Goal: Contribute content: Contribute content

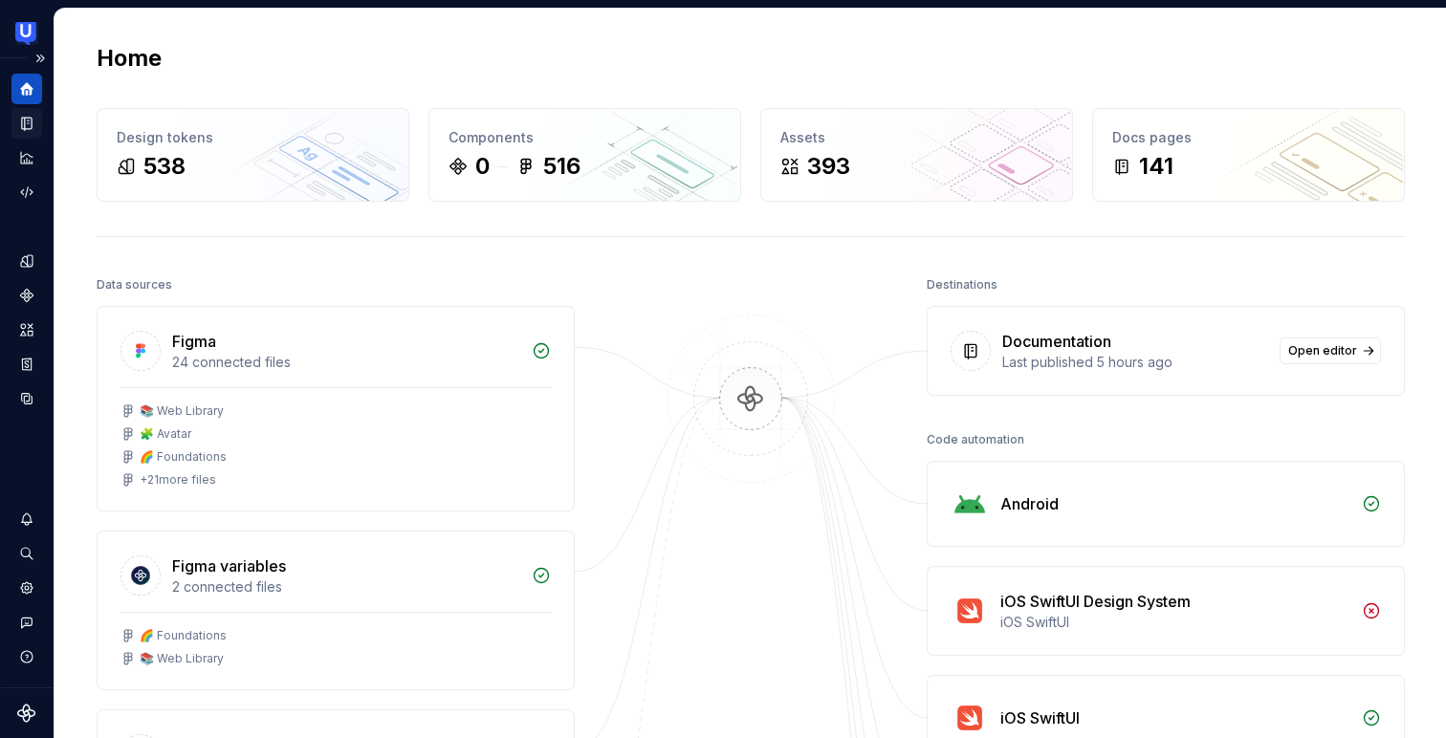
click at [14, 126] on div "Documentation" at bounding box center [26, 123] width 31 height 31
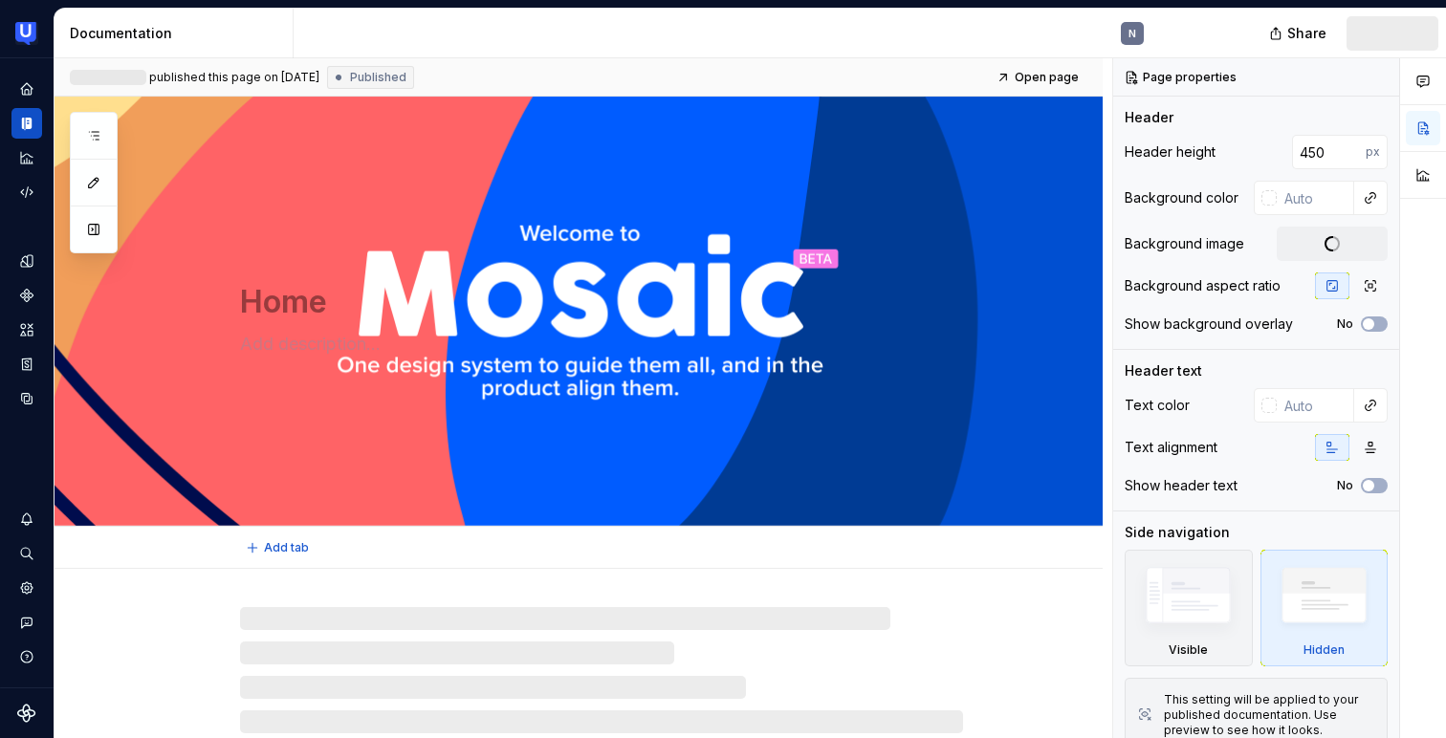
type textarea "*"
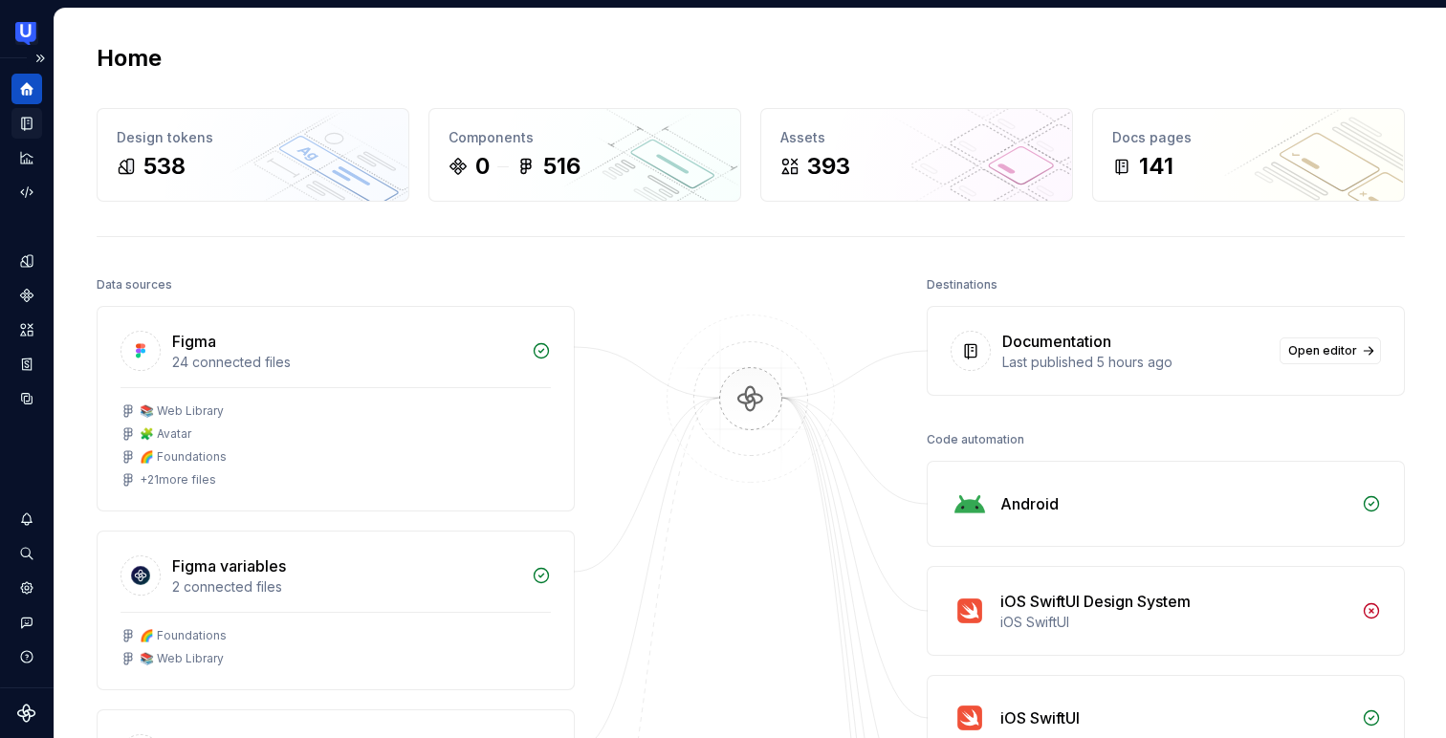
click at [26, 125] on icon "Documentation" at bounding box center [29, 124] width 8 height 11
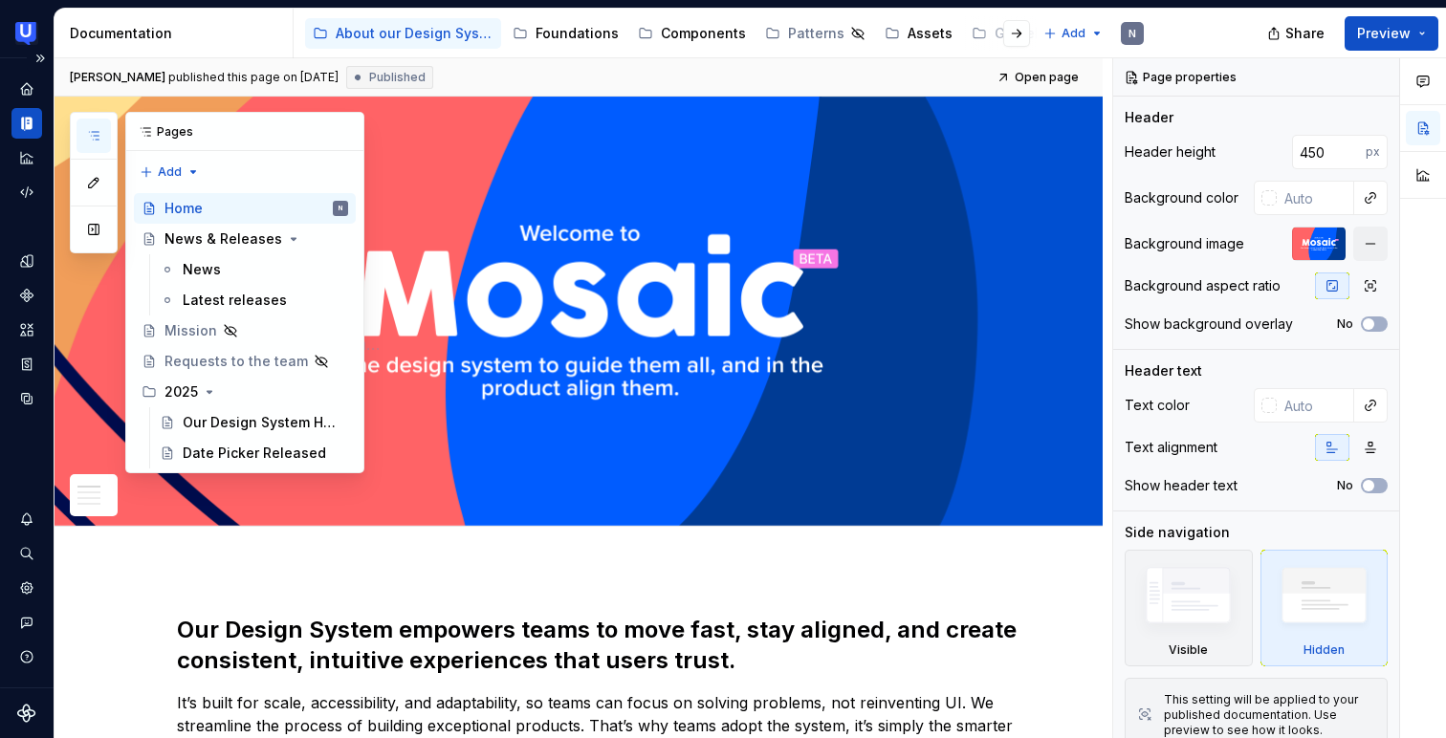
click at [90, 129] on icon "button" at bounding box center [93, 135] width 15 height 15
click at [91, 223] on button "button" at bounding box center [93, 229] width 34 height 34
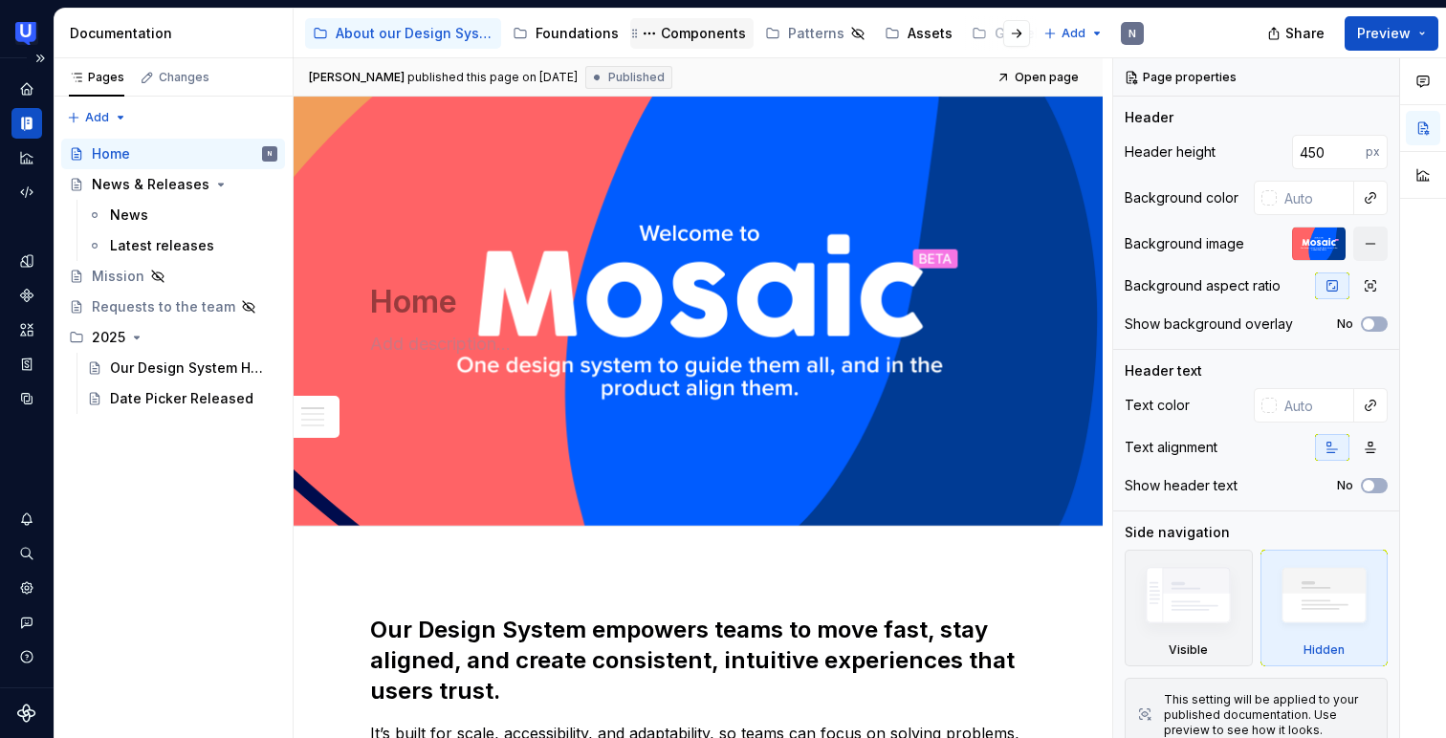
click at [669, 30] on div "Components" at bounding box center [703, 33] width 85 height 19
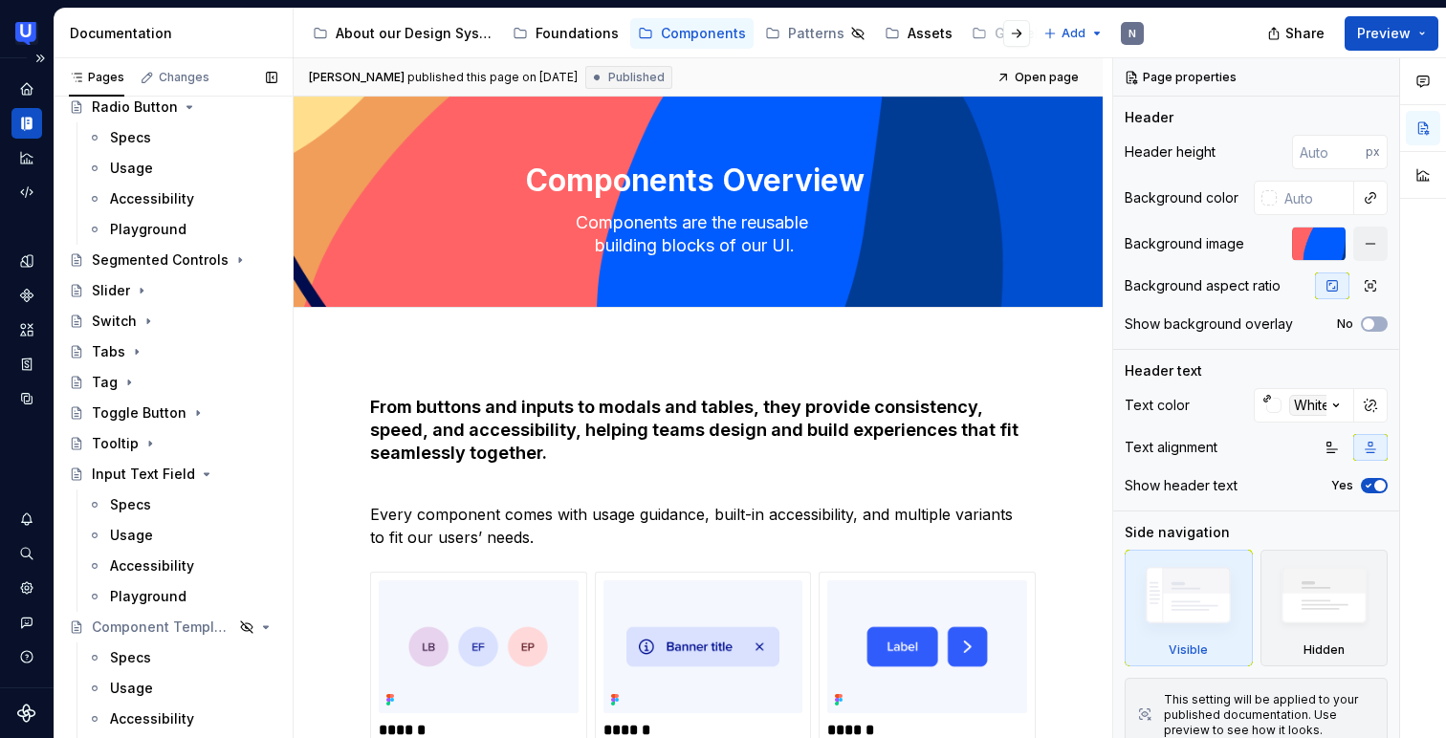
scroll to position [436, 0]
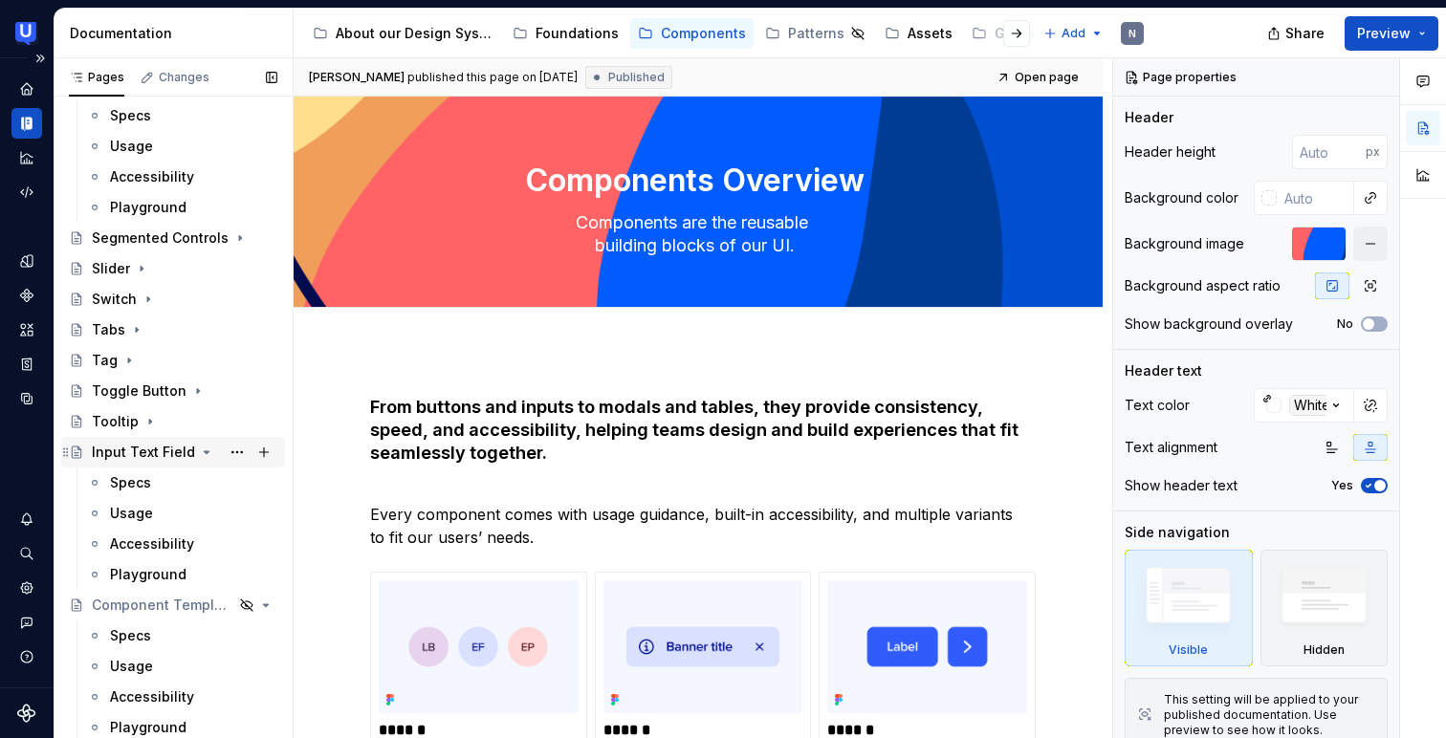
click at [204, 451] on icon "Page tree" at bounding box center [206, 452] width 15 height 15
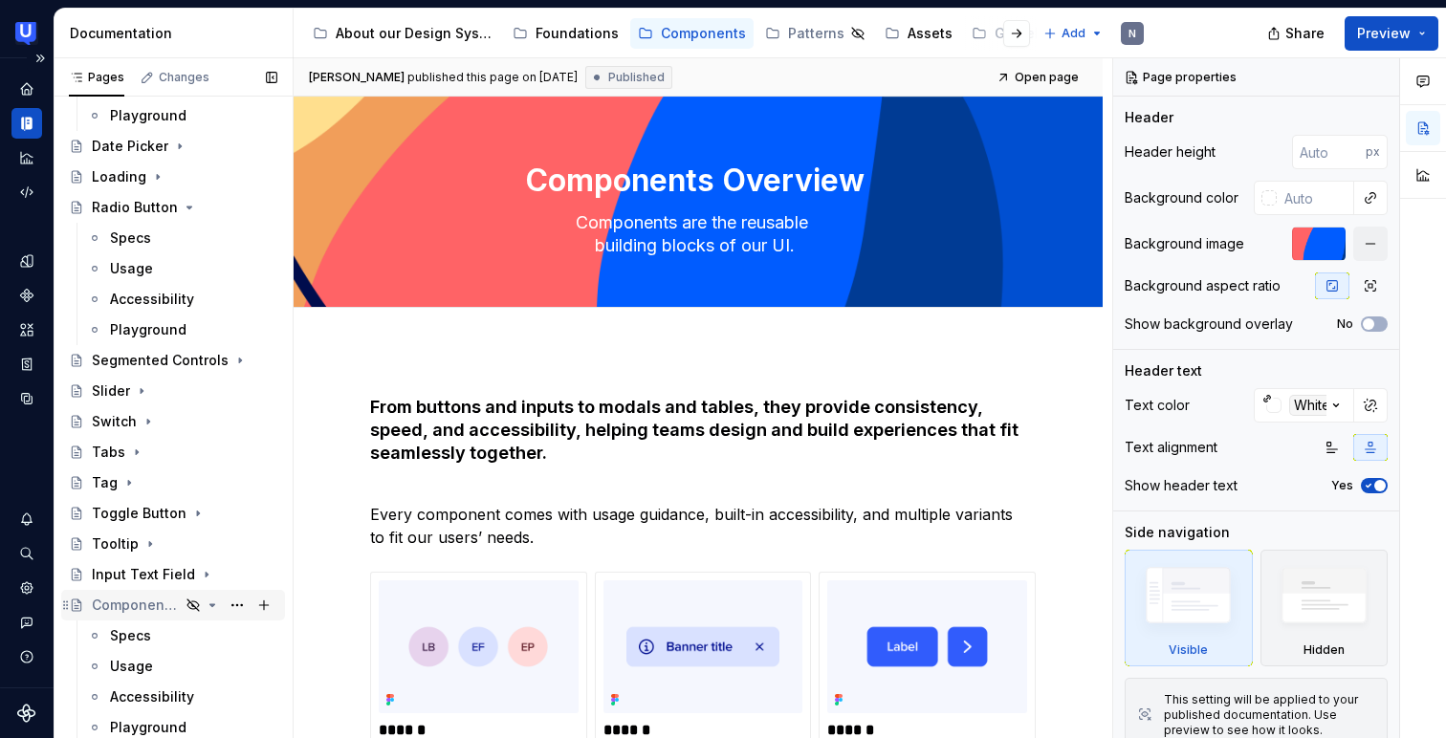
click at [211, 606] on icon "Page tree" at bounding box center [212, 605] width 5 height 2
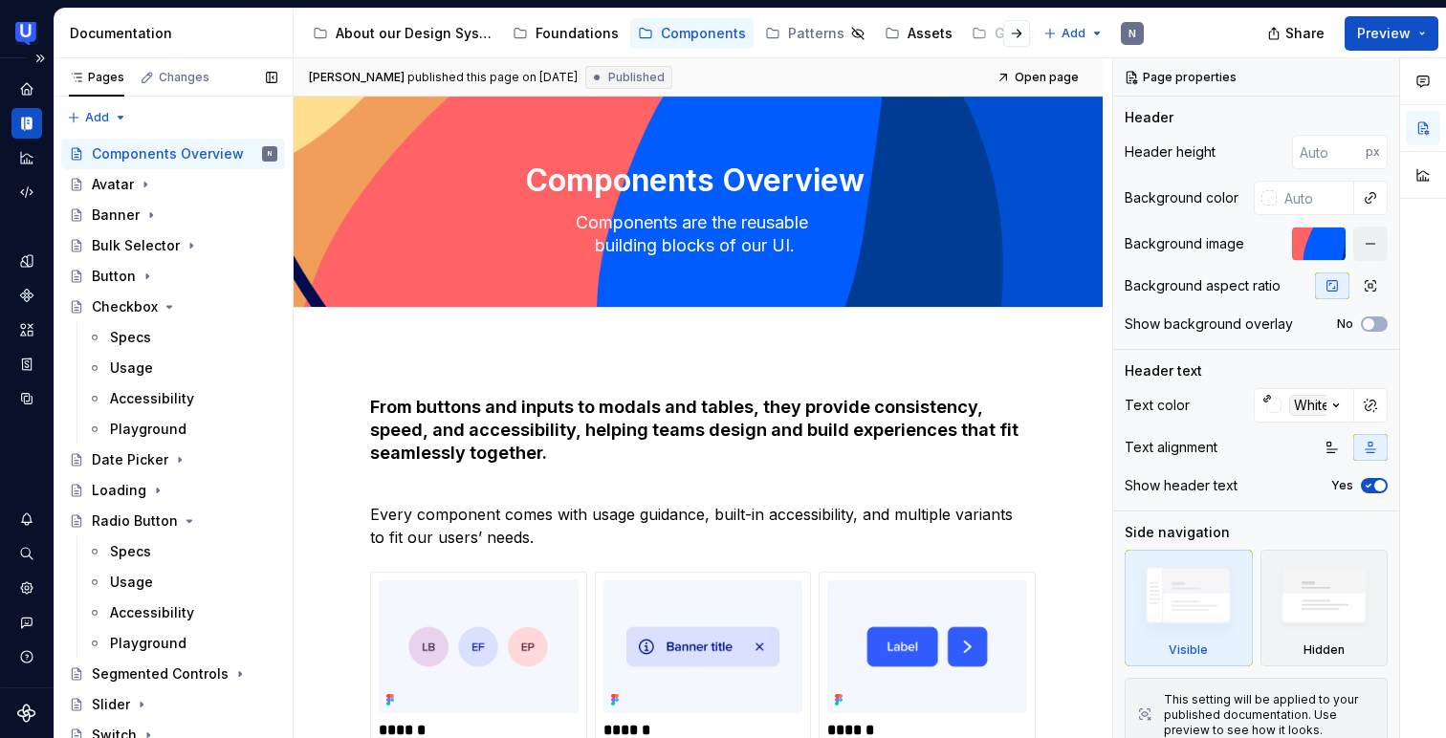
scroll to position [191, 0]
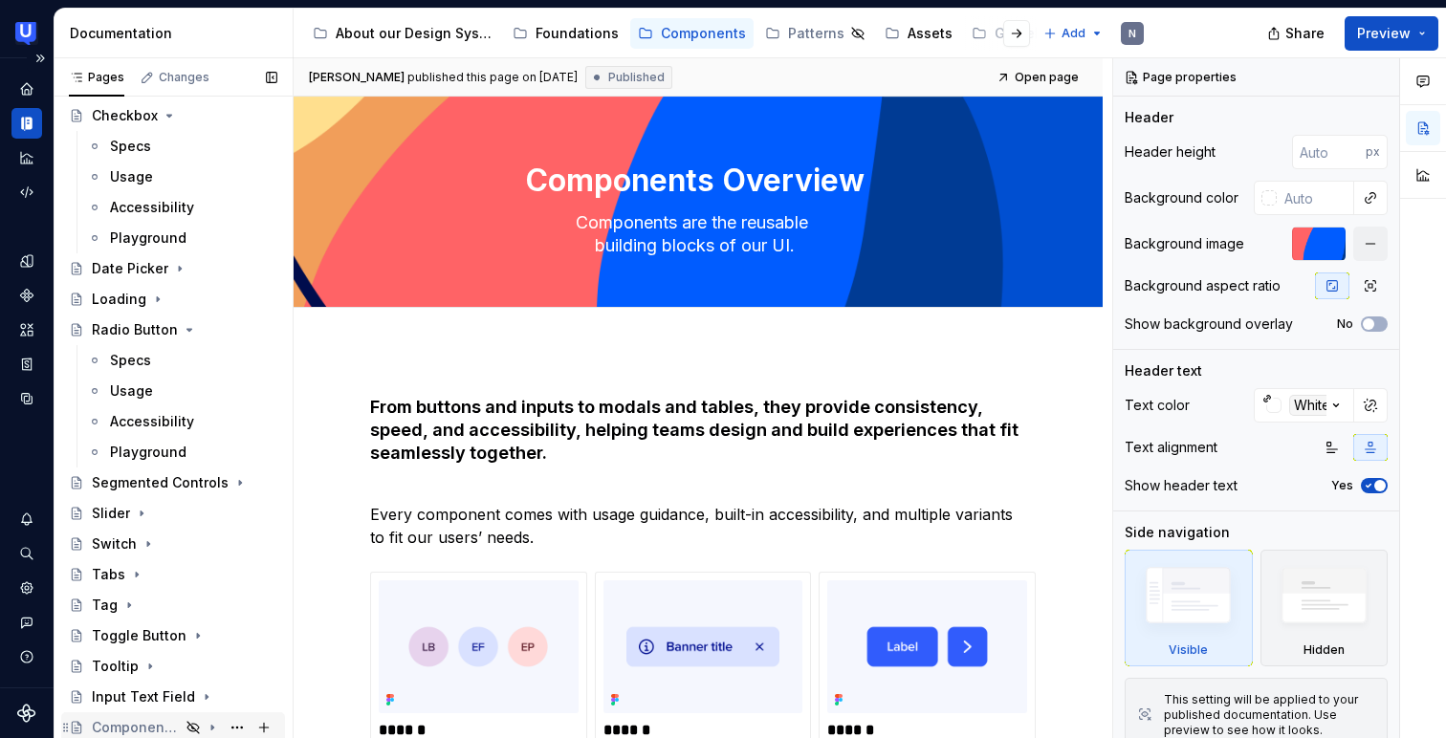
click at [214, 726] on icon "Page tree" at bounding box center [212, 727] width 15 height 15
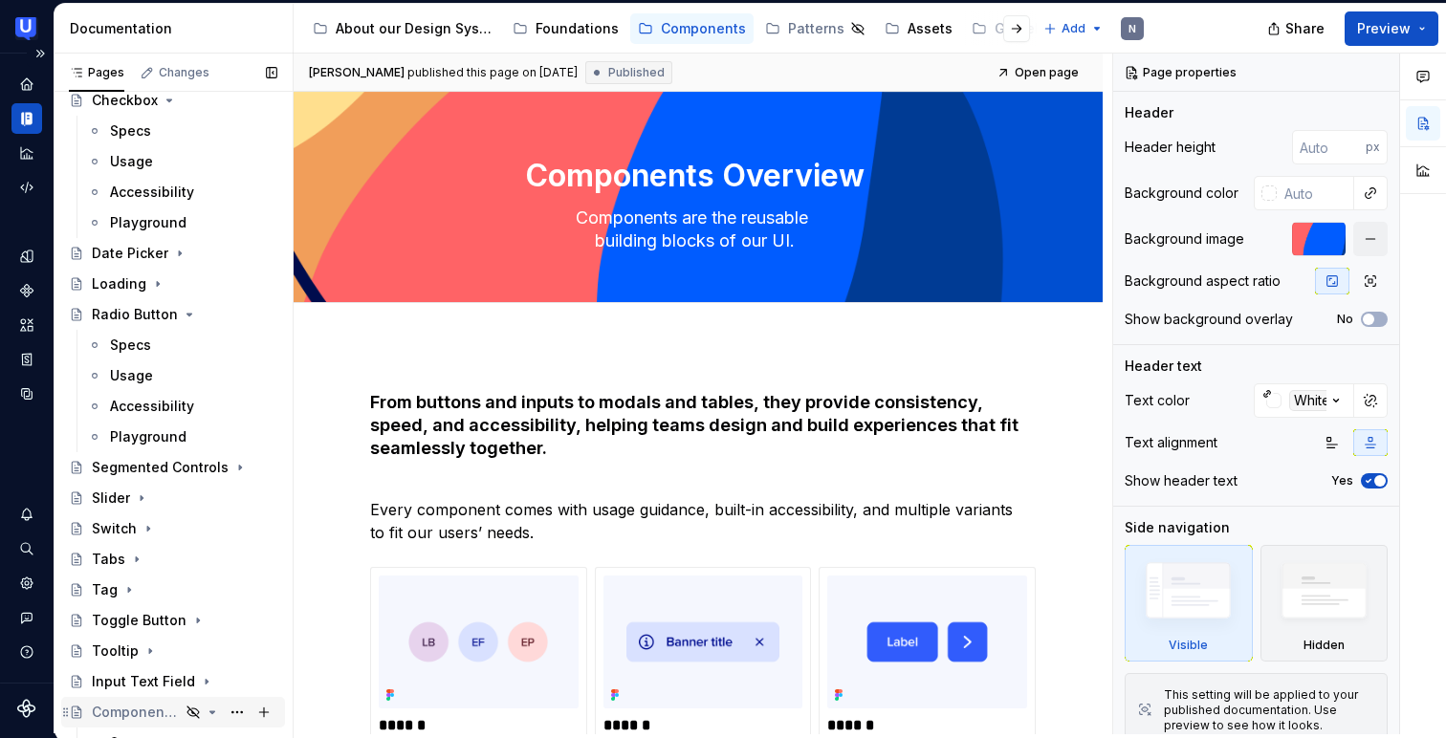
scroll to position [188, 0]
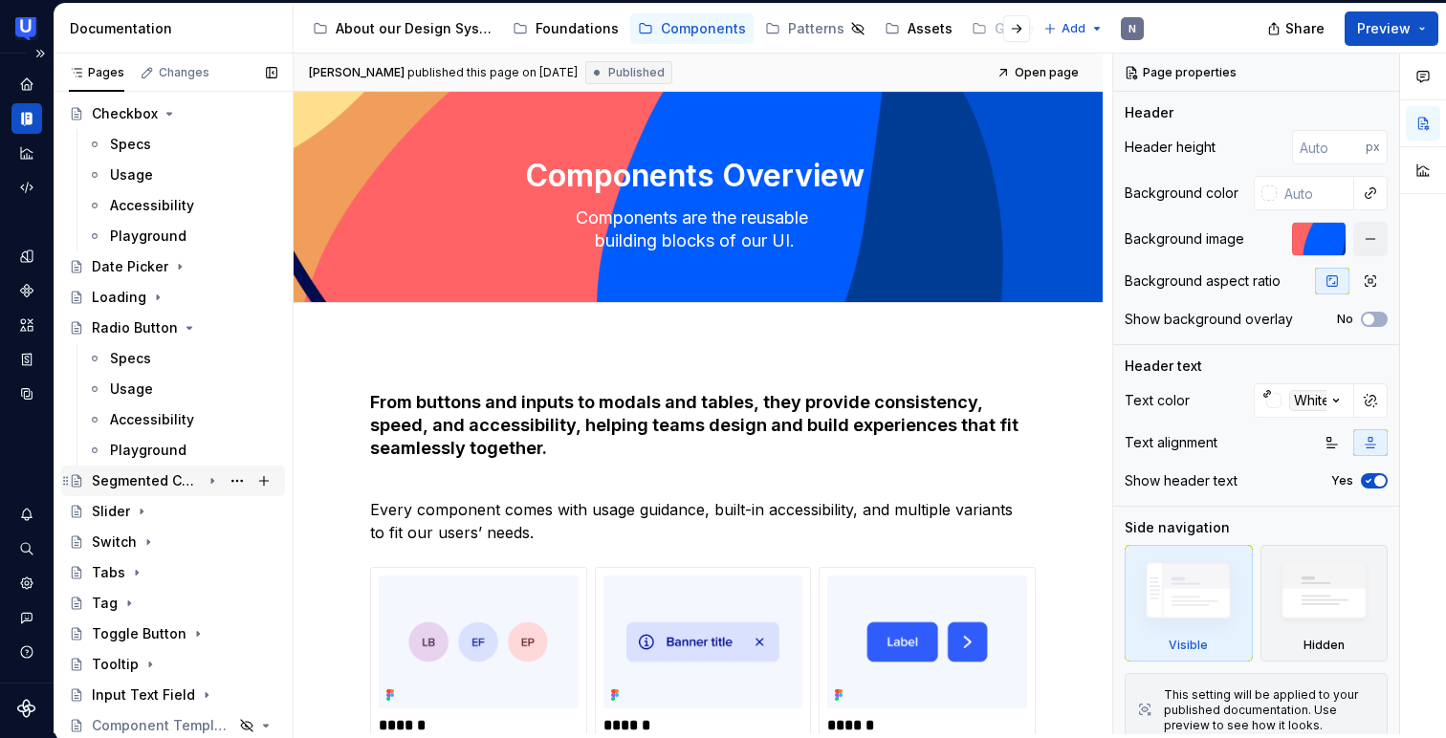
click at [210, 483] on icon "Page tree" at bounding box center [212, 480] width 15 height 15
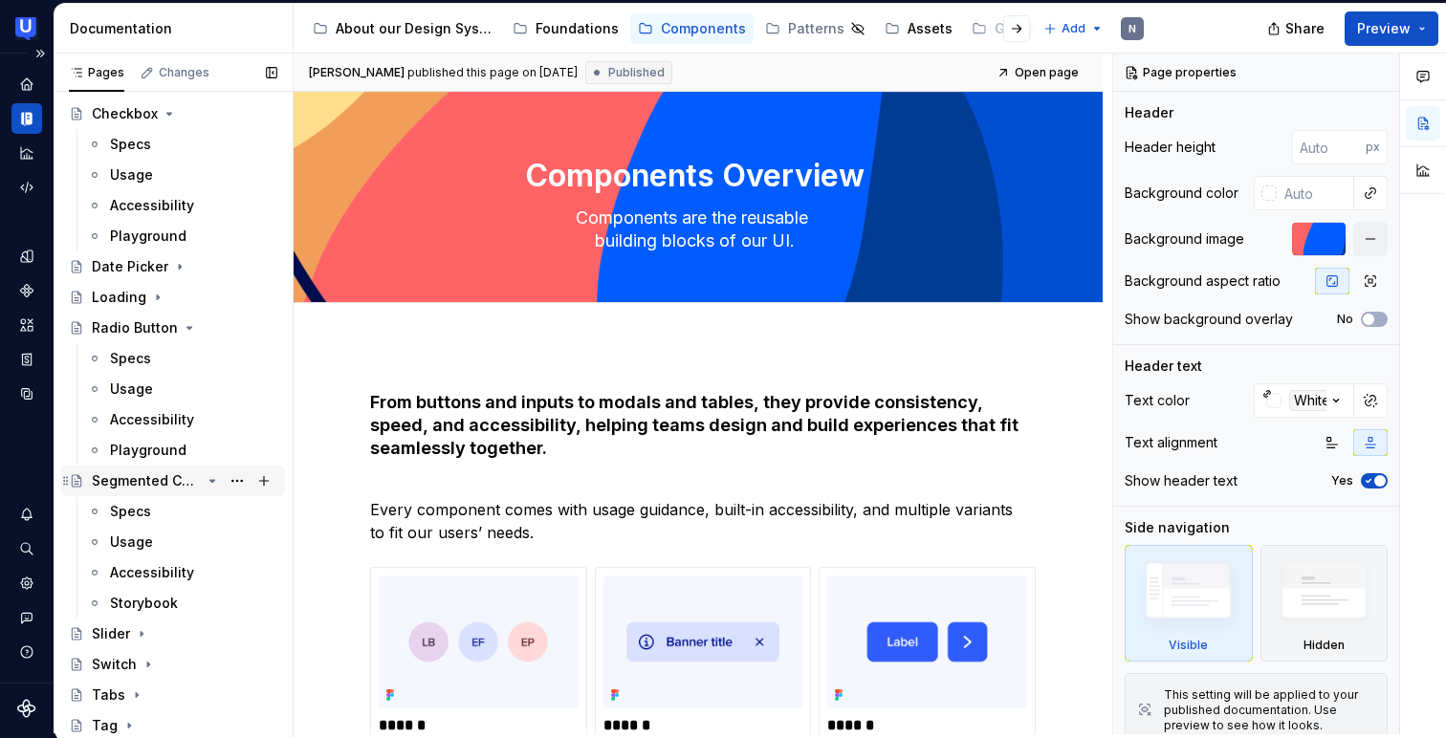
click at [154, 479] on div "Segmented Controls" at bounding box center [146, 480] width 109 height 19
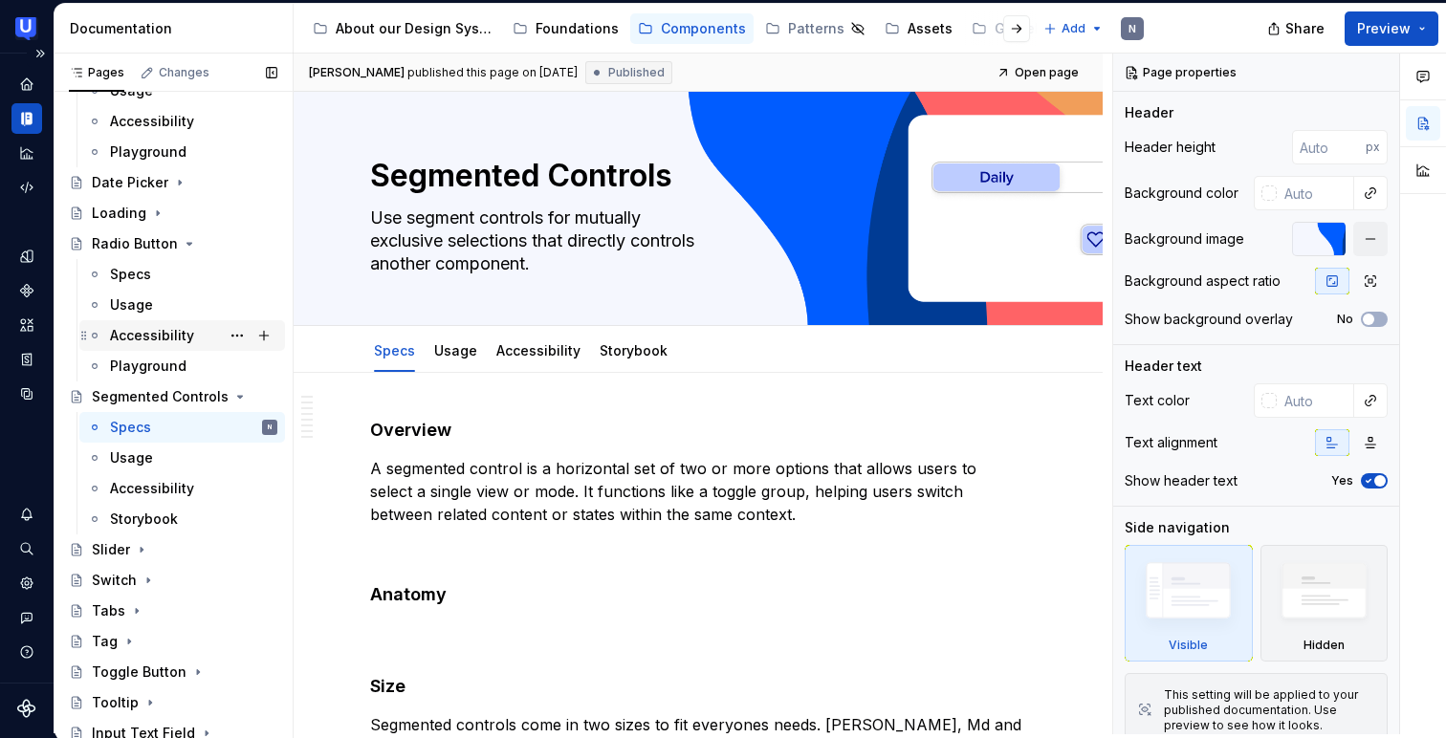
scroll to position [436, 0]
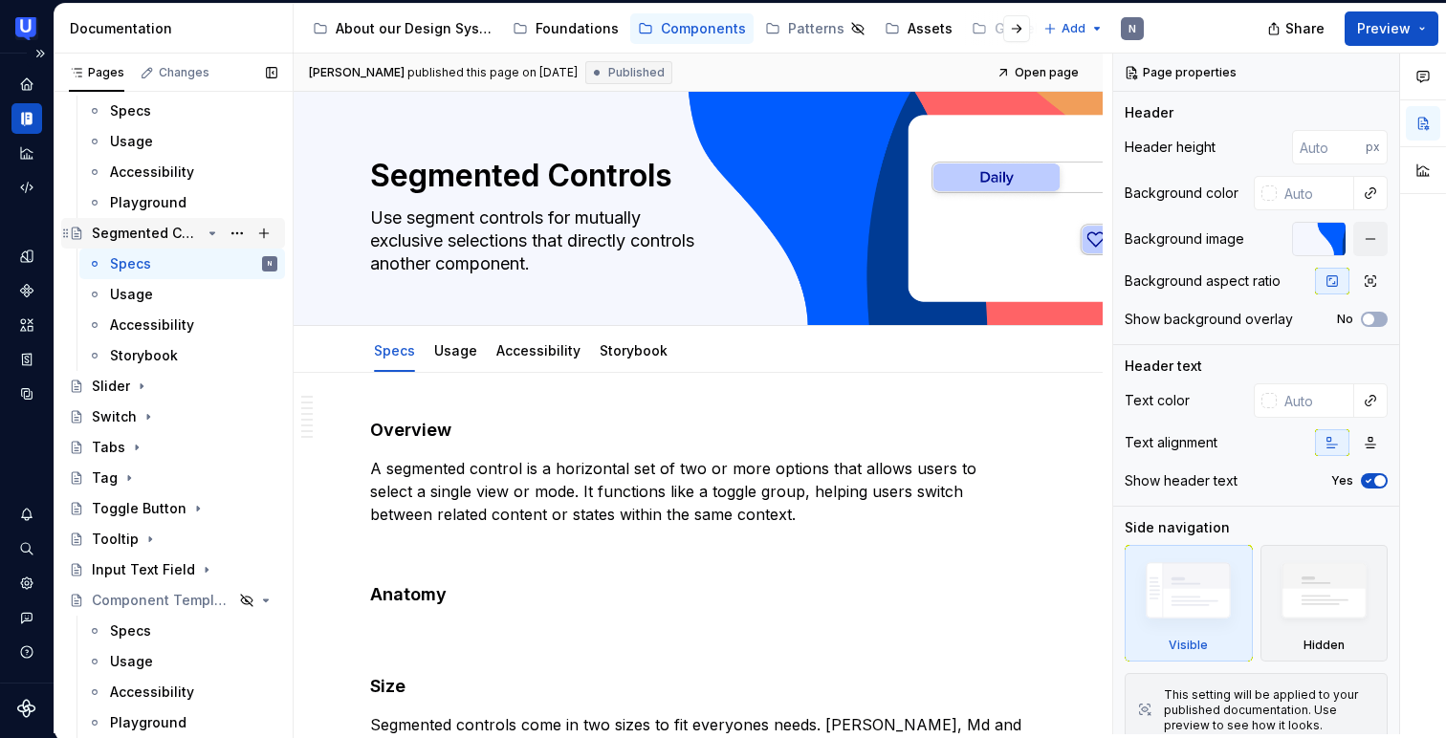
click at [212, 230] on icon "Page tree" at bounding box center [212, 233] width 15 height 15
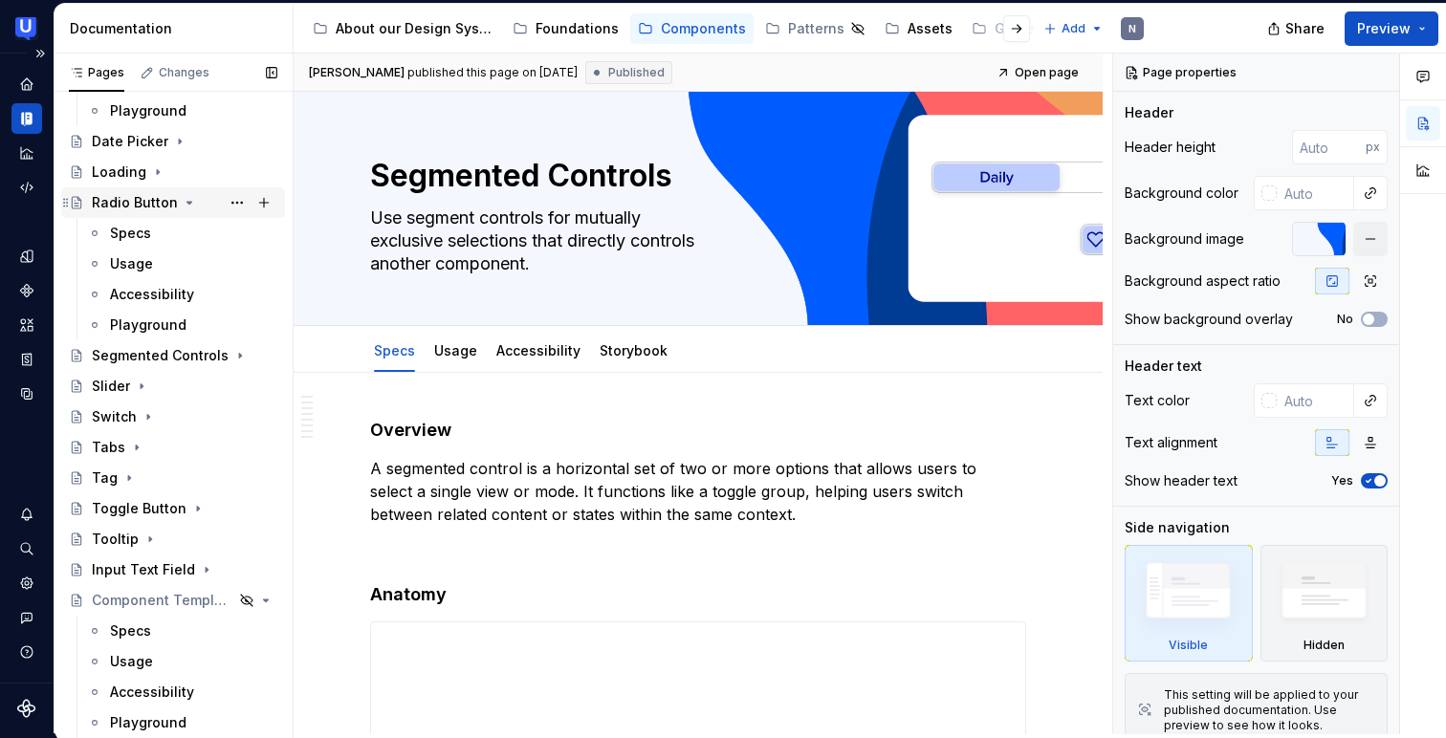
click at [189, 196] on icon "Page tree" at bounding box center [189, 202] width 15 height 15
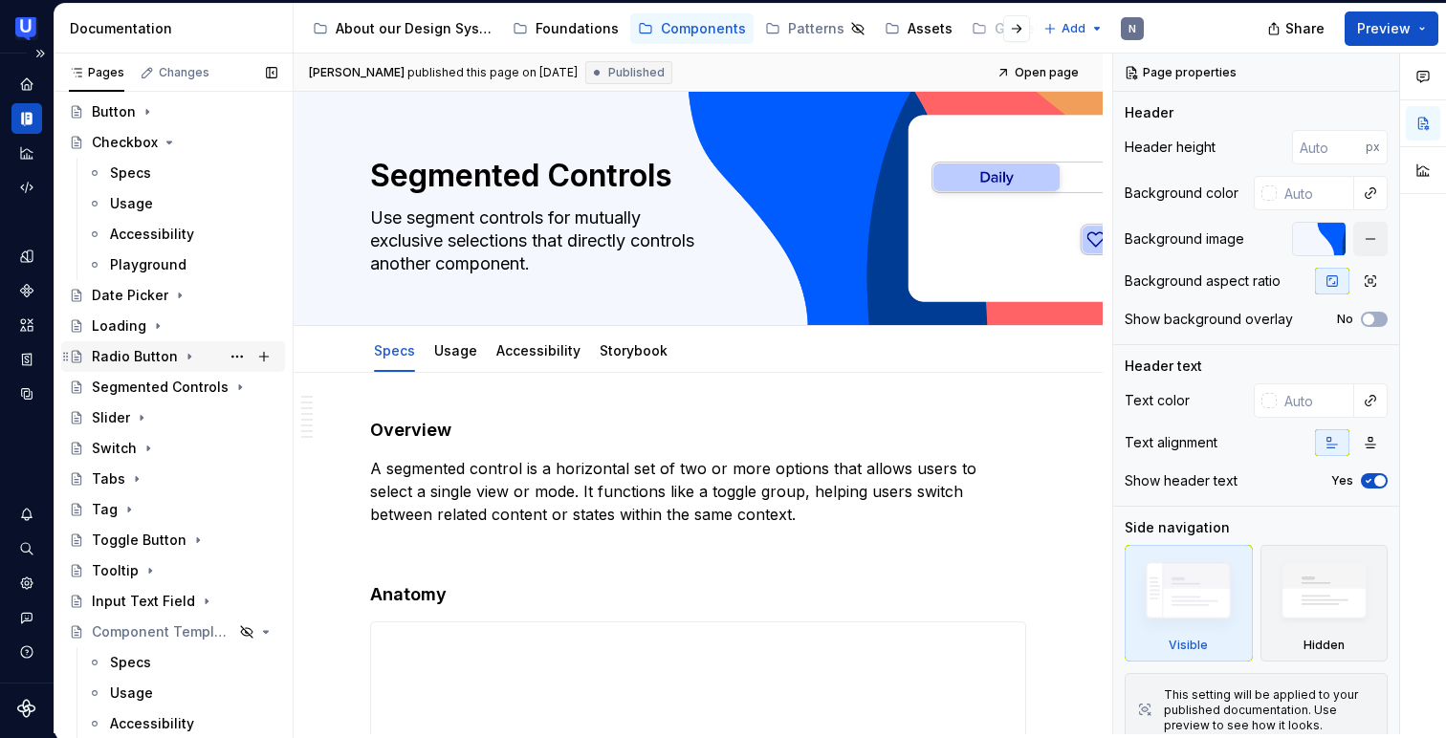
scroll to position [158, 0]
click at [170, 140] on icon "Page tree" at bounding box center [169, 144] width 15 height 15
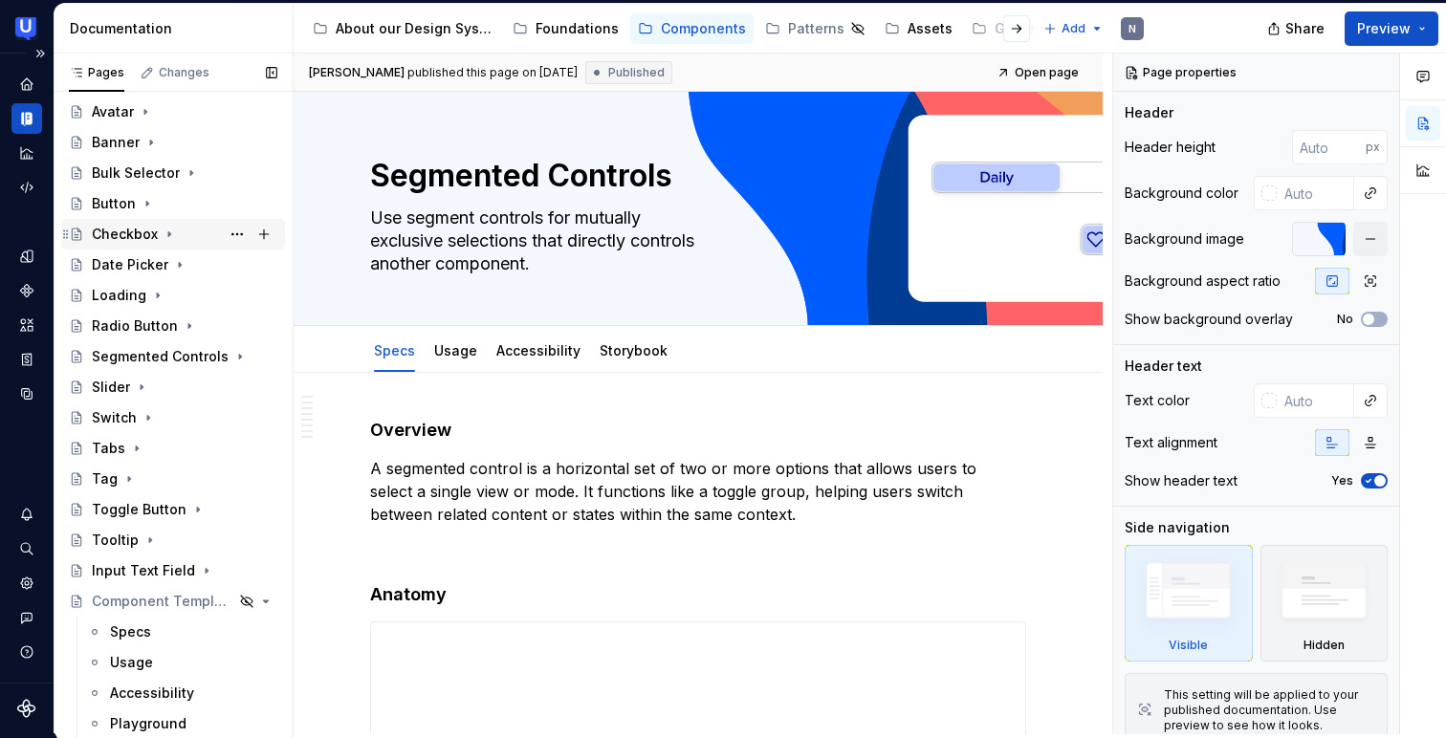
scroll to position [69, 0]
click at [135, 452] on icon "Page tree" at bounding box center [136, 447] width 15 height 15
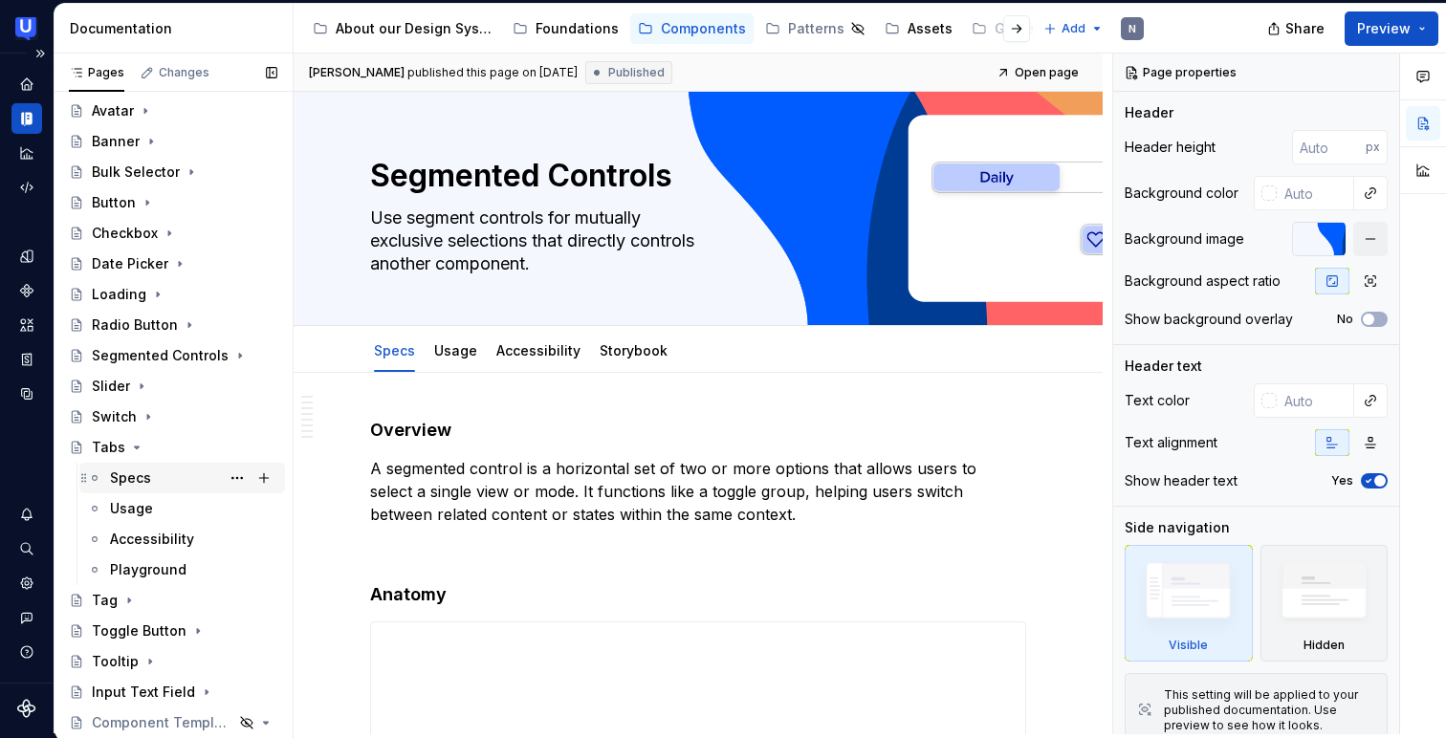
click at [135, 474] on div "Specs" at bounding box center [130, 477] width 41 height 19
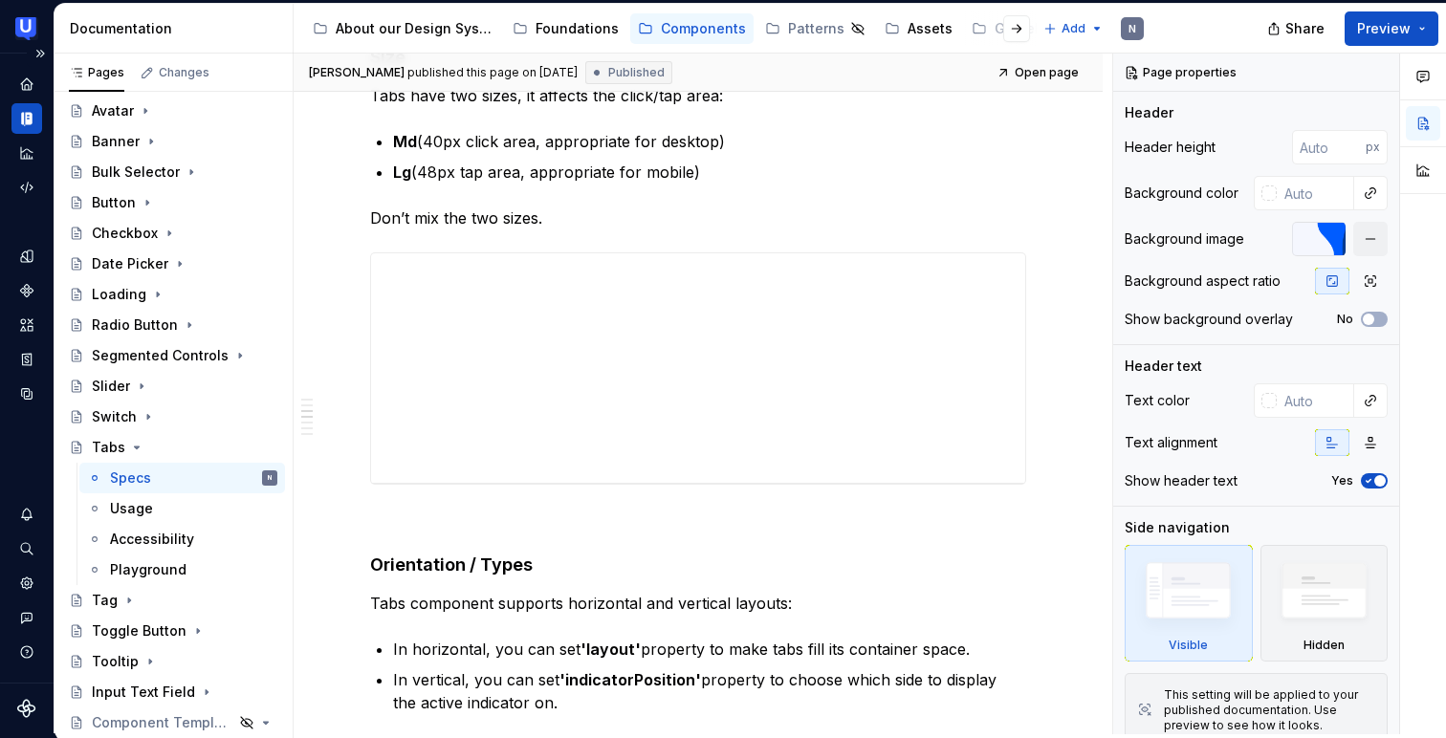
scroll to position [1227, 0]
click at [231, 445] on button "Page tree" at bounding box center [237, 447] width 27 height 27
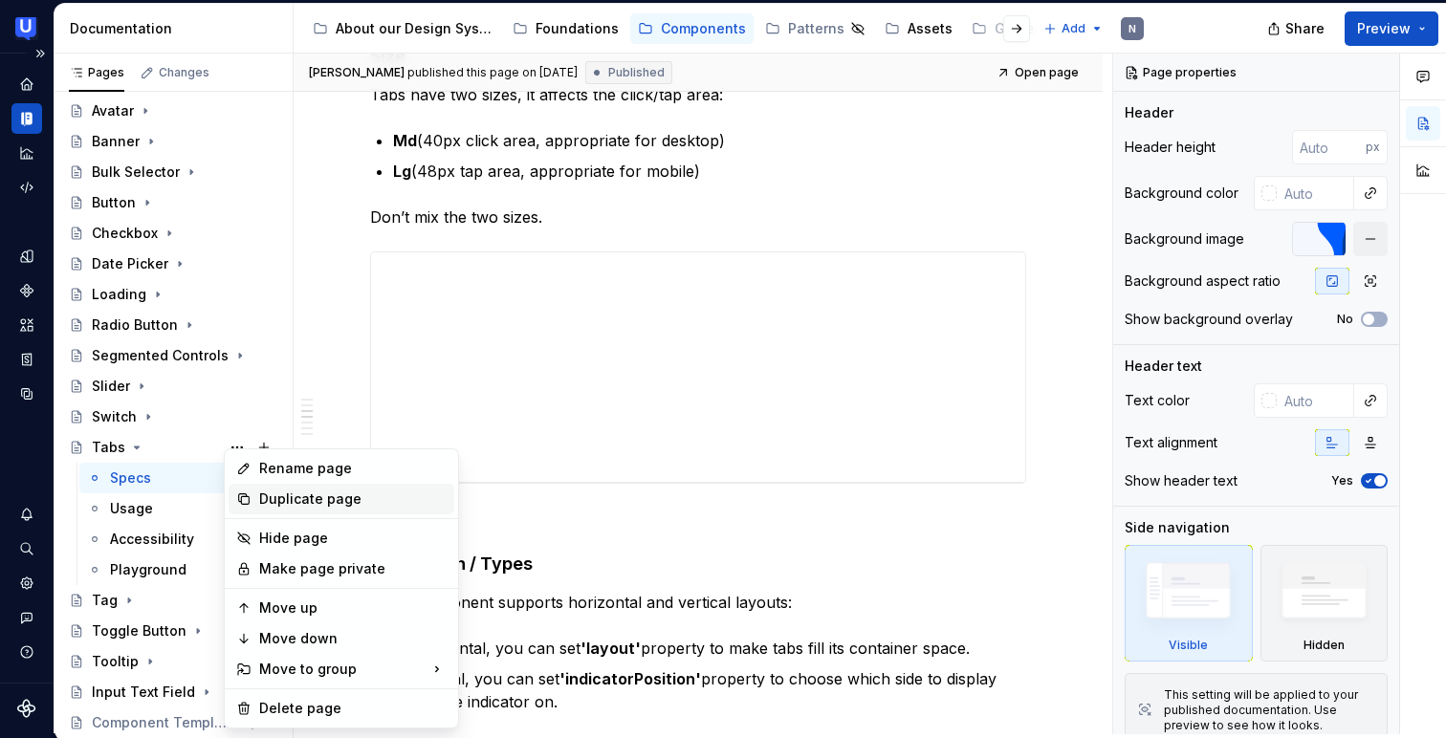
click at [309, 506] on div "Duplicate page" at bounding box center [352, 499] width 187 height 19
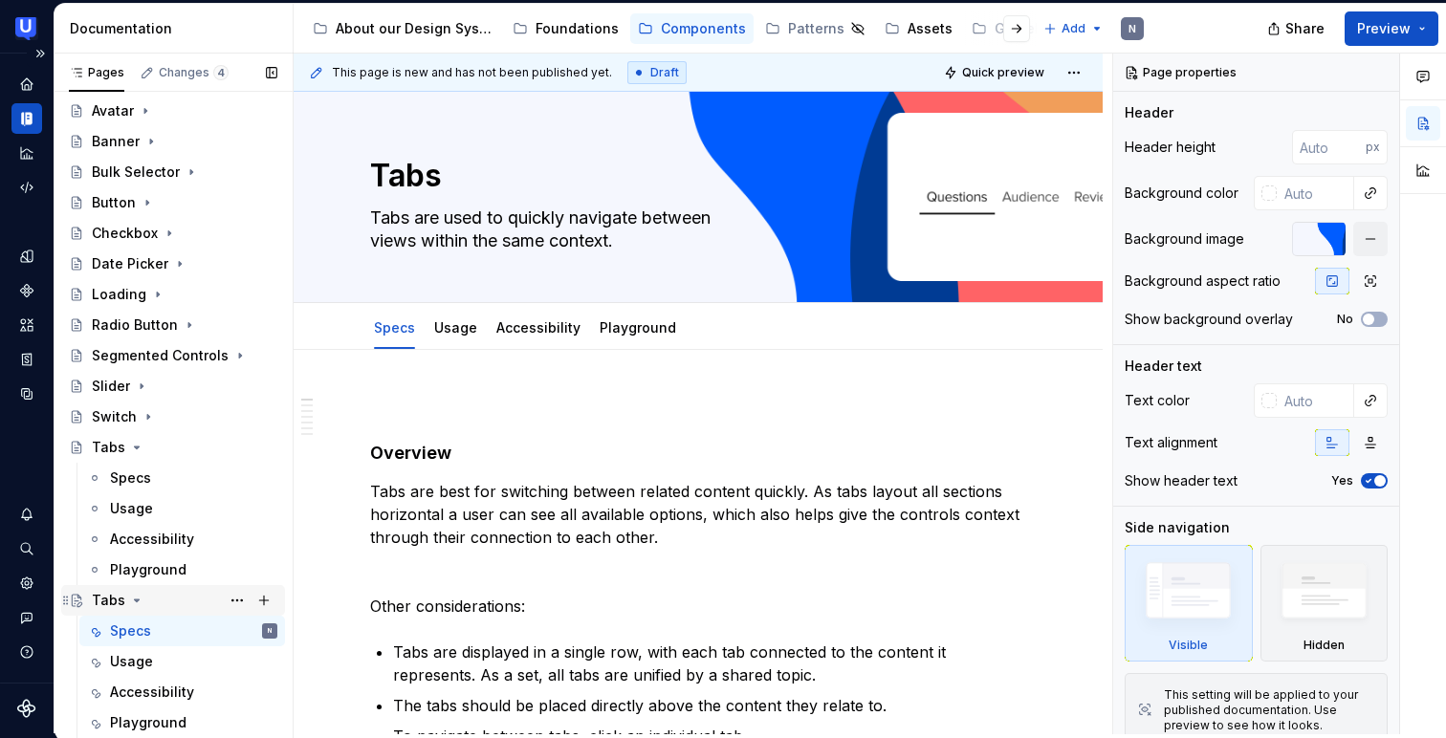
click at [107, 599] on div "Tabs" at bounding box center [108, 600] width 33 height 19
click at [235, 596] on button "Page tree" at bounding box center [237, 600] width 27 height 27
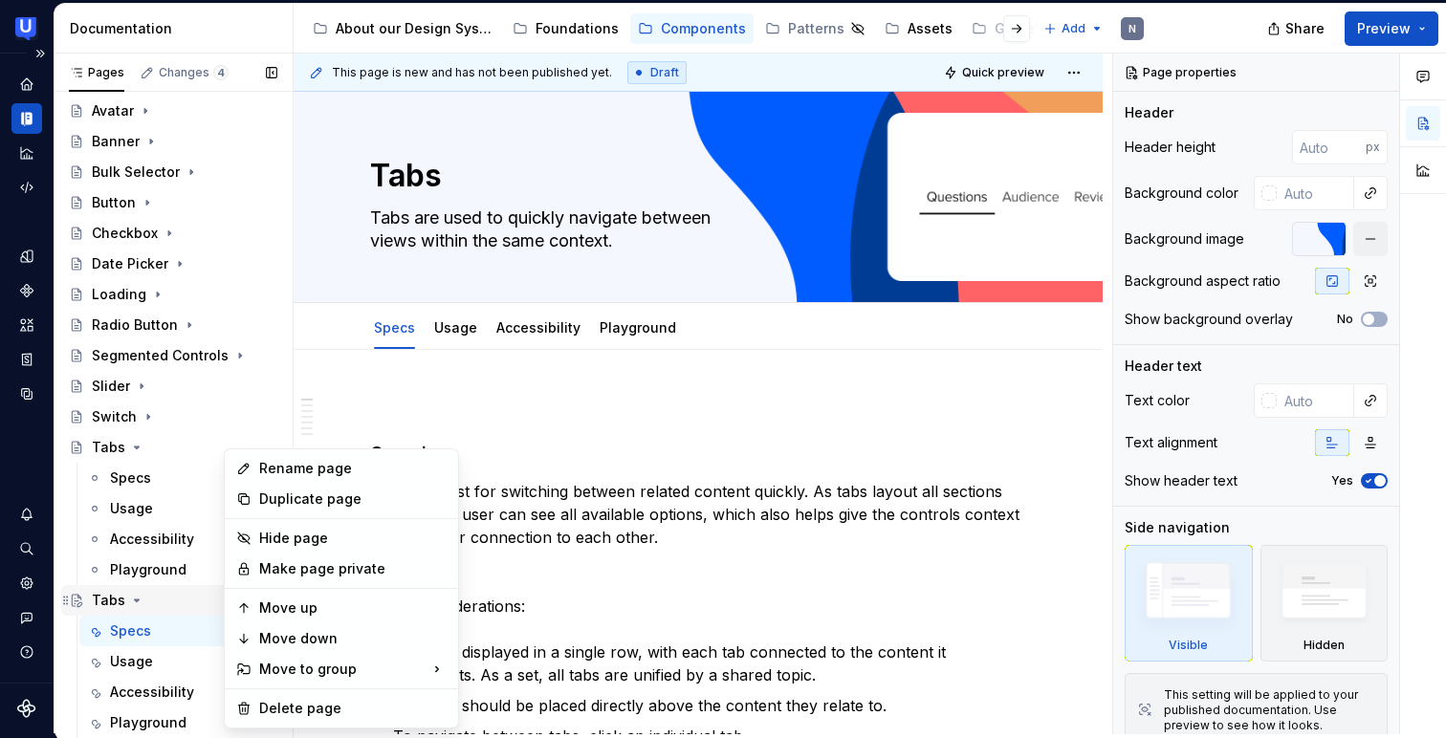
type textarea "*"
click at [294, 471] on div "Rename page" at bounding box center [352, 468] width 187 height 19
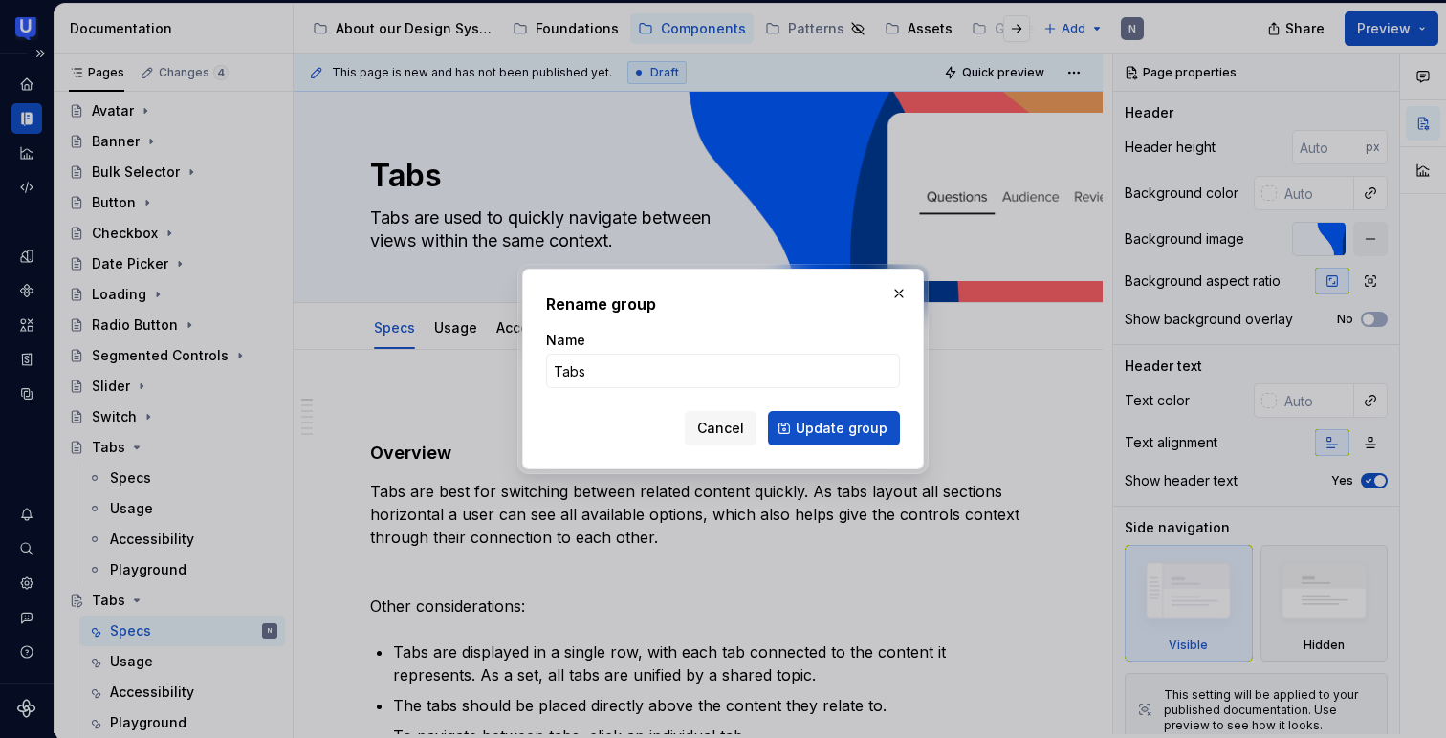
type input "М"
type textarea "*"
type input "М"
type input "Модал"
click button "Update group" at bounding box center [834, 428] width 132 height 34
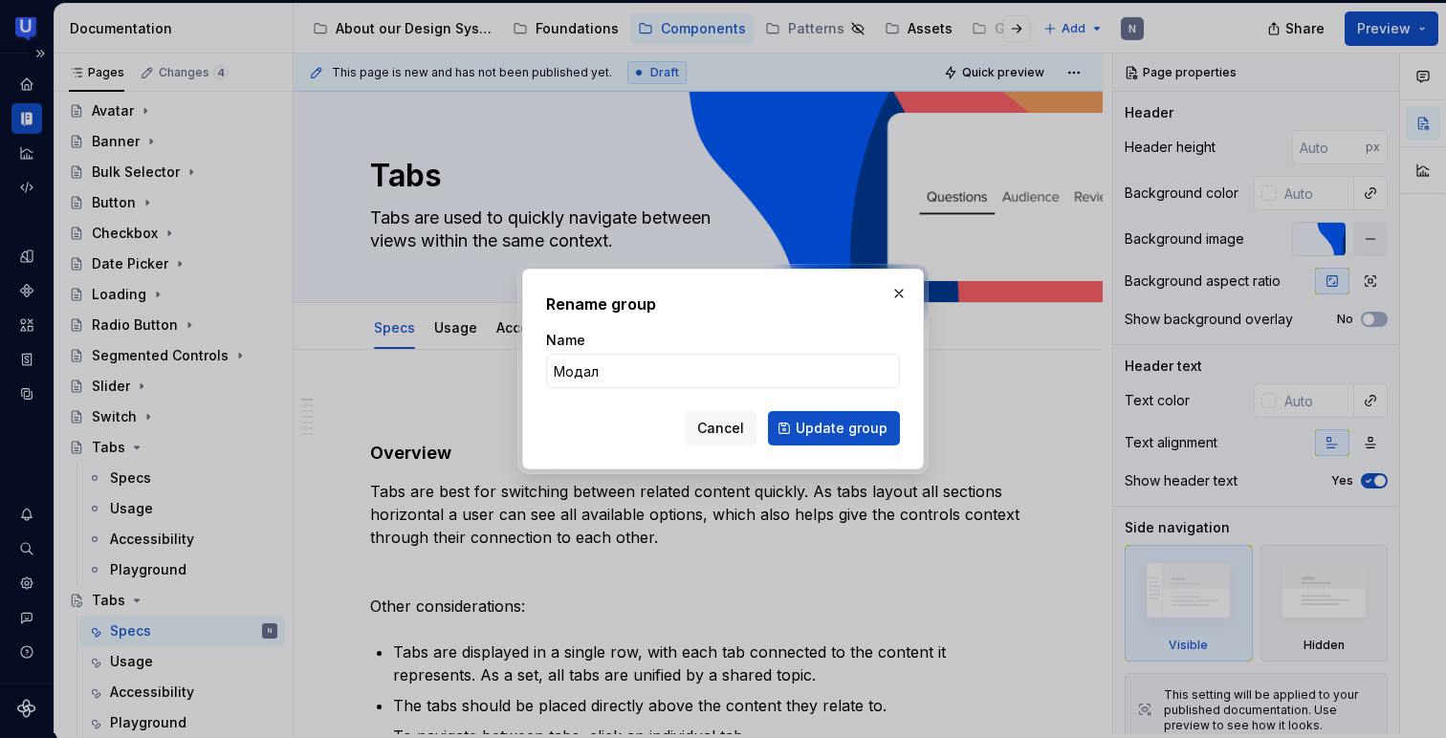
type textarea "*"
type textarea "Модал"
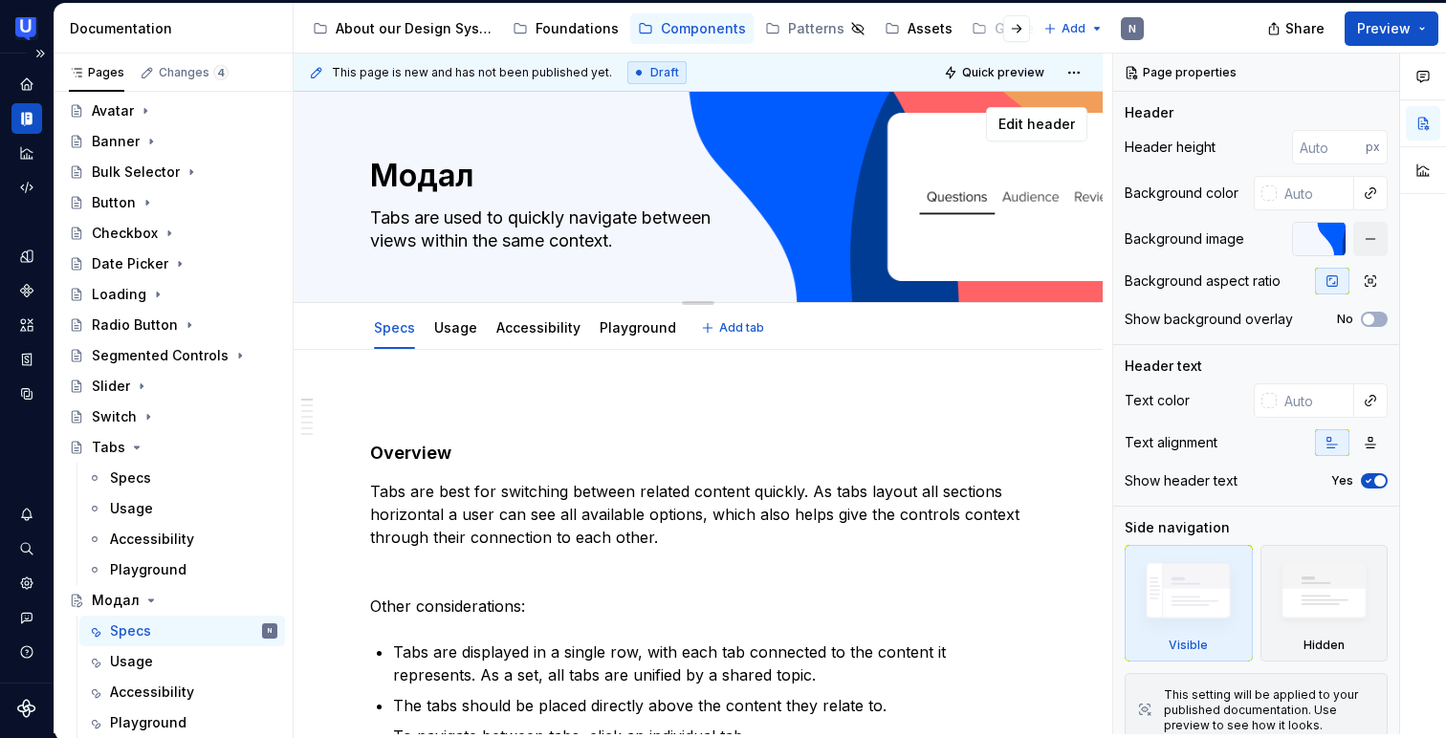
click at [444, 182] on textarea "Модал" at bounding box center [694, 176] width 656 height 46
type textarea "*"
type textarea "M"
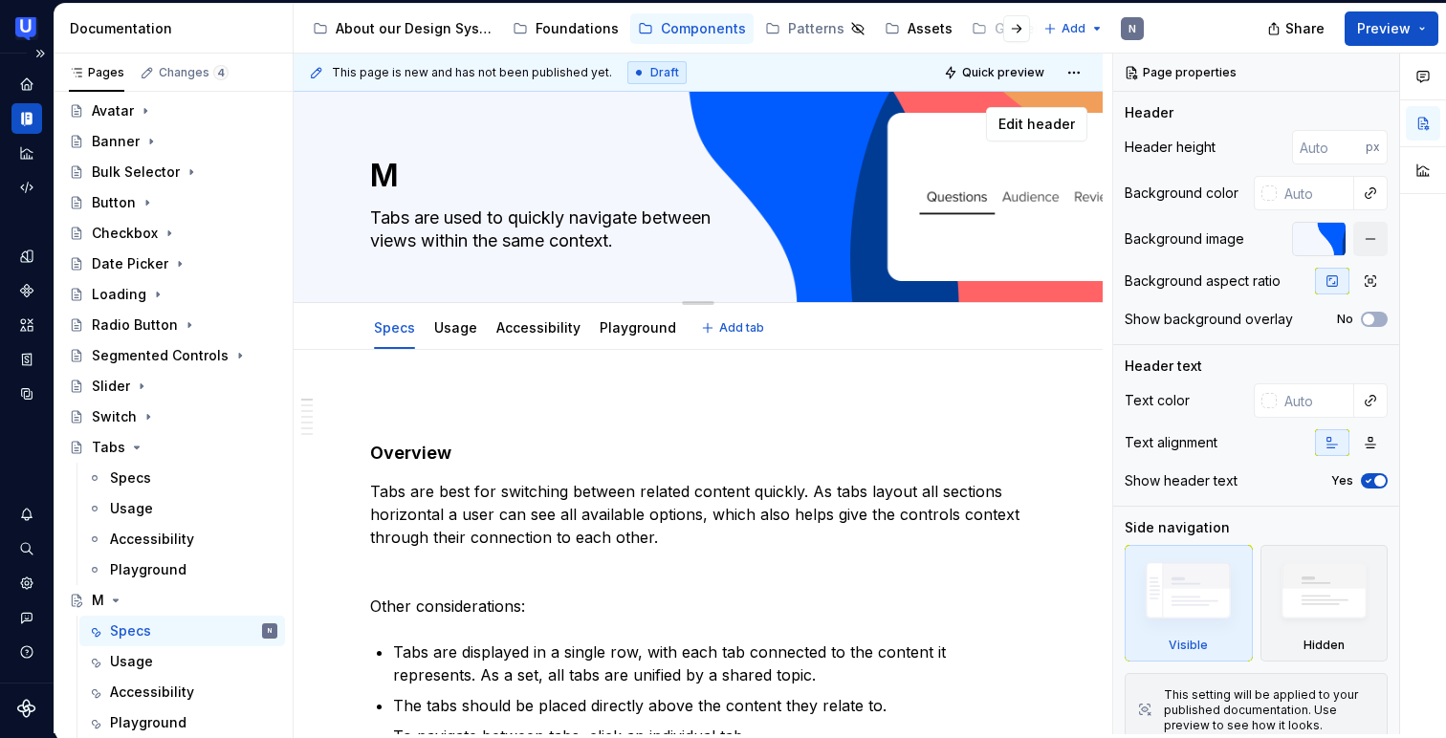
type textarea "*"
type textarea "Mo"
type textarea "*"
type textarea "Mod"
type textarea "*"
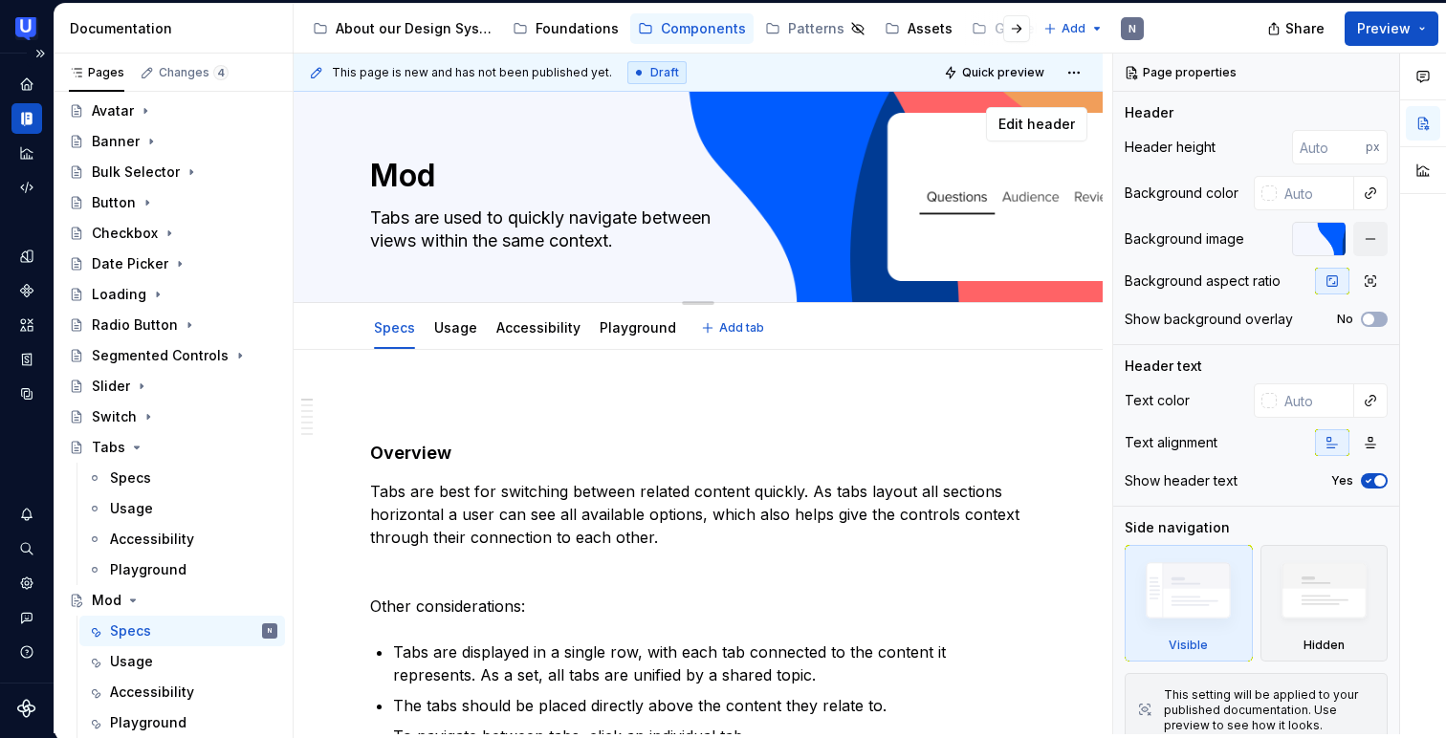
type textarea "Moda"
type textarea "*"
type textarea "Modal"
type textarea "*"
type textarea "Modal"
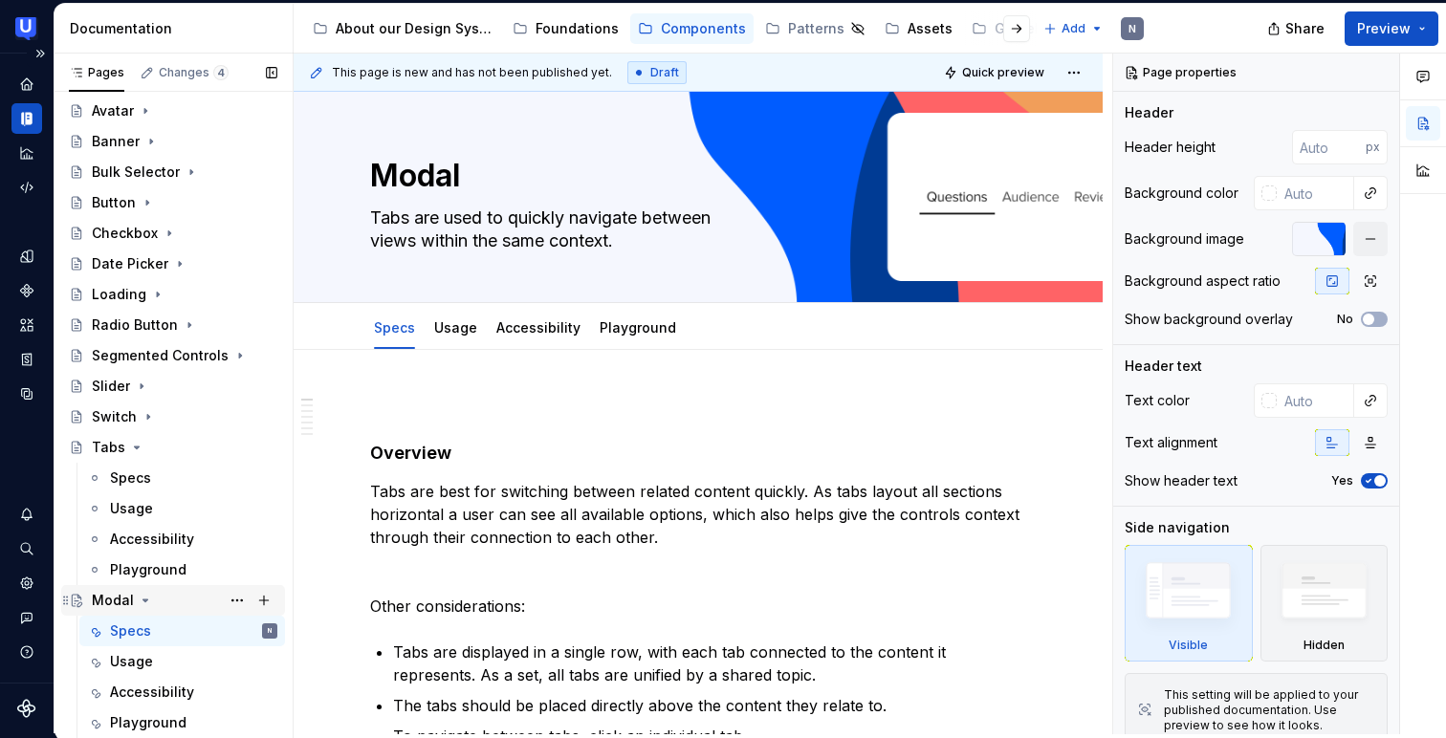
type textarea "*"
type textarea "Modal"
click at [144, 601] on icon "Page tree" at bounding box center [145, 600] width 15 height 15
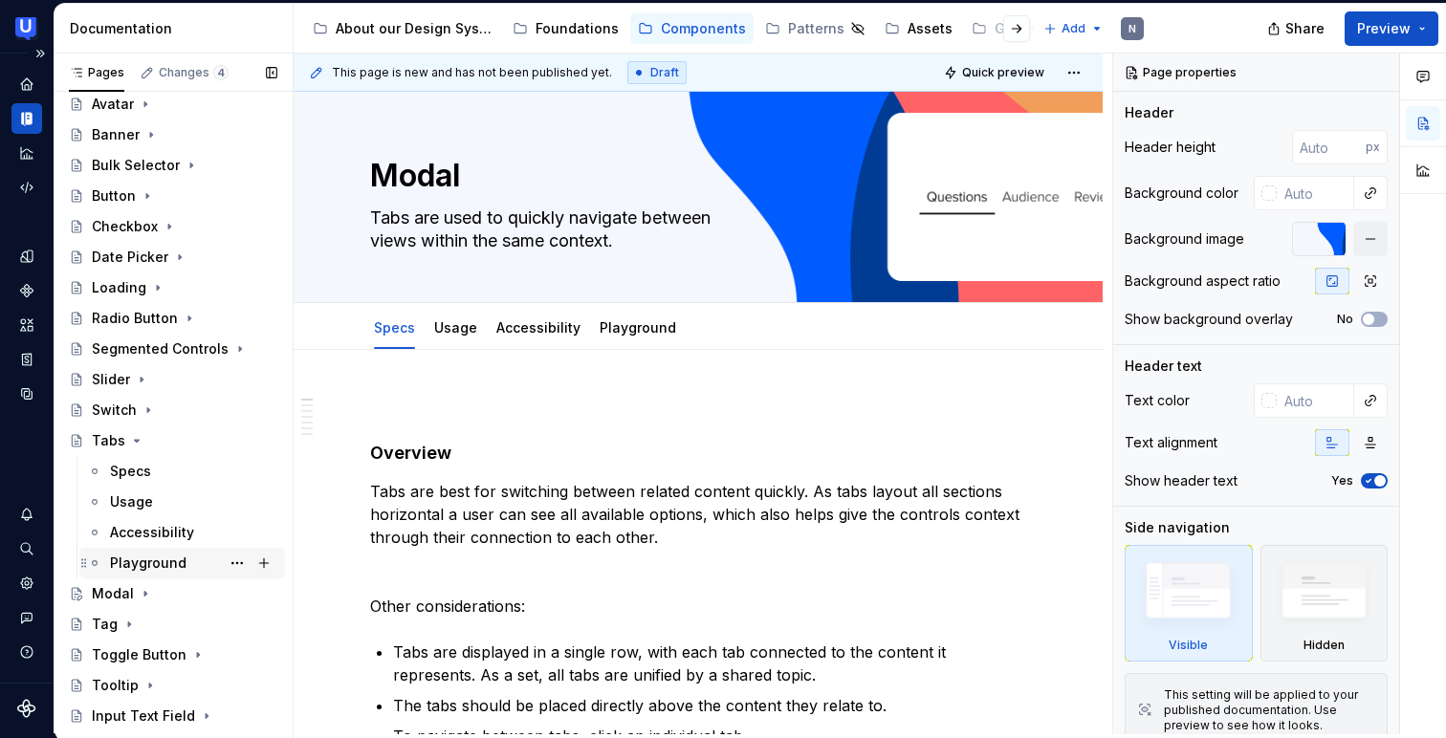
scroll to position [72, 0]
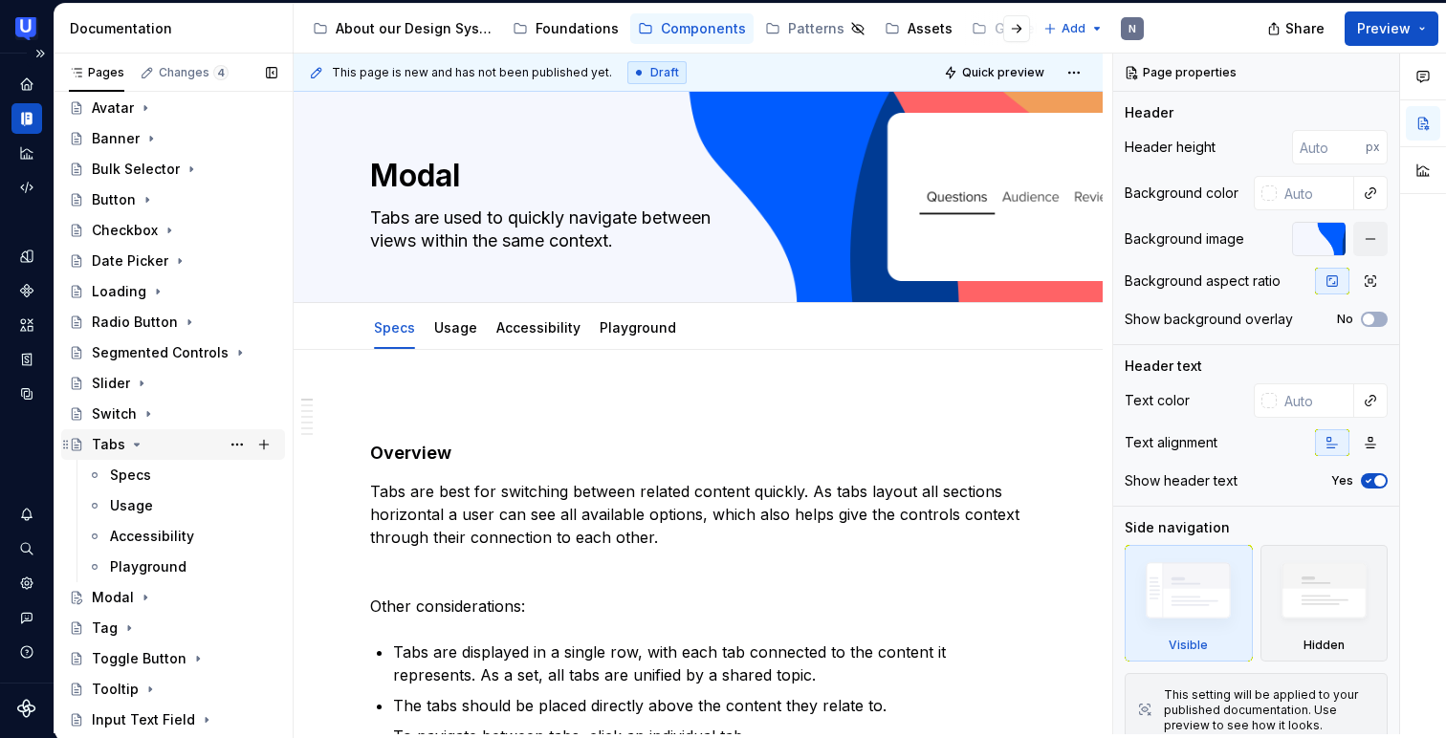
click at [135, 444] on icon "Page tree" at bounding box center [137, 445] width 5 height 2
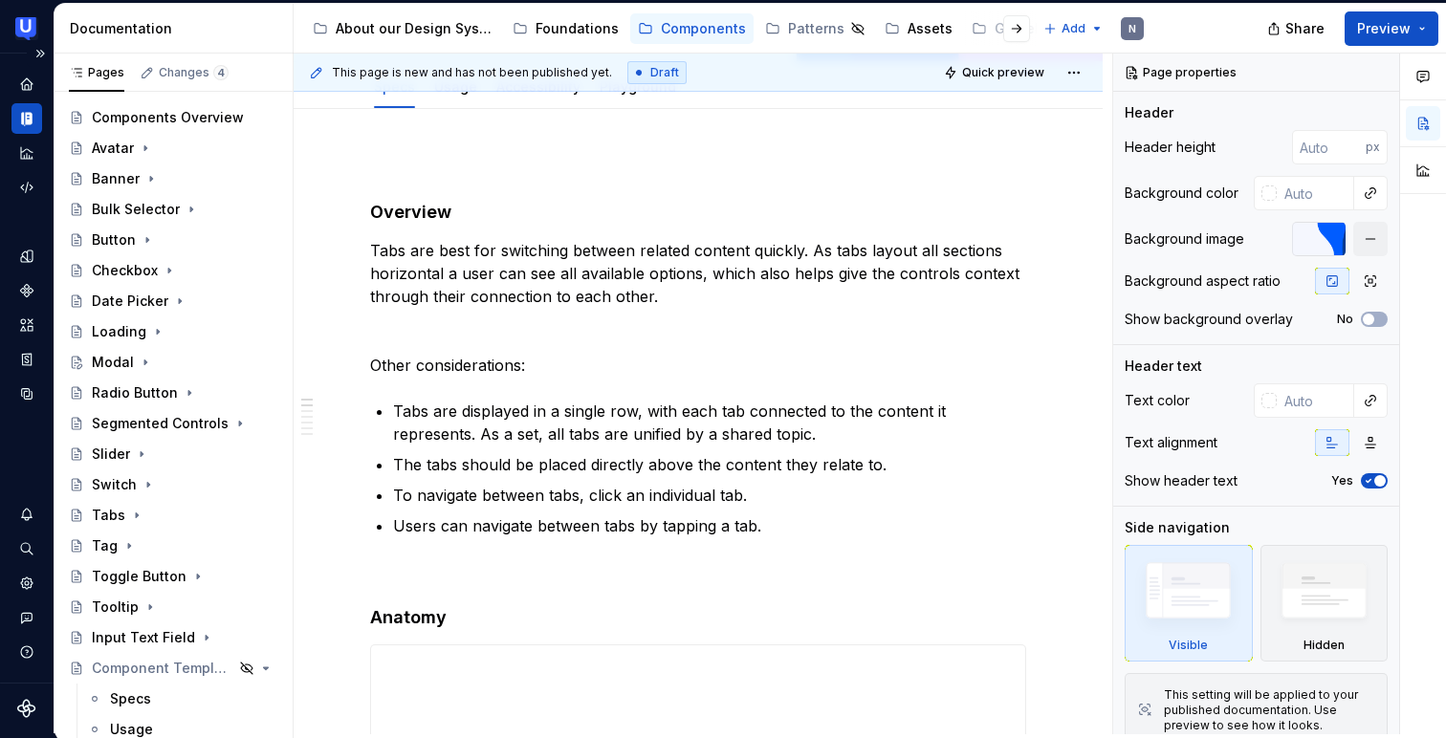
scroll to position [260, 0]
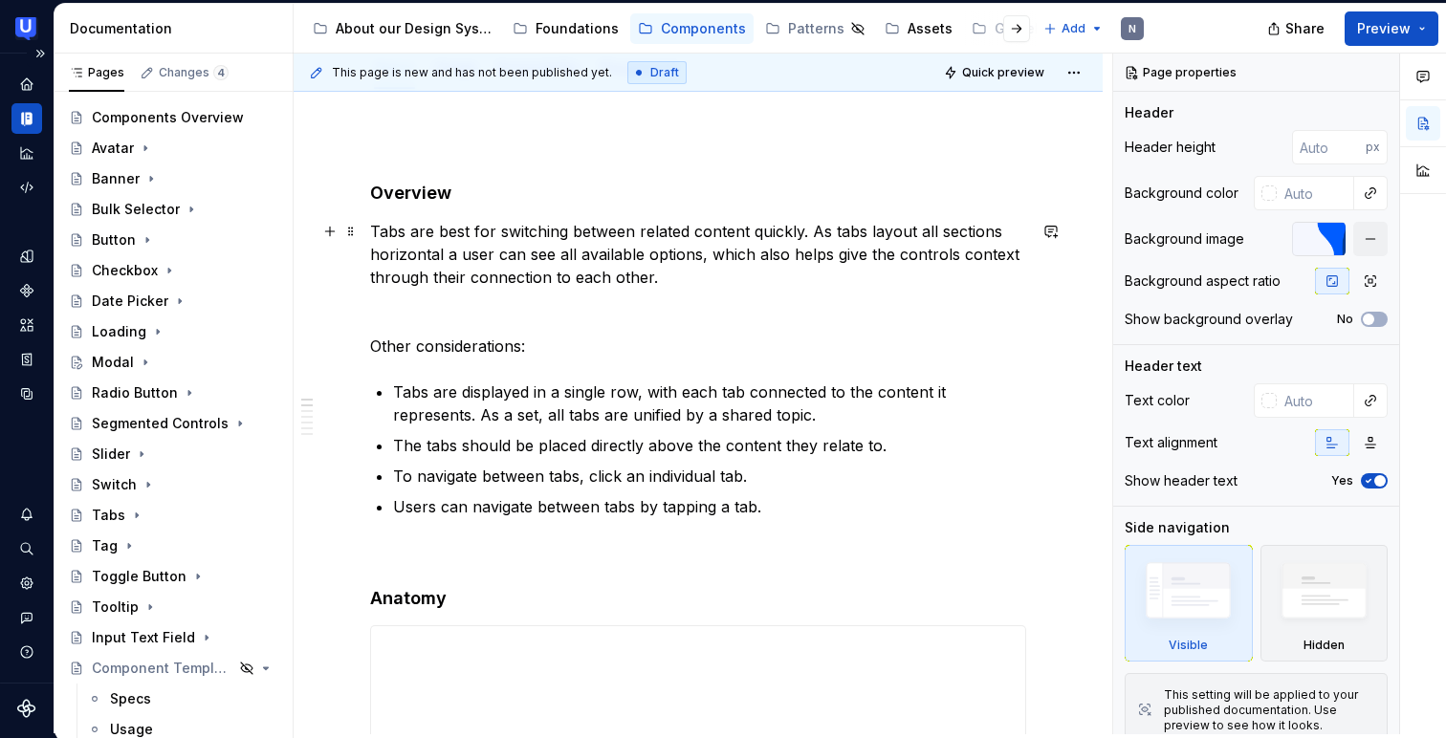
click at [451, 242] on p "Tabs are best for switching between related content quickly. As tabs layout all…" at bounding box center [698, 254] width 656 height 69
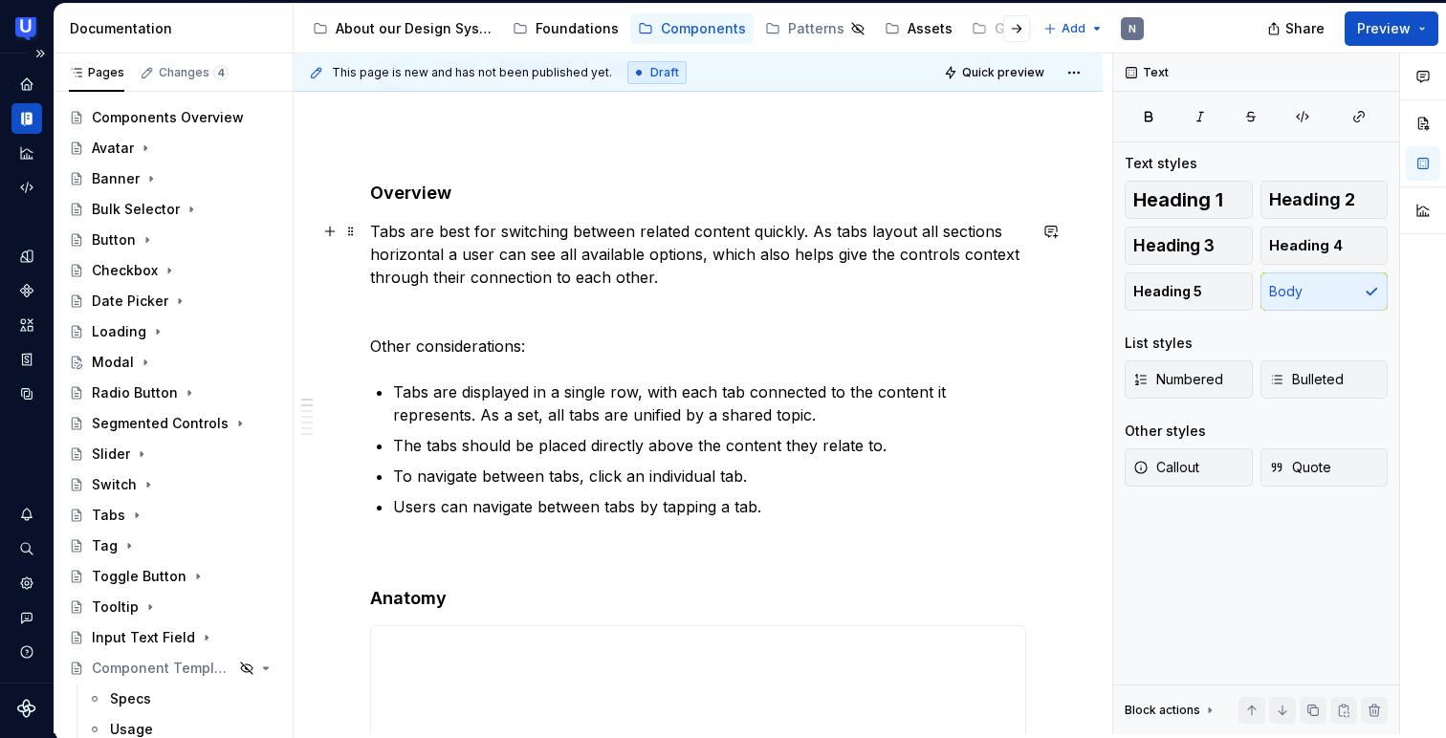
click at [451, 242] on p "Tabs are best for switching between related content quickly. As tabs layout all…" at bounding box center [698, 254] width 656 height 69
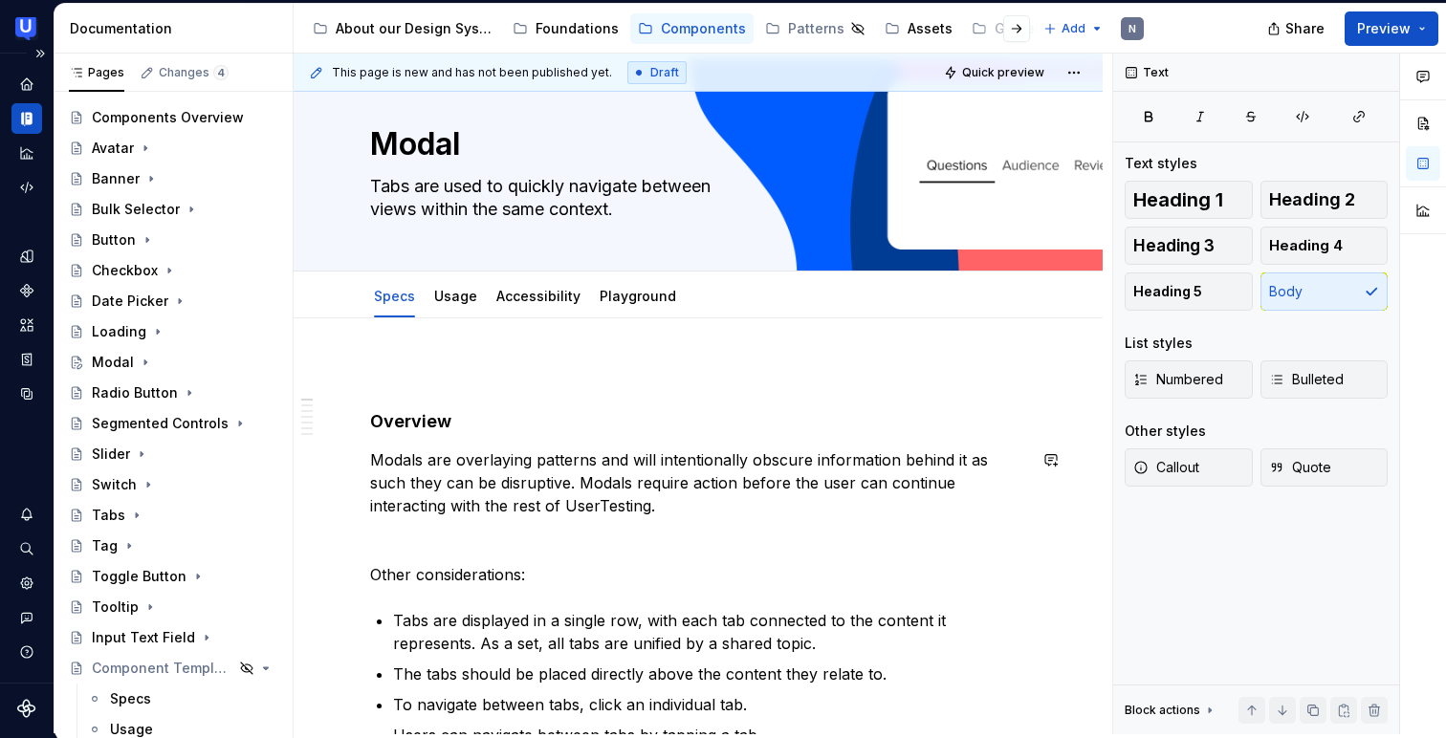
scroll to position [0, 0]
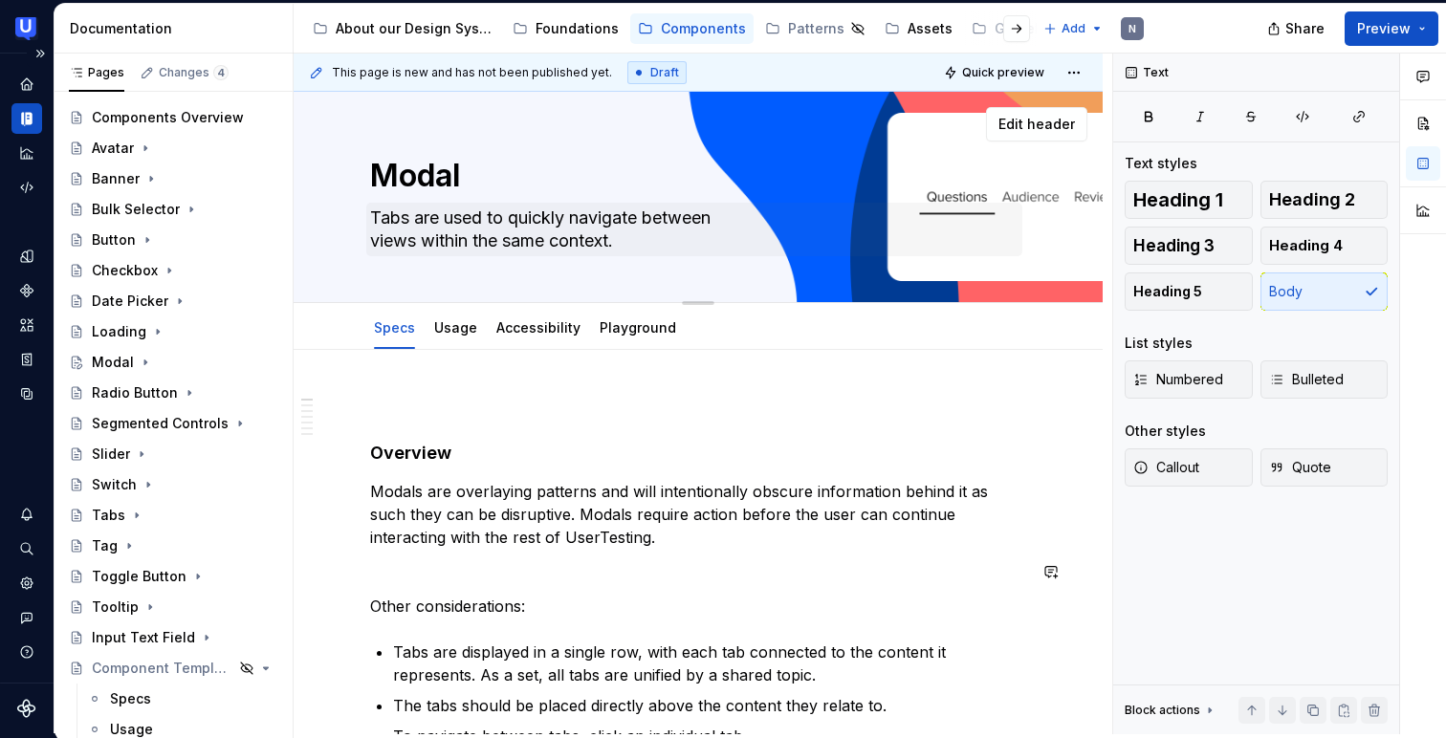
type textarea "*"
click at [465, 240] on textarea "Tabs are used to quickly navigate between views within the same context." at bounding box center [694, 230] width 656 height 54
click at [465, 239] on textarea "Tabs are used to quickly navigate between views within the same context." at bounding box center [694, 230] width 656 height 54
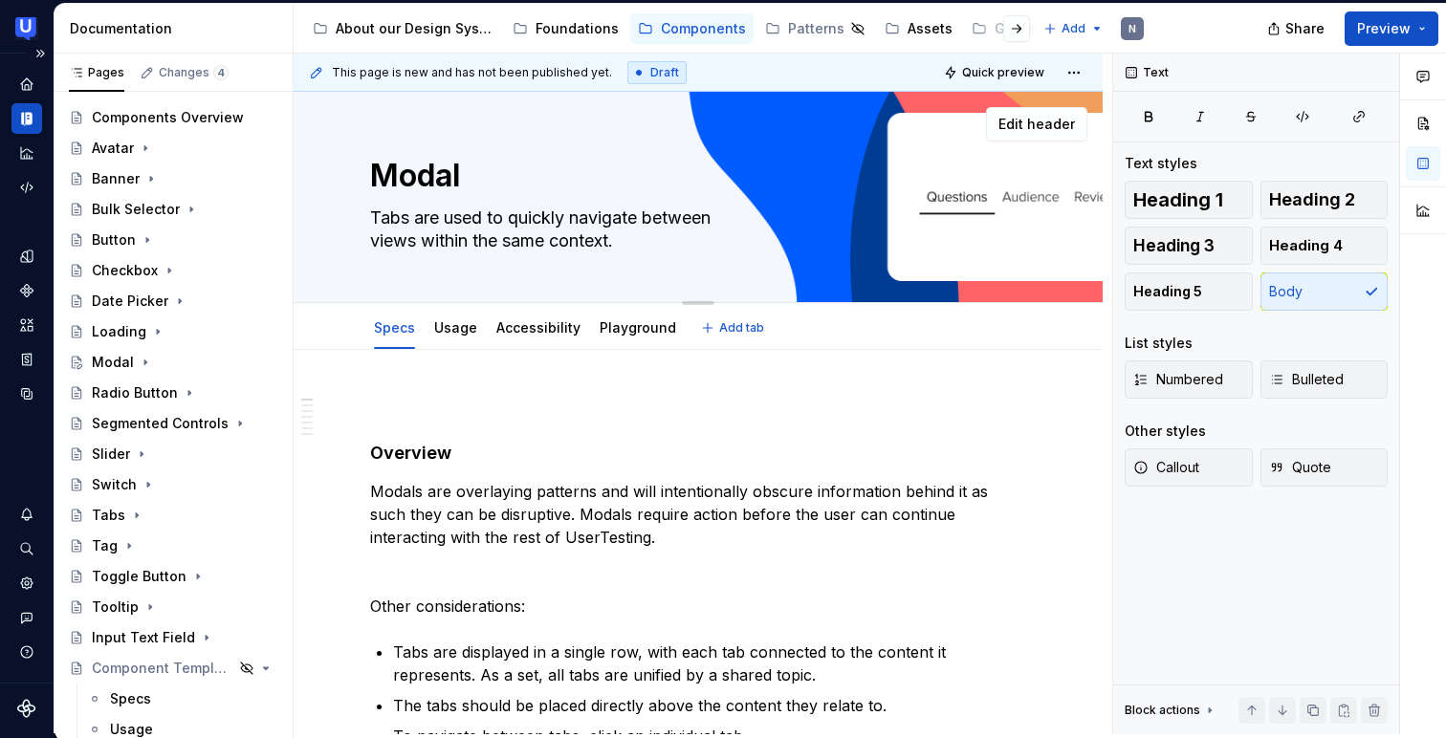
click at [465, 239] on textarea "Tabs are used to quickly navigate between views within the same context." at bounding box center [694, 230] width 656 height 54
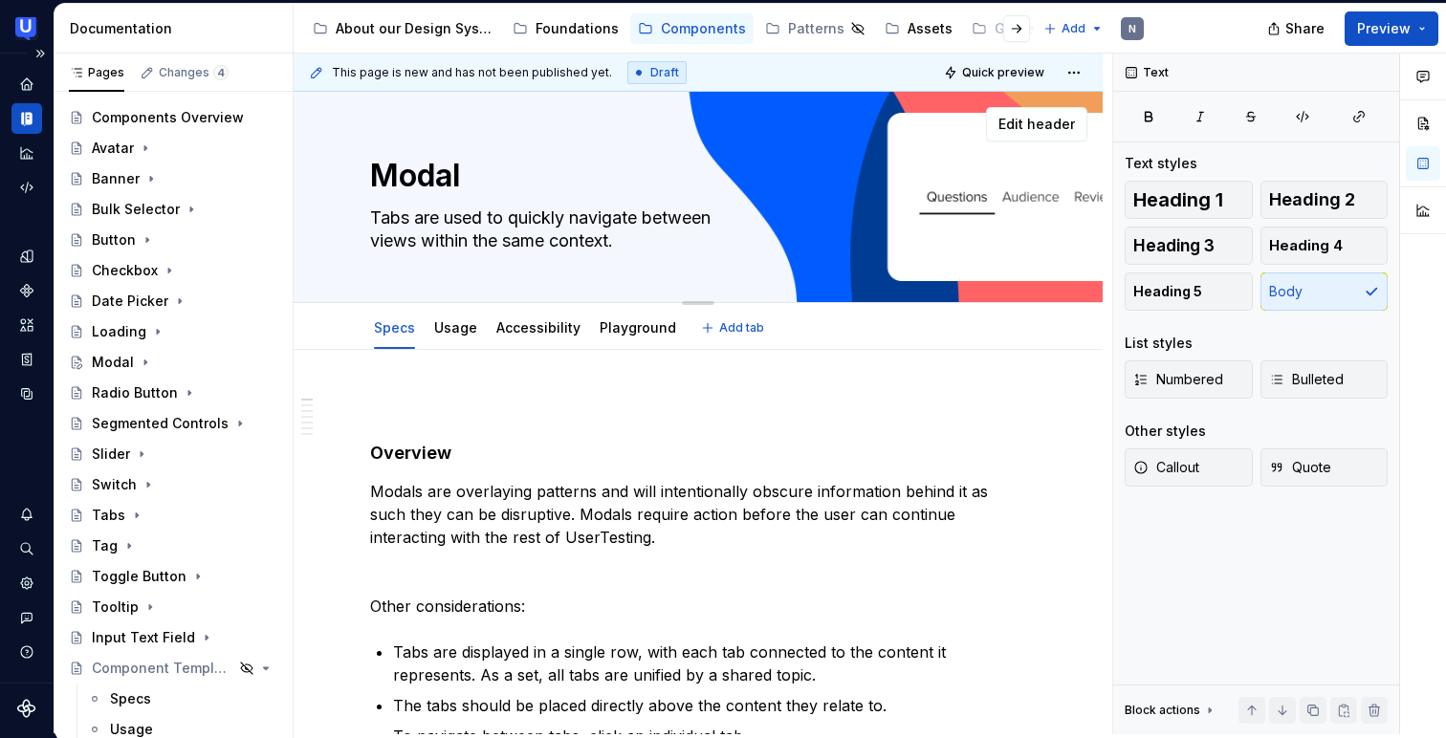
type textarea "Tabs are used to quickly navigate between"
type textarea "*"
type textarea "views within the same context."
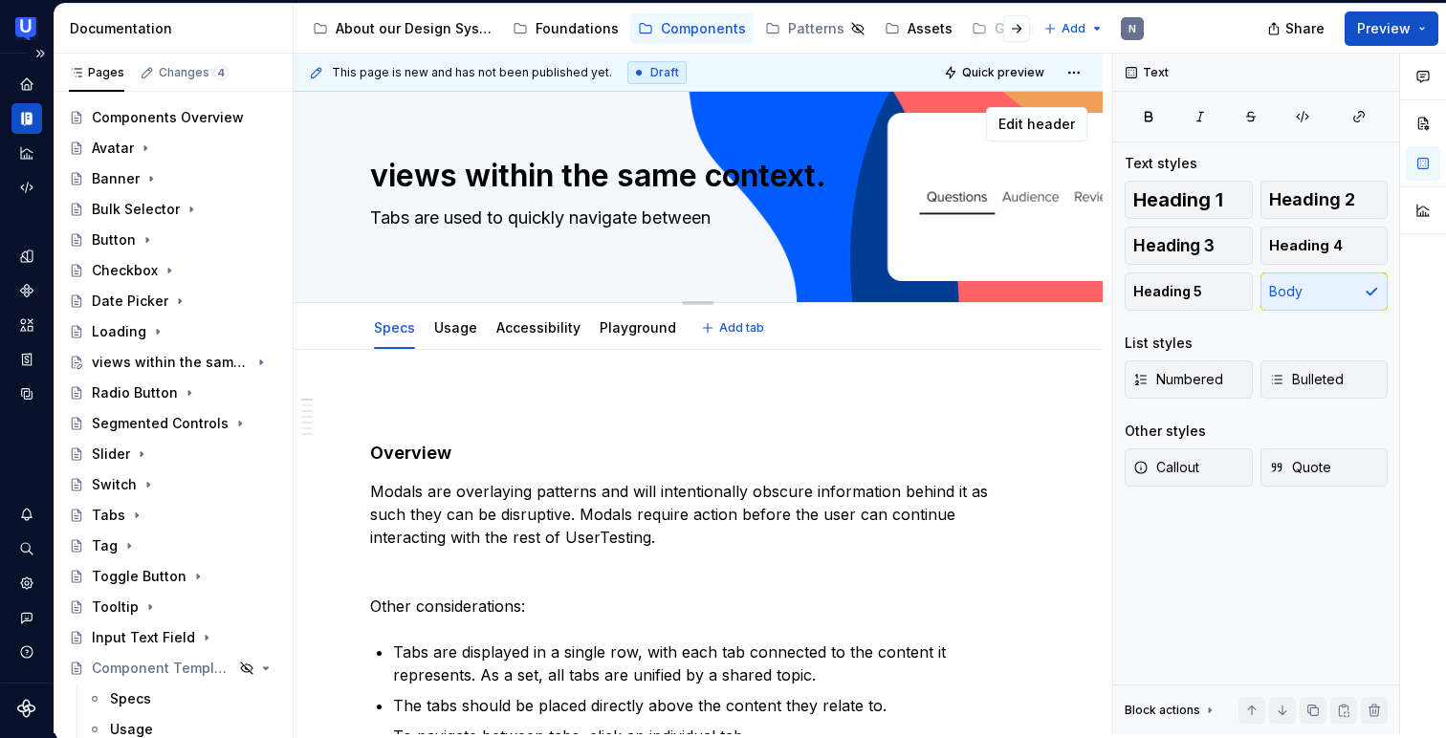
type textarea "*"
type textarea "Tabs are used to quickly navigate between views within the same context."
type textarea "*"
type textarea "Tabs are used to quickly navigate between views within the same context."
click at [477, 272] on div "views within the same context. Tabs are used to quickly navigate between views …" at bounding box center [698, 197] width 656 height 210
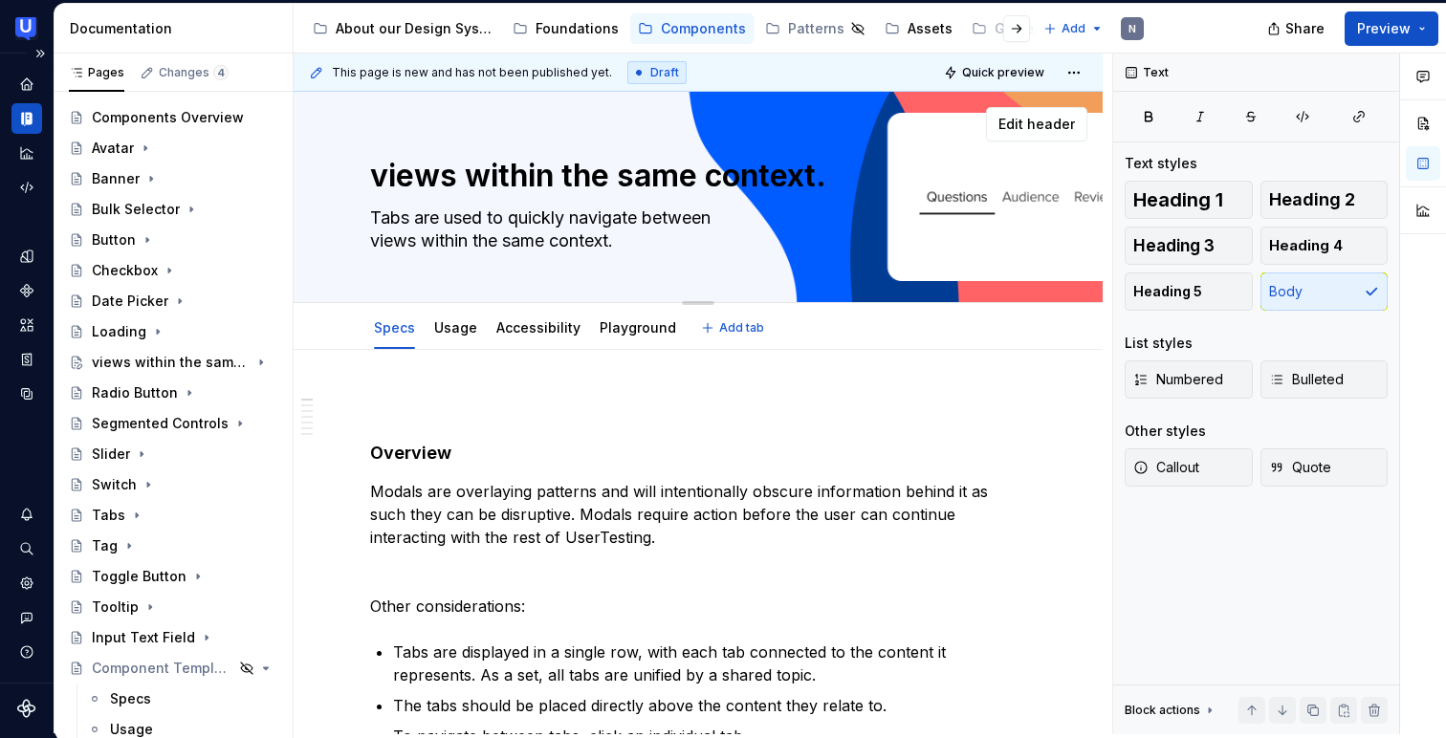
click at [482, 179] on textarea "views within the same context." at bounding box center [694, 176] width 656 height 46
type textarea "*"
type textarea "M"
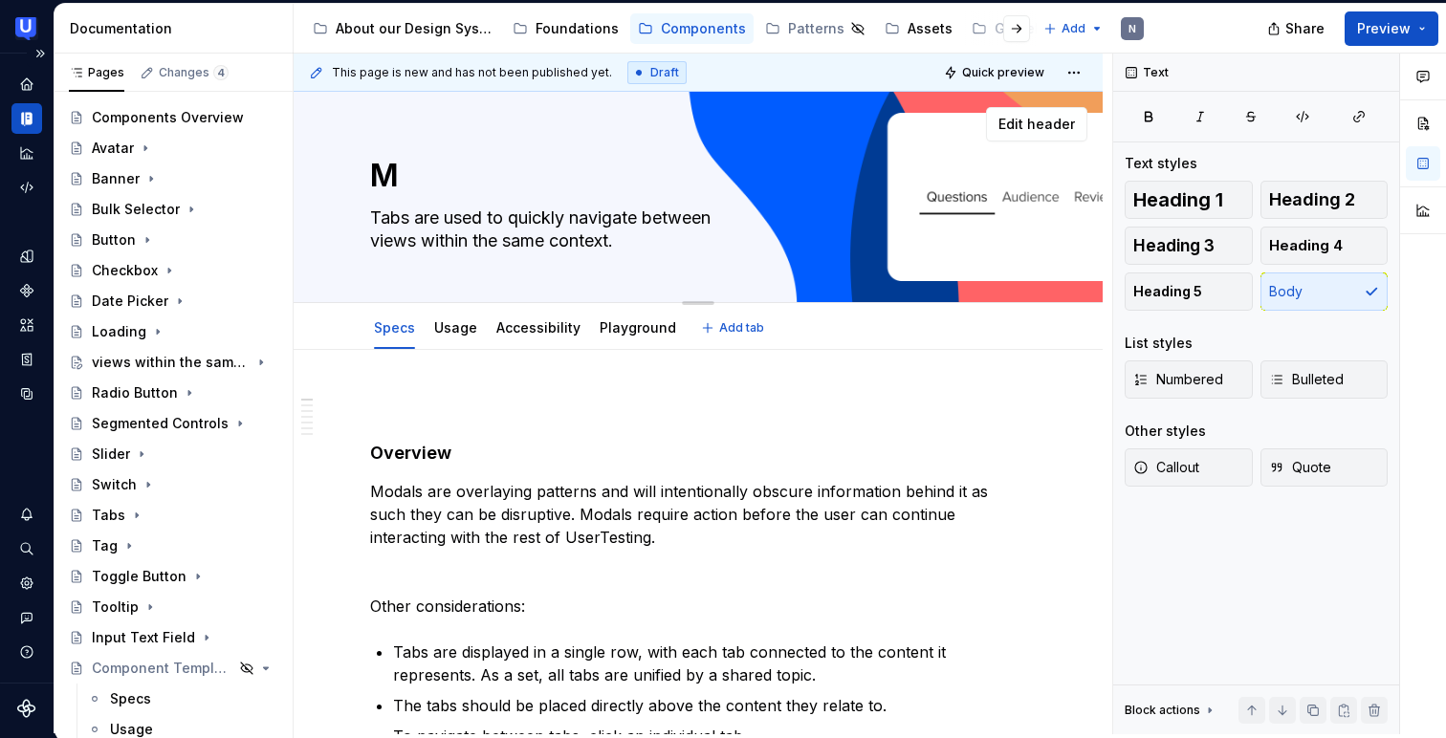
type textarea "*"
type textarea "Mo"
type textarea "*"
type textarea "Mod"
type textarea "*"
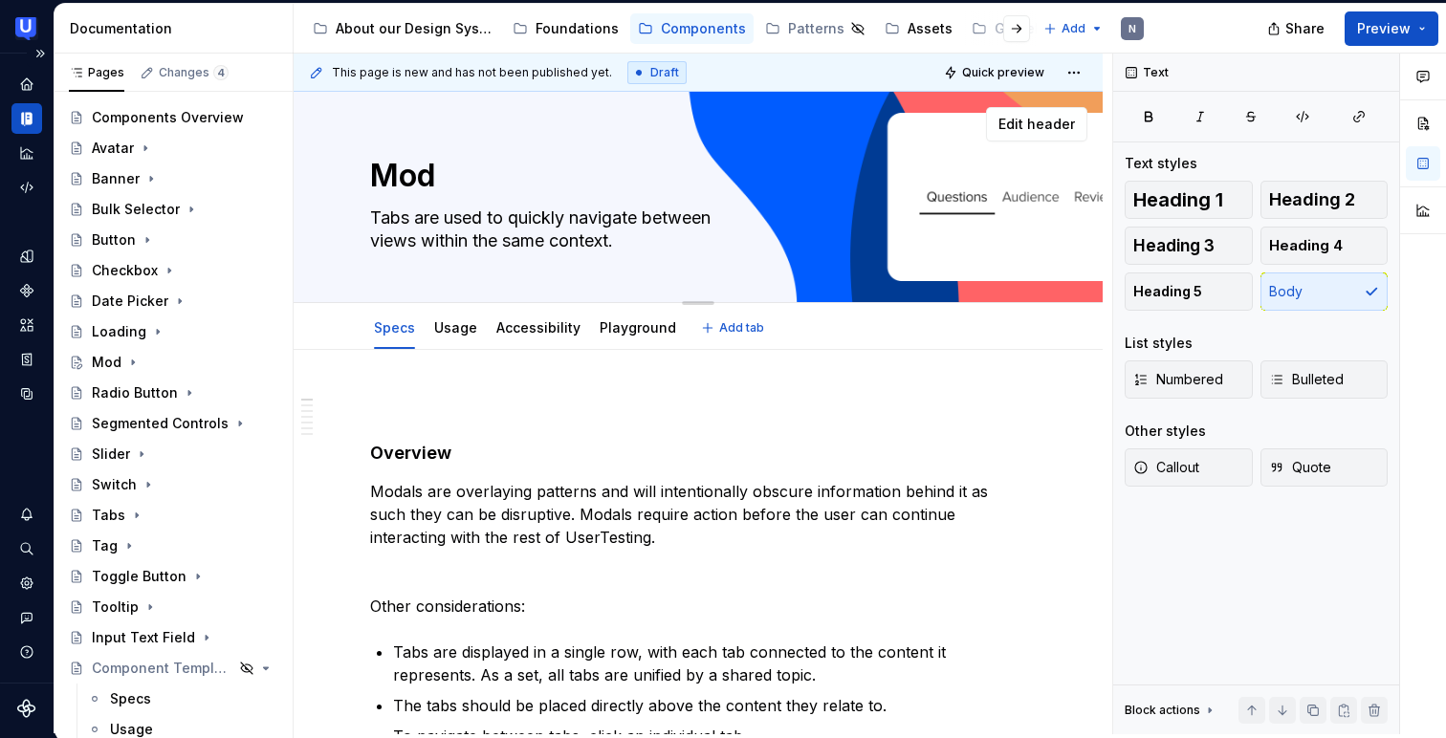
type textarea "Moda"
type textarea "*"
type textarea "Modal"
click at [455, 198] on textarea "Modal" at bounding box center [694, 176] width 656 height 46
type textarea "*"
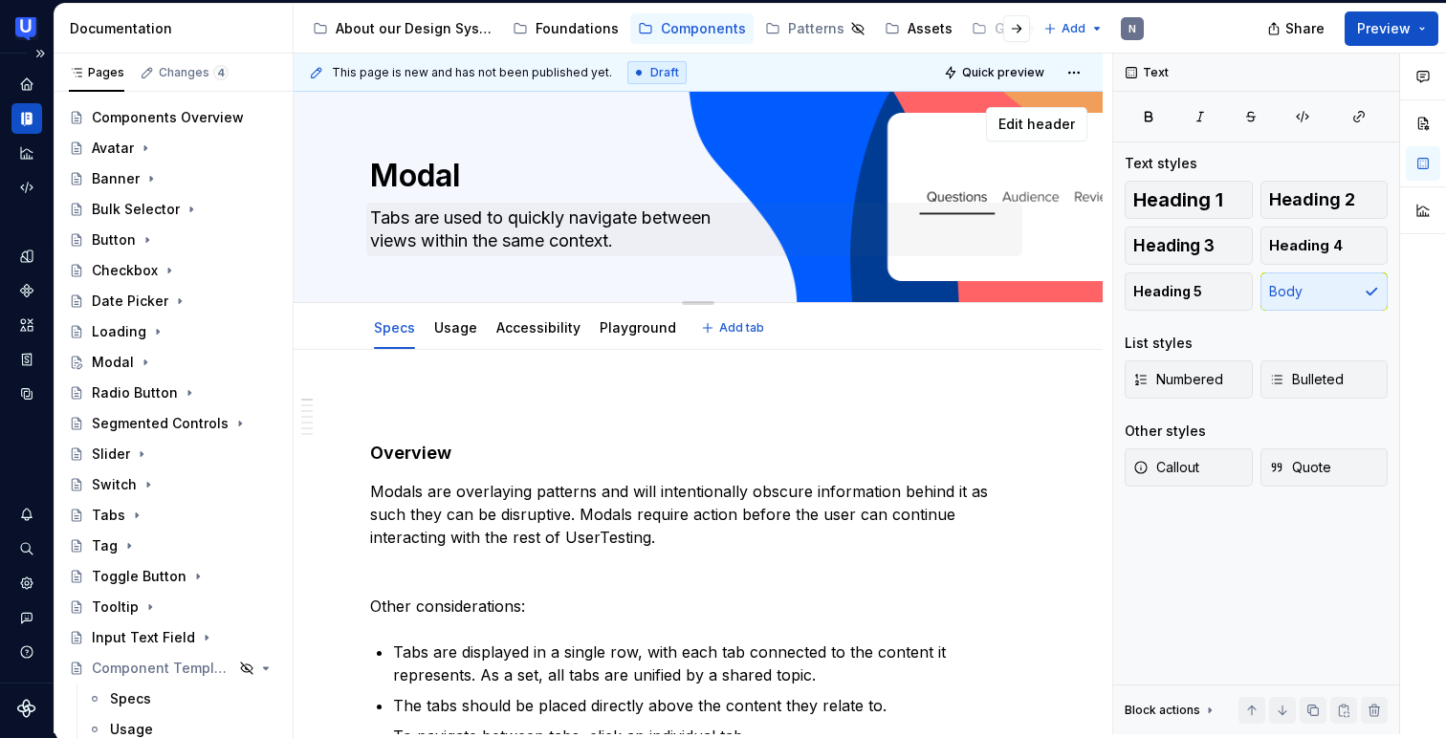
type textarea "Modal"
click at [447, 214] on textarea "Tabs are used to quickly navigate between views within the same context." at bounding box center [694, 230] width 656 height 54
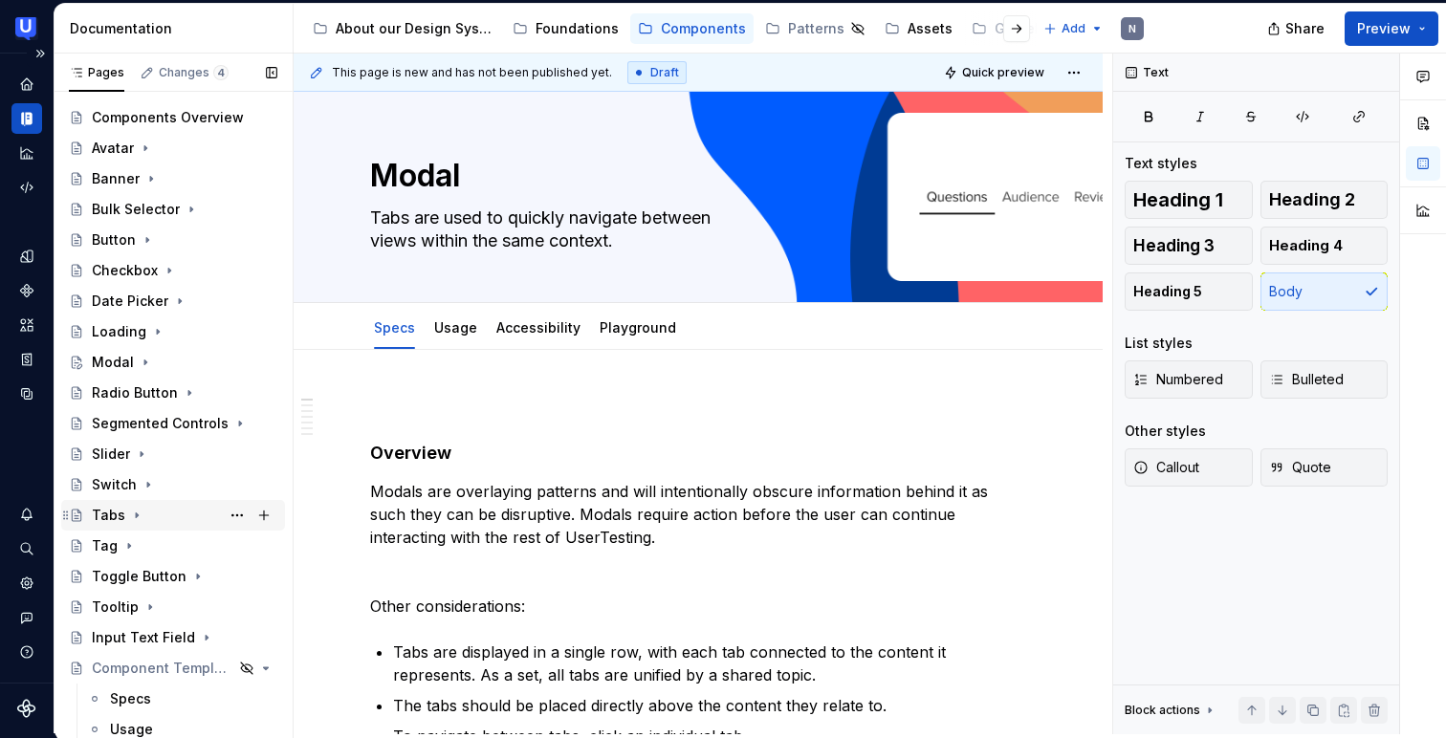
click at [100, 516] on div "Tabs" at bounding box center [108, 515] width 33 height 19
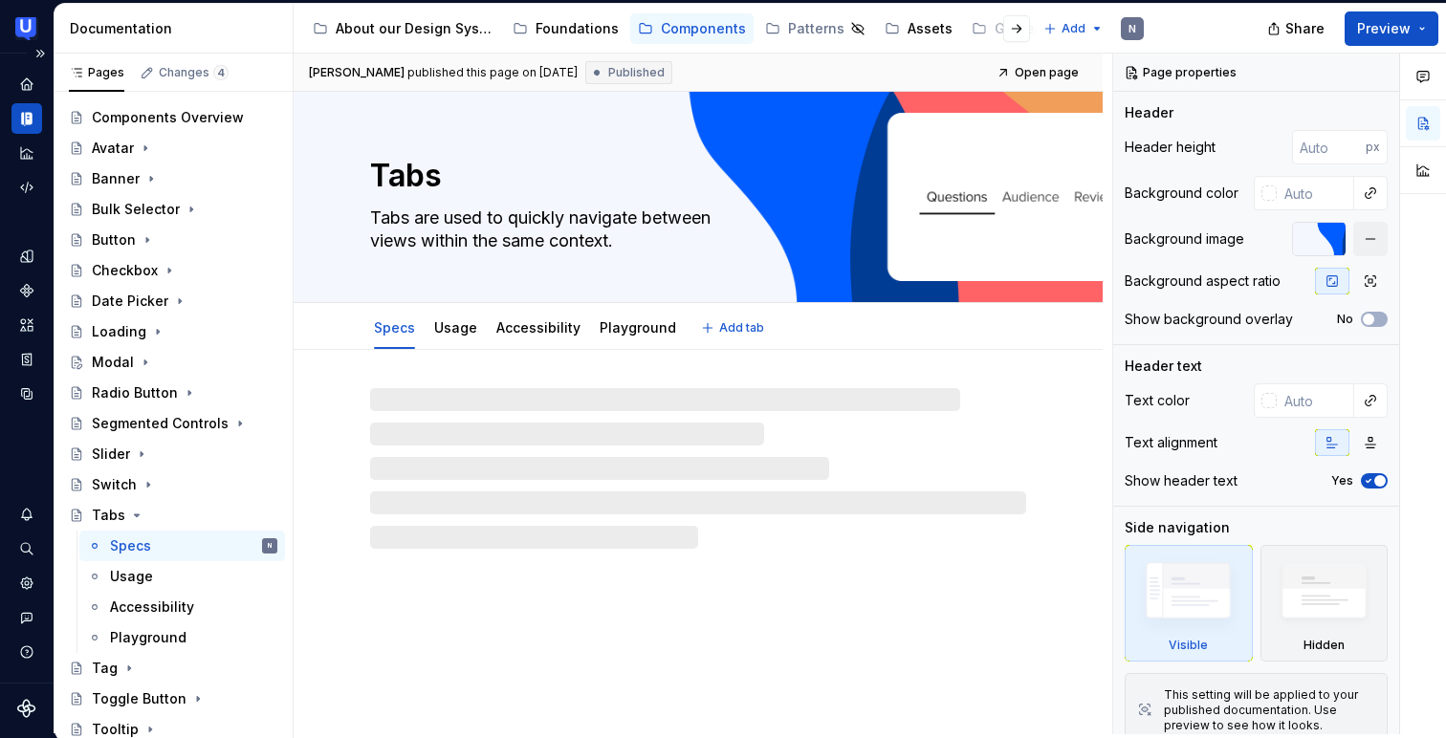
click at [431, 239] on textarea "Tabs are used to quickly navigate between views within the same context." at bounding box center [694, 230] width 656 height 54
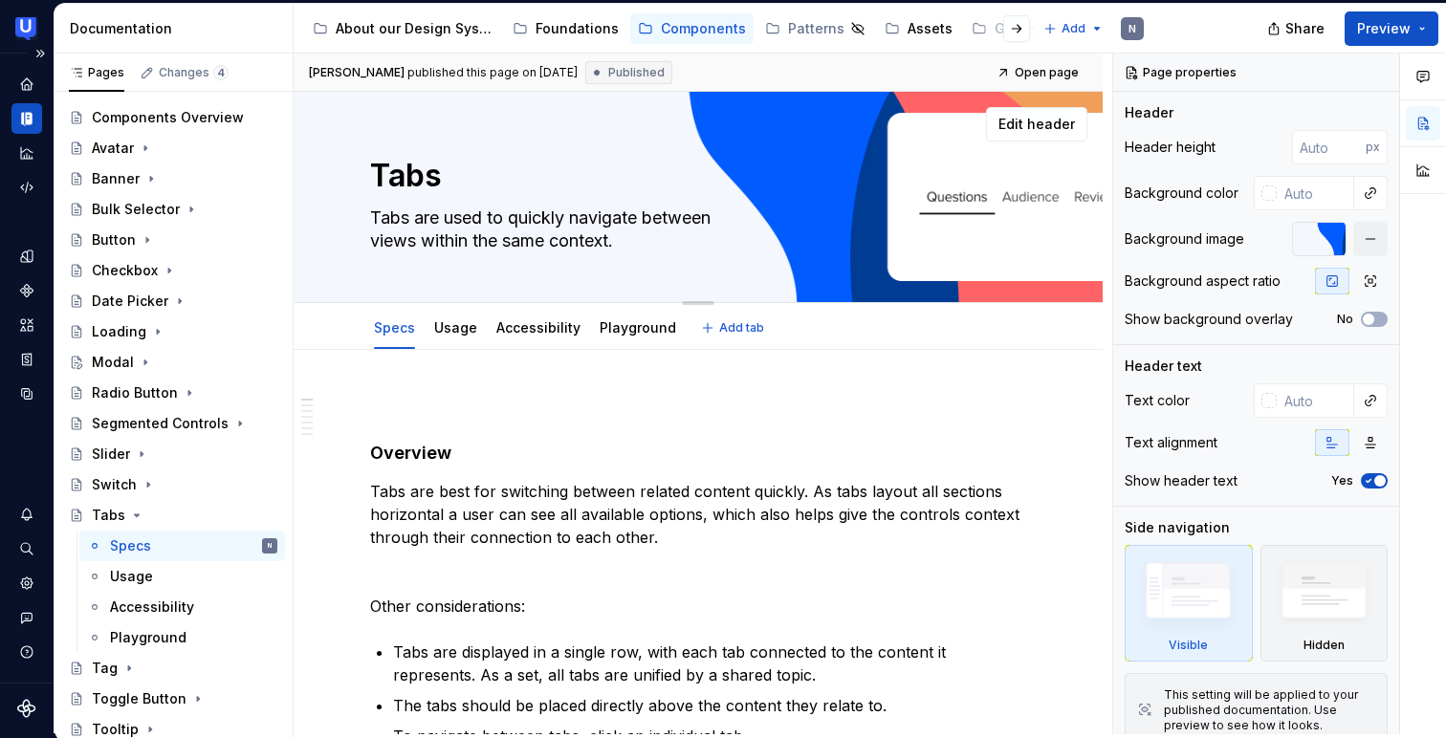
click at [431, 239] on textarea "Tabs are used to quickly navigate between views within the same context." at bounding box center [694, 230] width 656 height 54
click at [626, 238] on textarea "Tabs are used to quickly navigate between views within the same context." at bounding box center [694, 230] width 656 height 54
drag, startPoint x: 626, startPoint y: 241, endPoint x: 373, endPoint y: 217, distance: 254.5
click at [373, 217] on textarea "Tabs are used to quickly navigate between views within the same context." at bounding box center [694, 230] width 656 height 54
click at [112, 359] on div "Modal" at bounding box center [113, 362] width 42 height 19
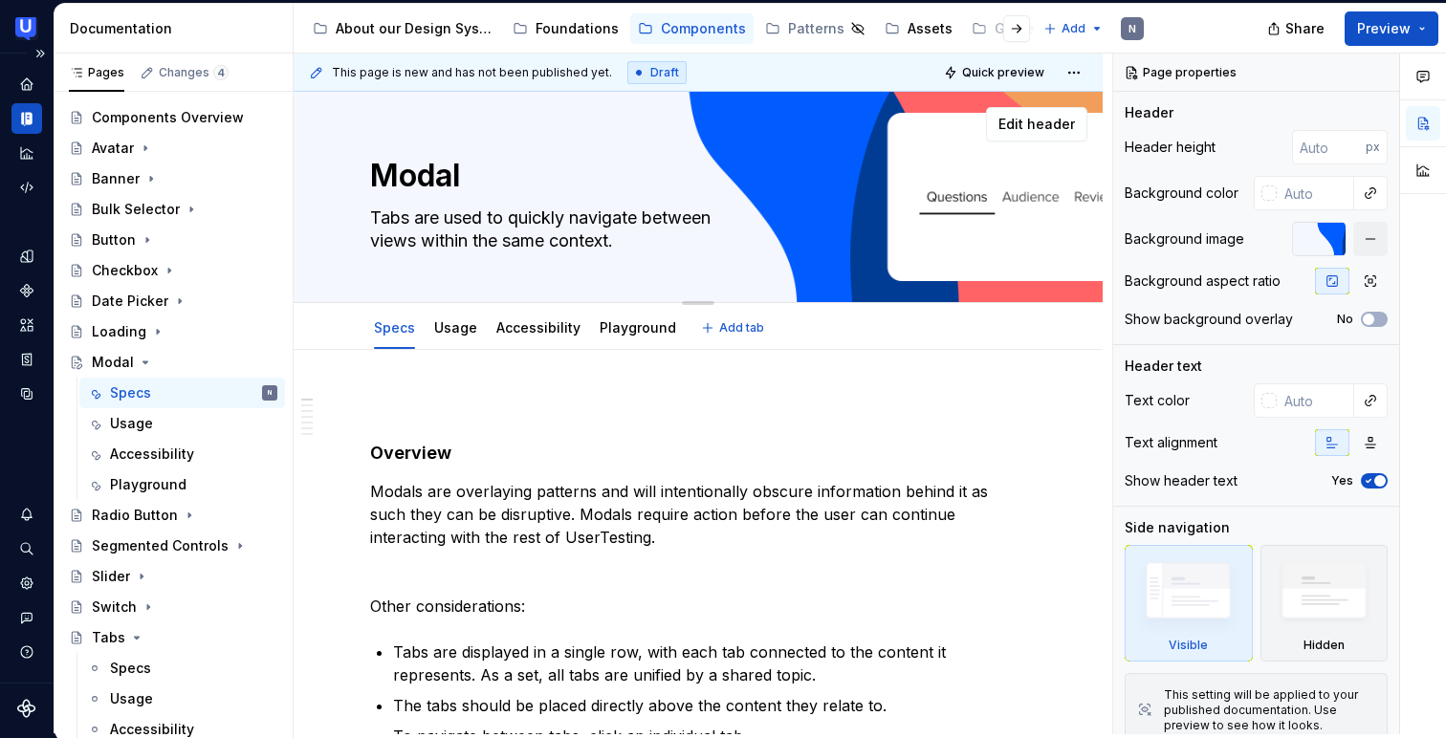
click at [516, 243] on textarea "Tabs are used to quickly navigate between views within the same context." at bounding box center [694, 230] width 656 height 54
click at [605, 215] on textarea "Tabs are used to quickly navigate between views within the same context." at bounding box center [694, 230] width 656 height 54
click at [114, 636] on div "Tabs" at bounding box center [108, 637] width 33 height 19
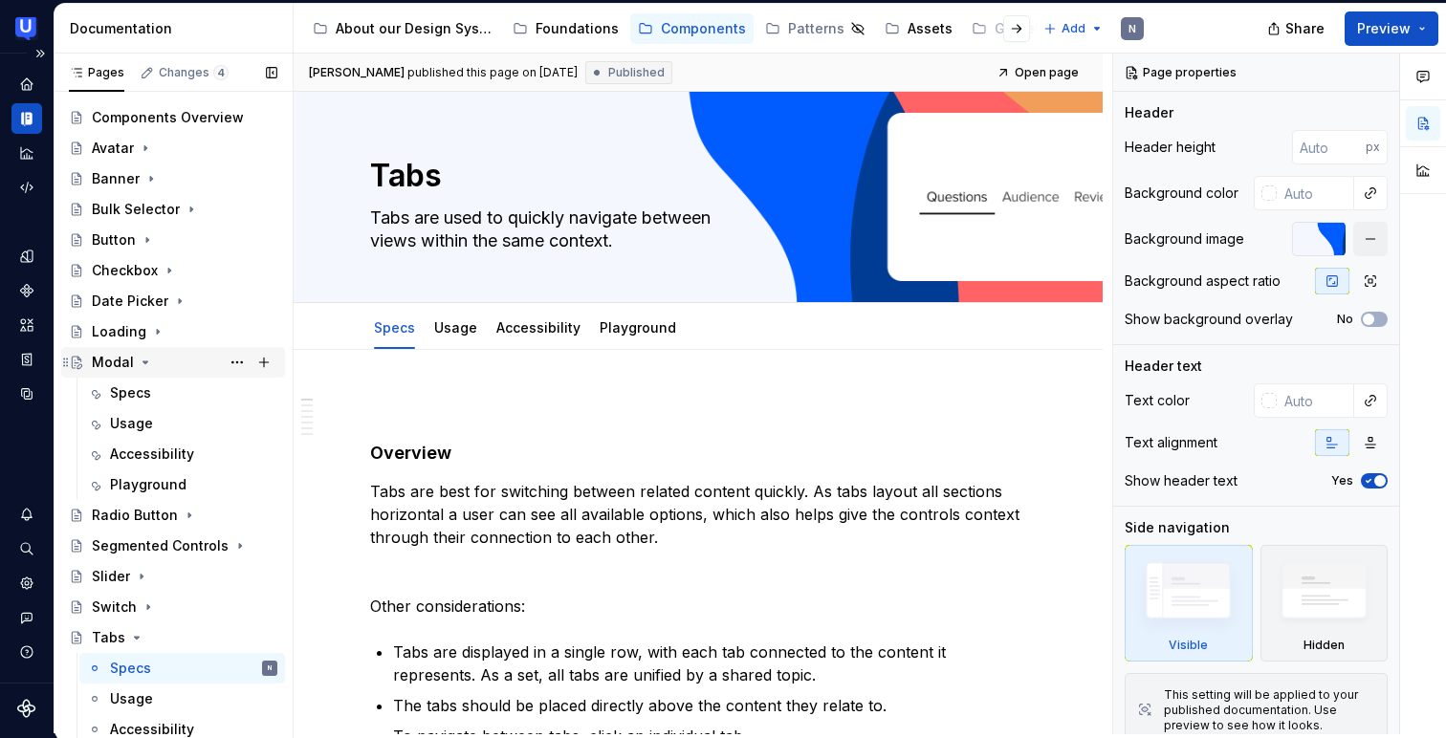
click at [158, 364] on div "Modal" at bounding box center [184, 362] width 185 height 27
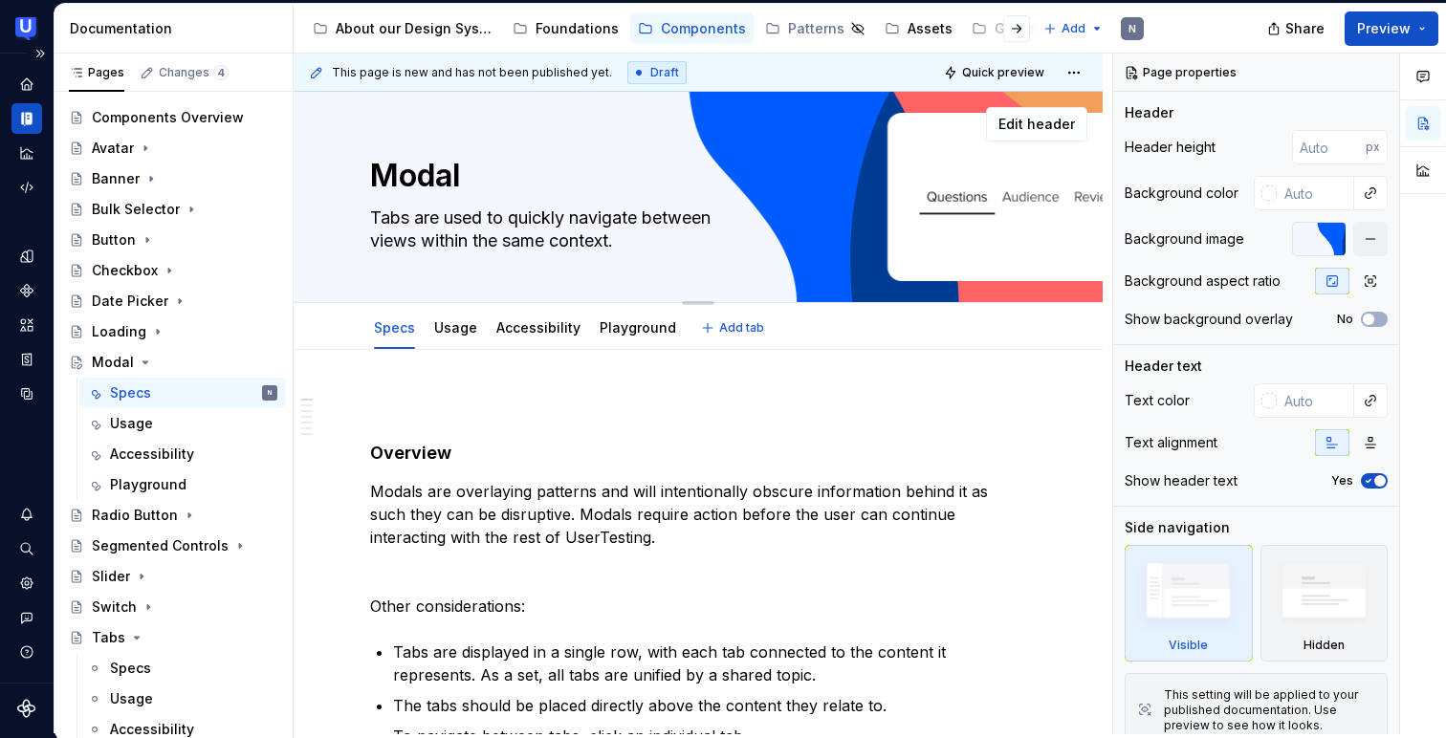
paste textarea "“Modals are used to present focused tasks or information by overlaying the curr…"
type textarea "*"
type textarea "“Modals are used to present focused tasks or information by overlaying the curr…"
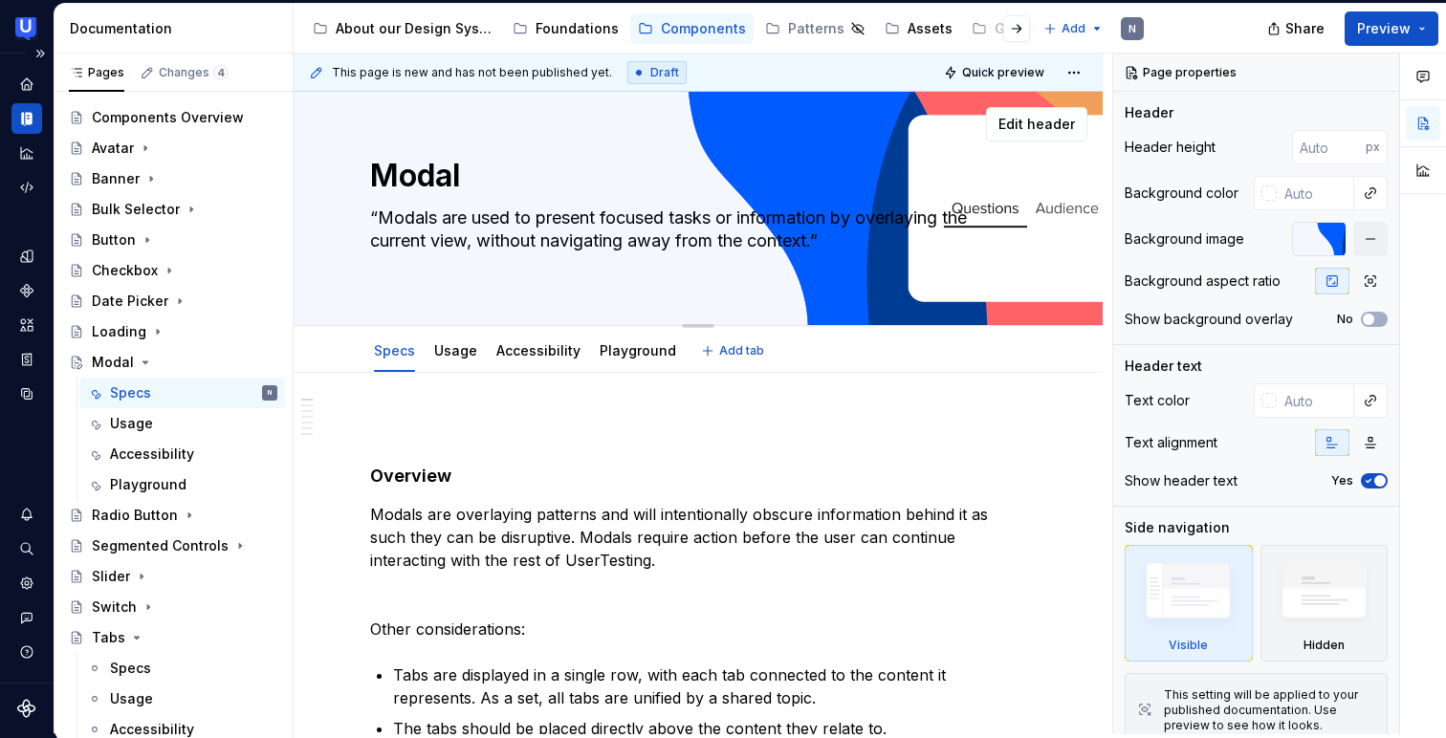
type textarea "*"
type textarea "“Modals are used to present focused tasks or information by overlaying the curr…"
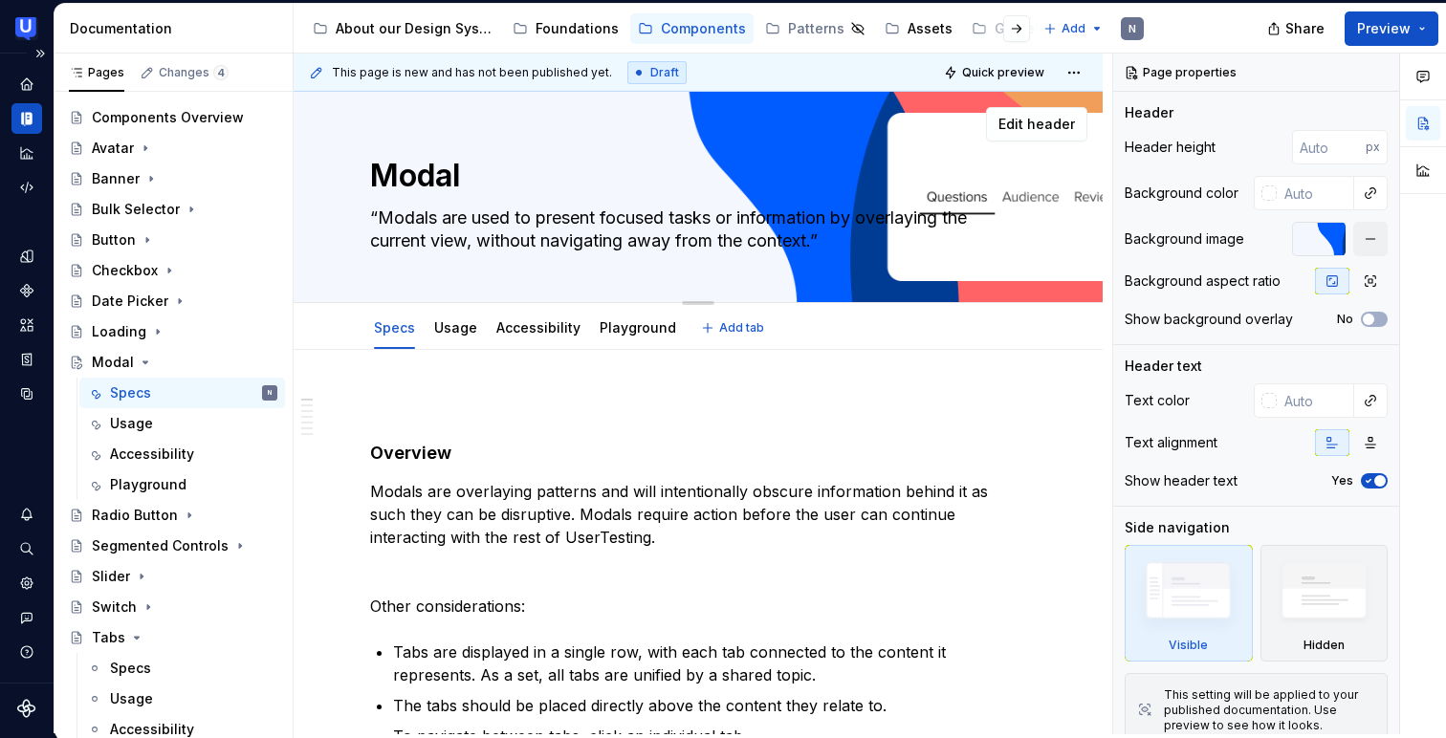
type textarea "*"
type textarea "“Modals are used to present focused tasks or information by overlaying the curr…"
click at [381, 207] on textarea "“Modals are used to present focused tasks or information by overlaying the curr…" at bounding box center [694, 230] width 656 height 54
type textarea "*"
type textarea "Modals are used to present focused tasks or information by overlaying the curre…"
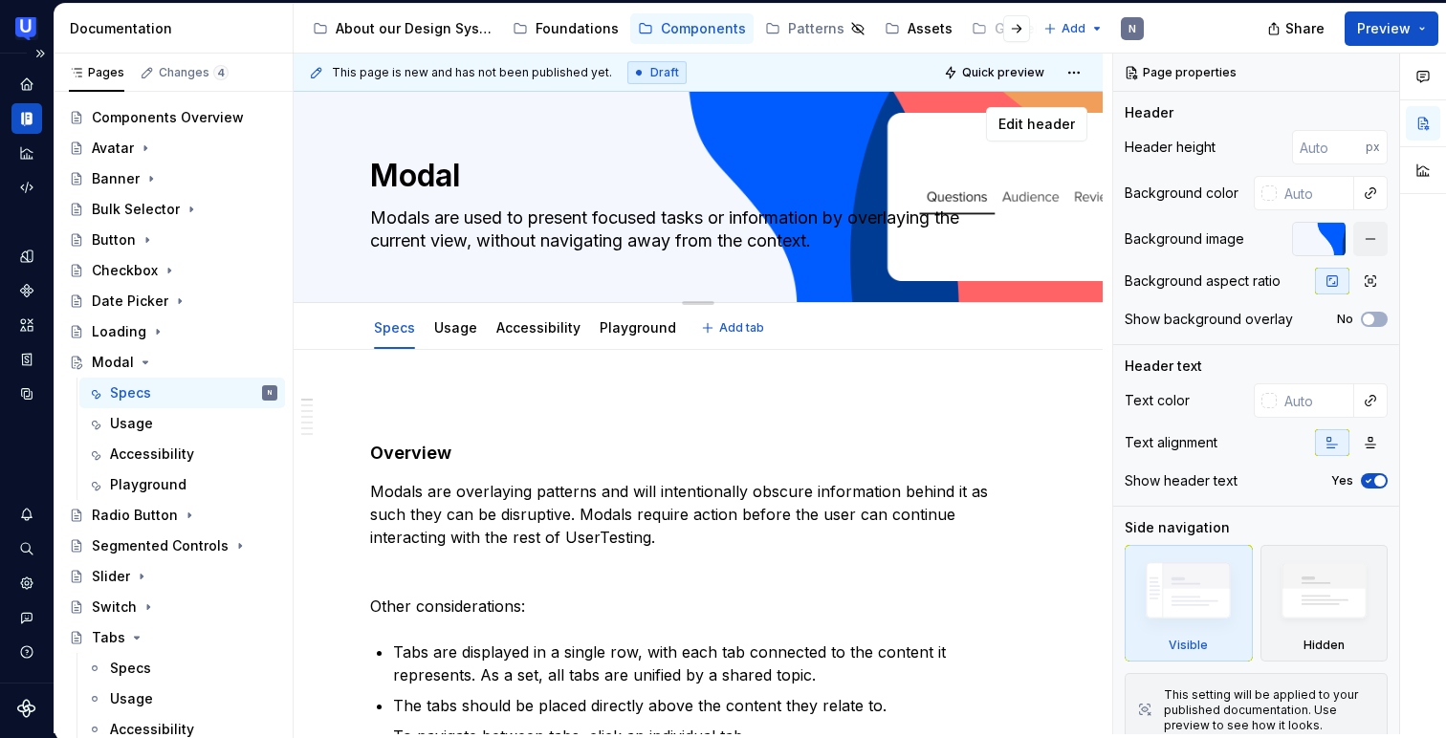
click at [736, 214] on textarea "Modals are used to present focused tasks or information by overlaying the curre…" at bounding box center [694, 230] width 656 height 54
type textarea "*"
type textarea "Modals are used to present focused tasks orinformation by overlaying the curren…"
type textarea "*"
type textarea "Modals are used to present focused tasks or information by overlaying the curre…"
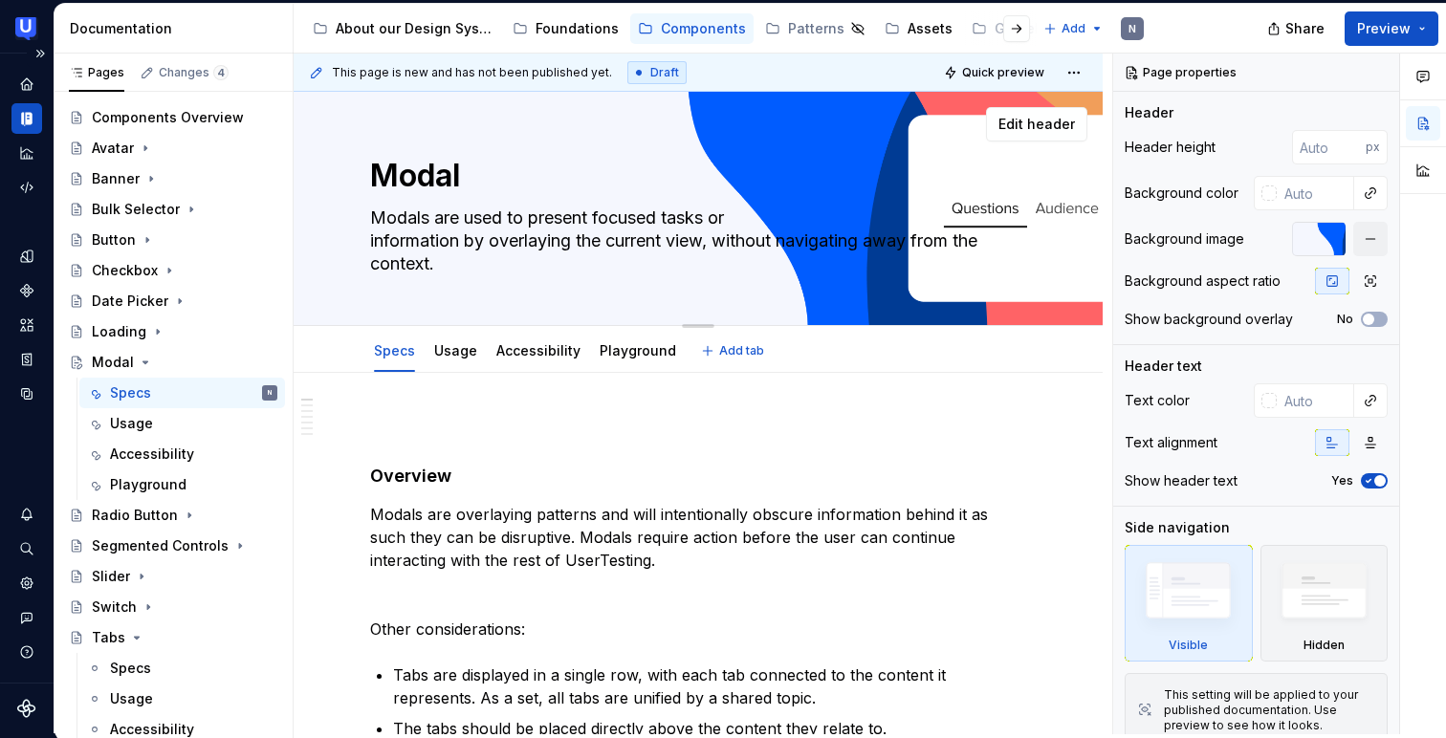
click at [722, 240] on textarea "Modals are used to present focused tasks or information by overlaying the curre…" at bounding box center [694, 241] width 656 height 76
type textarea "*"
type textarea "Modals are used to present focused tasks or information by overlaying the curre…"
type textarea "*"
type textarea "Modals are used to present focused tasks or information by overlaying the curre…"
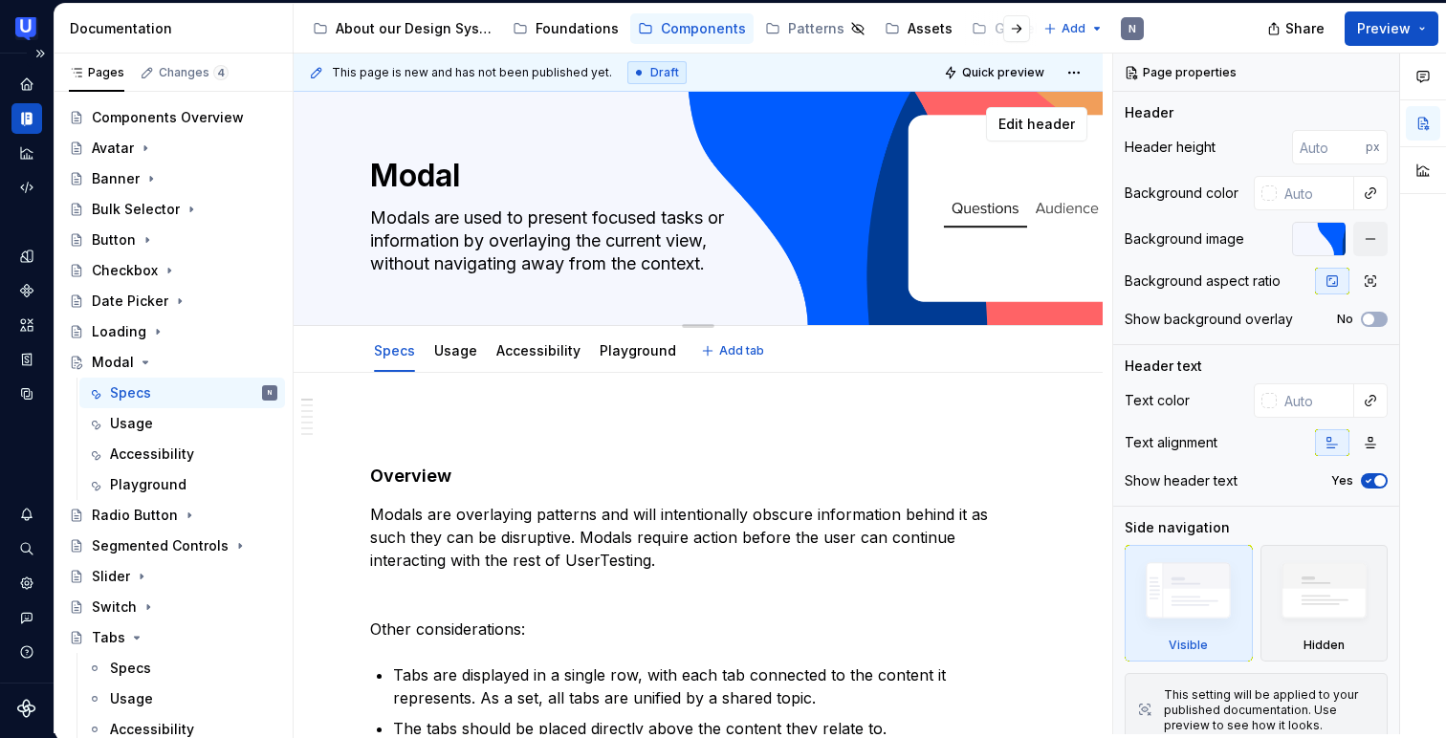
click at [769, 236] on textarea "Modals are used to present focused tasks or information by overlaying the curre…" at bounding box center [694, 241] width 656 height 76
type textarea "*"
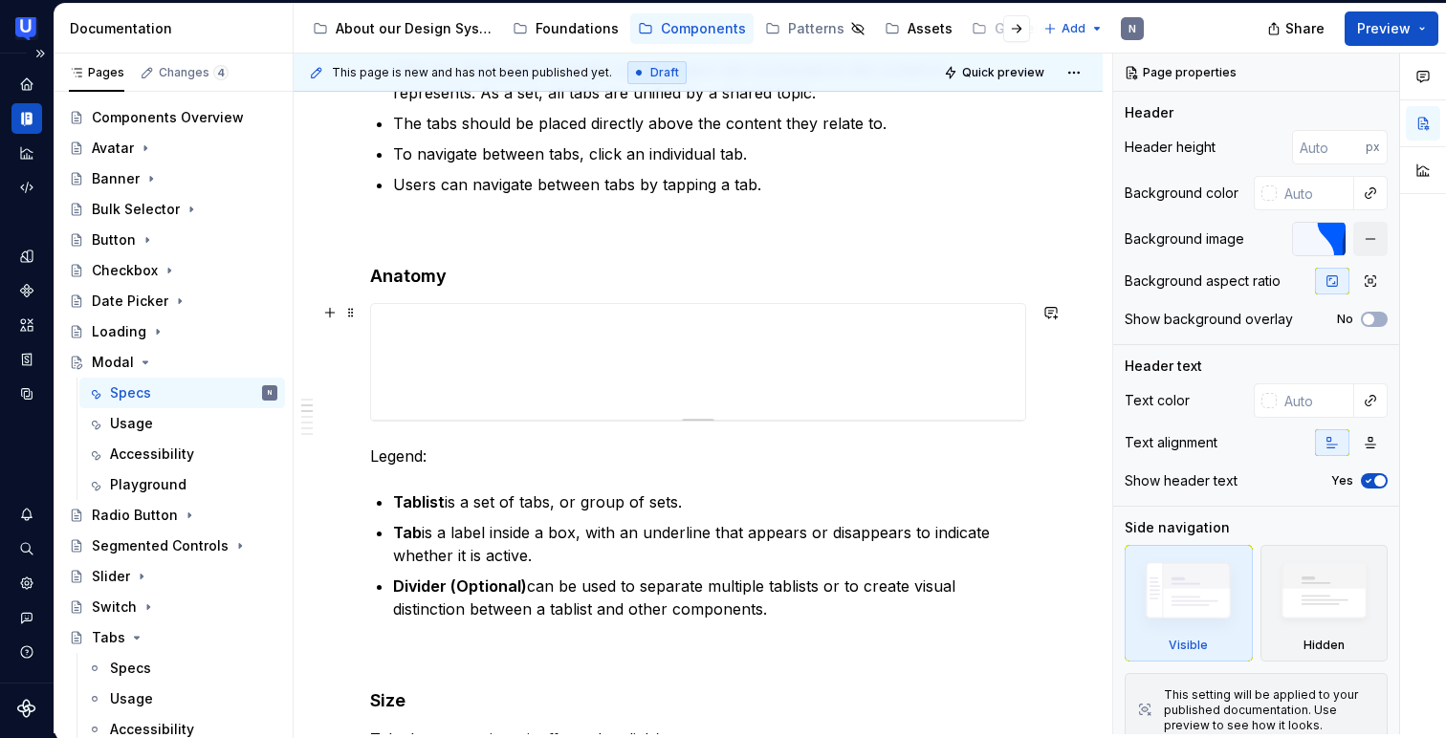
scroll to position [614, 0]
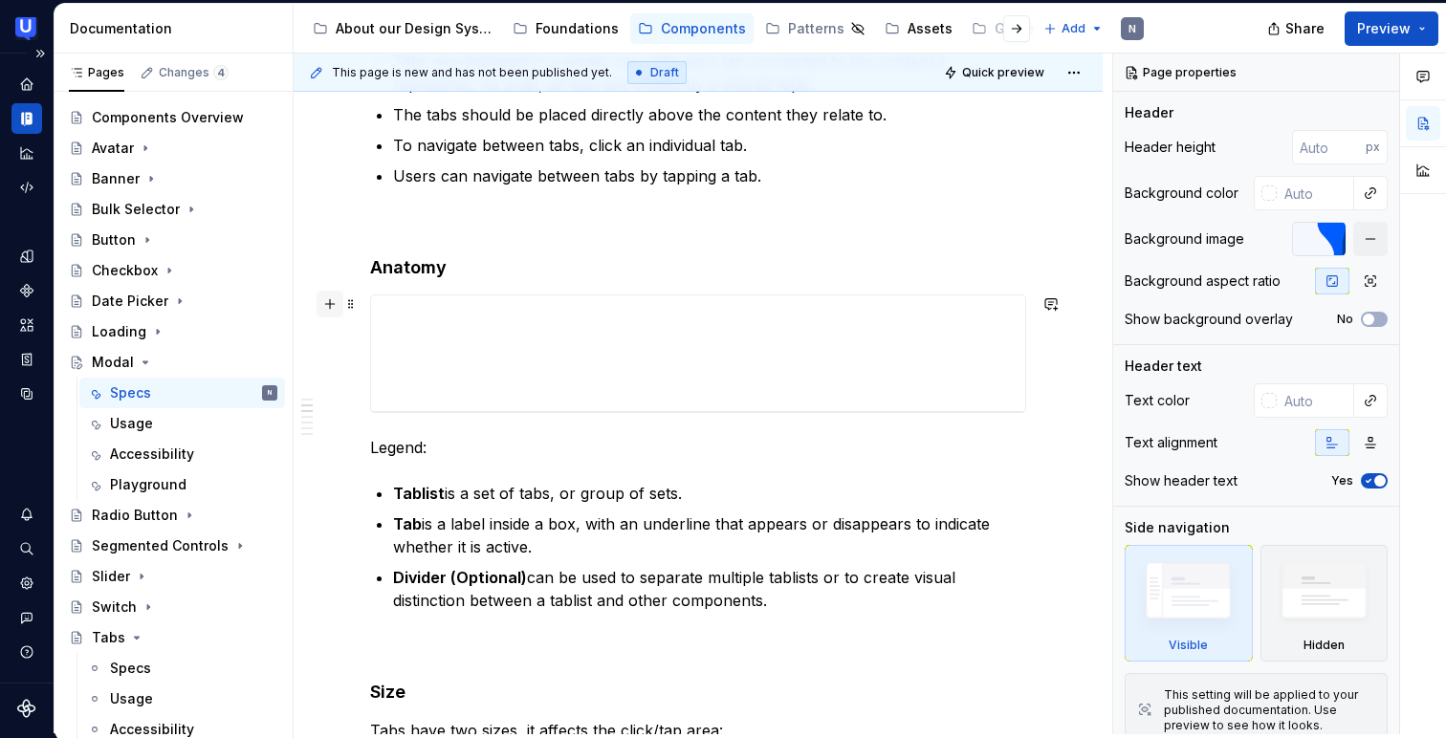
type textarea "Modals are used to present focused tasks or information by overlaying the curre…"
click at [330, 307] on button "button" at bounding box center [329, 304] width 27 height 27
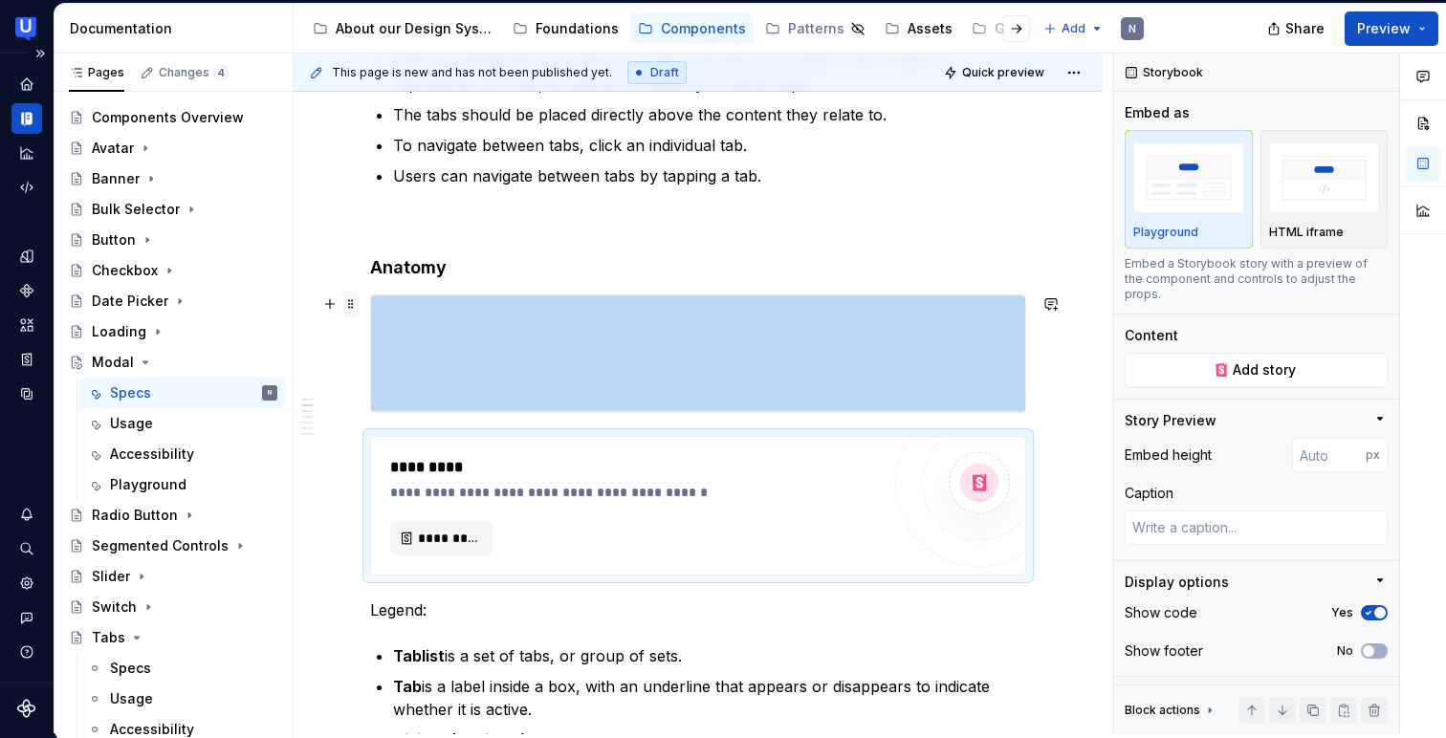
click at [353, 305] on span at bounding box center [350, 304] width 15 height 27
type textarea "*"
type input "121"
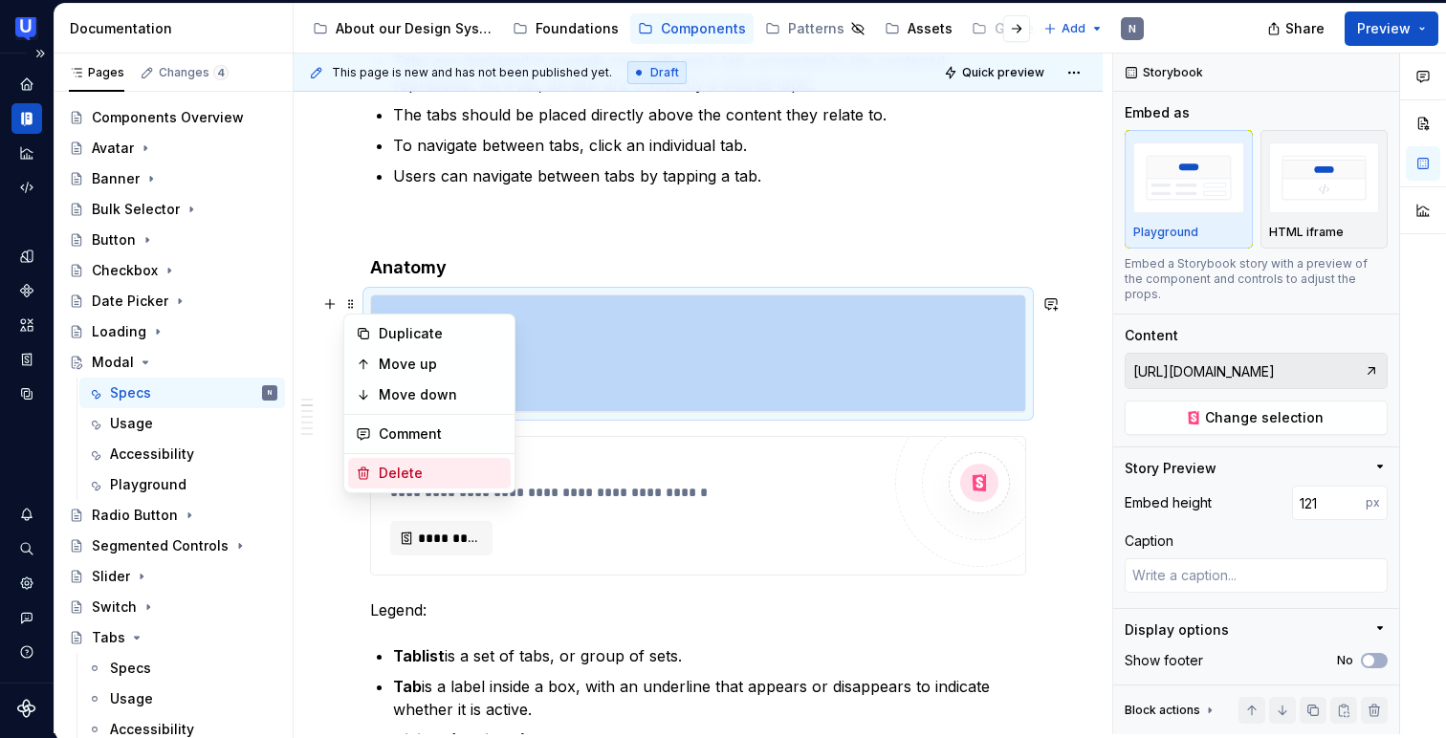
click at [374, 468] on div "Delete" at bounding box center [429, 473] width 163 height 31
type textarea "*"
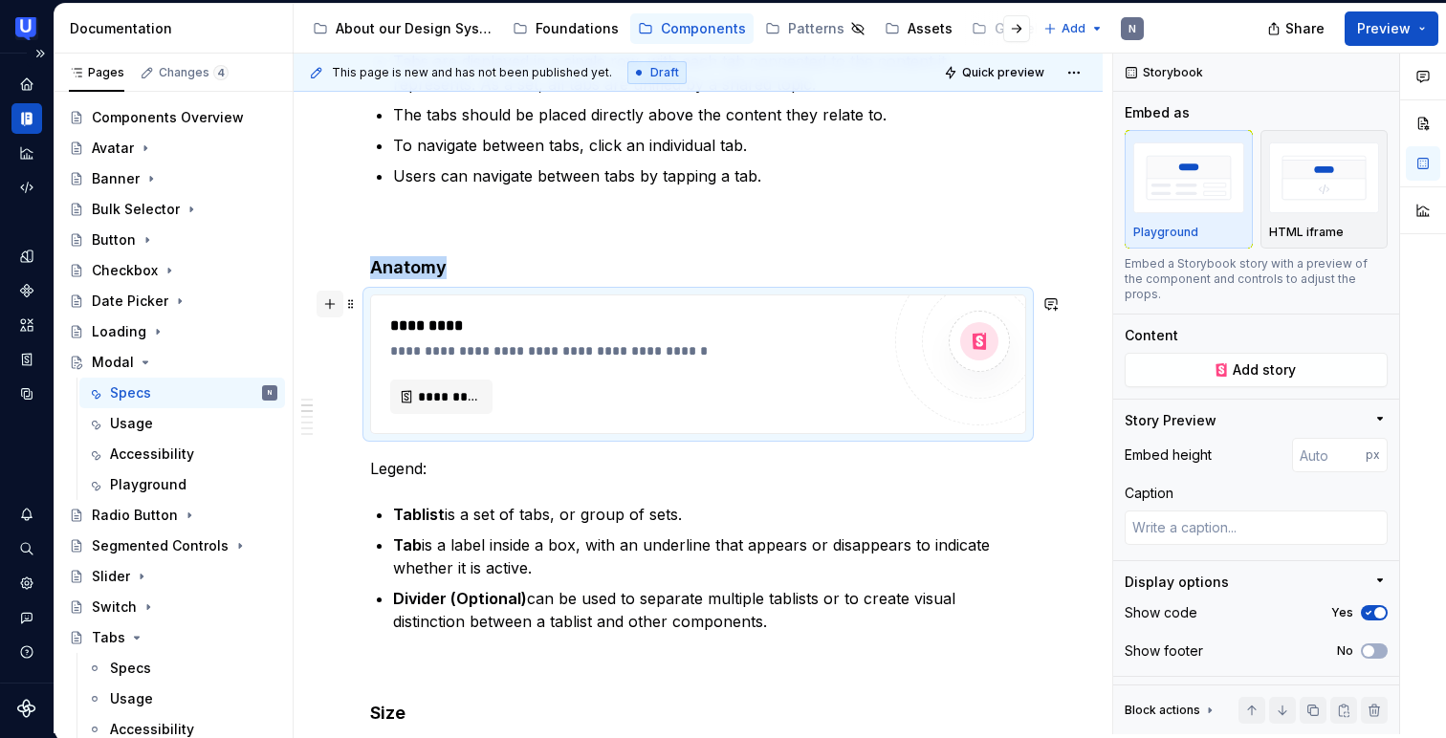
click at [337, 305] on button "button" at bounding box center [329, 304] width 27 height 27
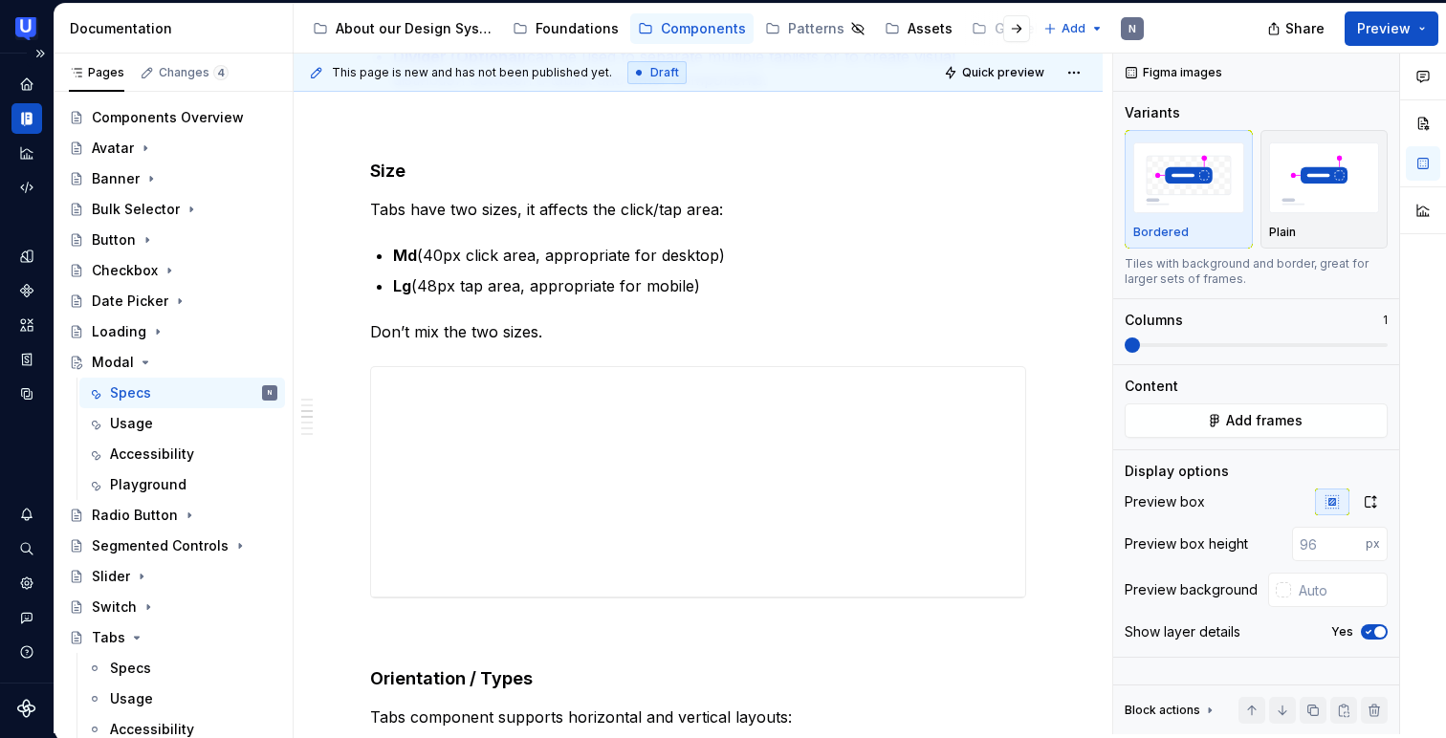
scroll to position [1319, 0]
click at [329, 368] on button "button" at bounding box center [329, 374] width 27 height 27
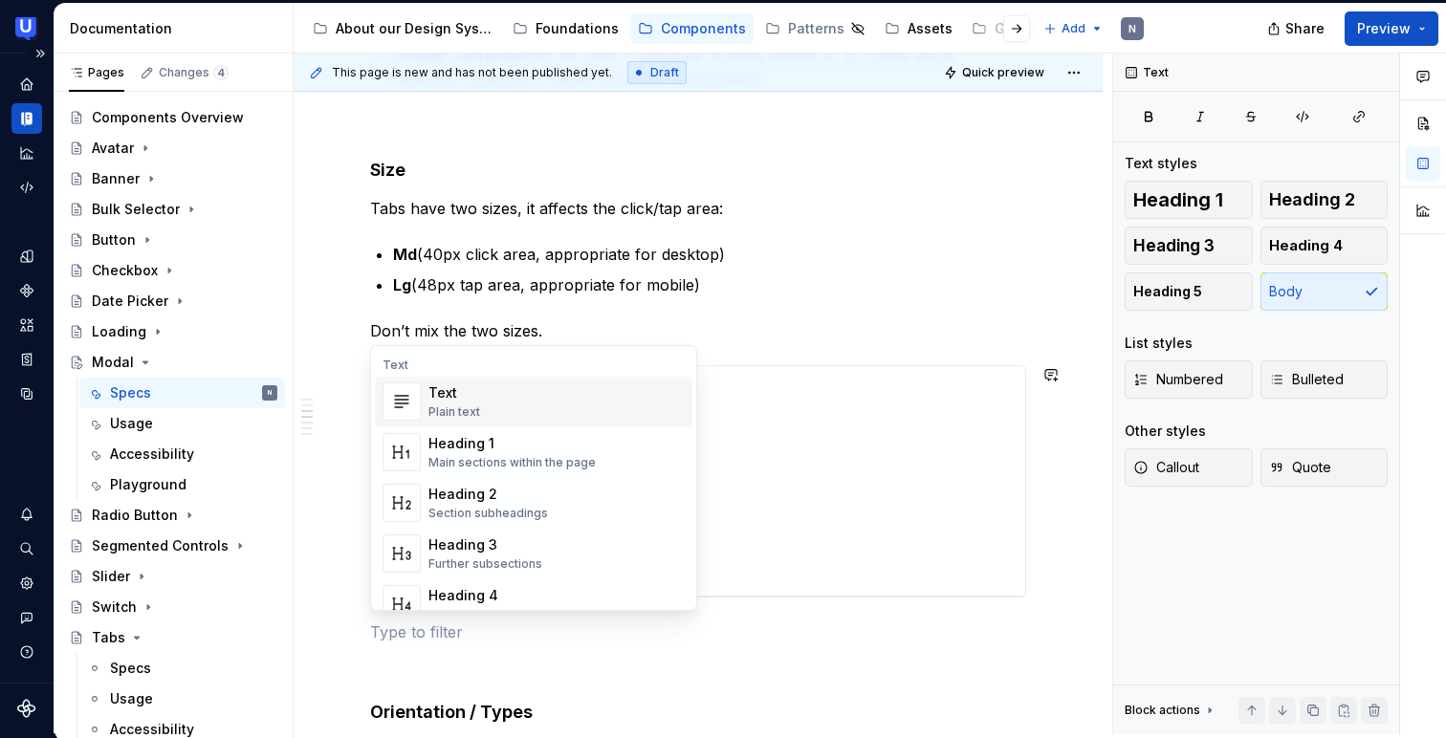
scroll to position [1321, 0]
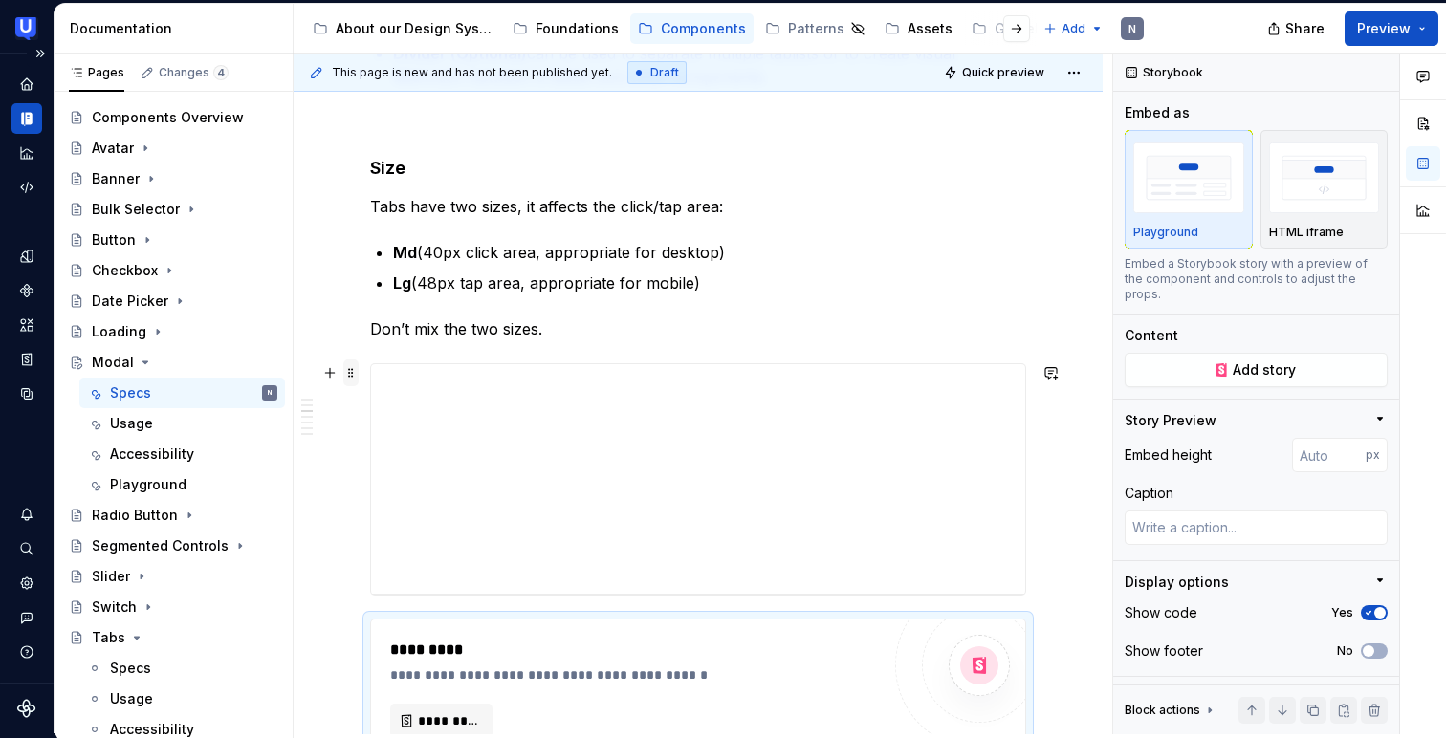
click at [350, 372] on span at bounding box center [350, 372] width 15 height 27
type textarea "*"
type input "240"
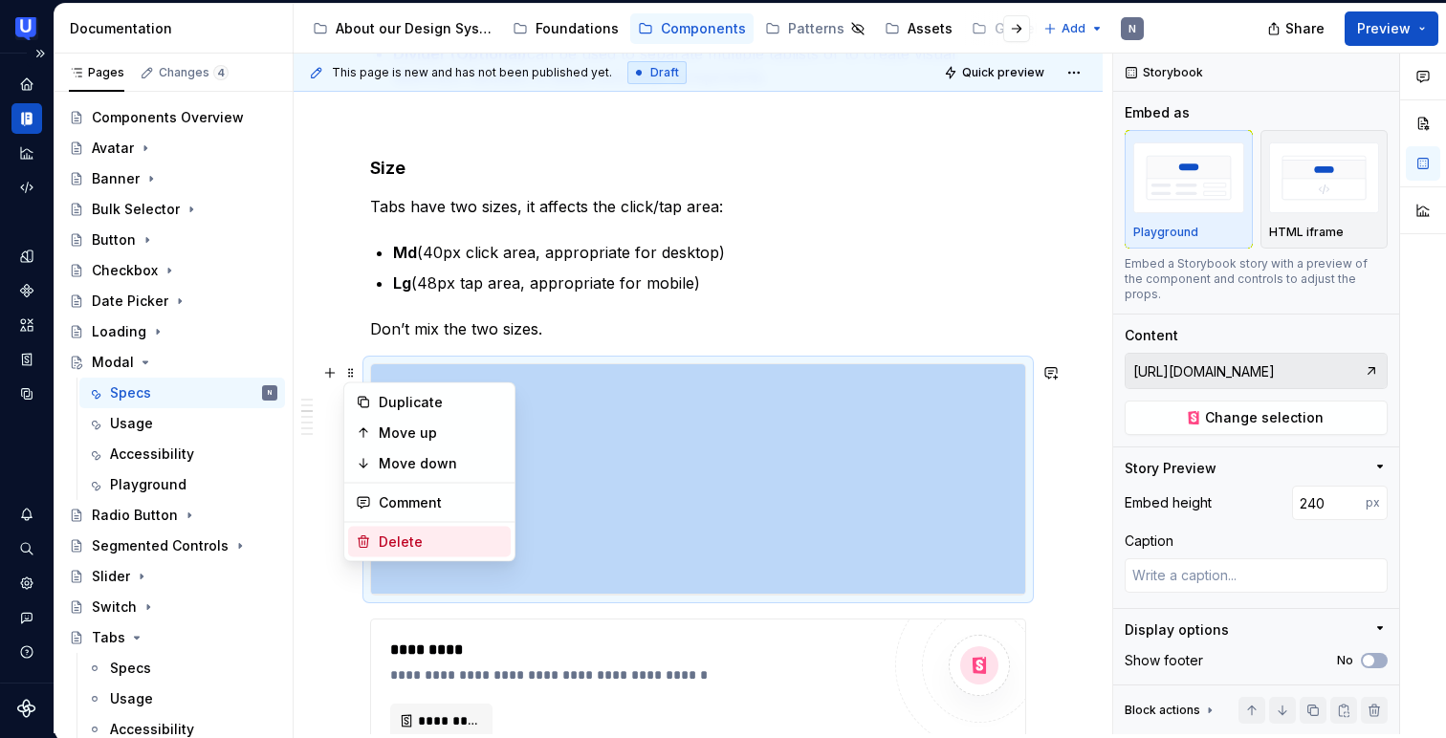
click at [358, 536] on icon at bounding box center [363, 541] width 15 height 15
type textarea "*"
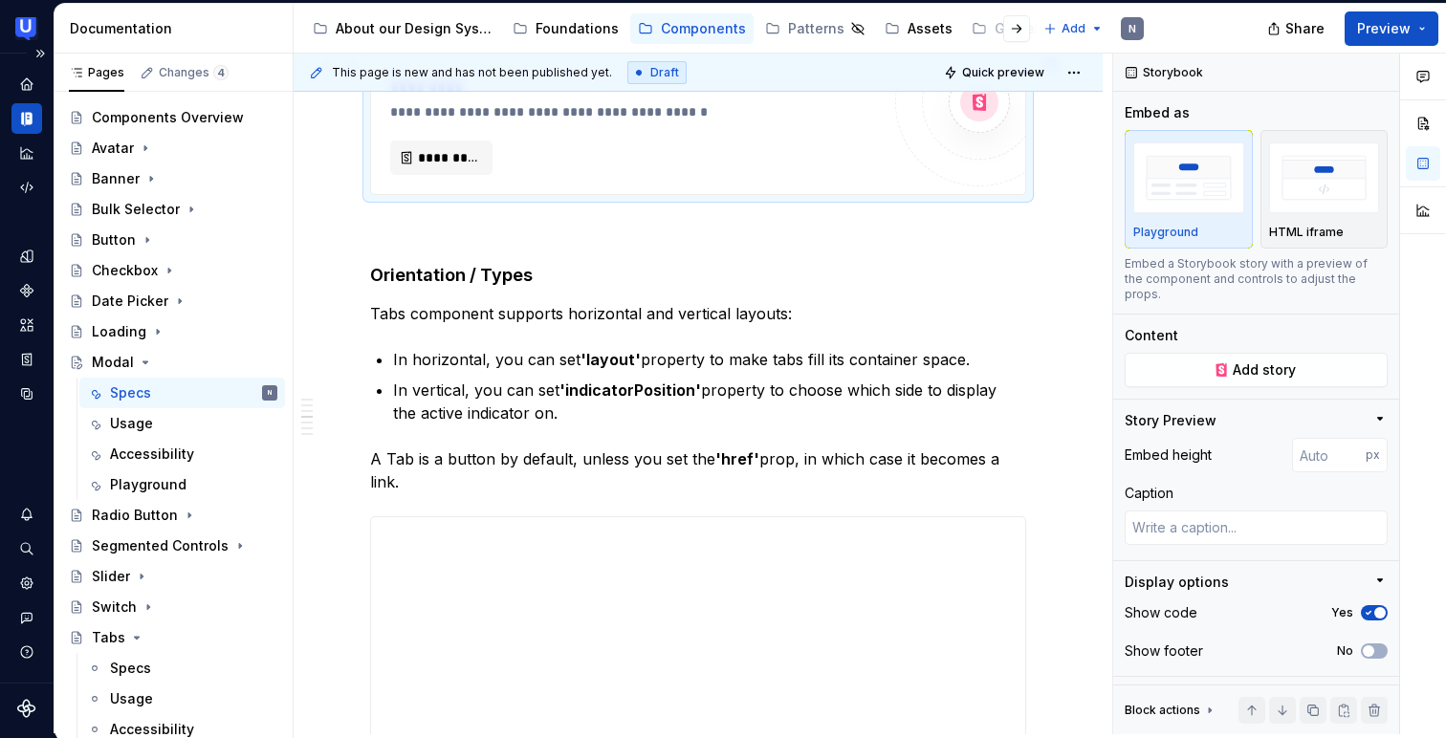
scroll to position [1630, 0]
click at [327, 499] on button "button" at bounding box center [329, 502] width 27 height 27
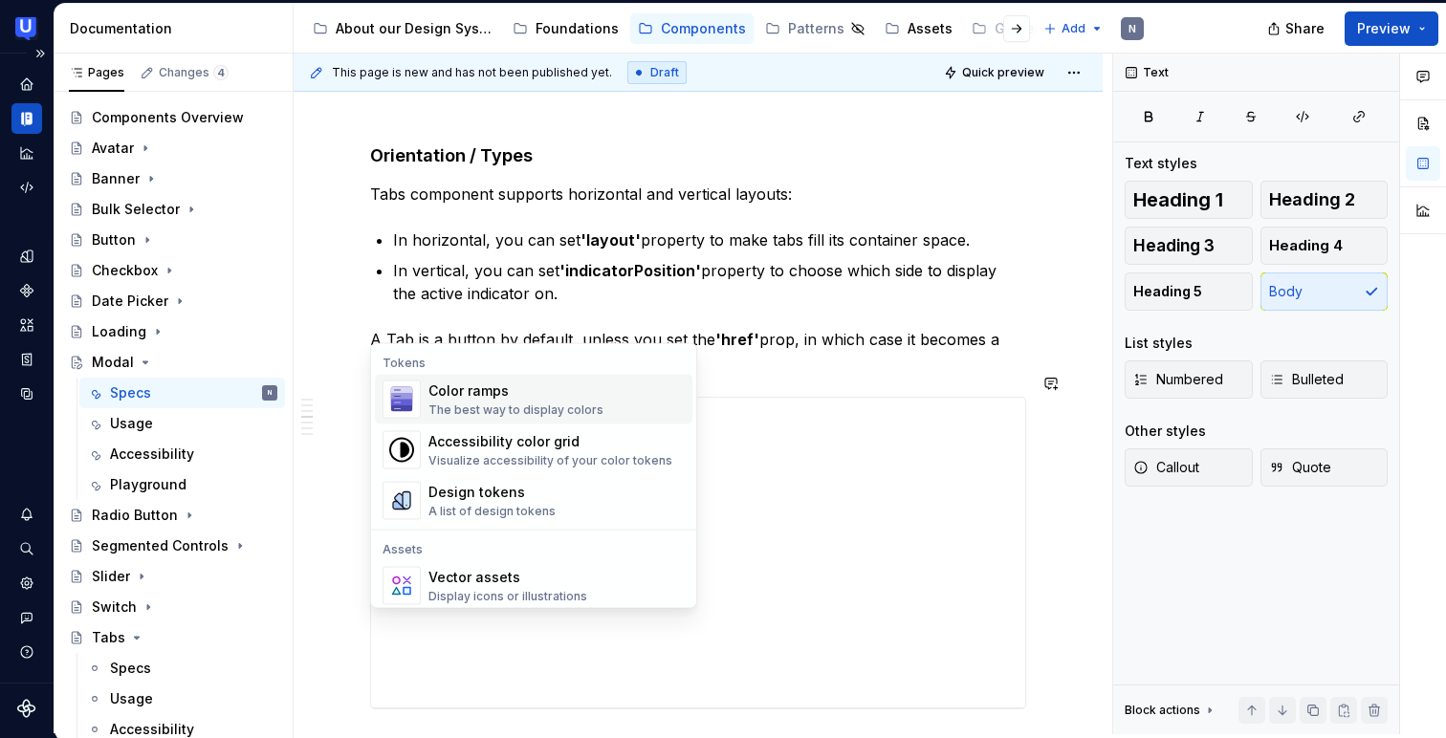
scroll to position [1840, 0]
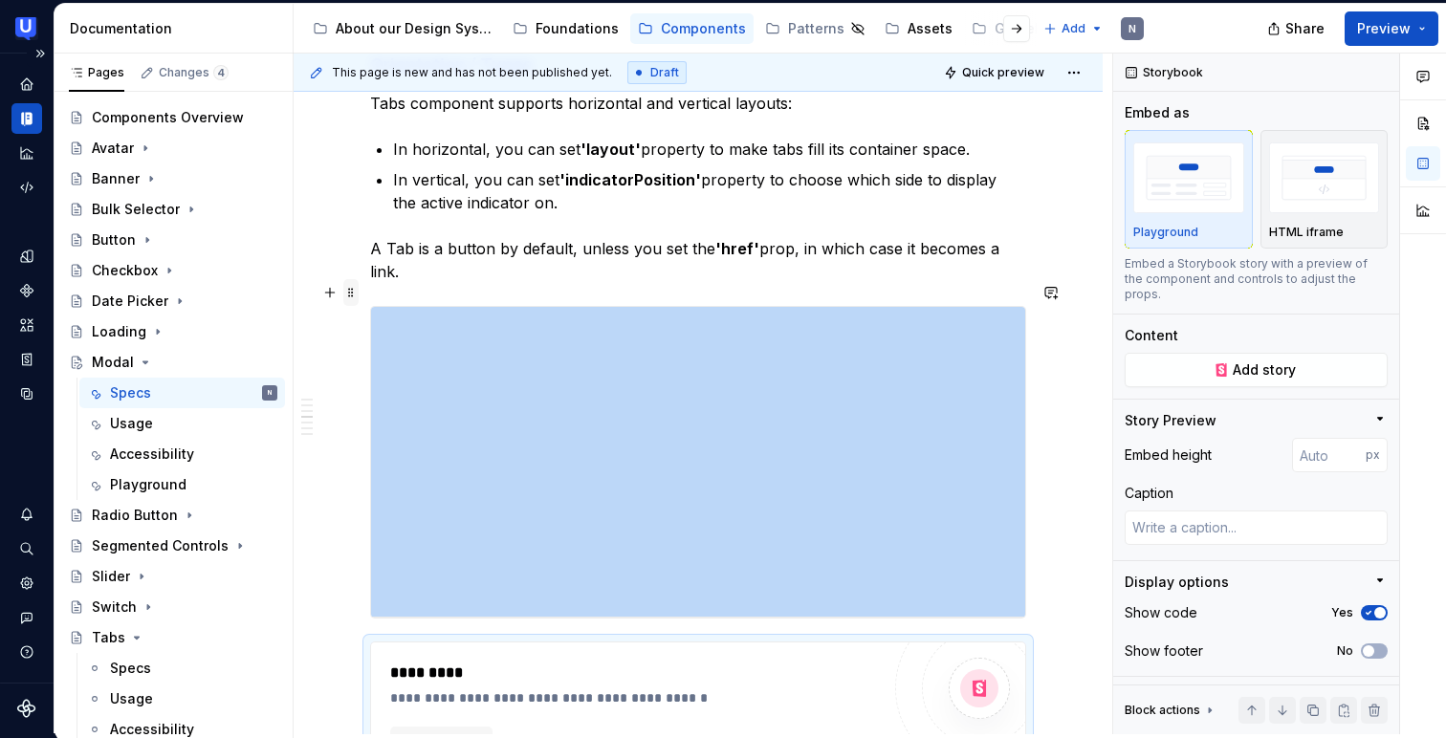
click at [350, 292] on span at bounding box center [350, 292] width 15 height 27
type textarea "*"
type input "324"
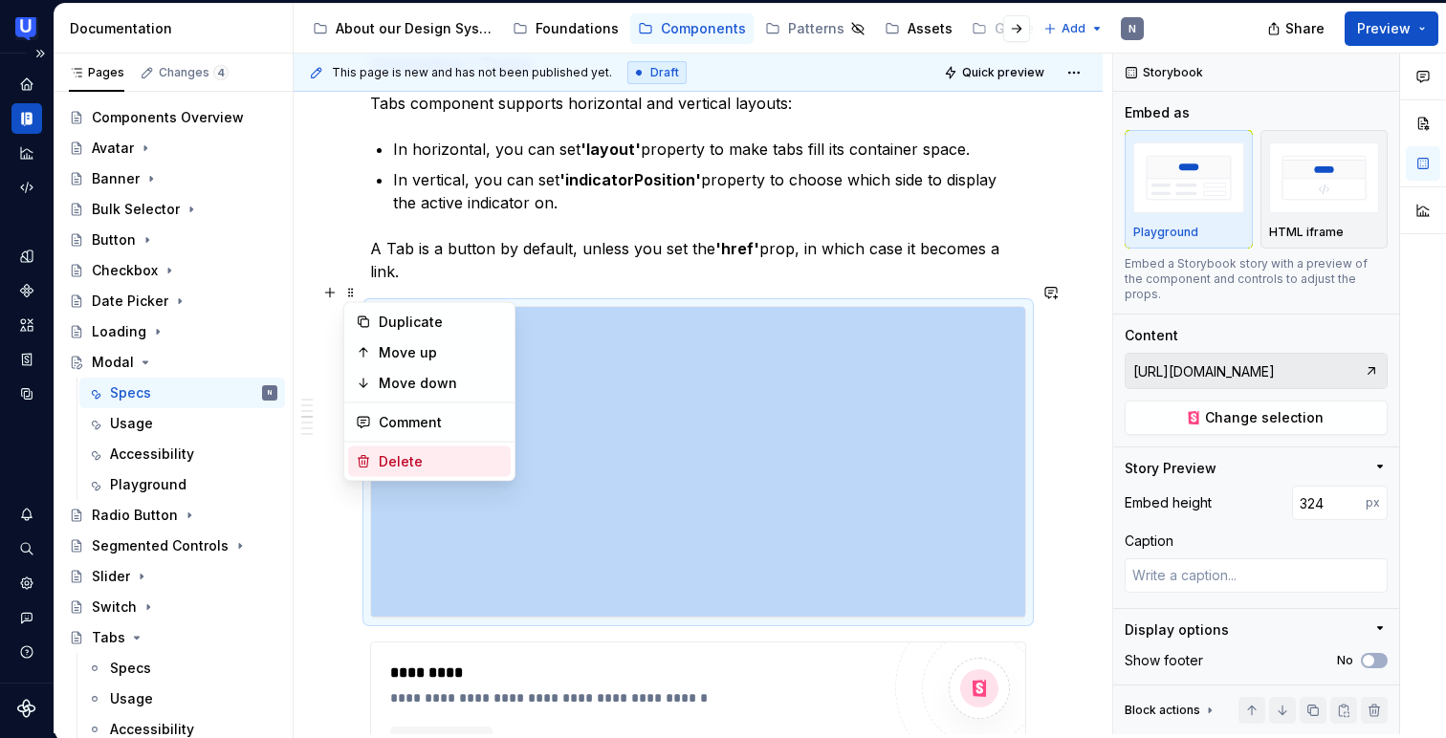
click at [364, 451] on div "Delete" at bounding box center [429, 462] width 163 height 31
type textarea "*"
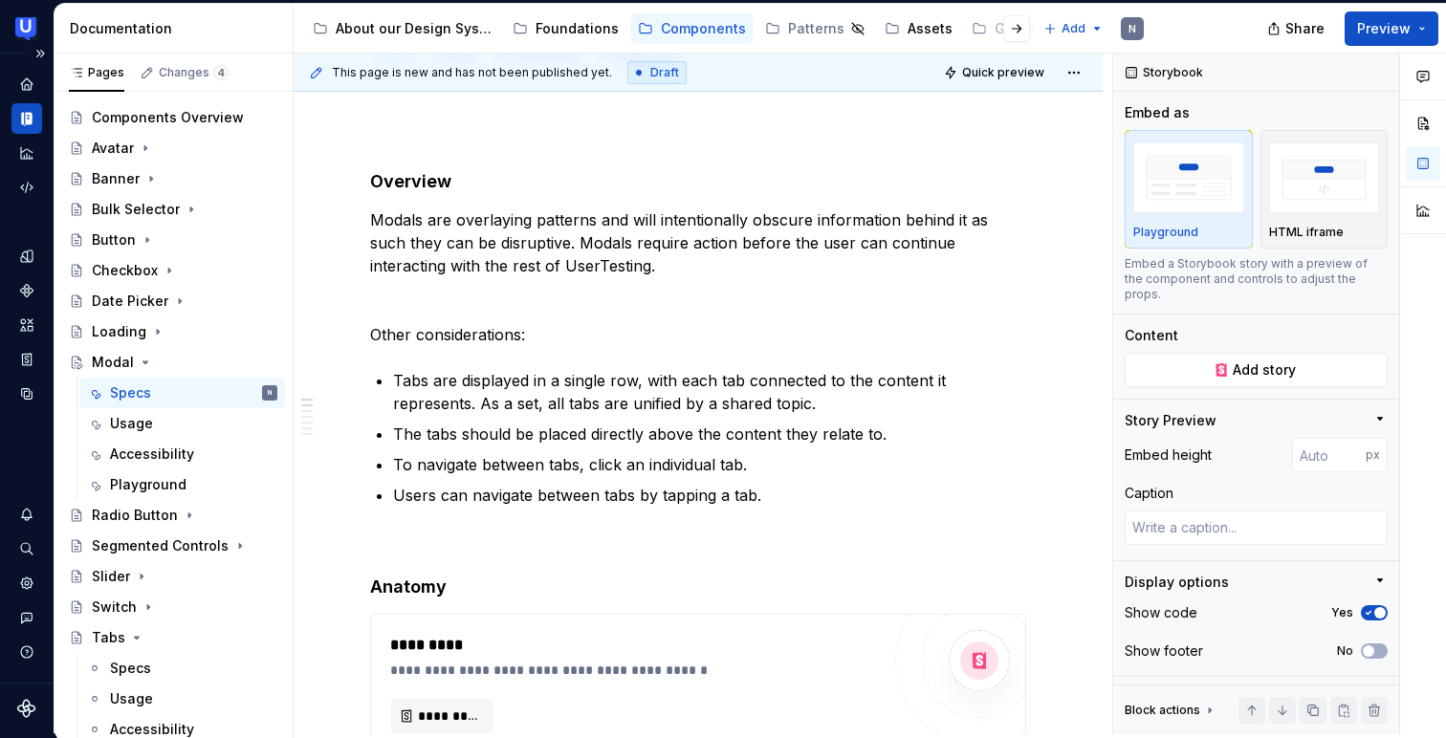
scroll to position [301, 0]
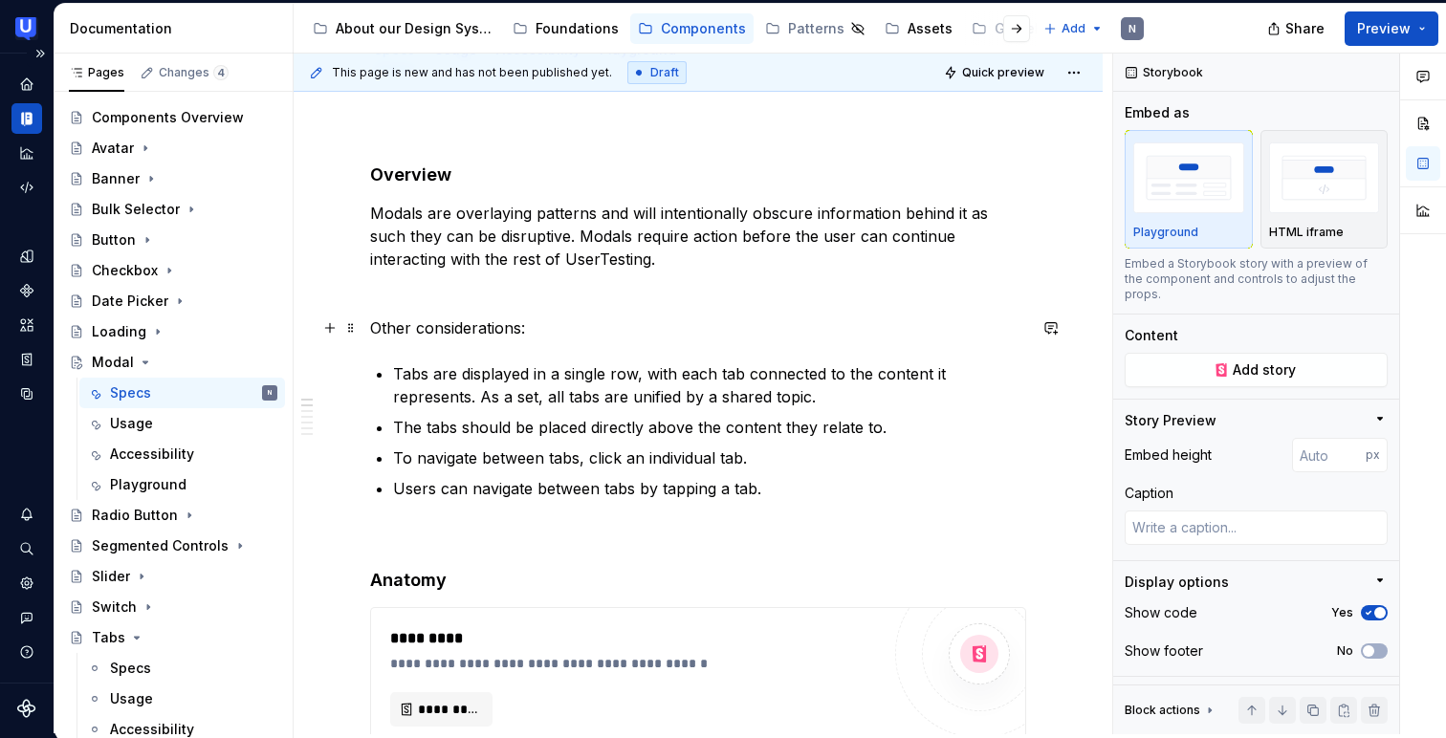
click at [459, 321] on p "Other considerations:" at bounding box center [698, 327] width 656 height 23
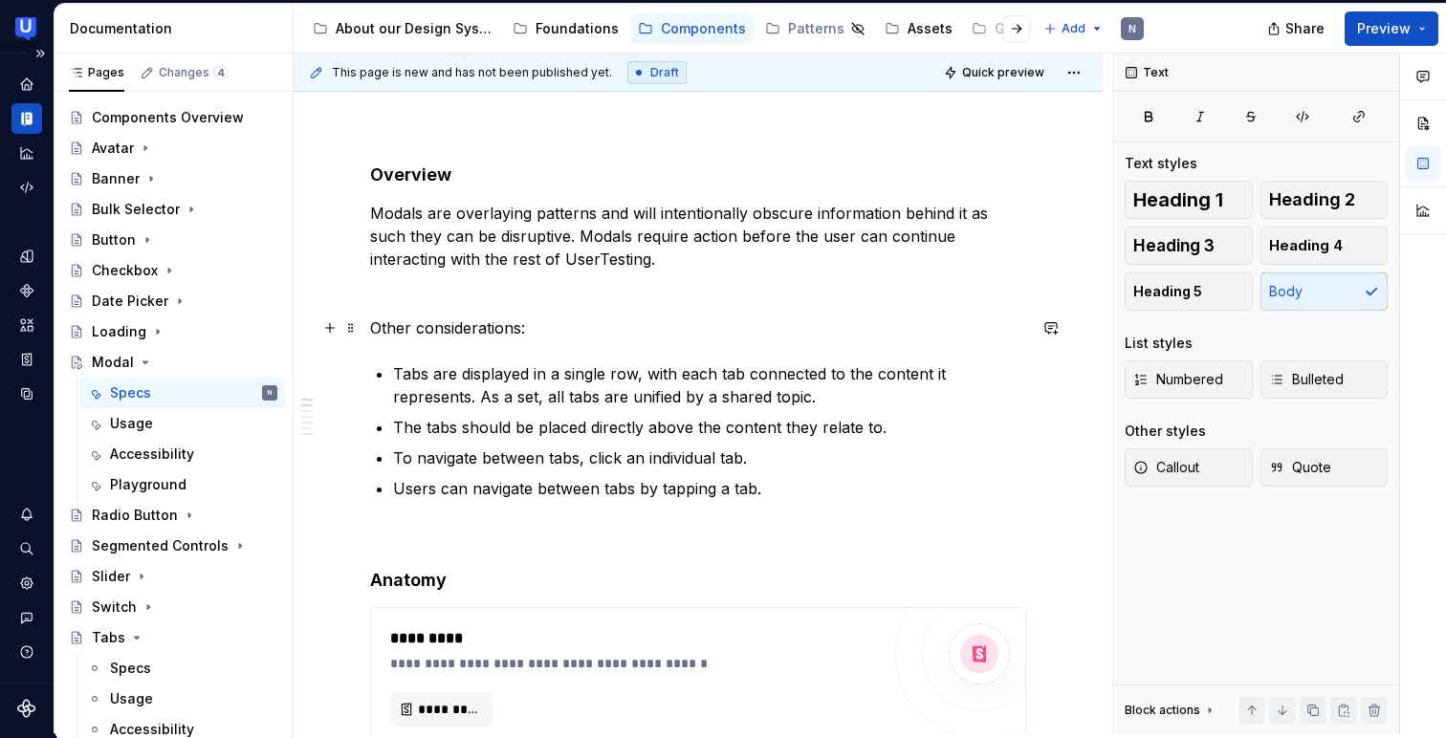
click at [459, 321] on p "Other considerations:" at bounding box center [698, 327] width 656 height 23
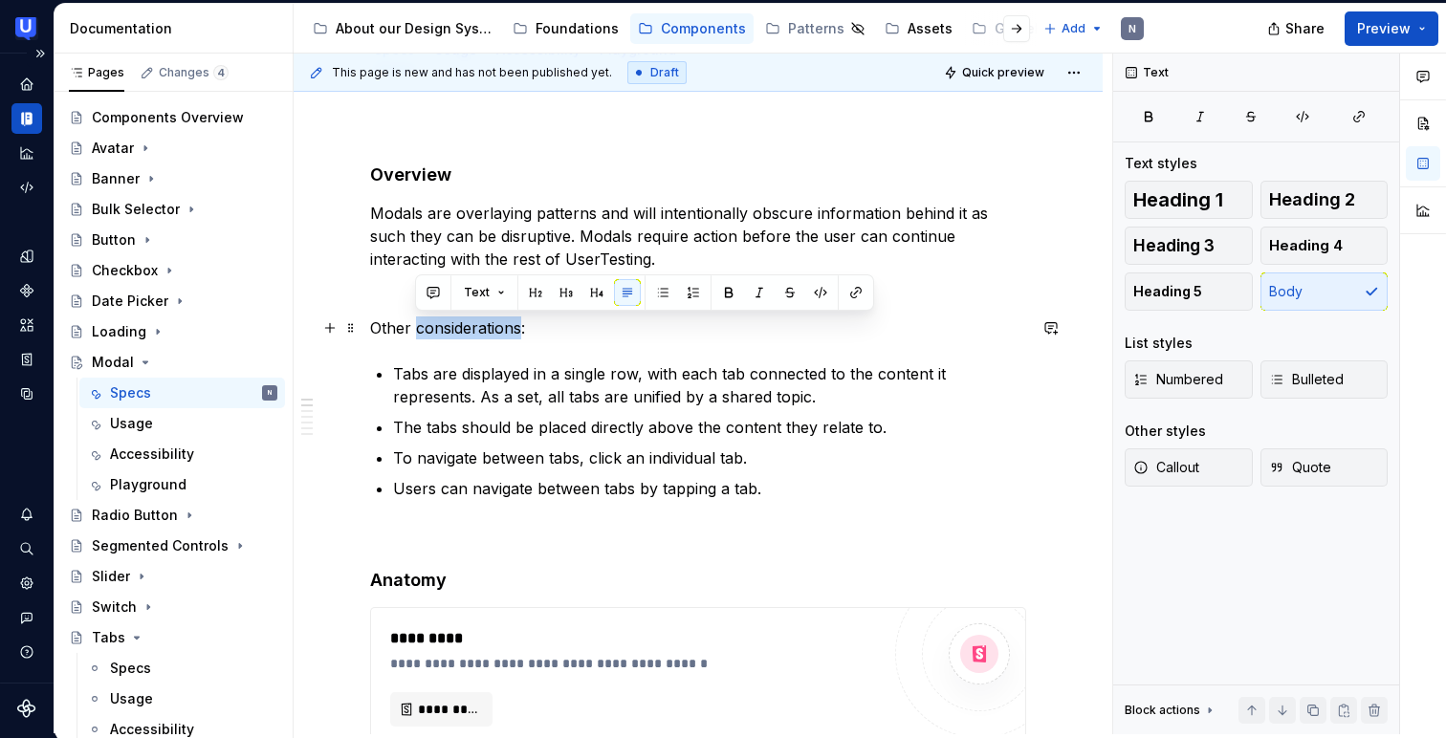
click at [459, 321] on p "Other considerations:" at bounding box center [698, 327] width 656 height 23
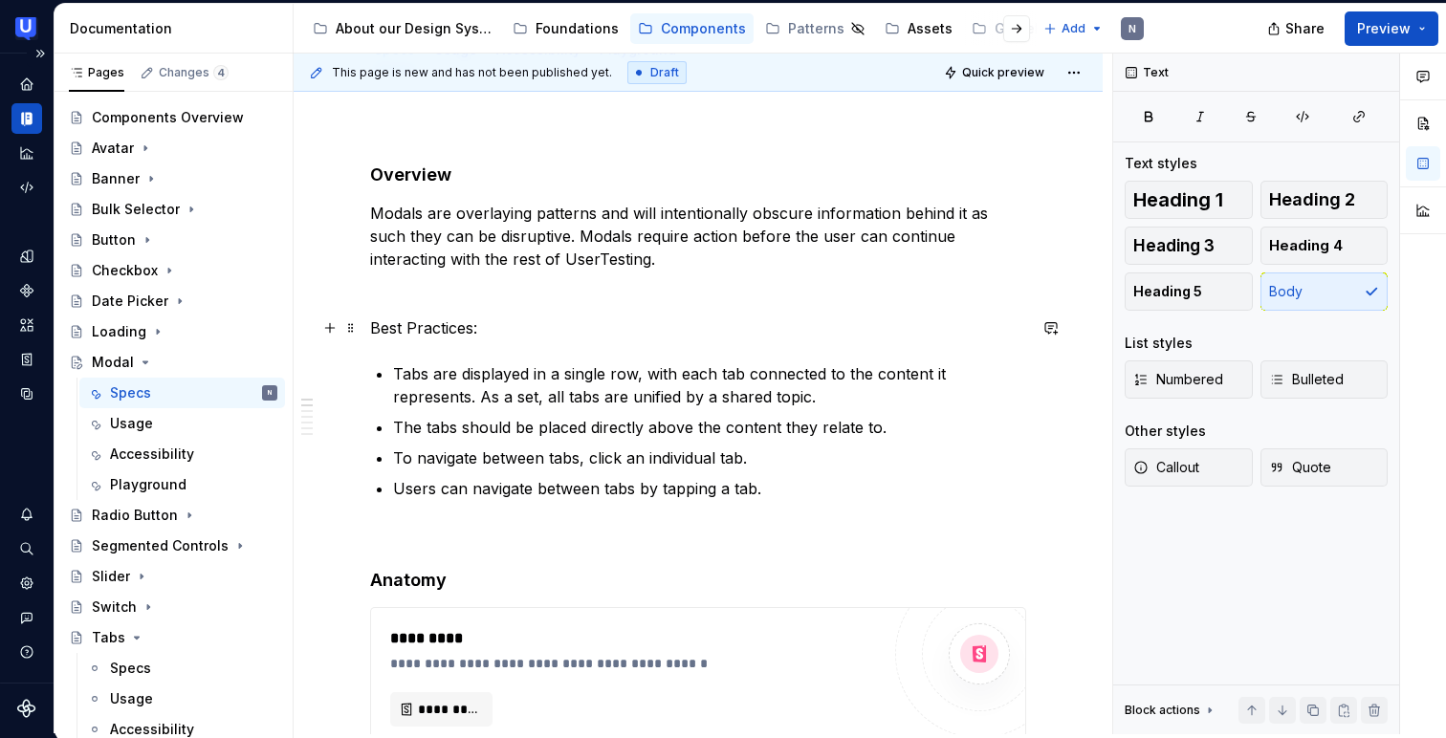
click at [445, 325] on p "Best Practices:" at bounding box center [698, 327] width 656 height 23
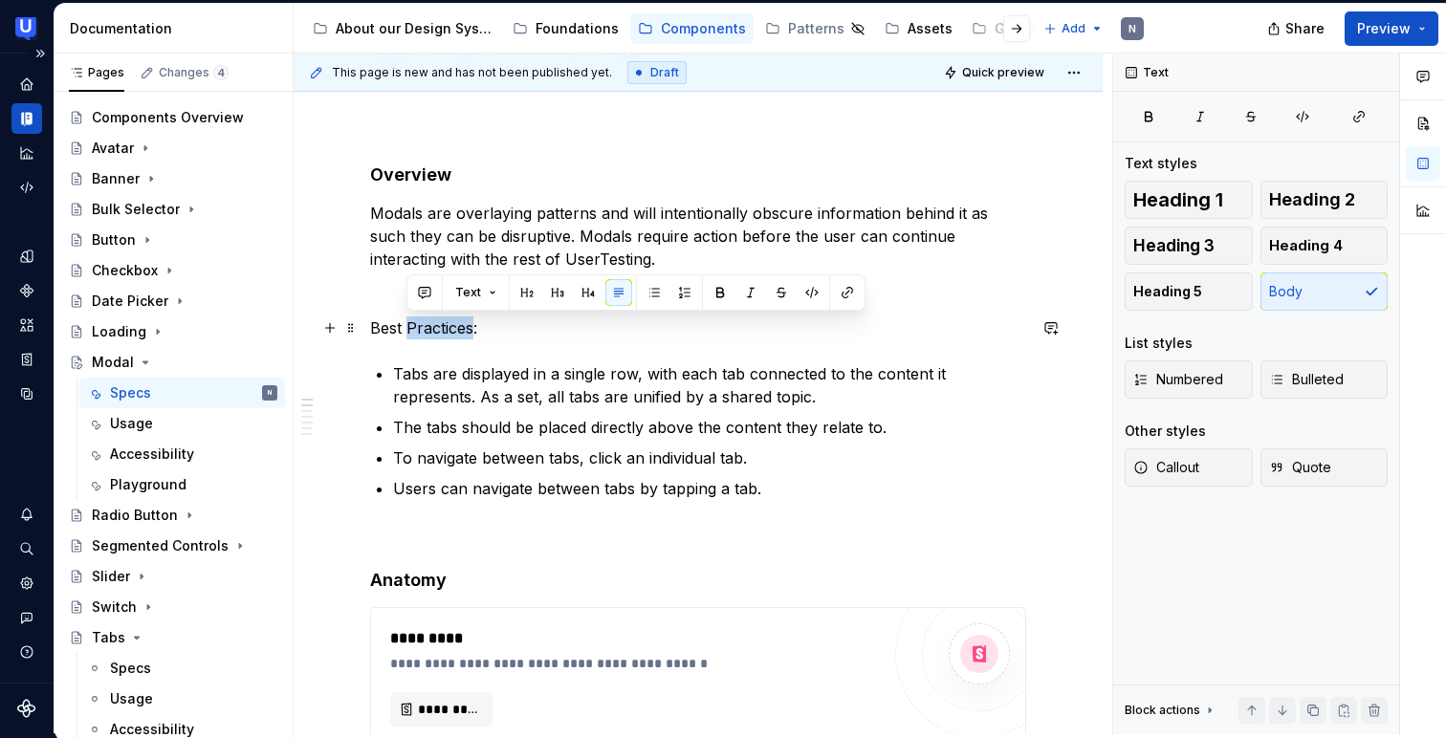
click at [445, 325] on p "Best Practices:" at bounding box center [698, 327] width 656 height 23
click at [1200, 291] on button "Heading 5" at bounding box center [1188, 291] width 128 height 38
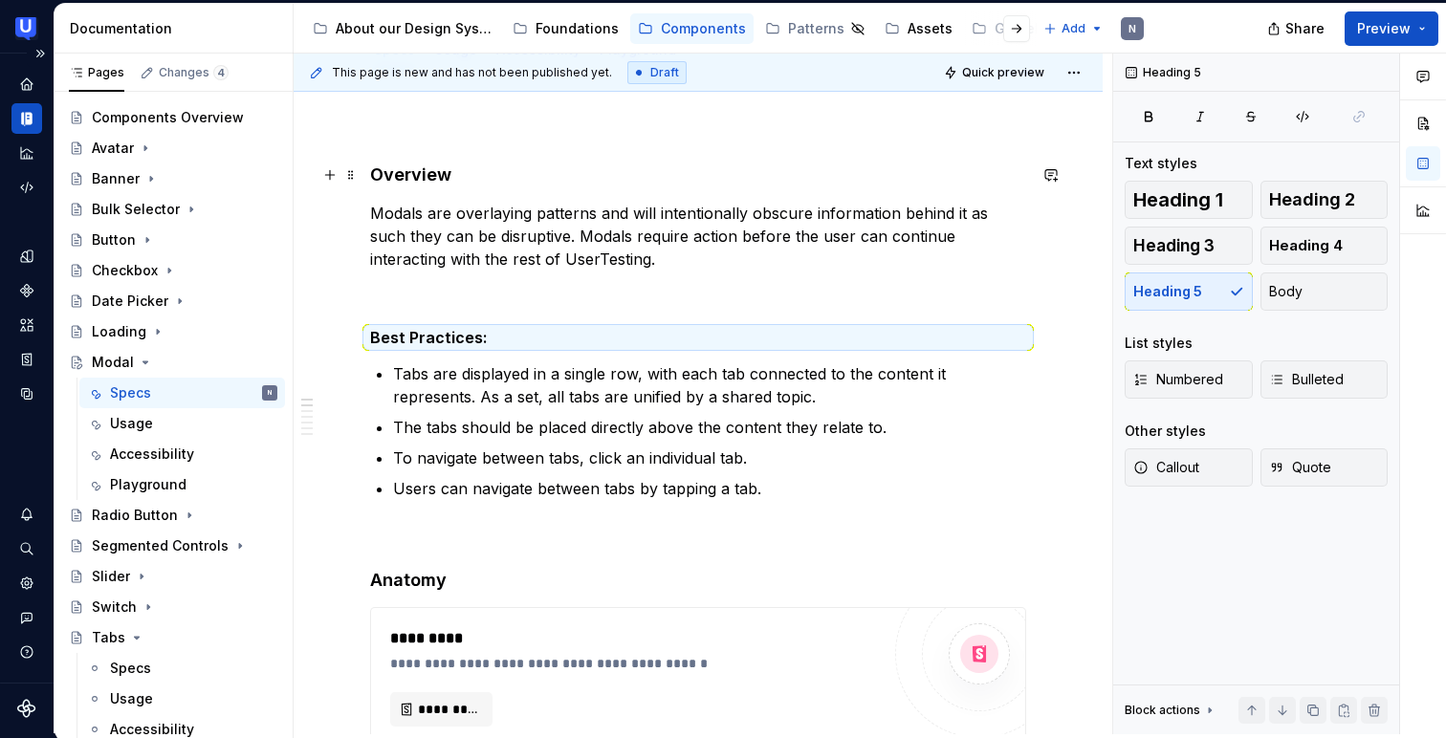
click at [411, 164] on h4 "Overview" at bounding box center [698, 174] width 656 height 23
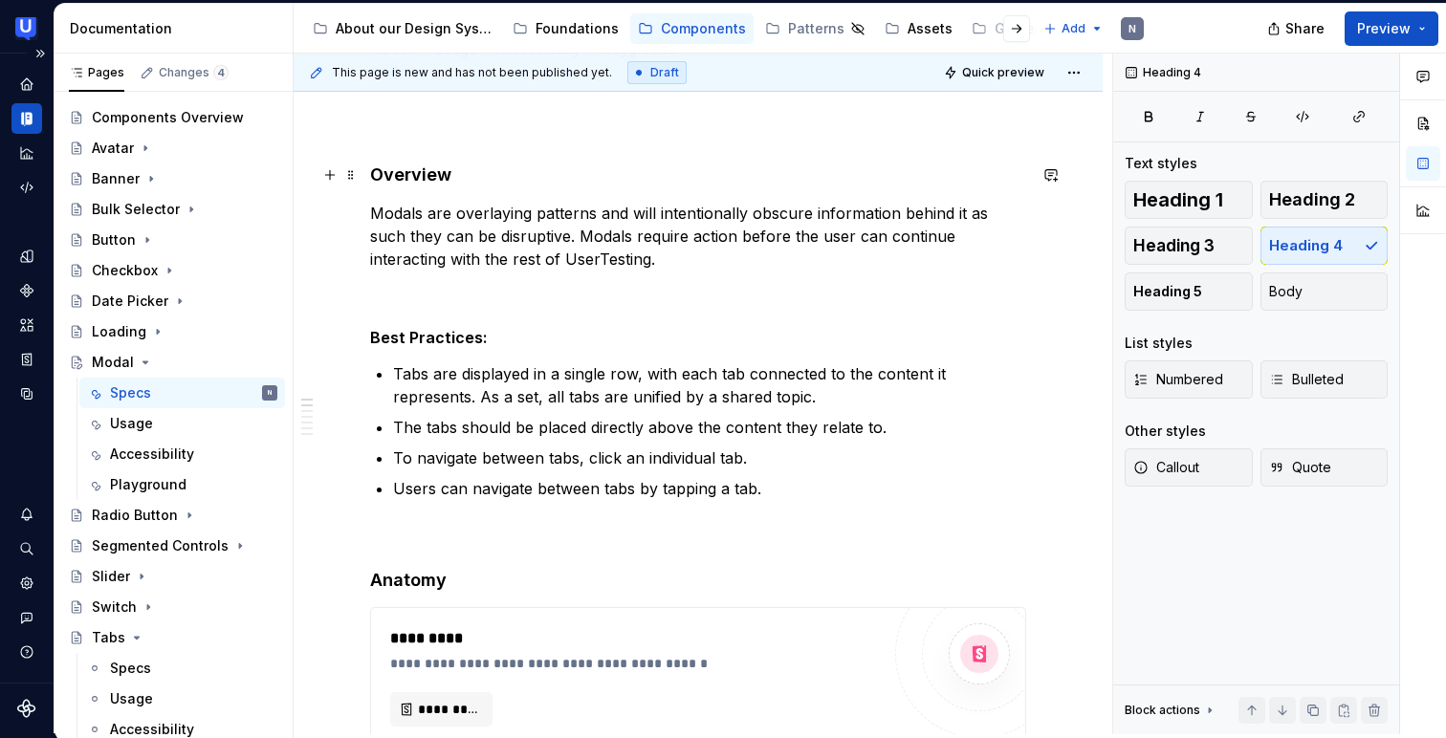
click at [411, 164] on h4 "Overview" at bounding box center [698, 174] width 656 height 23
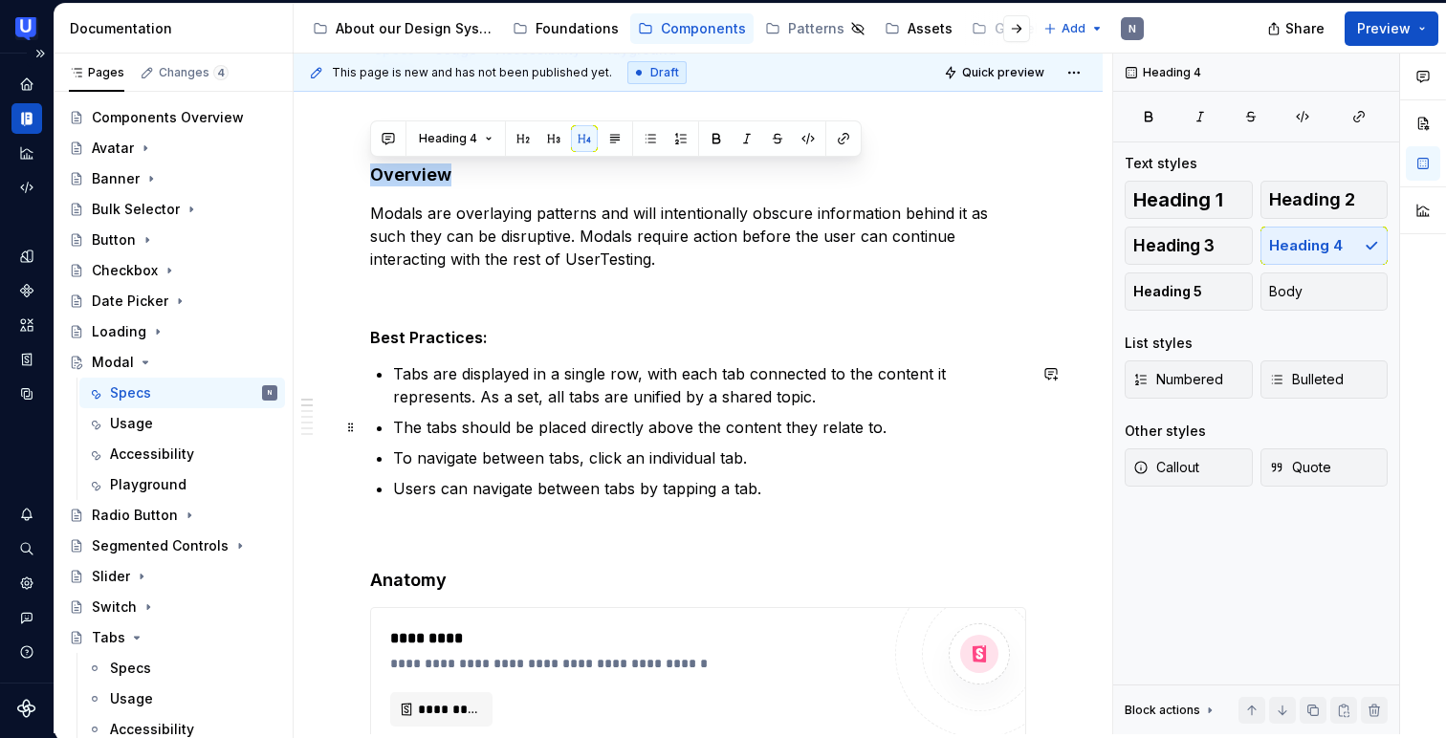
click at [451, 416] on p "The tabs should be placed directly above the content they relate to." at bounding box center [709, 427] width 633 height 23
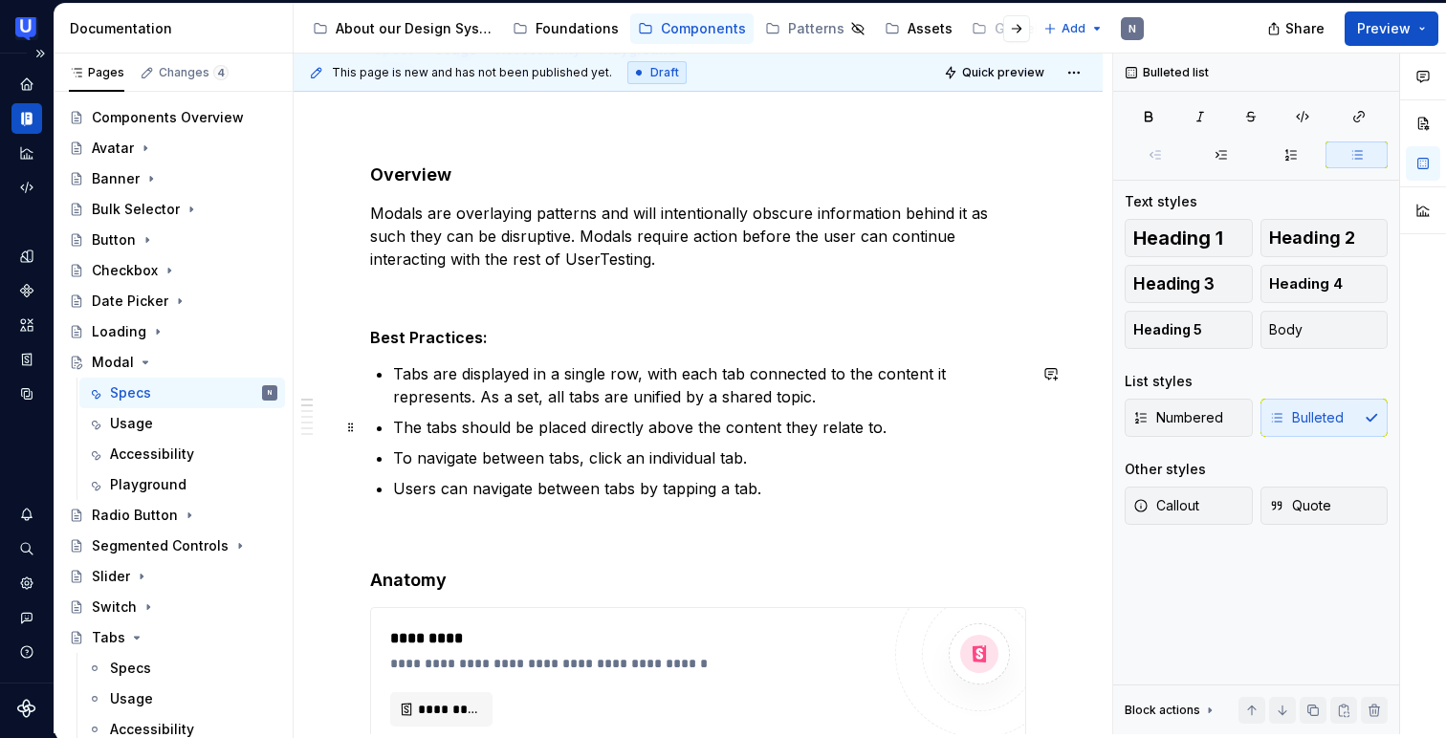
click at [451, 416] on p "The tabs should be placed directly above the content they relate to." at bounding box center [709, 427] width 633 height 23
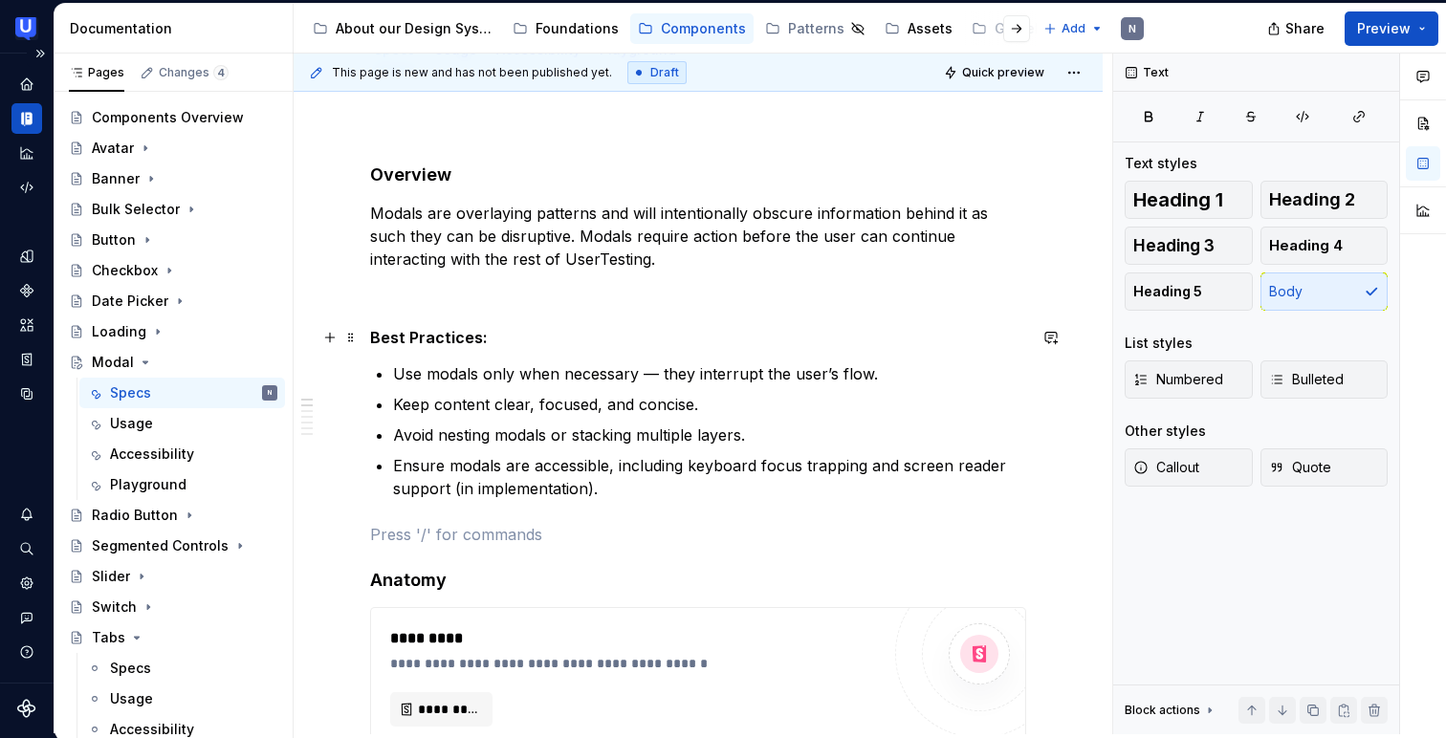
click at [454, 340] on h5 "Best Practices:" at bounding box center [698, 337] width 656 height 19
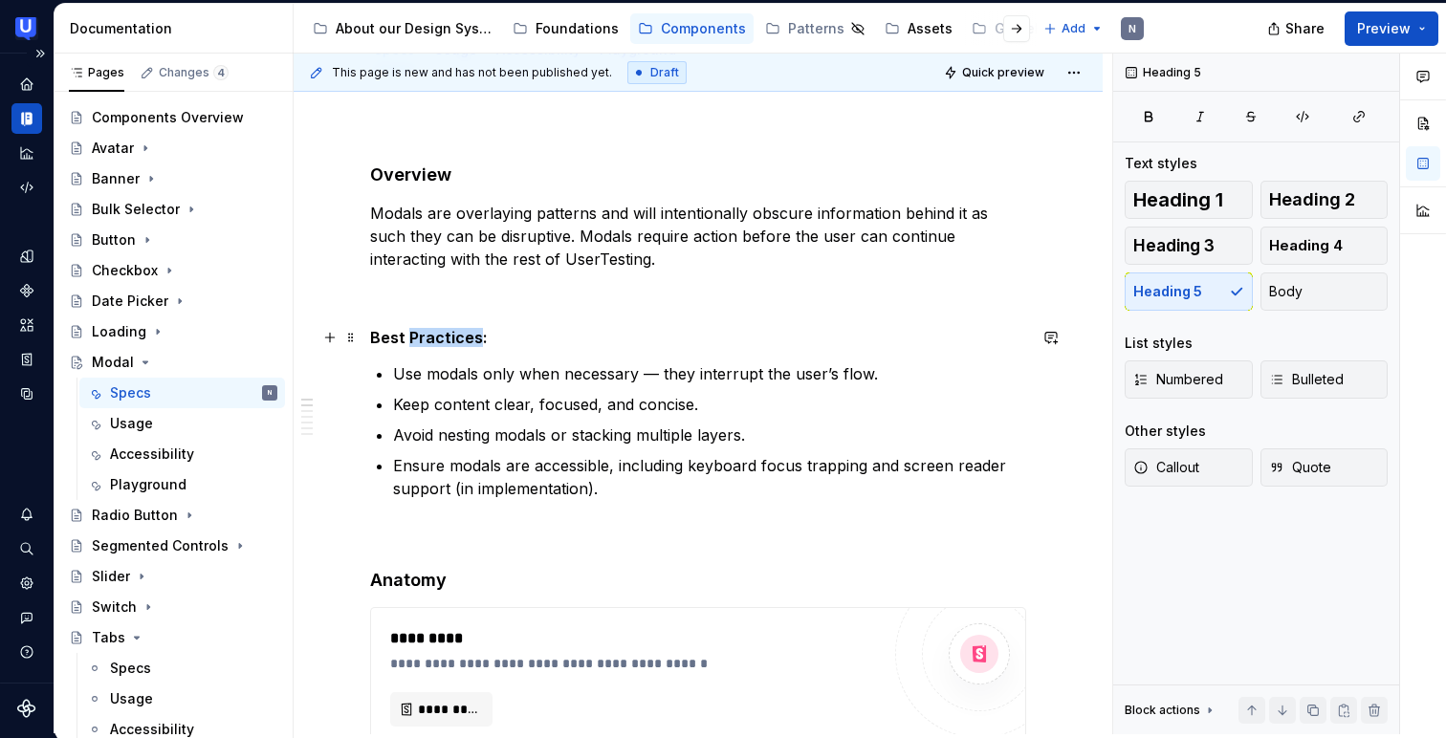
click at [454, 340] on h5 "Best Practices:" at bounding box center [698, 337] width 656 height 19
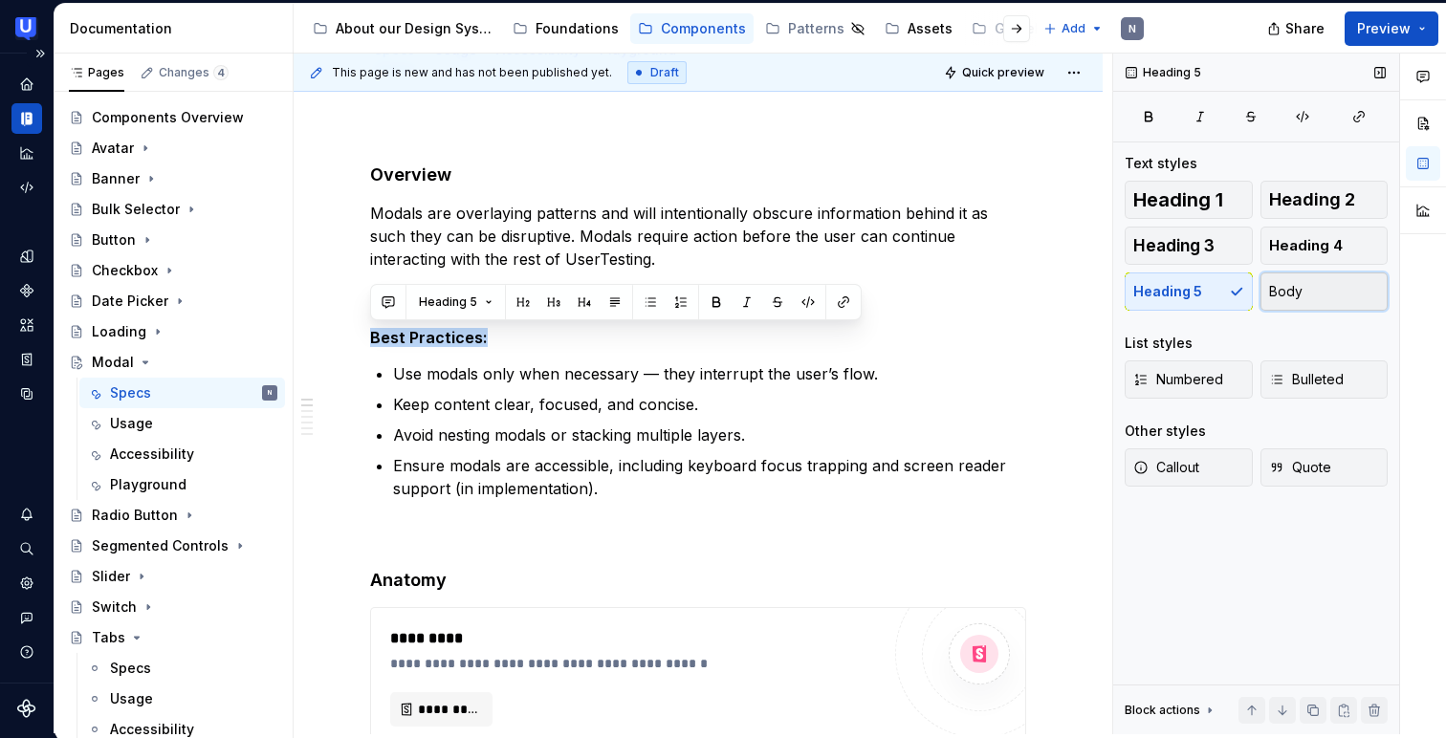
click at [1302, 300] on button "Body" at bounding box center [1324, 291] width 128 height 38
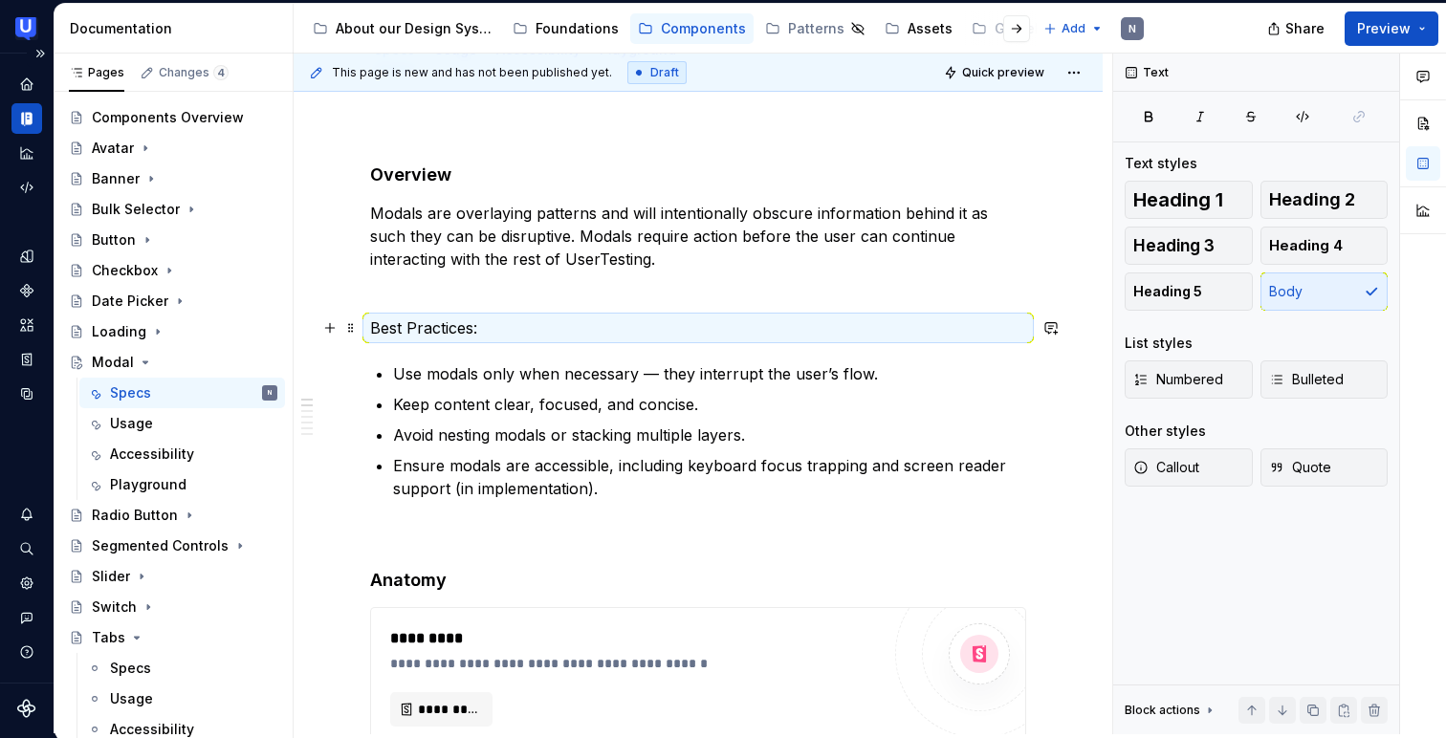
click at [539, 331] on p "Best Practices:" at bounding box center [698, 327] width 656 height 23
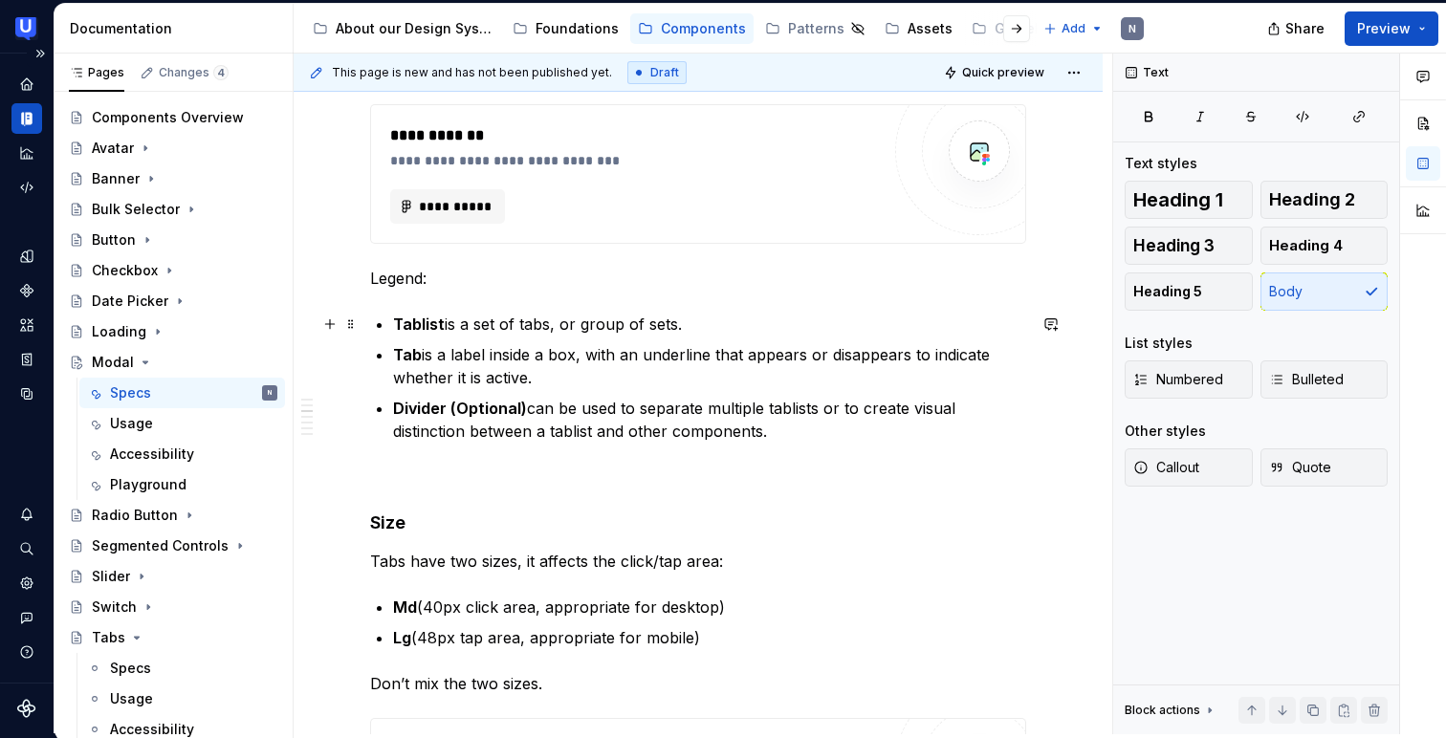
scroll to position [930, 0]
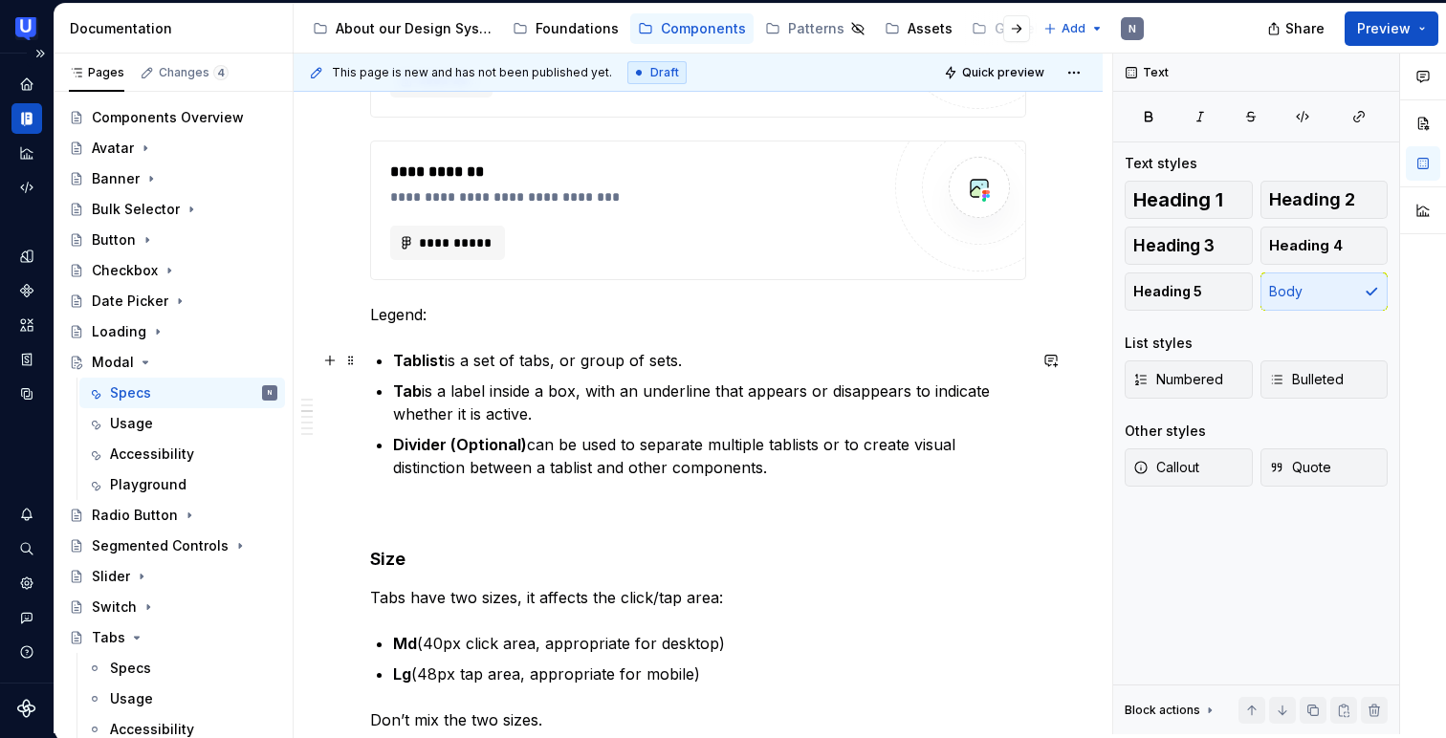
click at [430, 359] on strong "Tablist" at bounding box center [419, 360] width 52 height 19
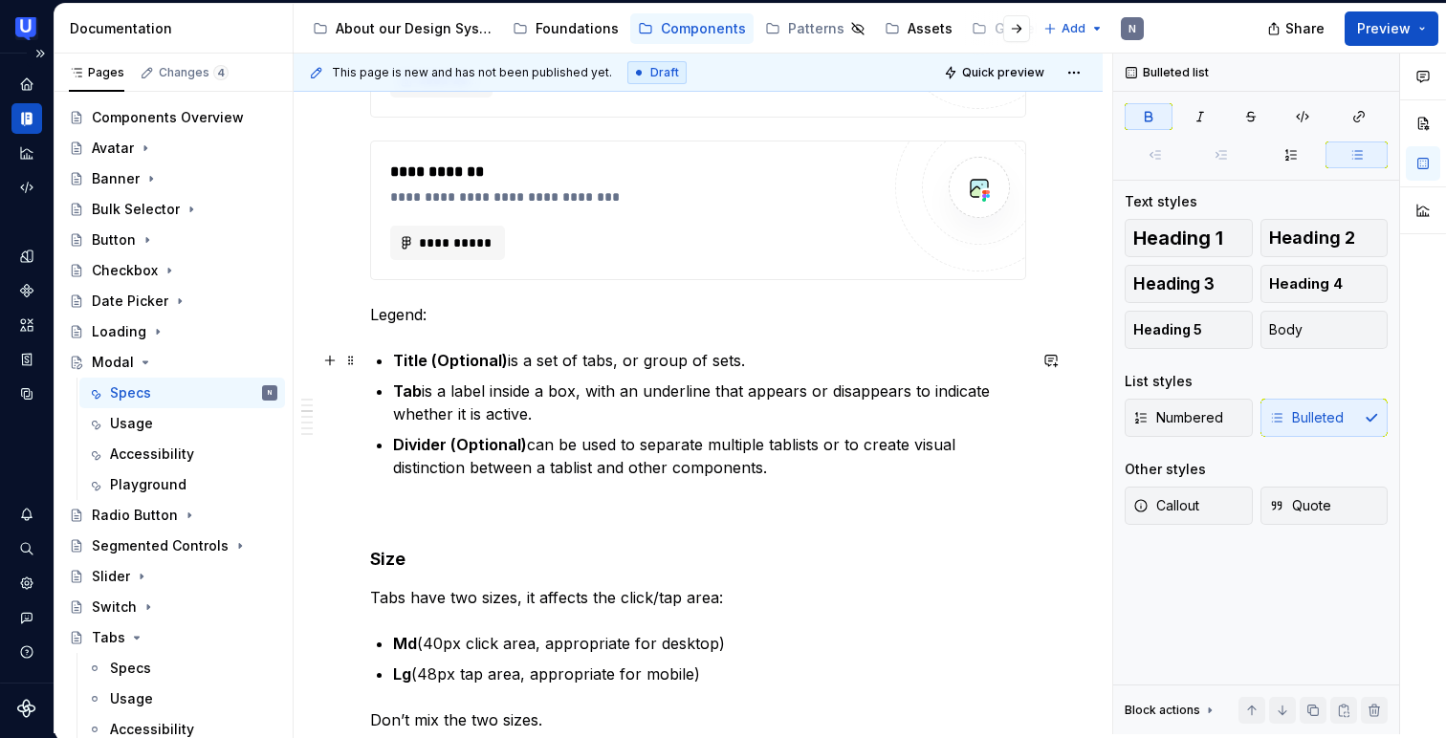
click at [487, 354] on strong "Title (Optional)" at bounding box center [450, 360] width 115 height 19
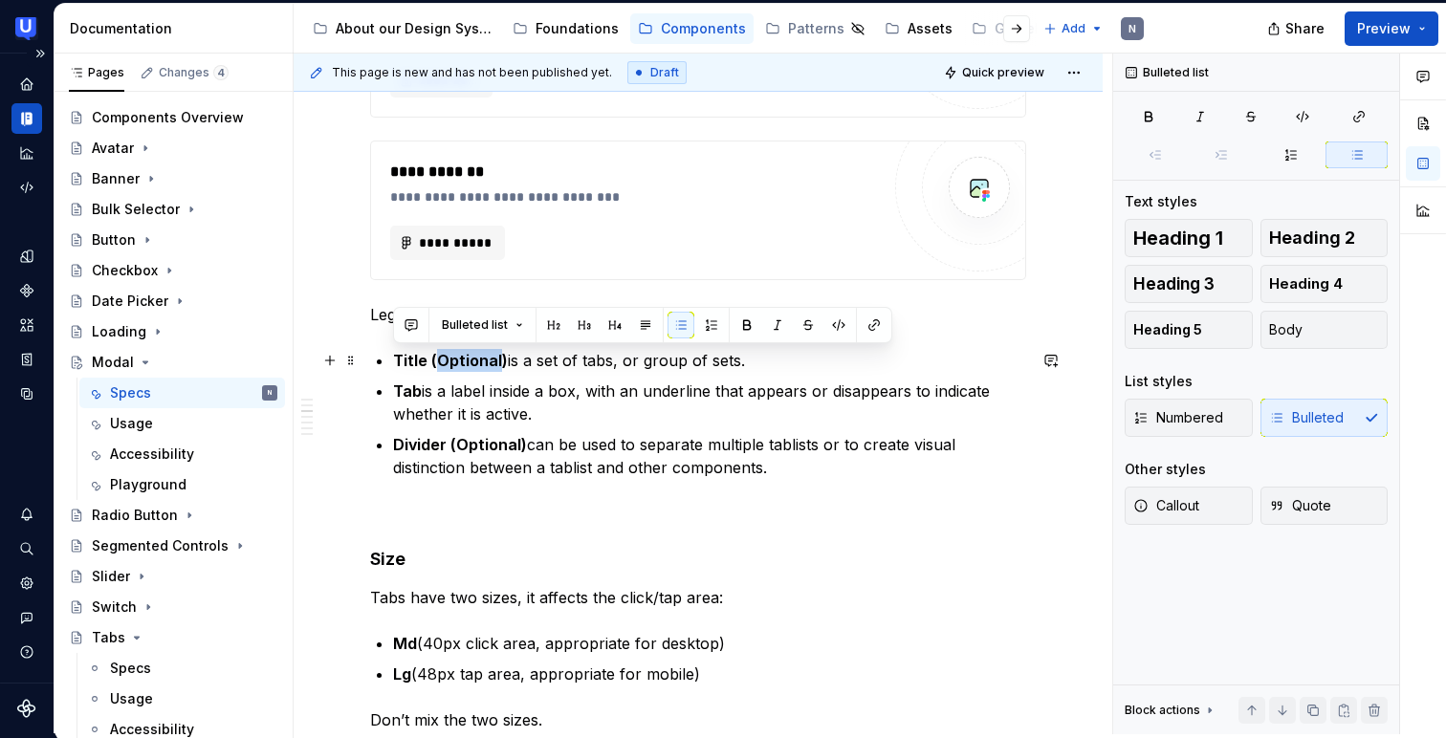
click at [487, 354] on strong "Title (Optional)" at bounding box center [450, 360] width 115 height 19
copy p "Title (Optional) is a set of tabs, or group of sets."
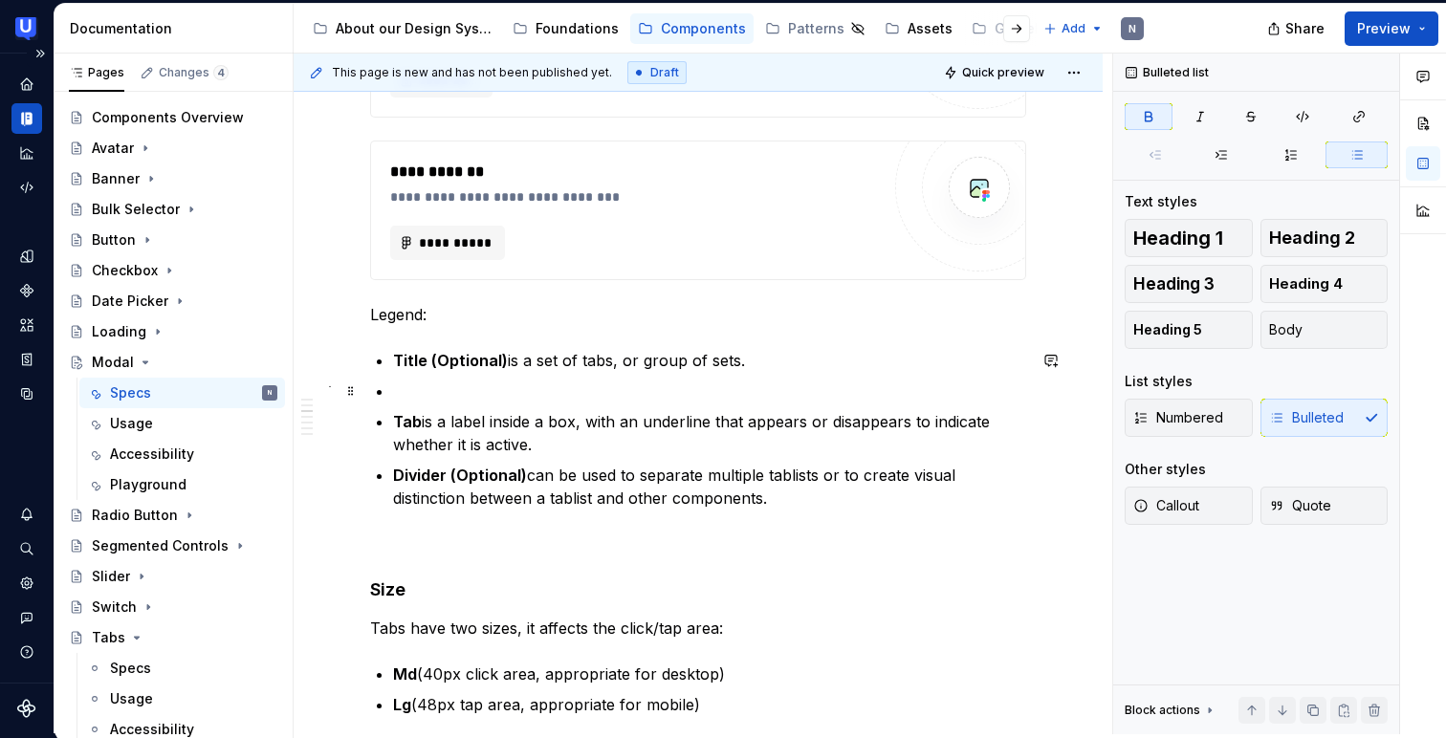
click at [454, 383] on p at bounding box center [709, 391] width 633 height 23
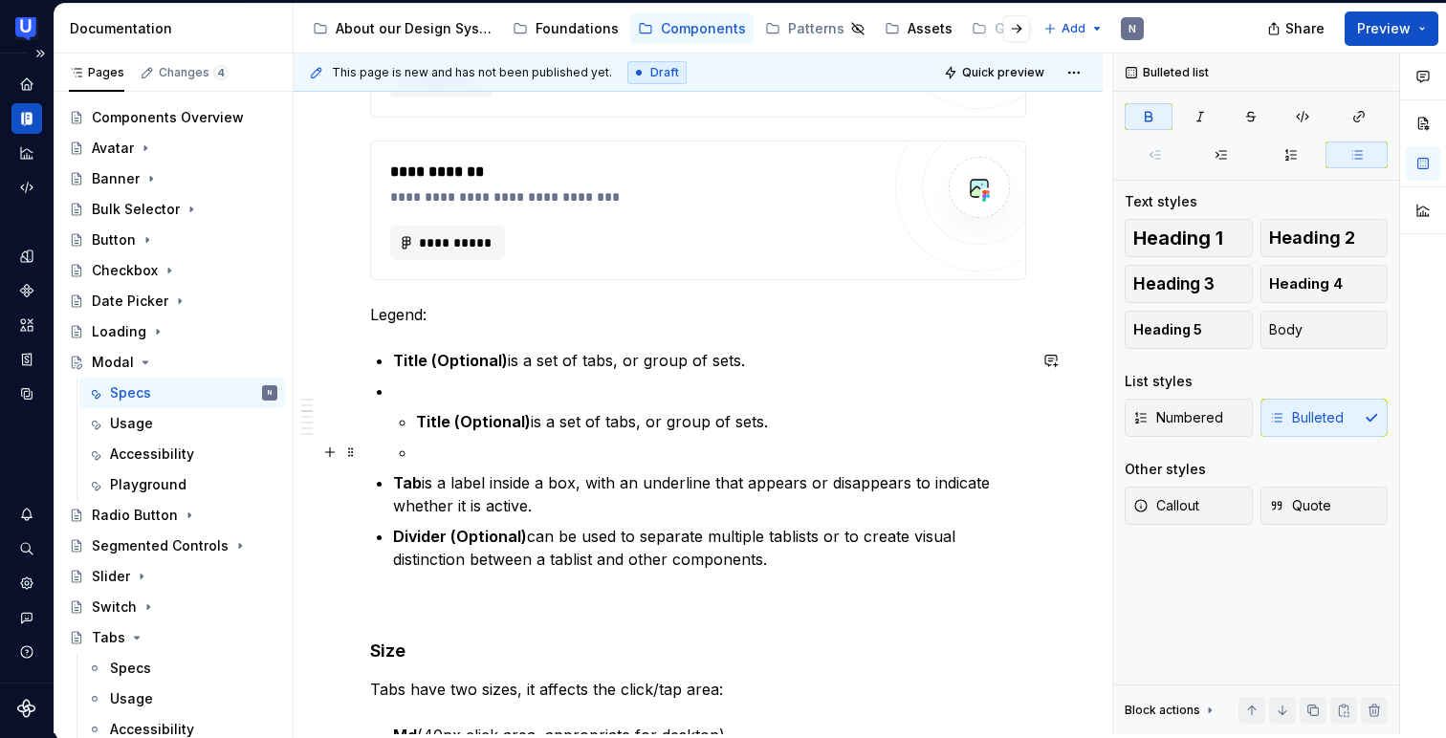
click at [438, 453] on p at bounding box center [721, 452] width 610 height 23
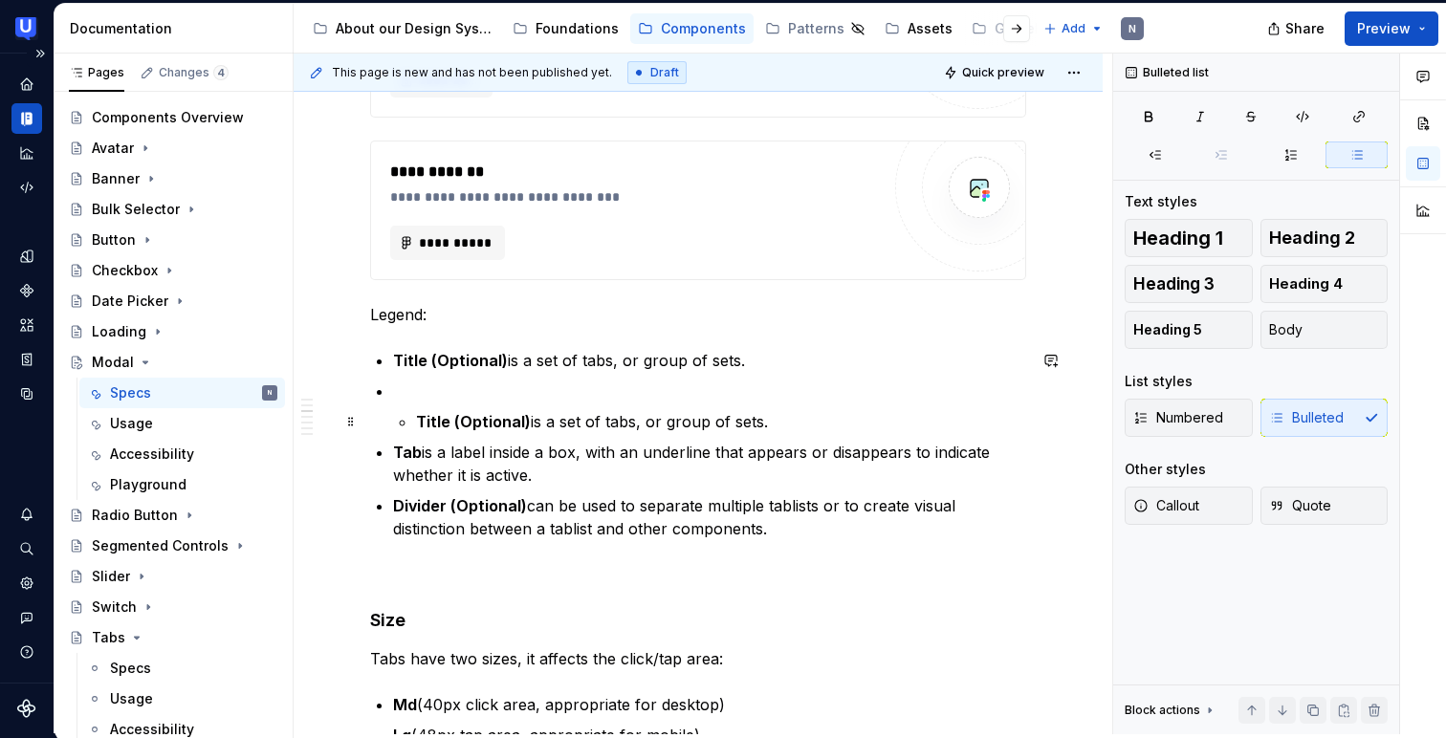
click at [418, 418] on strong "Title (Optional)" at bounding box center [473, 421] width 115 height 19
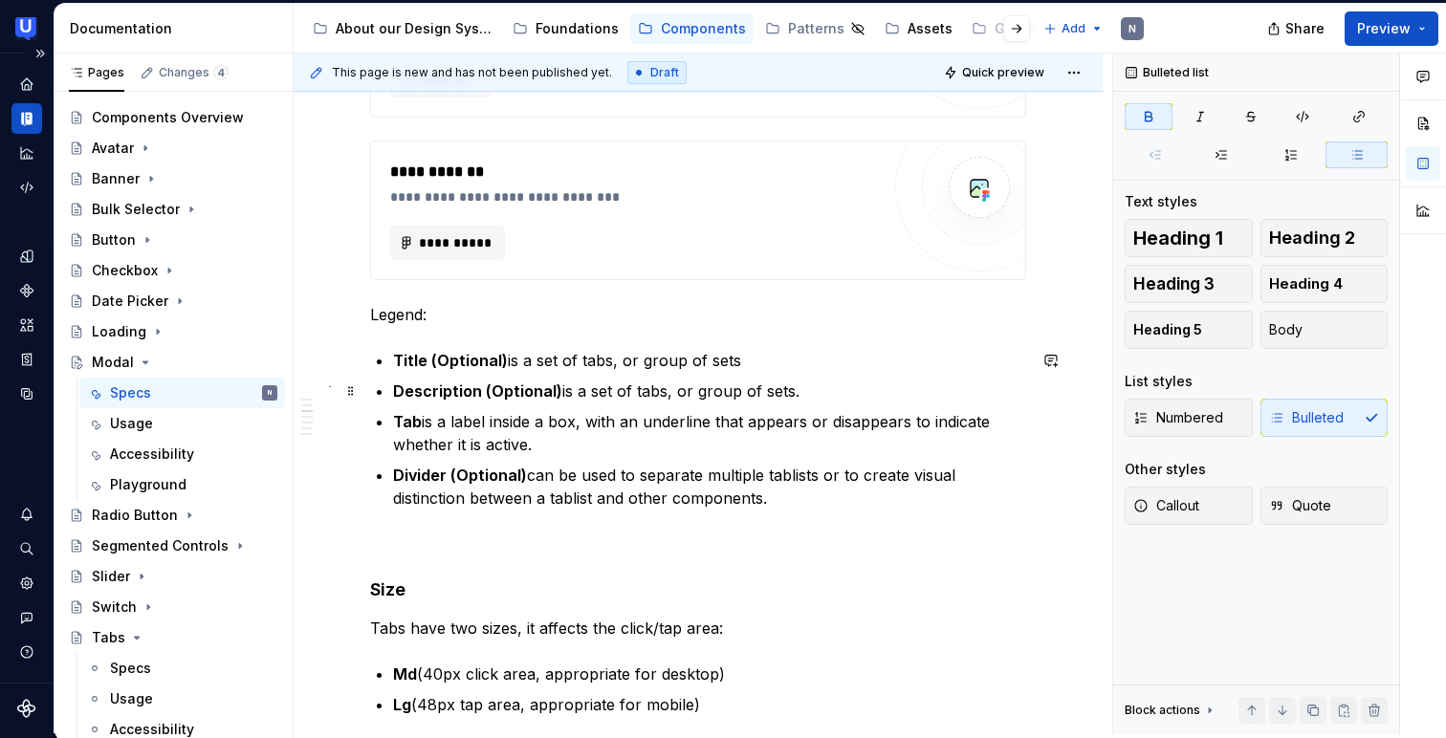
click at [799, 385] on p "Description (Optional) is a set of tabs, or group of sets." at bounding box center [709, 391] width 633 height 23
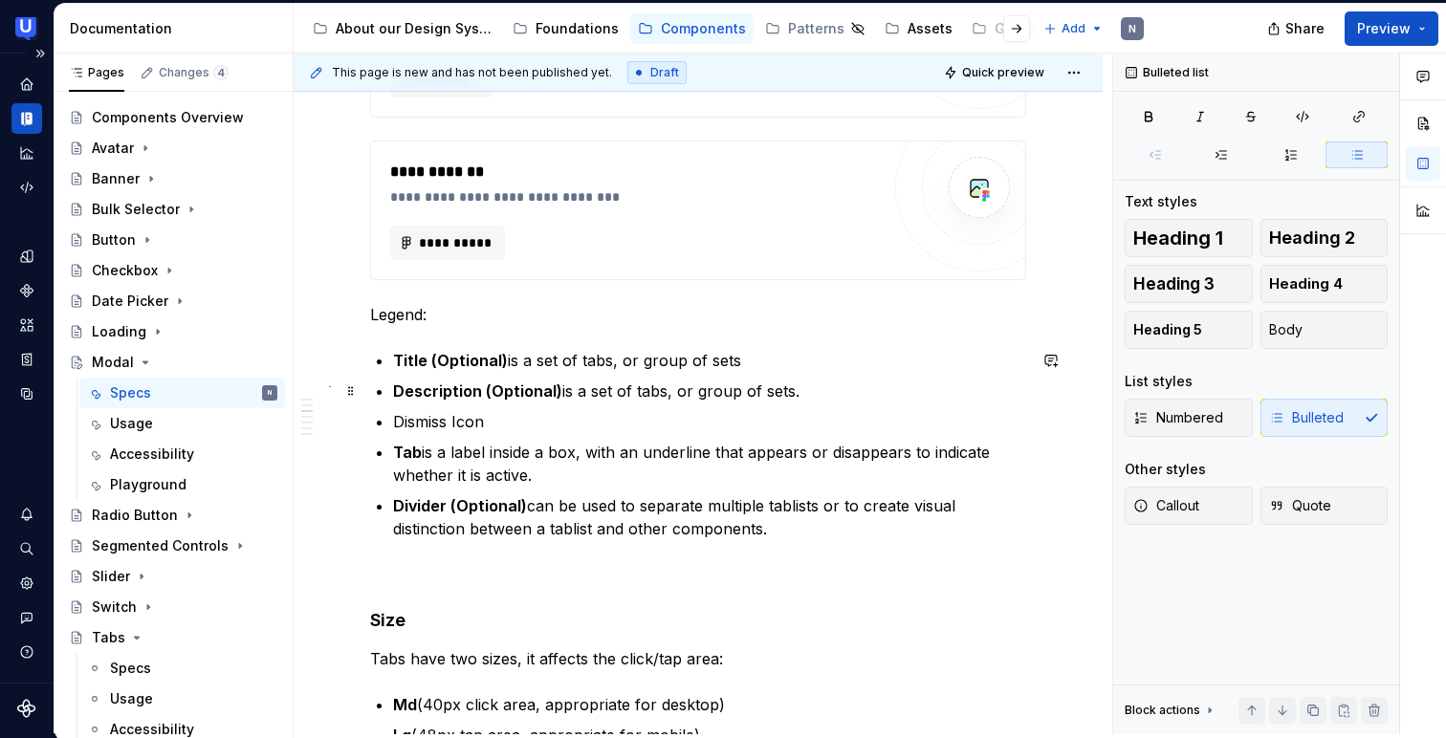
click at [535, 385] on strong "Description (Optional)" at bounding box center [477, 390] width 169 height 19
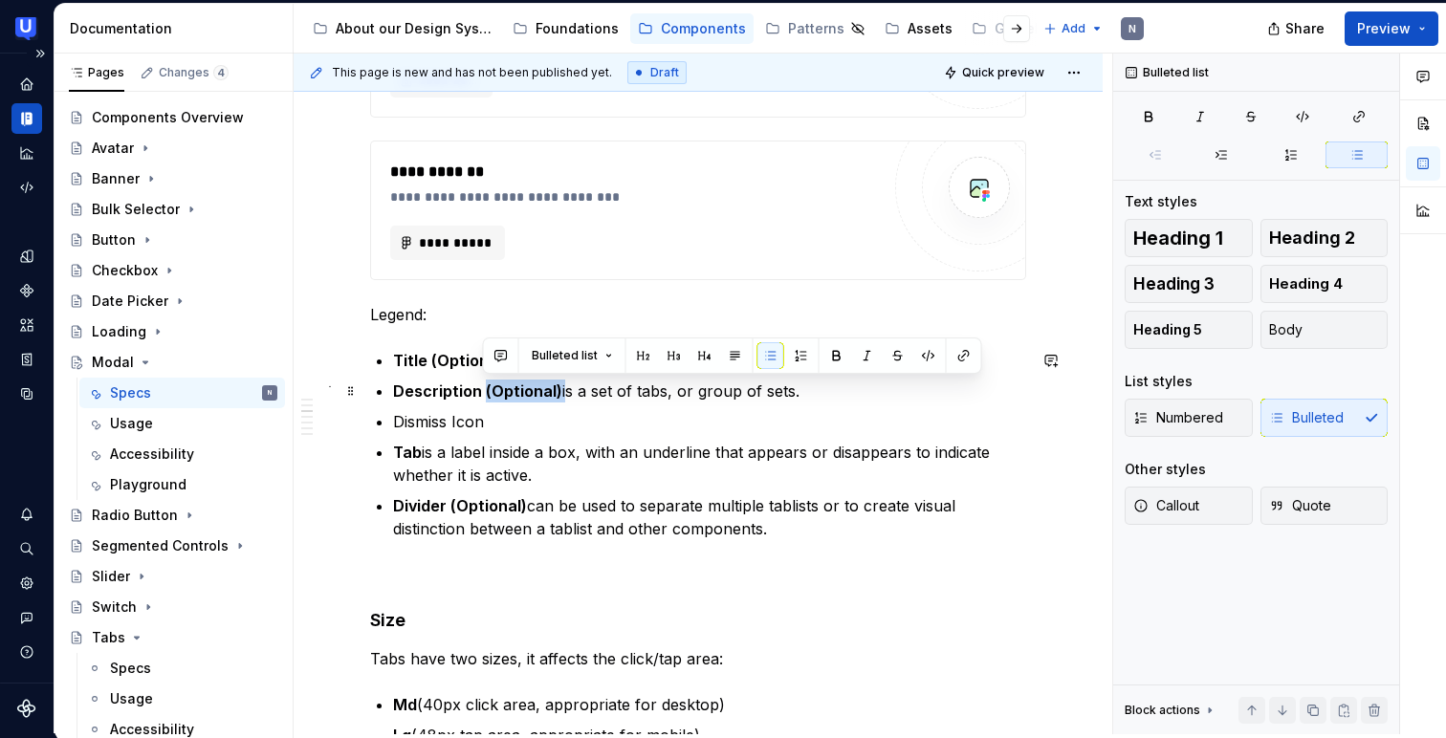
drag, startPoint x: 559, startPoint y: 390, endPoint x: 482, endPoint y: 380, distance: 78.2
click at [482, 380] on p "Description (Optional) is a set of tabs, or group of sets." at bounding box center [709, 391] width 633 height 23
copy p "(Optional)"
click at [509, 427] on p "Dismiss Icon" at bounding box center [709, 421] width 633 height 23
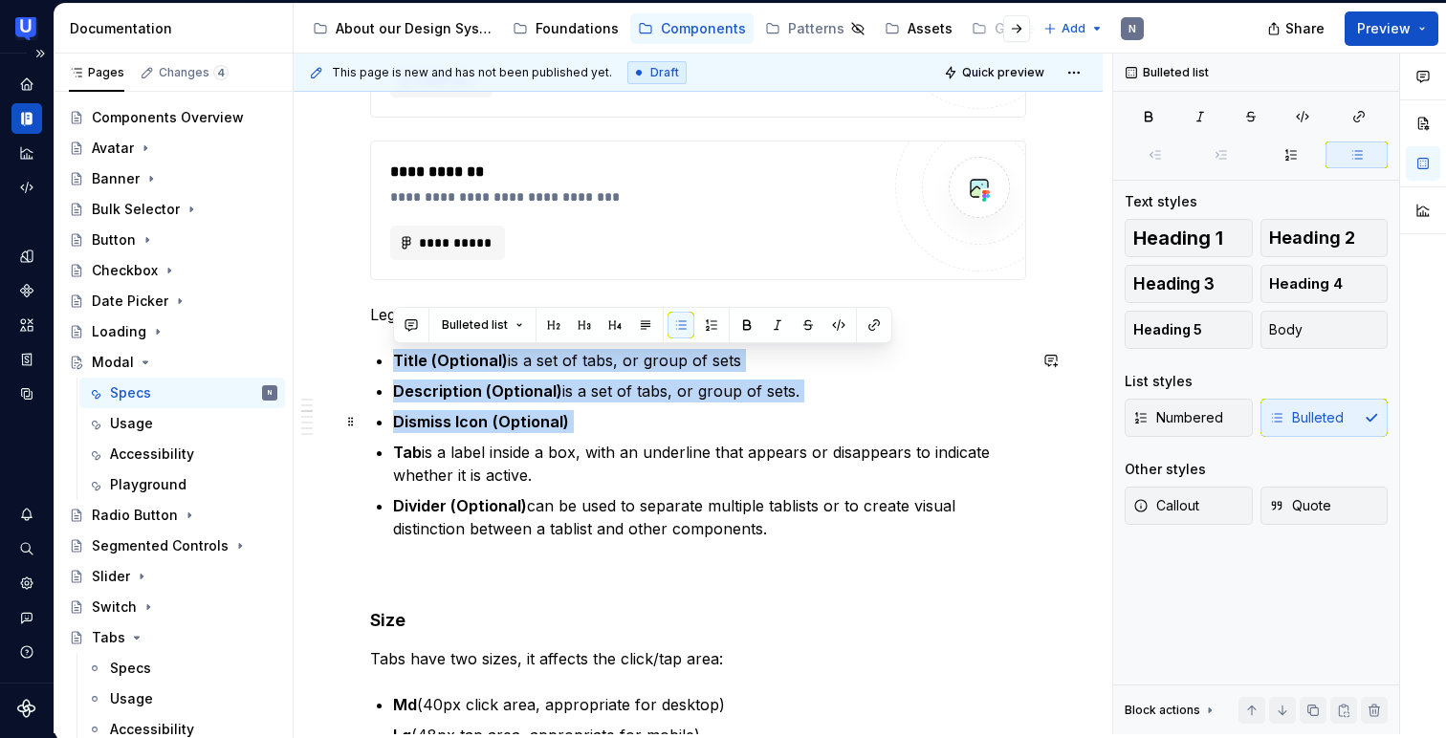
drag, startPoint x: 392, startPoint y: 352, endPoint x: 581, endPoint y: 415, distance: 199.6
click at [407, 376] on ul "Title (Optional) is a set of tabs, or group of sets Description (Optional) is a…" at bounding box center [709, 444] width 633 height 191
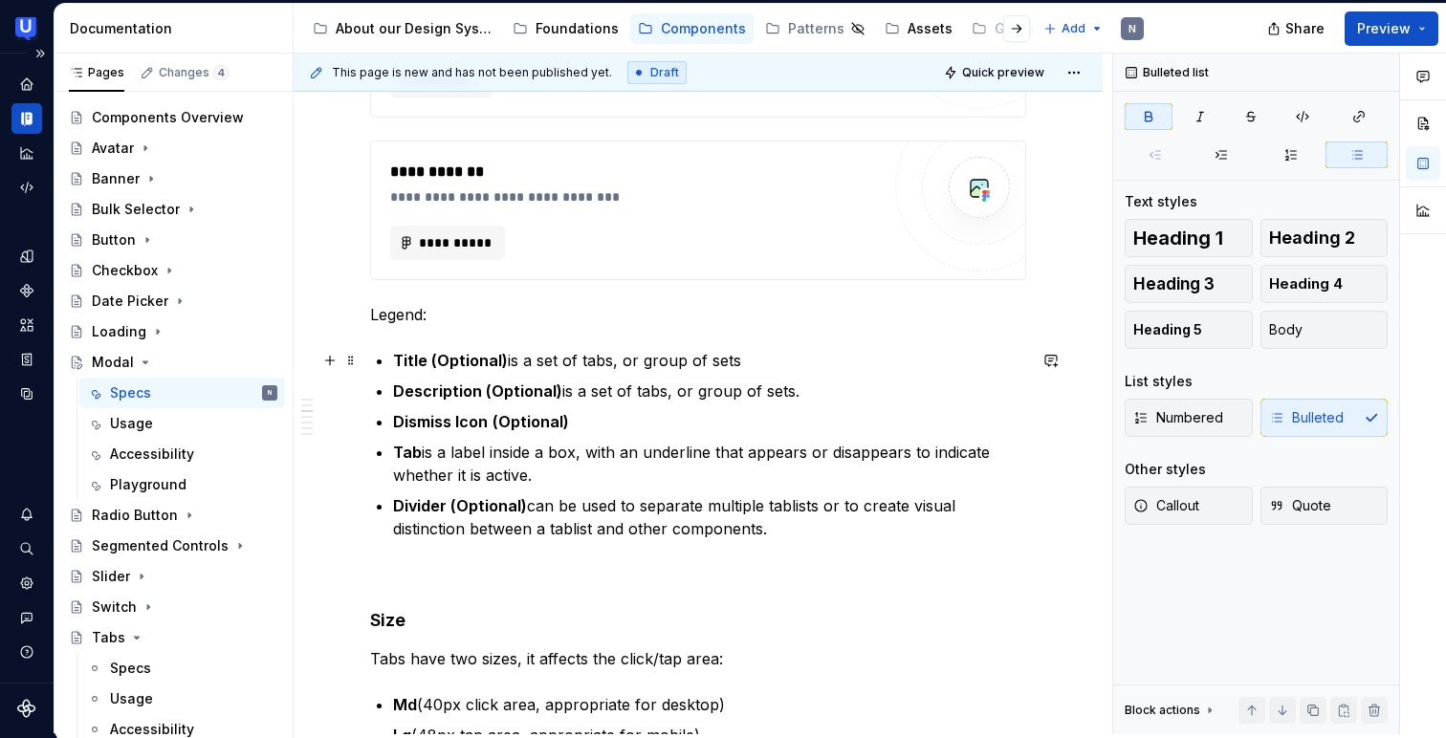
click at [393, 357] on strong "Title (Optional)" at bounding box center [450, 360] width 115 height 19
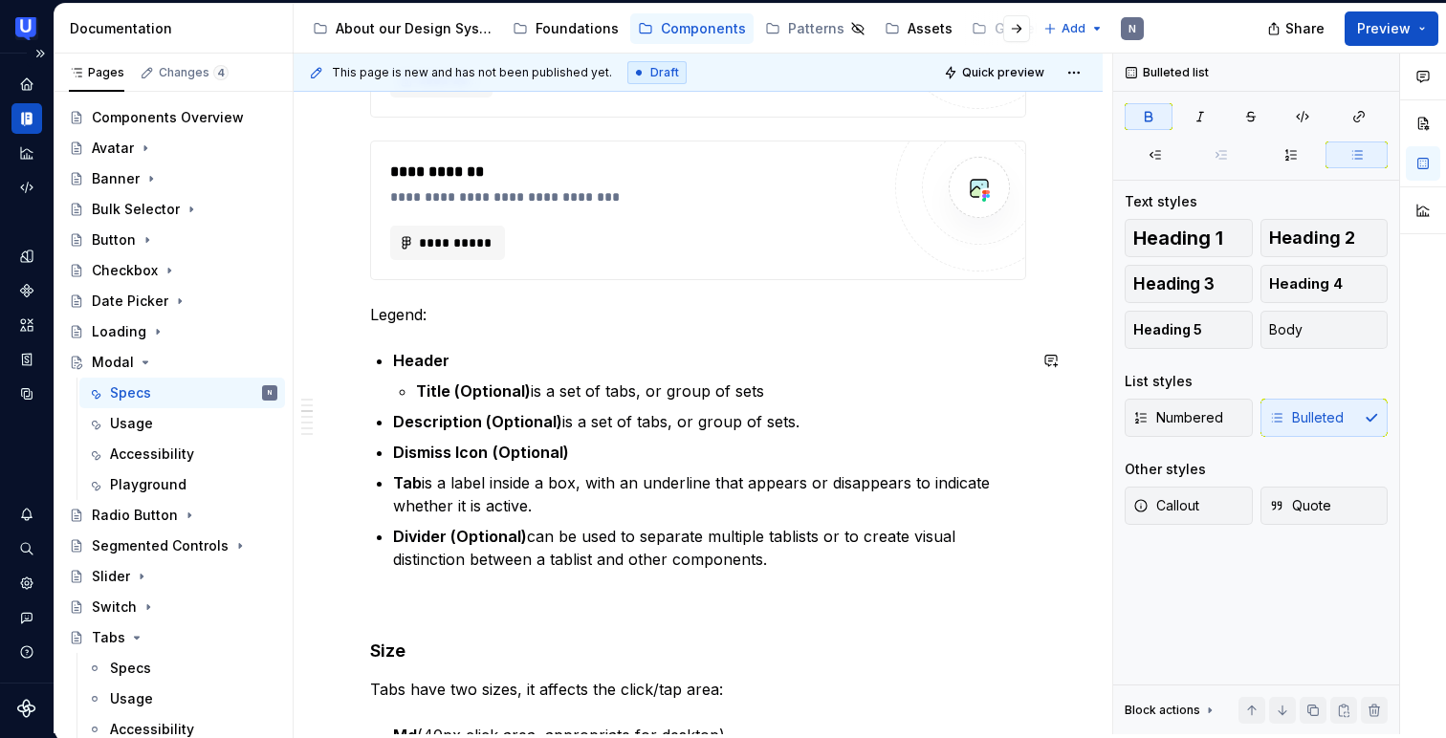
click at [393, 419] on strong "Description (Optional)" at bounding box center [477, 421] width 169 height 19
click at [650, 463] on p "Dismiss Icon (Optional)" at bounding box center [721, 452] width 610 height 23
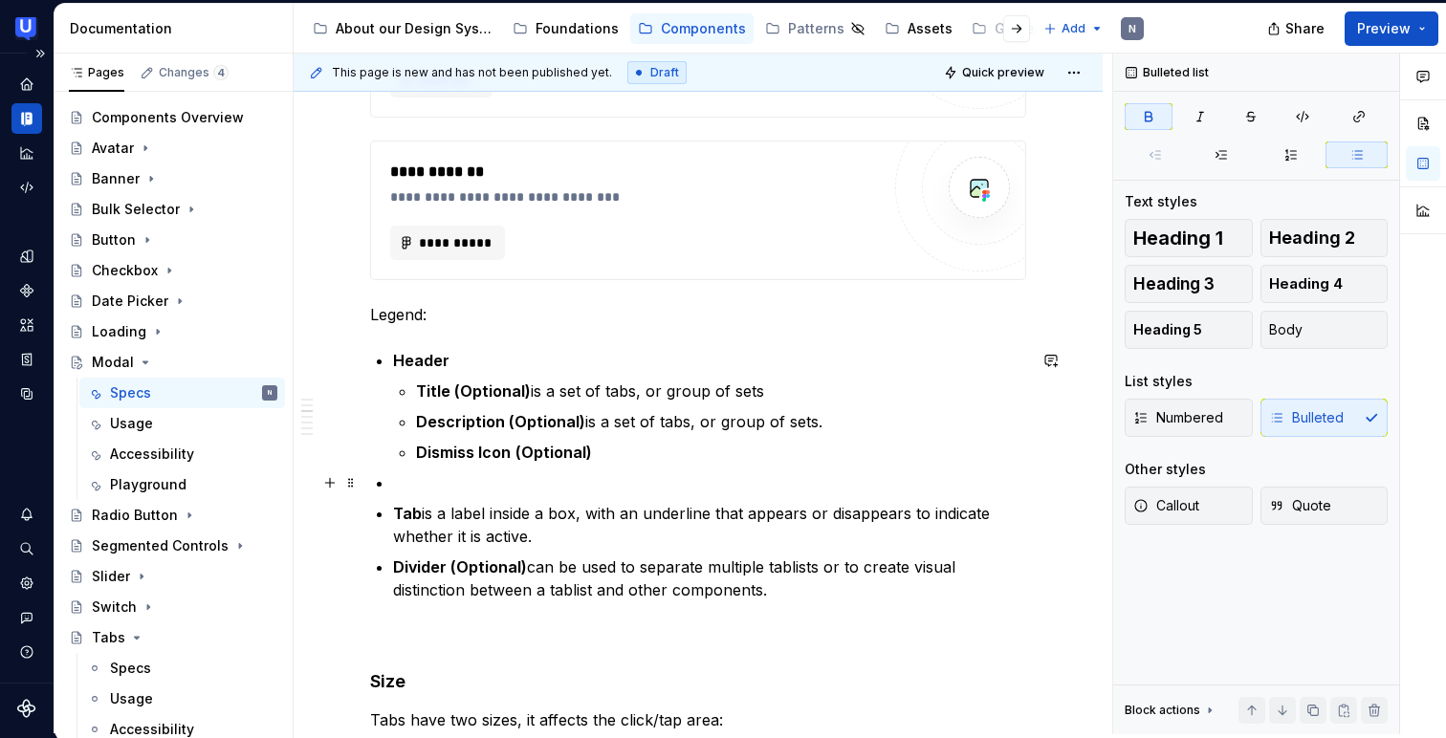
click at [430, 473] on p at bounding box center [709, 482] width 633 height 23
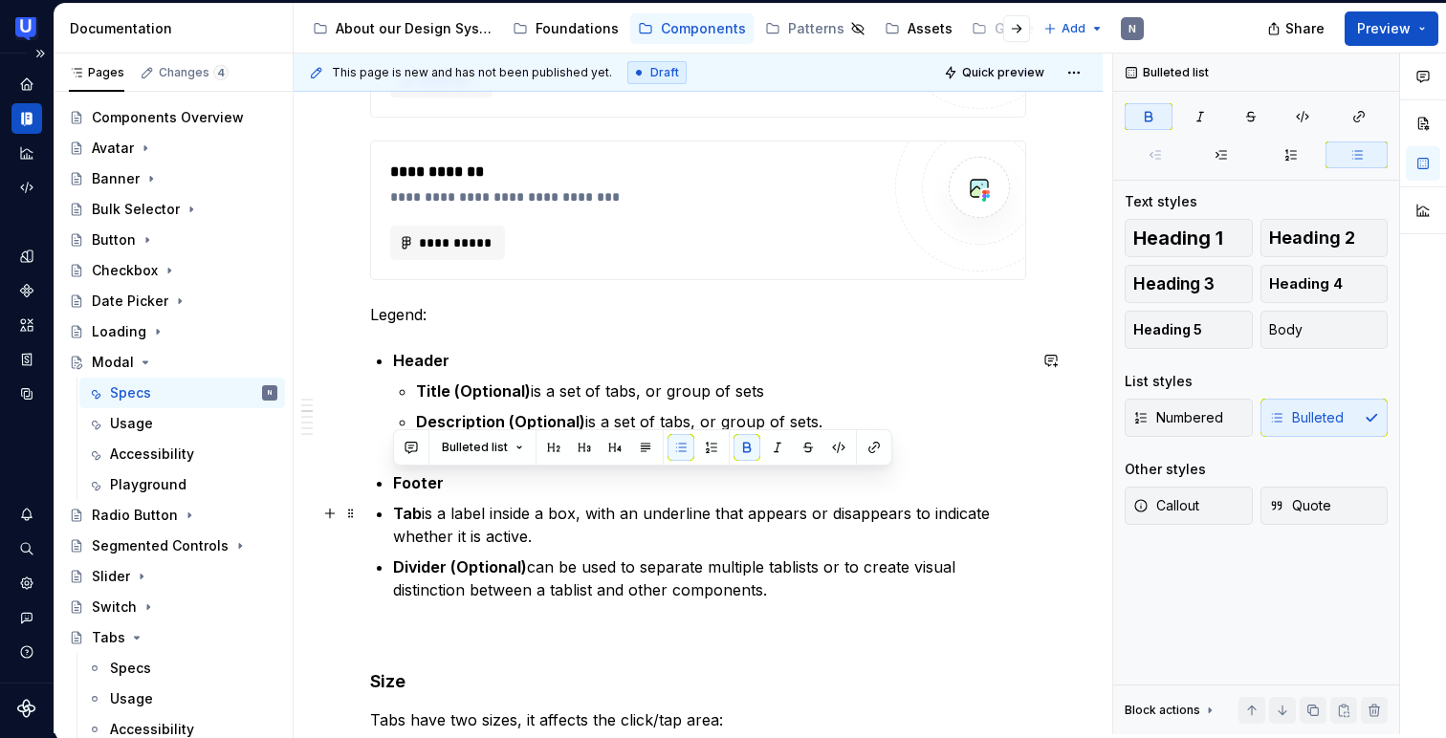
click at [395, 509] on strong "Tab" at bounding box center [407, 513] width 29 height 19
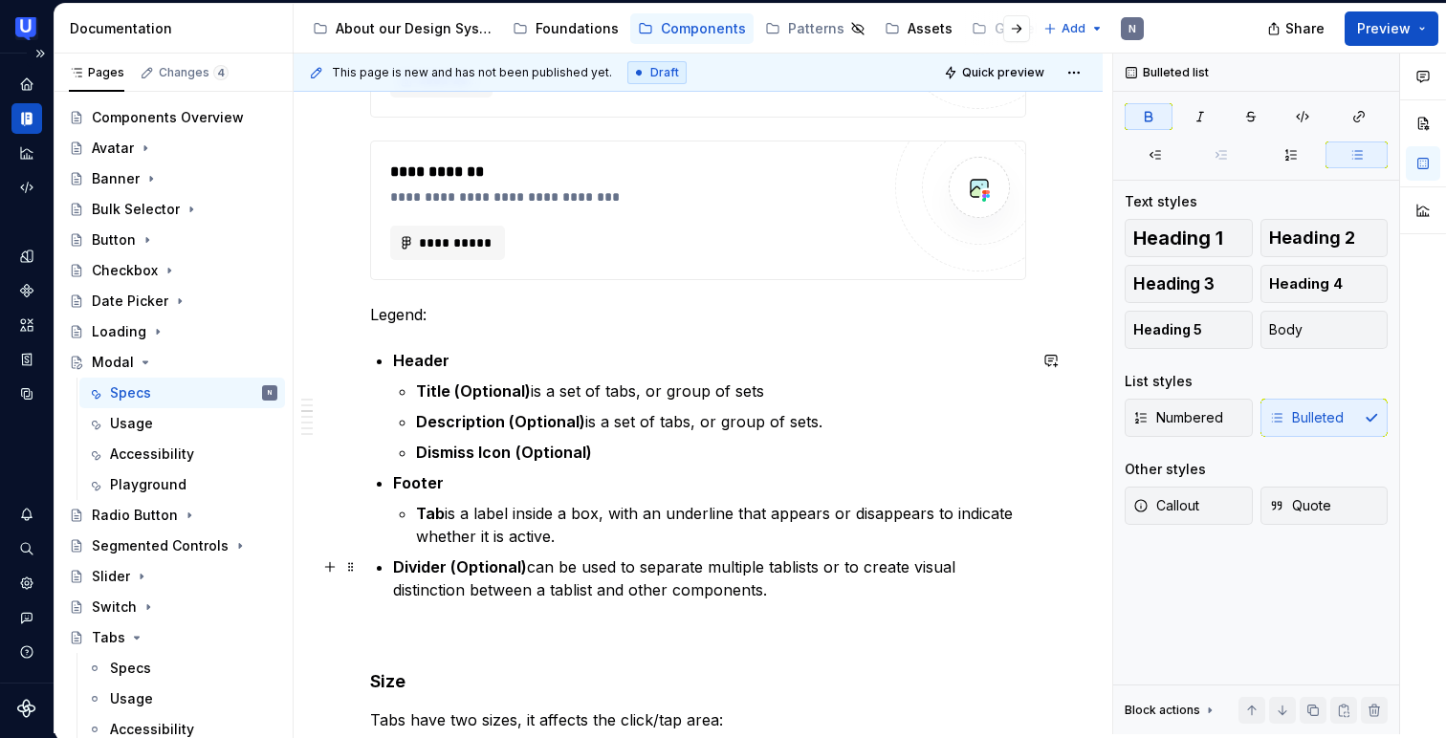
click at [397, 564] on strong "Divider (Optional)" at bounding box center [460, 566] width 134 height 19
click at [614, 446] on p "Dismiss Icon (Optional)" at bounding box center [721, 452] width 610 height 23
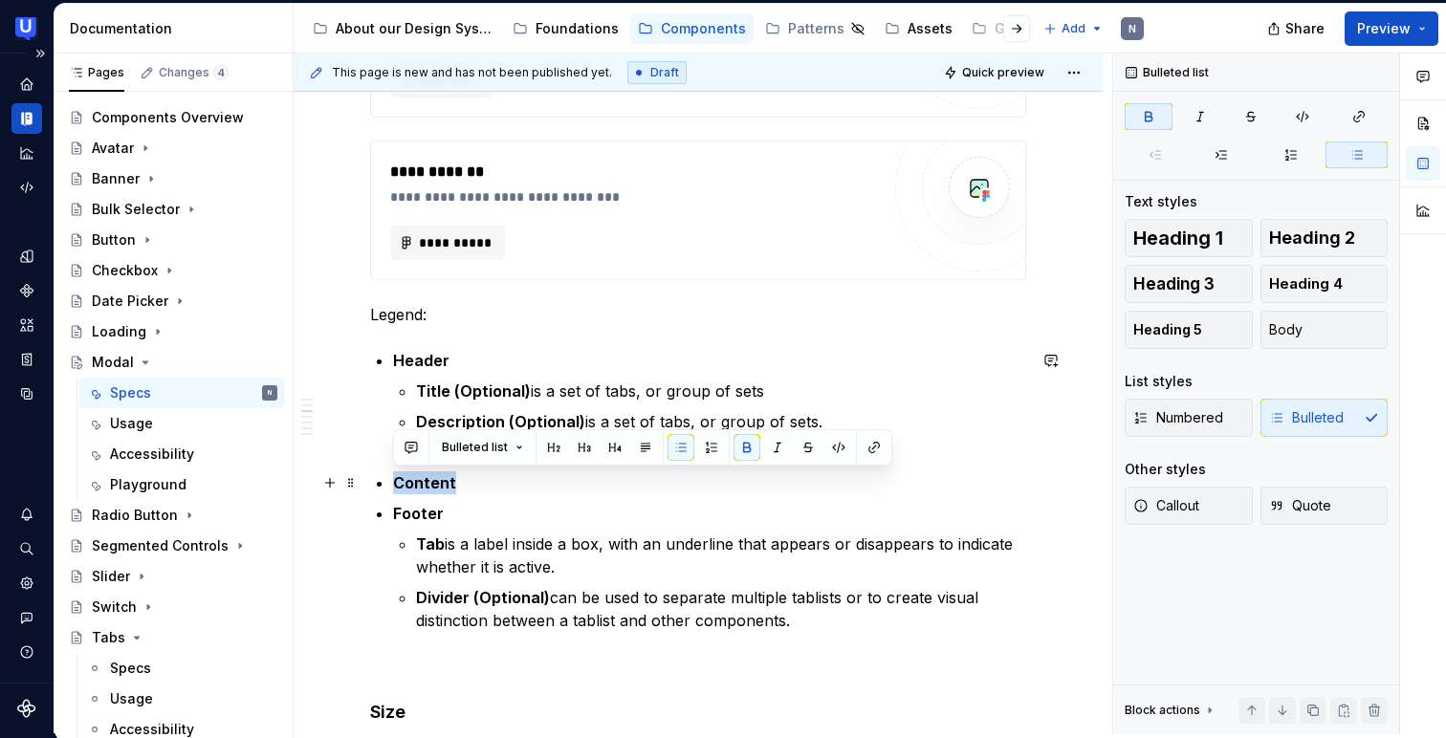
click at [489, 471] on p "Content" at bounding box center [709, 482] width 633 height 23
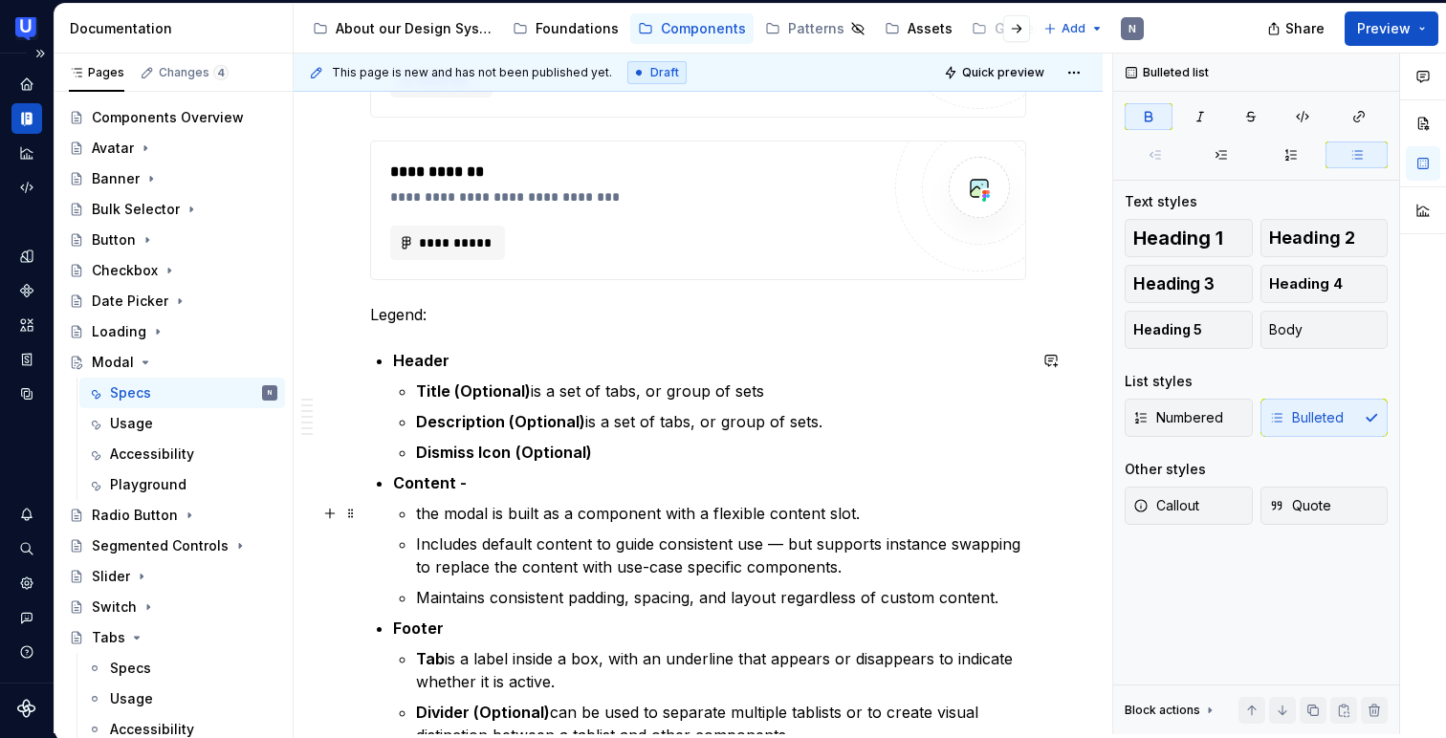
click at [417, 516] on p "the modal is built as a component with a flexible content slot." at bounding box center [721, 513] width 610 height 23
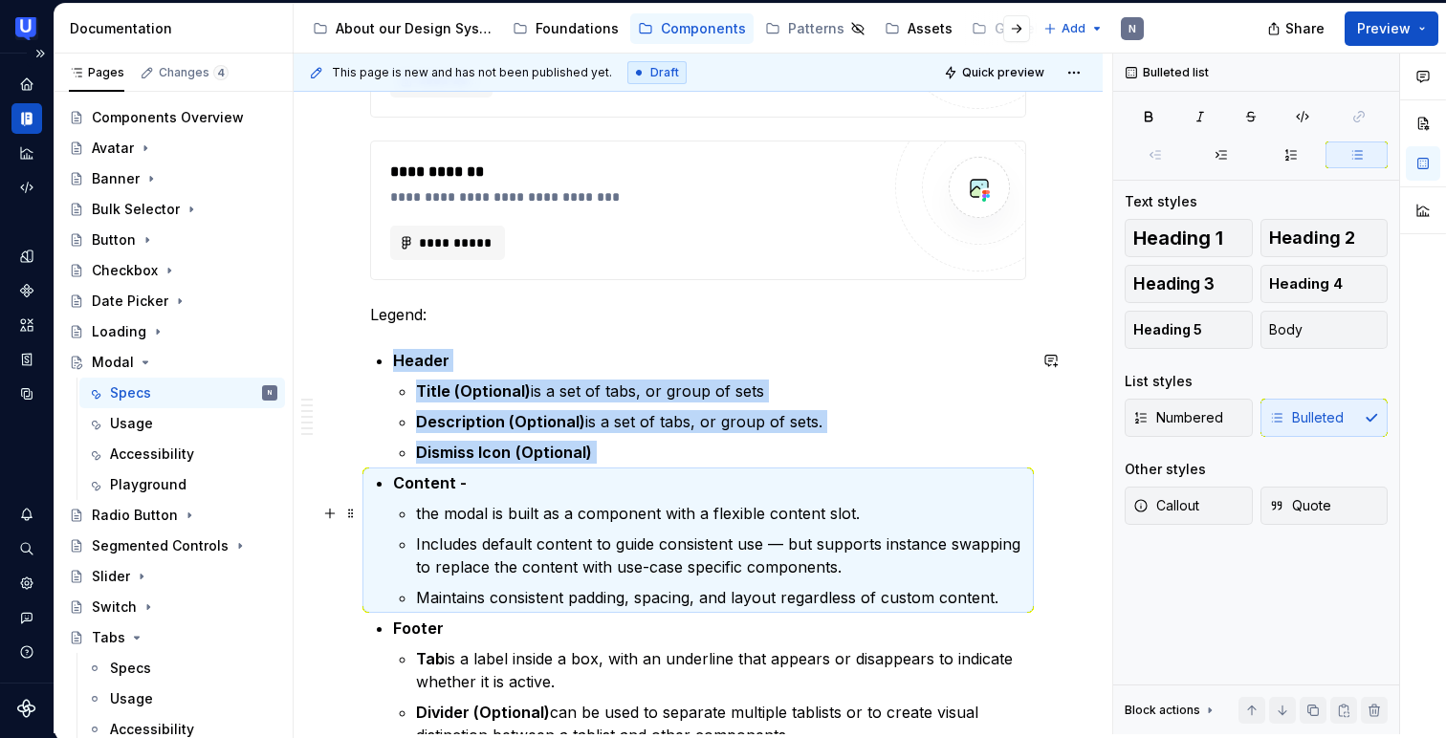
click at [409, 521] on li "Content - the modal is built as a component with a flexible content slot. Inclu…" at bounding box center [709, 540] width 633 height 138
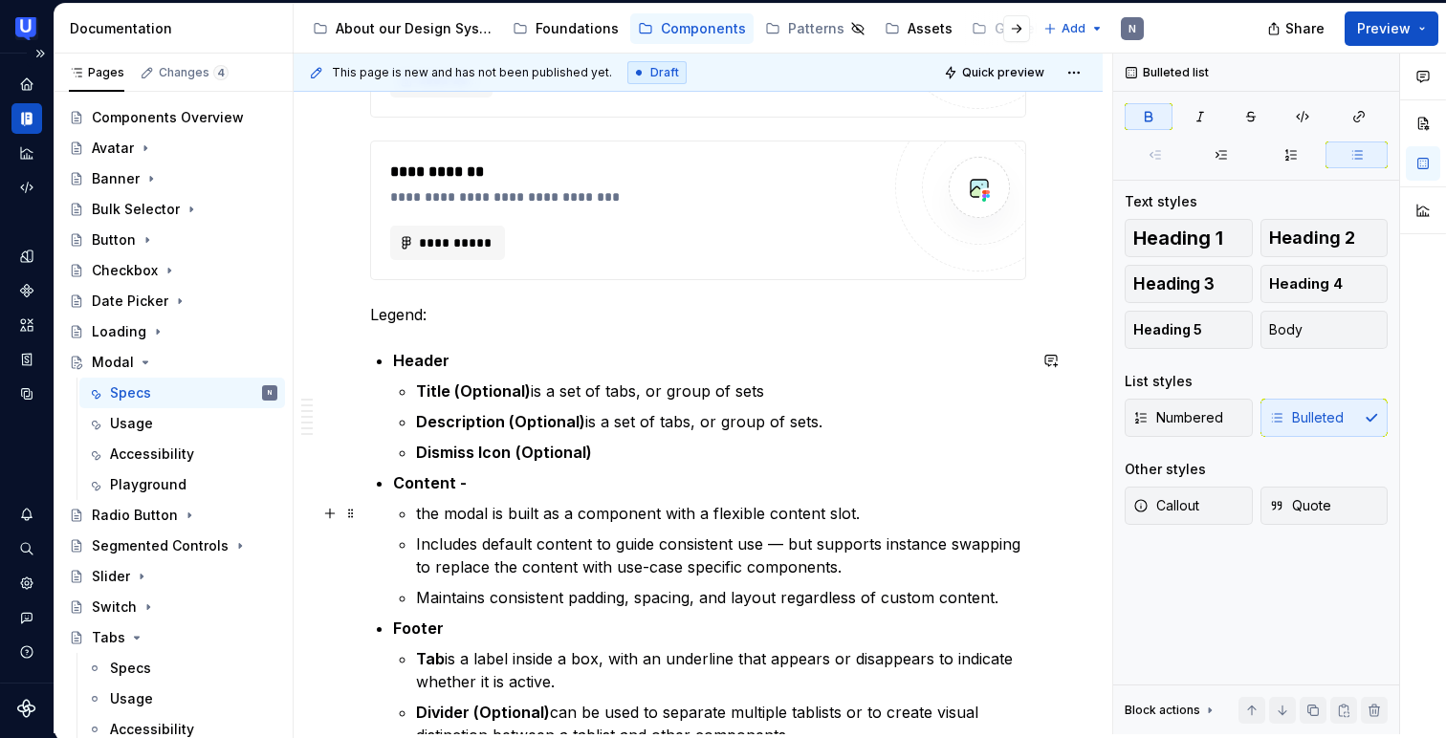
click at [416, 514] on p "the modal is built as a component with a flexible content slot." at bounding box center [721, 513] width 610 height 23
click at [423, 508] on p "the modal is built as a component with a flexible content slot." at bounding box center [721, 513] width 610 height 23
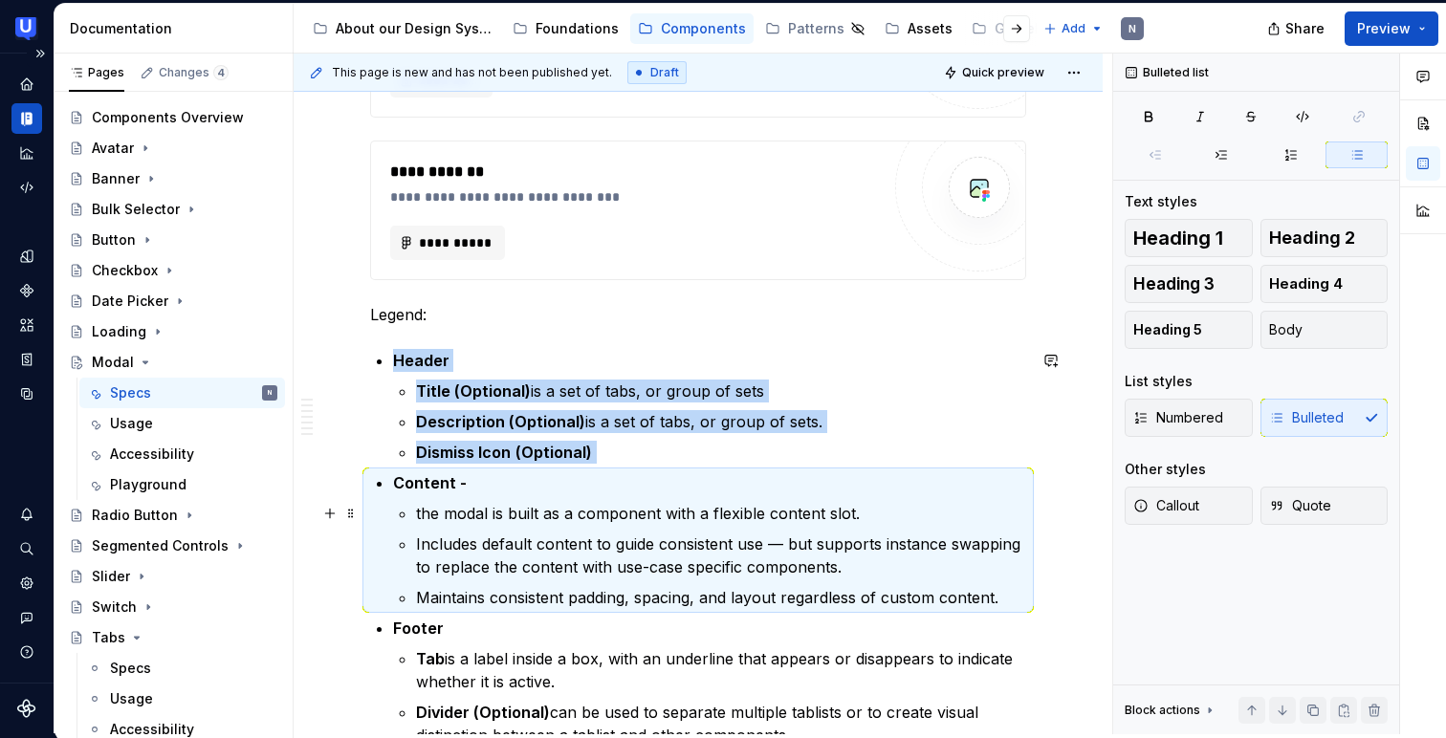
click at [417, 510] on p "the modal is built as a component with a flexible content slot." at bounding box center [721, 513] width 610 height 23
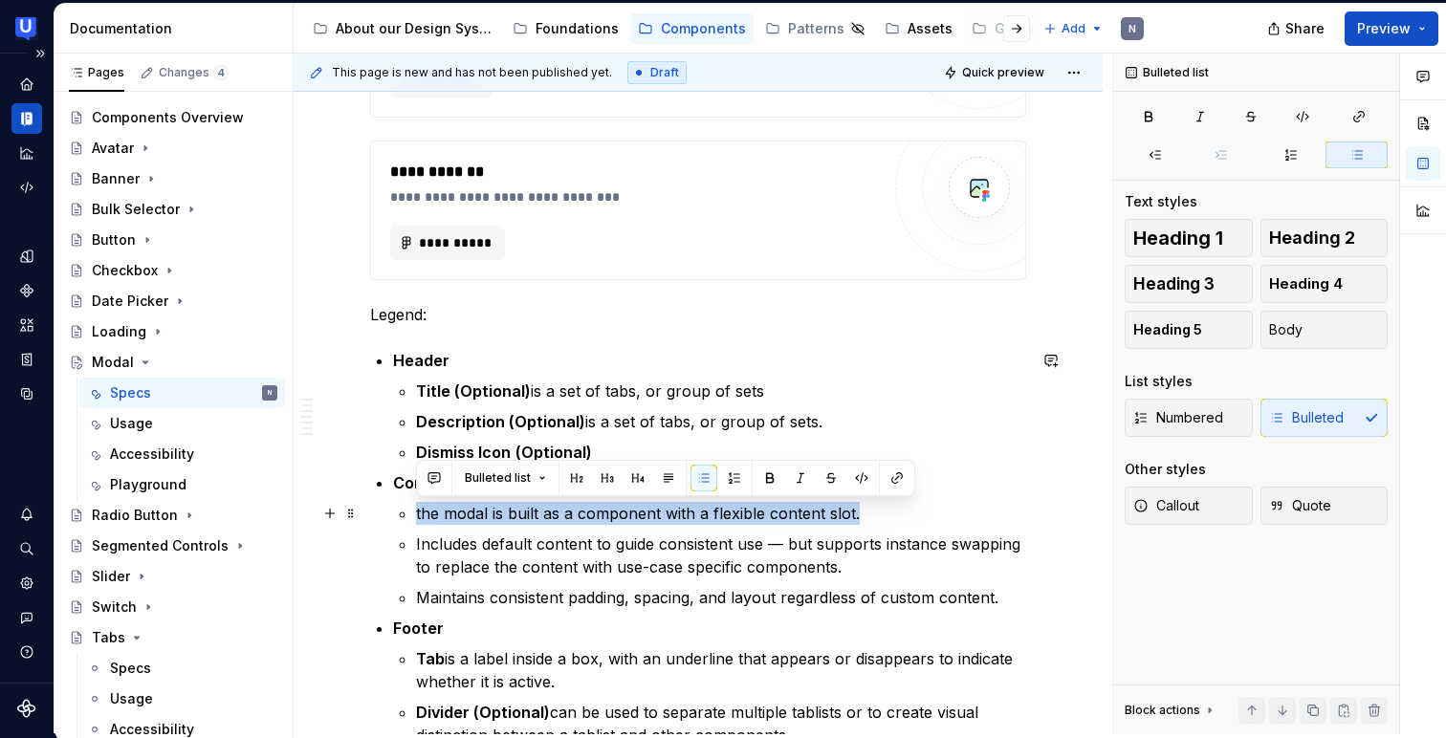
drag, startPoint x: 412, startPoint y: 507, endPoint x: 858, endPoint y: 519, distance: 445.7
click at [858, 519] on li "Content - the modal is built as a component with a flexible content slot. Inclu…" at bounding box center [709, 540] width 633 height 138
copy p "the modal is built as a component with a flexible content slot."
click at [694, 437] on ul "Title (Optional) is a set of tabs, or group of sets Description (Optional) is a…" at bounding box center [721, 422] width 610 height 84
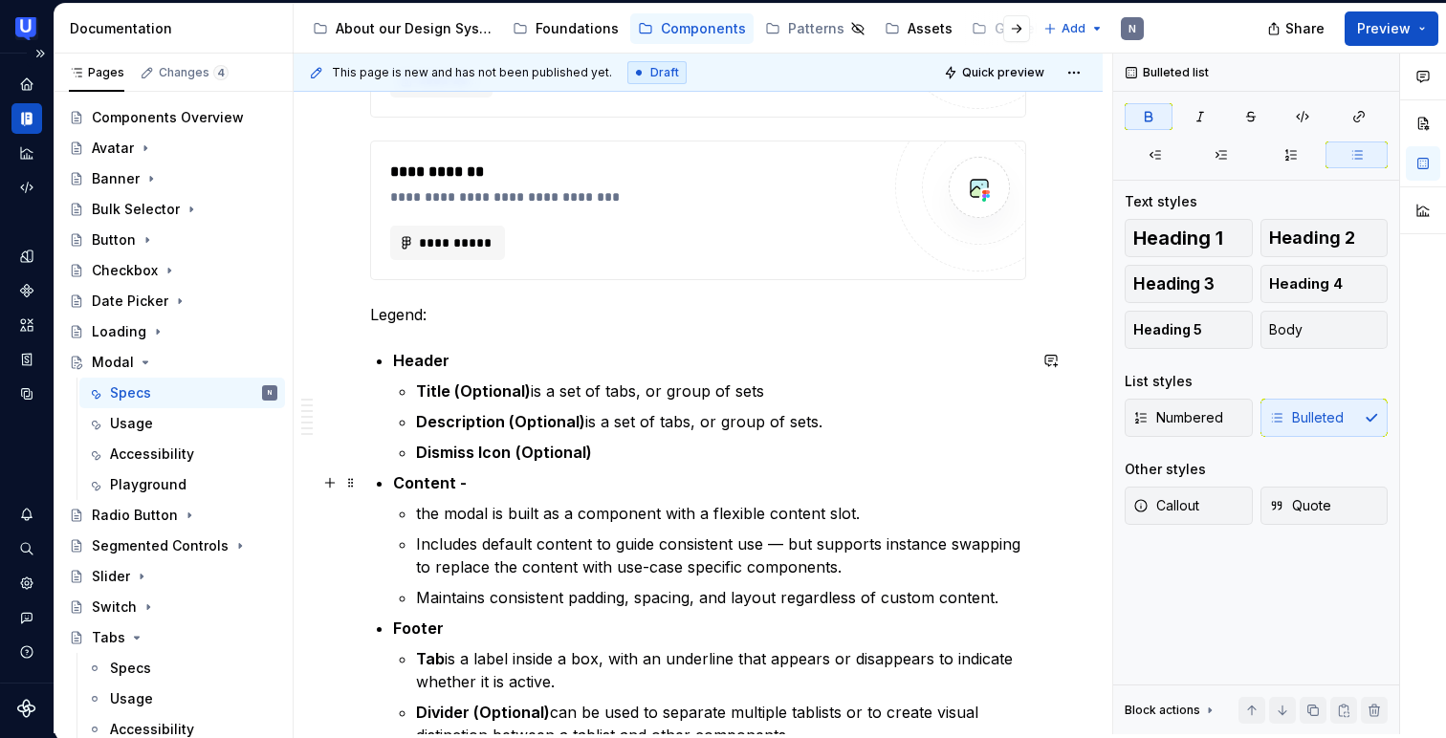
click at [553, 477] on p "Content -" at bounding box center [709, 482] width 633 height 23
click at [473, 478] on p "Content - the modal is built as a component with a flexible content slot." at bounding box center [709, 482] width 633 height 23
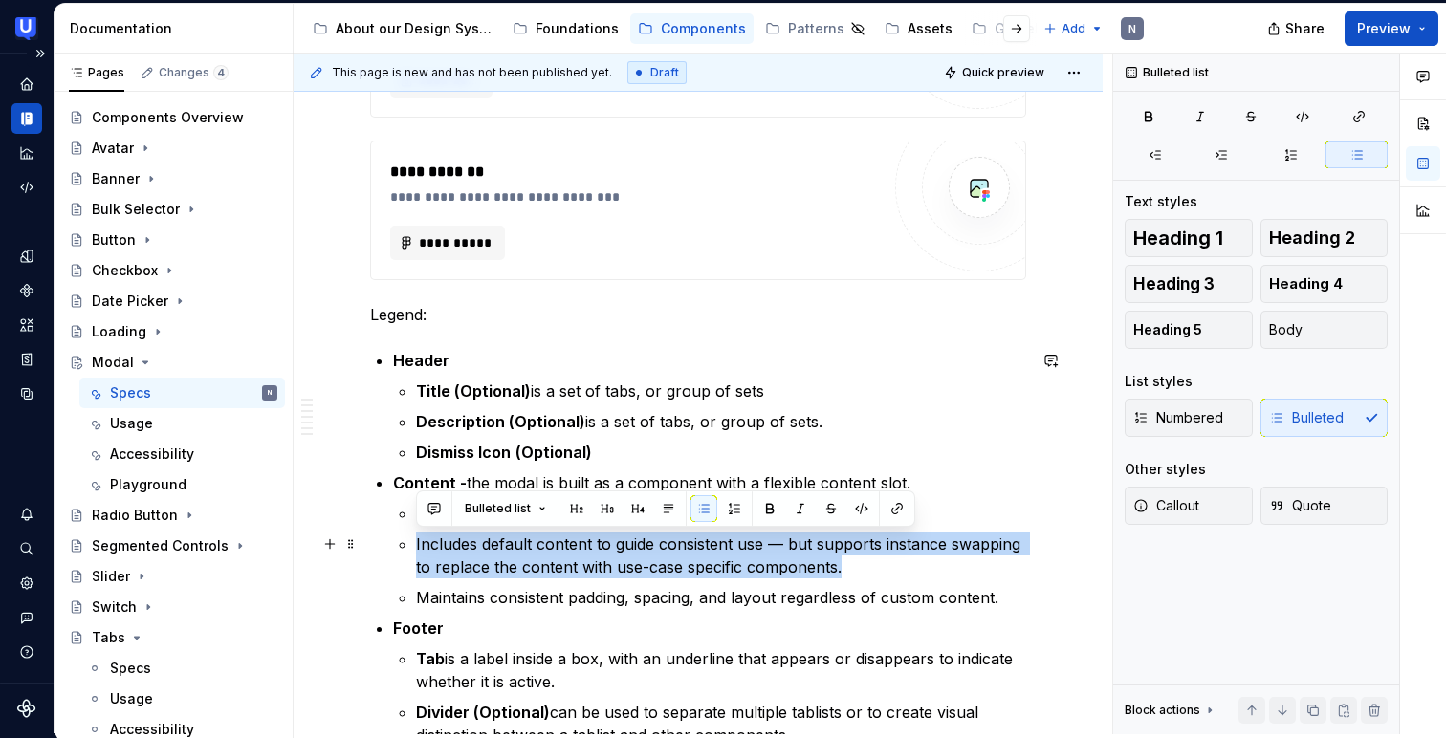
drag, startPoint x: 416, startPoint y: 543, endPoint x: 857, endPoint y: 564, distance: 441.3
click at [857, 564] on p "Includes default content to guide consistent use — but supports instance swappi…" at bounding box center [721, 556] width 610 height 46
copy p "Includes default content to guide consistent use — but supports instance swappi…"
click at [915, 485] on p "Content - the modal is built as a component with a flexible content slot." at bounding box center [709, 482] width 633 height 23
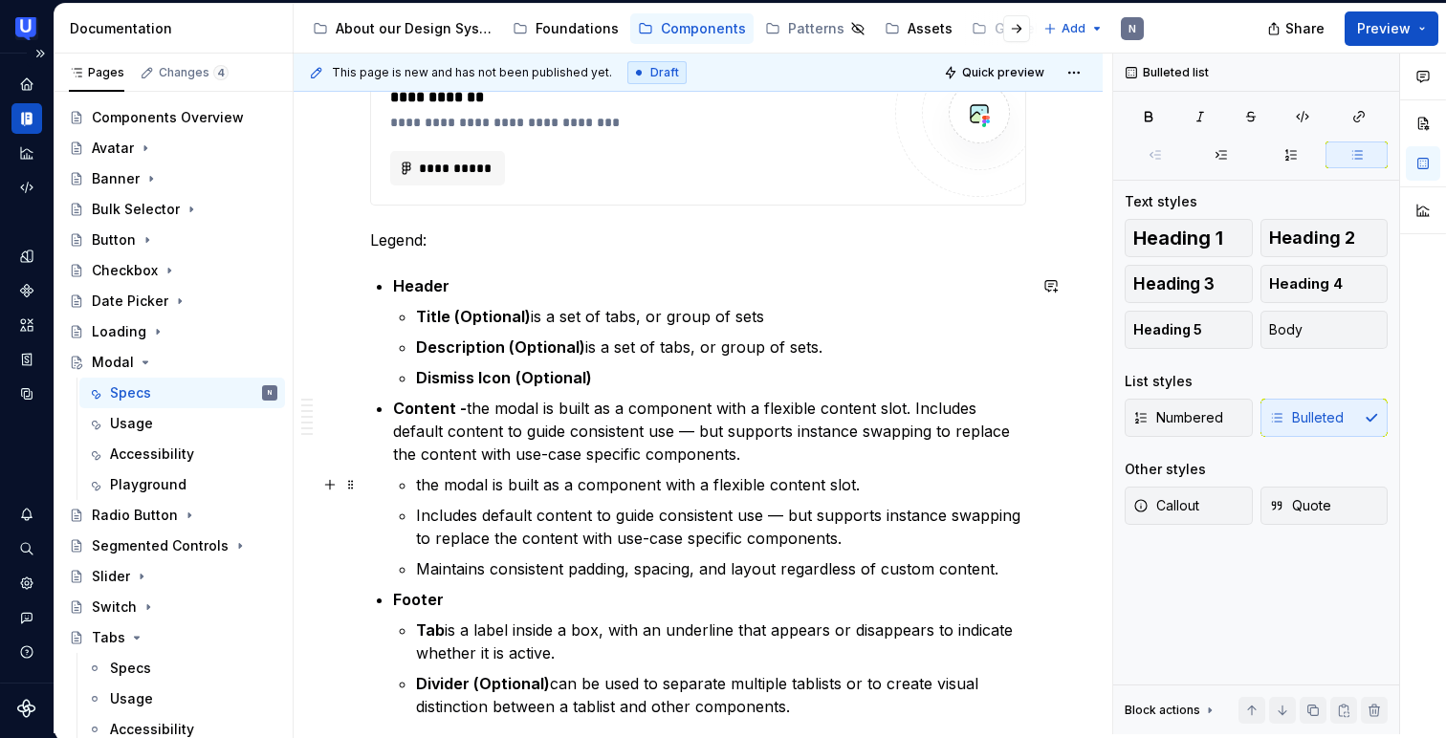
scroll to position [1031, 0]
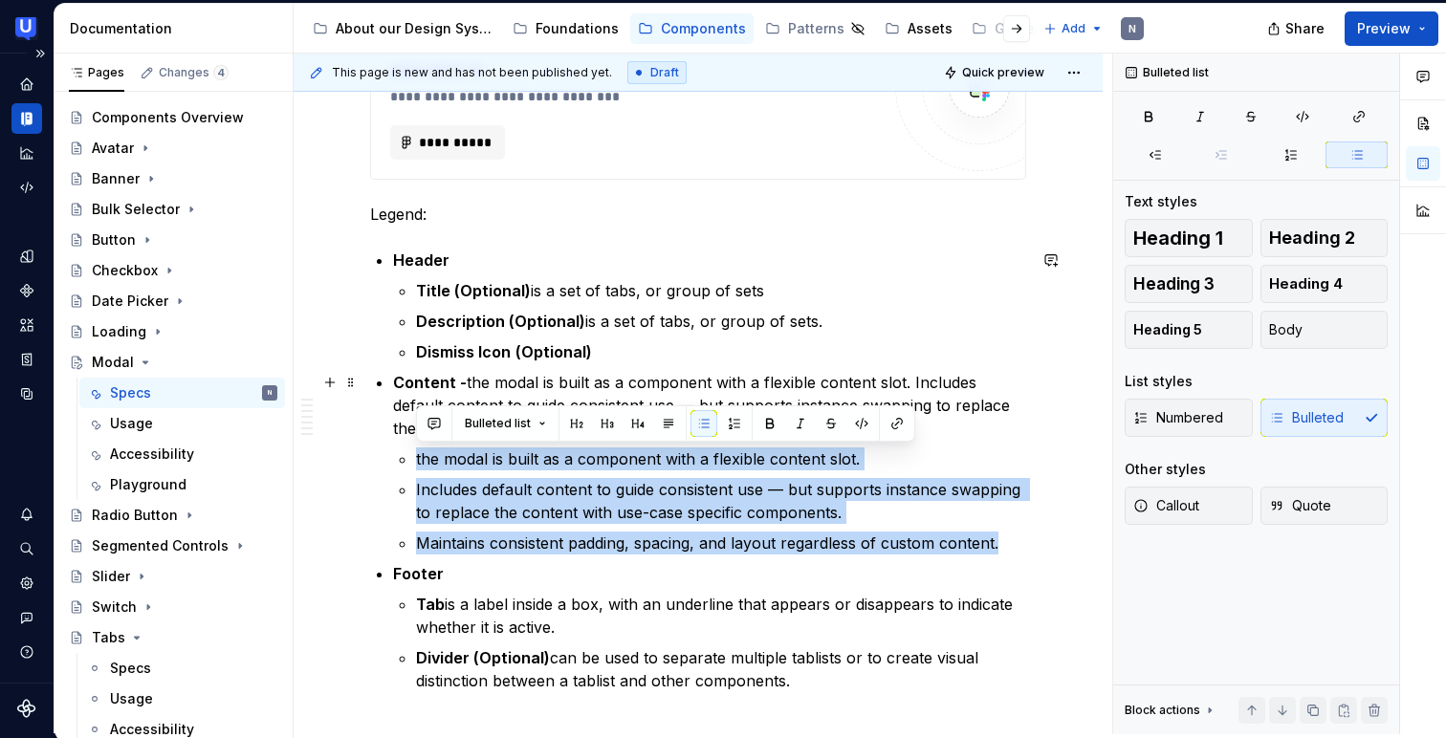
drag, startPoint x: 1013, startPoint y: 541, endPoint x: 408, endPoint y: 447, distance: 612.6
click at [408, 447] on li "Content - the modal is built as a component with a flexible content slot. Inclu…" at bounding box center [709, 463] width 633 height 184
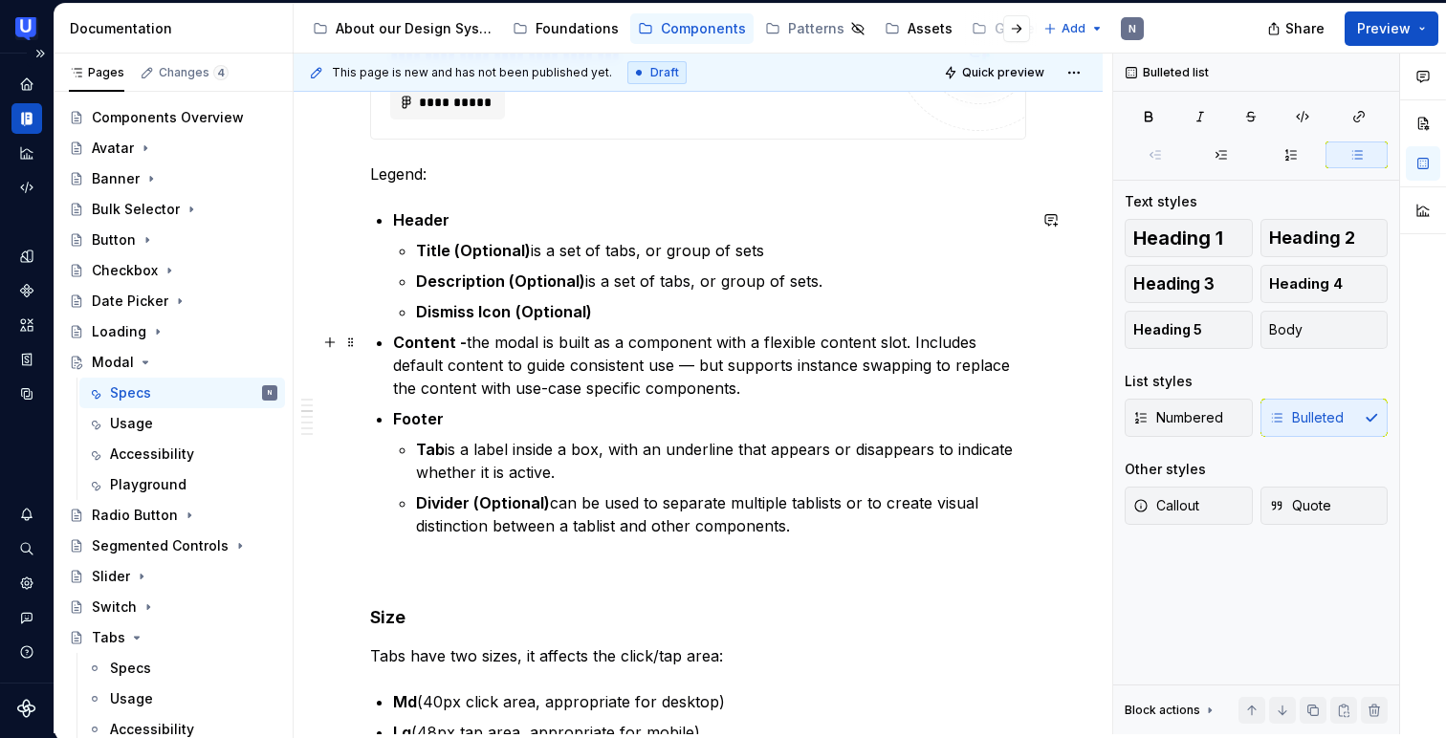
scroll to position [1072, 0]
click at [435, 446] on strong "Tab" at bounding box center [430, 448] width 29 height 19
click at [436, 443] on strong "TabTertiary Action" at bounding box center [488, 448] width 144 height 19
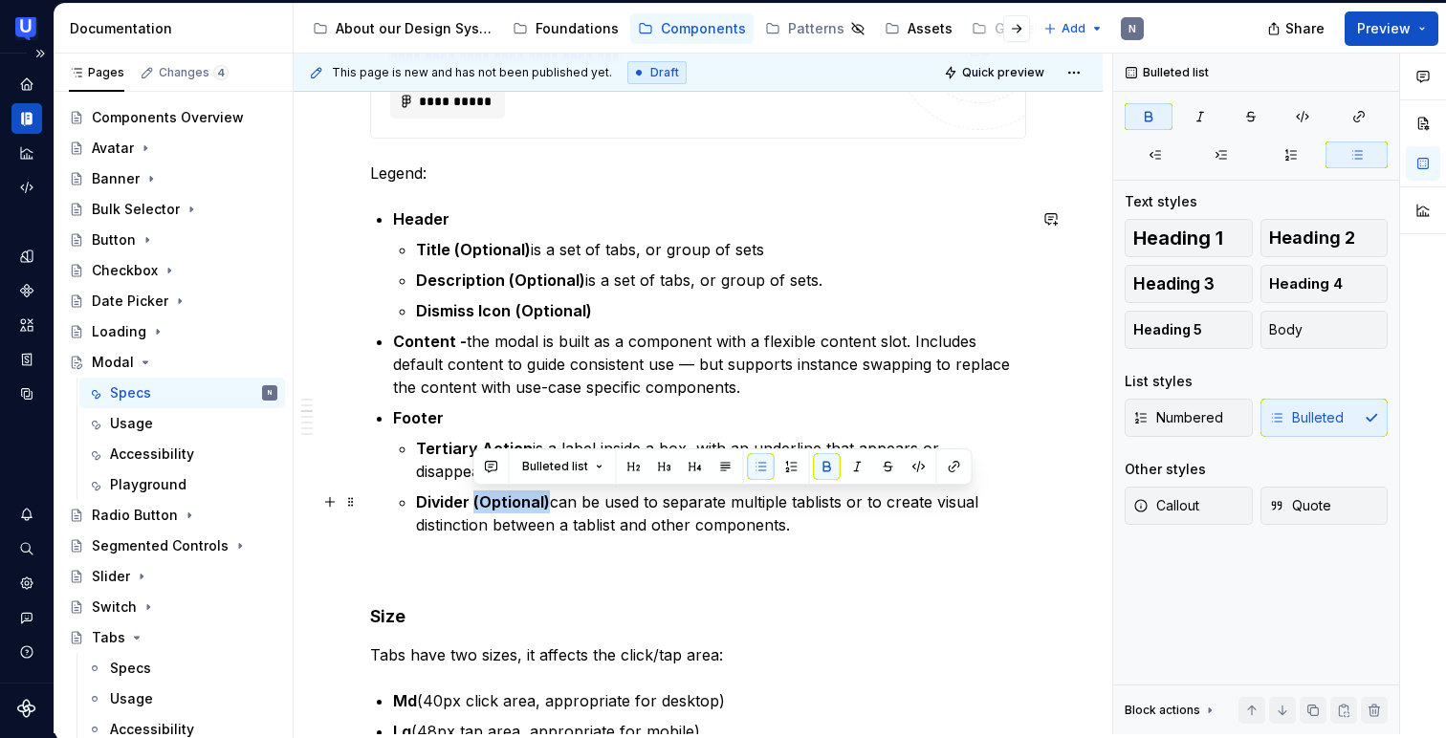
drag, startPoint x: 473, startPoint y: 500, endPoint x: 545, endPoint y: 497, distance: 71.8
click at [545, 497] on strong "Divider (Optional)" at bounding box center [483, 501] width 134 height 19
copy strong "(Optional)"
click at [512, 437] on p "Tertiary Action is a label inside a box, with an underline that appears or disa…" at bounding box center [721, 460] width 610 height 46
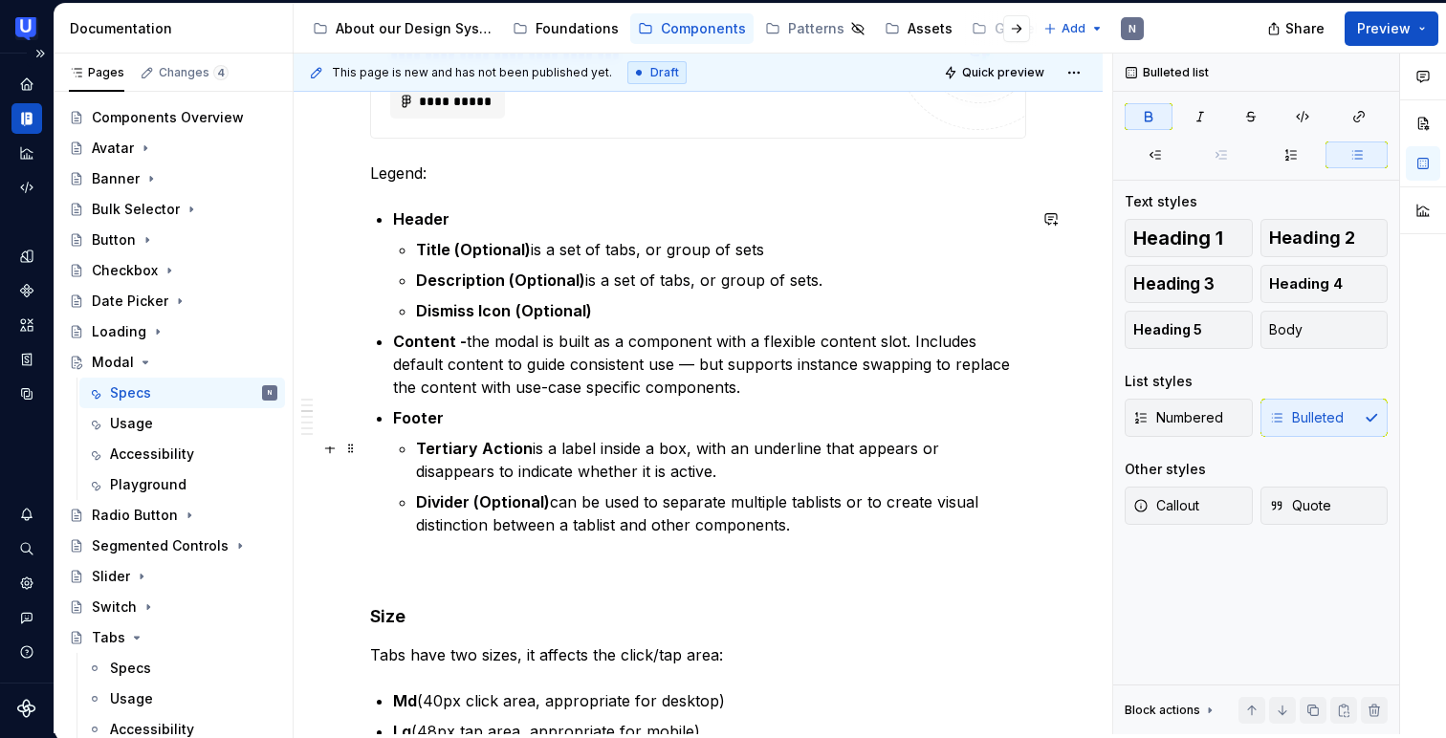
click at [525, 445] on strong "Tertiary Action" at bounding box center [474, 448] width 117 height 19
click at [740, 476] on p "Tertiary Action (Optional) is a label inside a box, with an underline that appe…" at bounding box center [721, 460] width 610 height 46
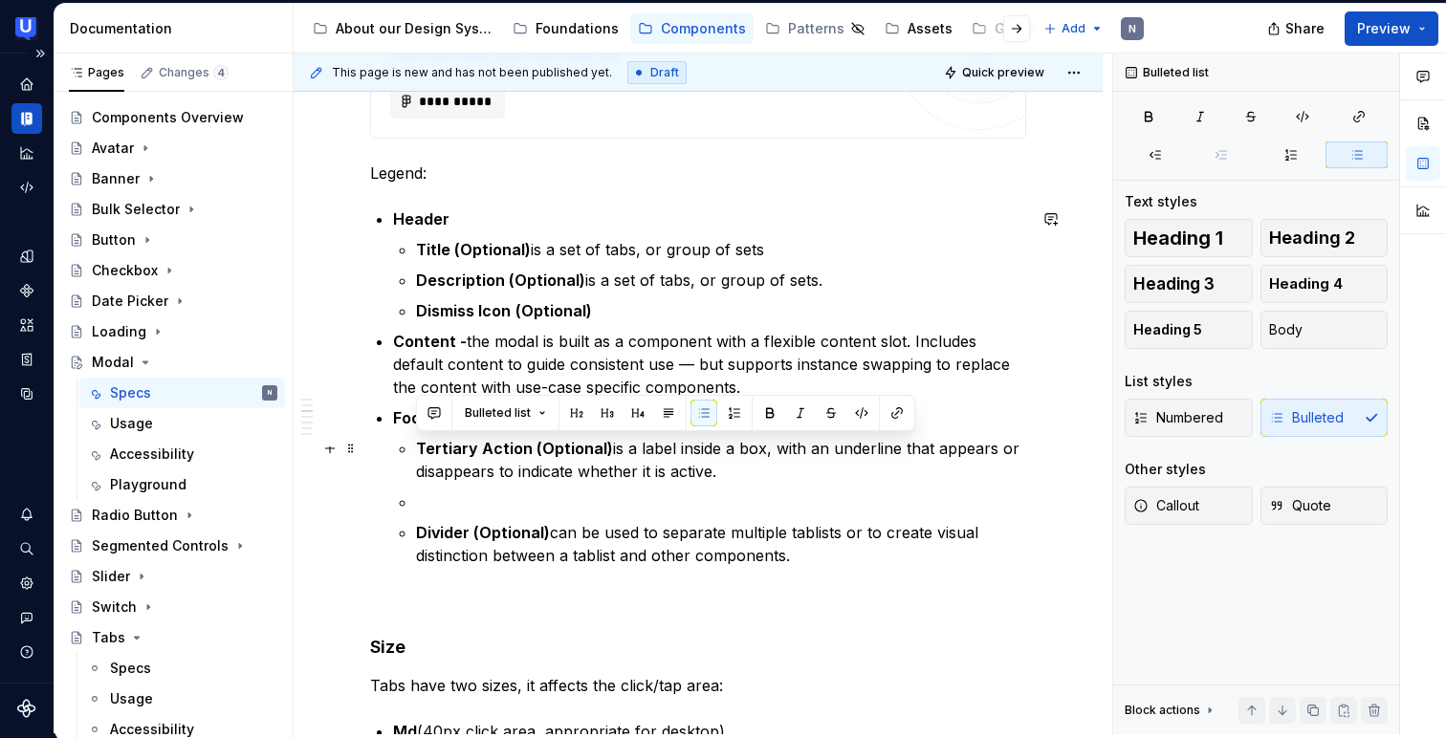
drag, startPoint x: 415, startPoint y: 445, endPoint x: 726, endPoint y: 481, distance: 312.9
click at [726, 481] on p "Tertiary Action (Optional) is a label inside a box, with an underline that appe…" at bounding box center [721, 460] width 610 height 46
copy p "Tertiary Action (Optional) is a label inside a box, with an underline that appe…"
click at [575, 490] on p at bounding box center [721, 501] width 610 height 23
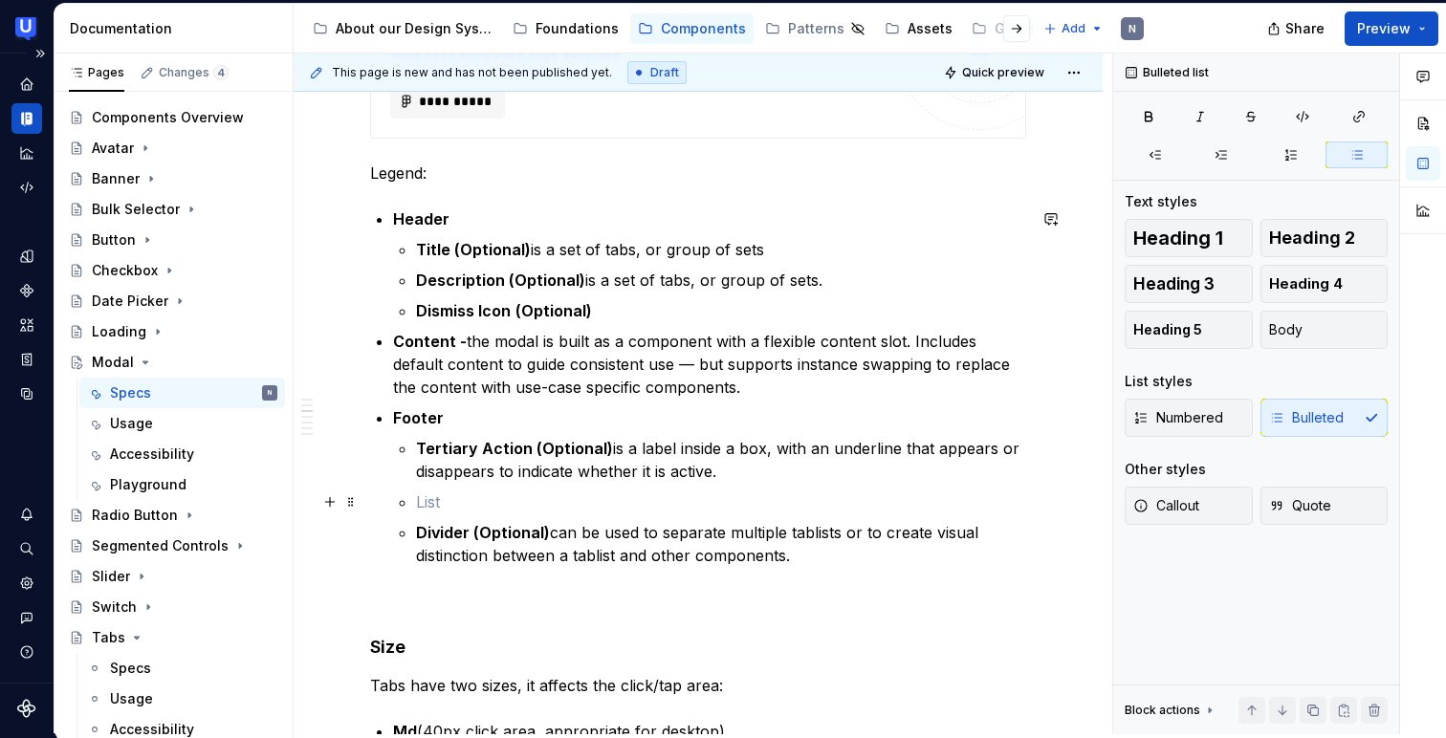
click at [575, 490] on p at bounding box center [721, 501] width 610 height 23
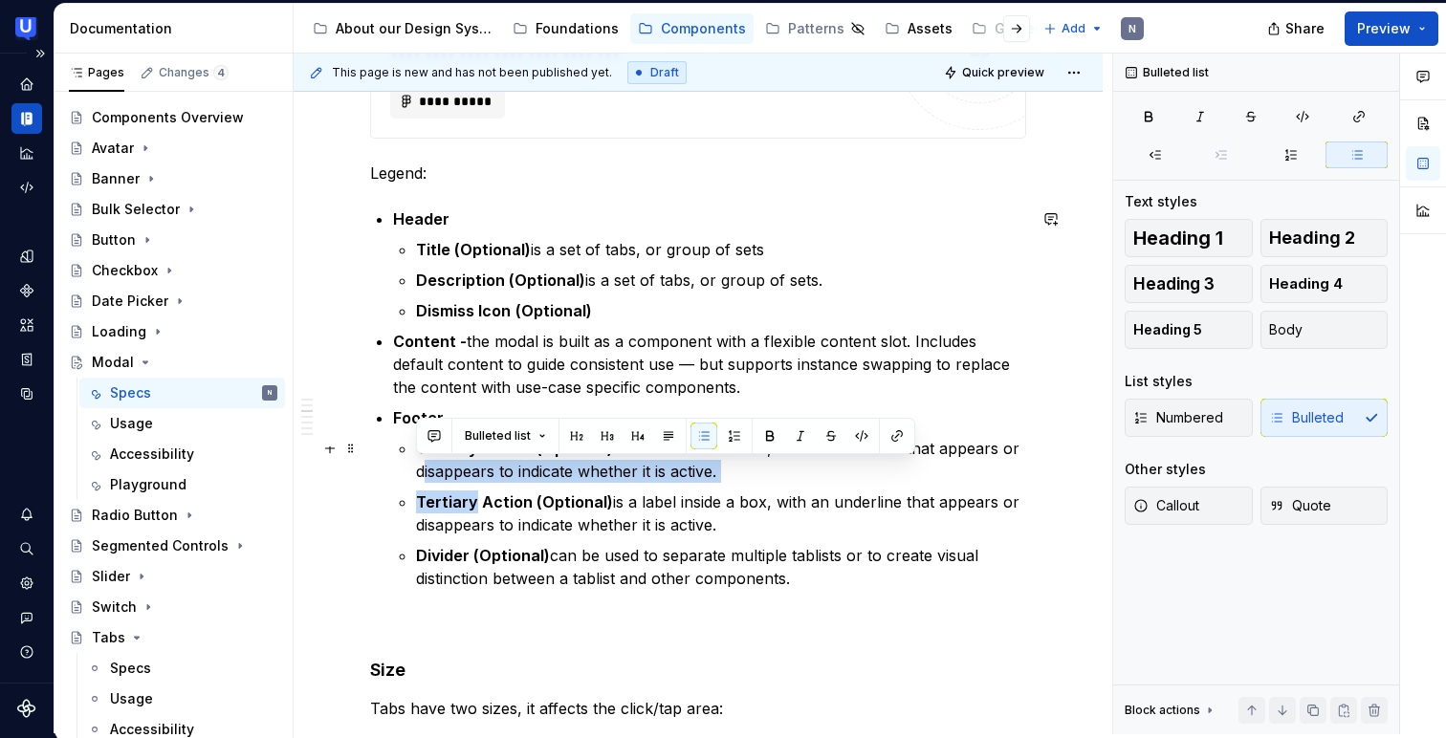
drag, startPoint x: 474, startPoint y: 504, endPoint x: 407, endPoint y: 480, distance: 71.1
click at [407, 480] on li "Footer Tertiary Action (Optional) is a label inside a box, with an underline th…" at bounding box center [709, 498] width 633 height 184
click at [420, 487] on ul "Tertiary Action (Optional) is a label inside a box, with an underline that appe…" at bounding box center [721, 513] width 610 height 153
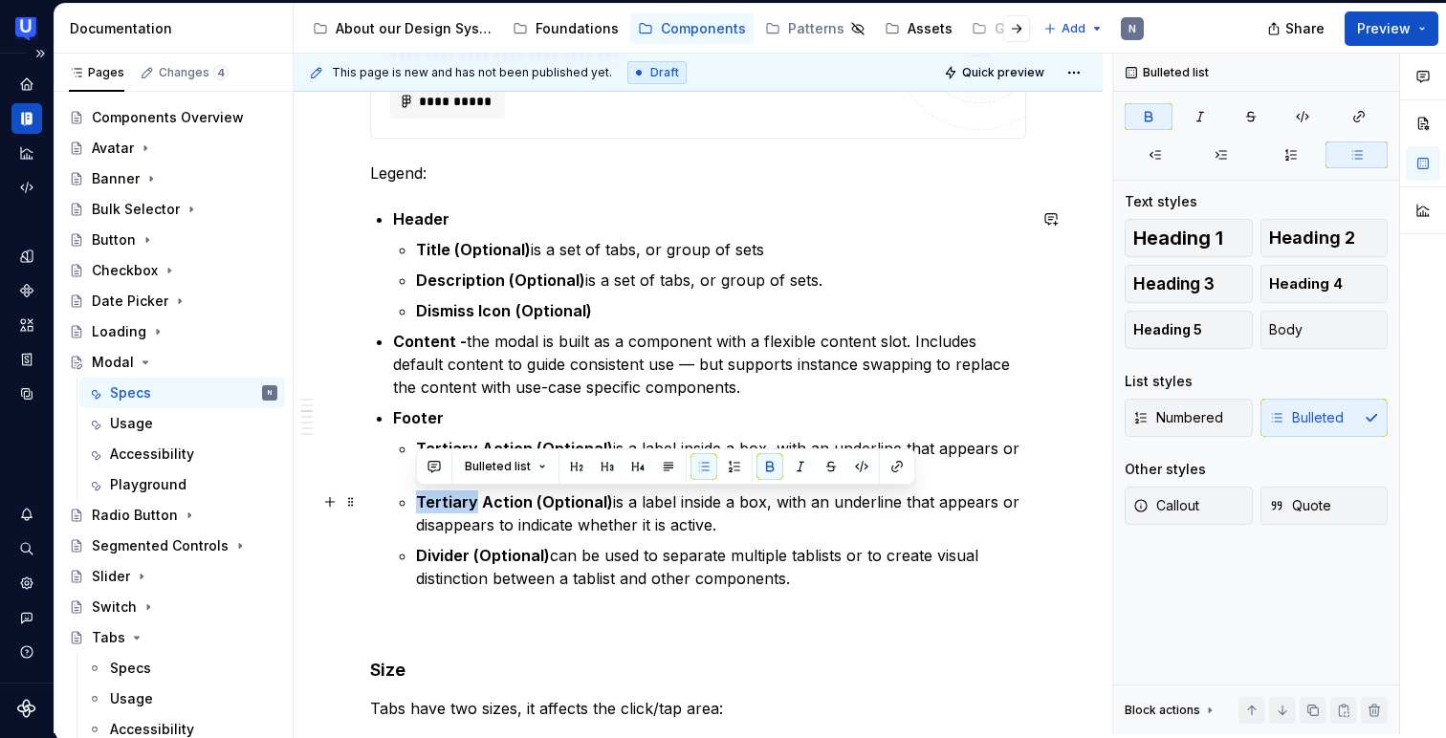
drag, startPoint x: 471, startPoint y: 502, endPoint x: 412, endPoint y: 490, distance: 60.6
click at [412, 490] on li "Footer Tertiary Action (Optional) is a label inside a box, with an underline th…" at bounding box center [709, 498] width 633 height 184
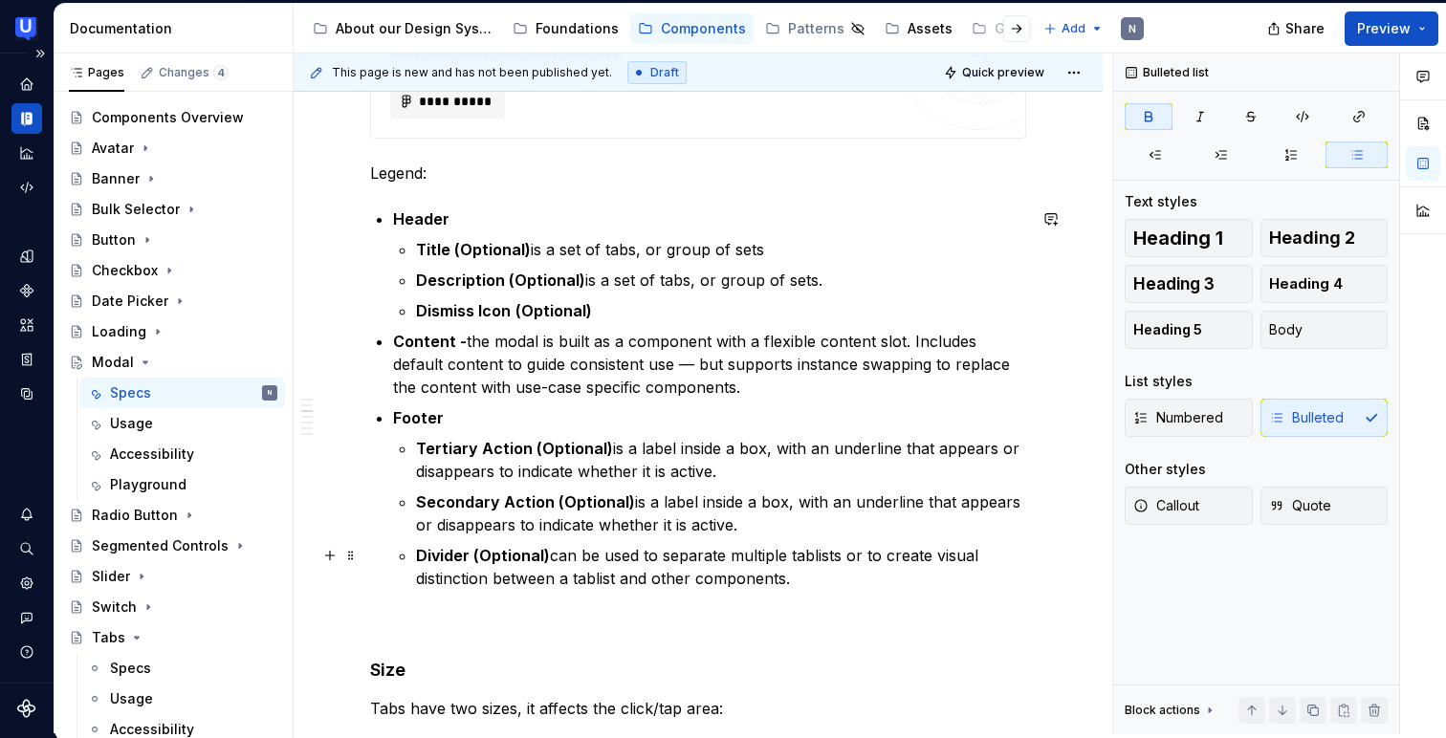
click at [471, 556] on strong "Divider (Optional)" at bounding box center [483, 555] width 134 height 19
click at [698, 454] on p "Tertiary Action (Optional) is a label inside a box, with an underline that appe…" at bounding box center [721, 460] width 610 height 46
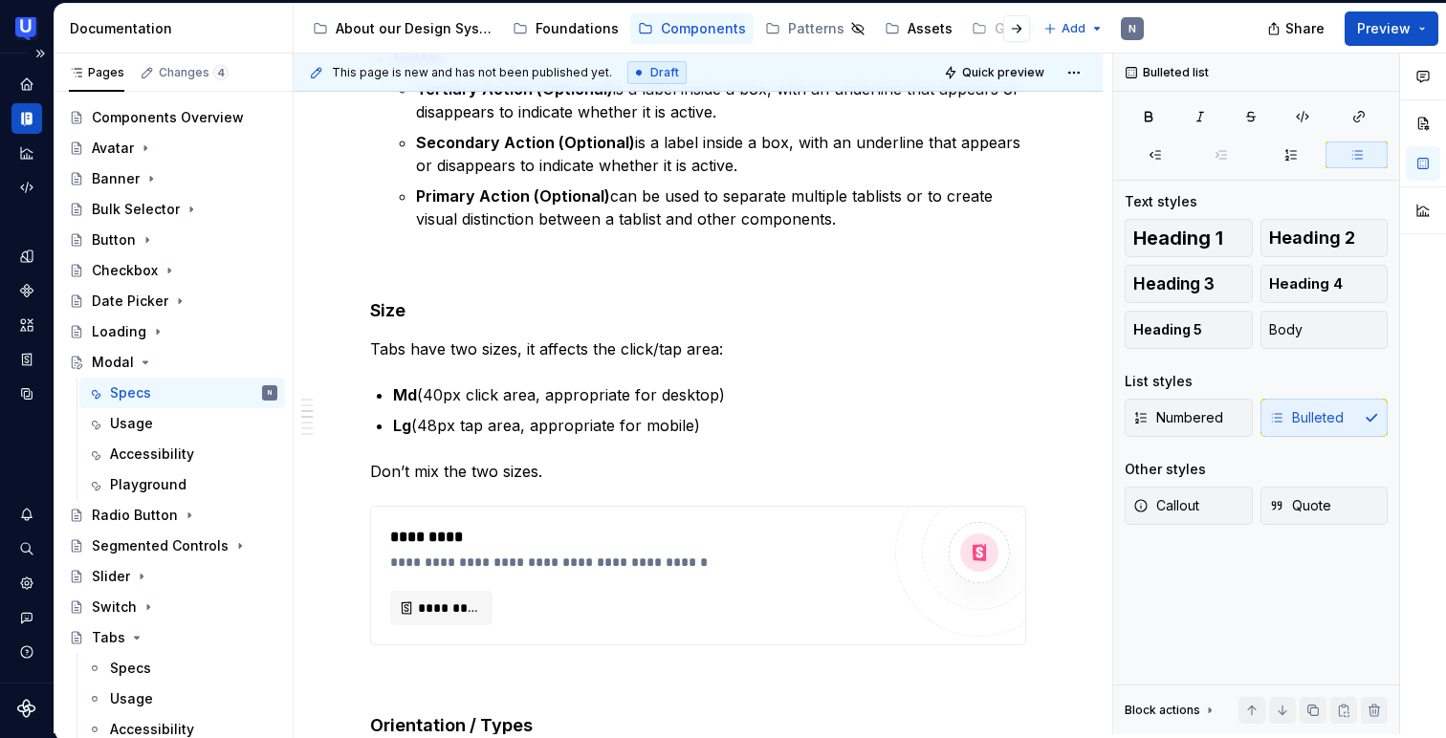
scroll to position [1436, 0]
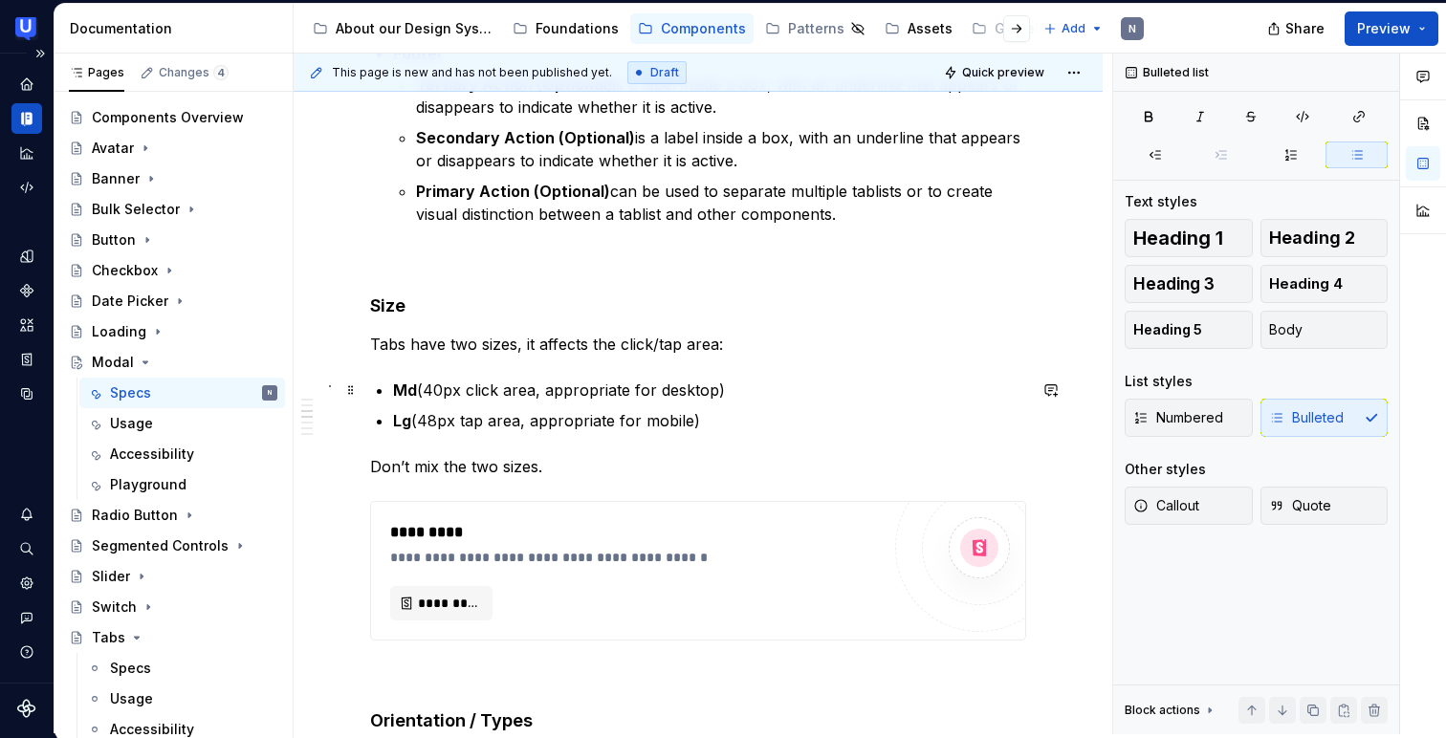
click at [397, 382] on strong "Md" at bounding box center [405, 390] width 24 height 19
click at [430, 398] on p "Md (40px click area, appropriate for desktop)" at bounding box center [709, 390] width 633 height 23
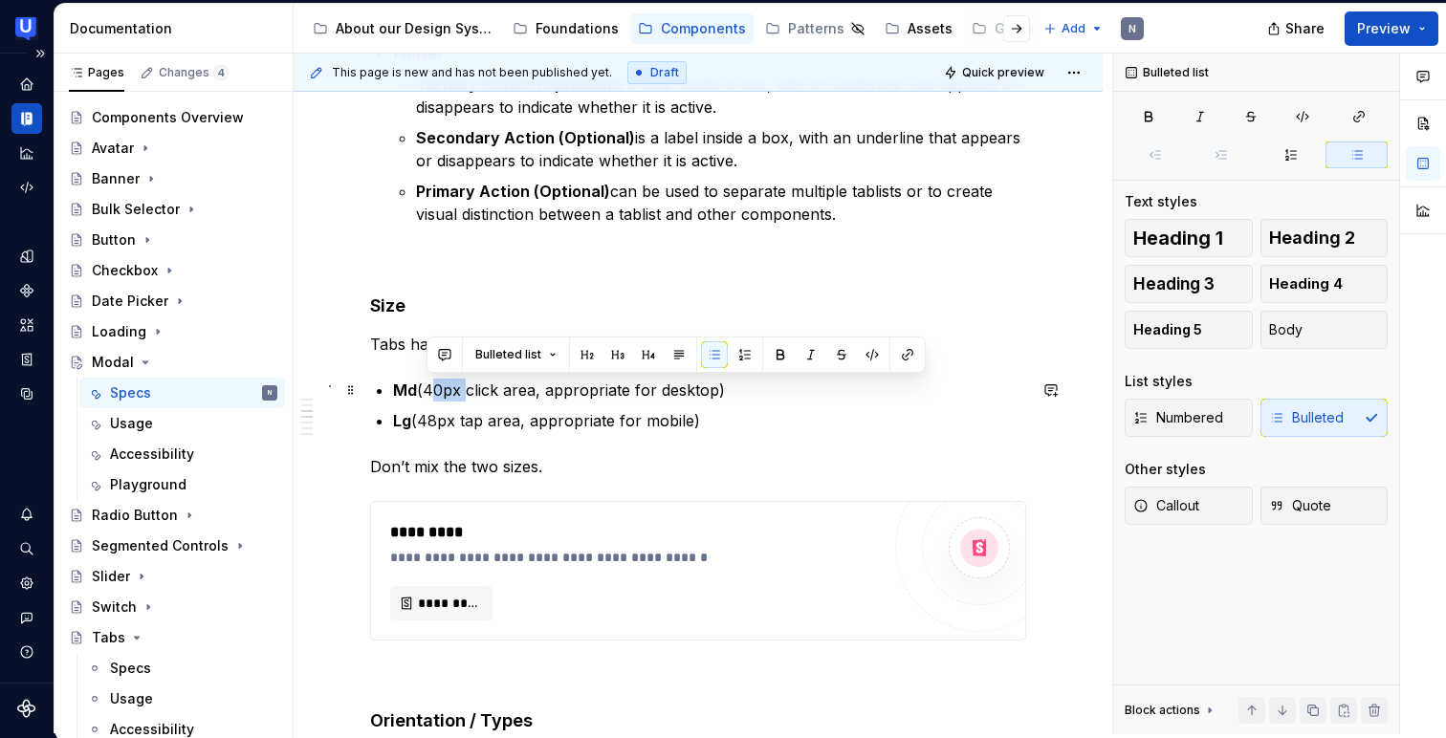
click at [430, 398] on p "Md (40px click area, appropriate for desktop)" at bounding box center [709, 390] width 633 height 23
copy p "Md (40px click area, appropriate for desktop)"
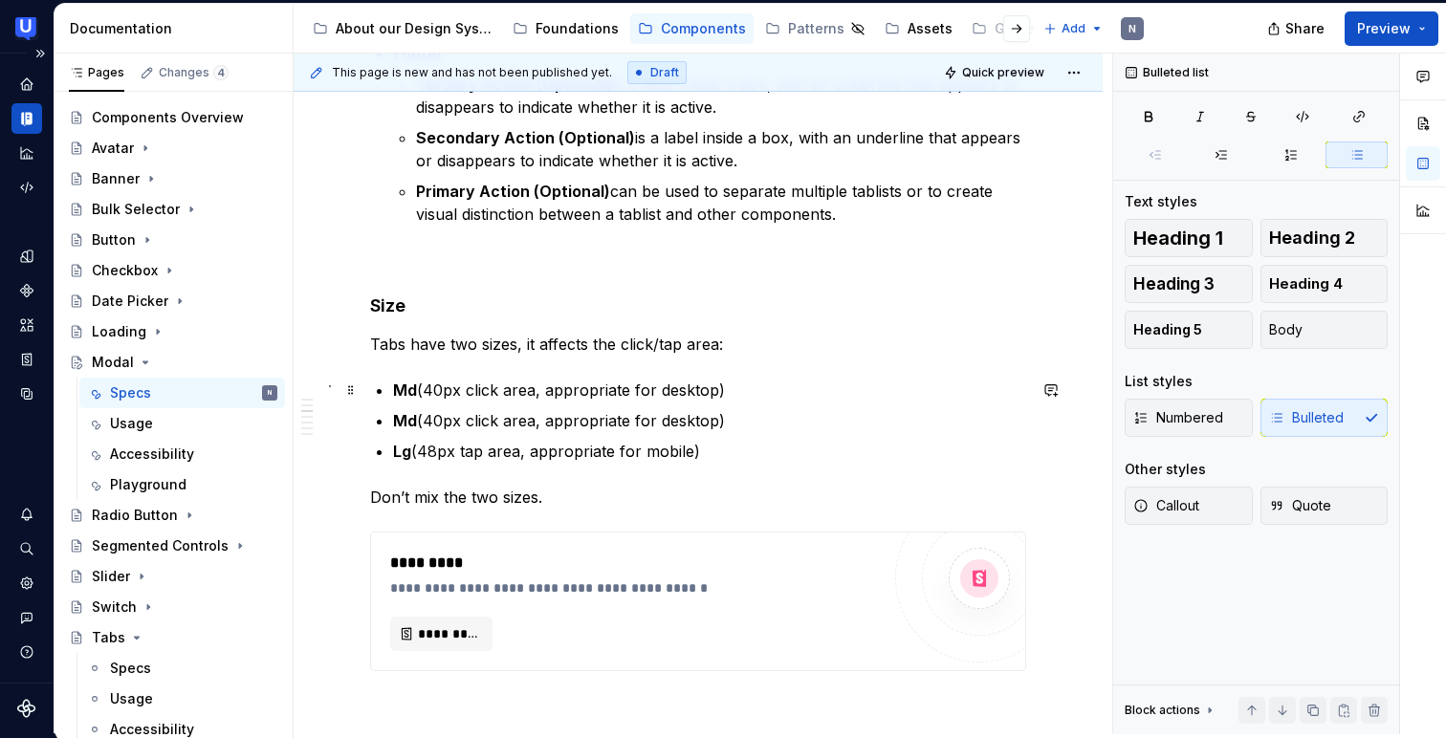
click at [413, 390] on strong "Md" at bounding box center [405, 390] width 24 height 19
click at [699, 448] on p "Lg (48px tap area, appropriate for mobile)" at bounding box center [709, 451] width 633 height 23
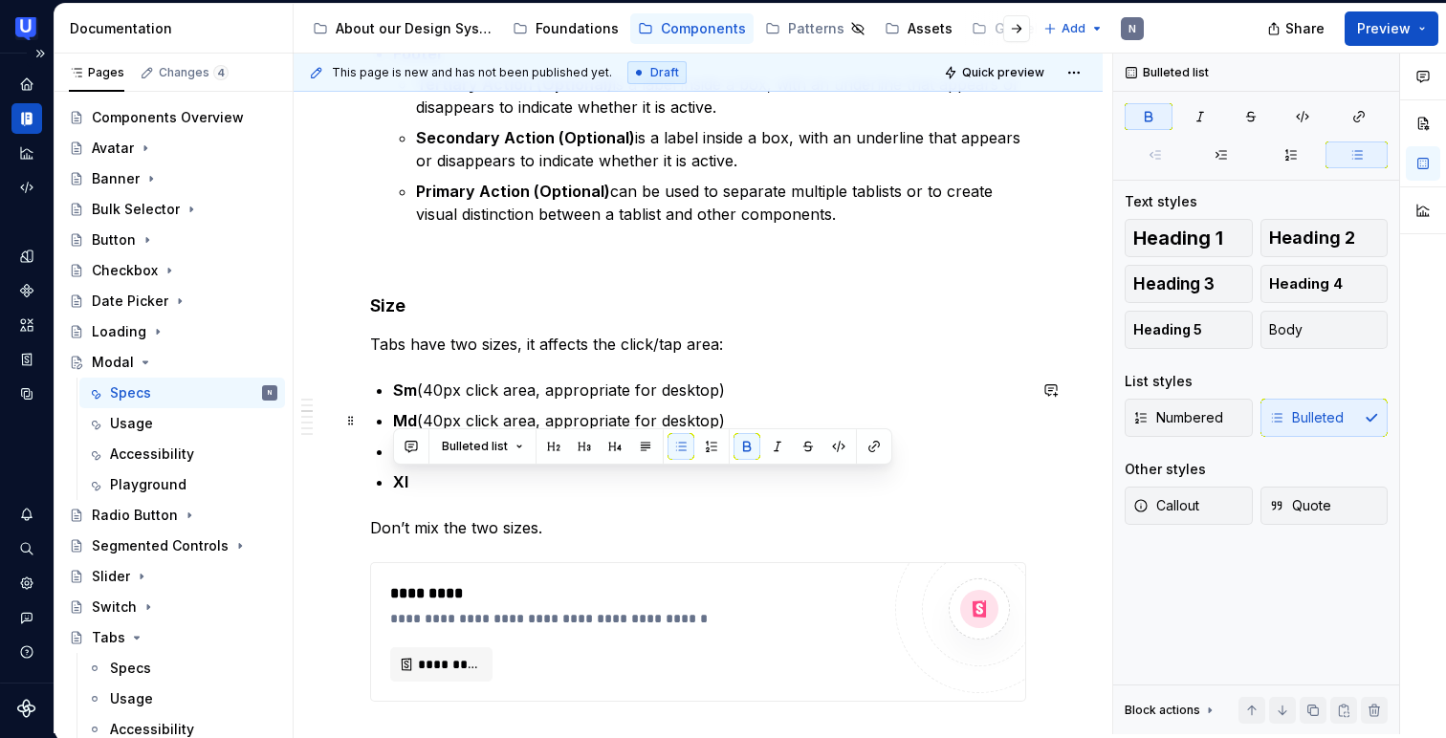
click at [496, 417] on p "Md (40px click area, appropriate for desktop)" at bounding box center [709, 420] width 633 height 23
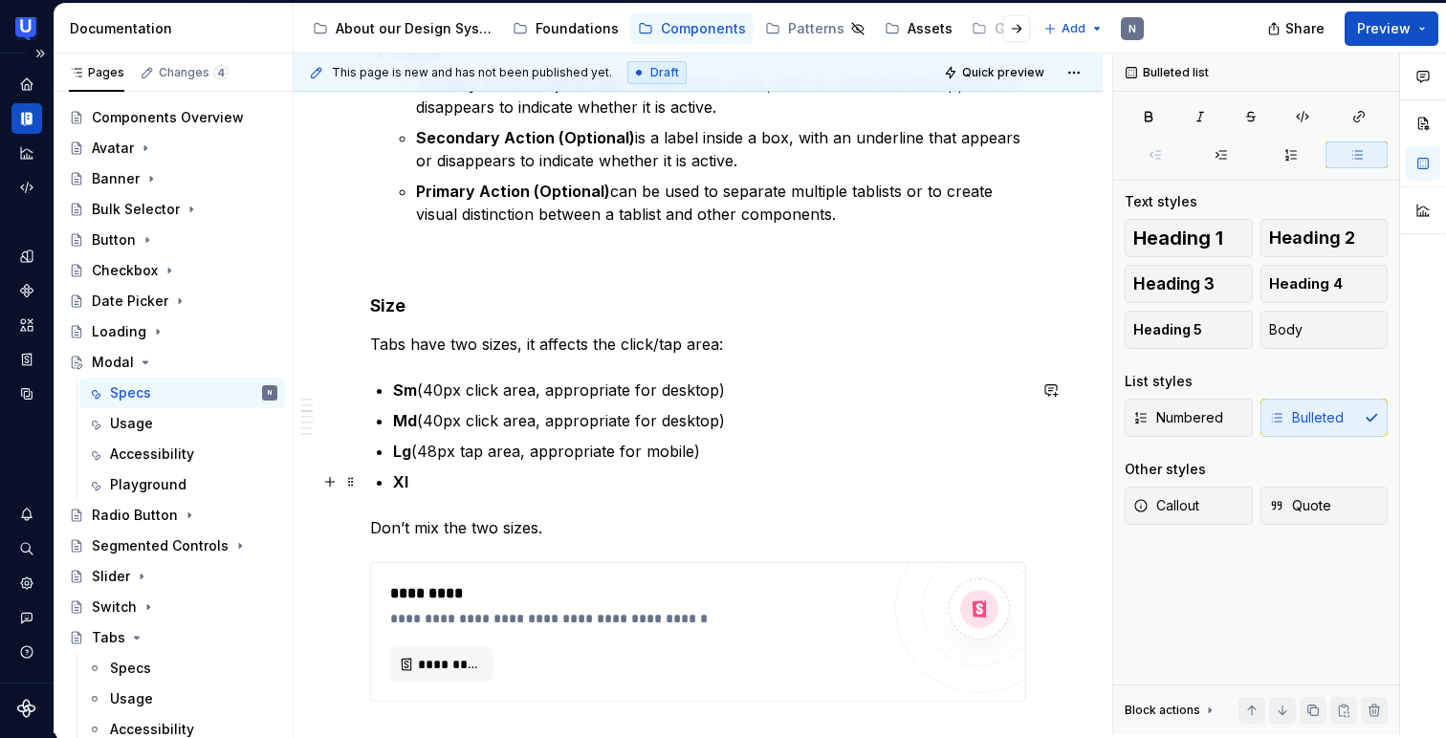
click at [475, 477] on p "Xl" at bounding box center [709, 481] width 633 height 23
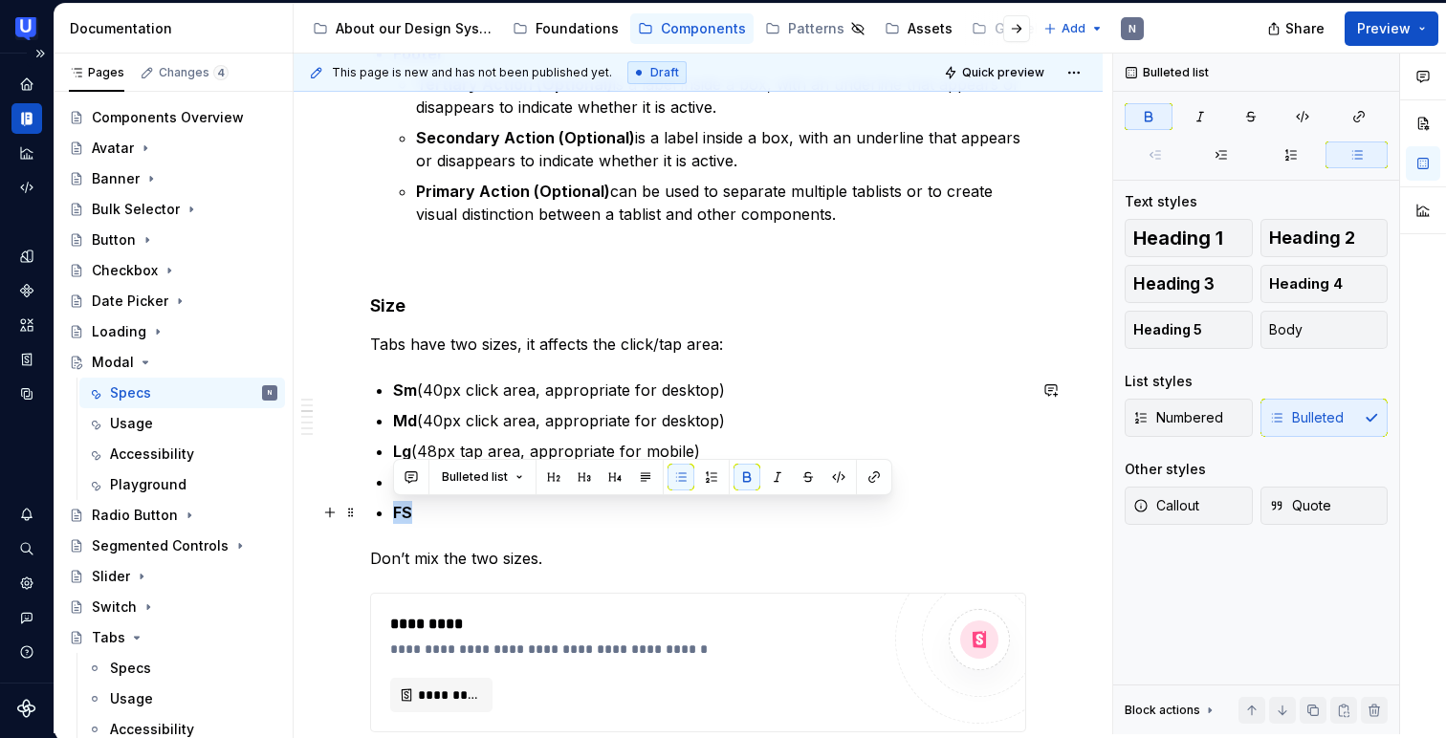
click at [596, 517] on p "FS" at bounding box center [709, 512] width 633 height 23
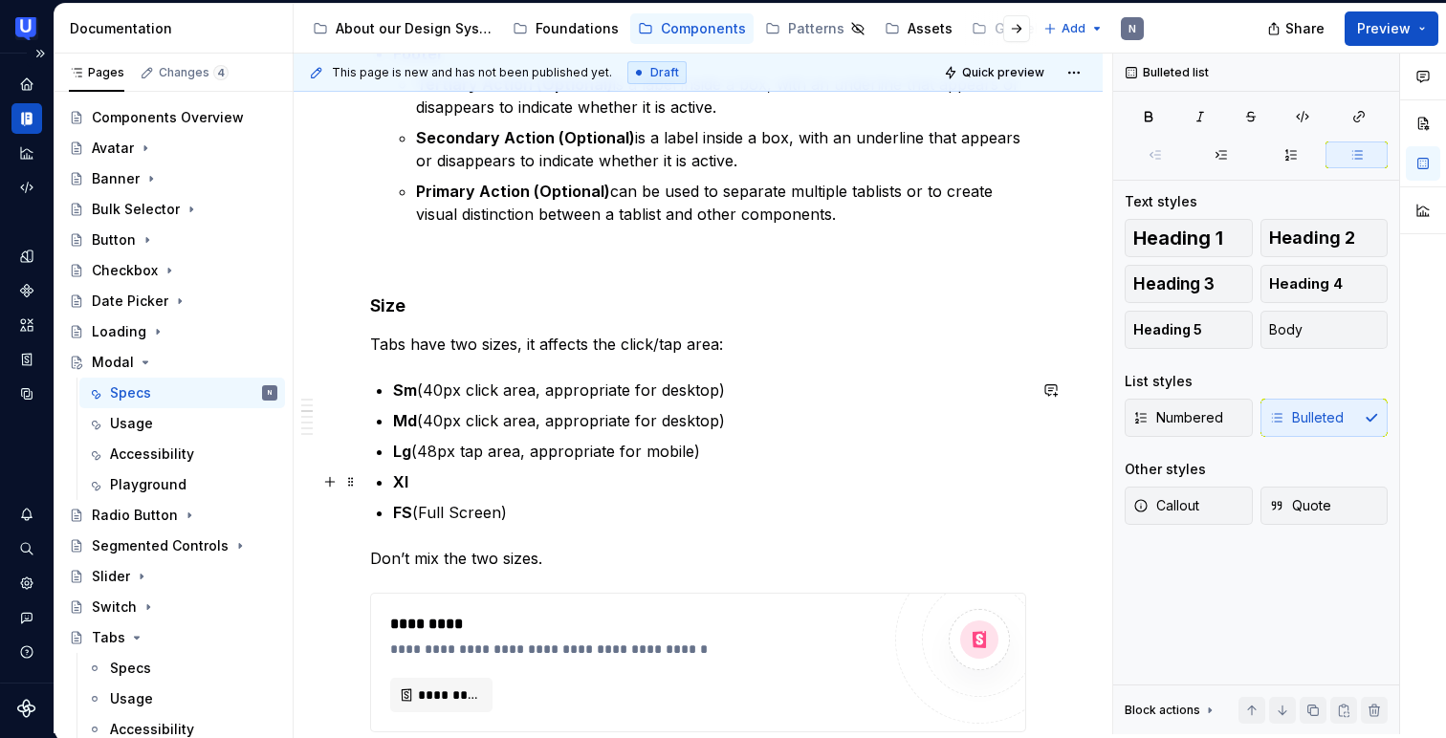
click at [456, 484] on p "Xl" at bounding box center [709, 481] width 633 height 23
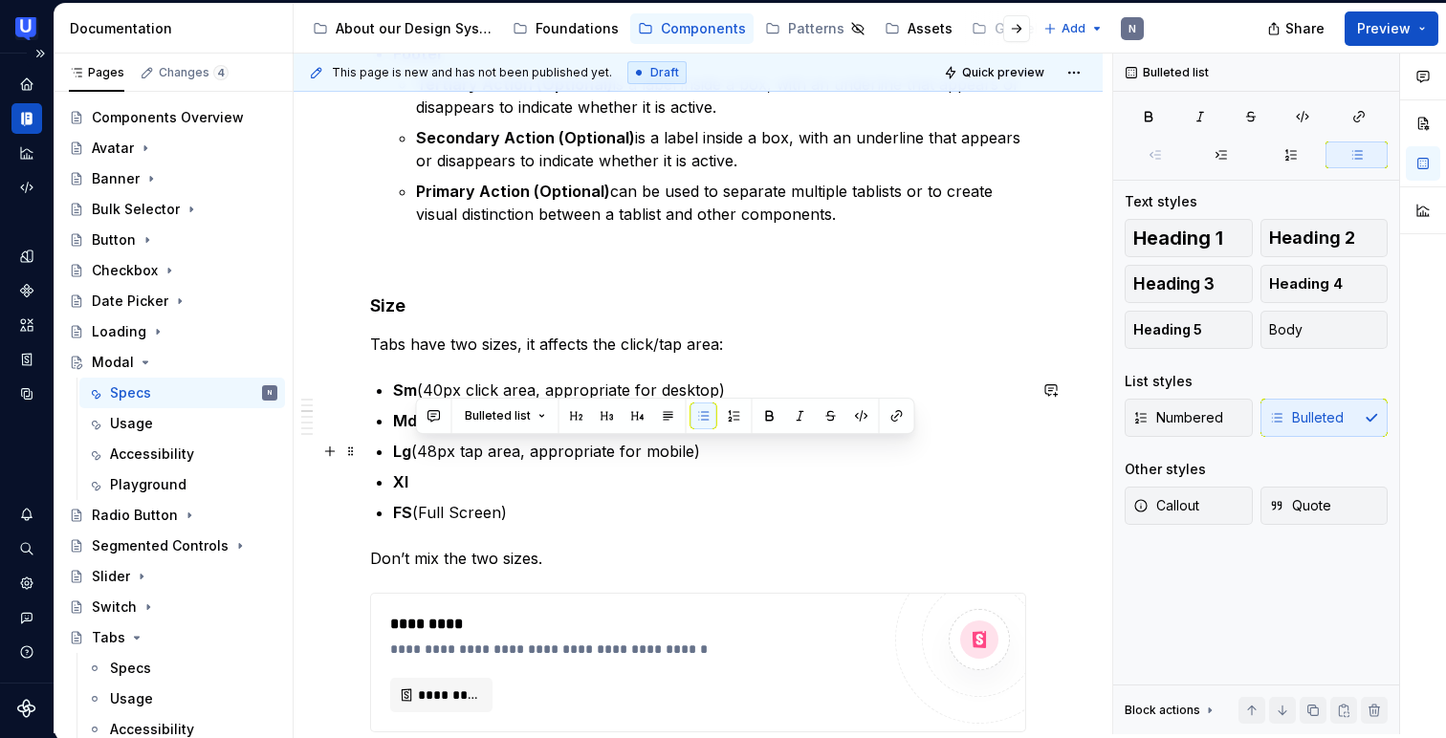
drag, startPoint x: 414, startPoint y: 448, endPoint x: 699, endPoint y: 459, distance: 285.1
click at [699, 459] on p "Lg (48px tap area, appropriate for mobile)" at bounding box center [709, 451] width 633 height 23
copy p "(48px tap area, appropriate for mobile)"
click at [489, 468] on ul "Sm (40px click area, appropriate for desktop) Md (40px click area, appropriate …" at bounding box center [709, 451] width 633 height 145
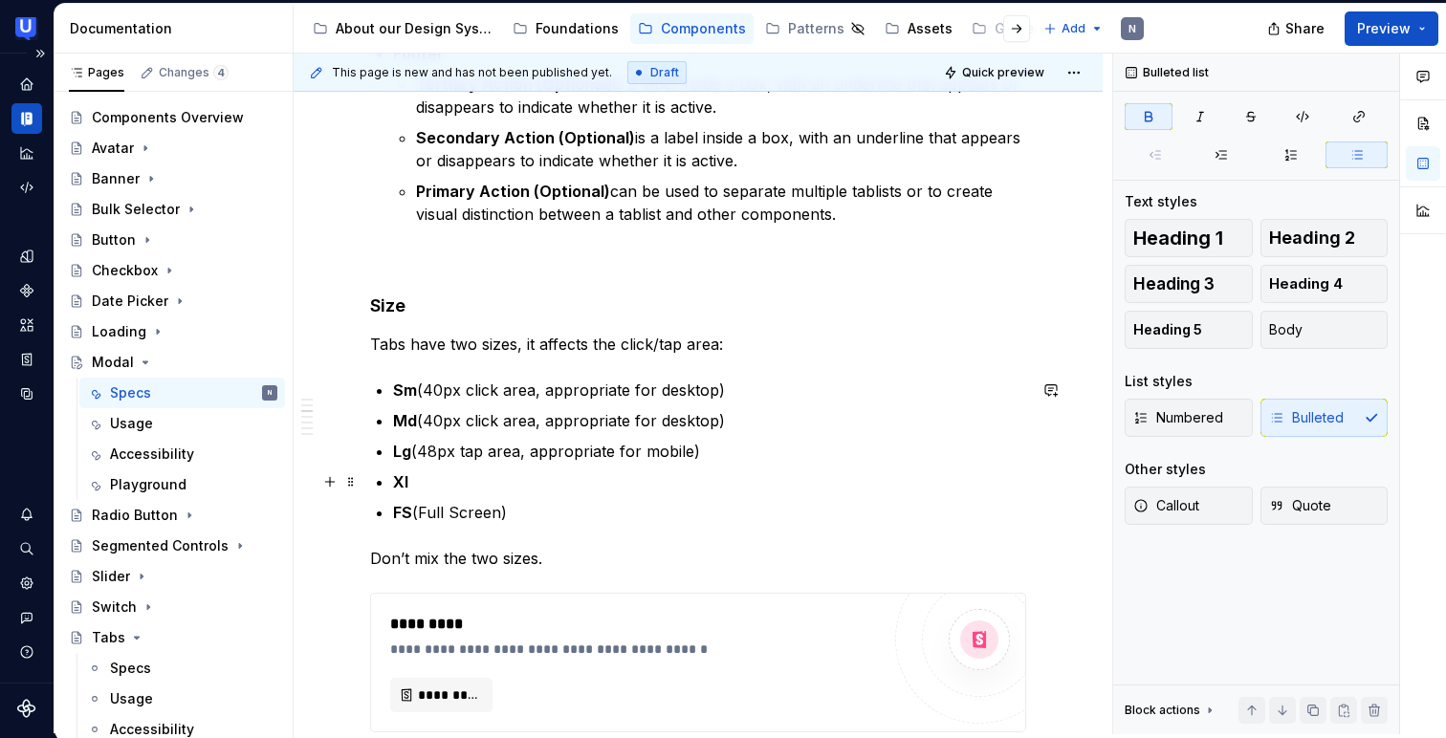
click at [469, 474] on p "Xl" at bounding box center [709, 481] width 633 height 23
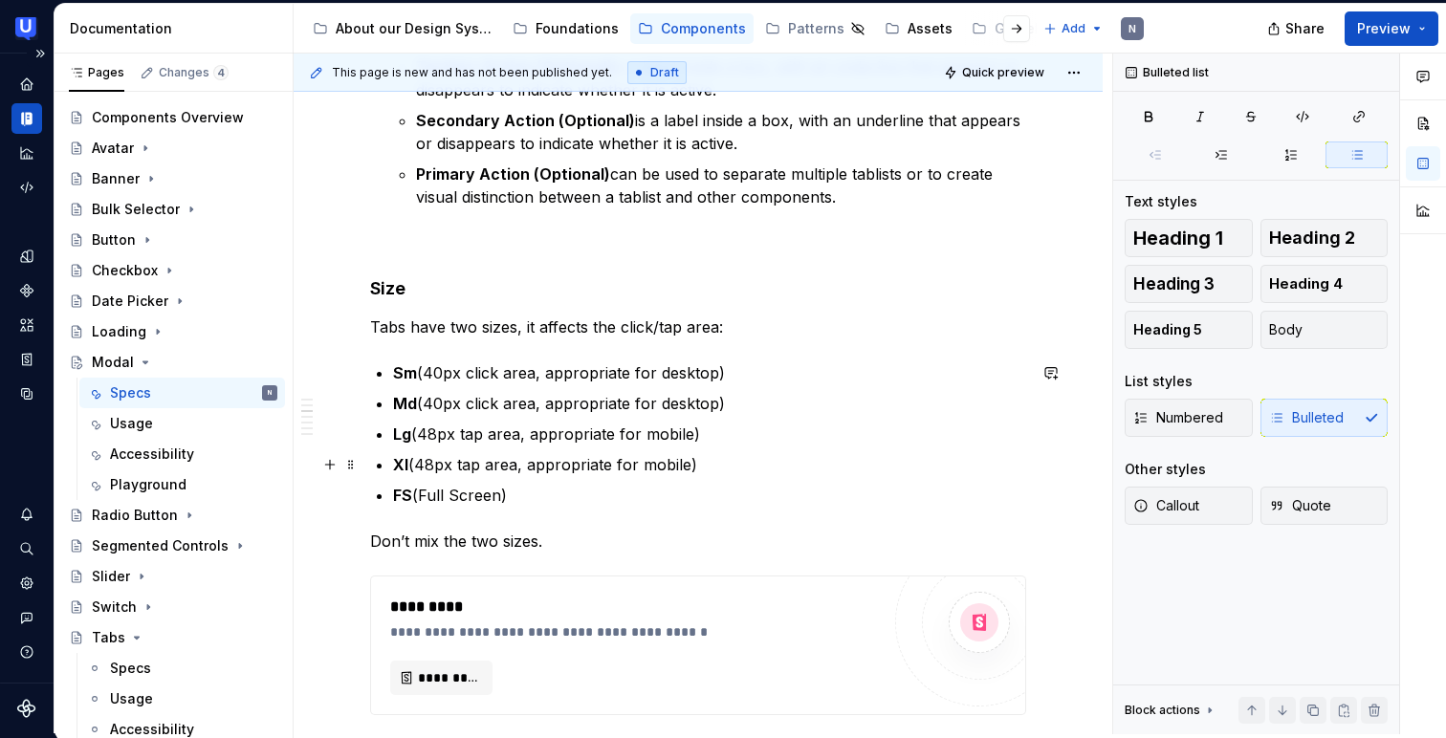
scroll to position [1460, 0]
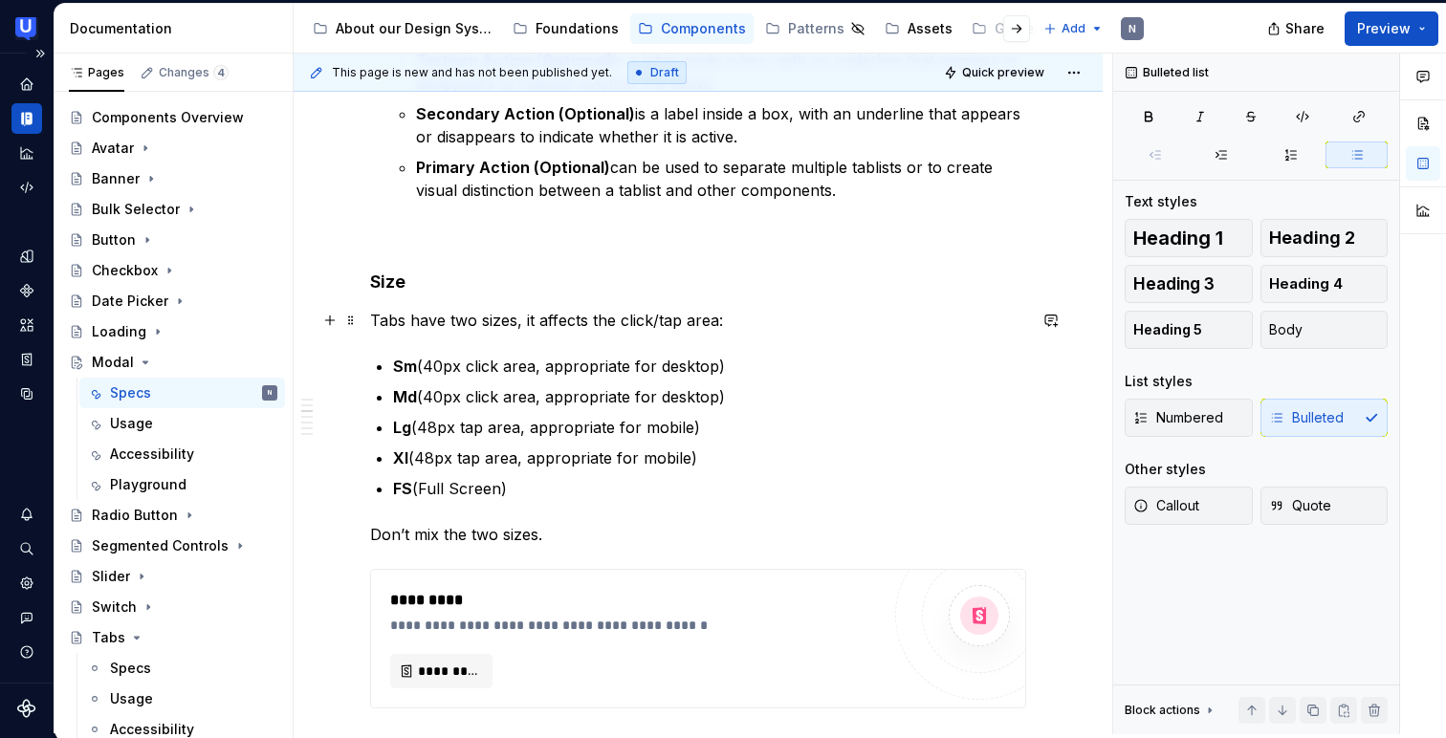
click at [429, 316] on p "Tabs have two sizes, it affects the click/tap area:" at bounding box center [698, 320] width 656 height 23
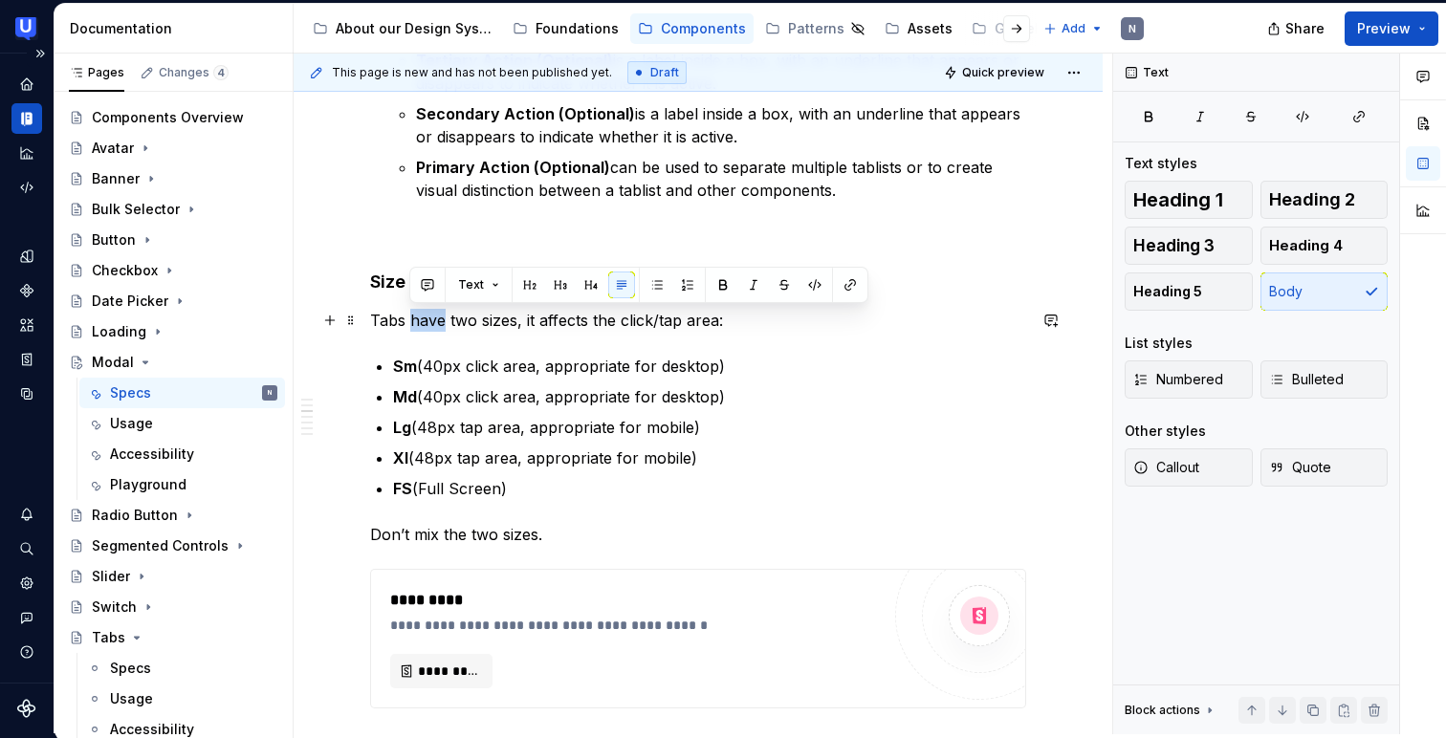
click at [429, 316] on p "Tabs have two sizes, it affects the click/tap area:" at bounding box center [698, 320] width 656 height 23
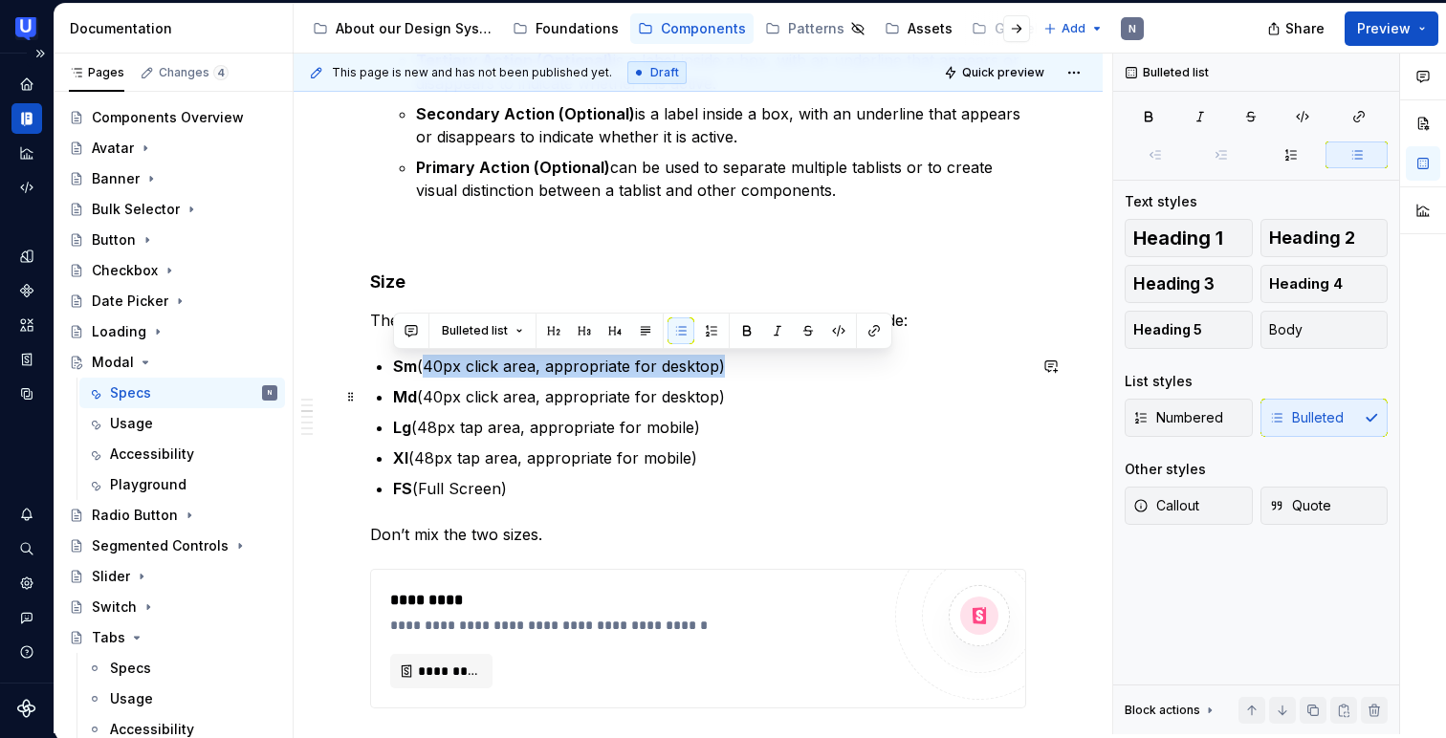
drag, startPoint x: 423, startPoint y: 361, endPoint x: 696, endPoint y: 379, distance: 274.0
click at [696, 379] on ul "Sm (40px click area, appropriate for desktop) Md (40px click area, appropriate …" at bounding box center [709, 427] width 633 height 145
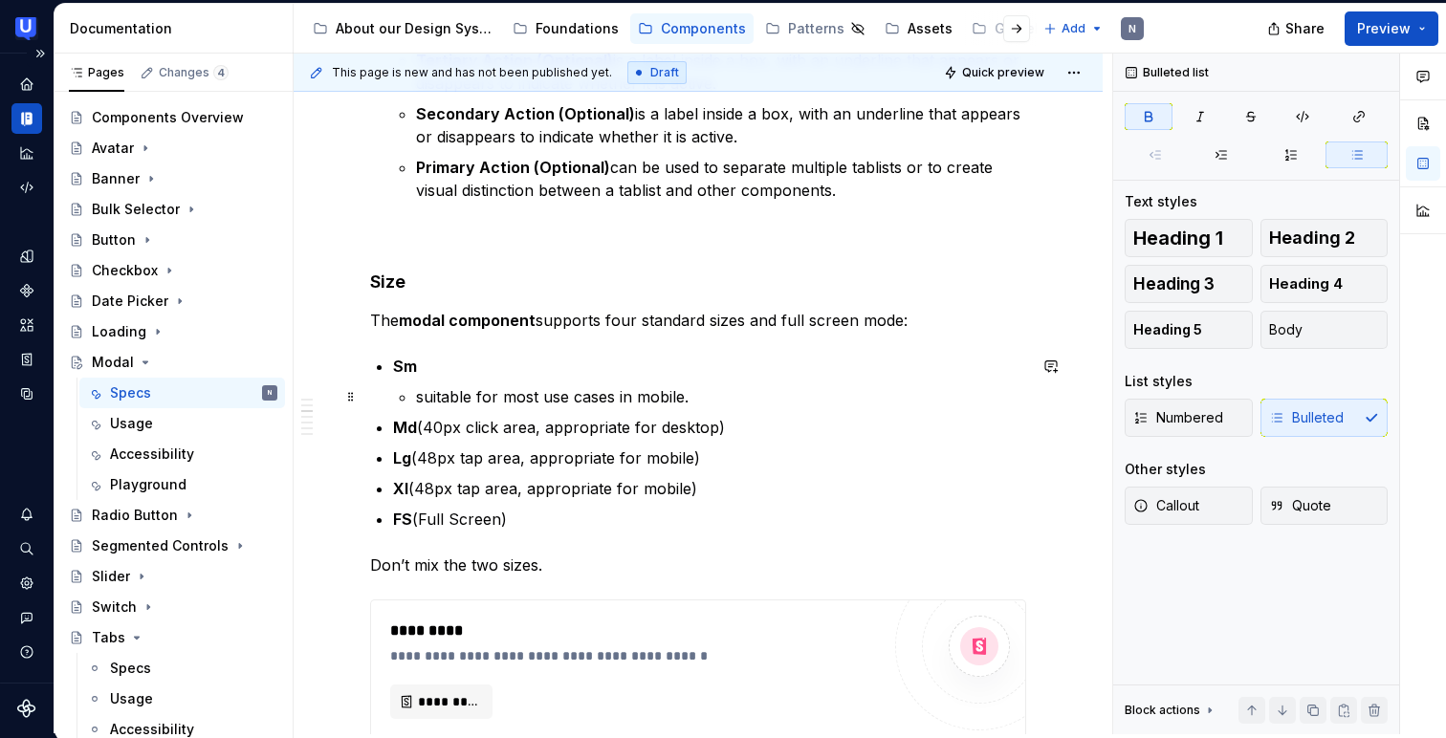
click at [416, 395] on p "suitable for most use cases in mobile." at bounding box center [721, 396] width 610 height 23
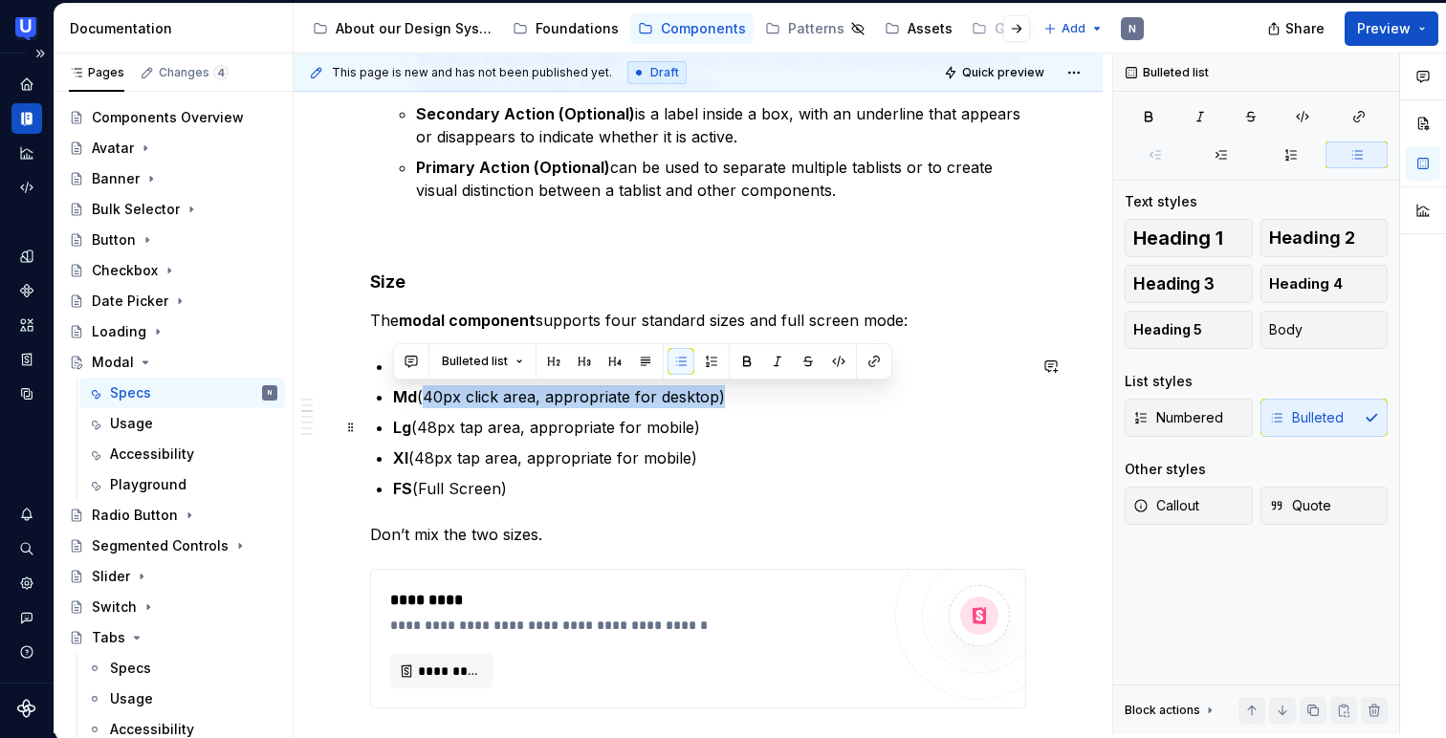
drag, startPoint x: 423, startPoint y: 394, endPoint x: 651, endPoint y: 410, distance: 229.1
click at [651, 410] on ul "Sm - suitable for most use cases in mobile. Md (40px click area, appropriate fo…" at bounding box center [709, 427] width 633 height 145
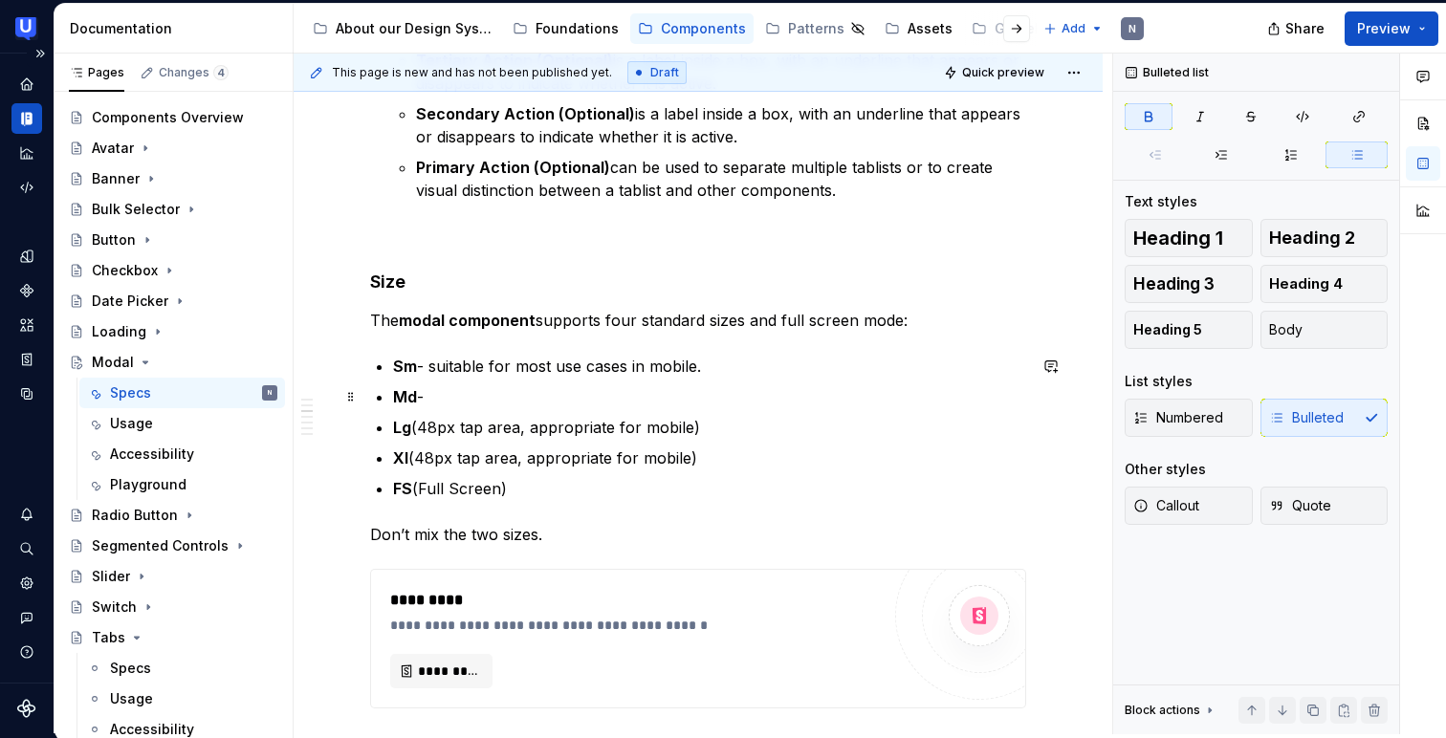
click at [563, 399] on p "Md -" at bounding box center [709, 396] width 633 height 23
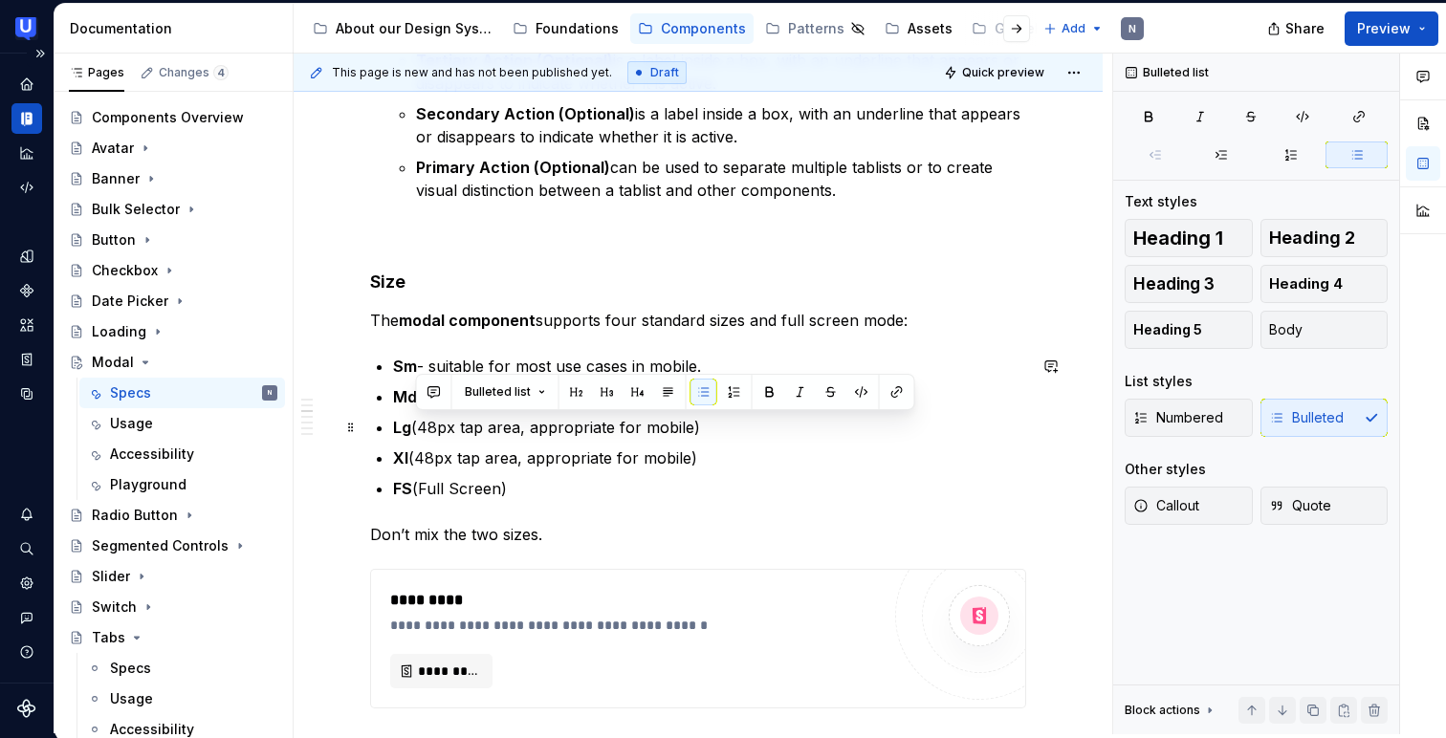
drag, startPoint x: 418, startPoint y: 425, endPoint x: 714, endPoint y: 429, distance: 296.4
click at [714, 429] on p "Lg (48px tap area, appropriate for mobile)" at bounding box center [709, 427] width 633 height 23
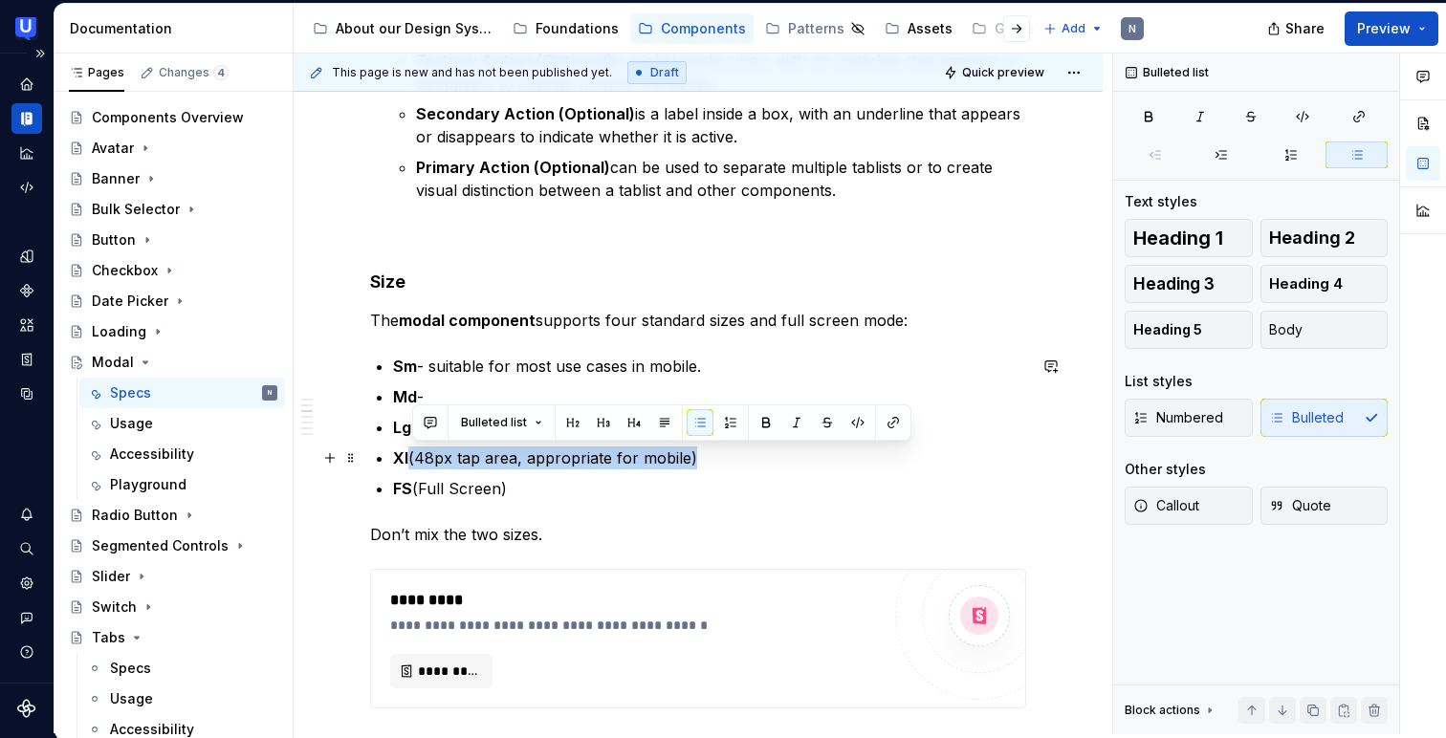
drag, startPoint x: 412, startPoint y: 454, endPoint x: 699, endPoint y: 450, distance: 286.9
click at [699, 450] on p "Xl (48px tap area, appropriate for mobile)" at bounding box center [709, 458] width 633 height 23
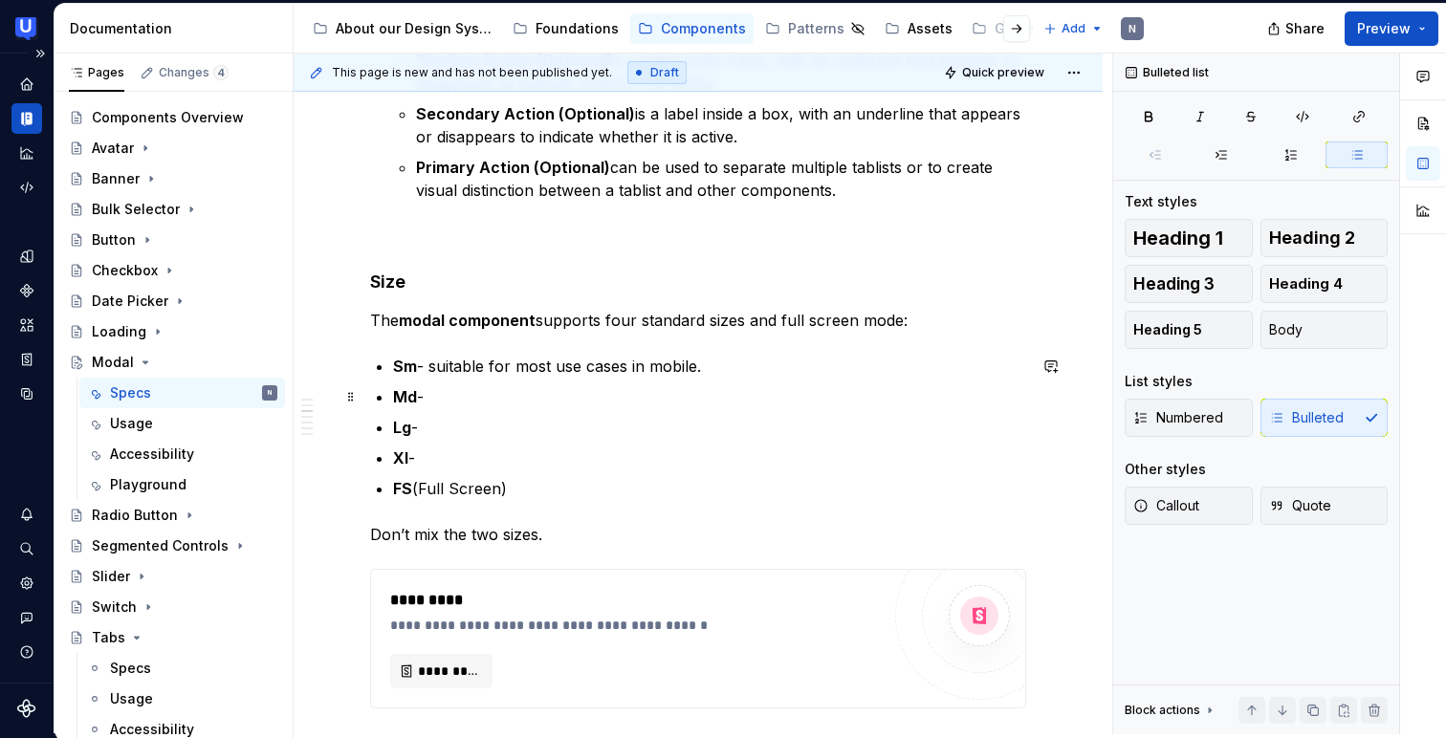
click at [558, 405] on p "Md -" at bounding box center [709, 396] width 633 height 23
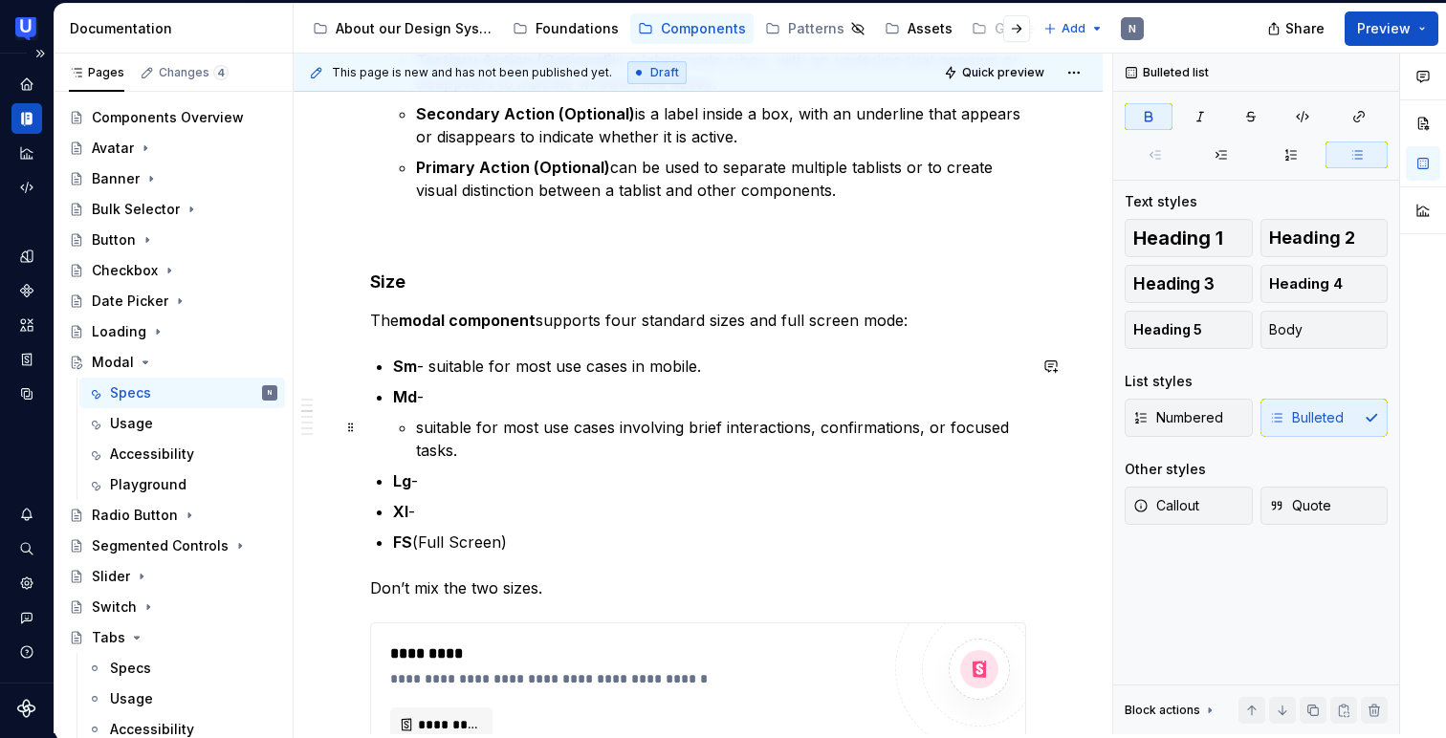
click at [418, 417] on p "suitable for most use cases involving brief interactions, confirmations, or foc…" at bounding box center [721, 439] width 610 height 46
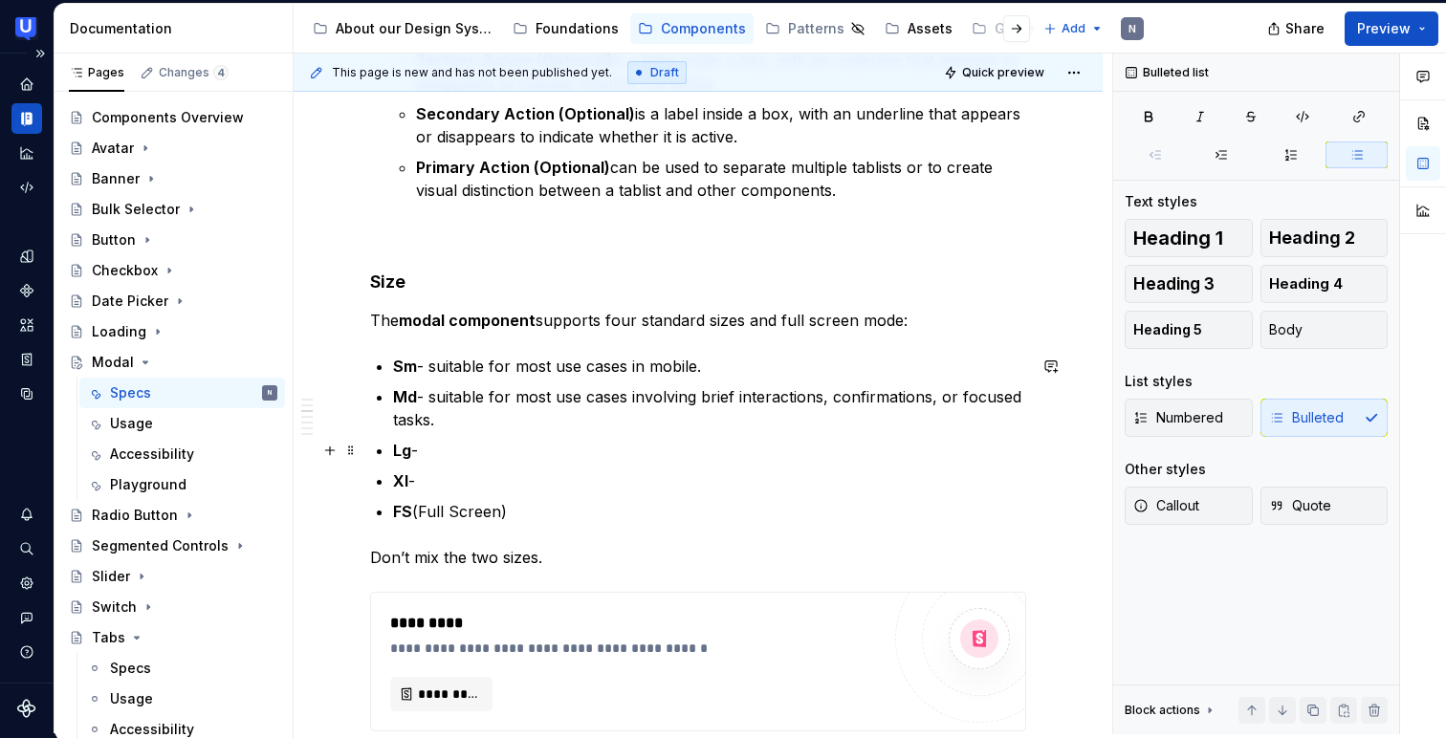
click at [555, 455] on p "Lg -" at bounding box center [709, 450] width 633 height 23
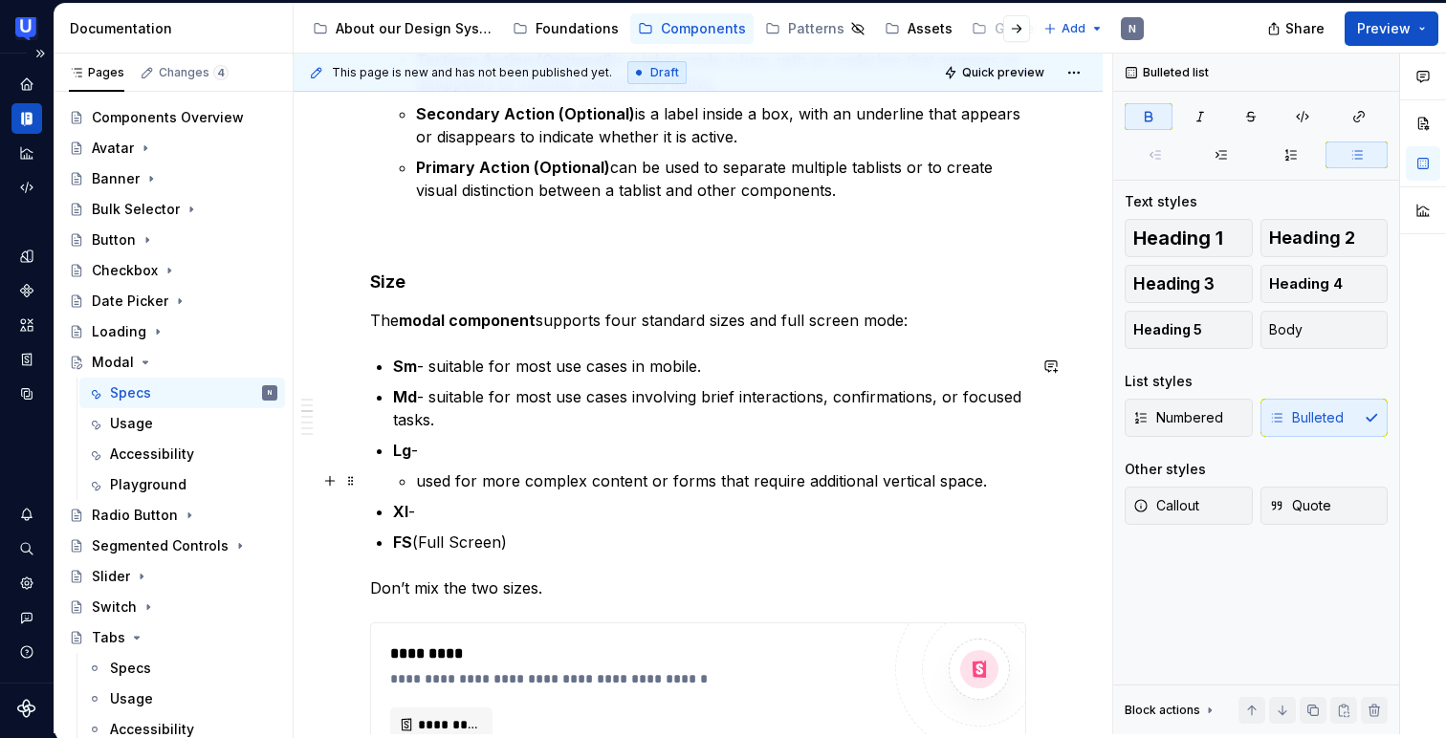
click at [421, 473] on p "used for more complex content or forms that require additional vertical space." at bounding box center [721, 480] width 610 height 23
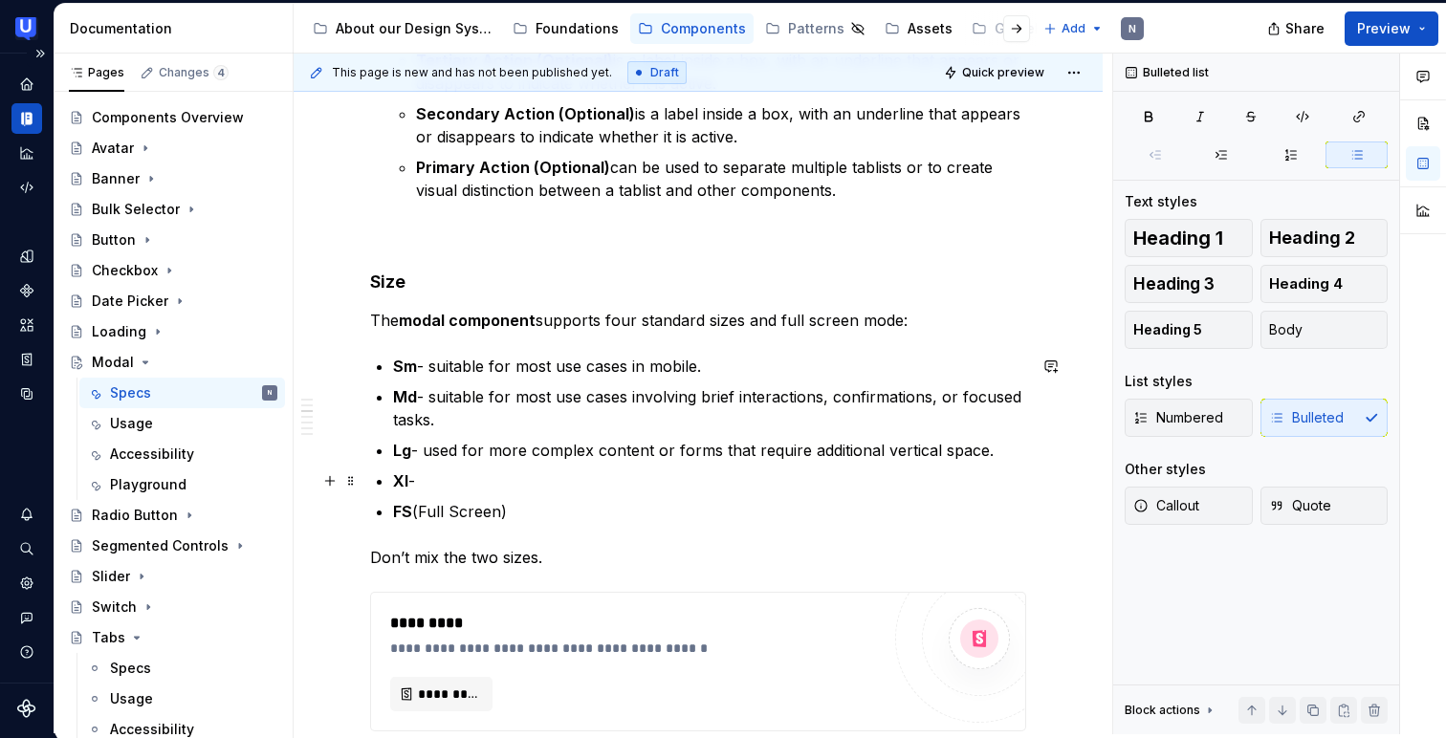
click at [495, 469] on p "Xl -" at bounding box center [709, 480] width 633 height 23
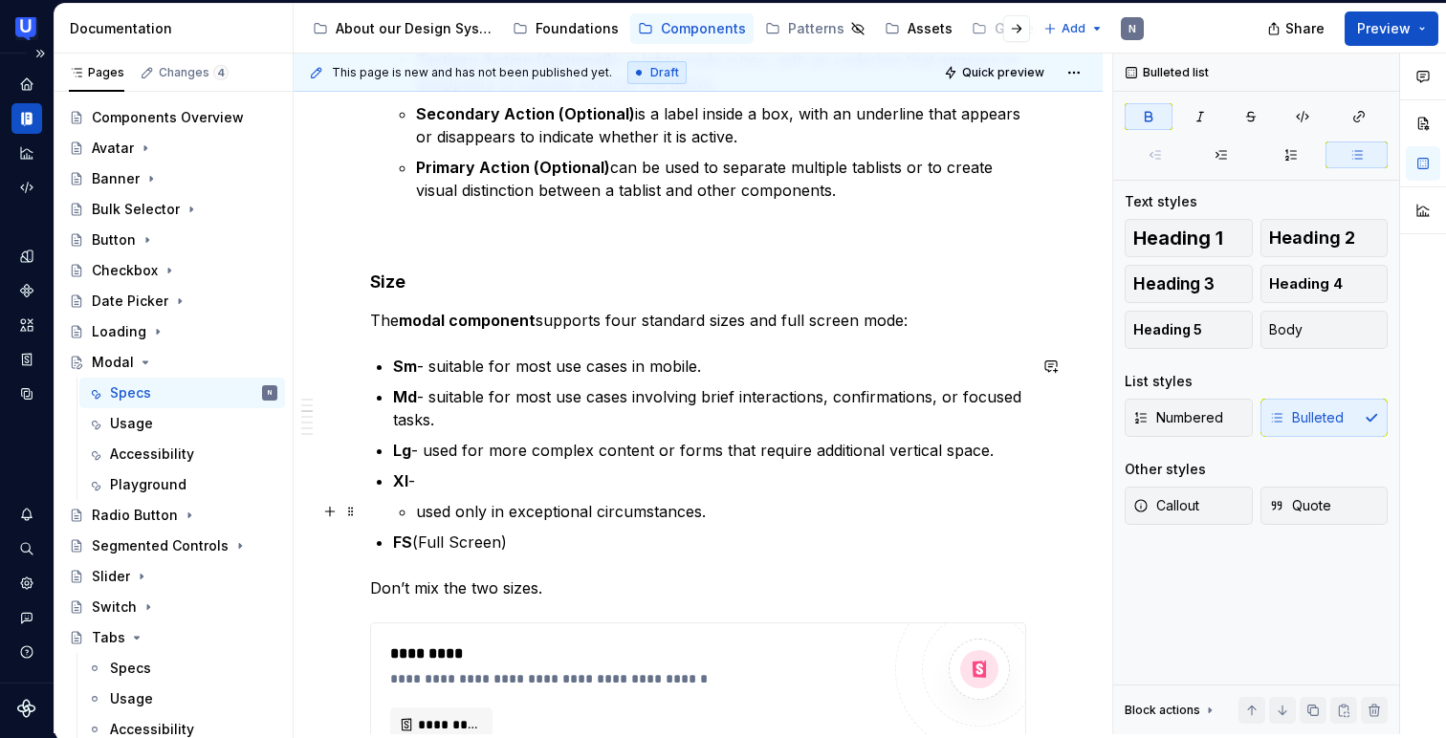
click at [417, 512] on p "used only in exceptional circumstances." at bounding box center [721, 511] width 610 height 23
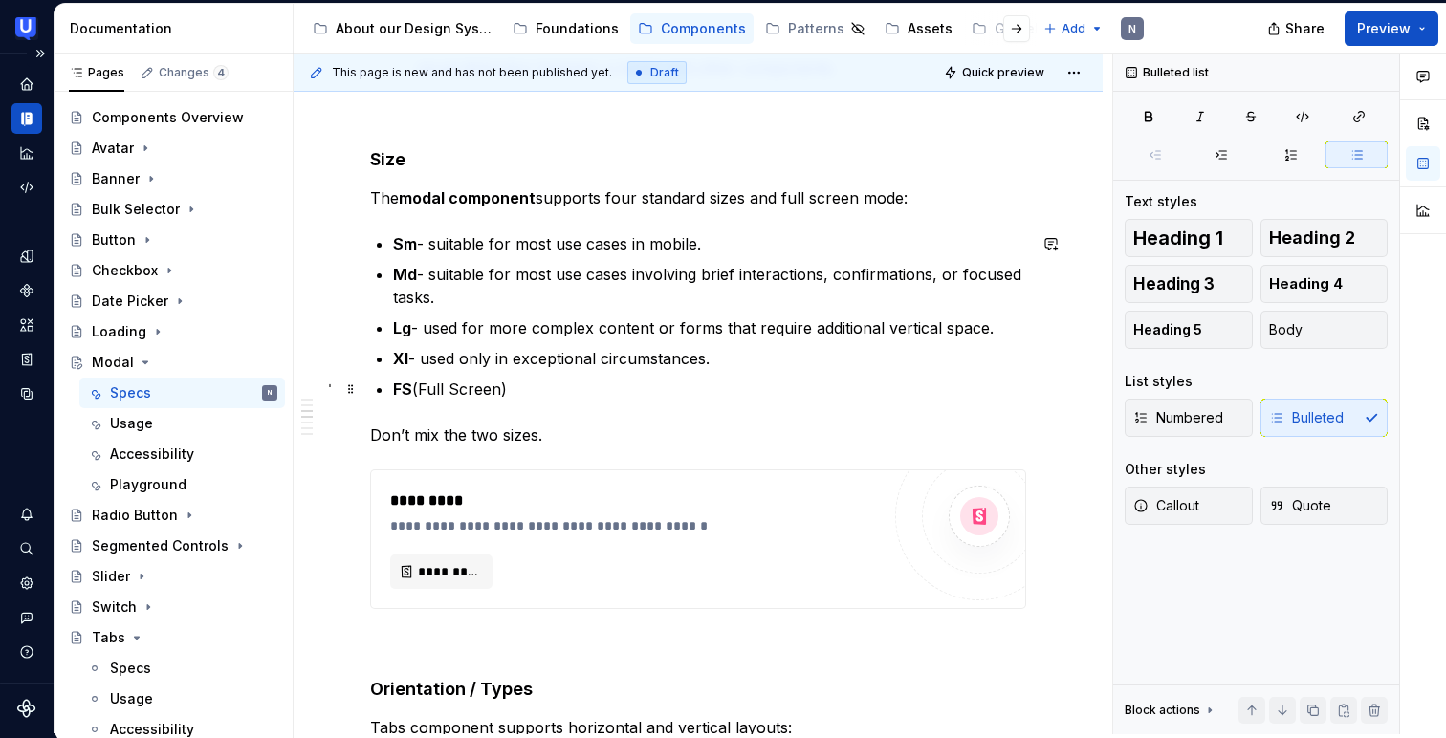
scroll to position [1611, 0]
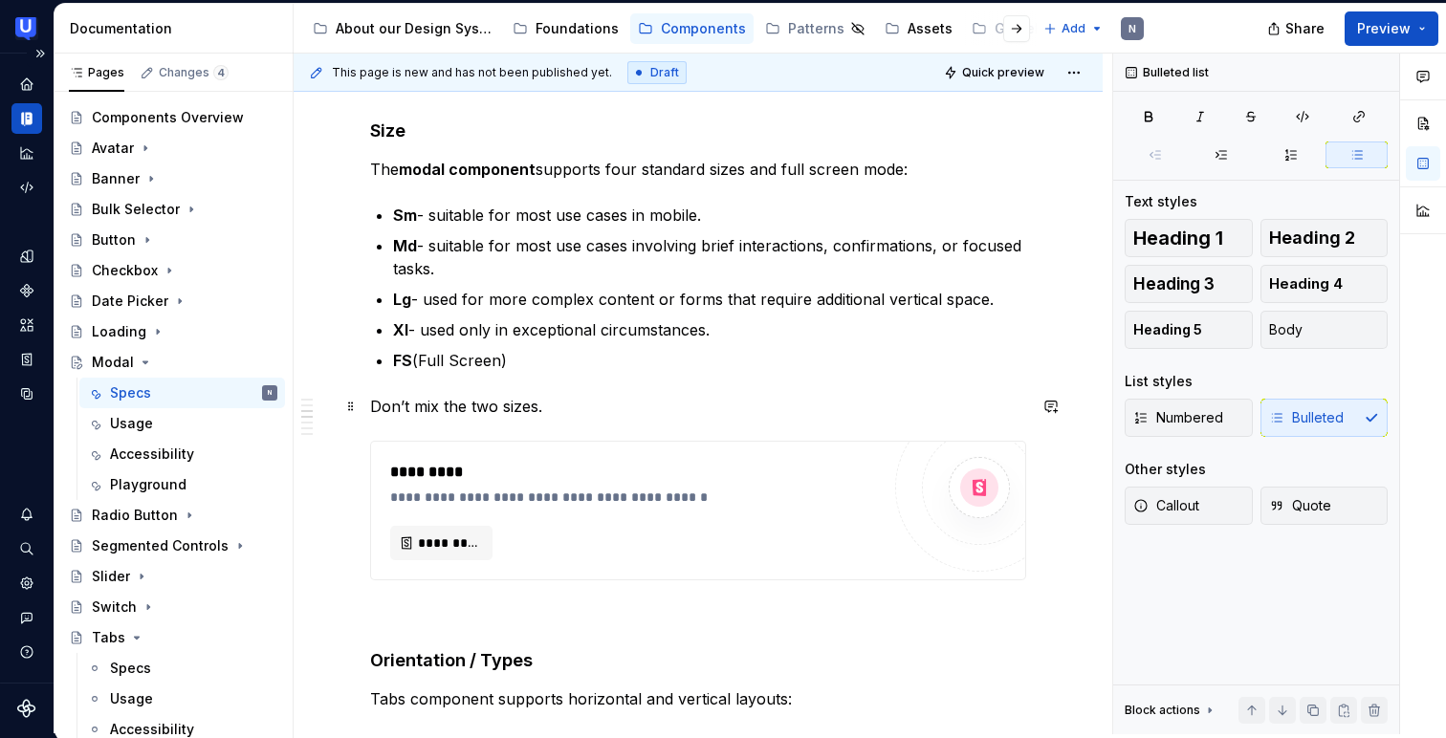
click at [414, 396] on p "Don’t mix the two sizes." at bounding box center [698, 406] width 656 height 23
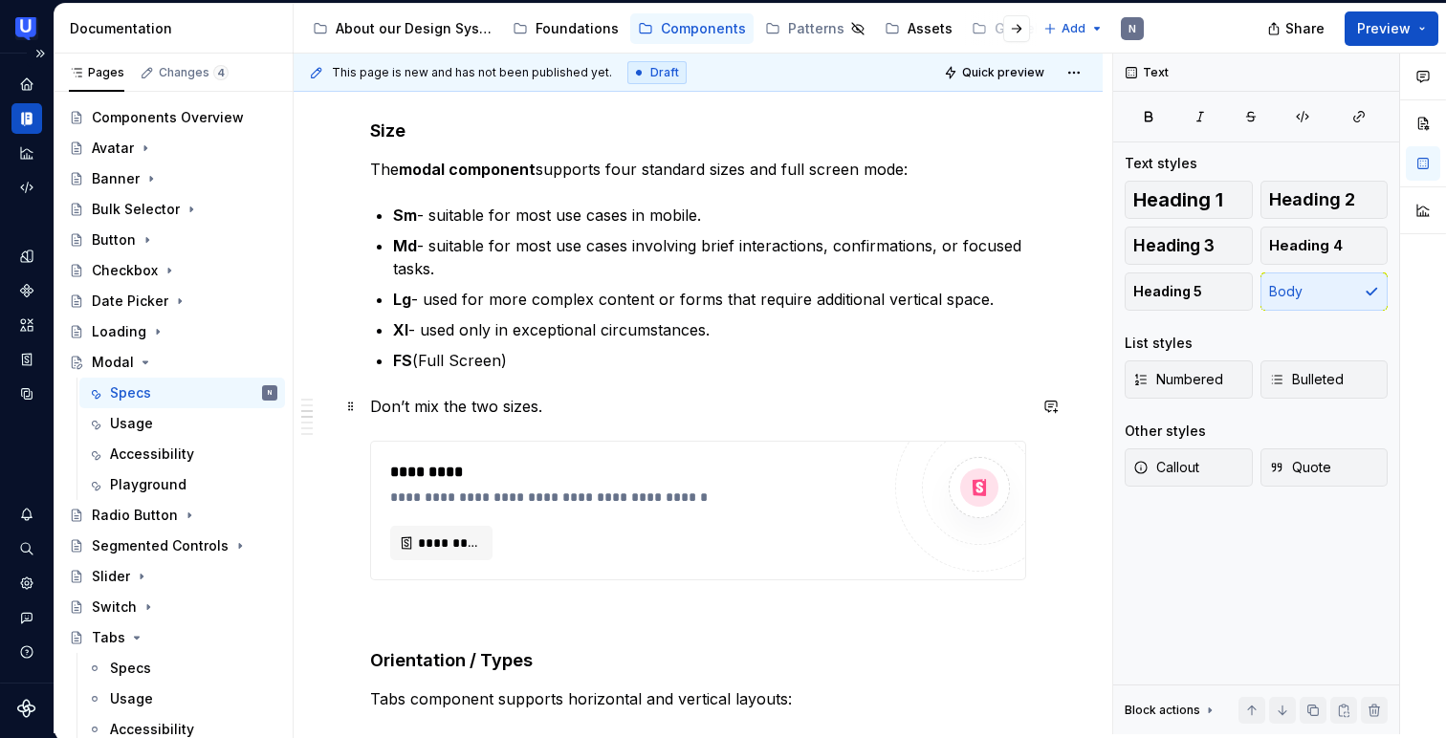
click at [414, 396] on p "Don’t mix the two sizes." at bounding box center [698, 406] width 656 height 23
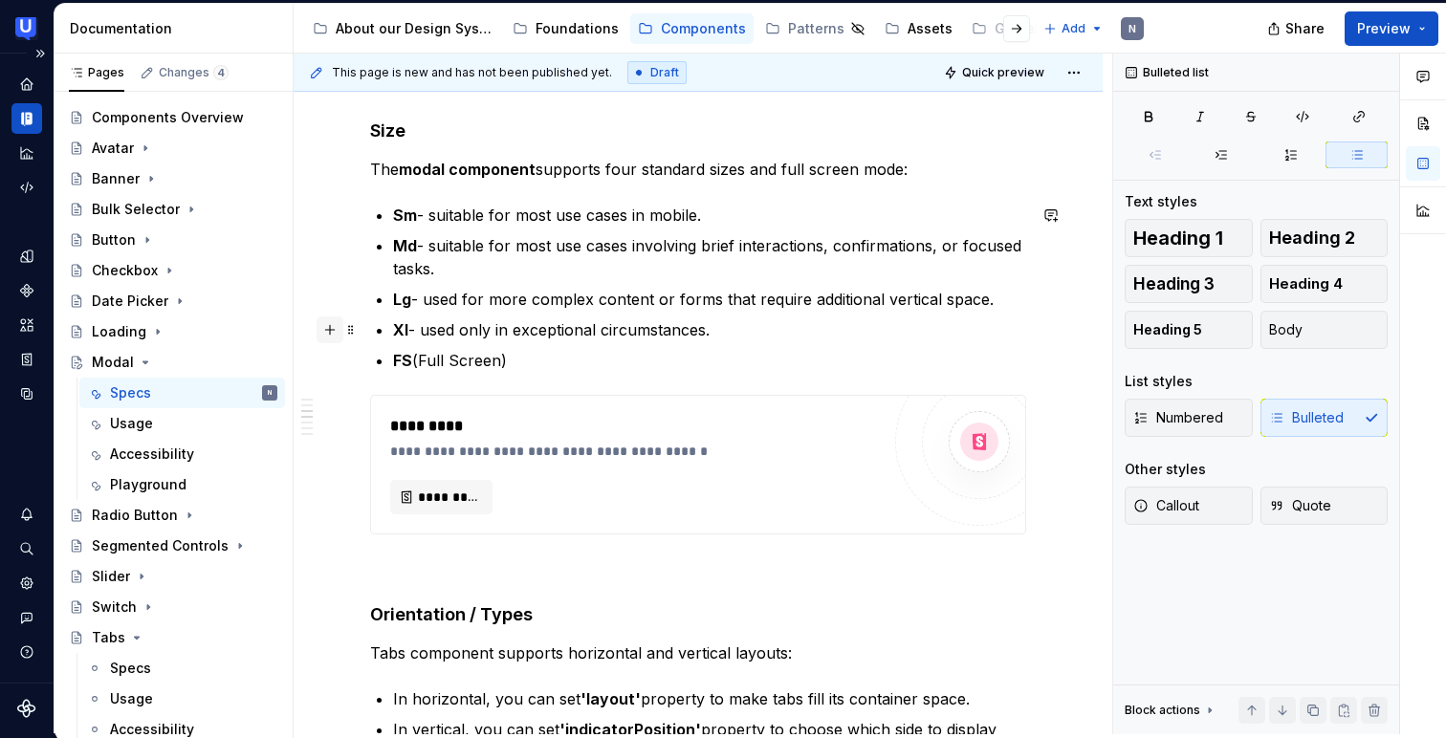
click at [333, 319] on button "button" at bounding box center [329, 329] width 27 height 27
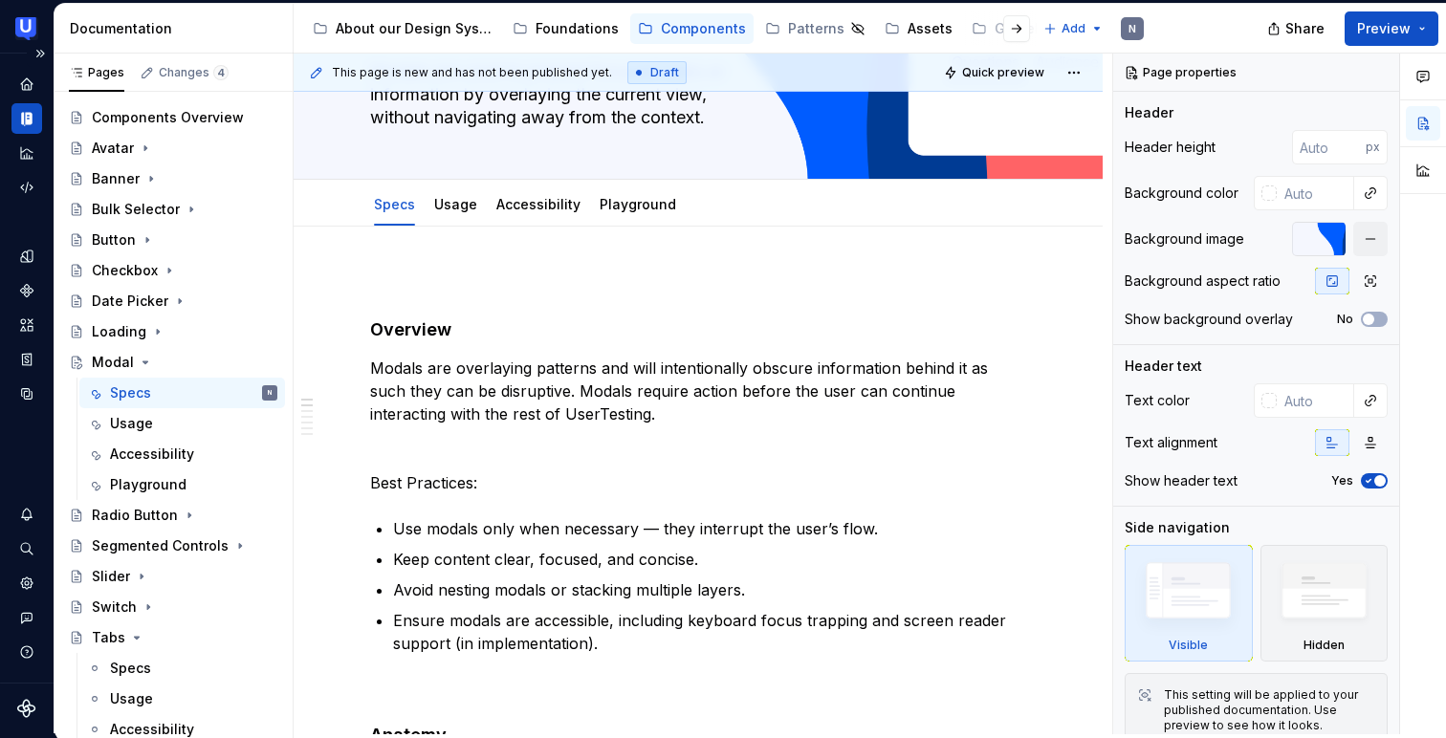
scroll to position [164, 0]
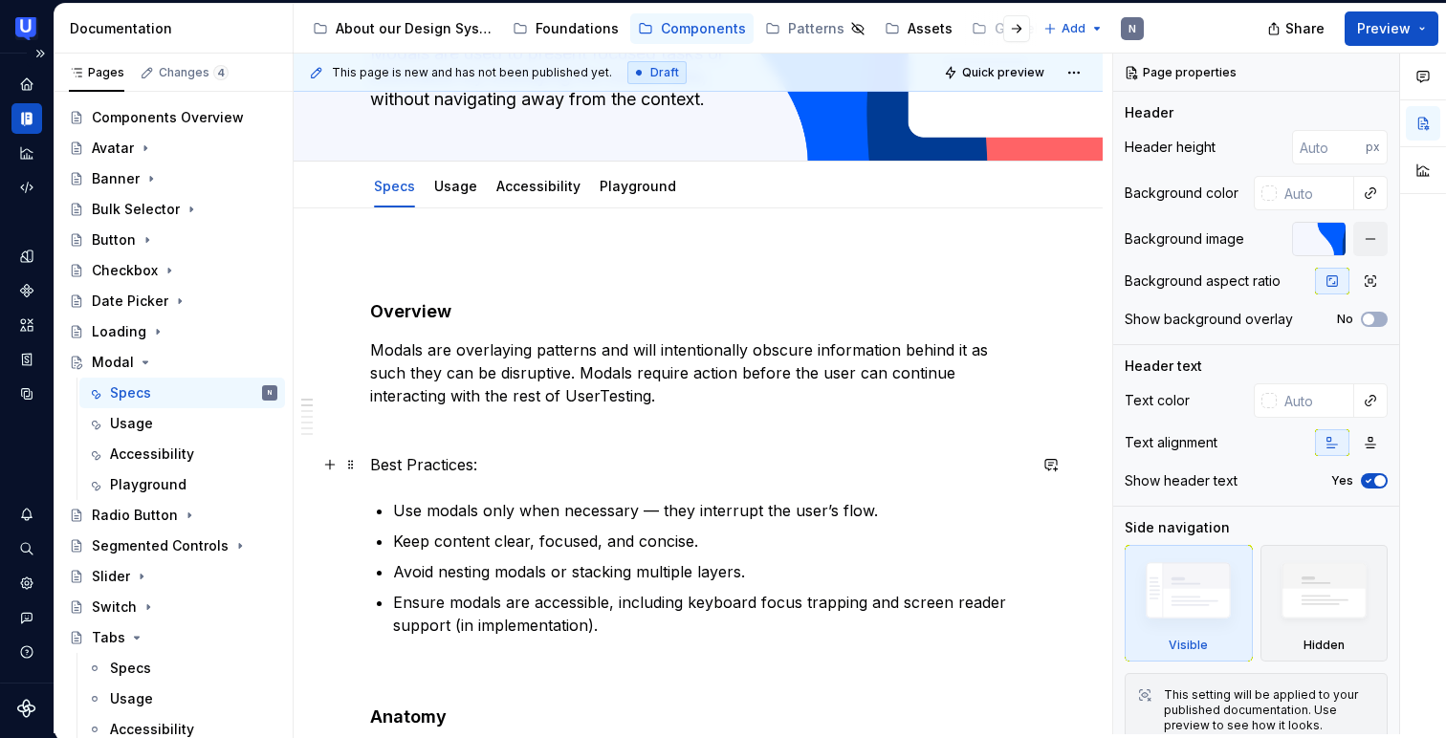
click at [413, 461] on p "Best Practices:" at bounding box center [698, 464] width 656 height 23
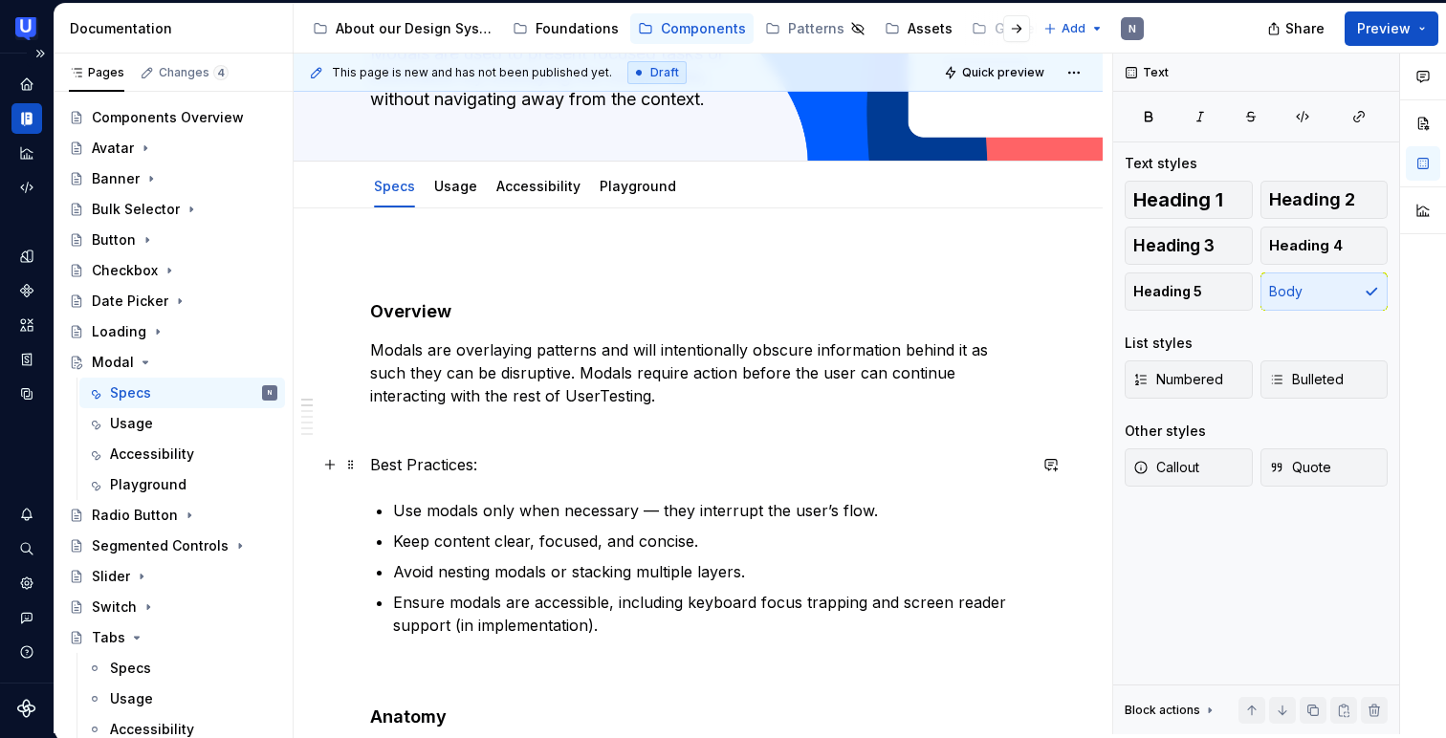
click at [413, 461] on p "Best Practices:" at bounding box center [698, 464] width 656 height 23
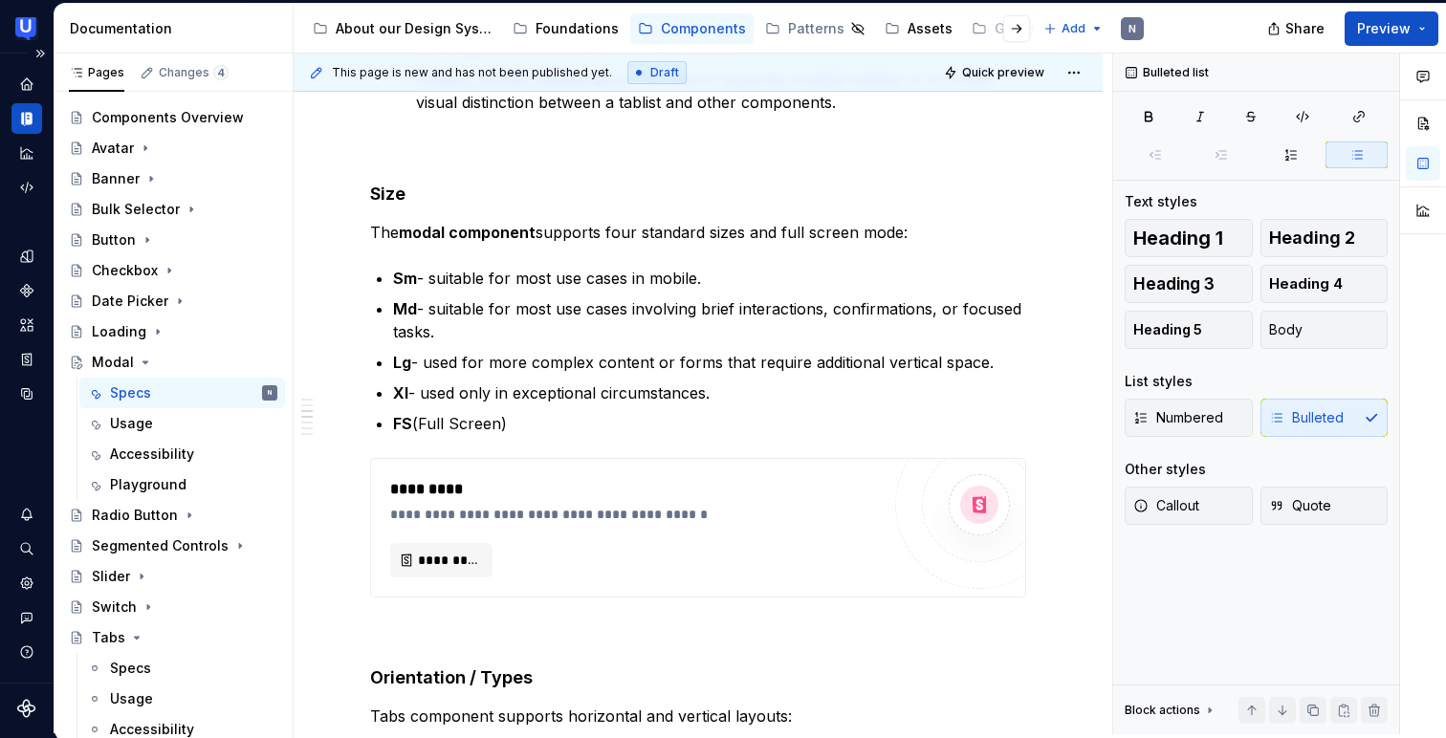
scroll to position [1564, 0]
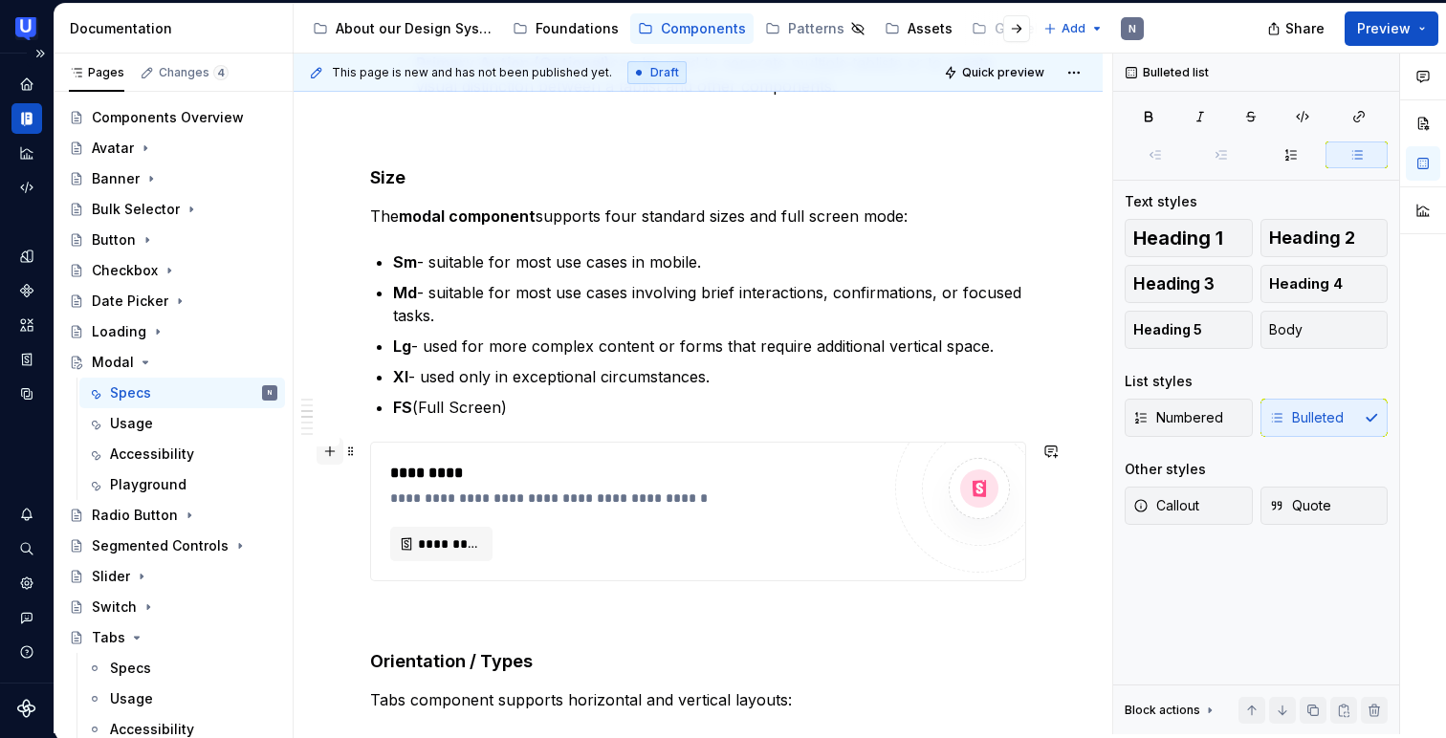
click at [332, 453] on button "button" at bounding box center [329, 451] width 27 height 27
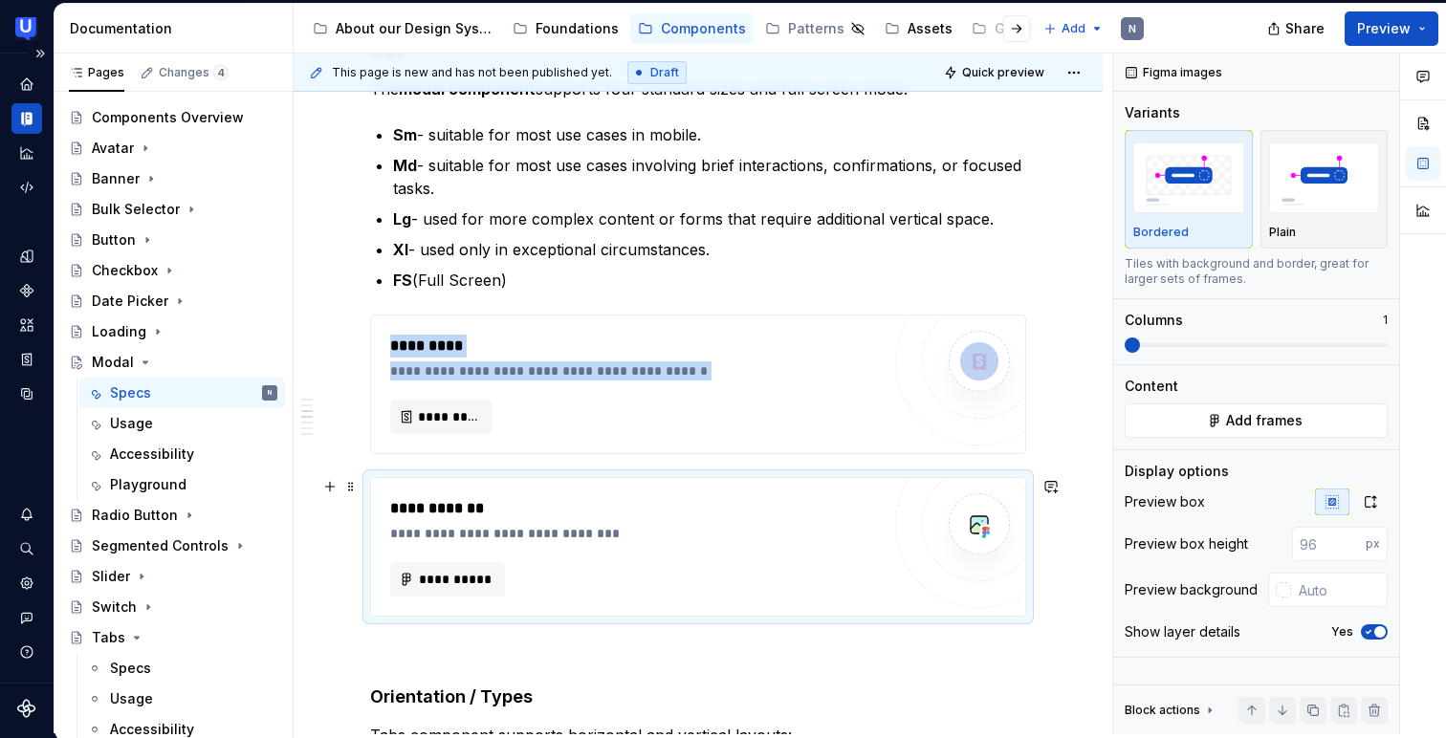
scroll to position [1690, 0]
click at [551, 286] on p "FS (Full Screen)" at bounding box center [709, 281] width 633 height 23
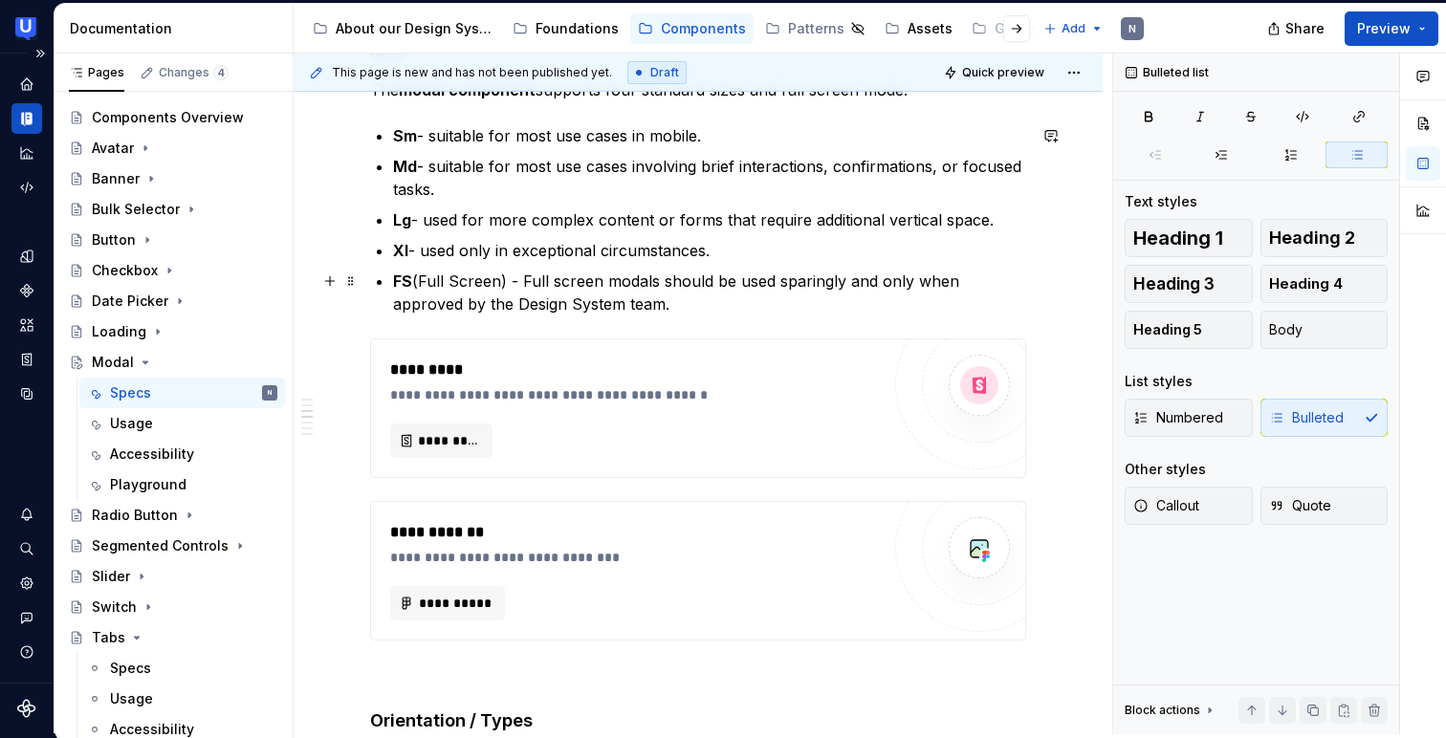
click at [658, 279] on p "FS (Full Screen) - Full screen modals should be used sparingly and only when ap…" at bounding box center [709, 293] width 633 height 46
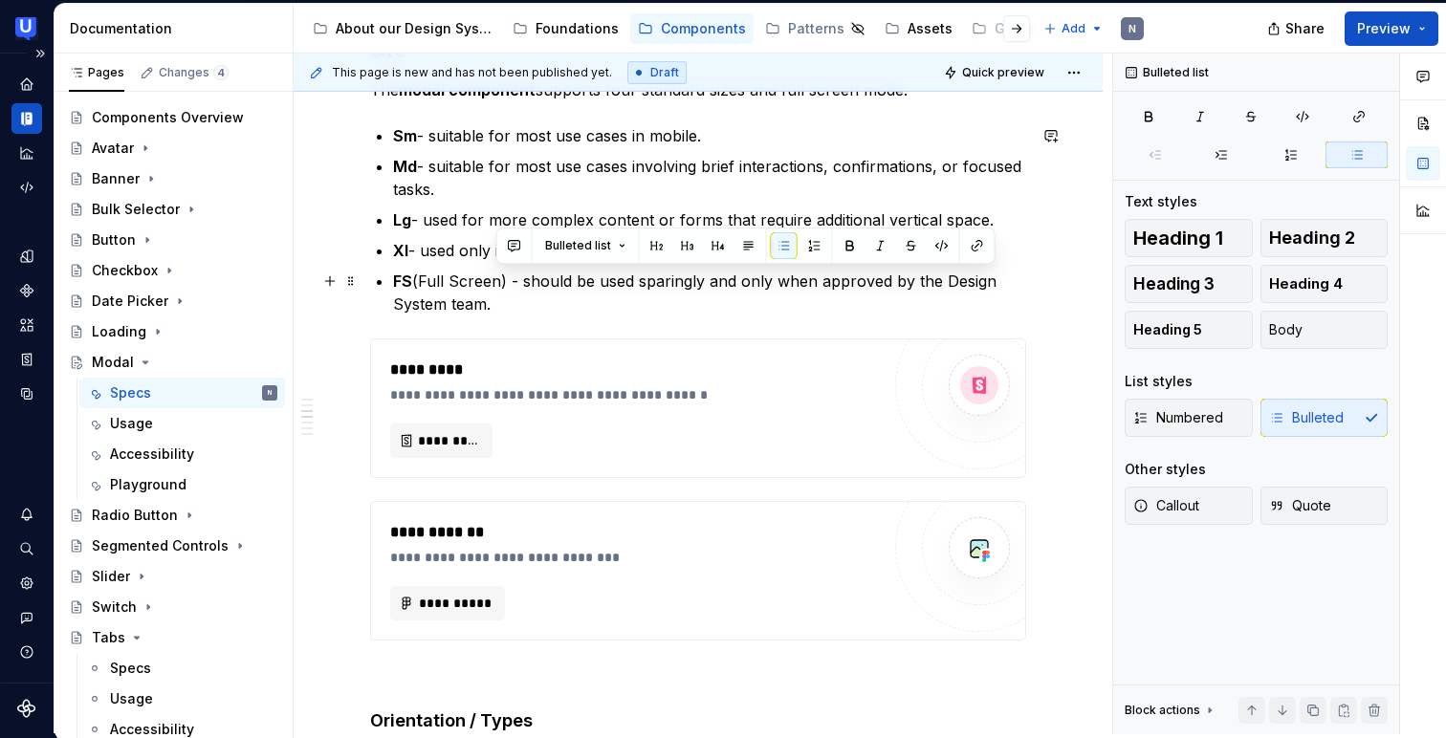
drag, startPoint x: 711, startPoint y: 277, endPoint x: 731, endPoint y: 295, distance: 27.1
click at [731, 295] on p "FS (Full Screen) - should be used sparingly and only when approved by the Desig…" at bounding box center [709, 293] width 633 height 46
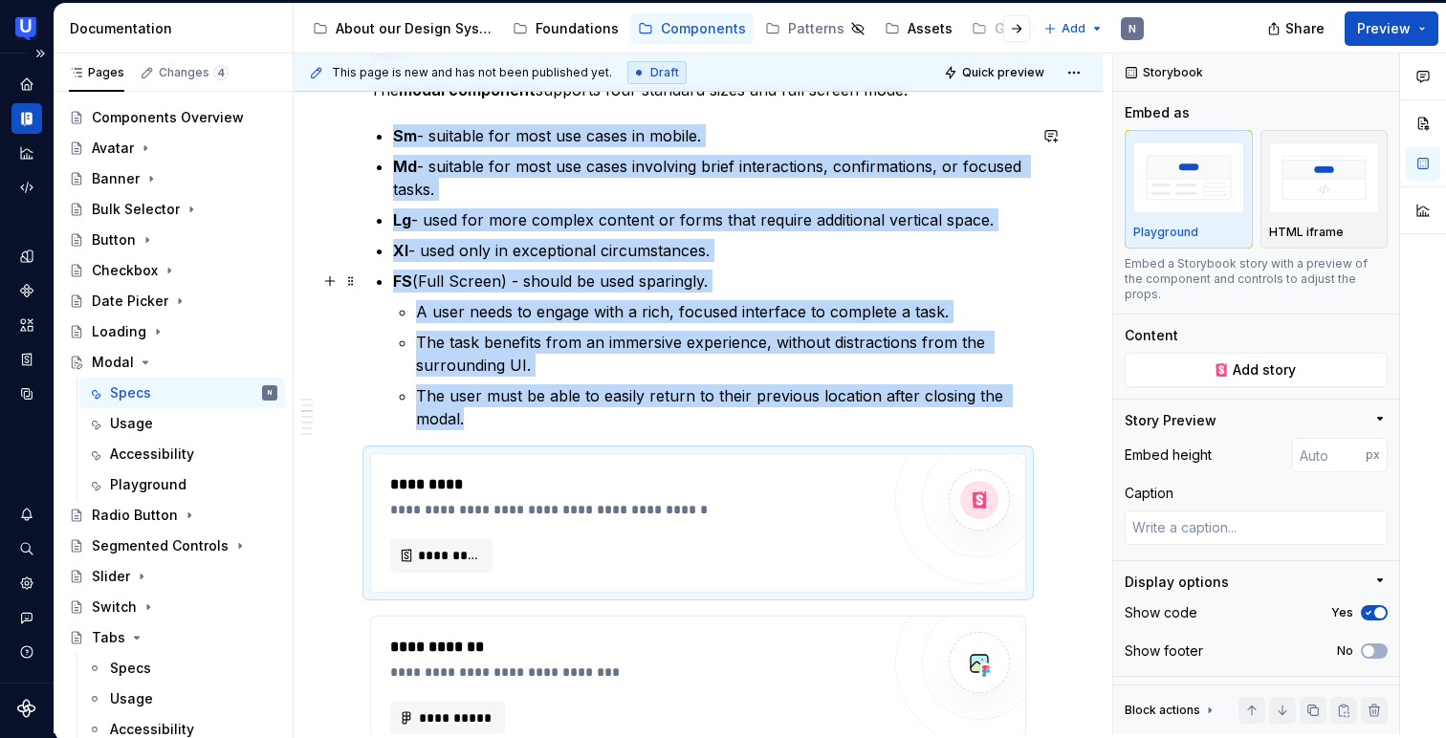
click at [743, 285] on p "FS (Full Screen) - should be used sparingly." at bounding box center [709, 281] width 633 height 23
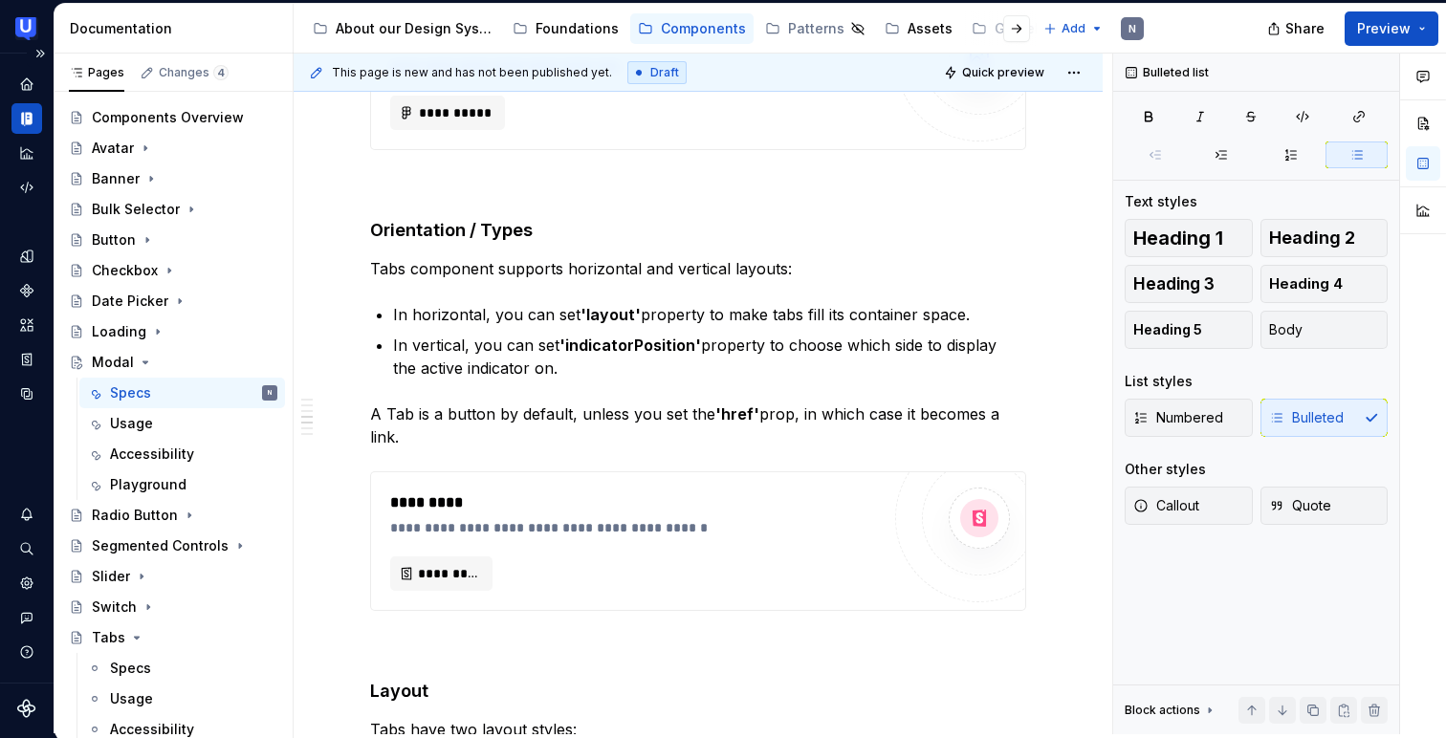
scroll to position [2307, 0]
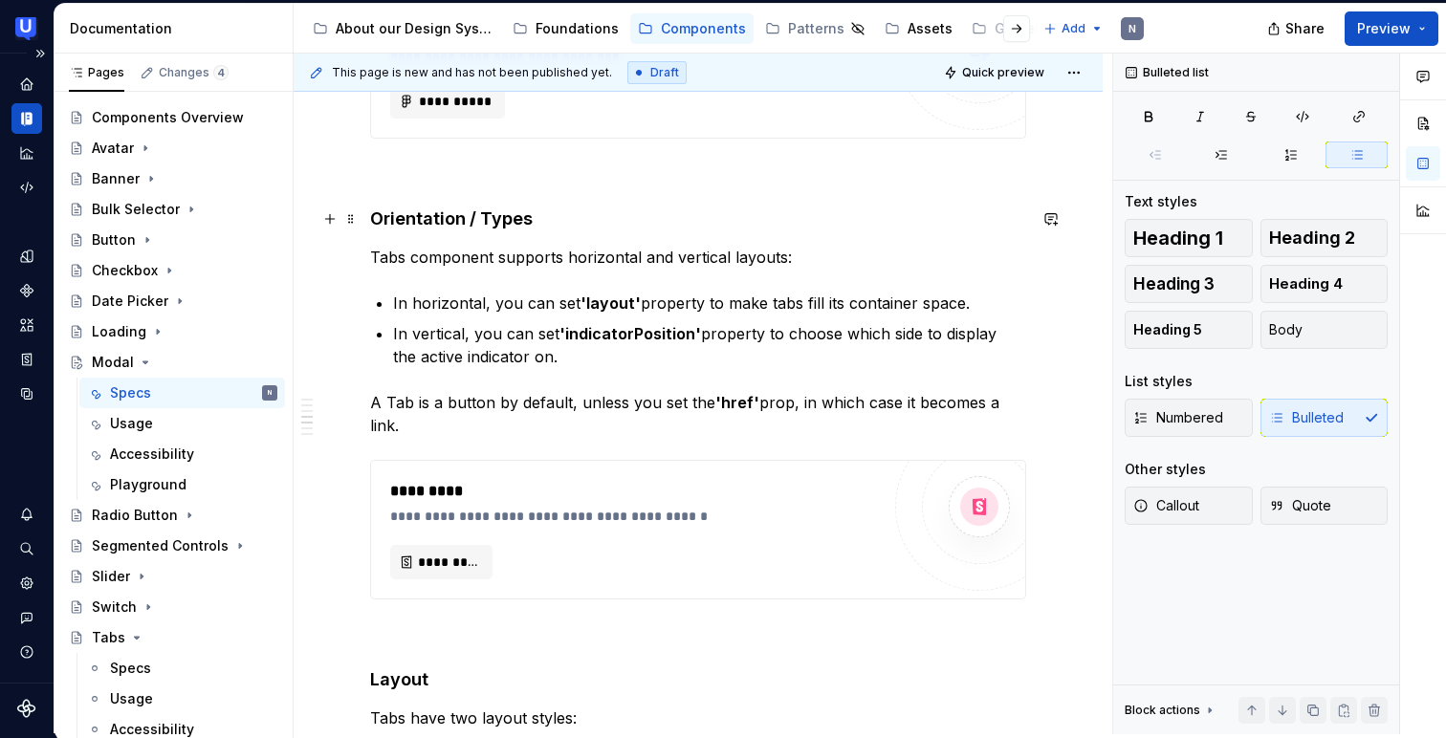
click at [445, 210] on strong "Orientation / Types" at bounding box center [451, 218] width 163 height 20
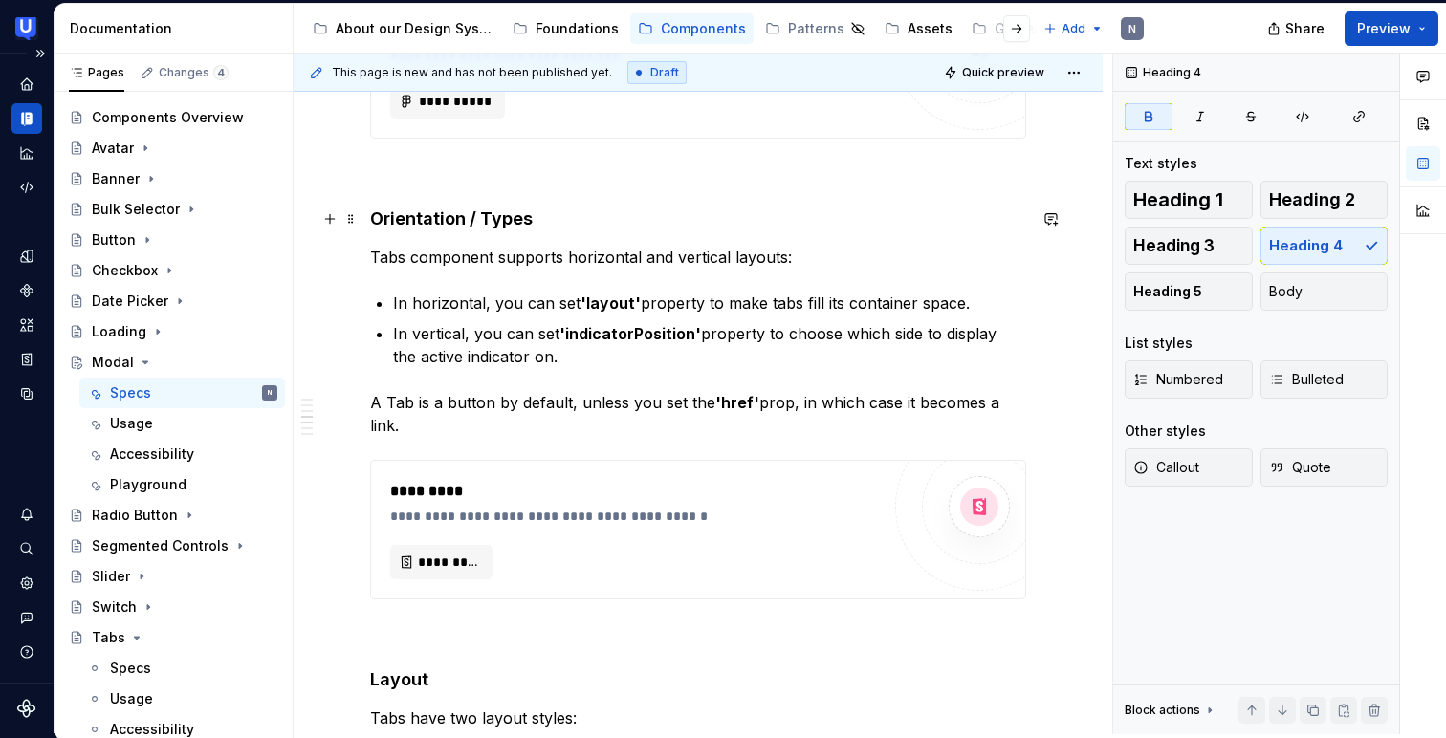
click at [445, 210] on strong "Orientation / Types" at bounding box center [451, 218] width 163 height 20
click at [471, 183] on p at bounding box center [698, 173] width 656 height 23
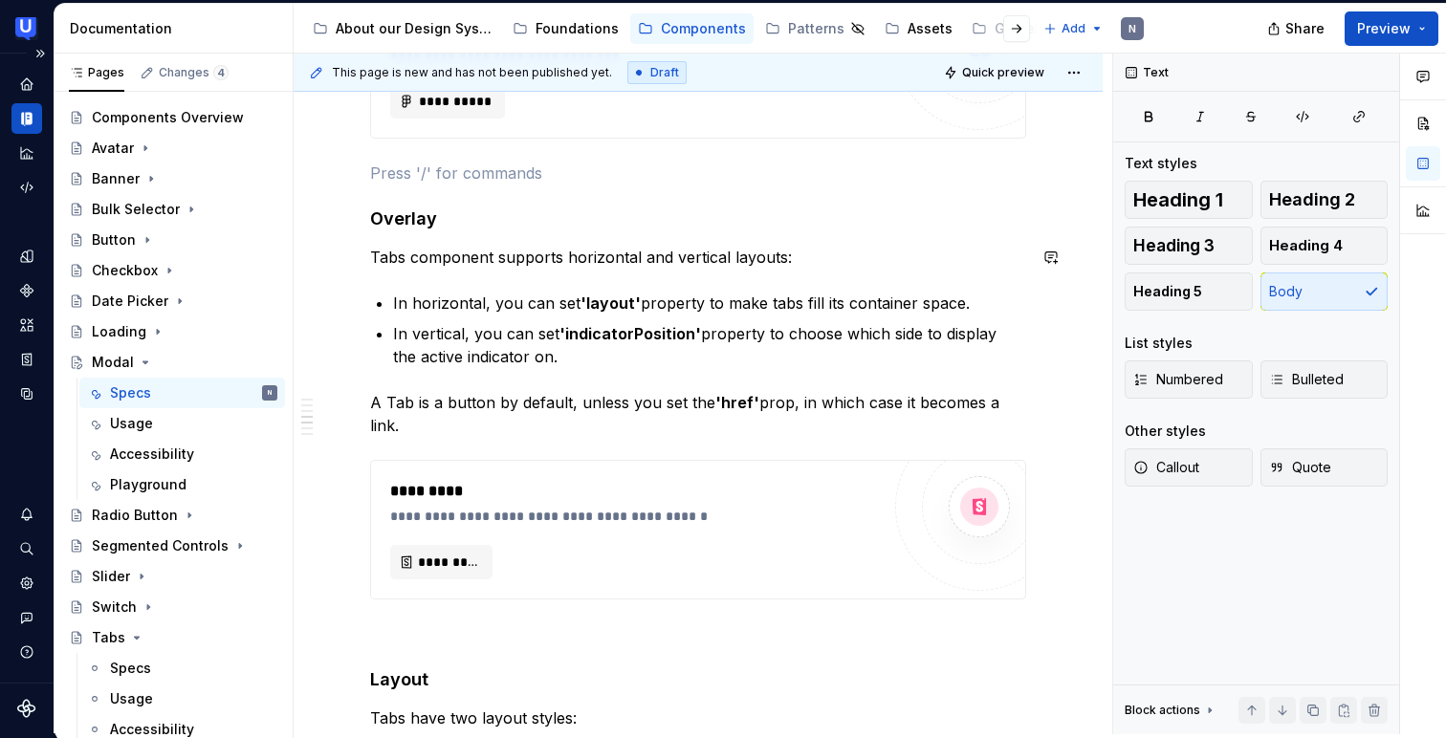
click at [334, 281] on div "**********" at bounding box center [698, 689] width 809 height 5246
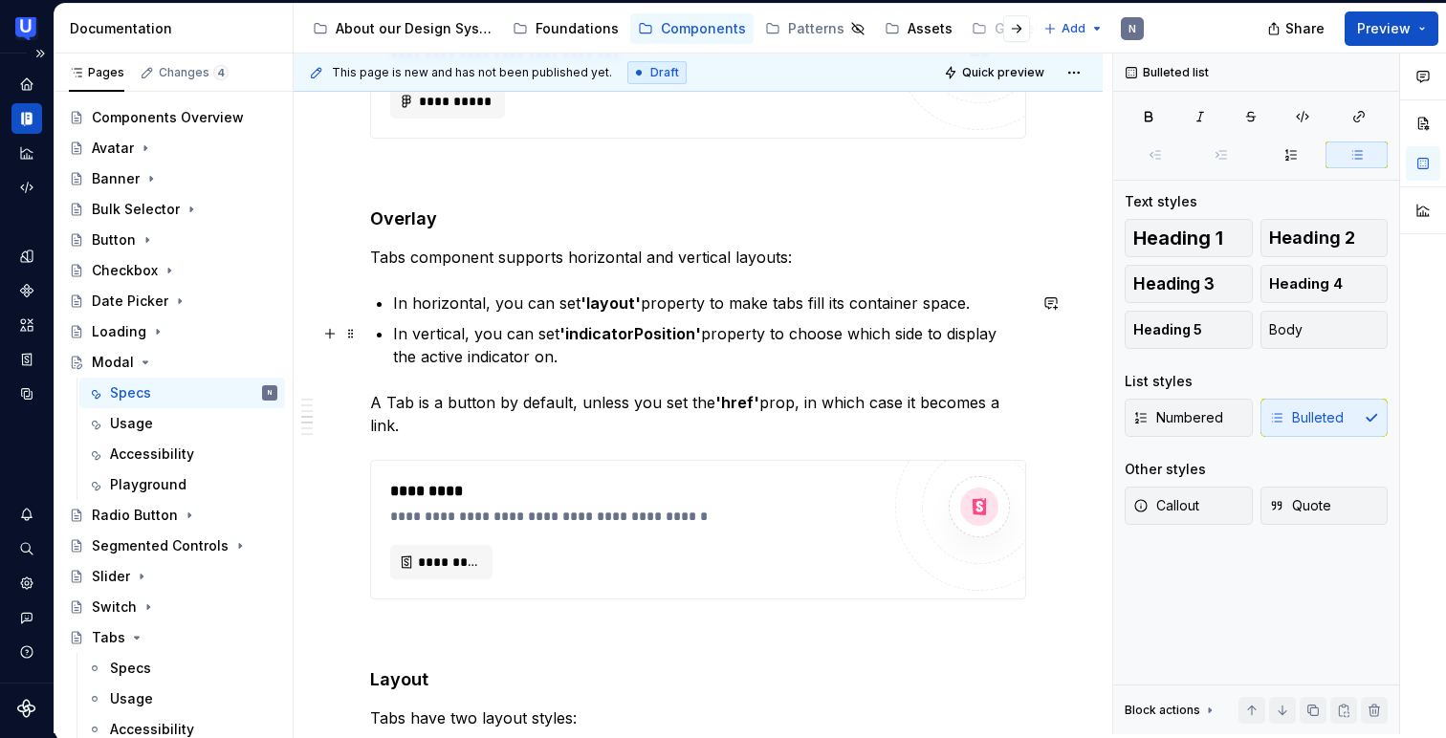
click at [501, 337] on p "In vertical, you can set 'indicatorPosition' property to choose which side to d…" at bounding box center [709, 345] width 633 height 46
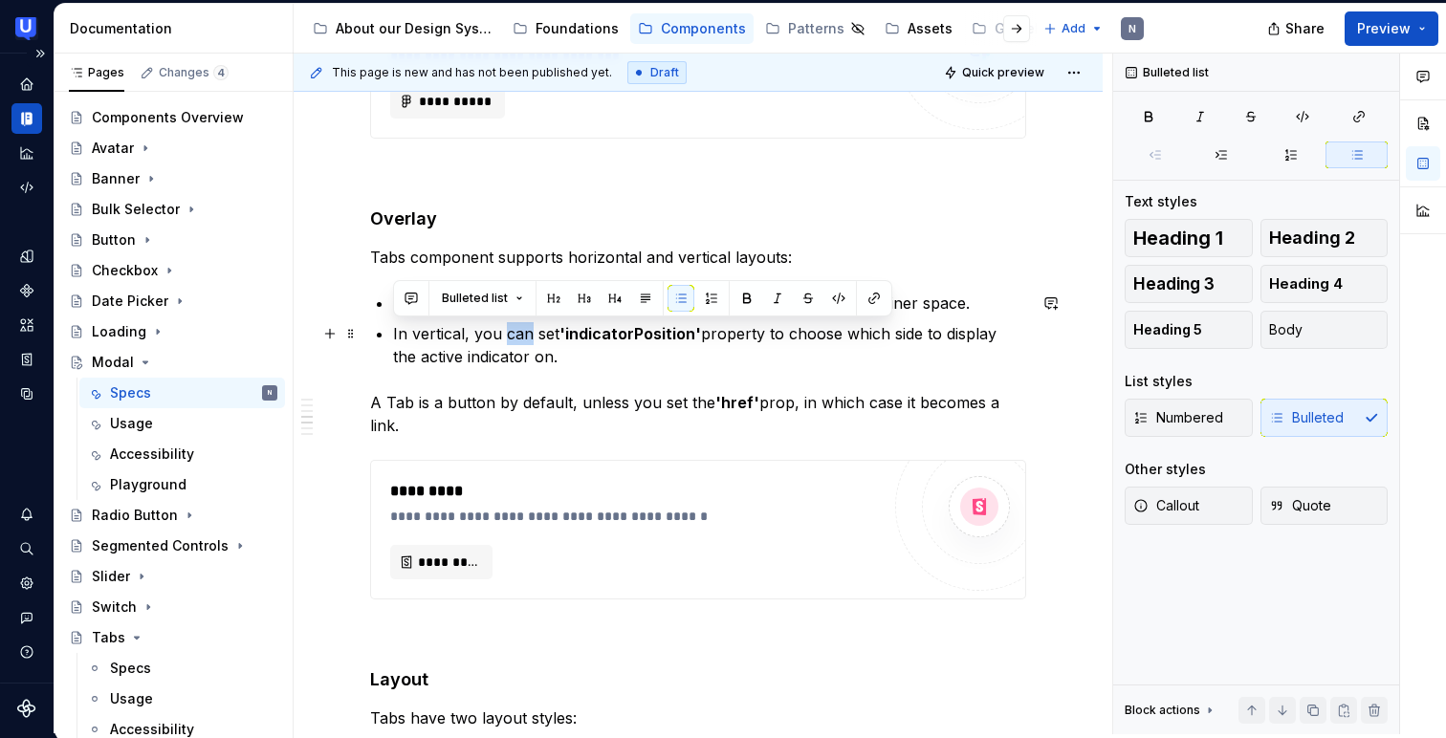
click at [501, 337] on p "In vertical, you can set 'indicatorPosition' property to choose which side to d…" at bounding box center [709, 345] width 633 height 46
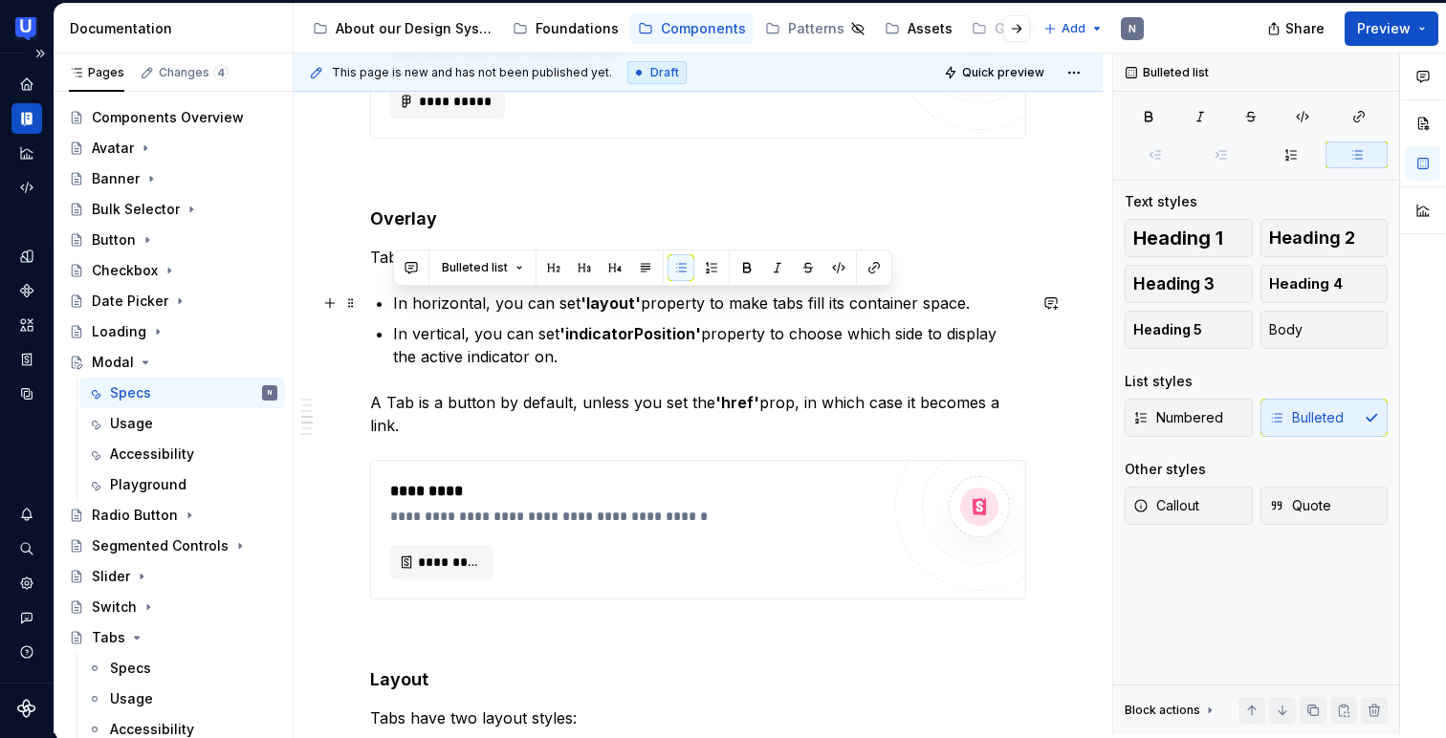
drag, startPoint x: 539, startPoint y: 359, endPoint x: 387, endPoint y: 303, distance: 161.8
click at [387, 303] on div "**********" at bounding box center [698, 590] width 656 height 4956
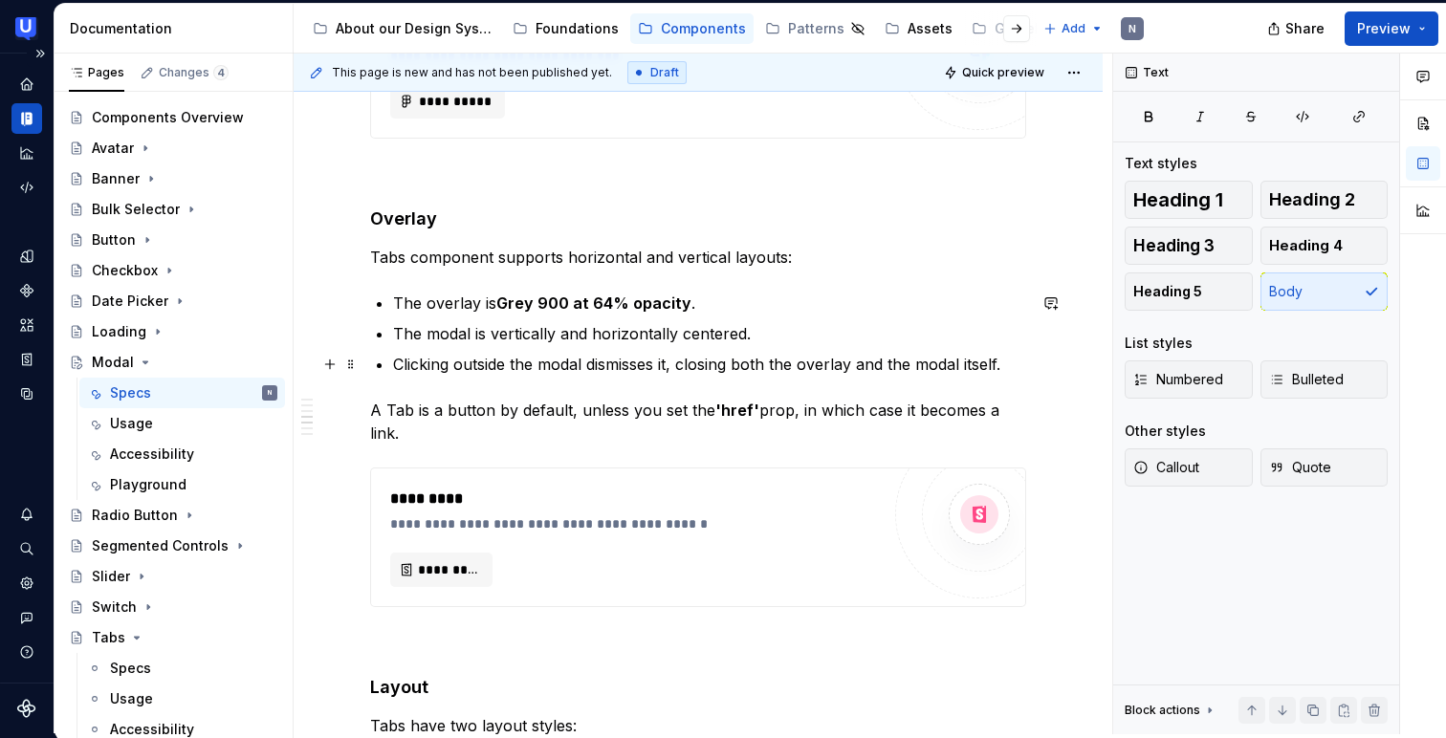
click at [993, 358] on p "Clicking outside the modal dismisses it, closing both the overlay and the modal…" at bounding box center [709, 364] width 633 height 23
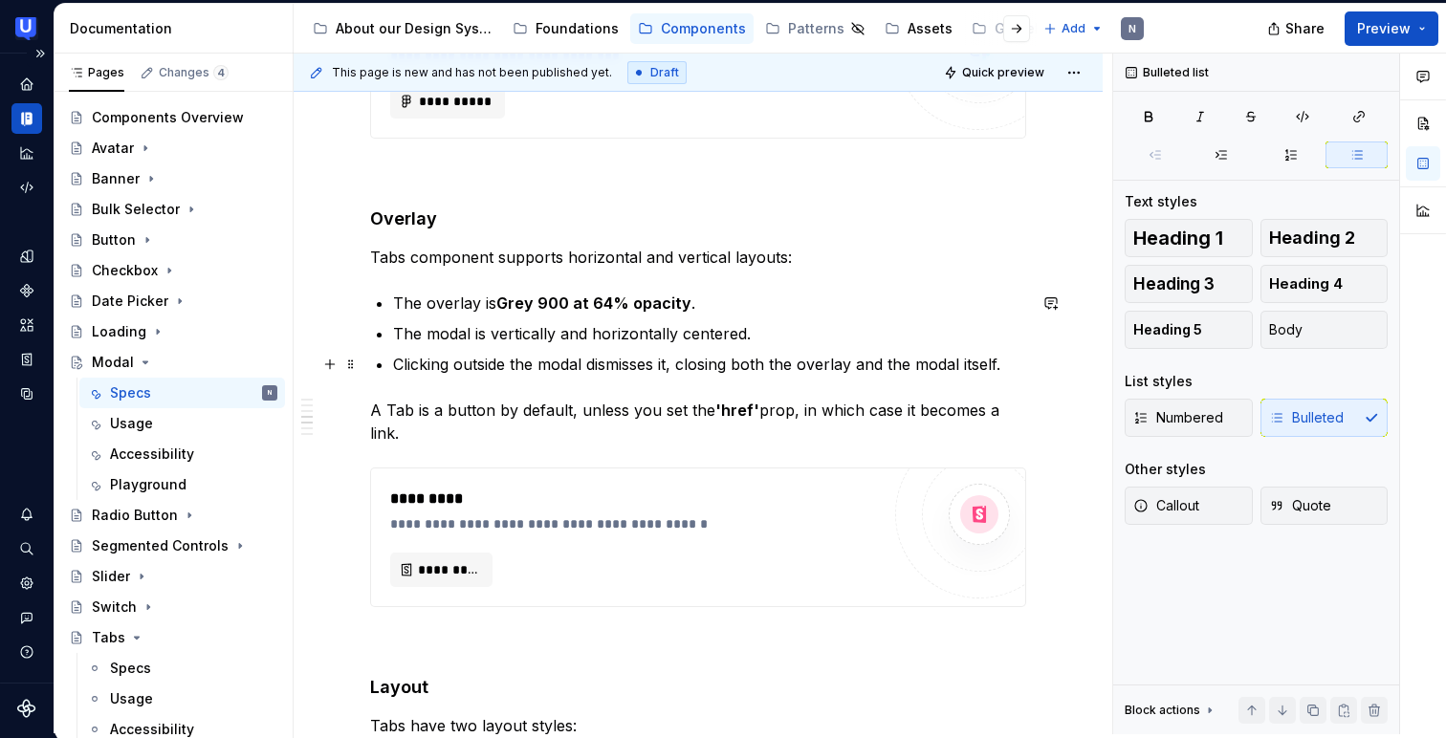
click at [1017, 359] on p "Clicking outside the modal dismisses it, closing both the overlay and the modal…" at bounding box center [709, 364] width 633 height 23
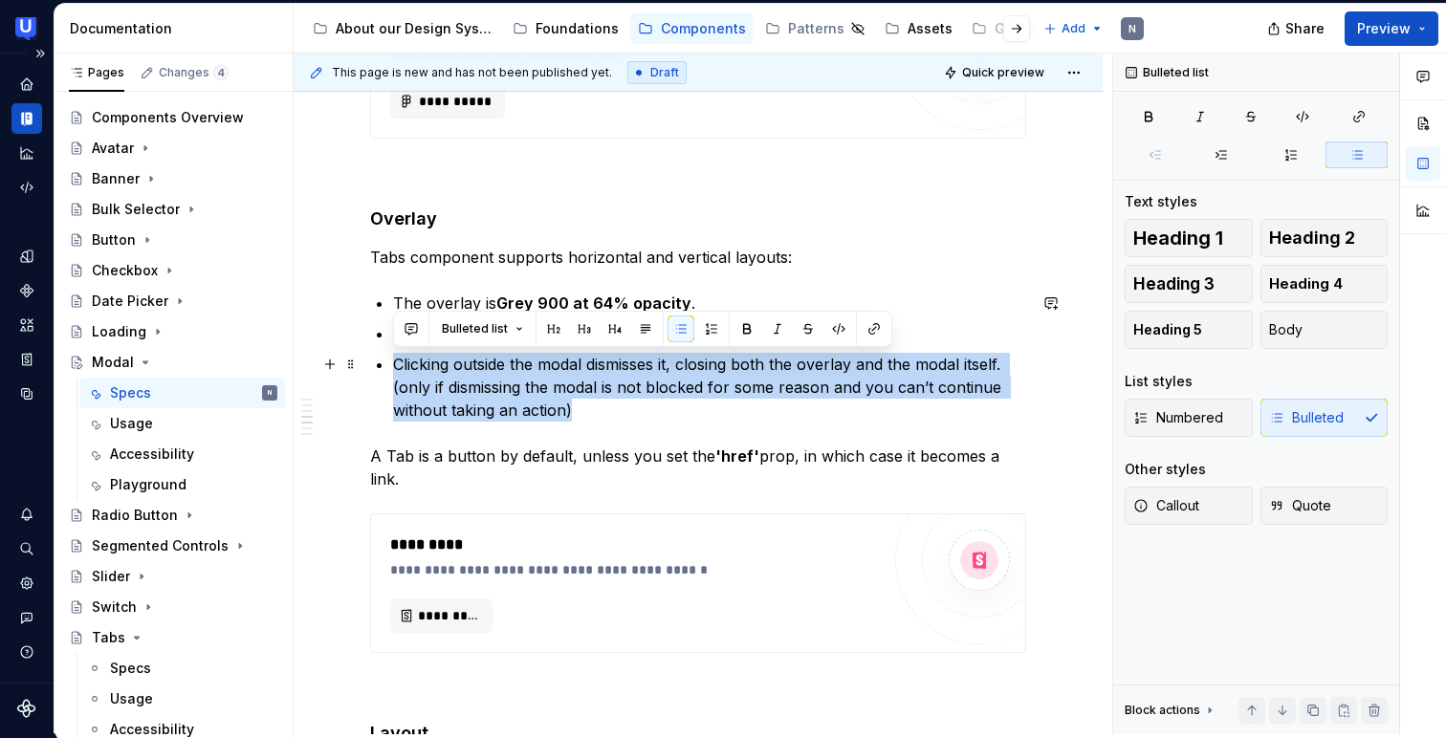
drag, startPoint x: 585, startPoint y: 403, endPoint x: 406, endPoint y: 359, distance: 184.1
click at [393, 366] on li "Clicking outside the modal dismisses it, closing both the overlay and the modal…" at bounding box center [709, 387] width 633 height 69
copy p "Clicking outside the modal dismisses it, closing both the overlay and the modal…"
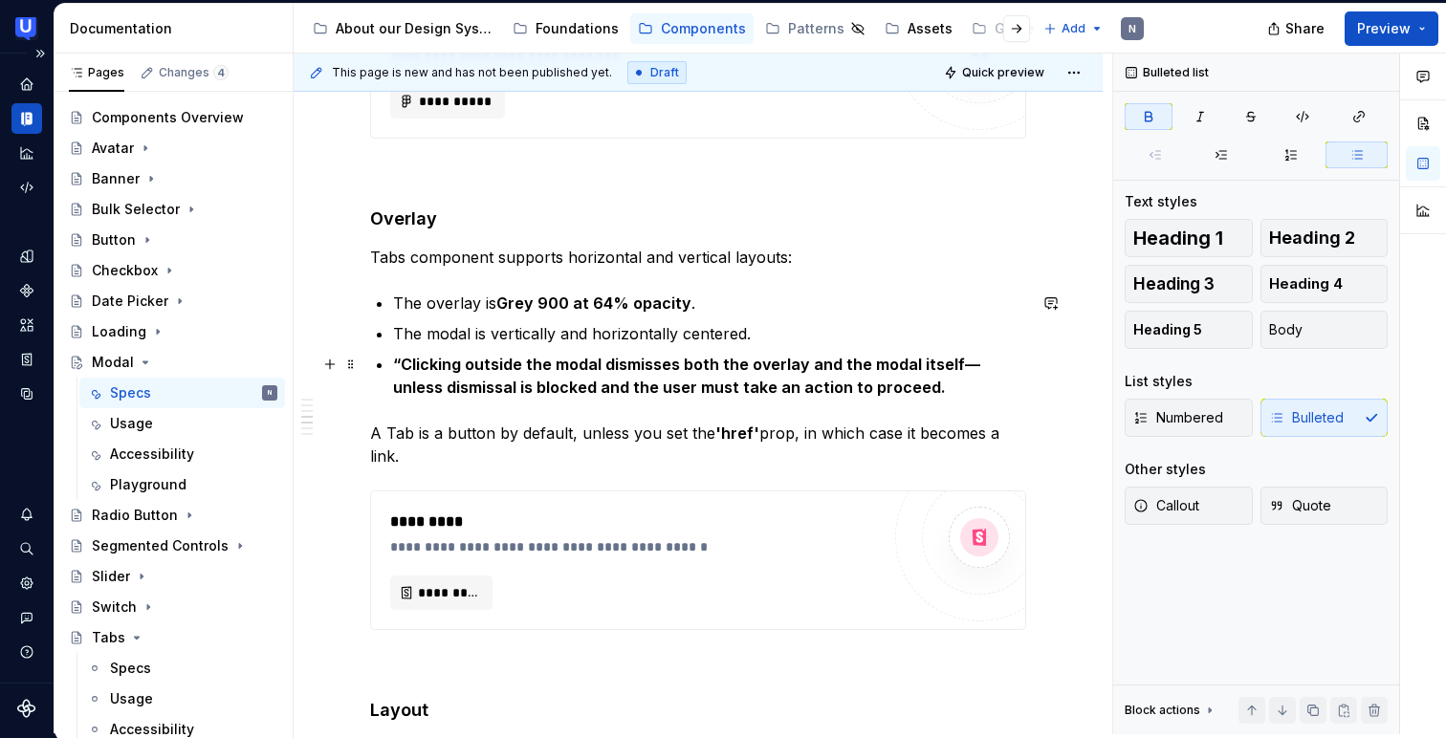
click at [399, 367] on strong "“Clicking outside the modal dismisses both the overlay and the modal itself—unl…" at bounding box center [686, 376] width 587 height 42
click at [949, 357] on strong "Clicking outside the modal dismisses both the overlay and the modal itself—unle…" at bounding box center [709, 376] width 633 height 42
click at [871, 380] on strong "Clicking outside the modal dismisses both the overlay and the modal itself (unl…" at bounding box center [706, 376] width 627 height 42
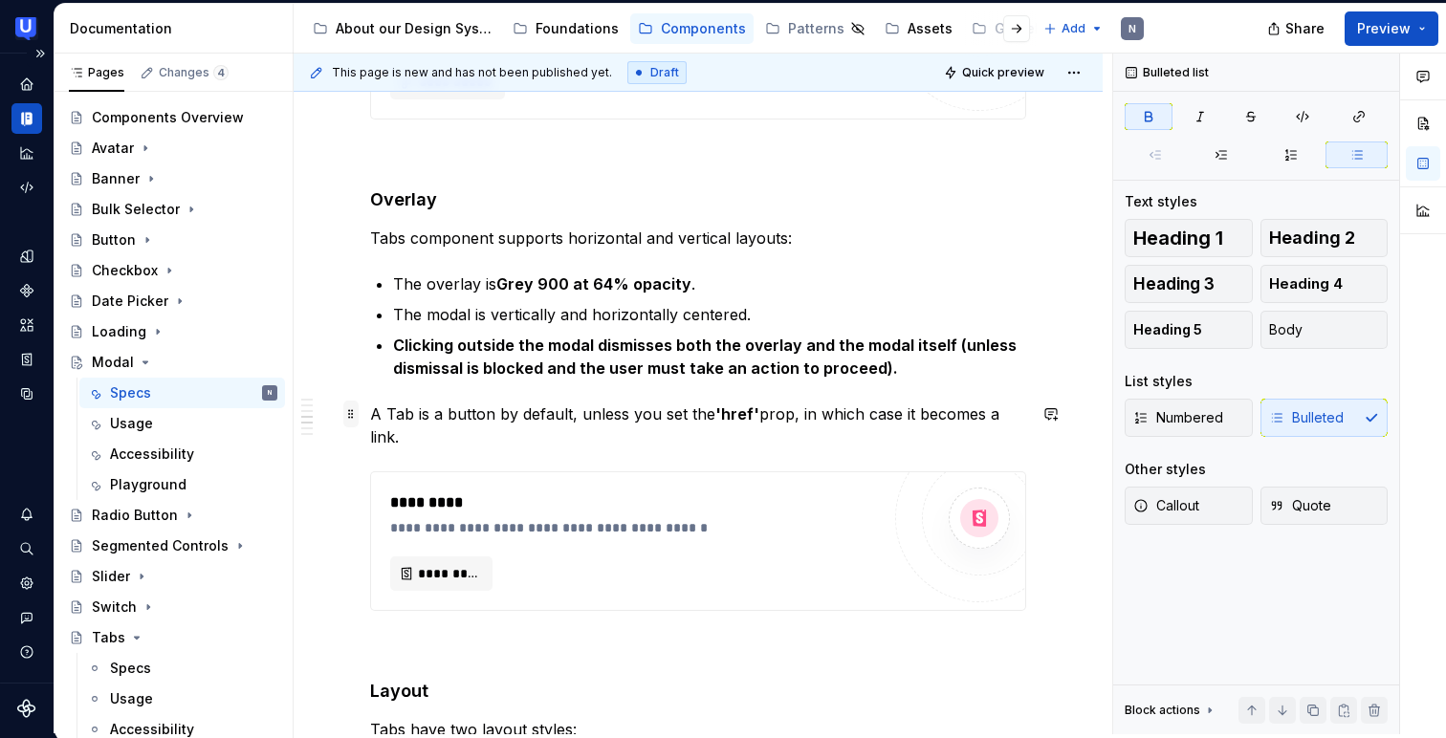
click at [349, 418] on span at bounding box center [350, 414] width 15 height 27
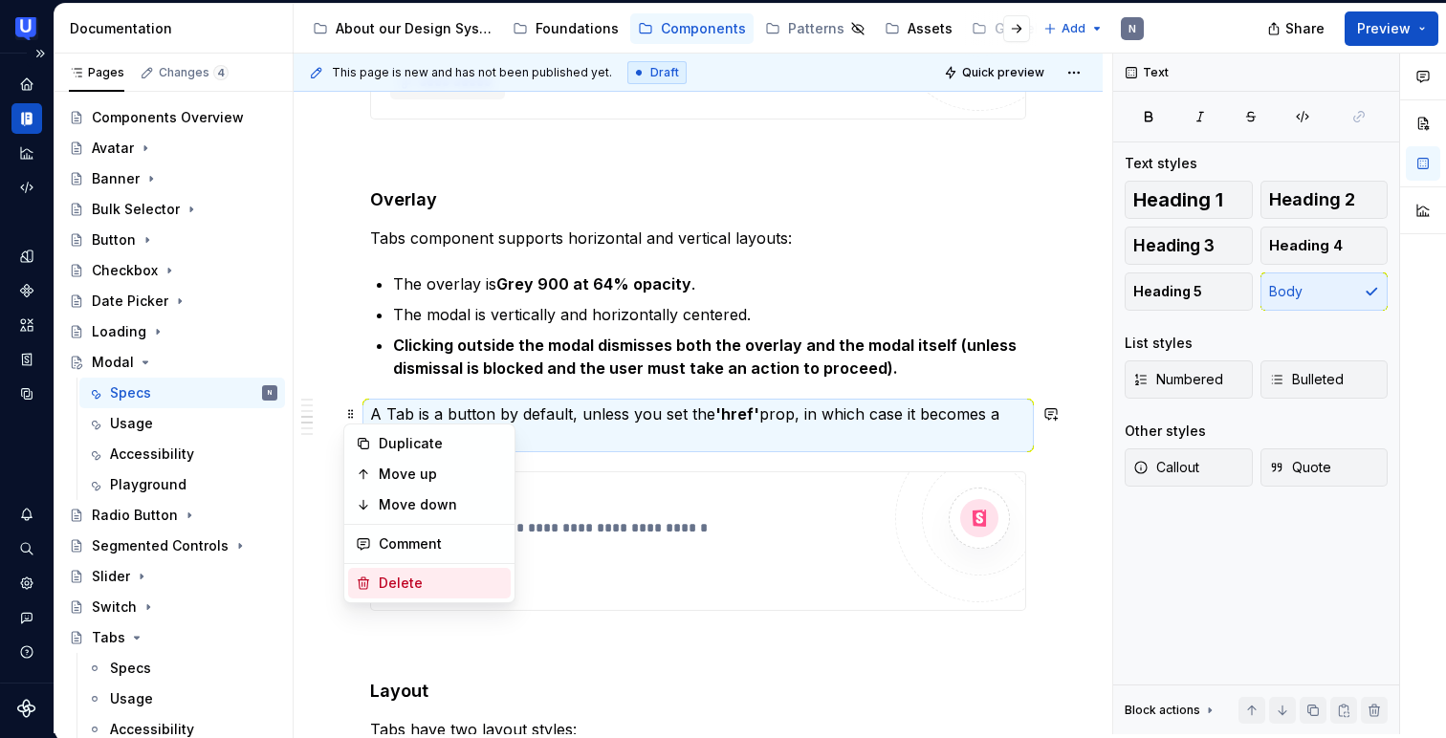
click at [398, 581] on div "Delete" at bounding box center [441, 583] width 124 height 19
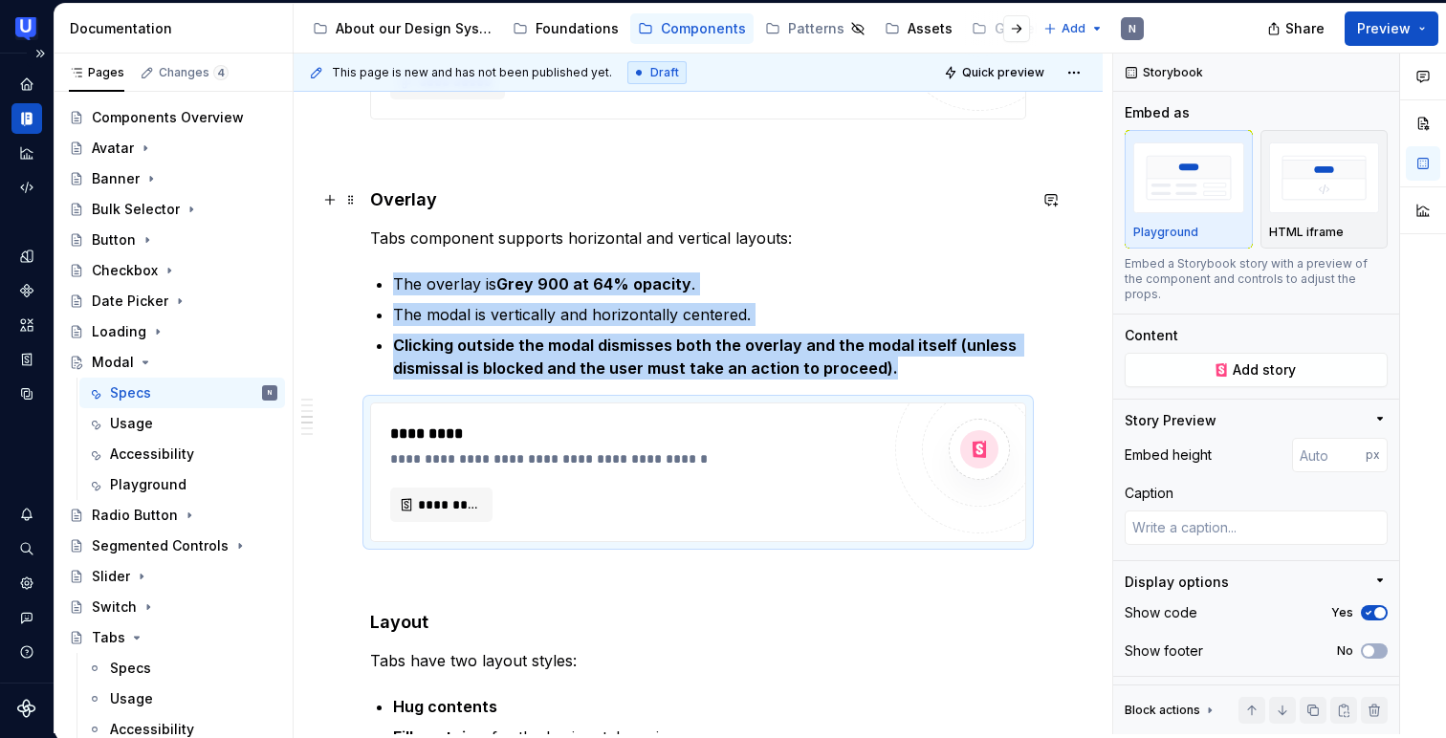
click at [420, 190] on h4 "Overlay" at bounding box center [698, 199] width 656 height 23
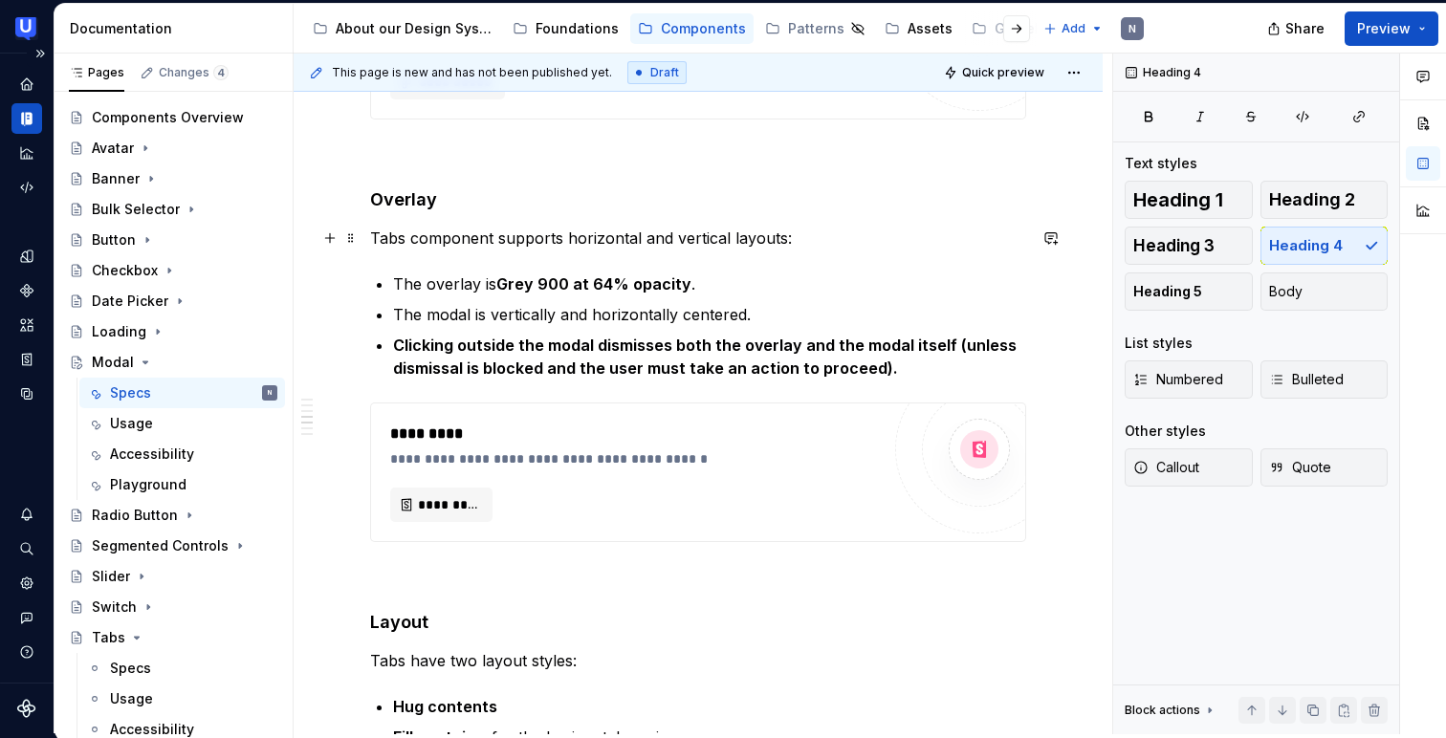
click at [462, 229] on p "Tabs component supports horizontal and vertical layouts:" at bounding box center [698, 238] width 656 height 23
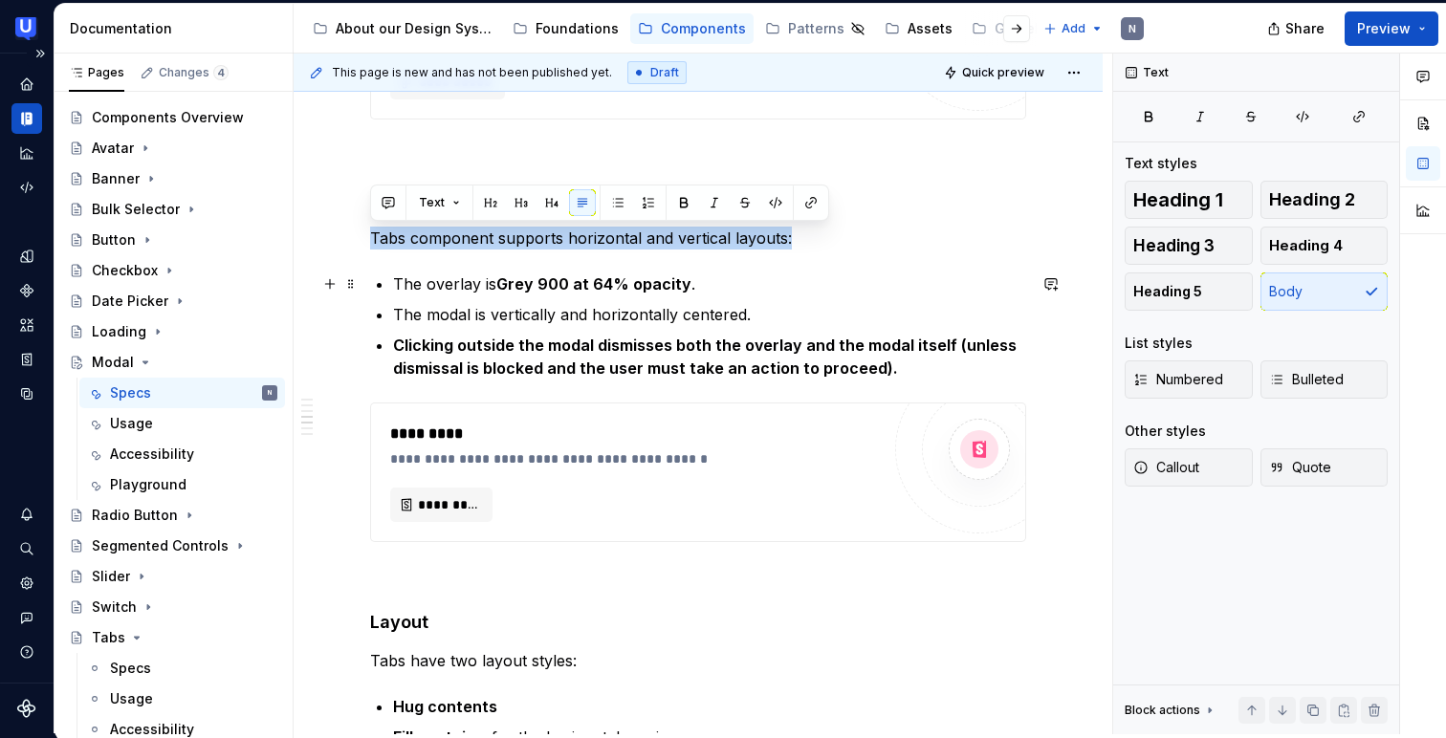
click at [466, 280] on p "The overlay is Grey 900 at 64% opacity ." at bounding box center [709, 283] width 633 height 23
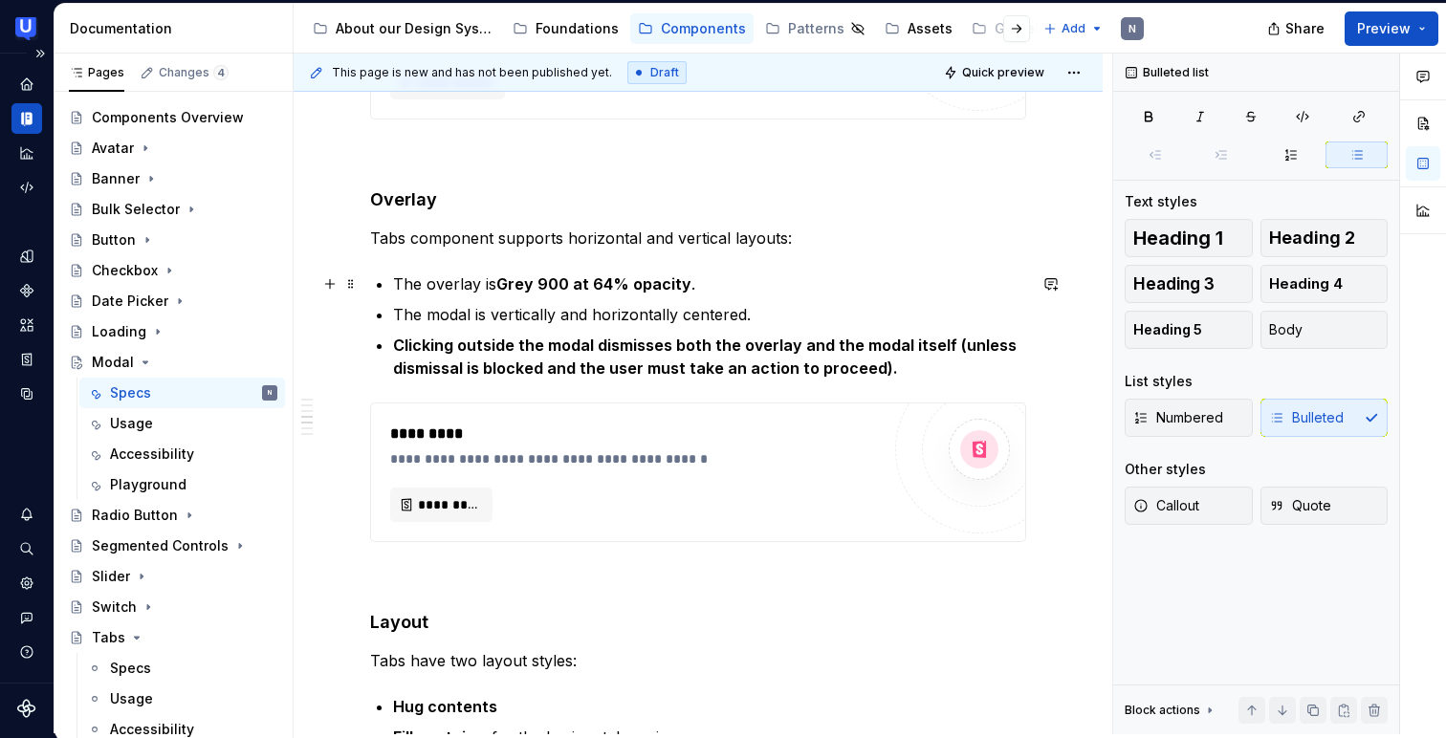
click at [466, 280] on p "The overlay is Grey 900 at 64% opacity ." at bounding box center [709, 283] width 633 height 23
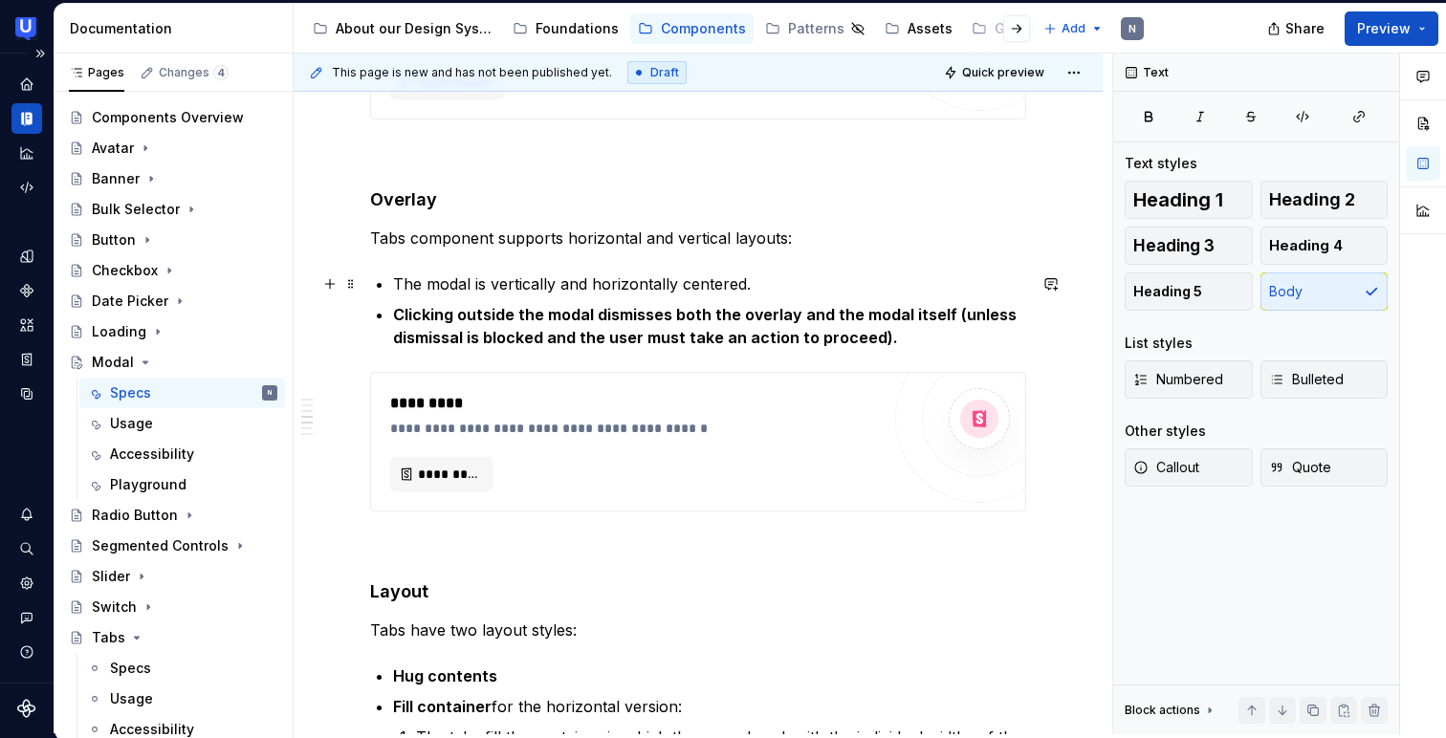
click at [478, 280] on p "The modal is vertically and horizontally centered." at bounding box center [709, 283] width 633 height 23
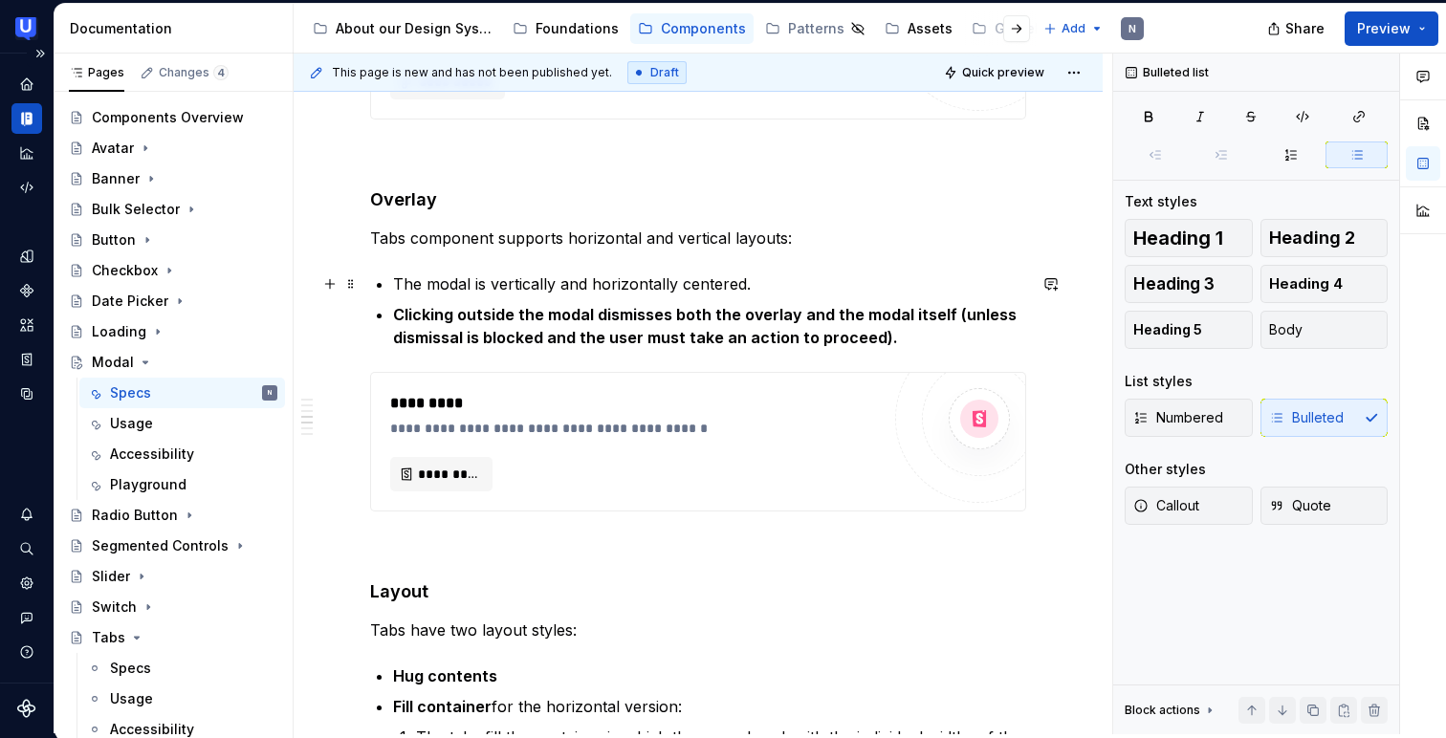
click at [478, 280] on p "The modal is vertically and horizontally centered." at bounding box center [709, 283] width 633 height 23
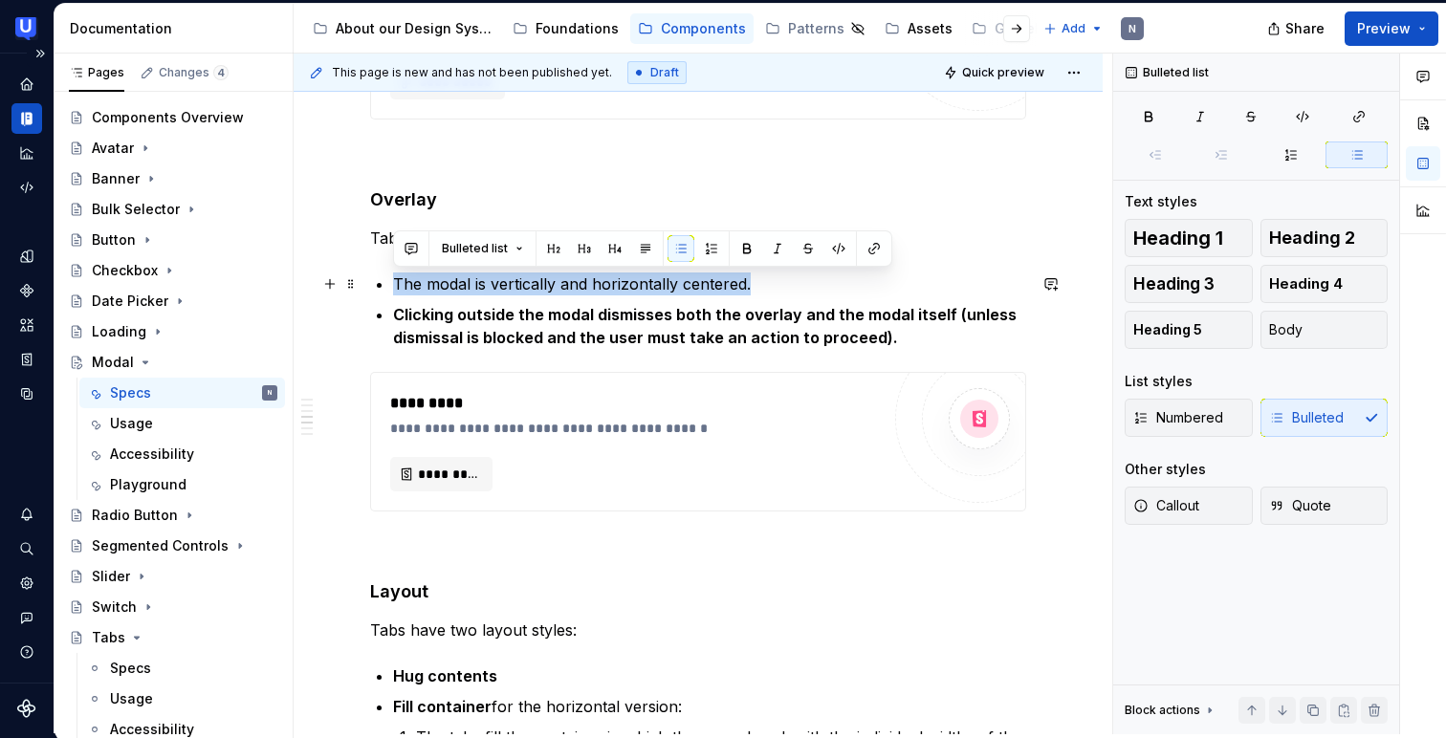
click at [478, 280] on p "The modal is vertically and horizontally centered." at bounding box center [709, 283] width 633 height 23
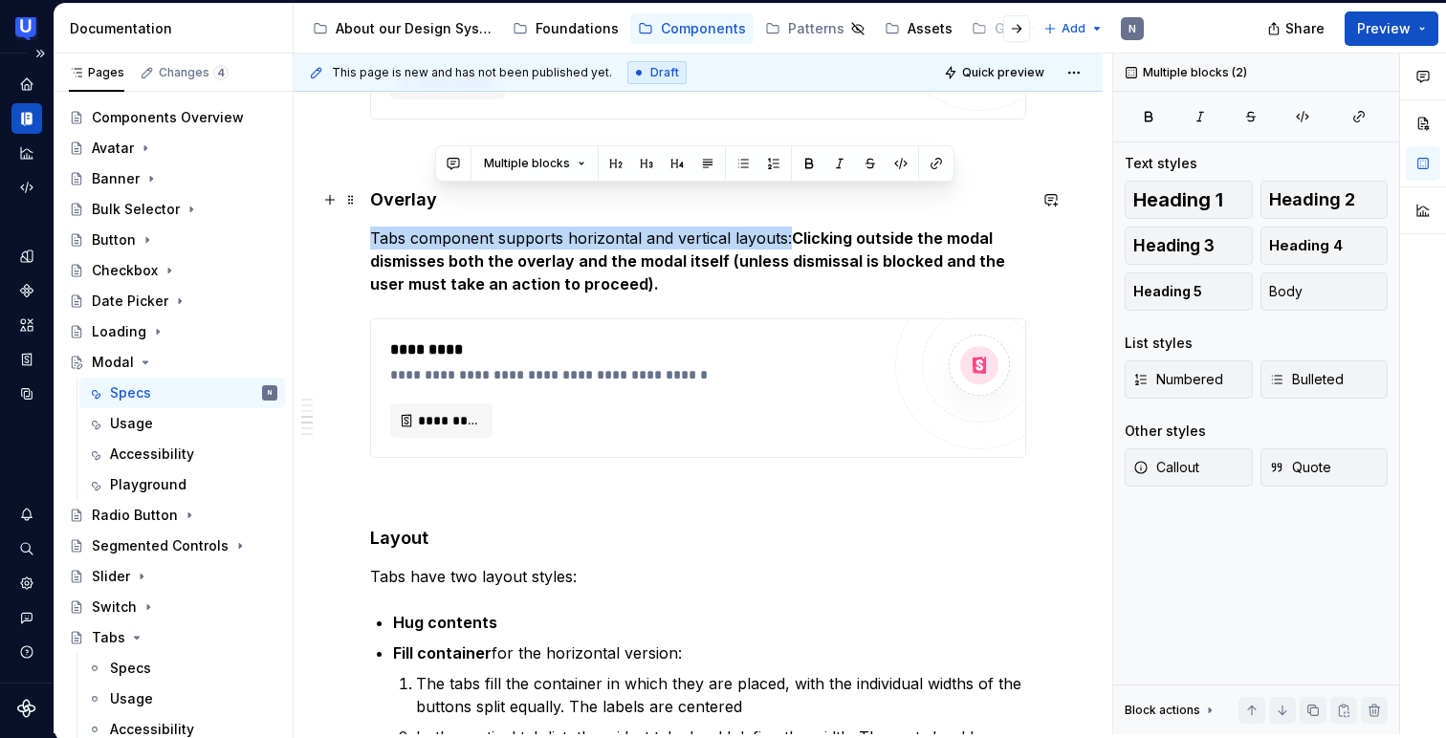
drag, startPoint x: 784, startPoint y: 234, endPoint x: 512, endPoint y: 208, distance: 272.8
click at [512, 208] on div "**********" at bounding box center [698, 509] width 656 height 4833
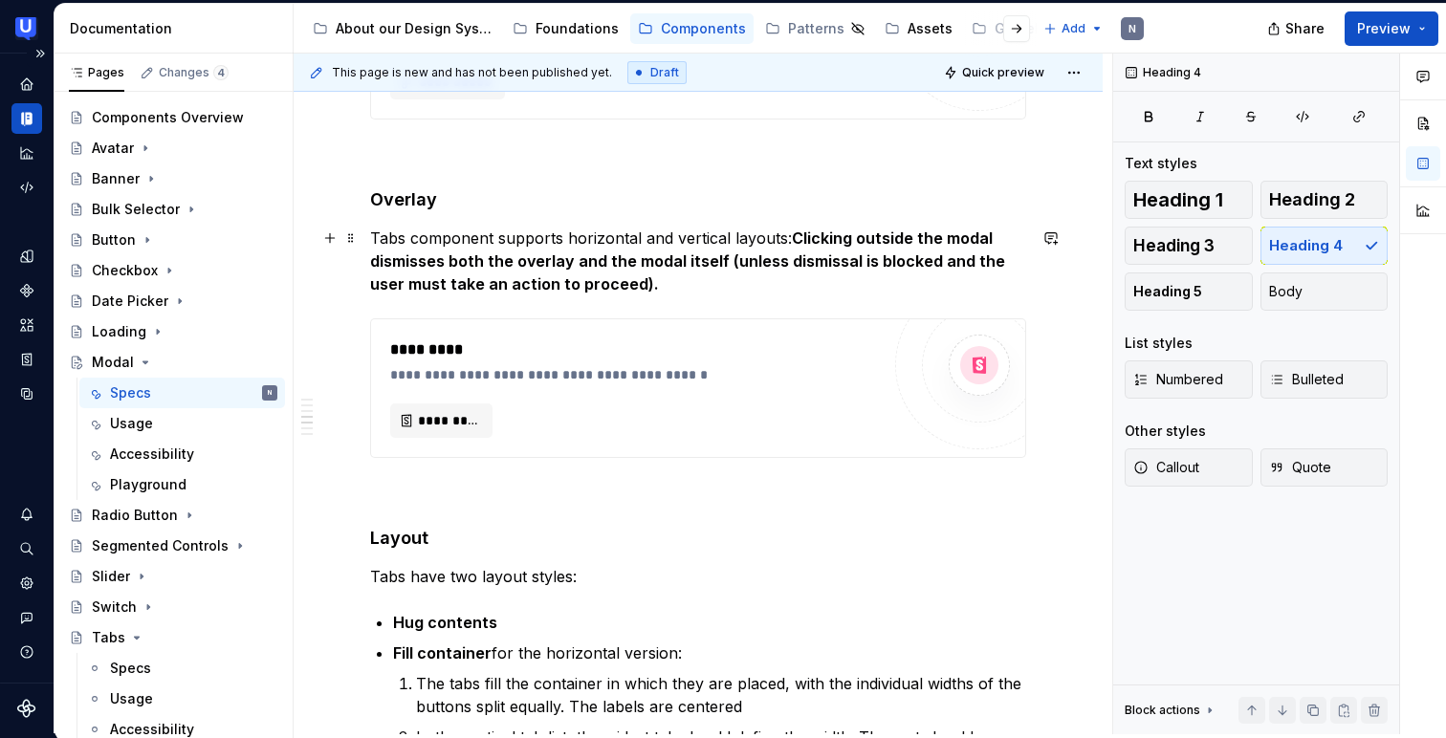
click at [784, 238] on strong "Clicking outside the modal dismisses both the overlay and the modal itself (unl…" at bounding box center [689, 261] width 639 height 65
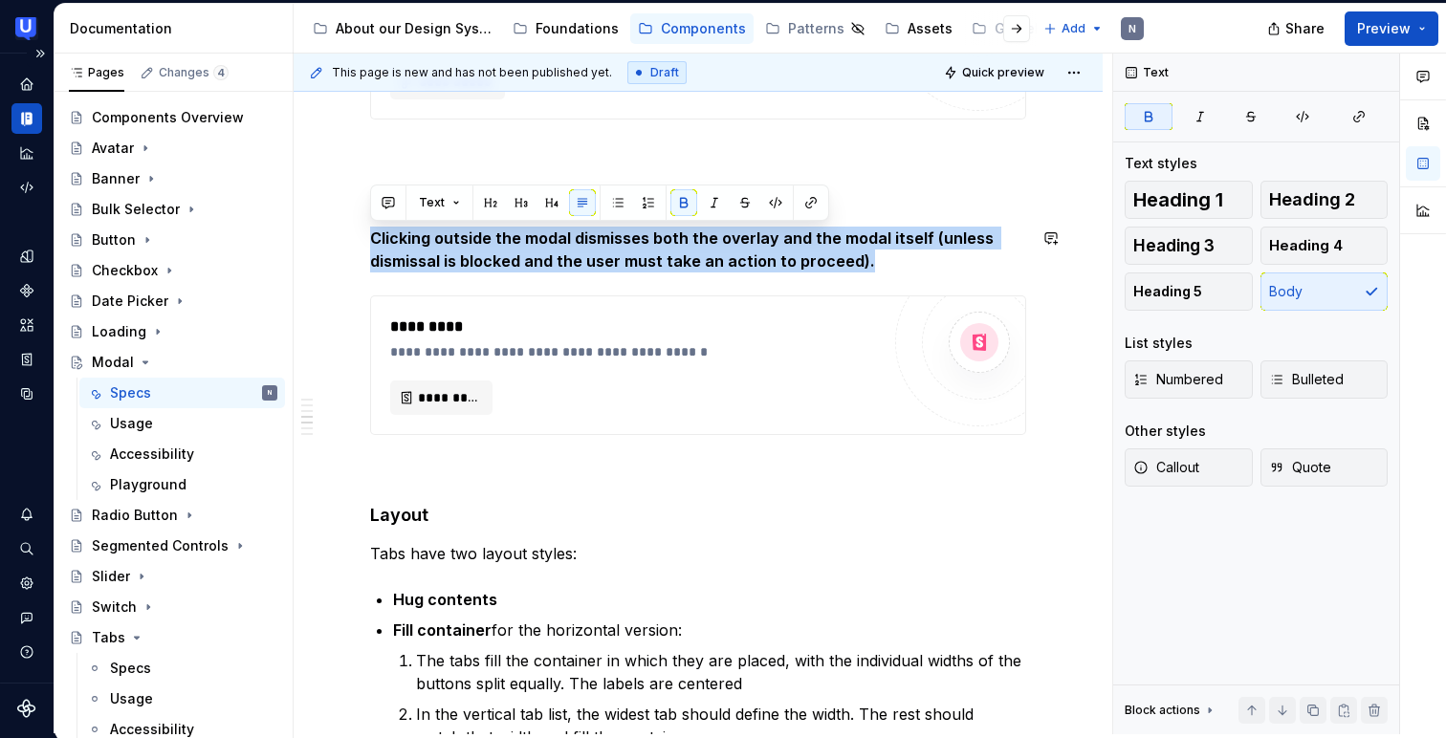
drag, startPoint x: 909, startPoint y: 263, endPoint x: 646, endPoint y: 216, distance: 267.1
click at [646, 216] on div "**********" at bounding box center [698, 498] width 656 height 4810
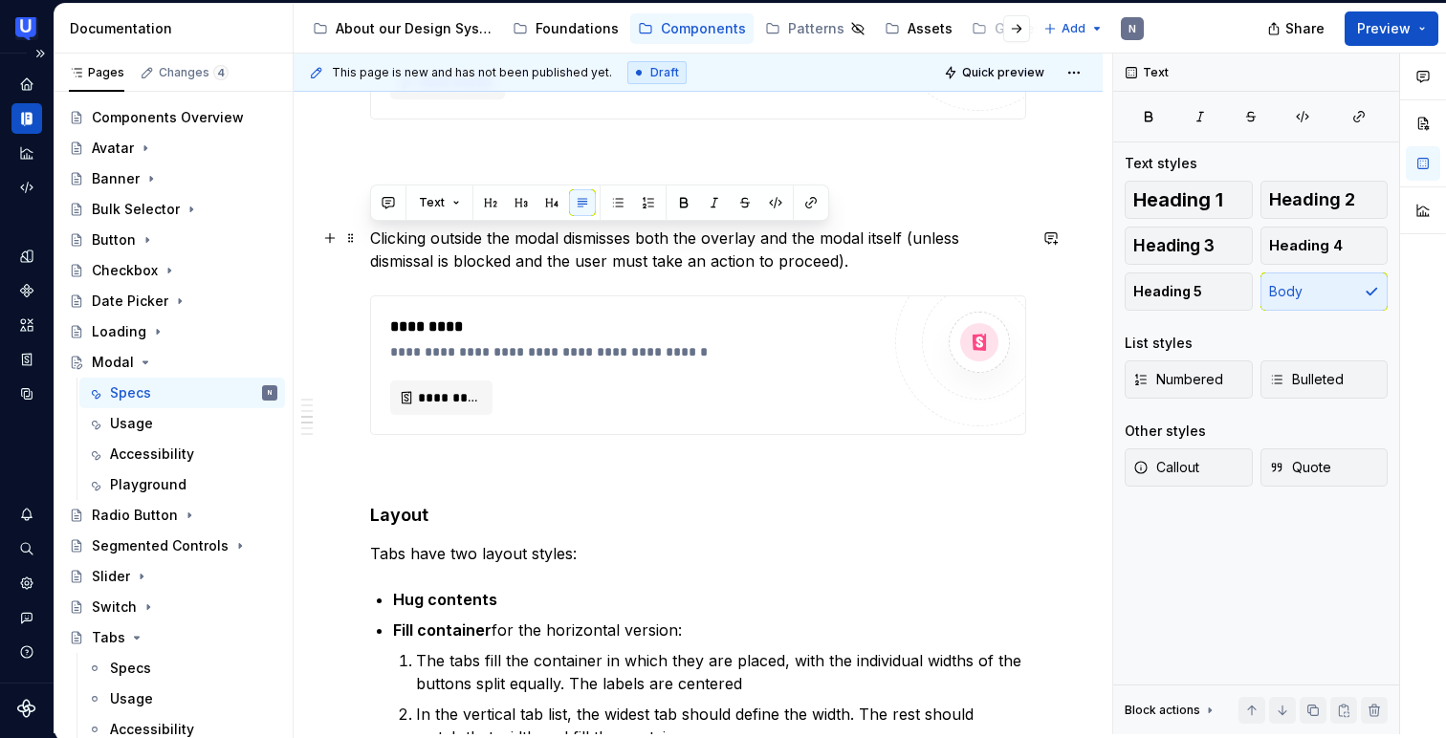
click at [519, 264] on p "Clicking outside the modal dismisses both the overlay and the modal itself (unl…" at bounding box center [698, 250] width 656 height 46
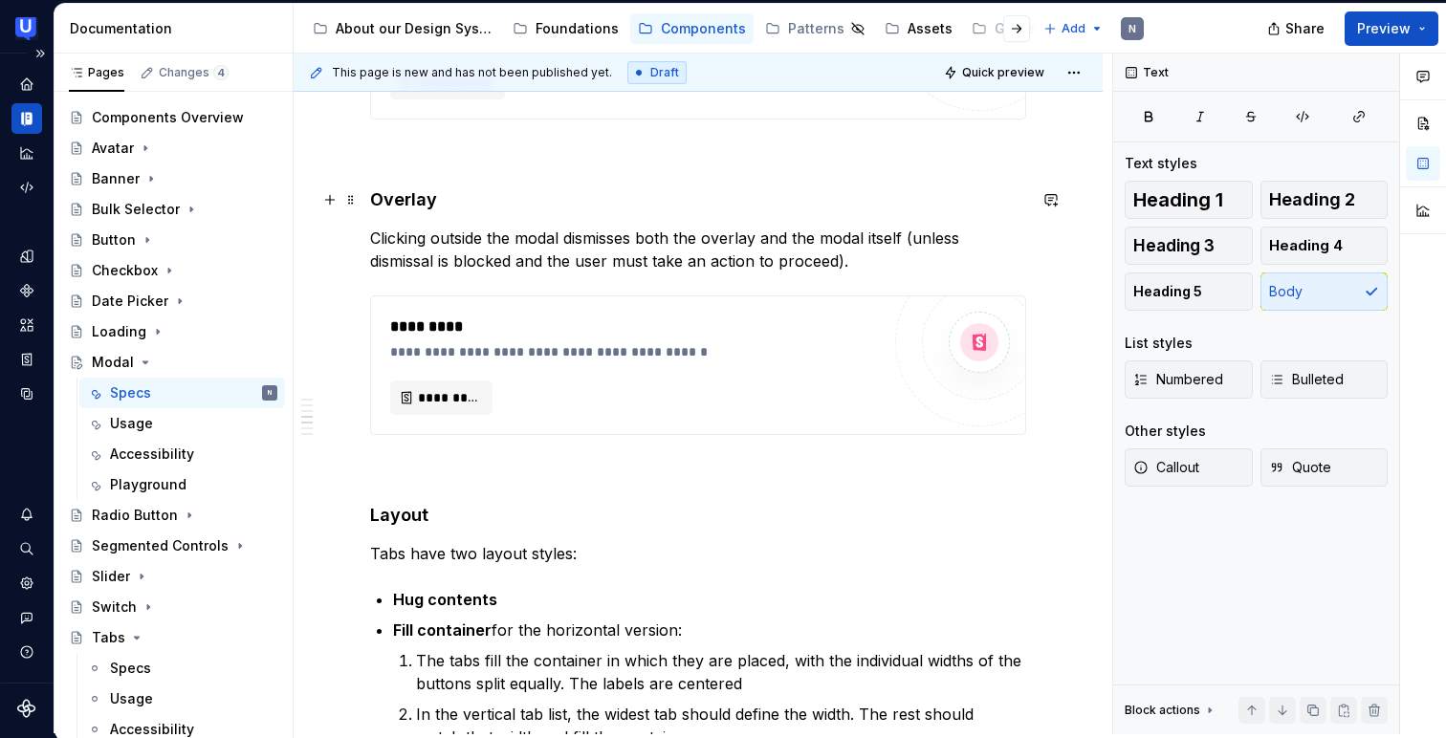
click at [428, 202] on h4 "Overlay" at bounding box center [698, 199] width 656 height 23
click at [445, 239] on p "Clicking outside the modal dismisses both the overlay and the modal itself (unl…" at bounding box center [698, 250] width 656 height 46
click at [372, 233] on p "Clicking outside the modal dismisses both the overlay and the modal itself (unl…" at bounding box center [698, 250] width 656 height 46
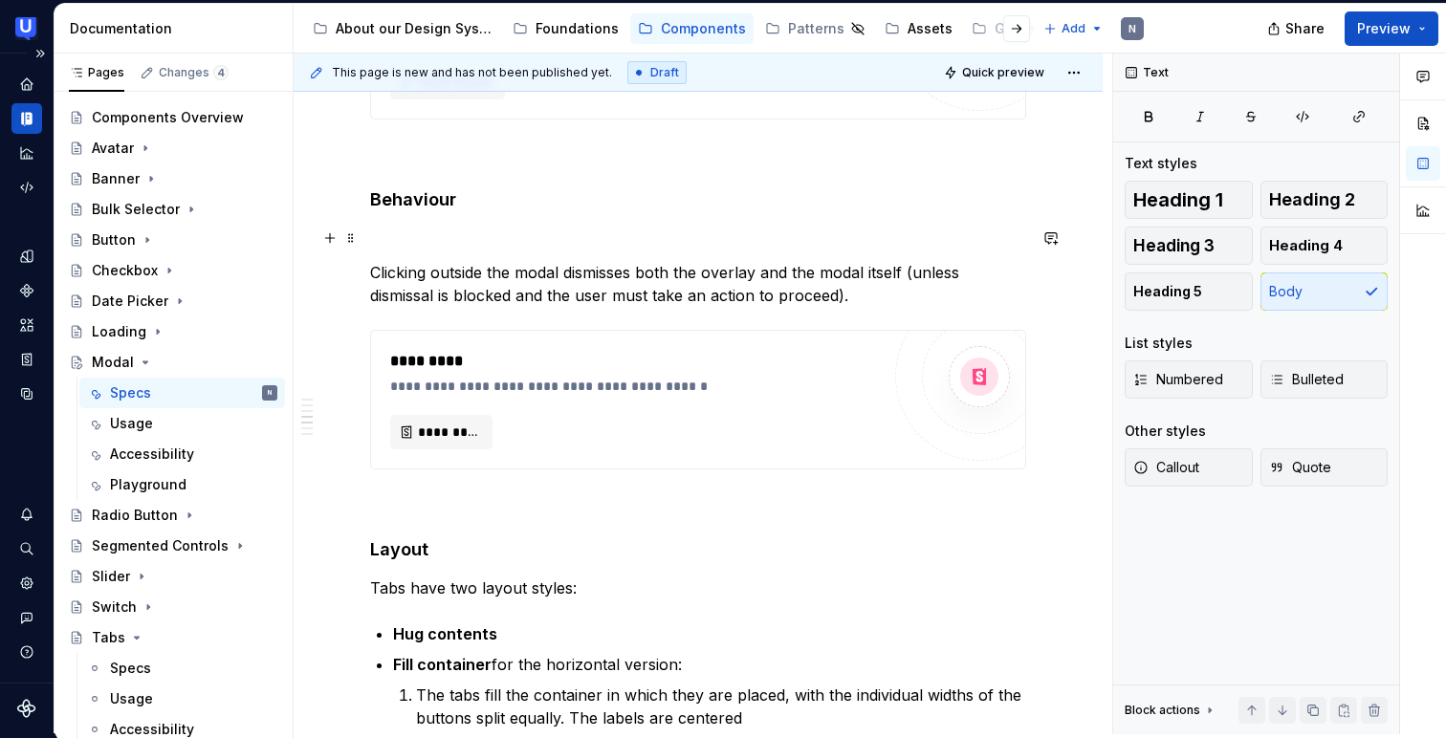
click at [375, 243] on p at bounding box center [698, 238] width 656 height 23
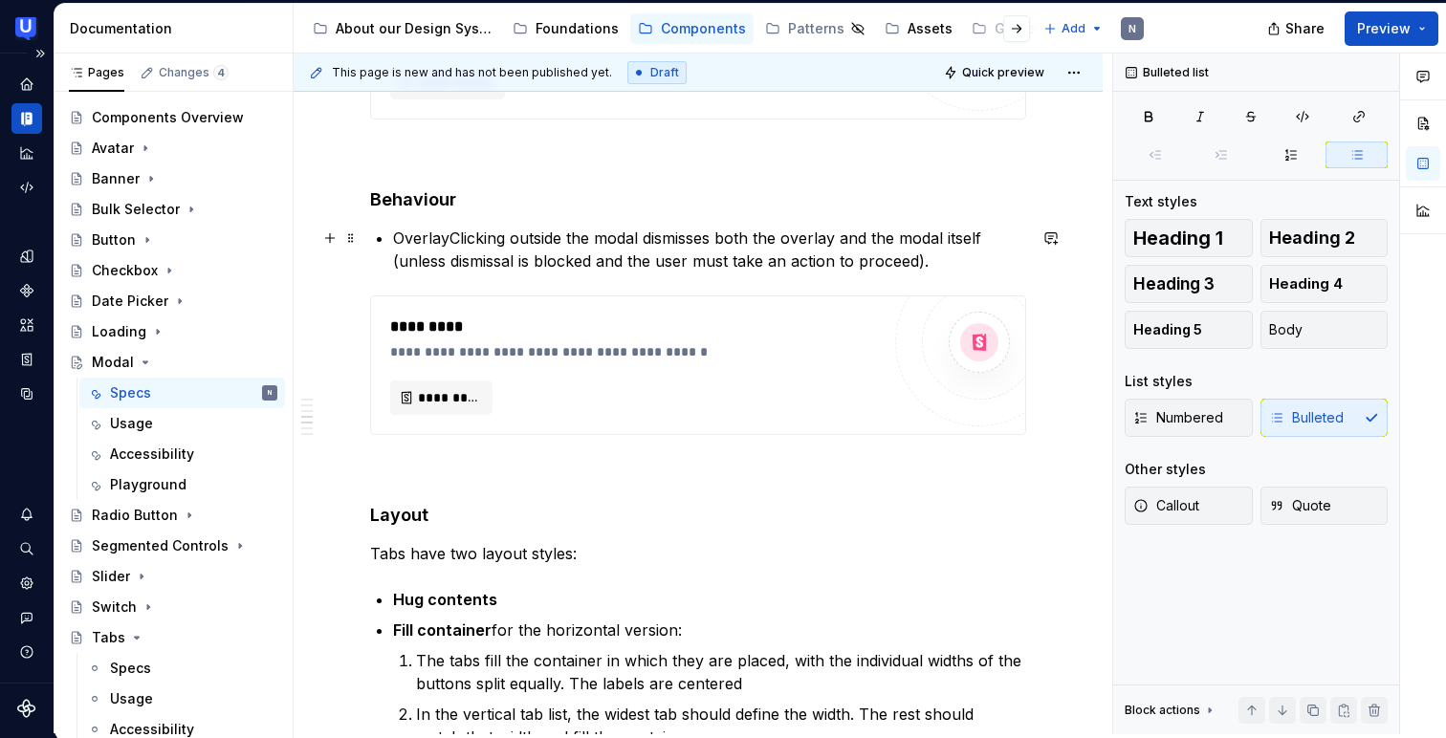
click at [446, 233] on p "OverlayClicking outside the modal dismisses both the overlay and the modal itse…" at bounding box center [709, 250] width 633 height 46
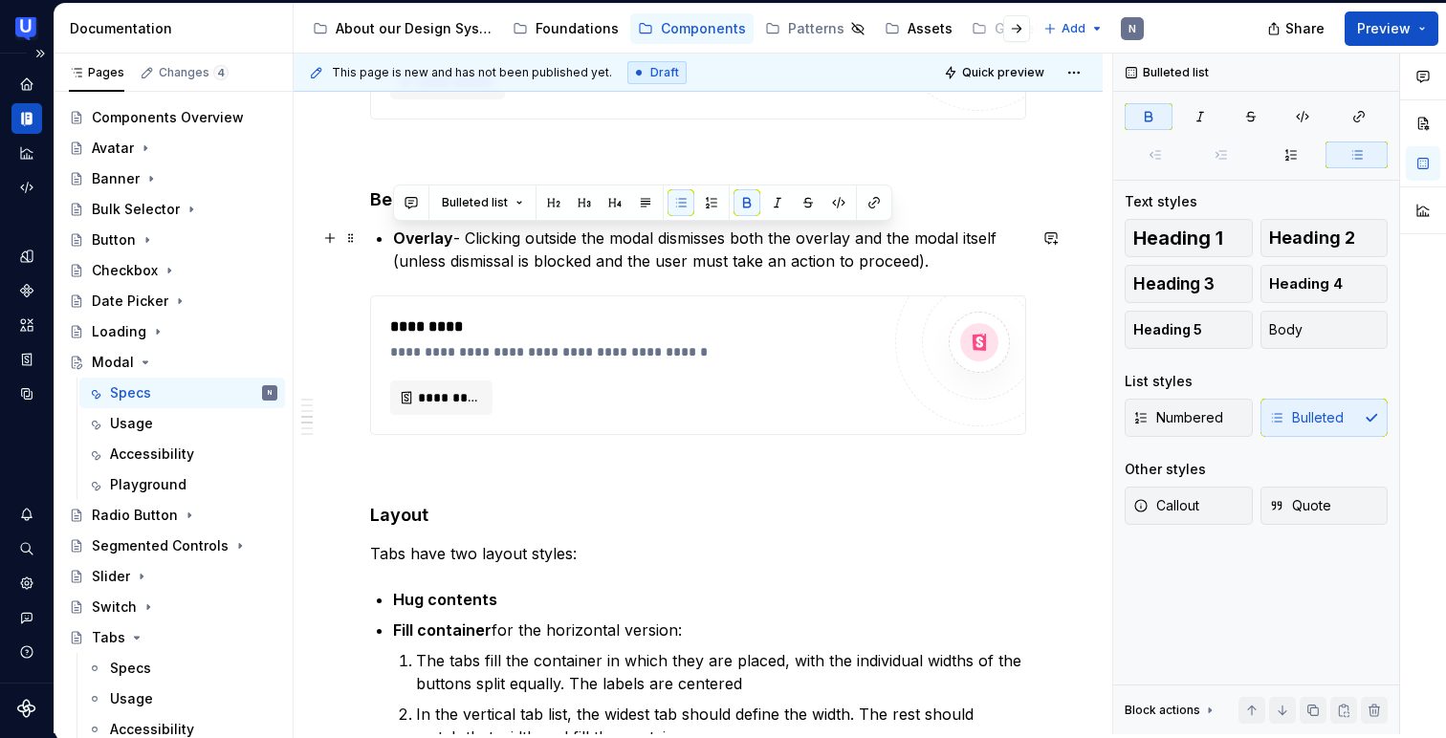
click at [928, 256] on p "Overlay - Clicking outside the modal dismisses both the overlay and the modal i…" at bounding box center [709, 250] width 633 height 46
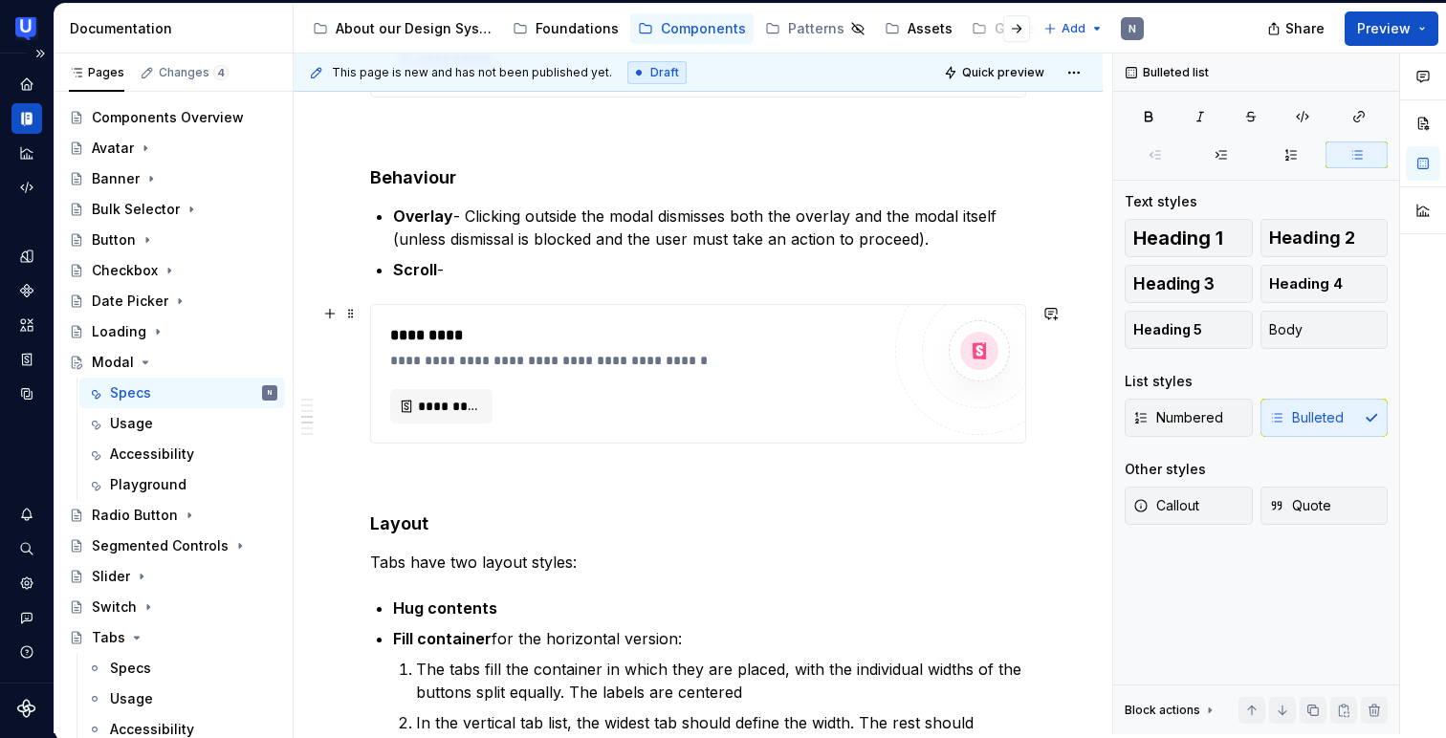
scroll to position [2349, 0]
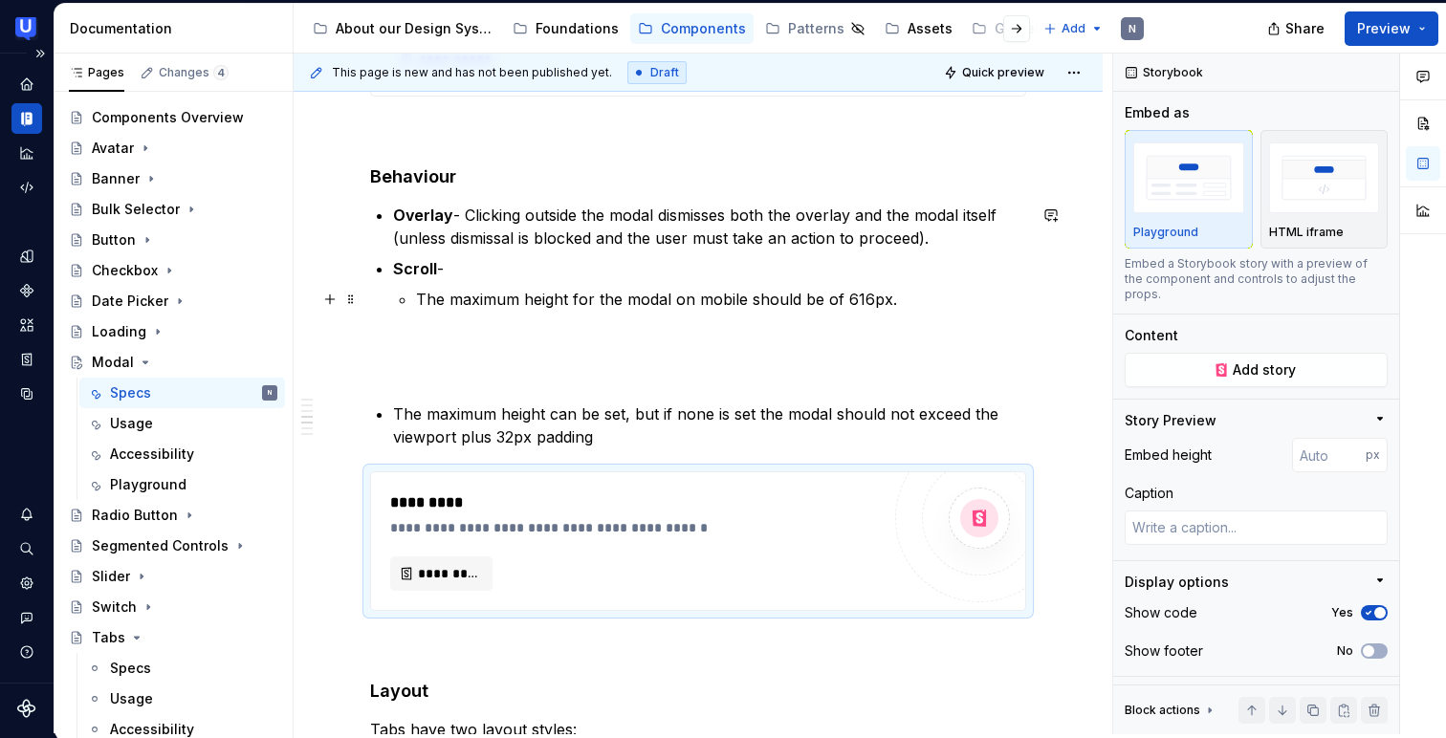
click at [418, 294] on p "The maximum height for the modal on mobile should be of 616px." at bounding box center [721, 299] width 610 height 23
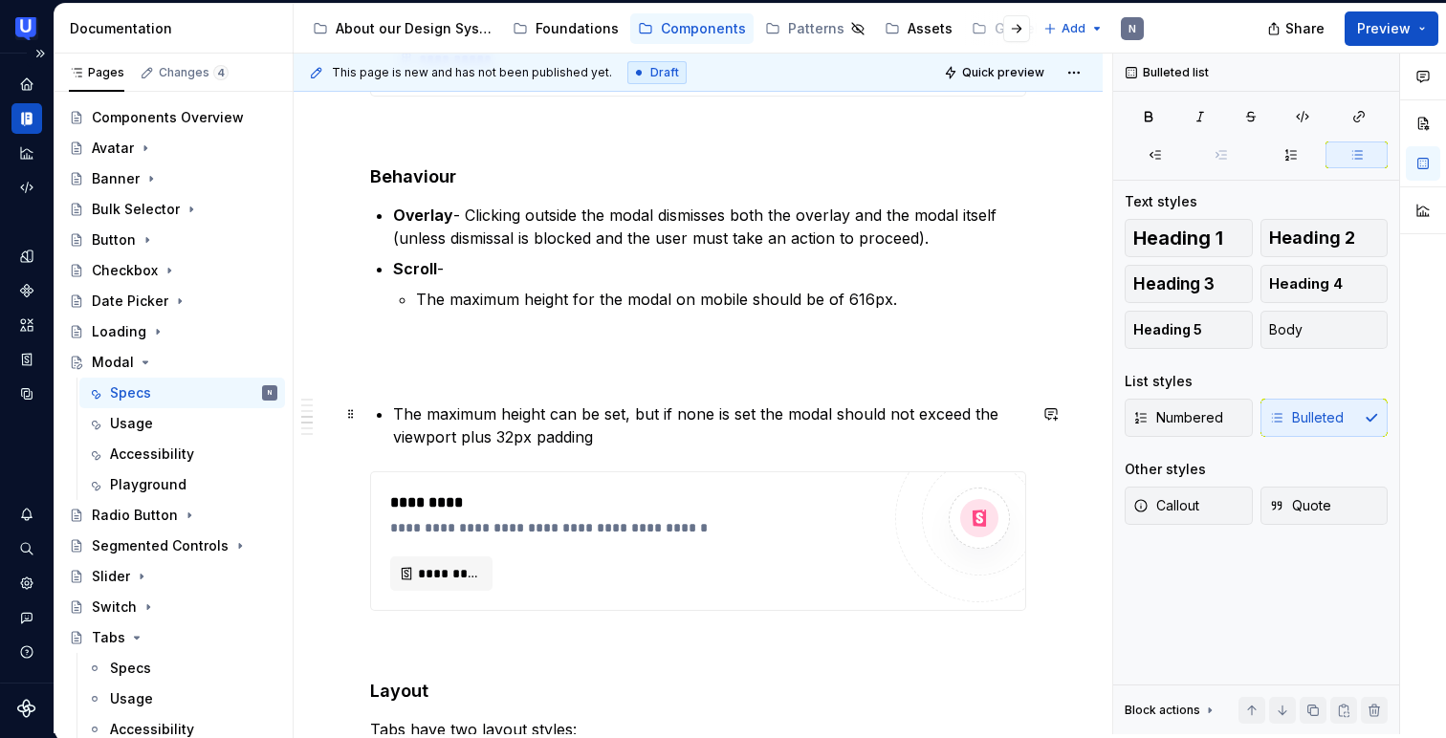
click at [395, 405] on p "The maximum height can be set, but if none is set the modal should not exceed t…" at bounding box center [709, 426] width 633 height 46
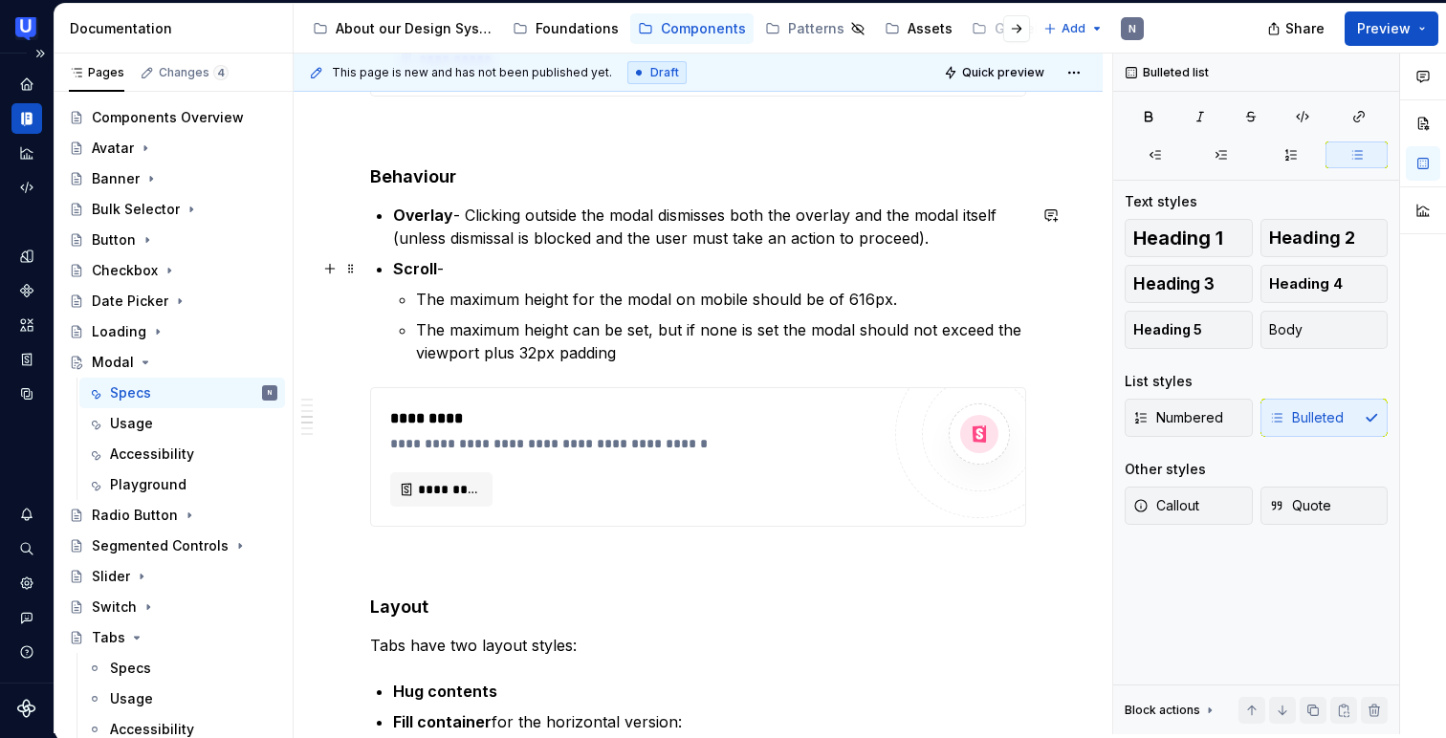
click at [502, 272] on p "Scroll -" at bounding box center [709, 268] width 633 height 23
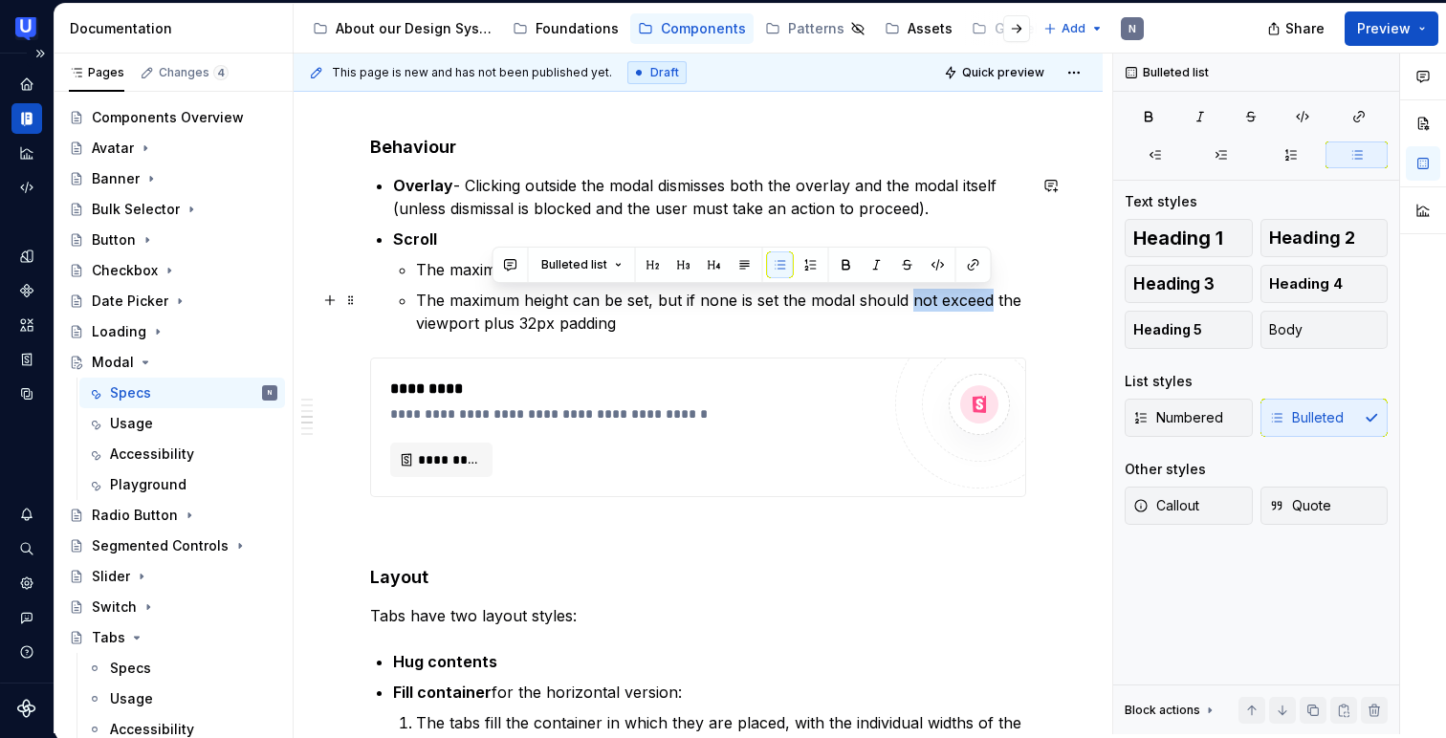
drag, startPoint x: 912, startPoint y: 301, endPoint x: 988, endPoint y: 294, distance: 75.8
click at [988, 294] on p "The maximum height can be set, but if none is set the modal should not exceed t…" at bounding box center [721, 312] width 610 height 46
click at [792, 306] on p "The maximum height can be set, but if none is set the modal should not exceed t…" at bounding box center [721, 312] width 610 height 46
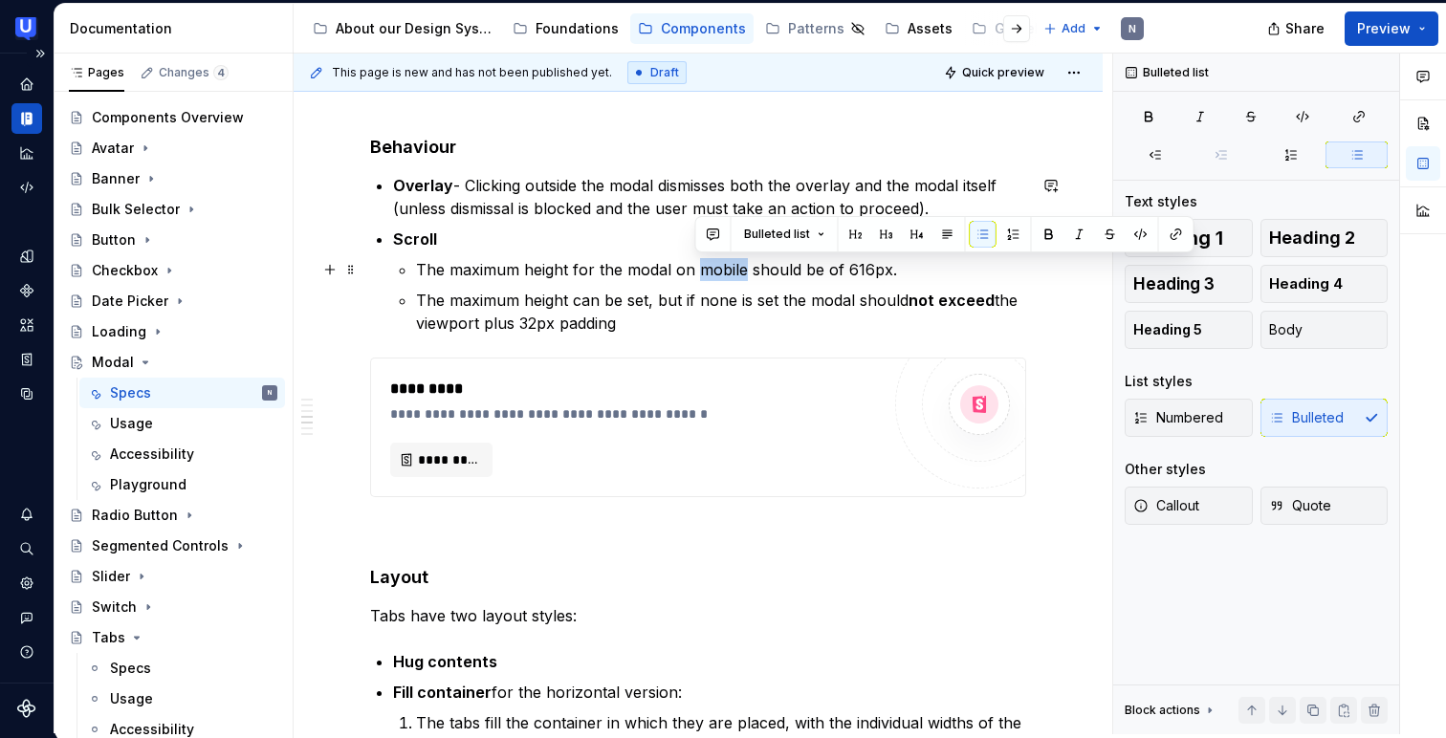
drag, startPoint x: 695, startPoint y: 270, endPoint x: 744, endPoint y: 268, distance: 48.8
click at [744, 268] on p "The maximum height for the modal on mobile should be of 616px." at bounding box center [721, 269] width 610 height 23
click at [852, 268] on p "The maximum height for the modal on mobile should be of 616px." at bounding box center [721, 269] width 610 height 23
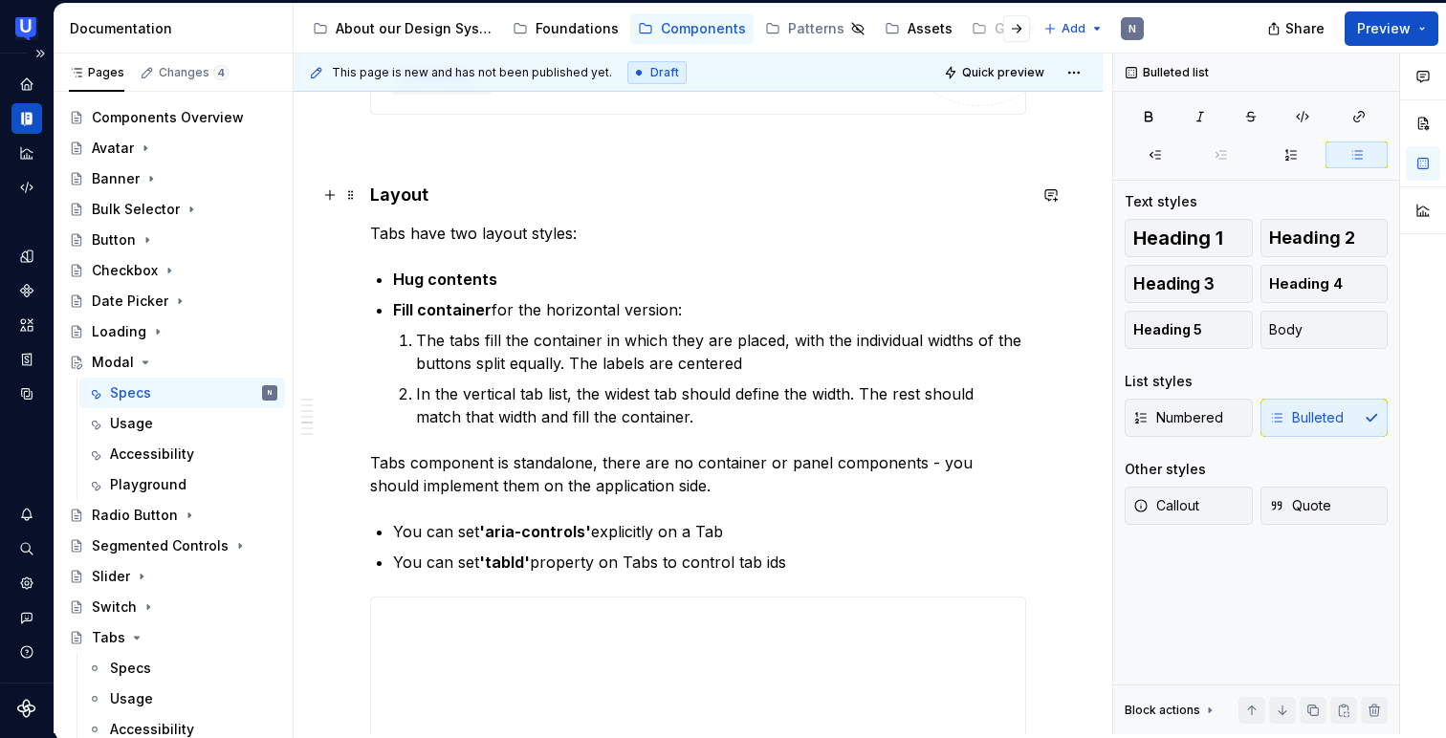
scroll to position [2741, 0]
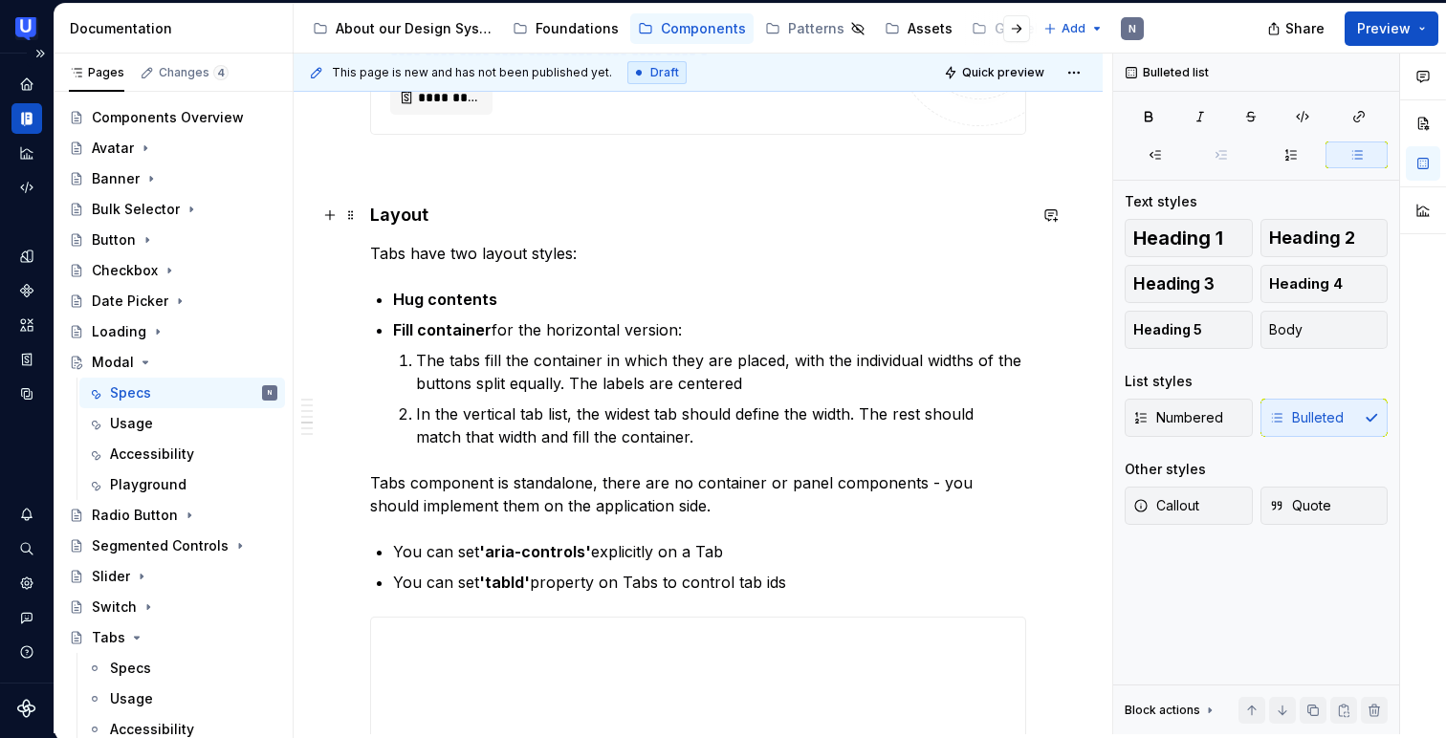
click at [387, 206] on h4 "Layout" at bounding box center [698, 215] width 656 height 23
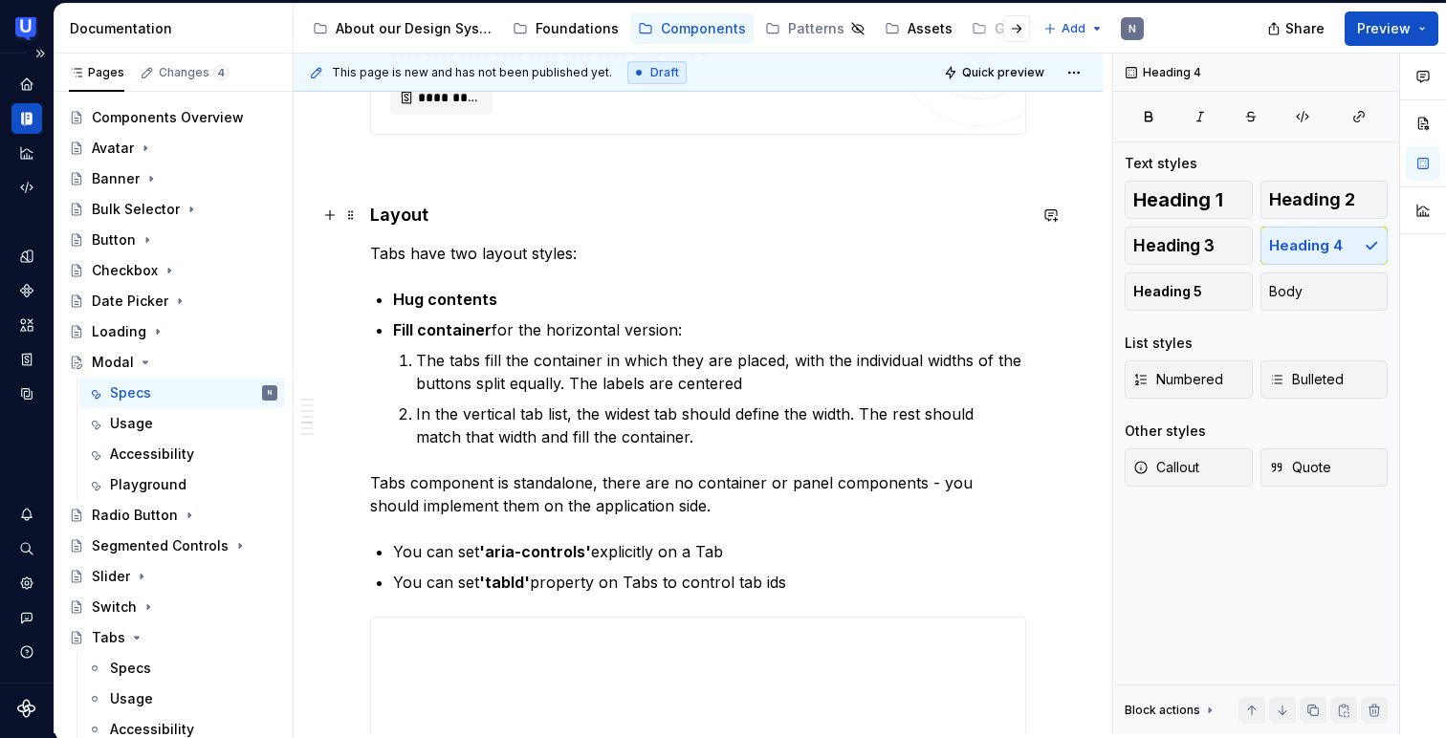
click at [387, 206] on h4 "Layout" at bounding box center [698, 215] width 656 height 23
click at [345, 253] on span at bounding box center [350, 253] width 15 height 27
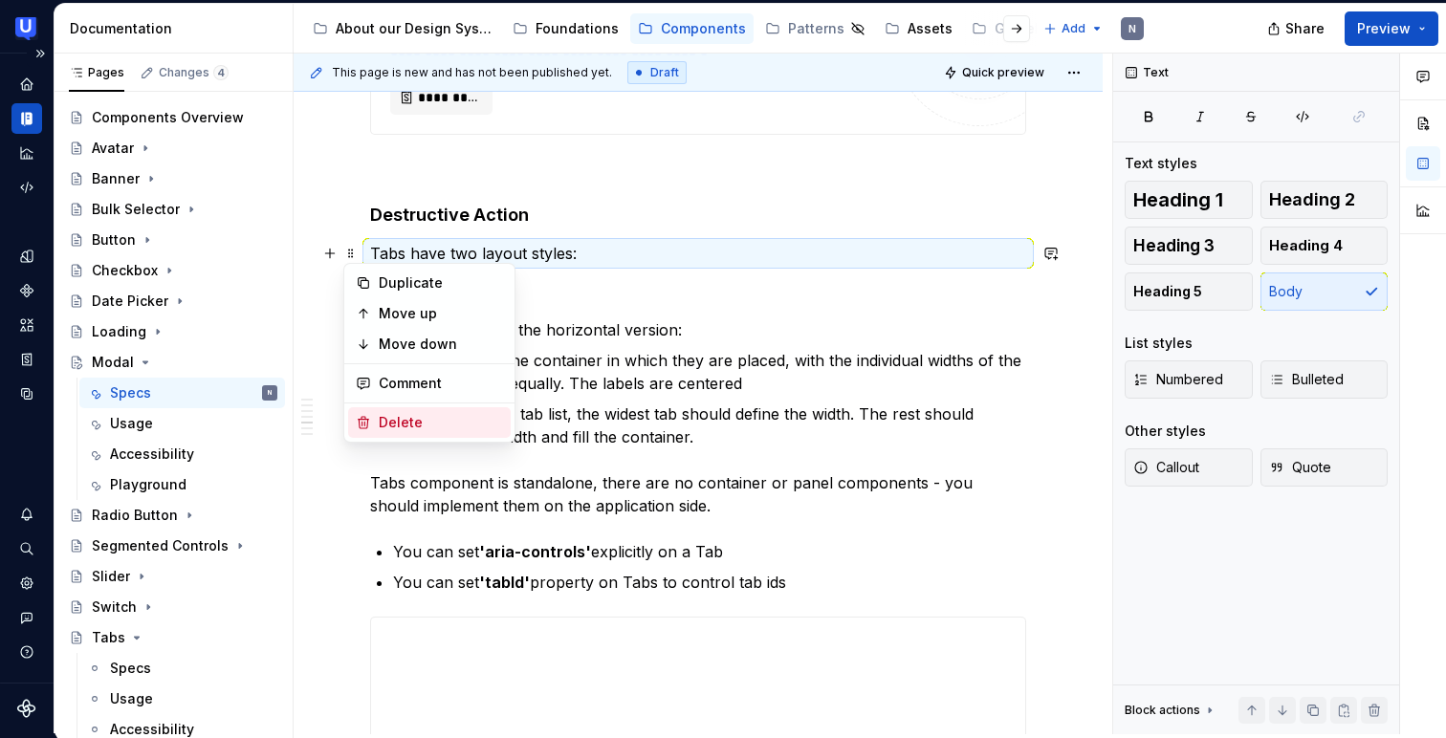
click at [369, 418] on icon at bounding box center [363, 422] width 15 height 15
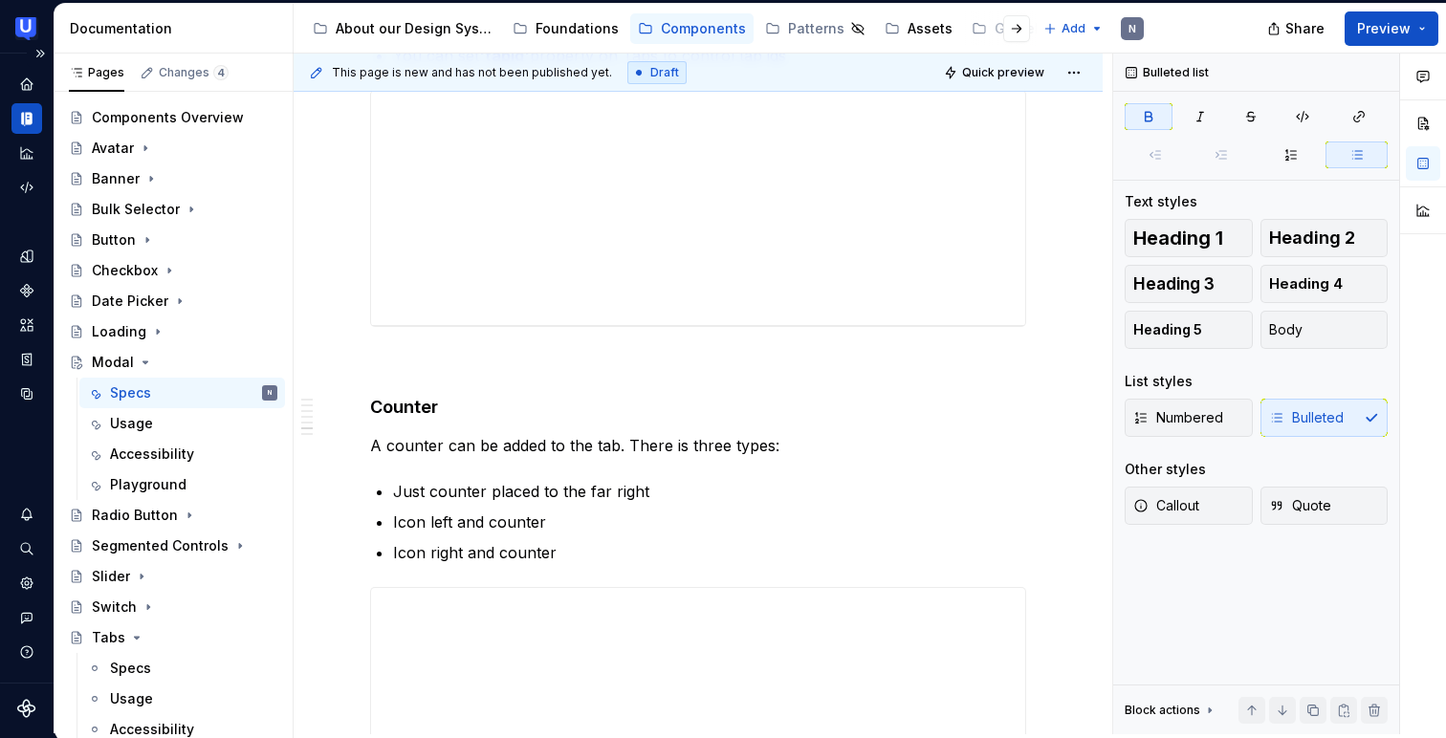
scroll to position [3244, 0]
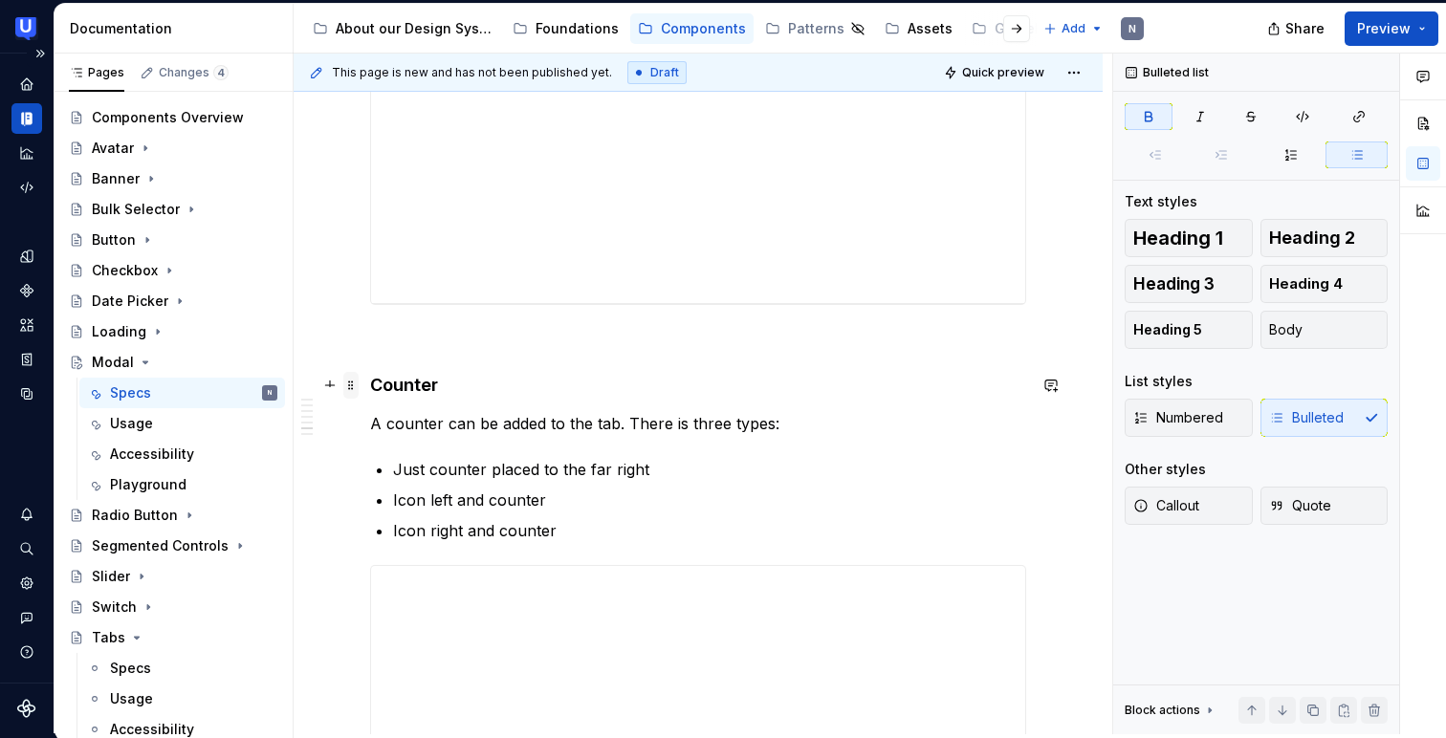
click at [356, 383] on span at bounding box center [350, 385] width 15 height 27
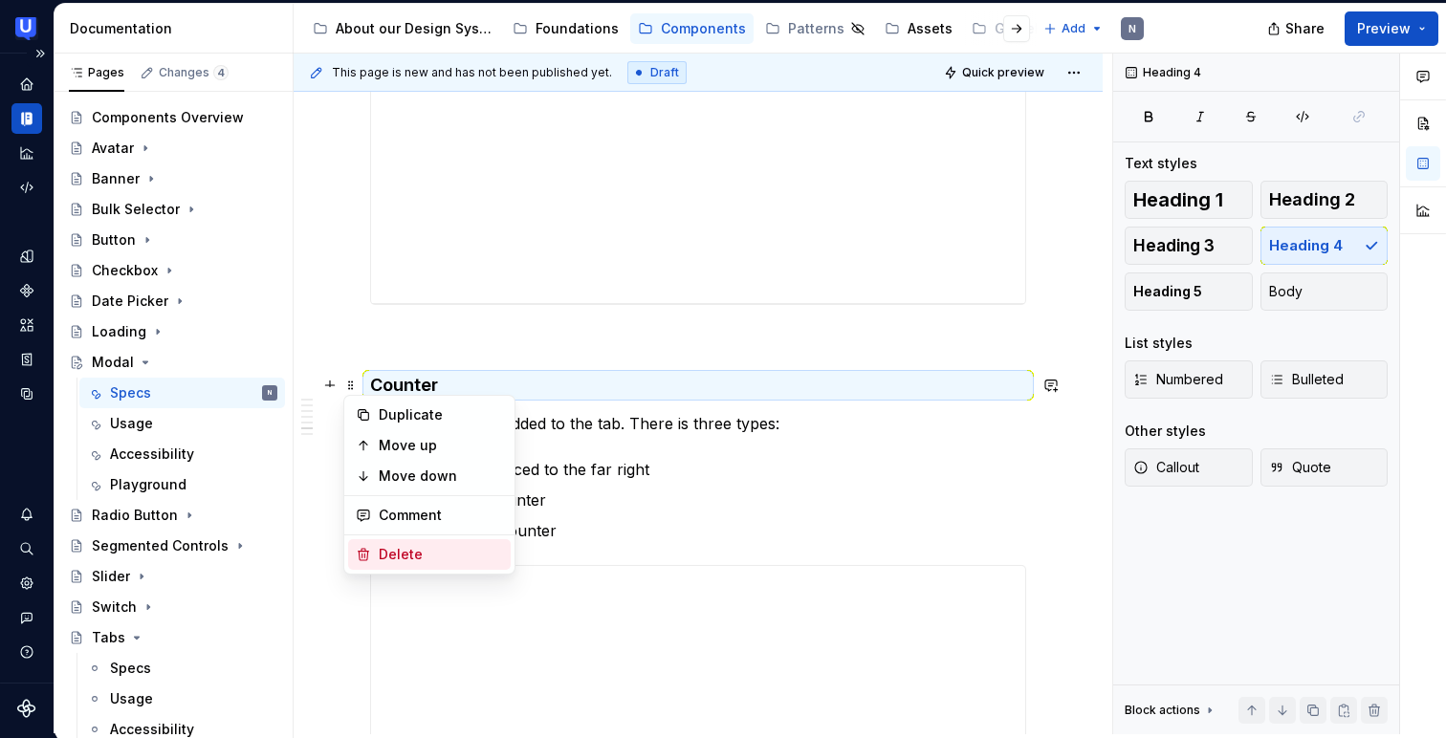
click at [375, 548] on div "Delete" at bounding box center [429, 554] width 163 height 31
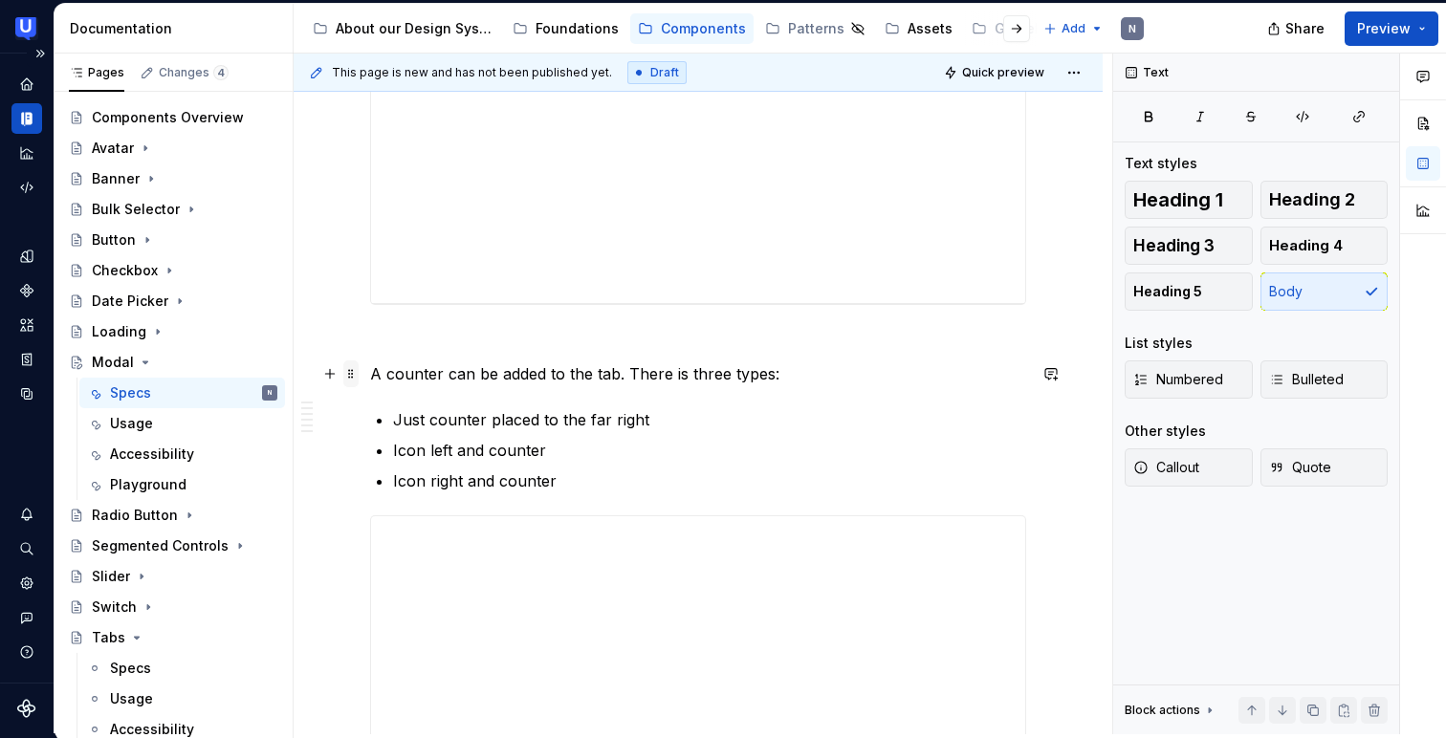
click at [346, 374] on span at bounding box center [350, 373] width 15 height 27
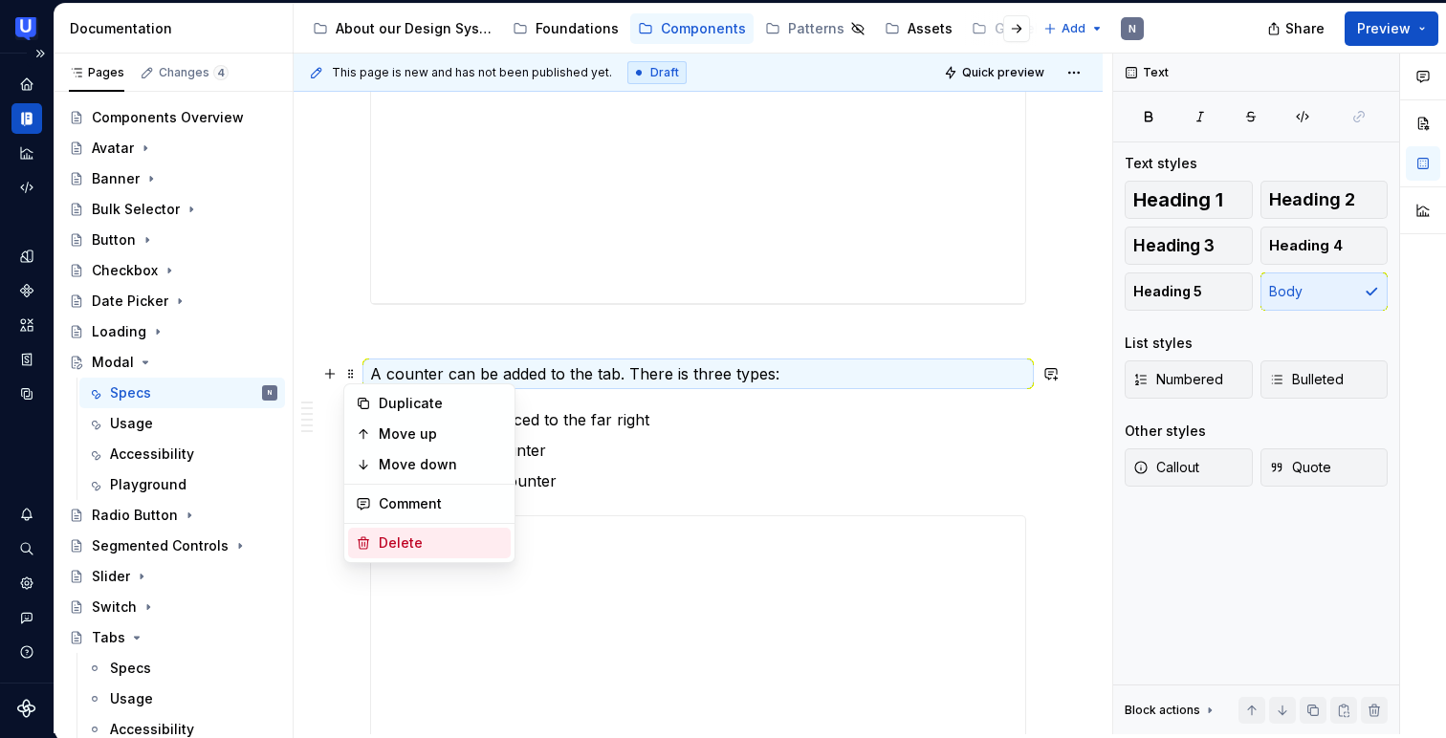
click at [378, 543] on div "Delete" at bounding box center [429, 543] width 163 height 31
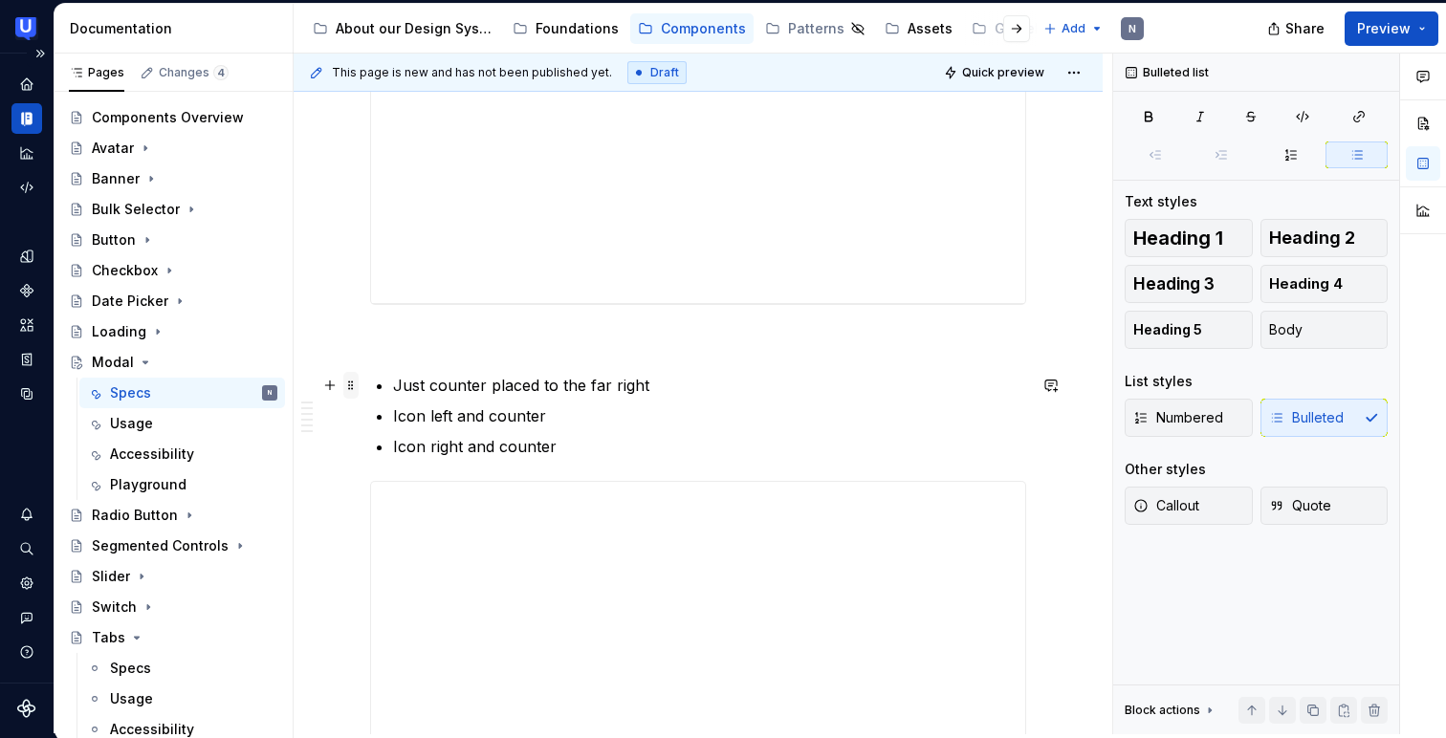
click at [354, 385] on span at bounding box center [350, 385] width 15 height 27
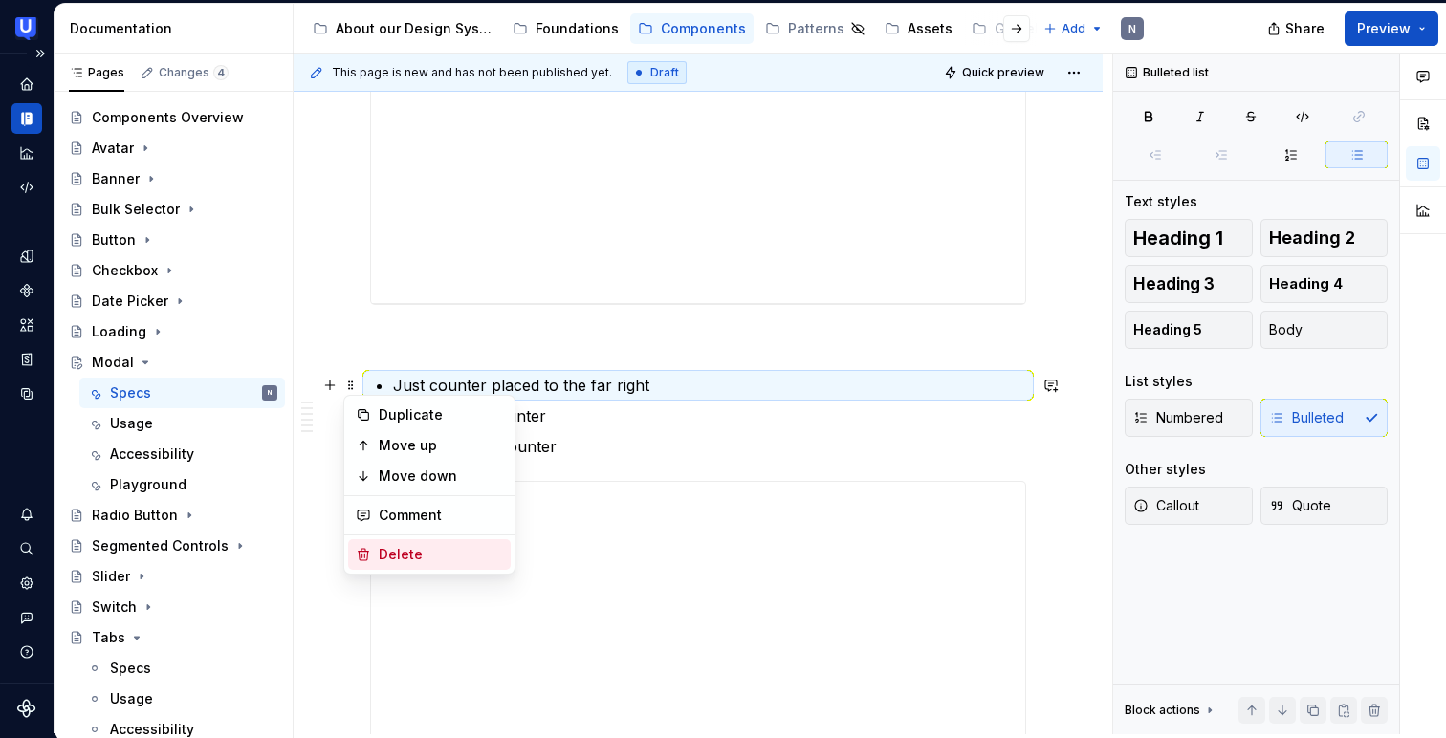
click at [374, 552] on div "Delete" at bounding box center [429, 554] width 163 height 31
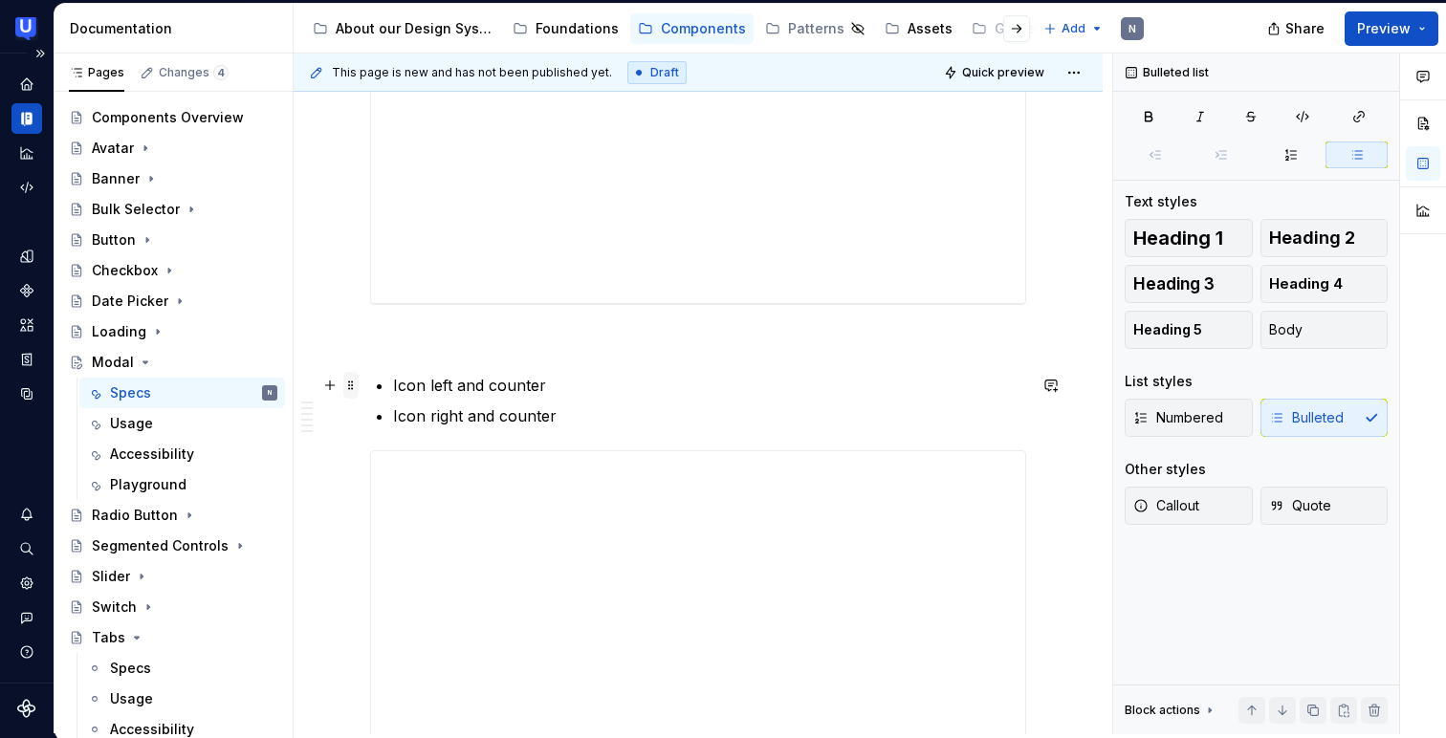
click at [354, 379] on span at bounding box center [350, 385] width 15 height 27
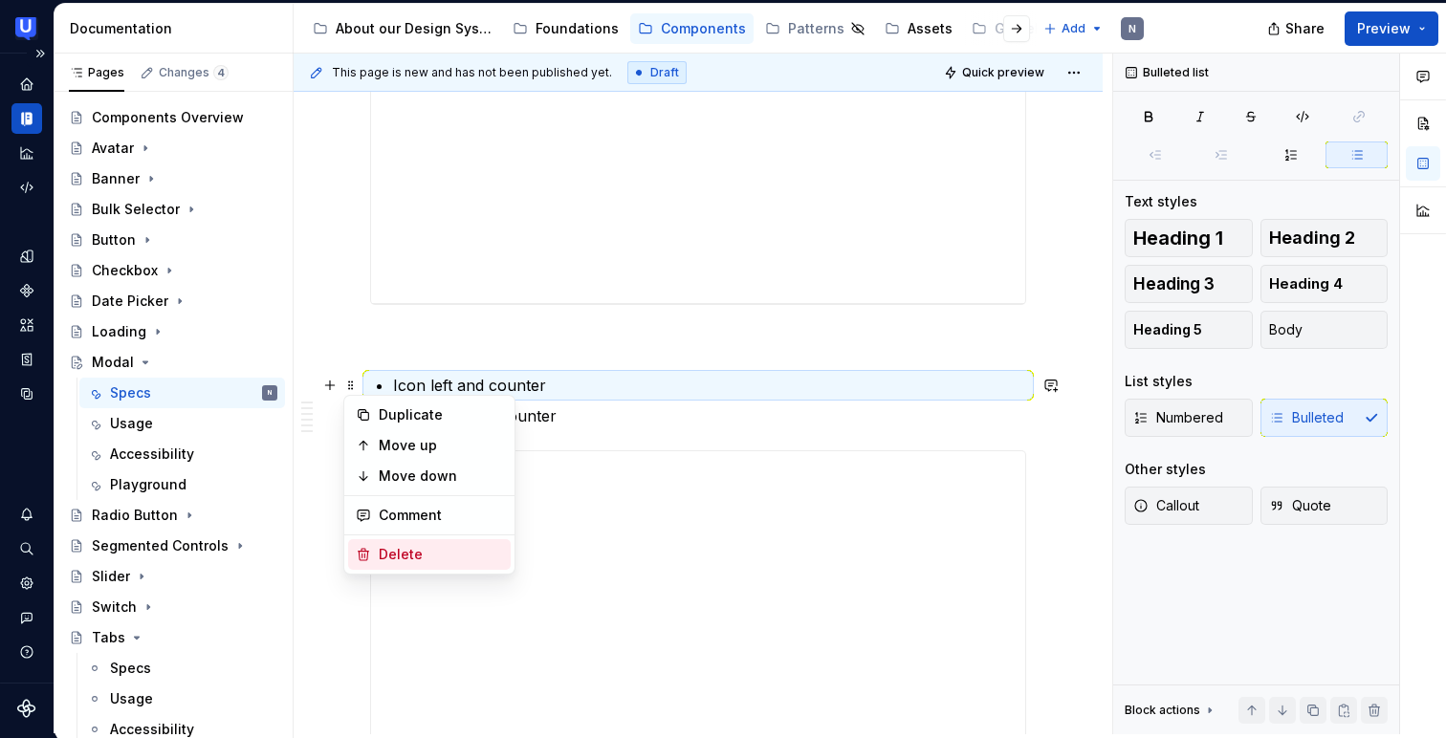
click at [364, 552] on icon at bounding box center [363, 554] width 15 height 15
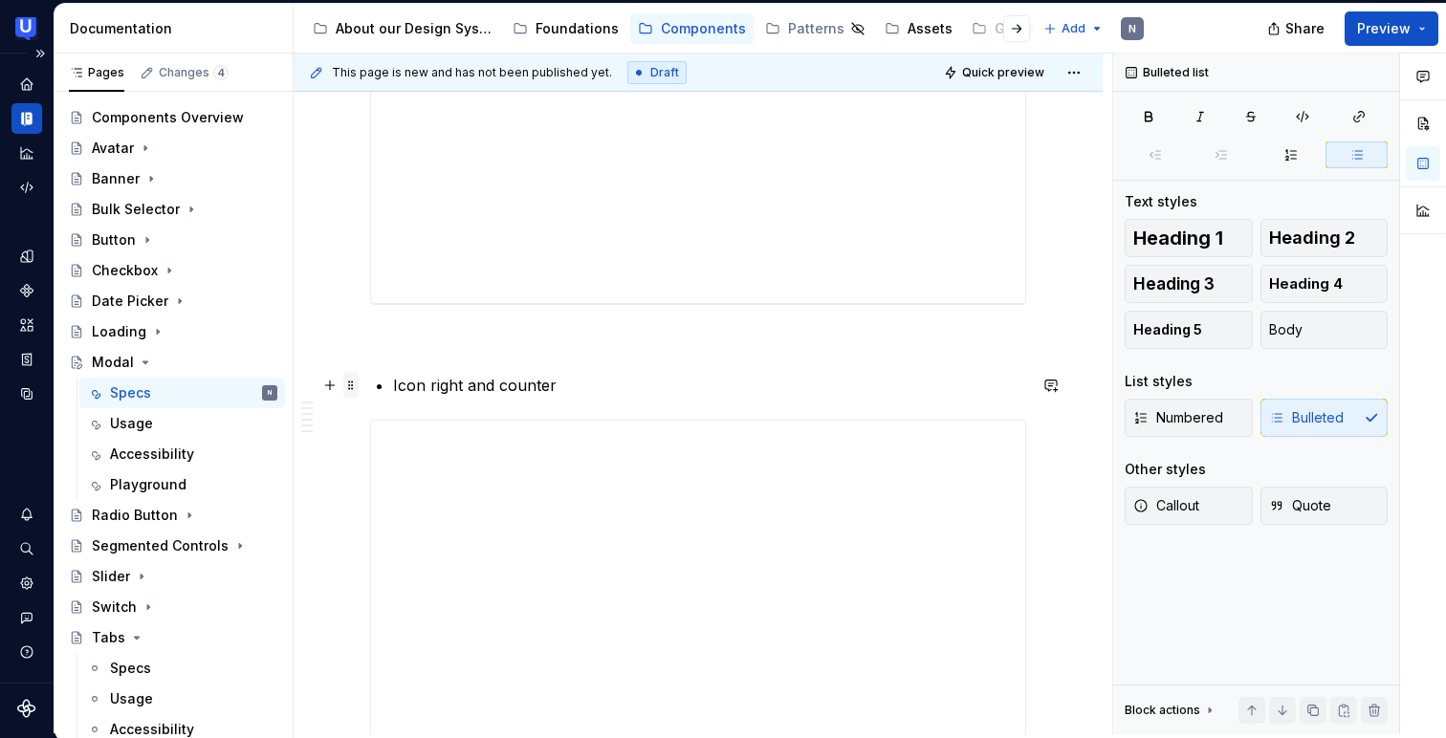
click at [356, 387] on span at bounding box center [350, 385] width 15 height 27
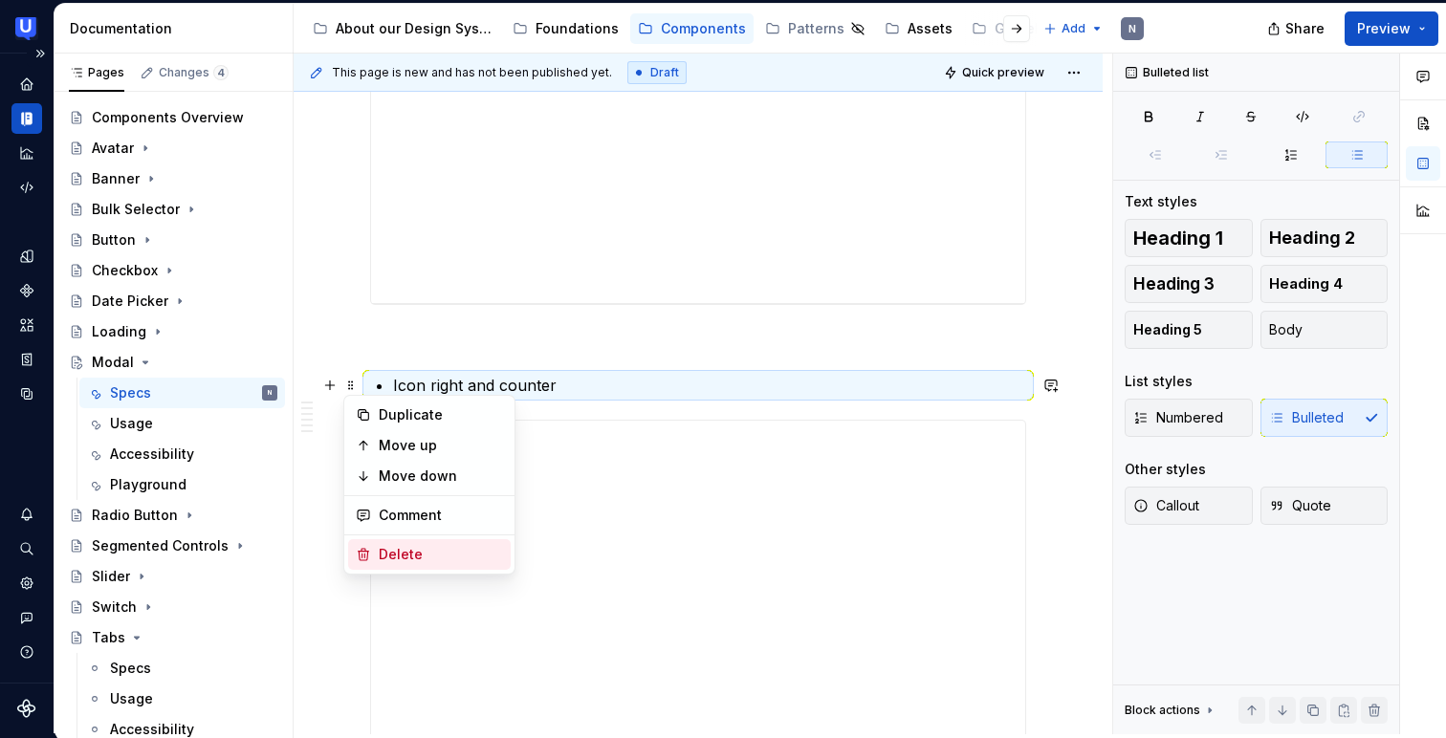
click at [370, 546] on div "Delete" at bounding box center [429, 554] width 163 height 31
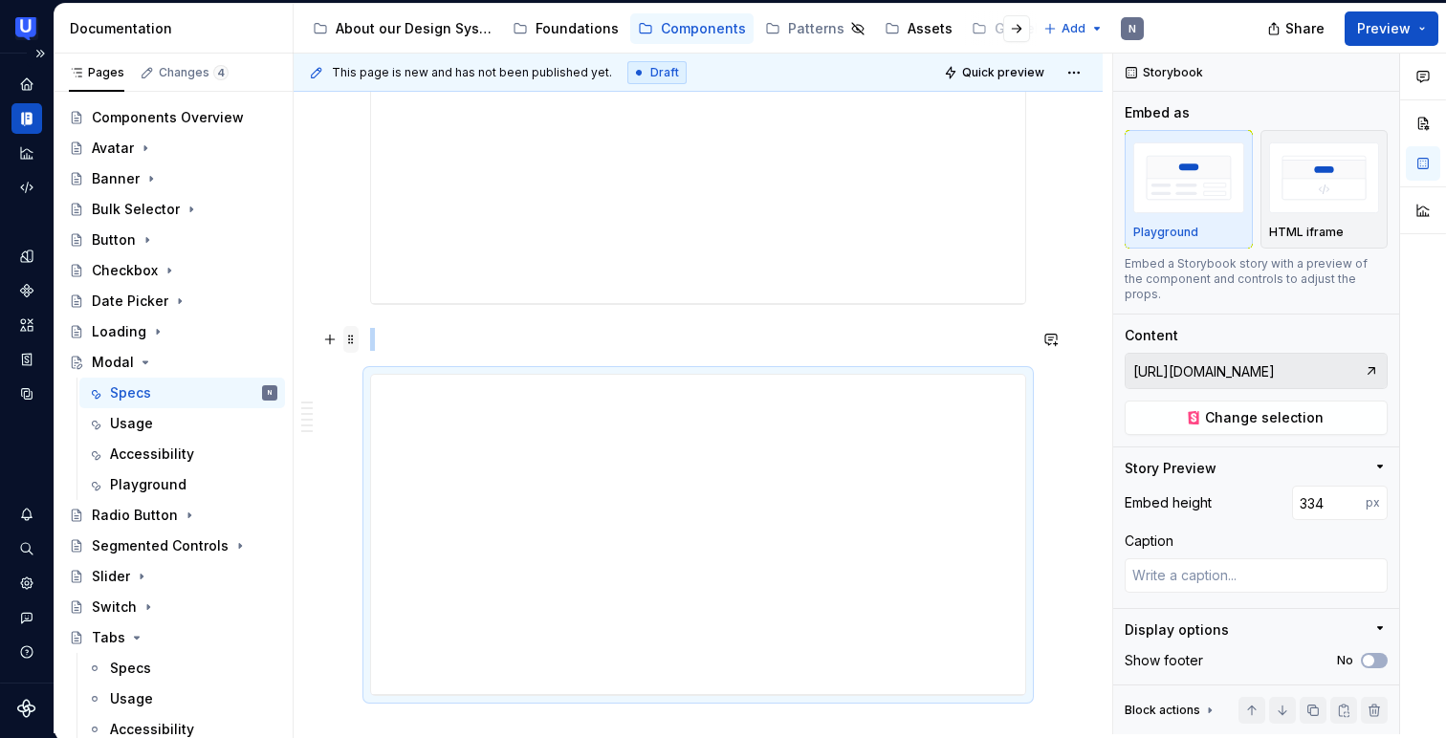
click at [357, 339] on span at bounding box center [350, 339] width 15 height 27
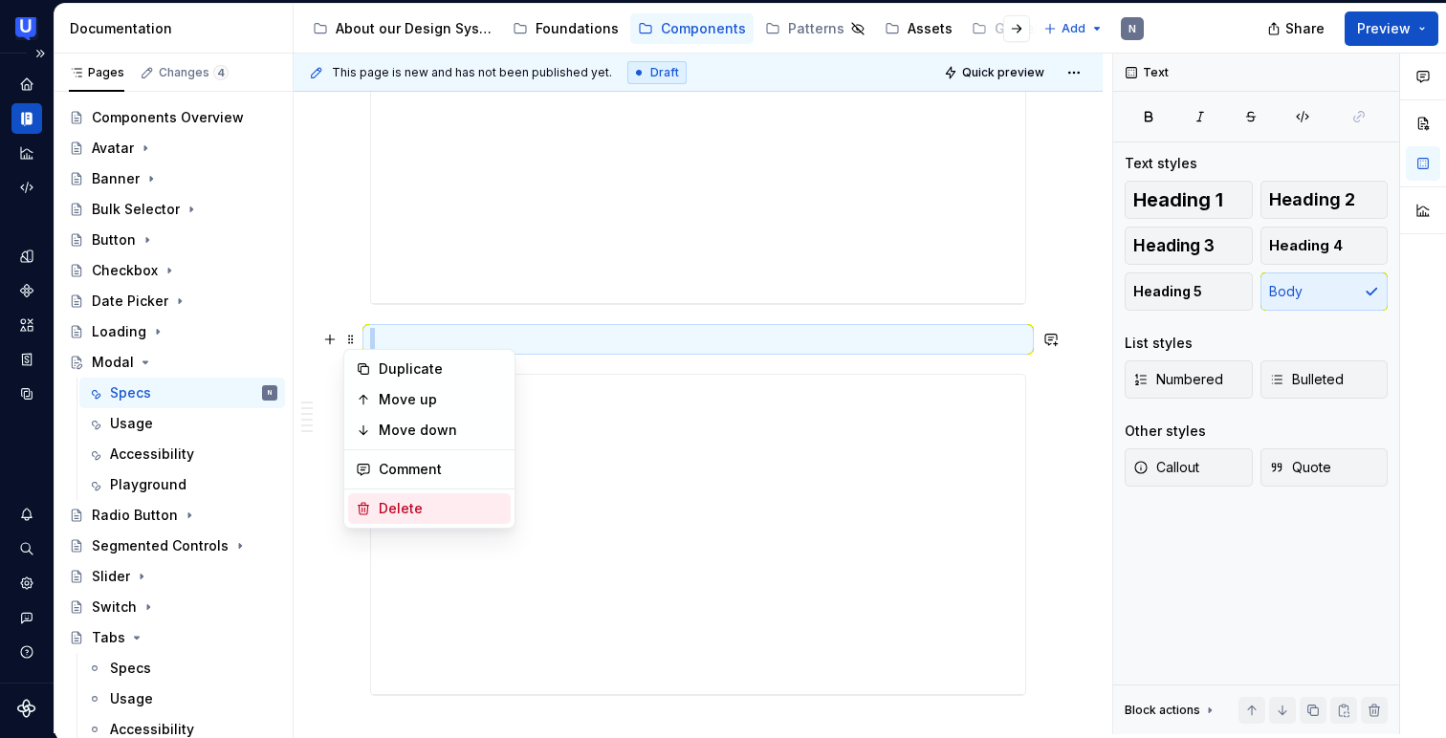
click at [368, 506] on icon at bounding box center [363, 508] width 15 height 15
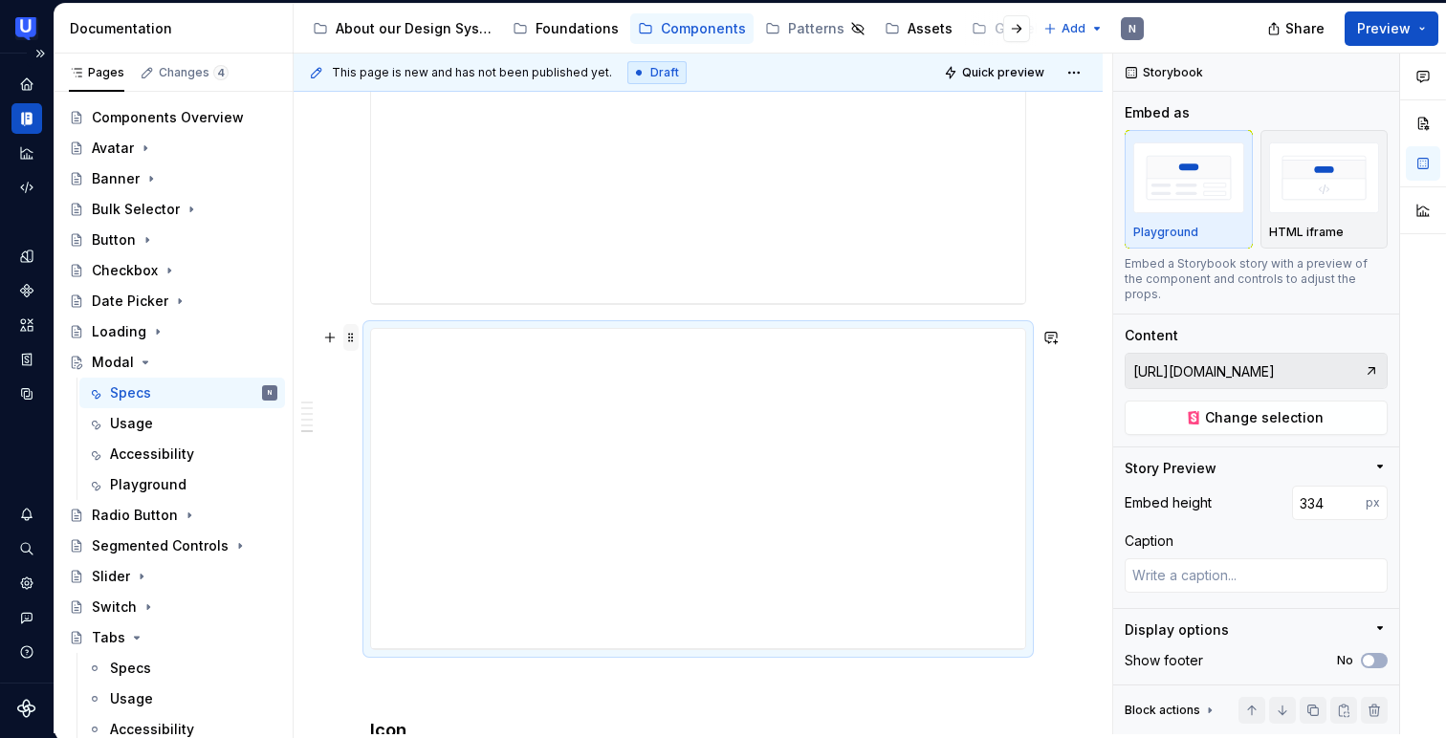
click at [349, 334] on span at bounding box center [350, 337] width 15 height 27
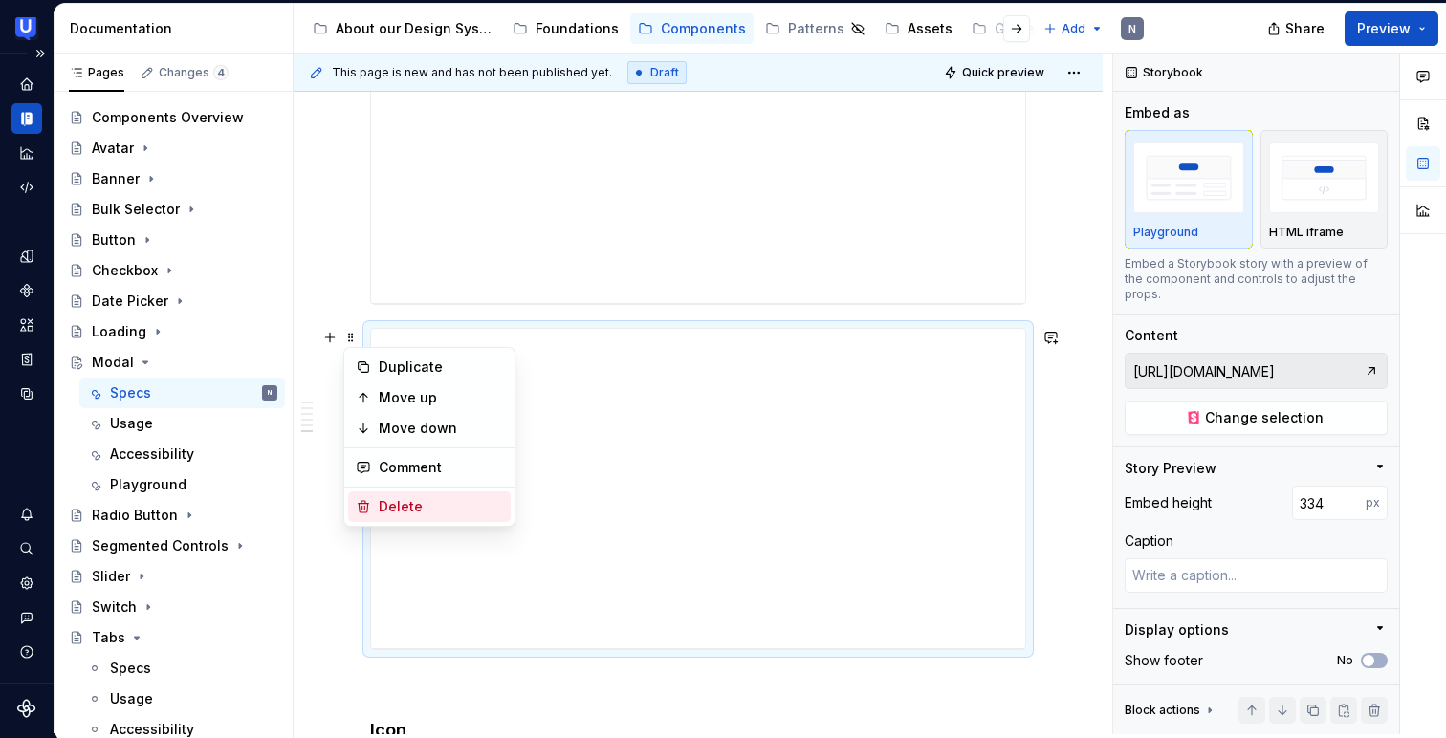
click at [374, 500] on div "Delete" at bounding box center [429, 506] width 163 height 31
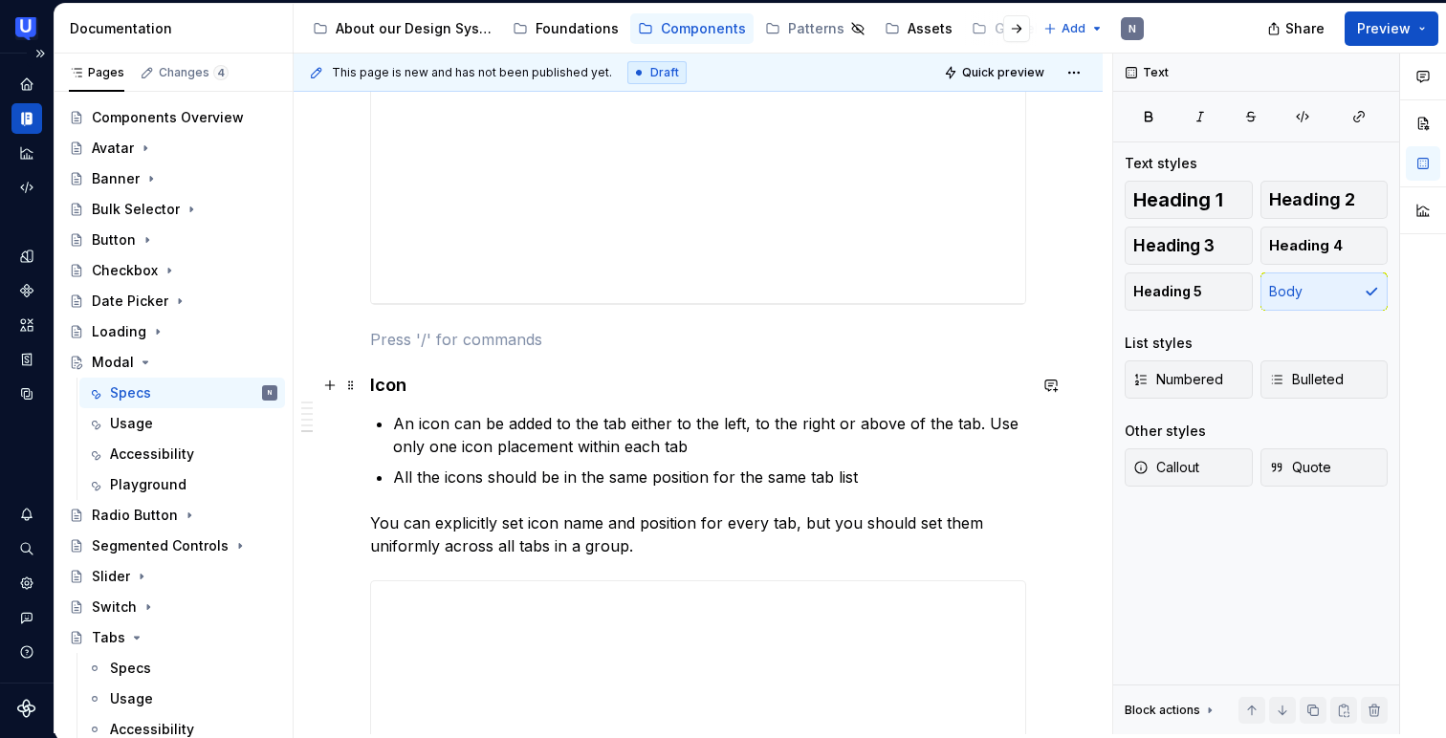
click at [423, 384] on h4 "Icon" at bounding box center [698, 385] width 656 height 23
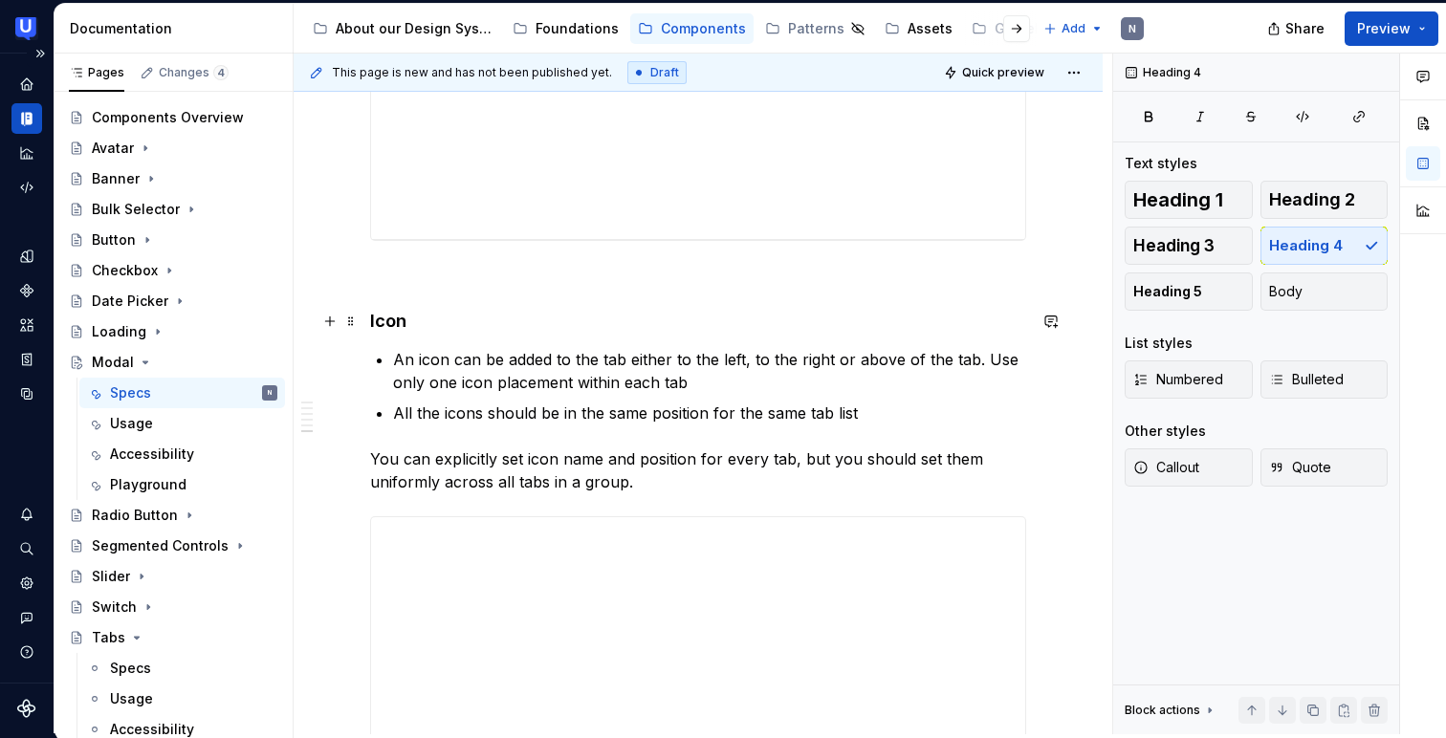
scroll to position [3330, 0]
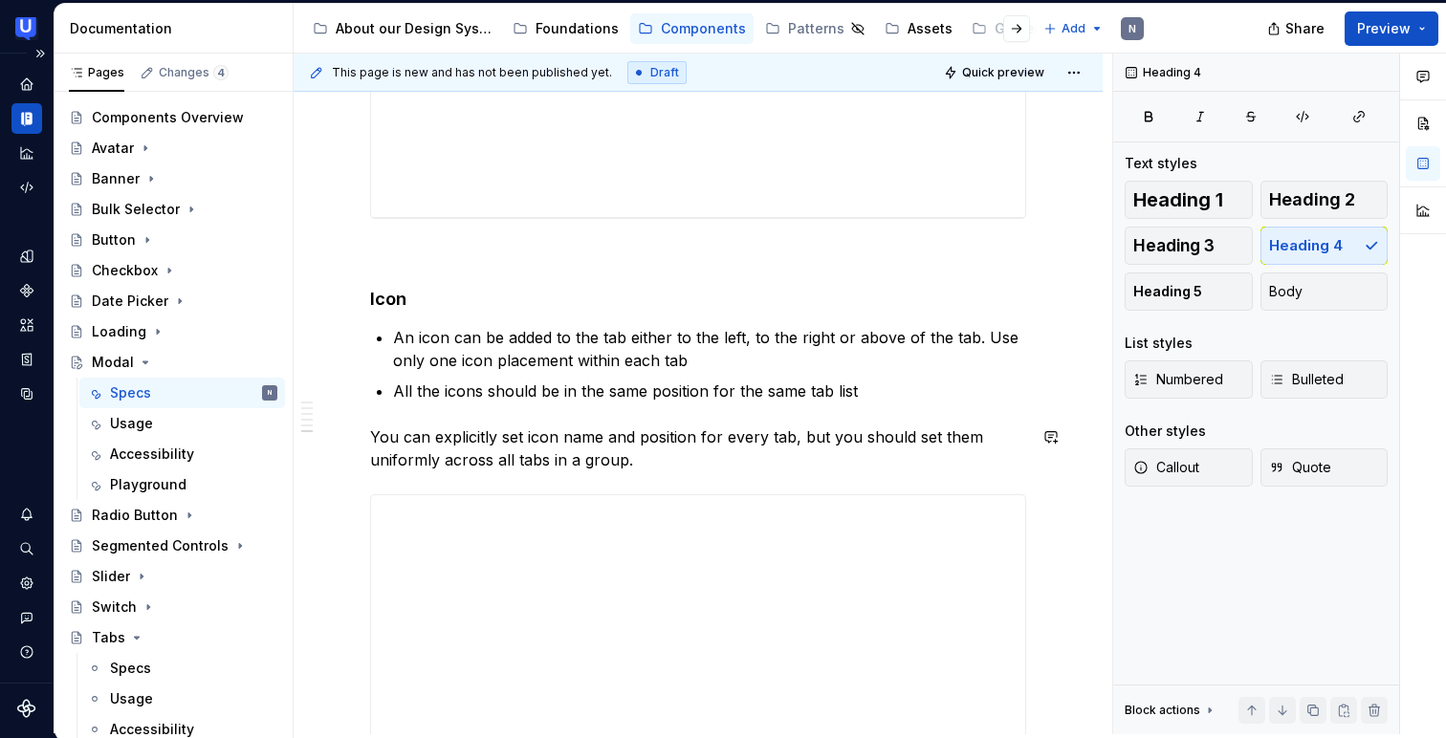
click at [418, 449] on p "You can explicitly set icon name and position for every tab, but you should set…" at bounding box center [698, 448] width 656 height 46
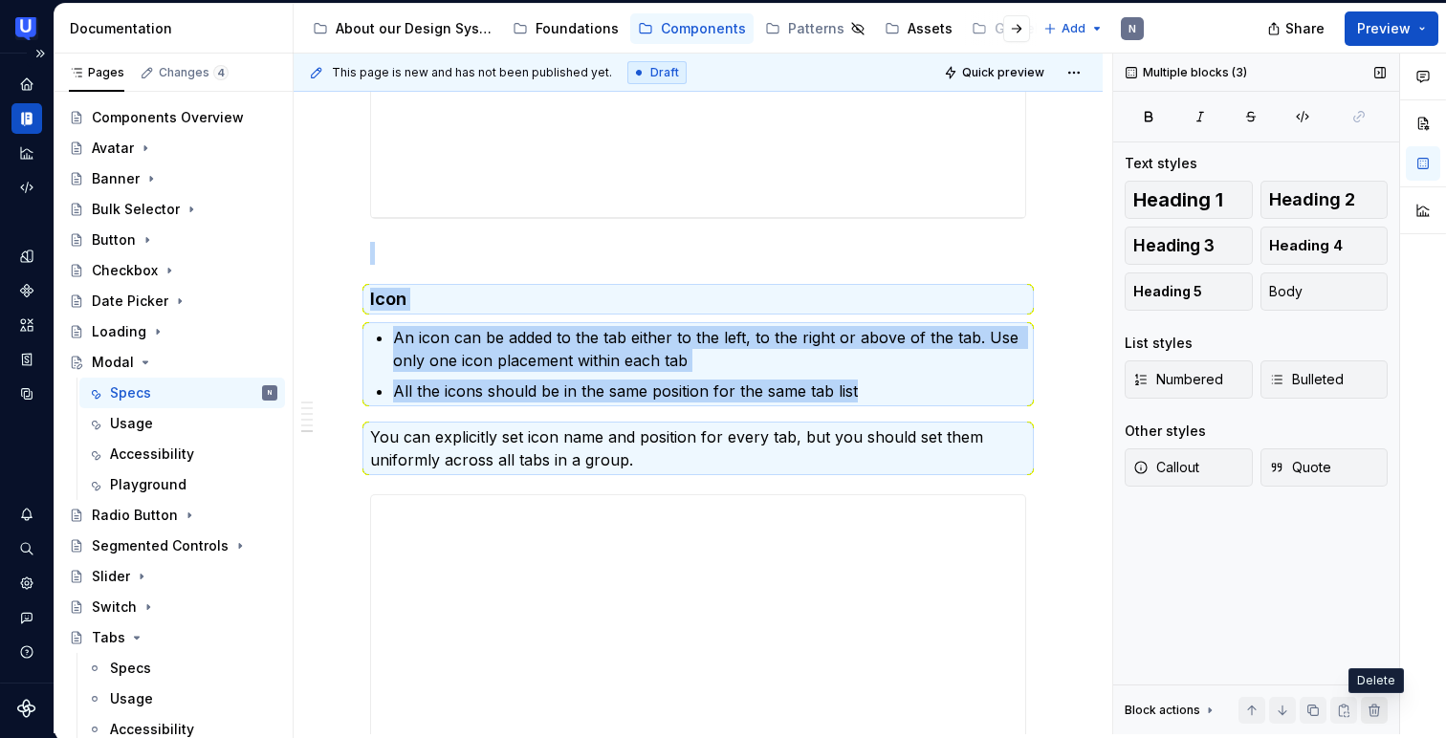
click at [1377, 709] on button "button" at bounding box center [1374, 710] width 27 height 27
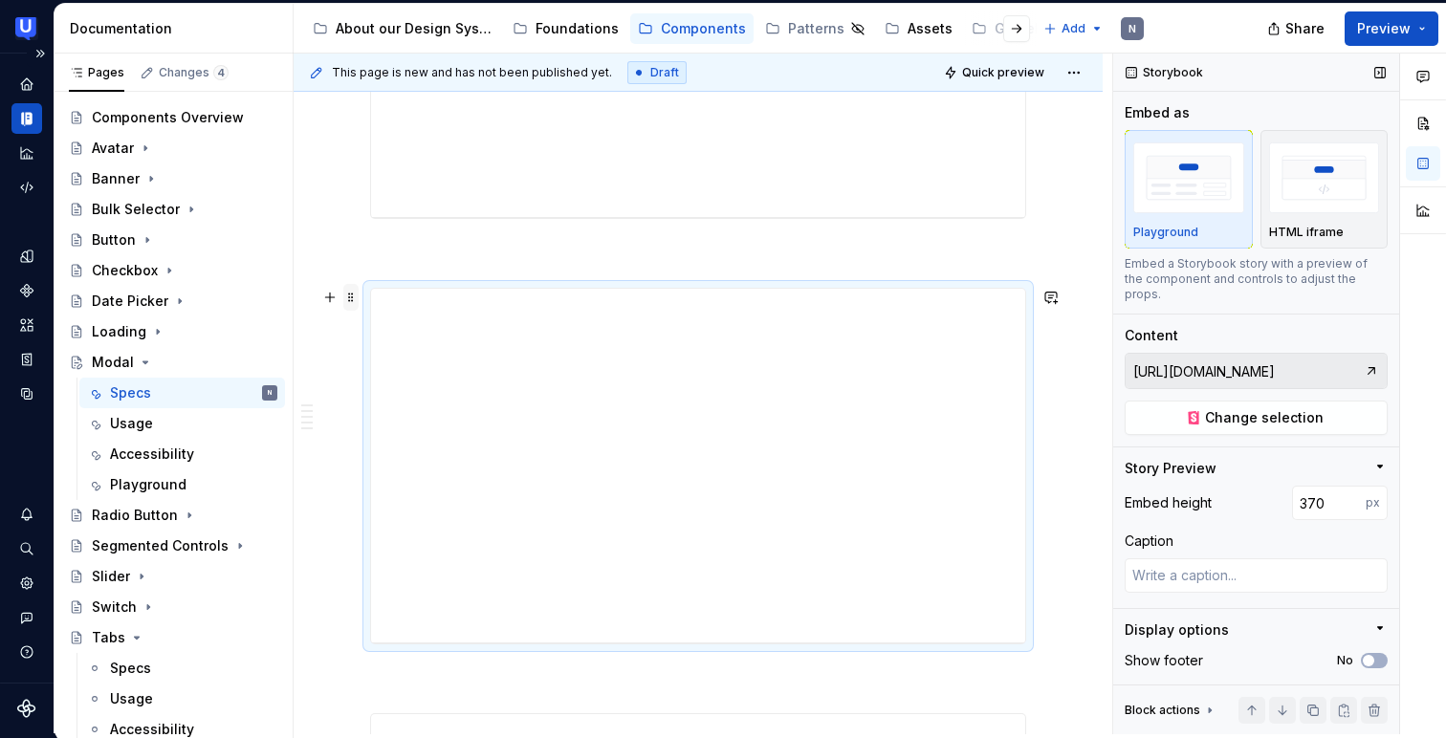
click at [356, 293] on span at bounding box center [350, 297] width 15 height 27
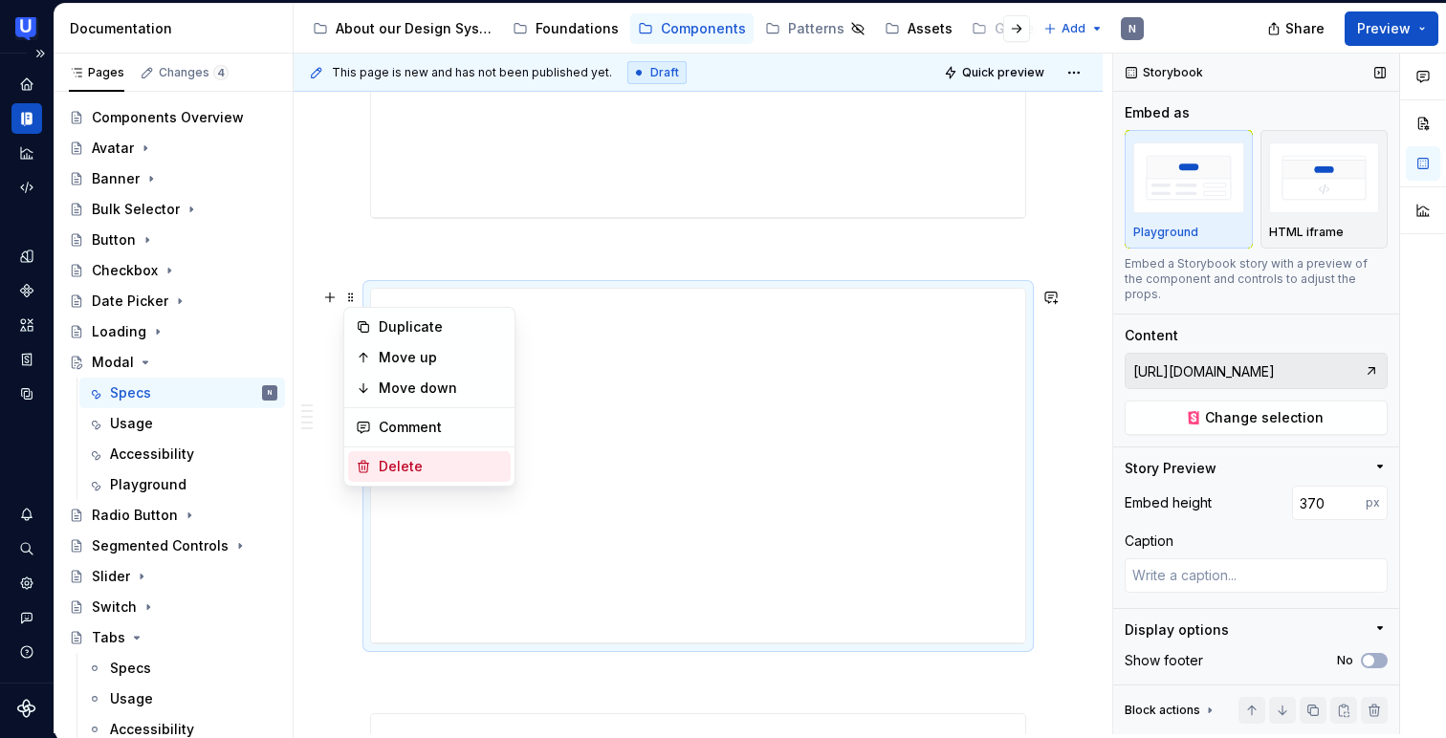
click at [381, 468] on div "Delete" at bounding box center [441, 466] width 124 height 19
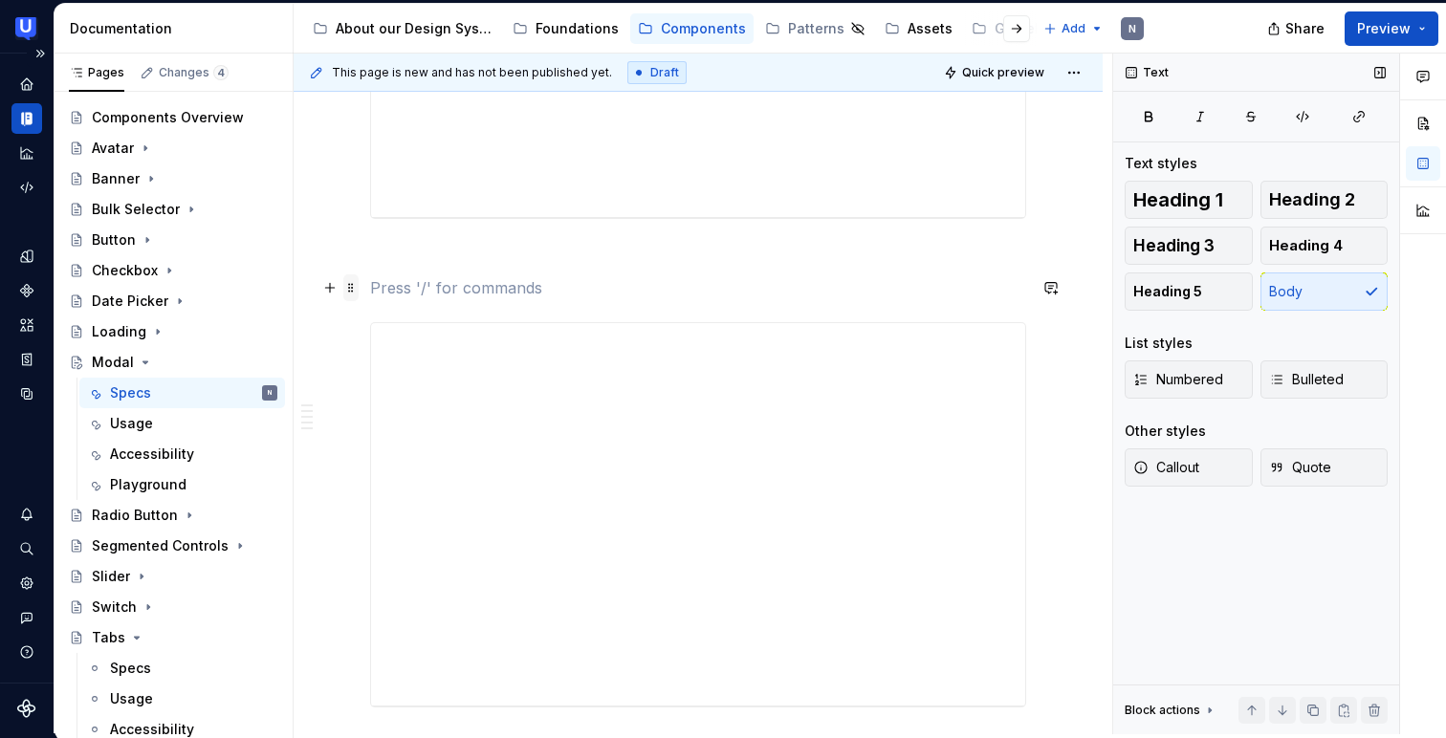
click at [356, 295] on span at bounding box center [350, 287] width 15 height 27
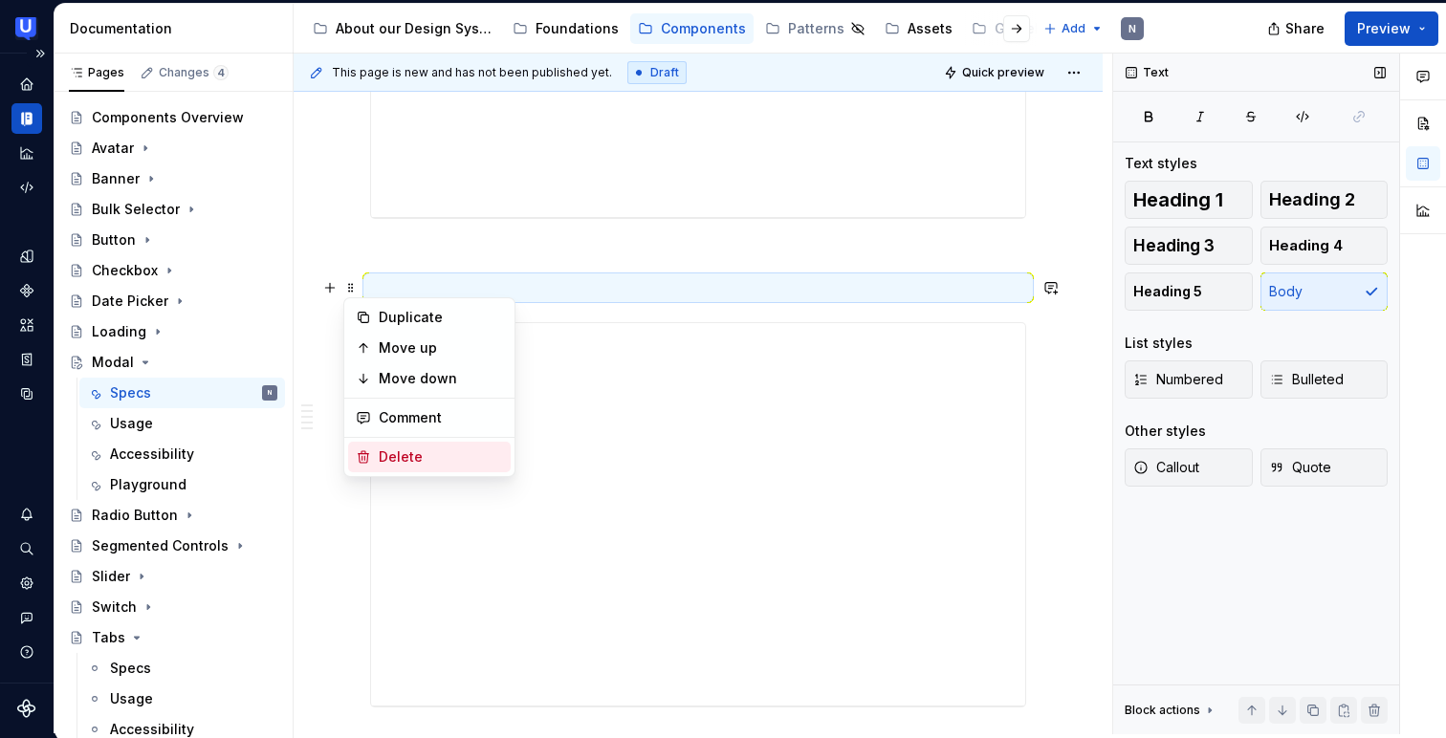
click at [372, 465] on div "Delete" at bounding box center [429, 457] width 163 height 31
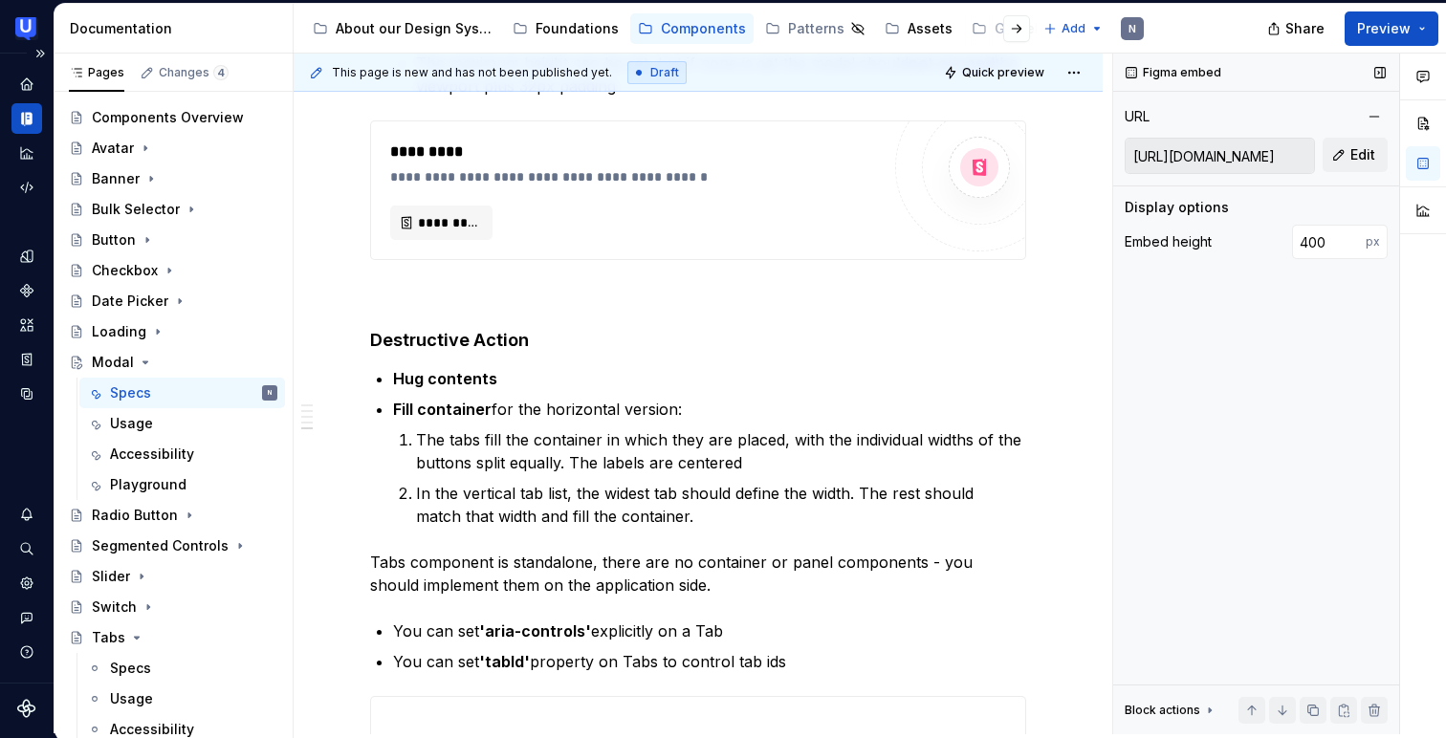
scroll to position [2621, 0]
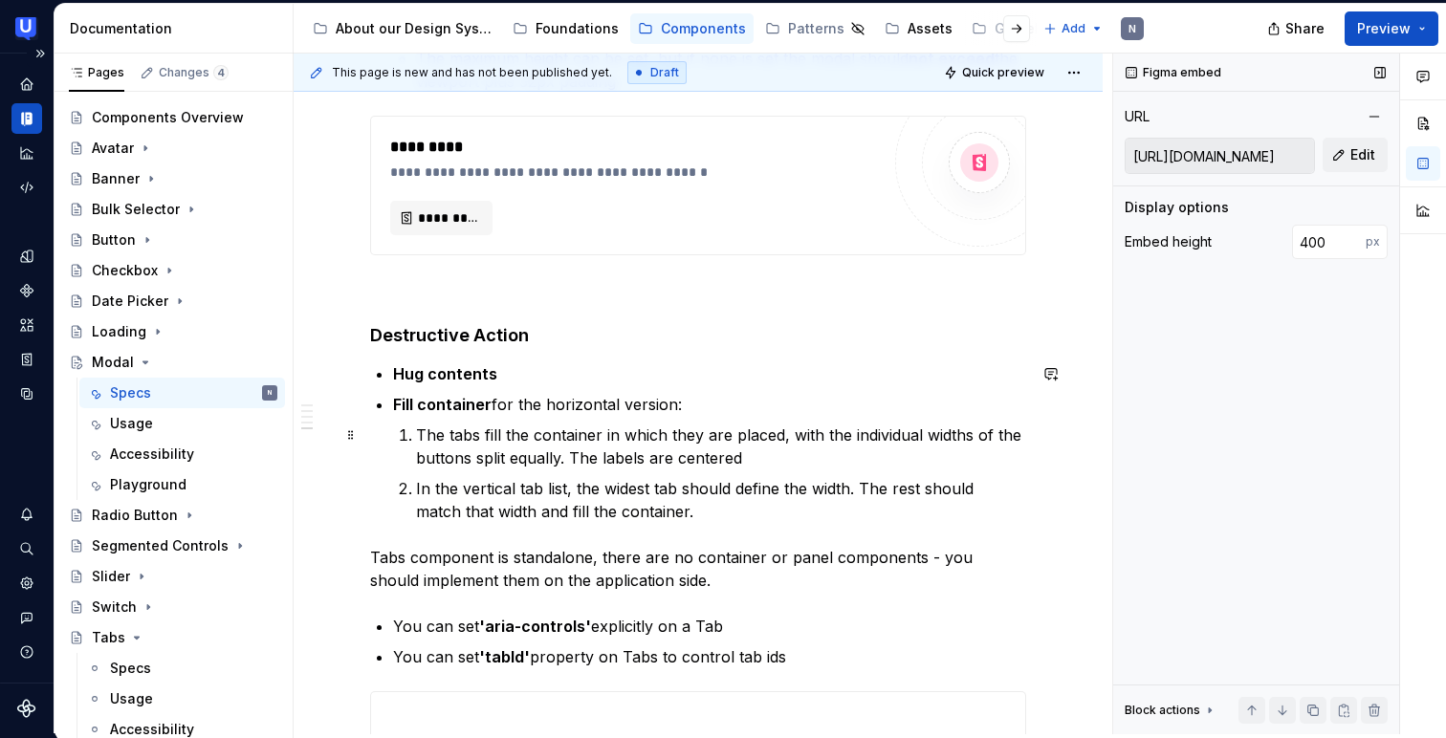
click at [483, 452] on p "The tabs fill the container in which they are placed, with the individual width…" at bounding box center [721, 447] width 610 height 46
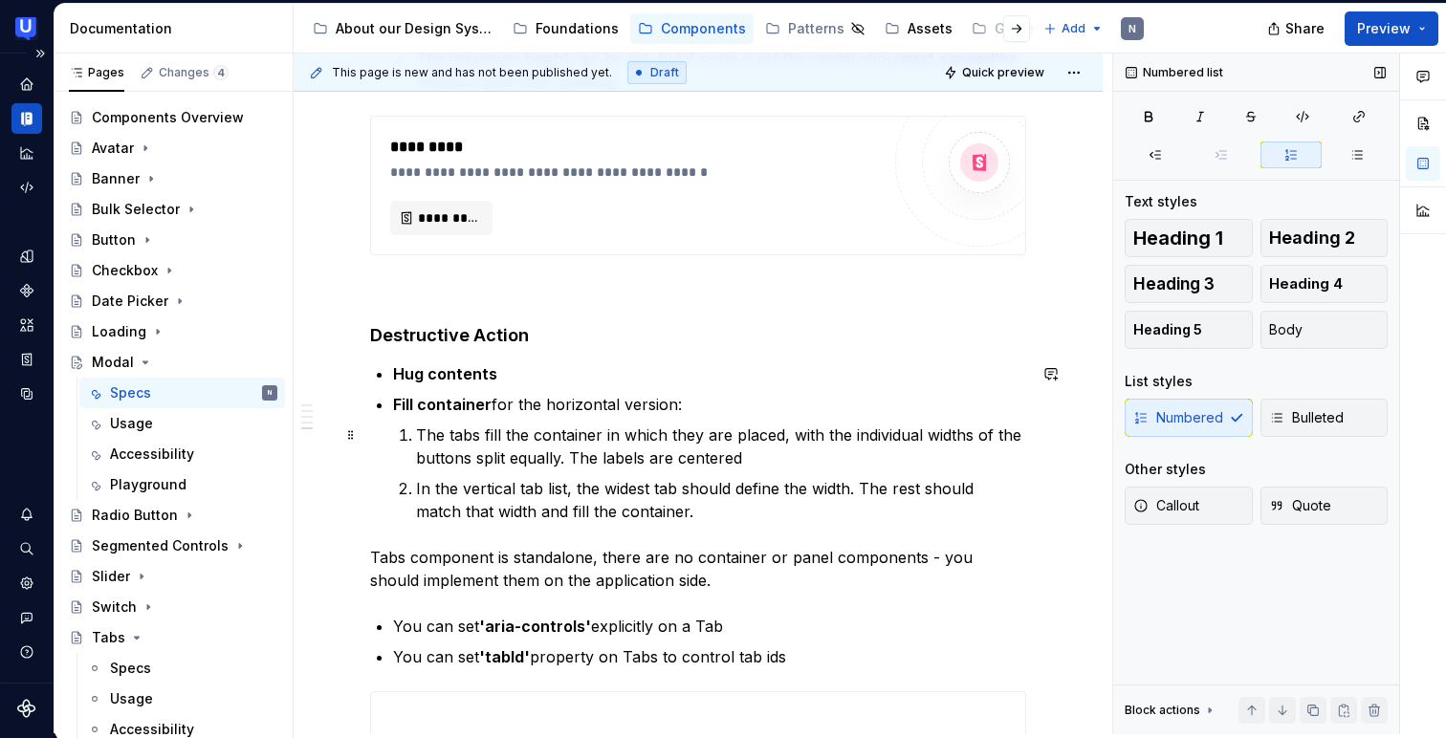
click at [483, 452] on p "The tabs fill the container in which they are placed, with the individual width…" at bounding box center [721, 447] width 610 height 46
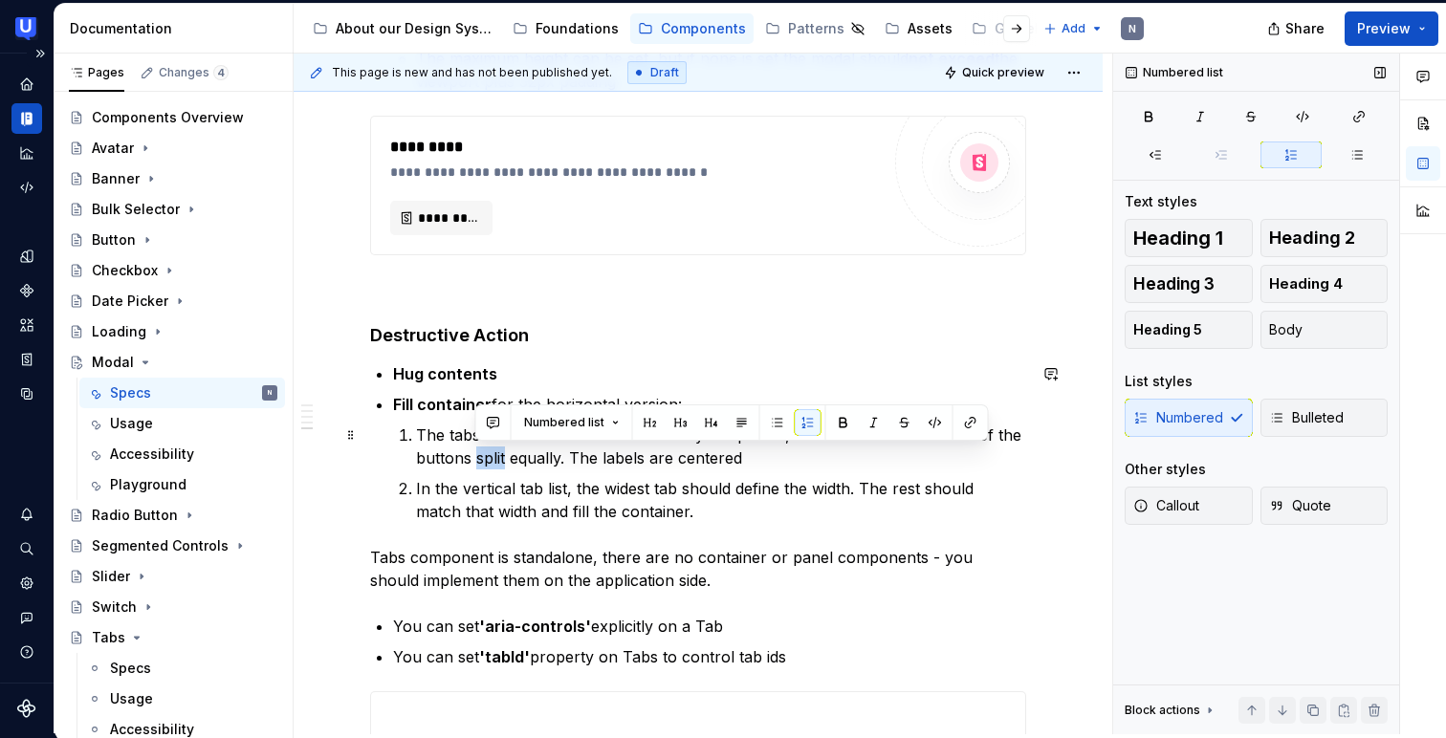
click at [483, 452] on p "The tabs fill the container in which they are placed, with the individual width…" at bounding box center [721, 447] width 610 height 46
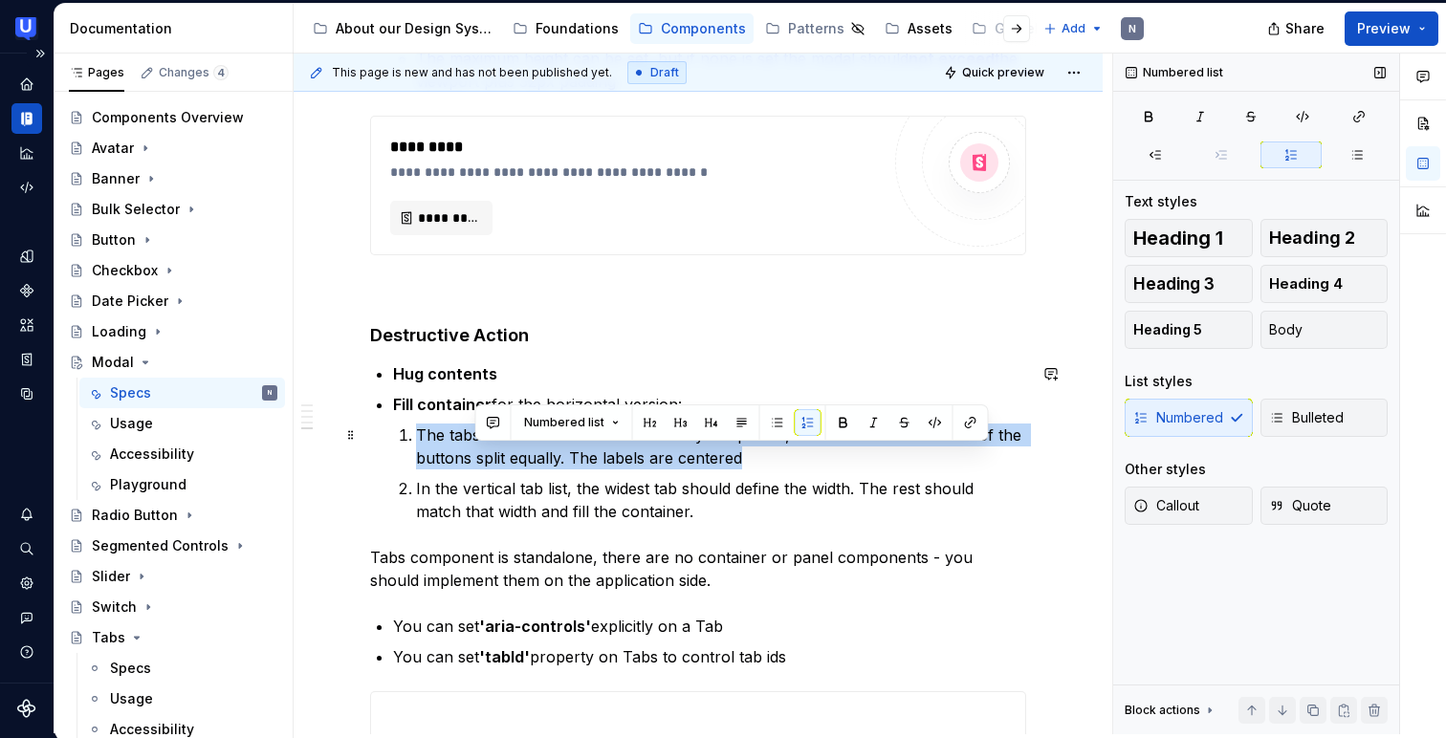
click at [483, 452] on p "The tabs fill the container in which they are placed, with the individual width…" at bounding box center [721, 447] width 610 height 46
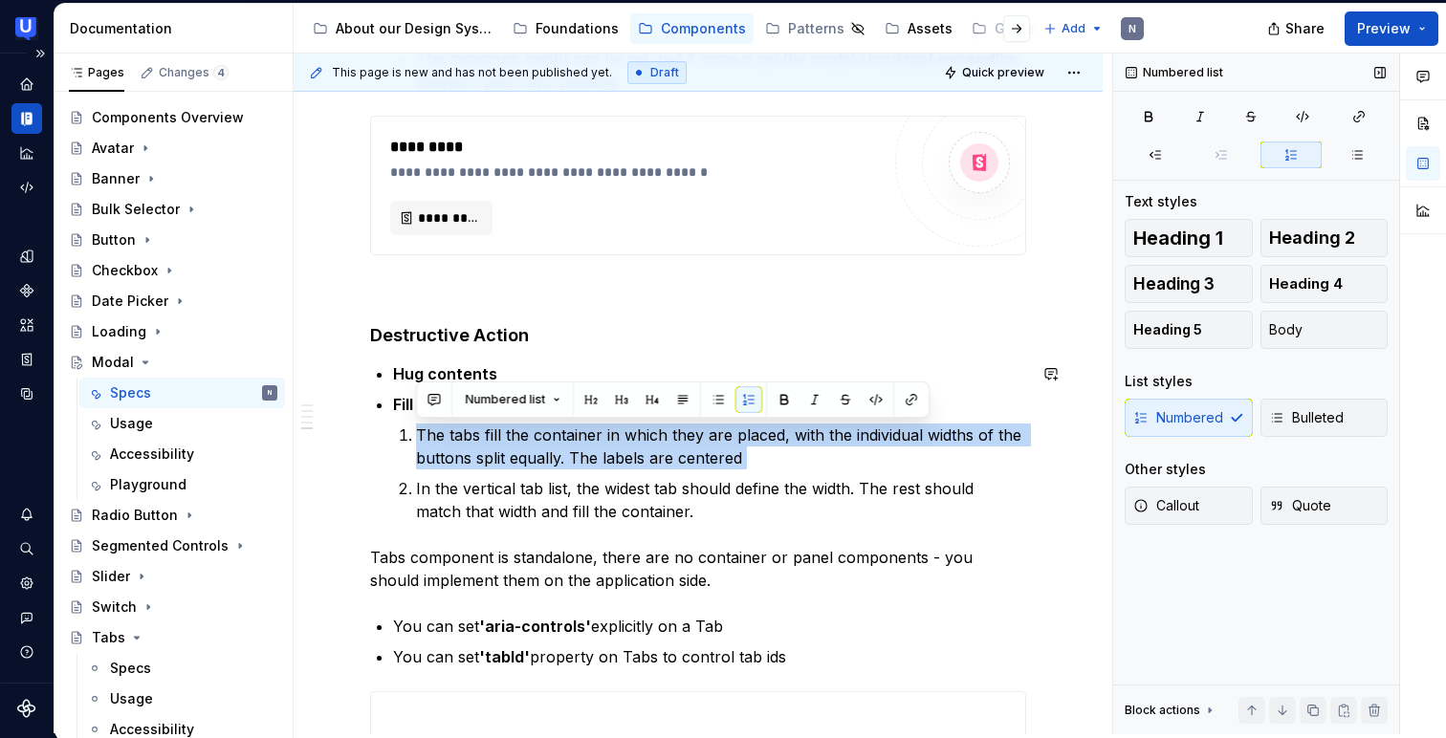
click at [403, 389] on ul "Hug contents Fill container for the horizontal version: The tabs fill the conta…" at bounding box center [709, 442] width 633 height 161
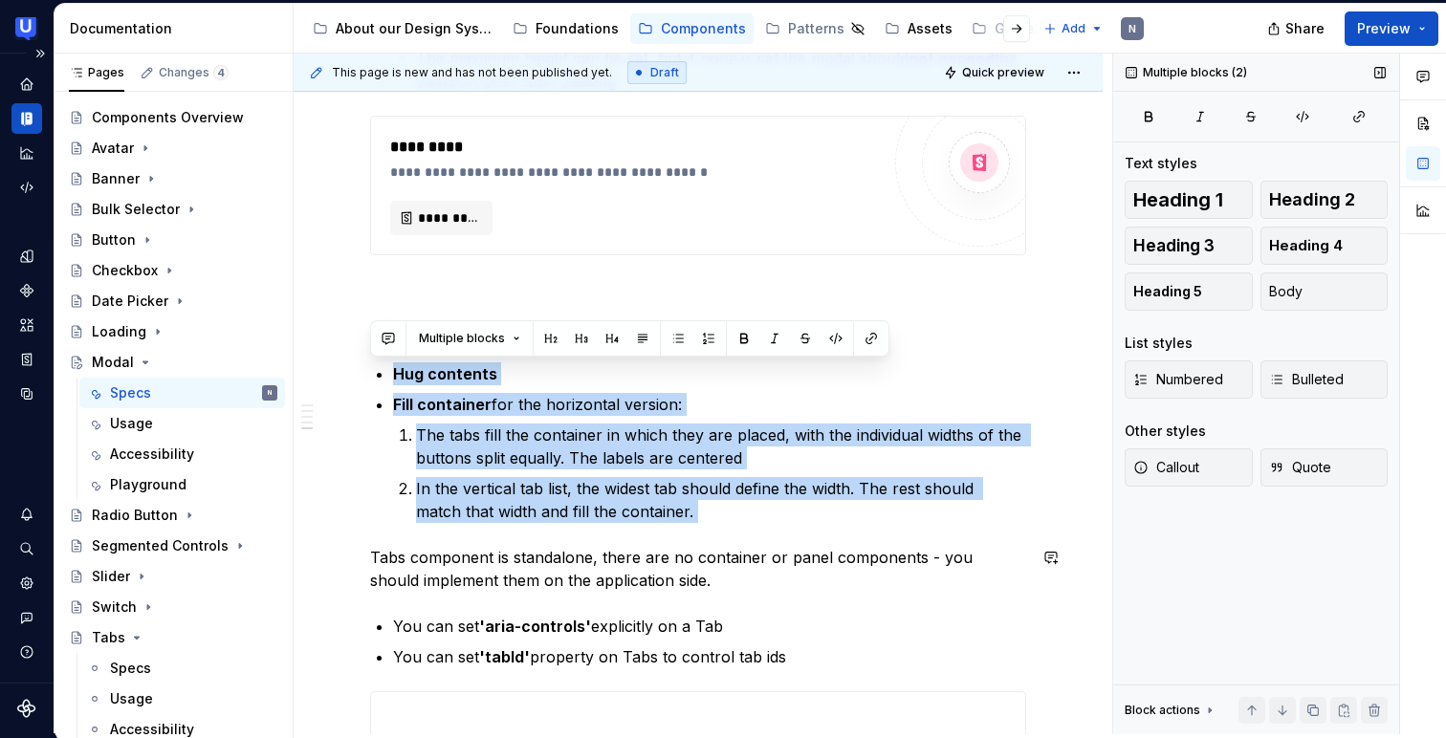
drag, startPoint x: 396, startPoint y: 367, endPoint x: 548, endPoint y: 534, distance: 226.1
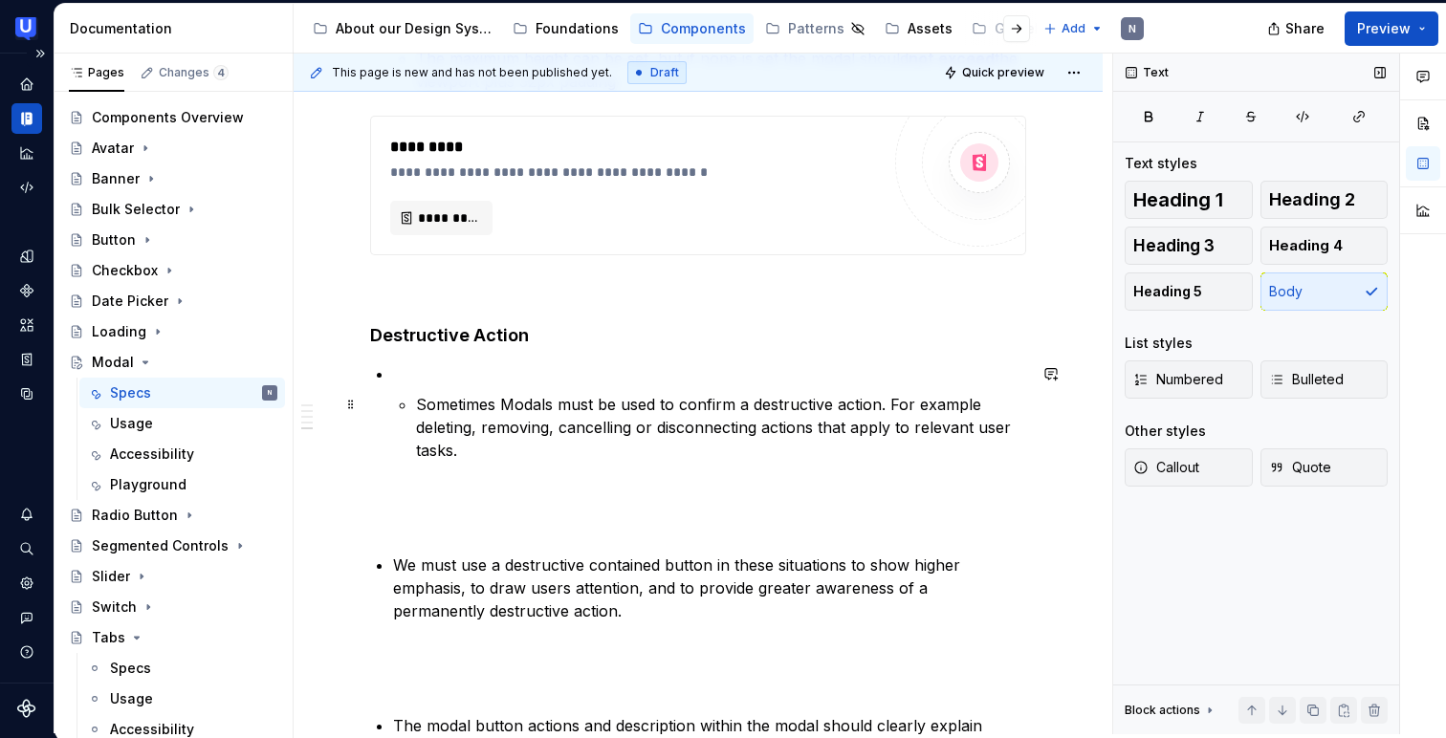
click at [413, 401] on li "Sometimes Modals must be used to confirm a destructive action. For example dele…" at bounding box center [709, 411] width 633 height 99
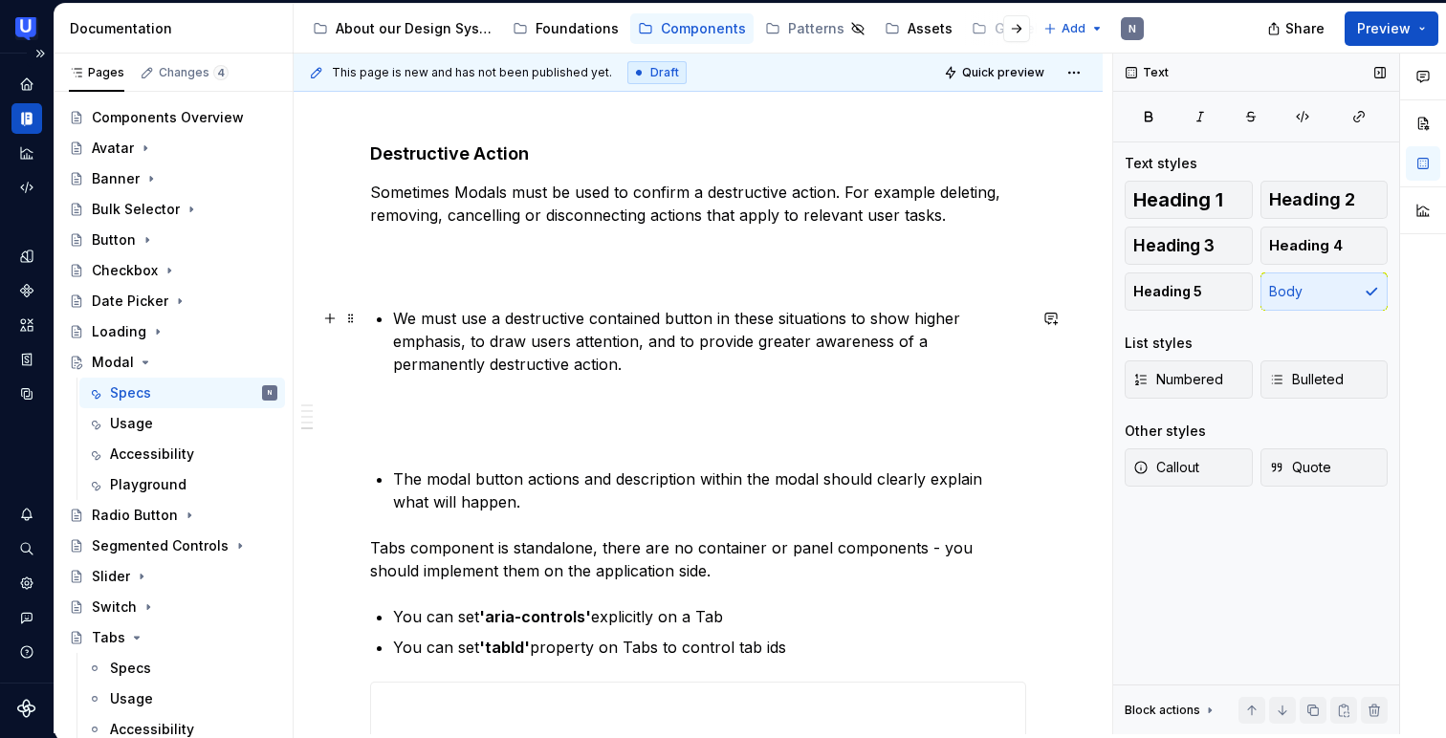
scroll to position [2810, 0]
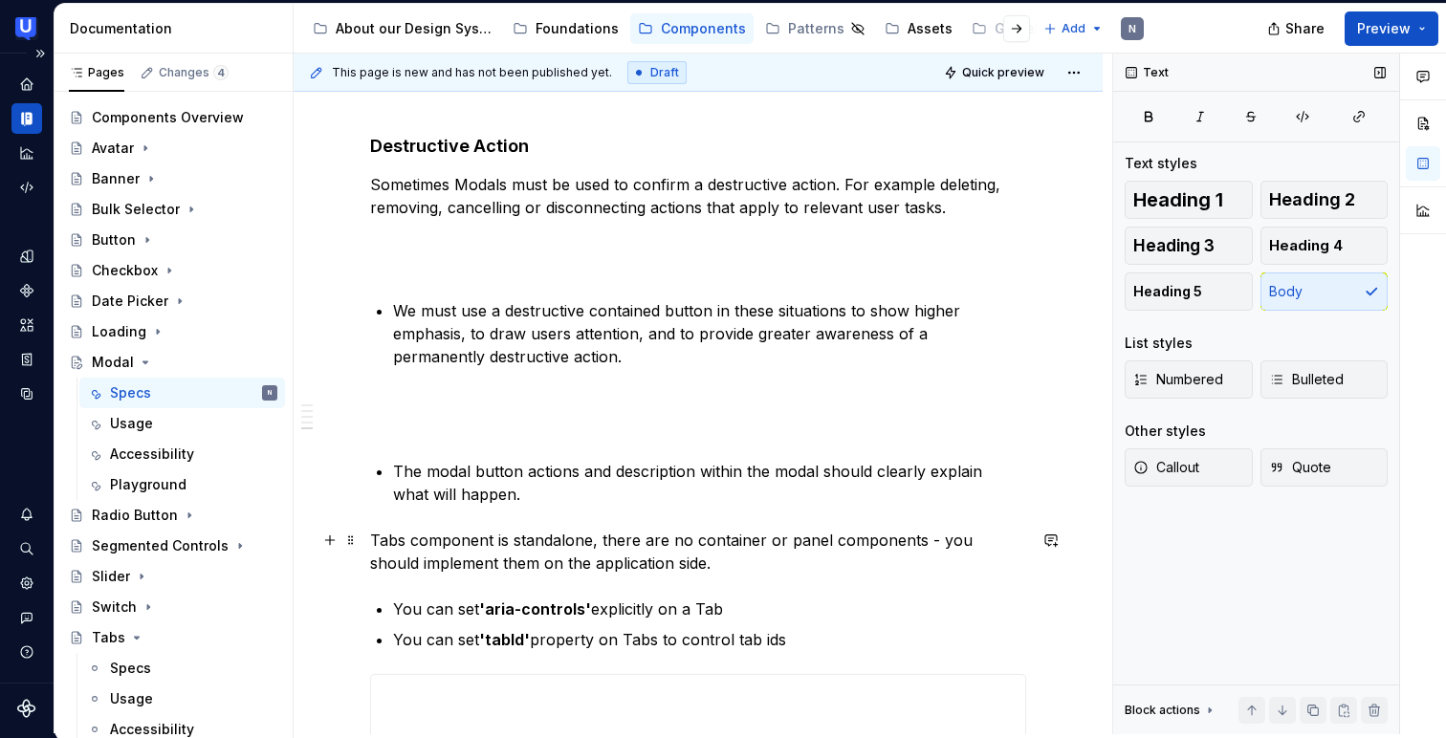
click at [354, 532] on span at bounding box center [350, 540] width 15 height 27
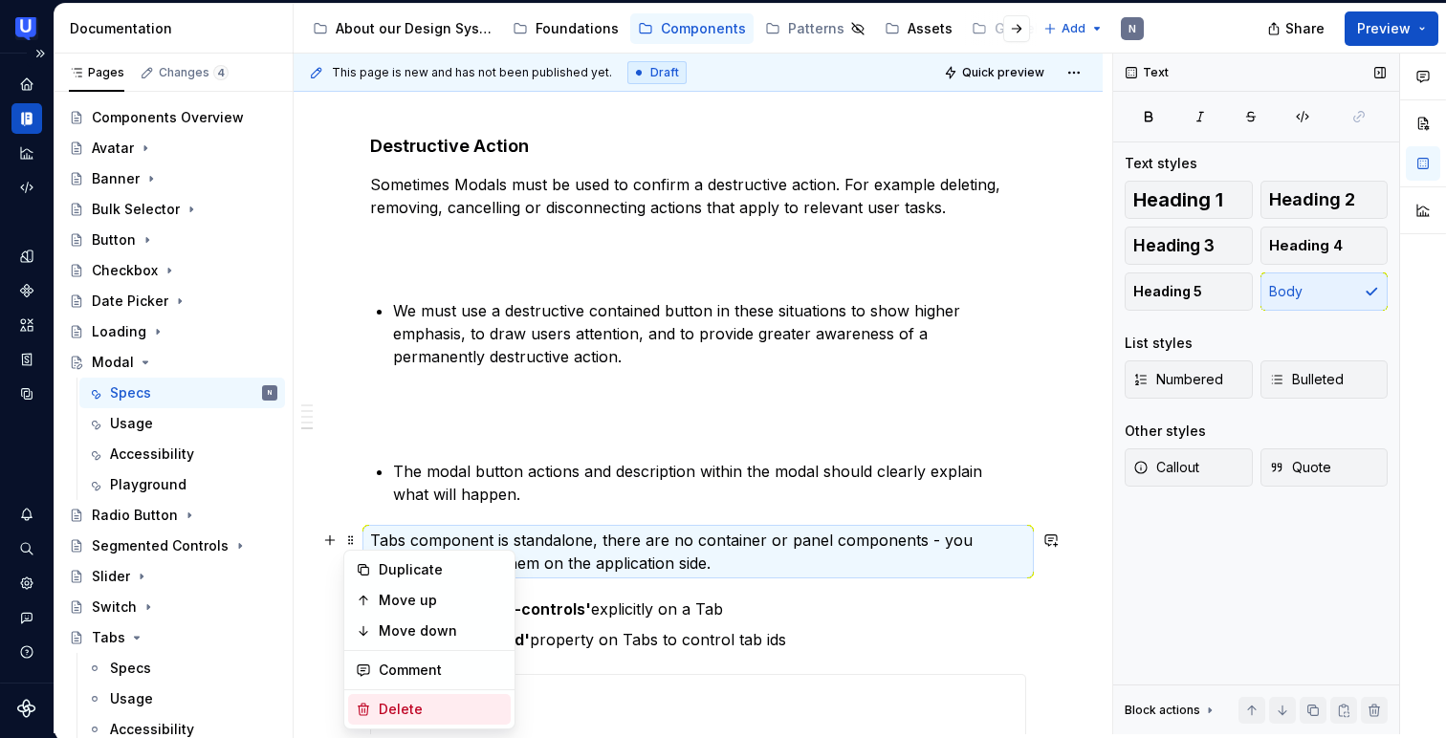
click at [367, 701] on div "Delete" at bounding box center [429, 709] width 163 height 31
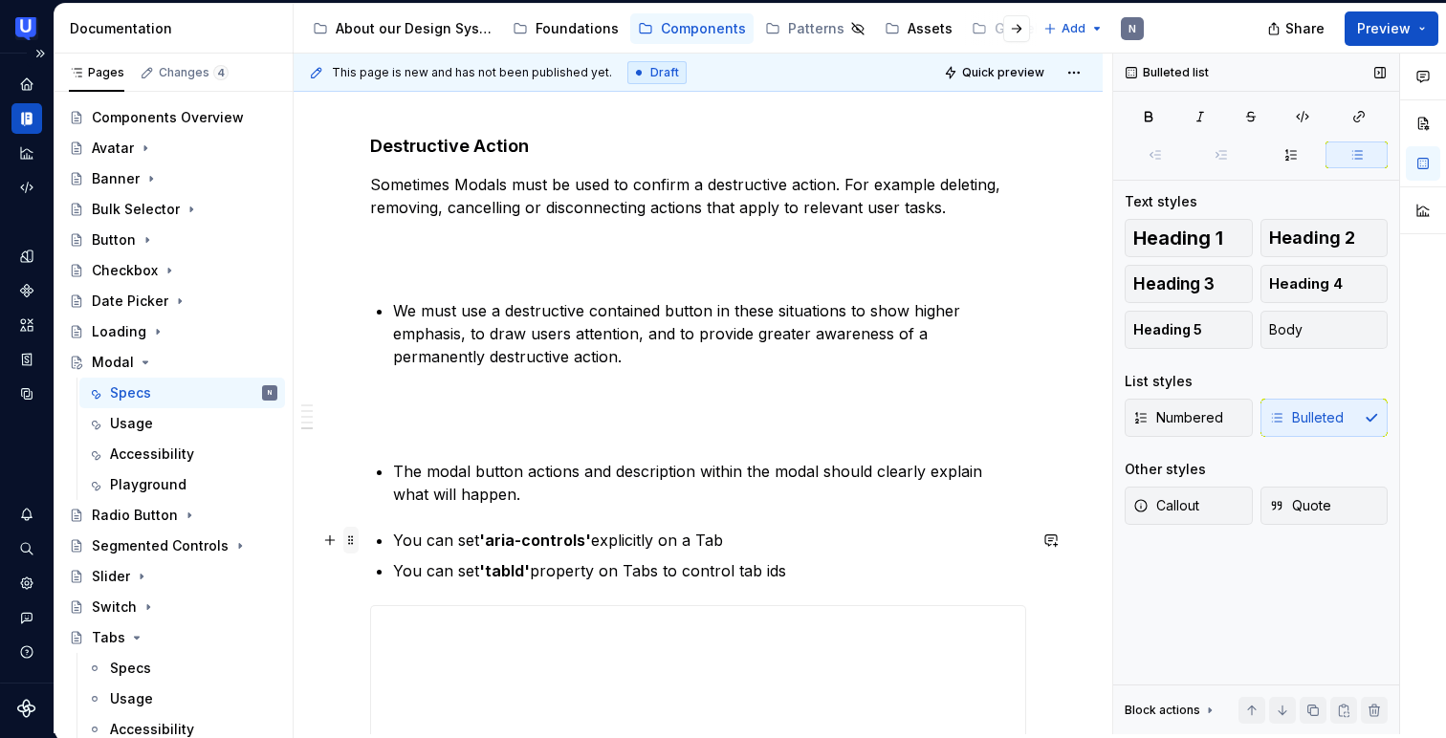
click at [354, 544] on span at bounding box center [350, 540] width 15 height 27
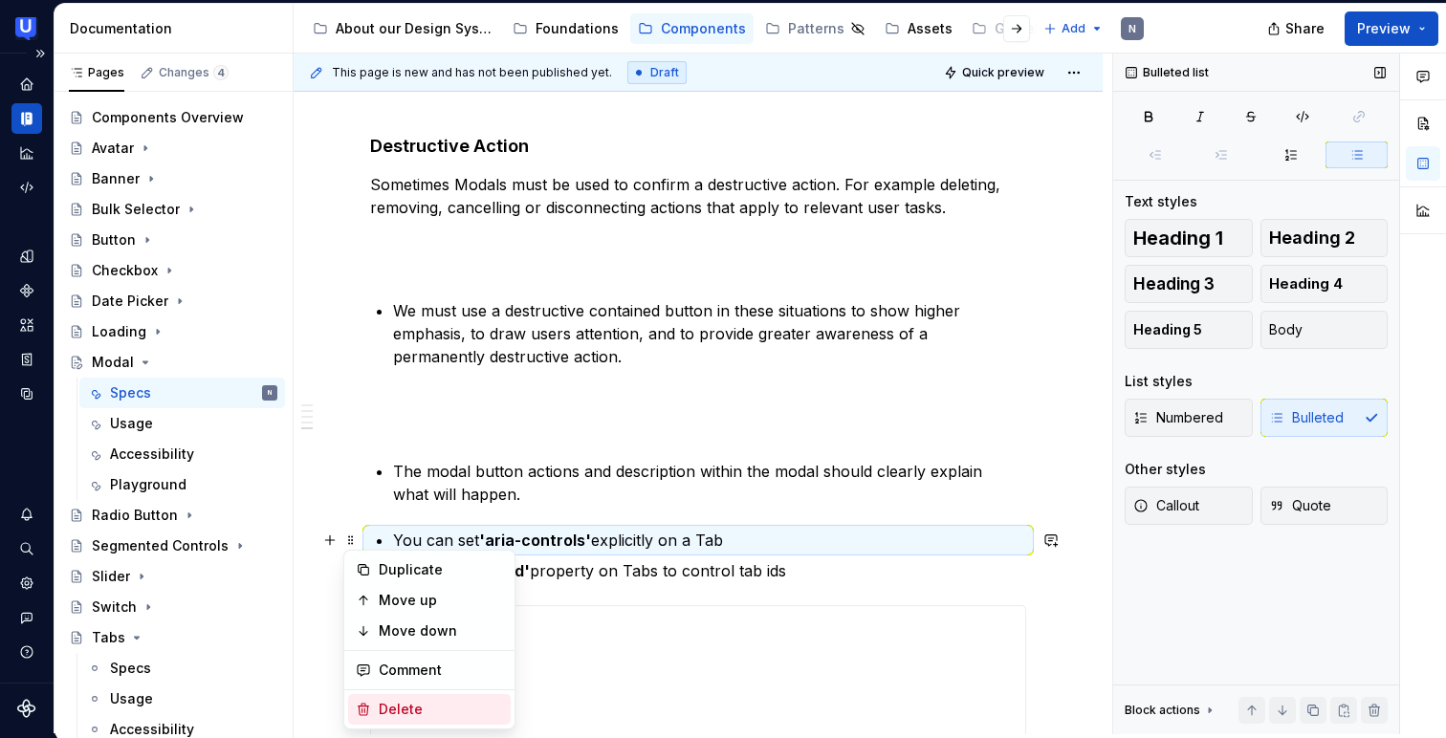
click at [365, 711] on icon at bounding box center [363, 709] width 15 height 15
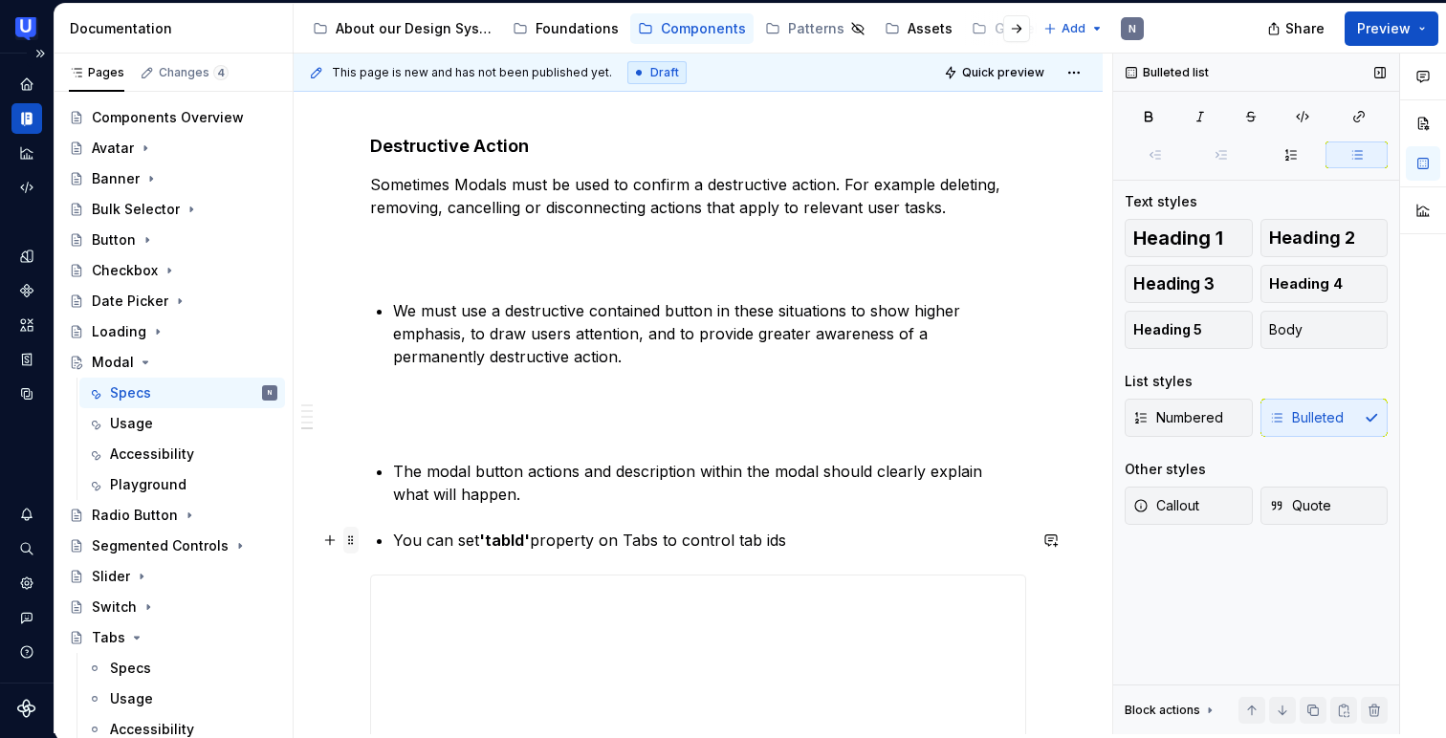
click at [357, 538] on span at bounding box center [350, 540] width 15 height 27
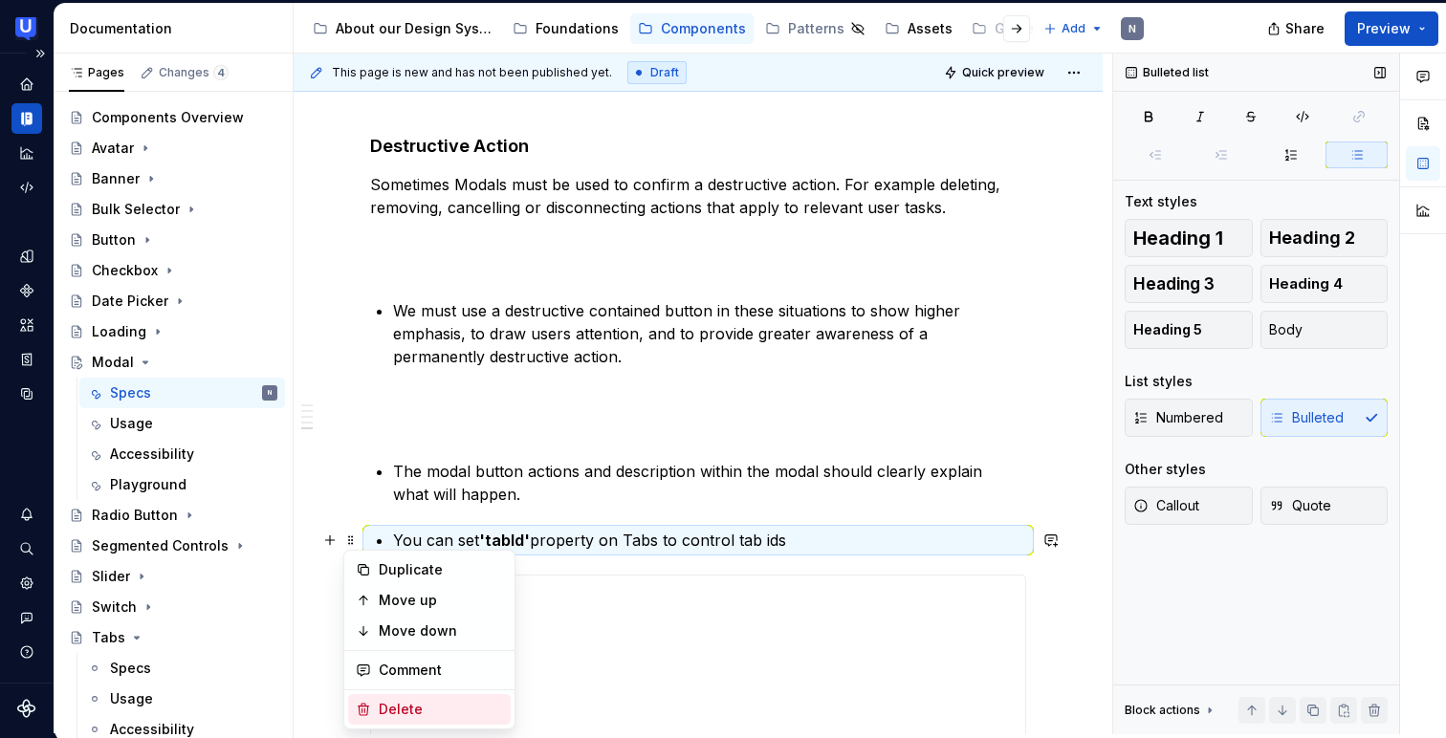
click at [375, 696] on div "Delete" at bounding box center [429, 709] width 163 height 31
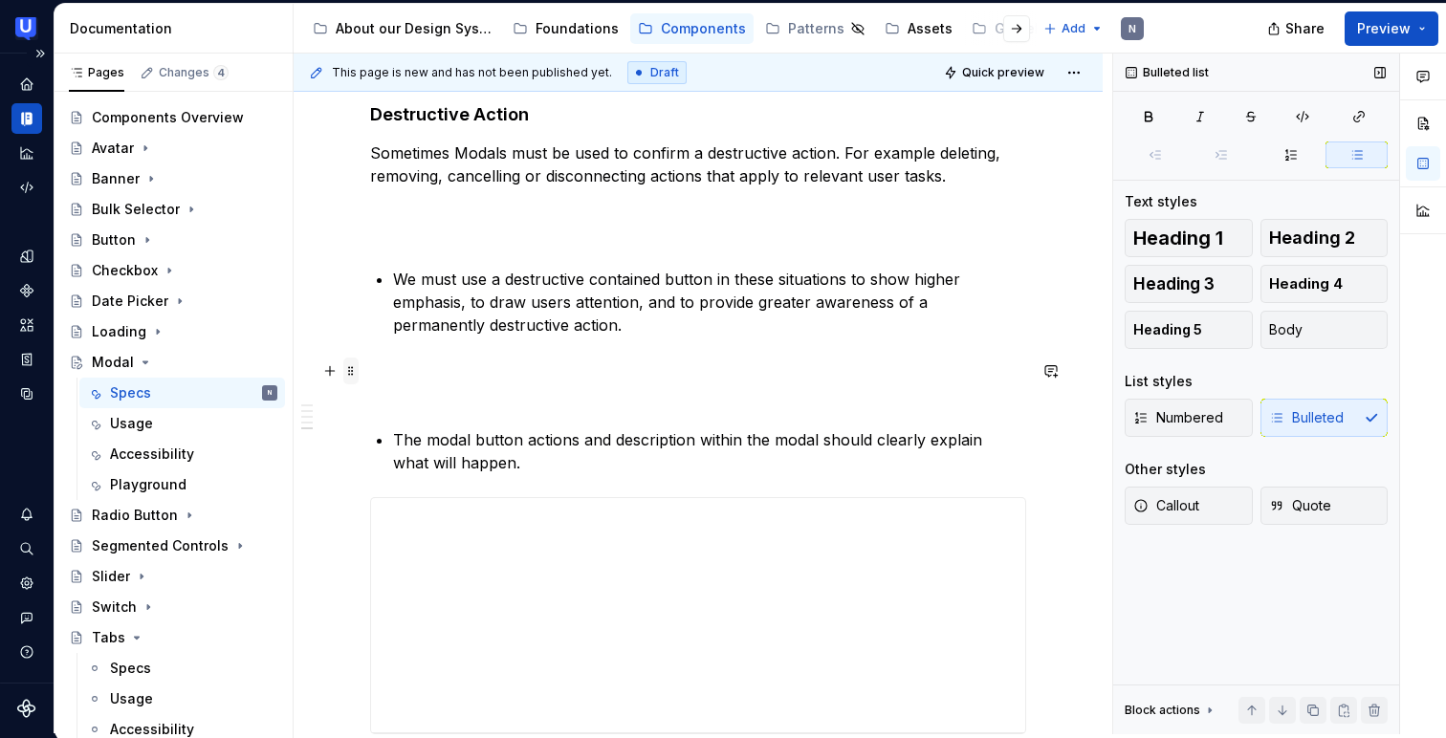
click at [348, 373] on span at bounding box center [350, 371] width 15 height 27
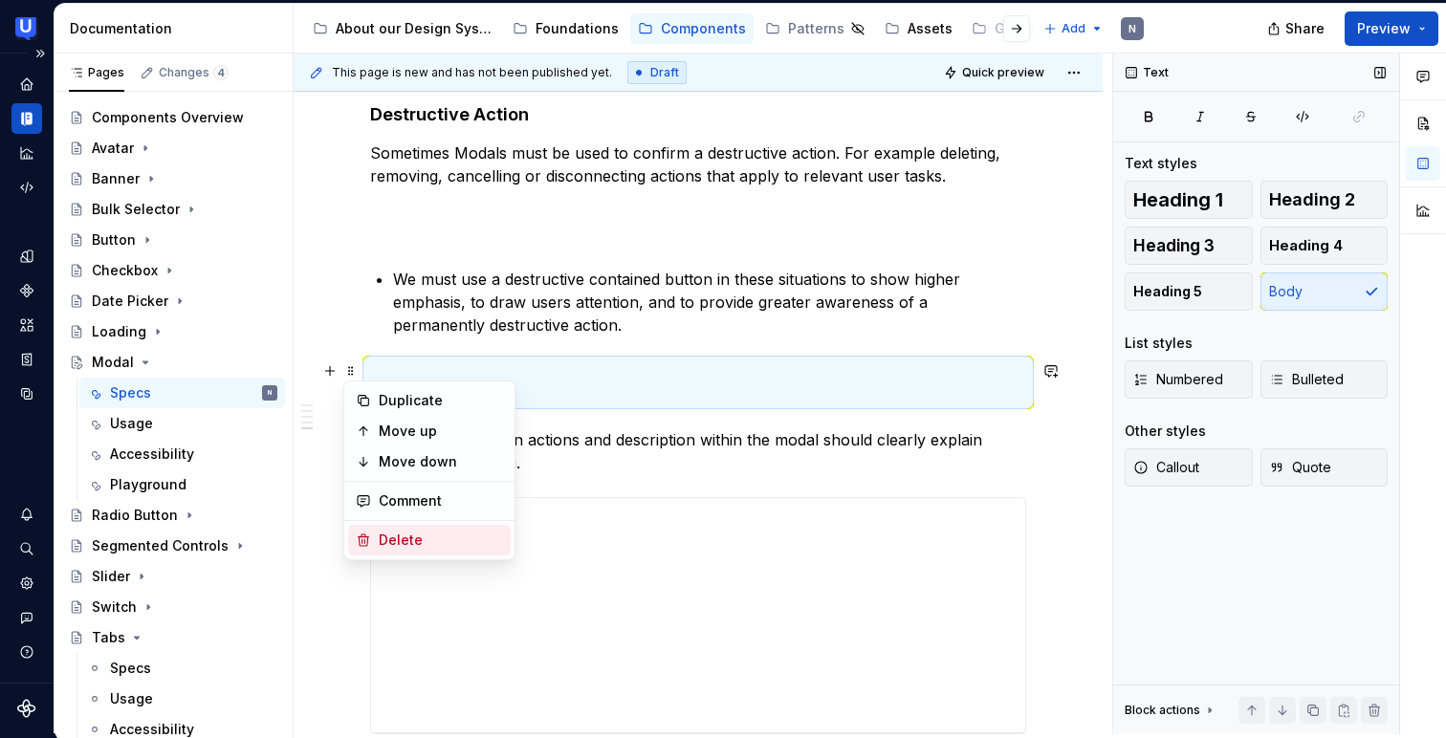
click at [379, 543] on div "Delete" at bounding box center [441, 540] width 124 height 19
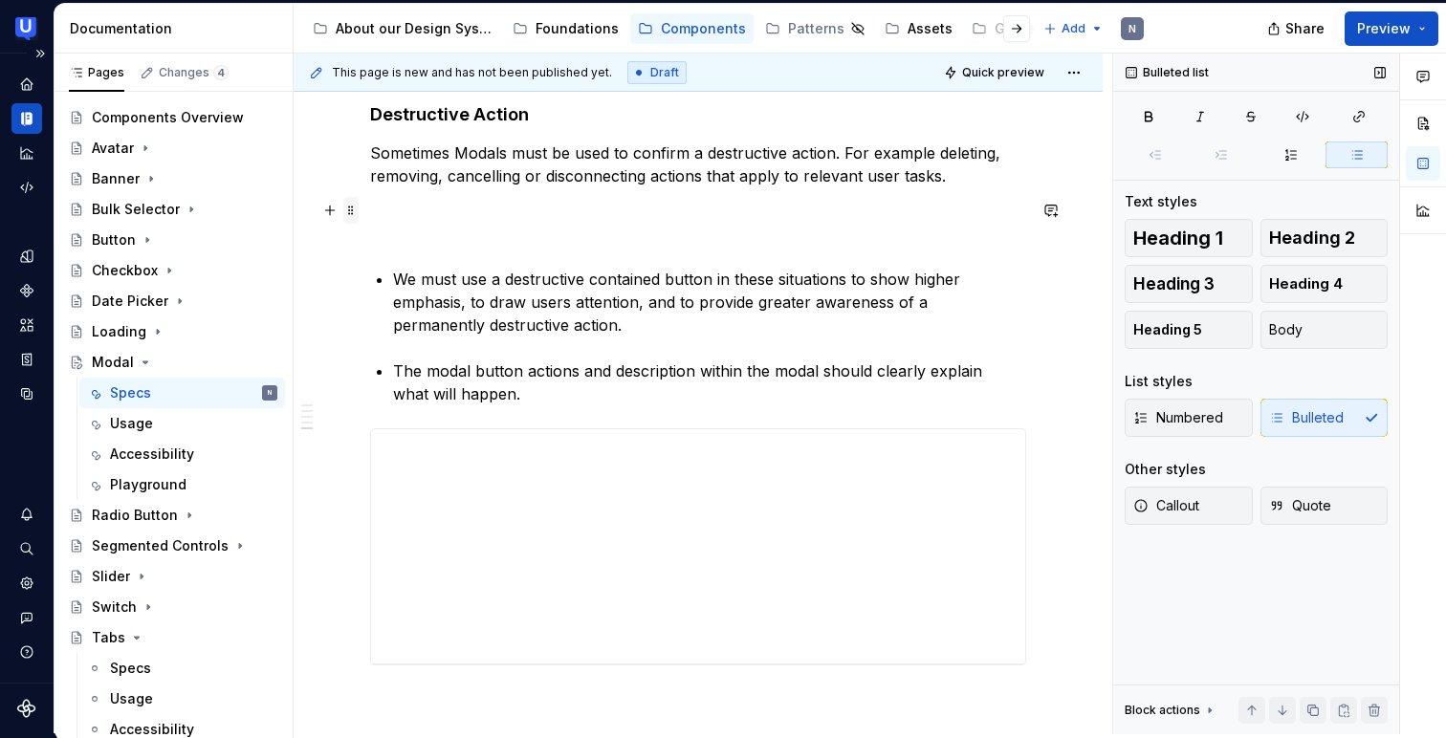
click at [358, 207] on span at bounding box center [350, 210] width 15 height 27
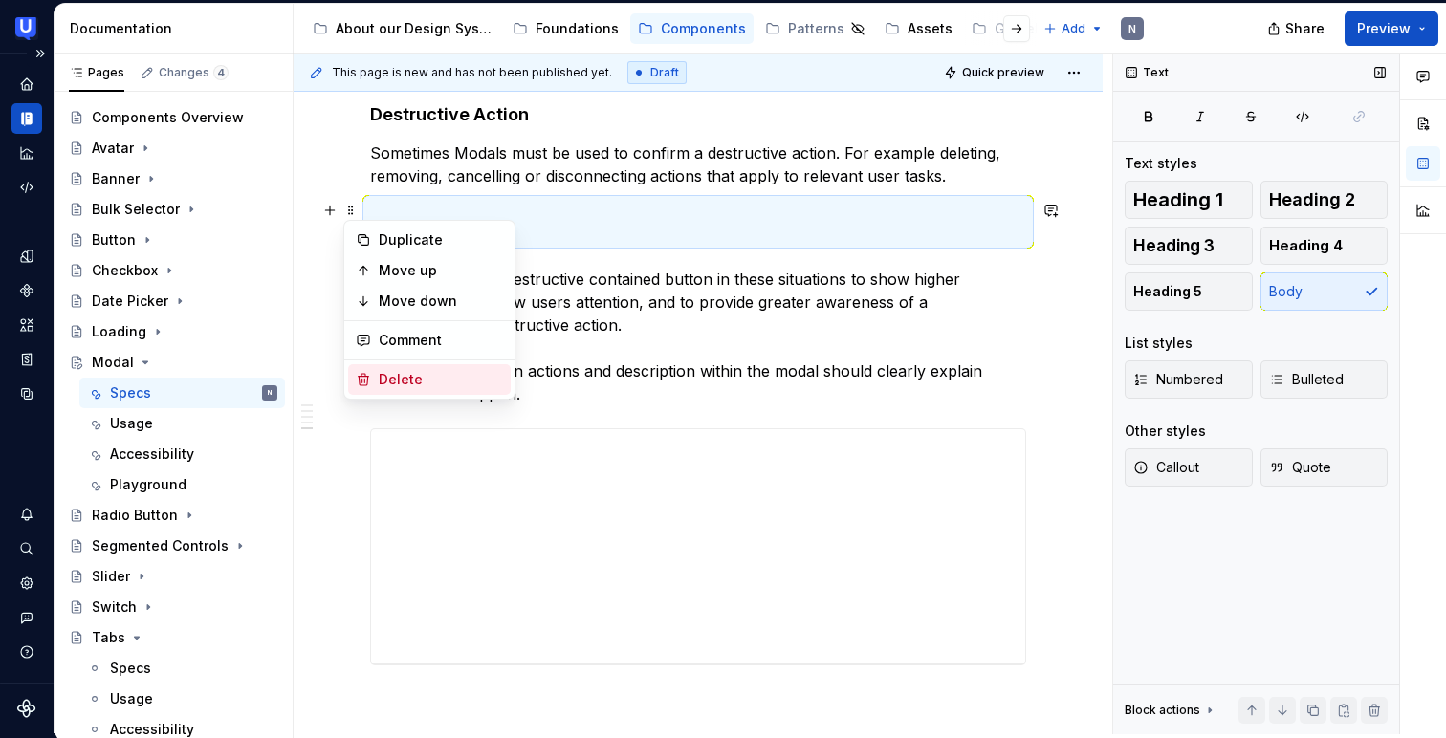
click at [369, 380] on icon at bounding box center [363, 379] width 15 height 15
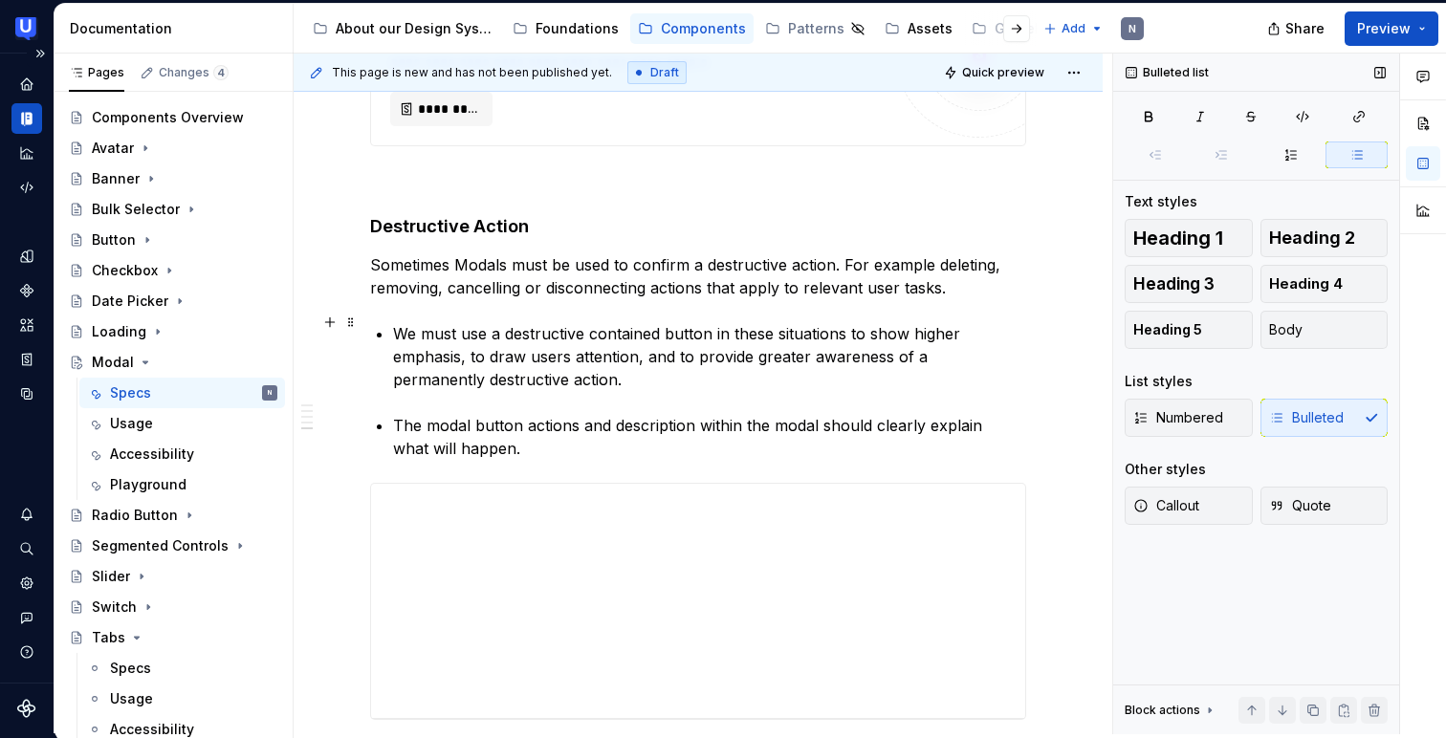
scroll to position [2728, 0]
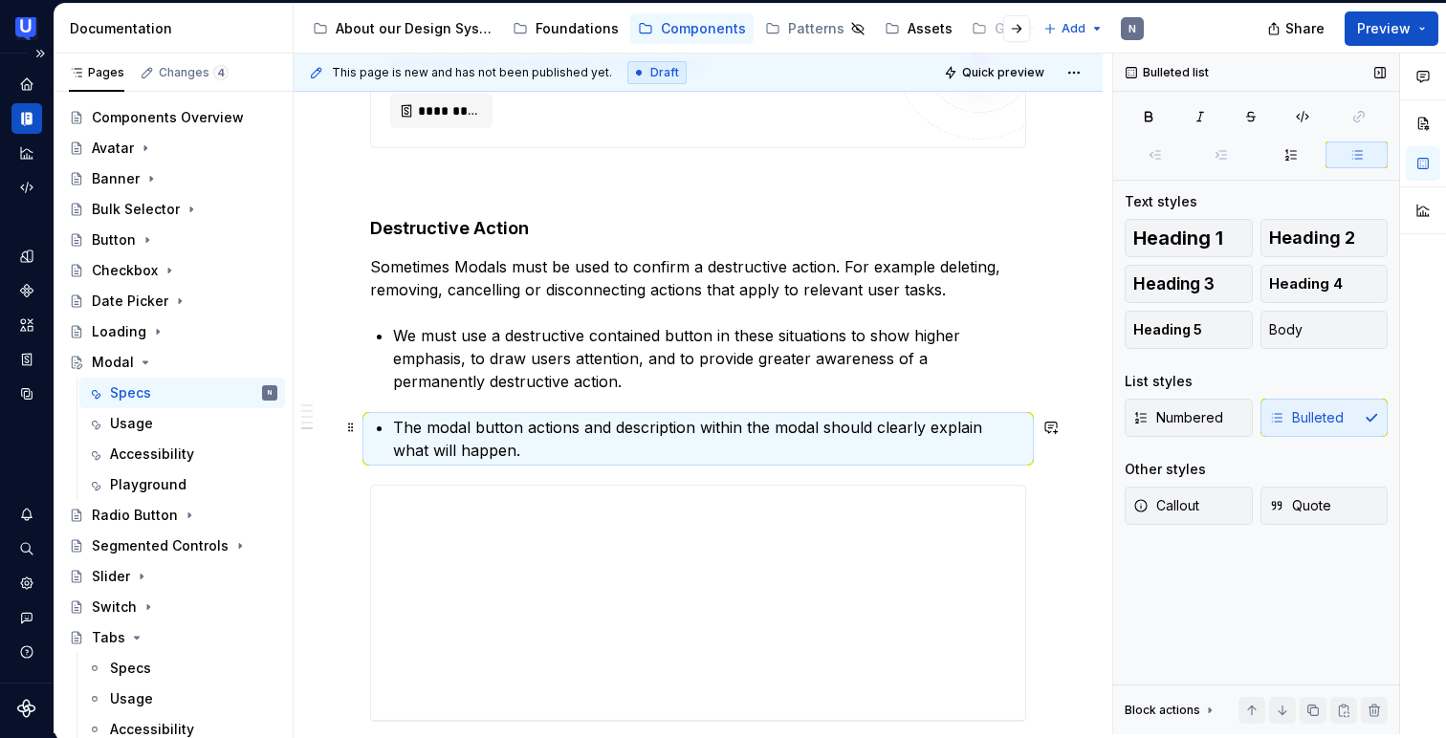
click at [482, 432] on p "The modal button actions and description within the modal should clearly explai…" at bounding box center [709, 439] width 633 height 46
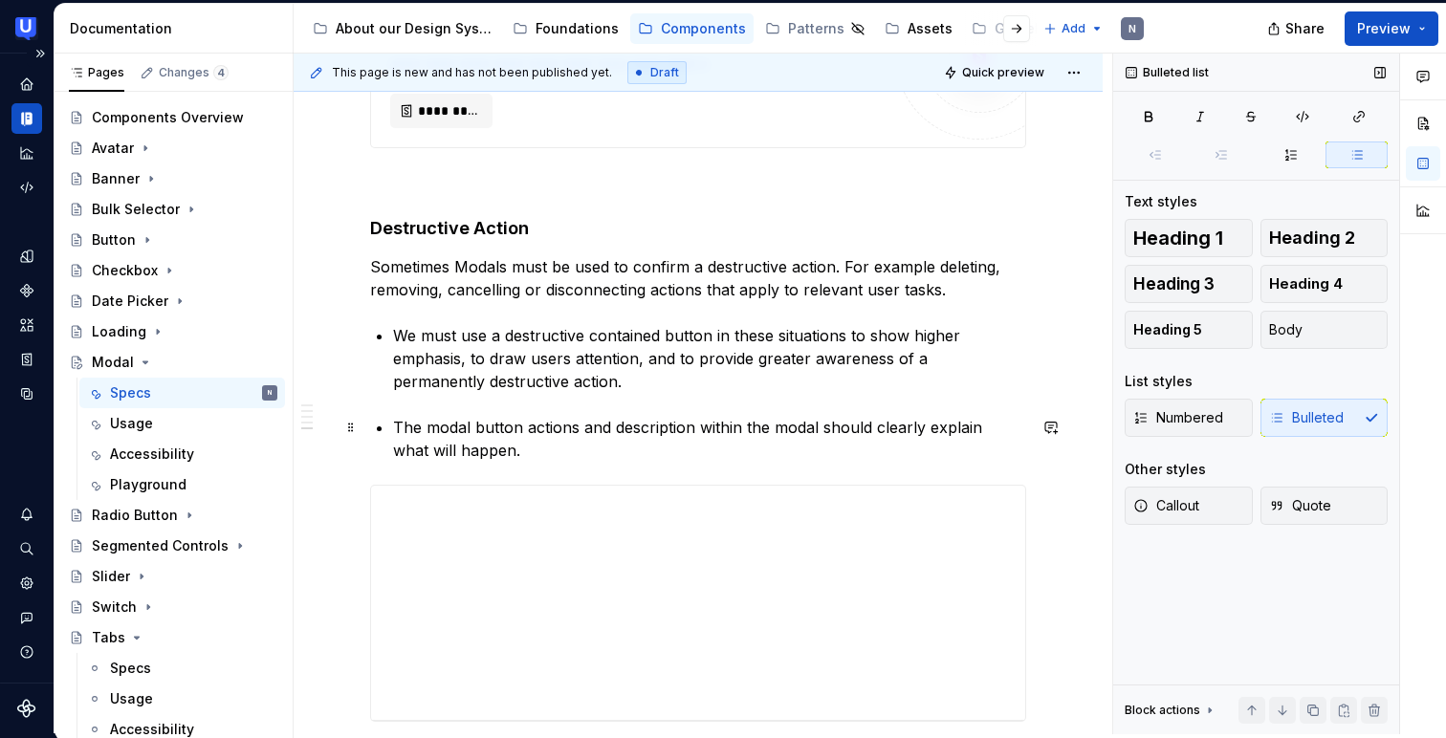
click at [482, 432] on p "The modal button actions and description within the modal should clearly explai…" at bounding box center [709, 439] width 633 height 46
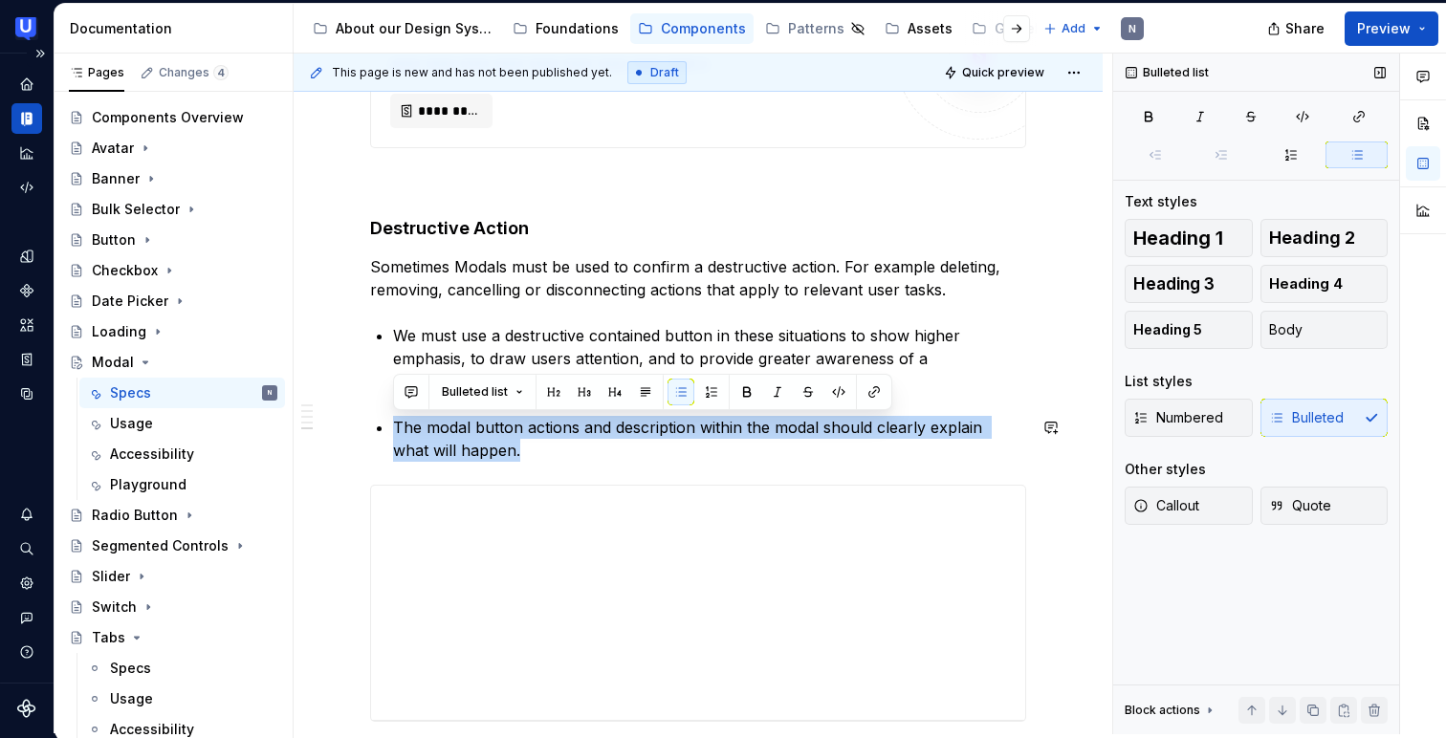
copy p "The modal button actions and description within the modal should clearly explai…"
click at [490, 359] on p "We must use a destructive contained button in these situations to show higher e…" at bounding box center [709, 358] width 633 height 69
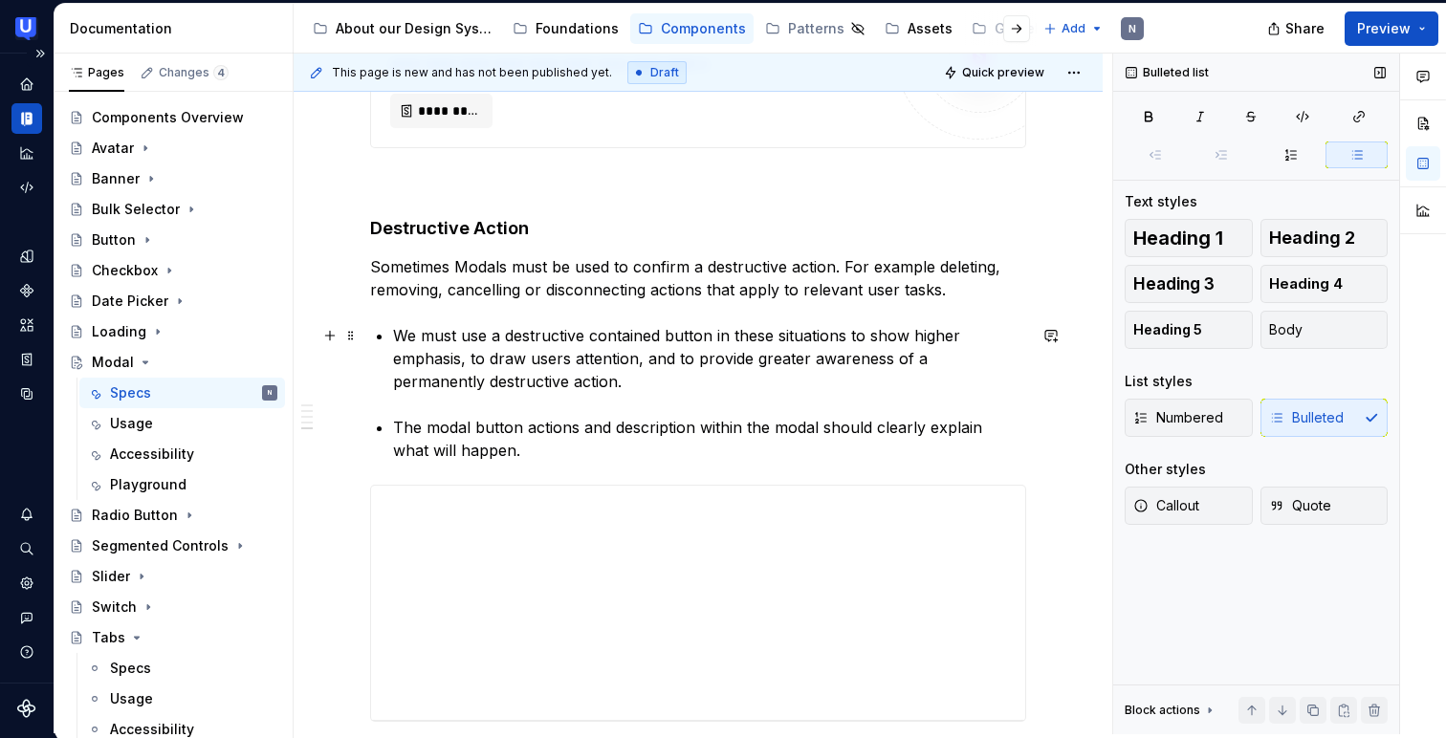
click at [533, 387] on p "We must use a destructive contained button in these situations to show higher e…" at bounding box center [709, 358] width 633 height 69
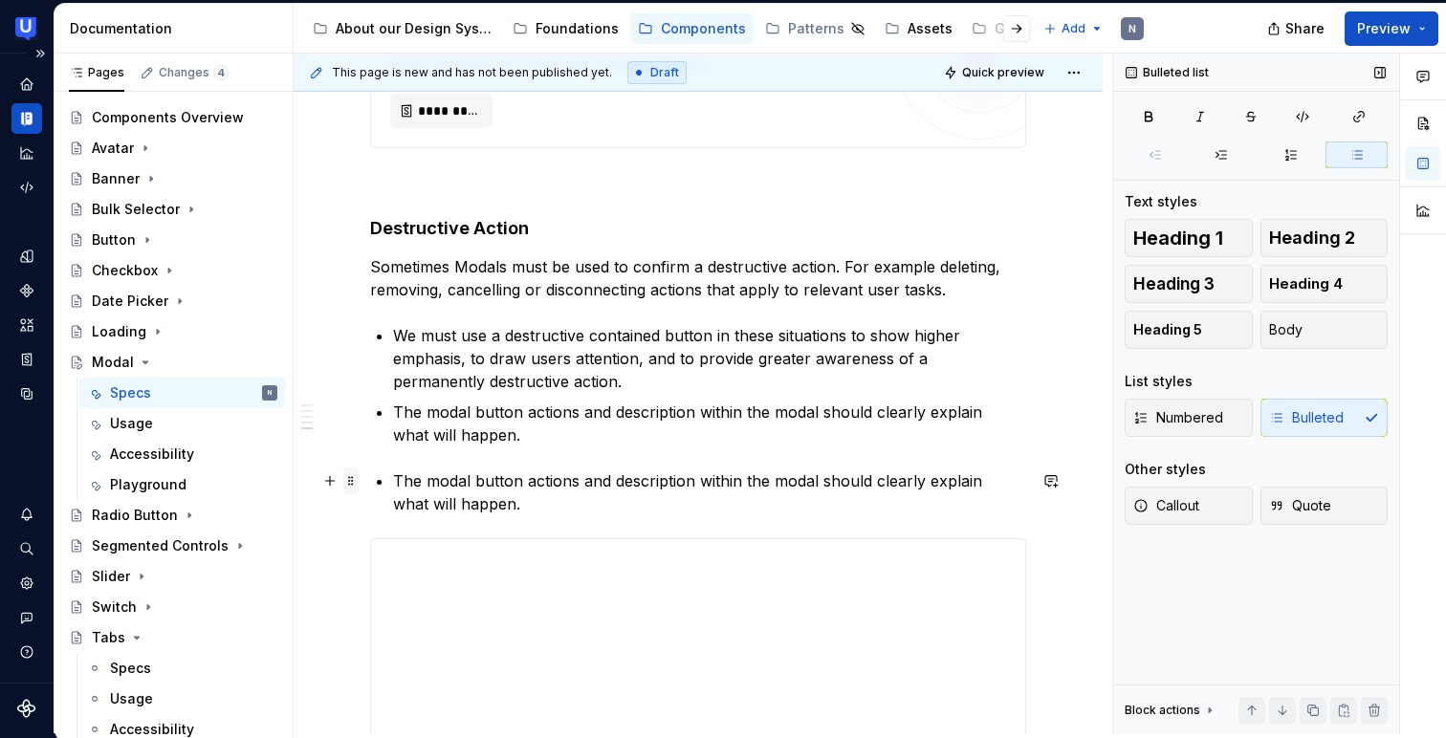
click at [356, 484] on span at bounding box center [350, 481] width 15 height 27
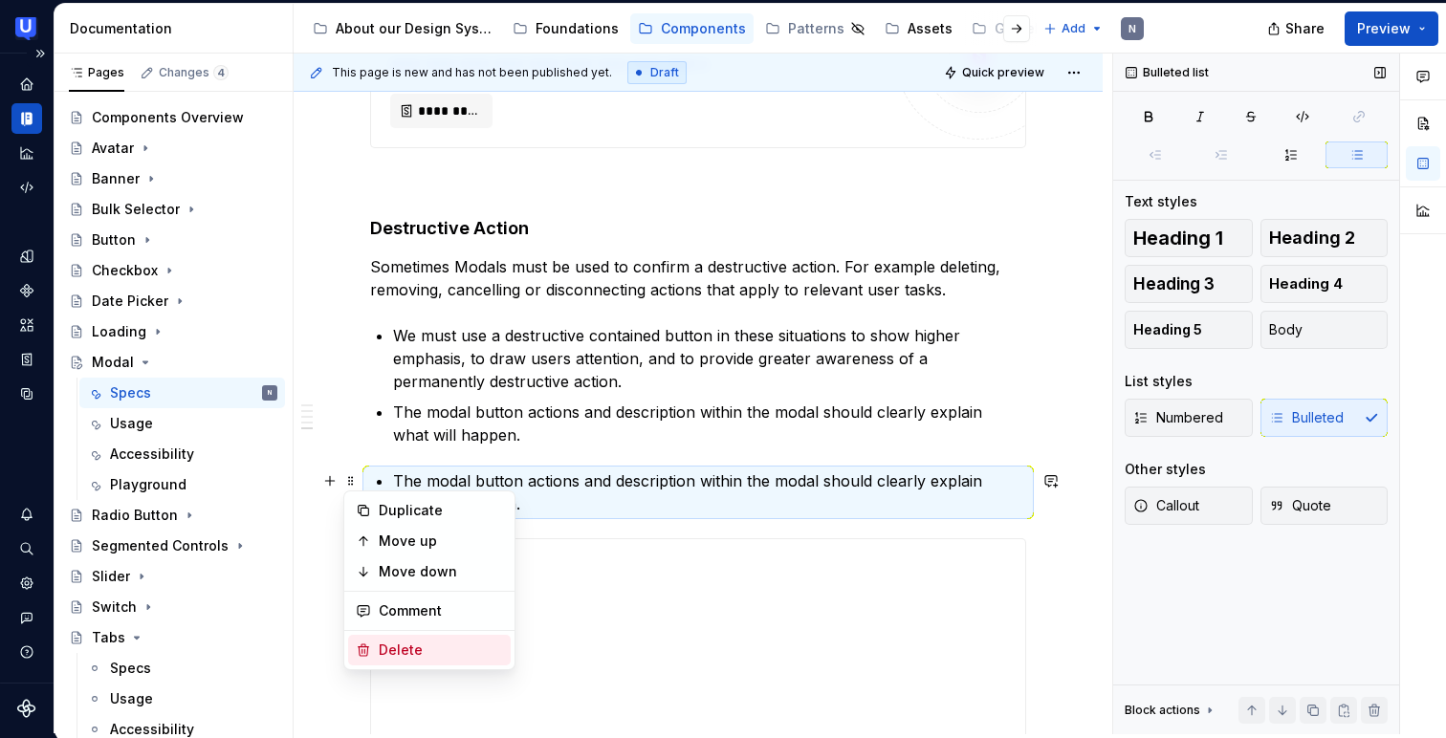
click at [384, 654] on div "Delete" at bounding box center [441, 650] width 124 height 19
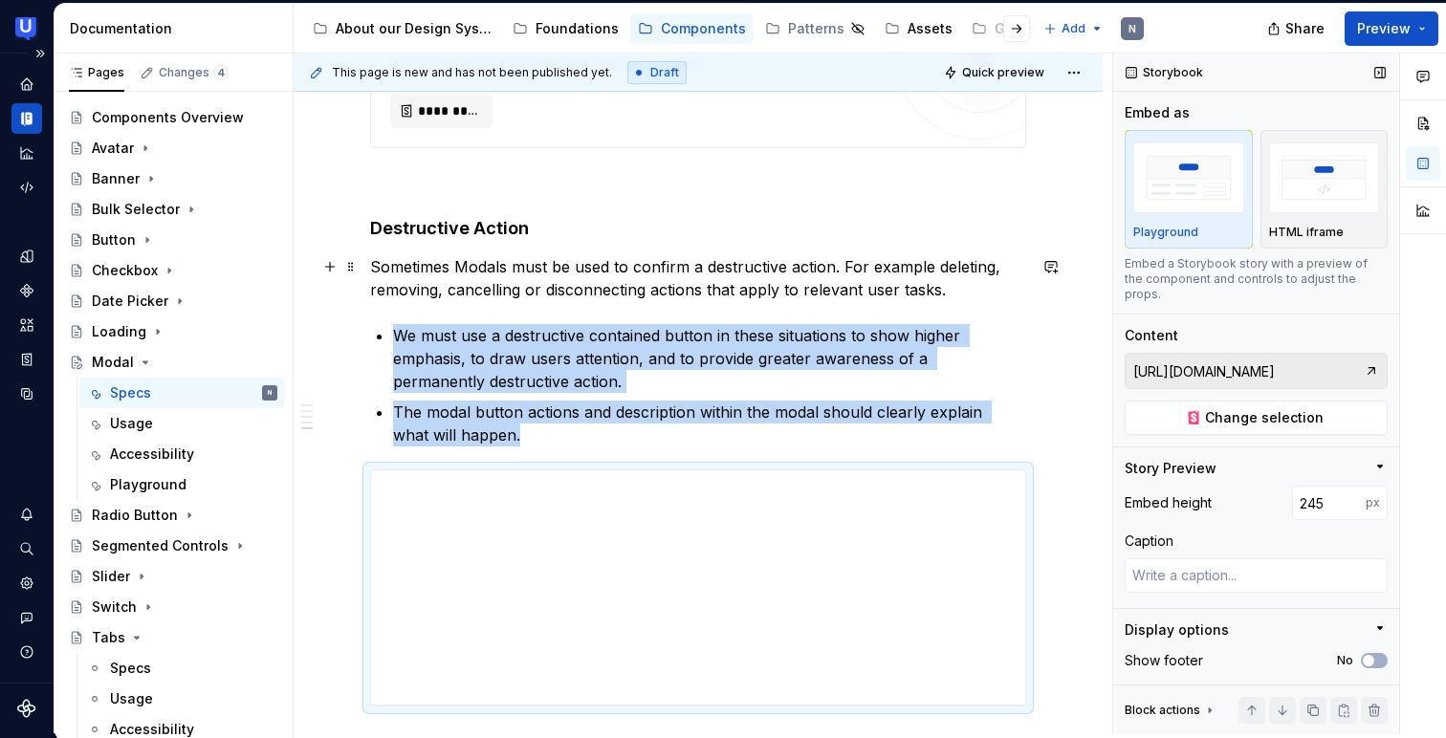
click at [372, 265] on p "Sometimes Modals must be used to confirm a destructive action. For example dele…" at bounding box center [698, 278] width 656 height 46
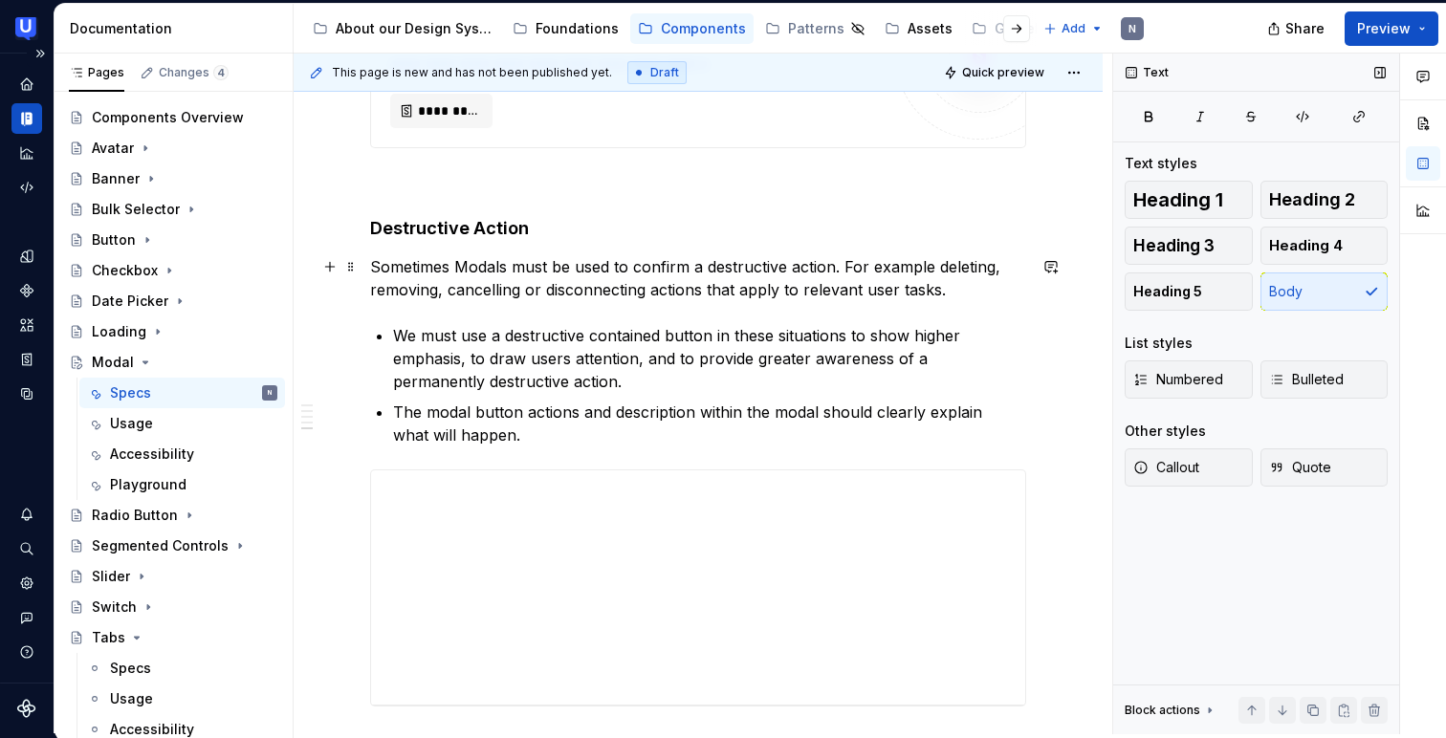
click at [379, 265] on p "Sometimes Modals must be used to confirm a destructive action. For example dele…" at bounding box center [698, 278] width 656 height 46
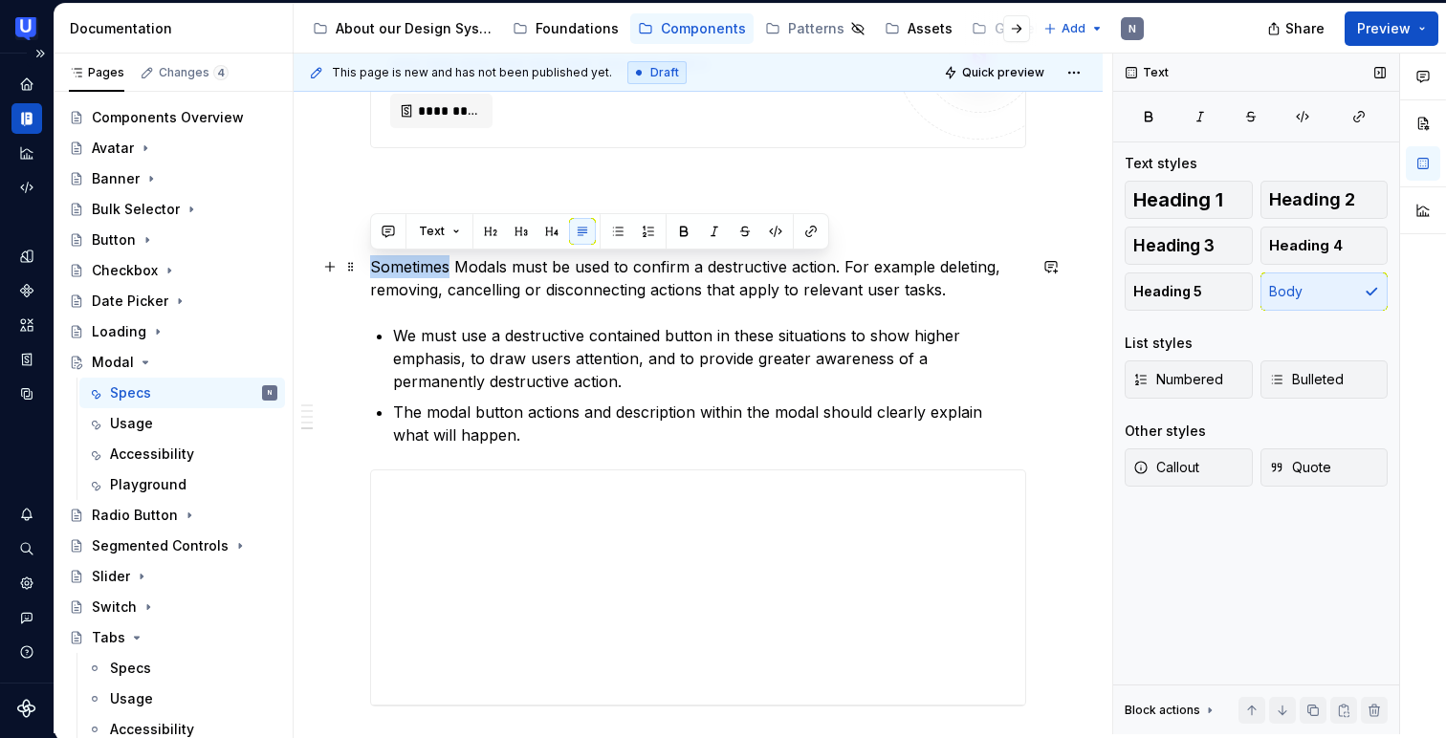
click at [379, 265] on p "Sometimes Modals must be used to confirm a destructive action. For example dele…" at bounding box center [698, 278] width 656 height 46
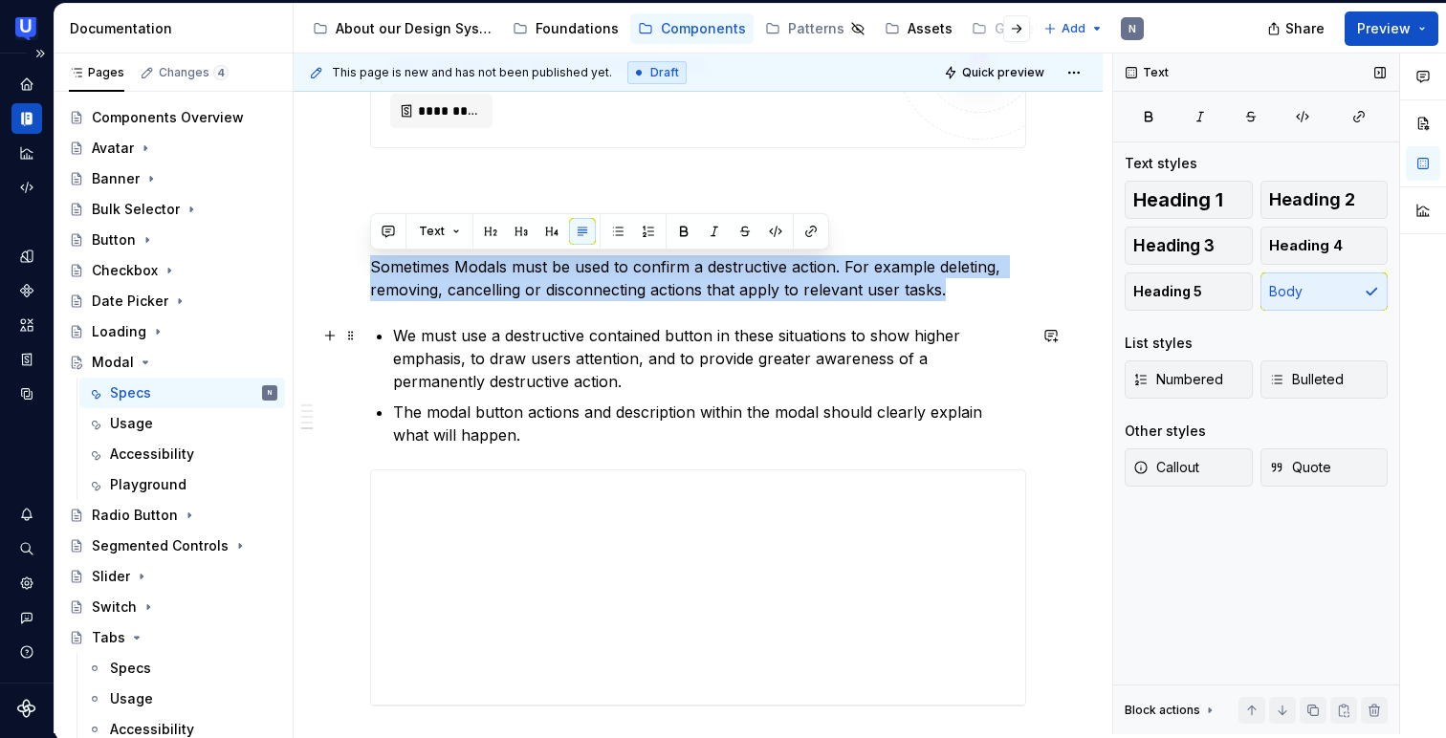
click at [399, 333] on p "We must use a destructive contained button in these situations to show higher e…" at bounding box center [709, 358] width 633 height 69
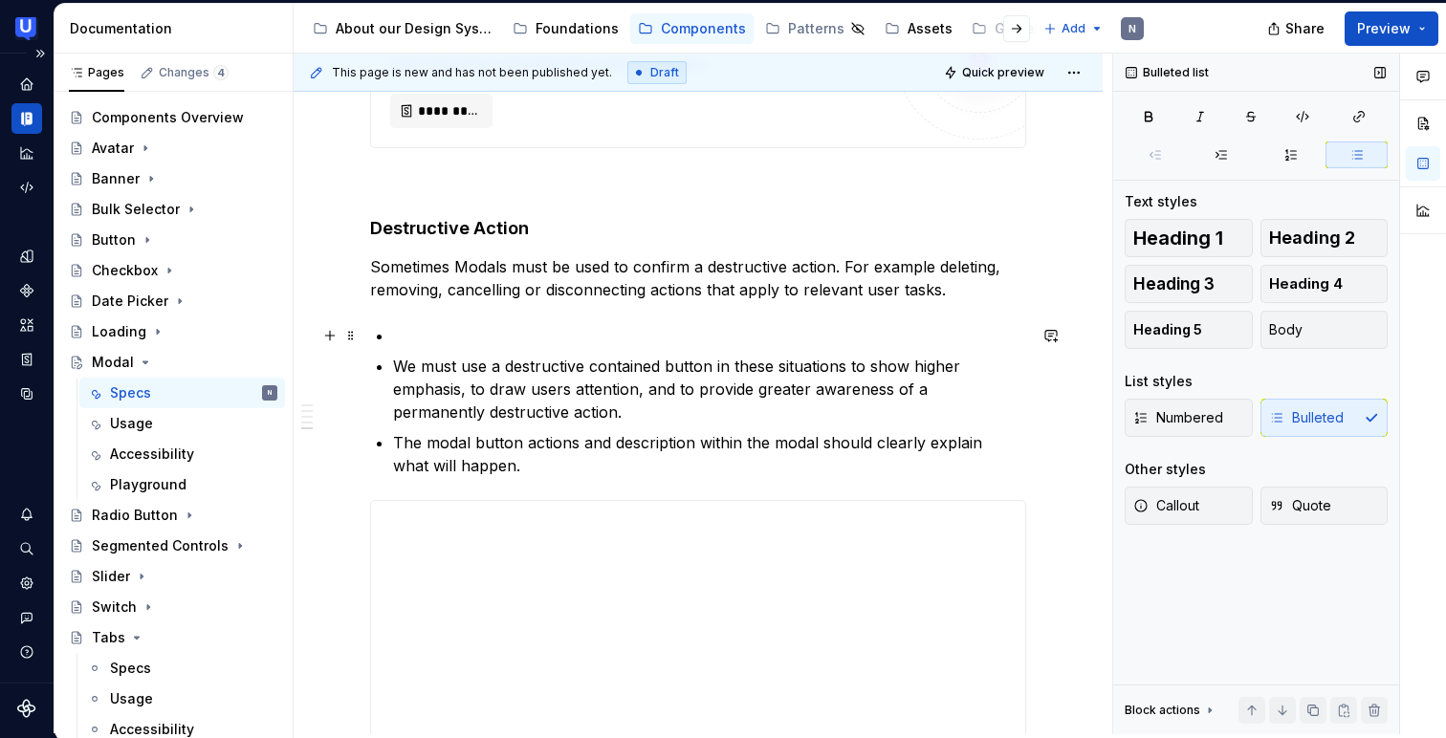
click at [401, 326] on p at bounding box center [709, 335] width 633 height 23
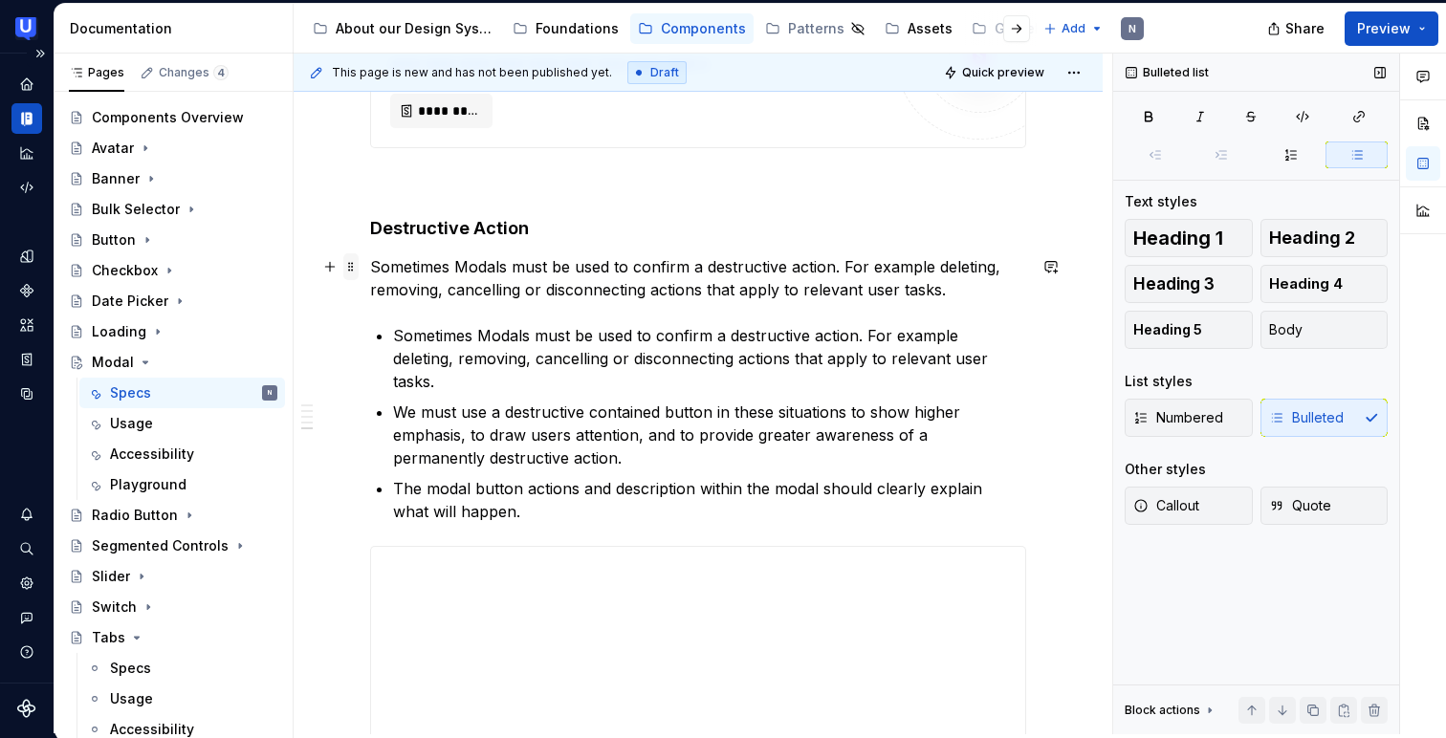
click at [353, 268] on span at bounding box center [350, 266] width 15 height 27
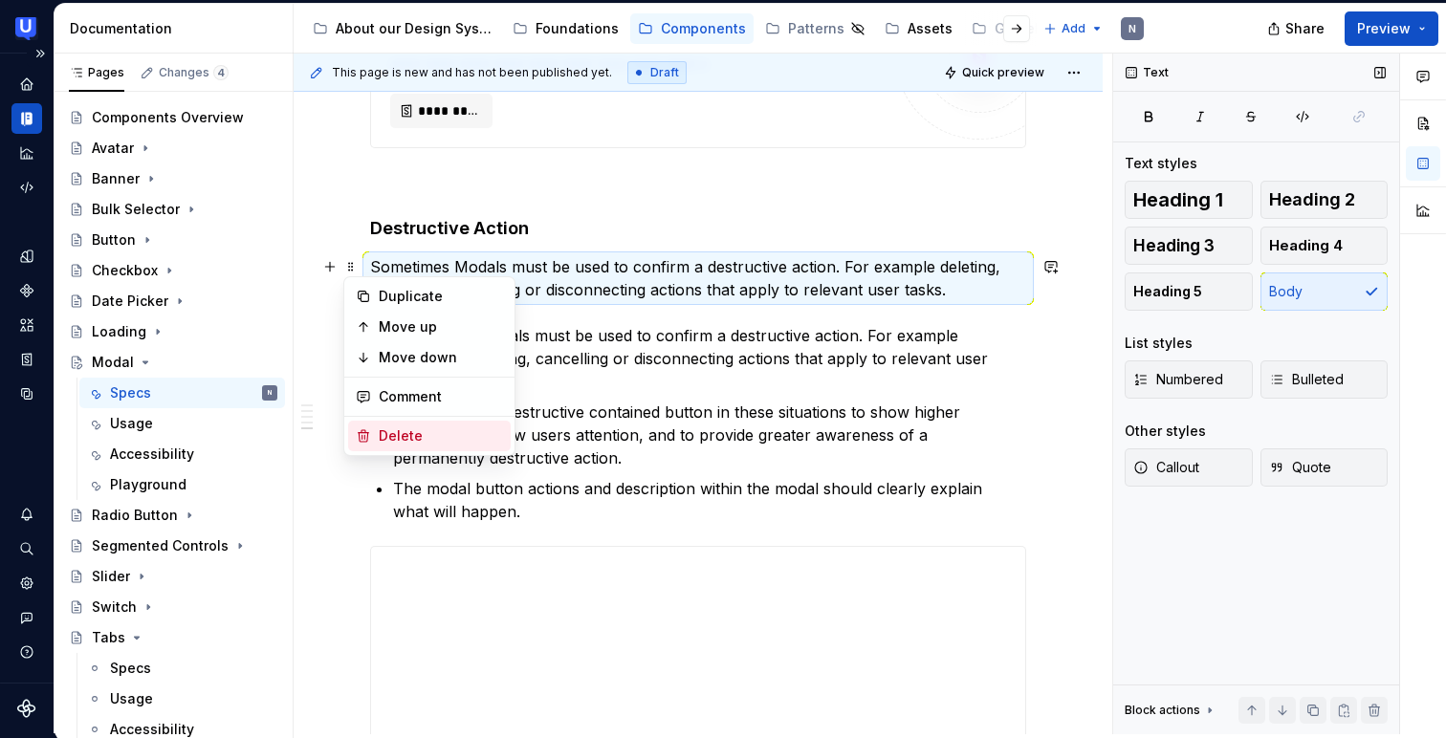
click at [373, 430] on div "Delete" at bounding box center [429, 436] width 163 height 31
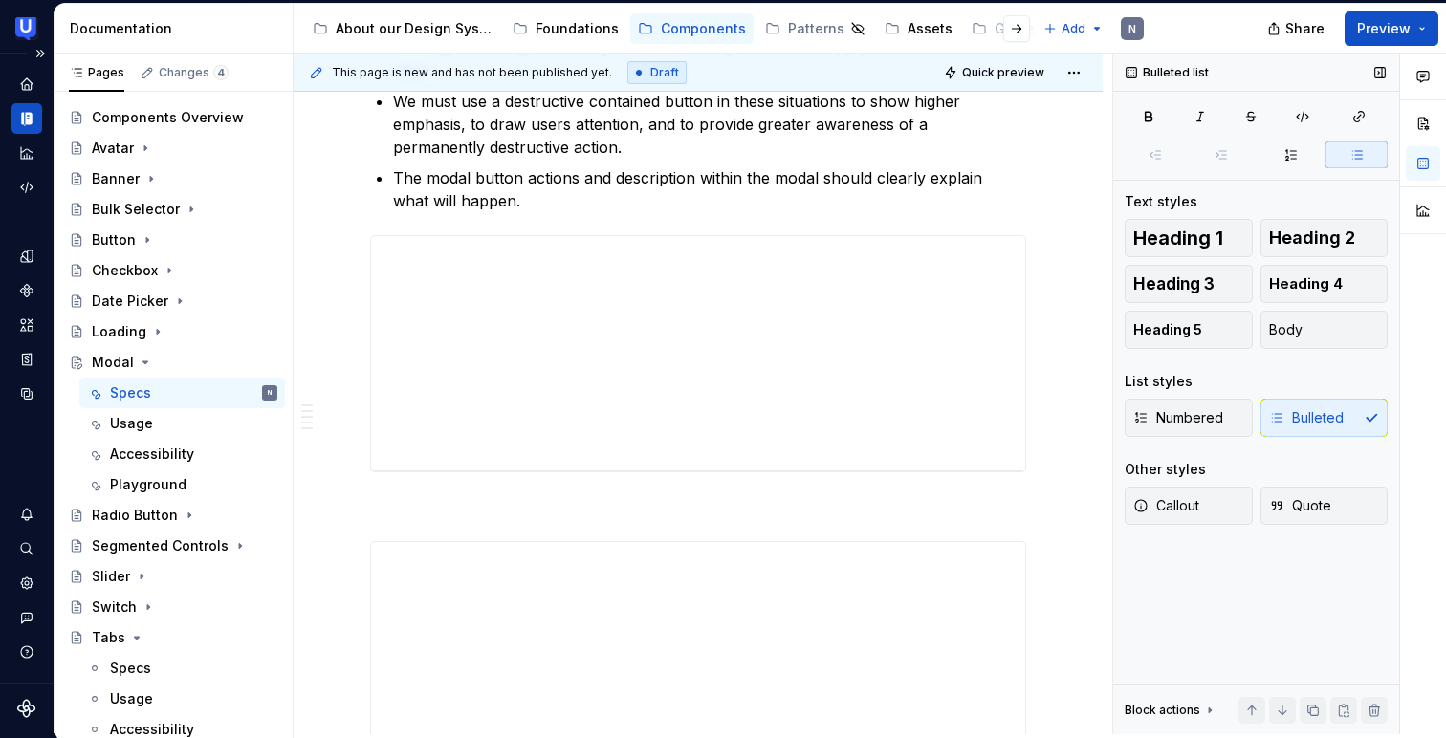
scroll to position [2979, 0]
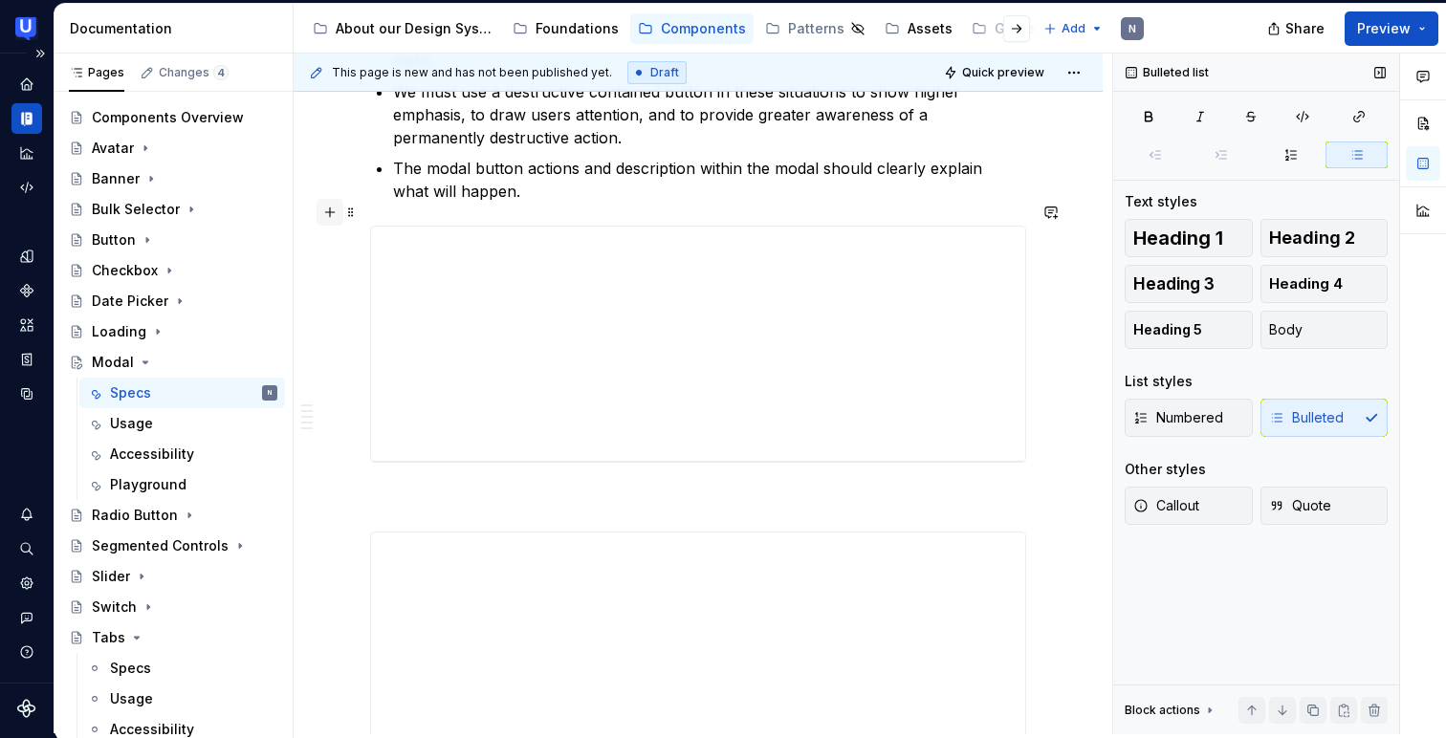
click at [337, 215] on button "button" at bounding box center [329, 212] width 27 height 27
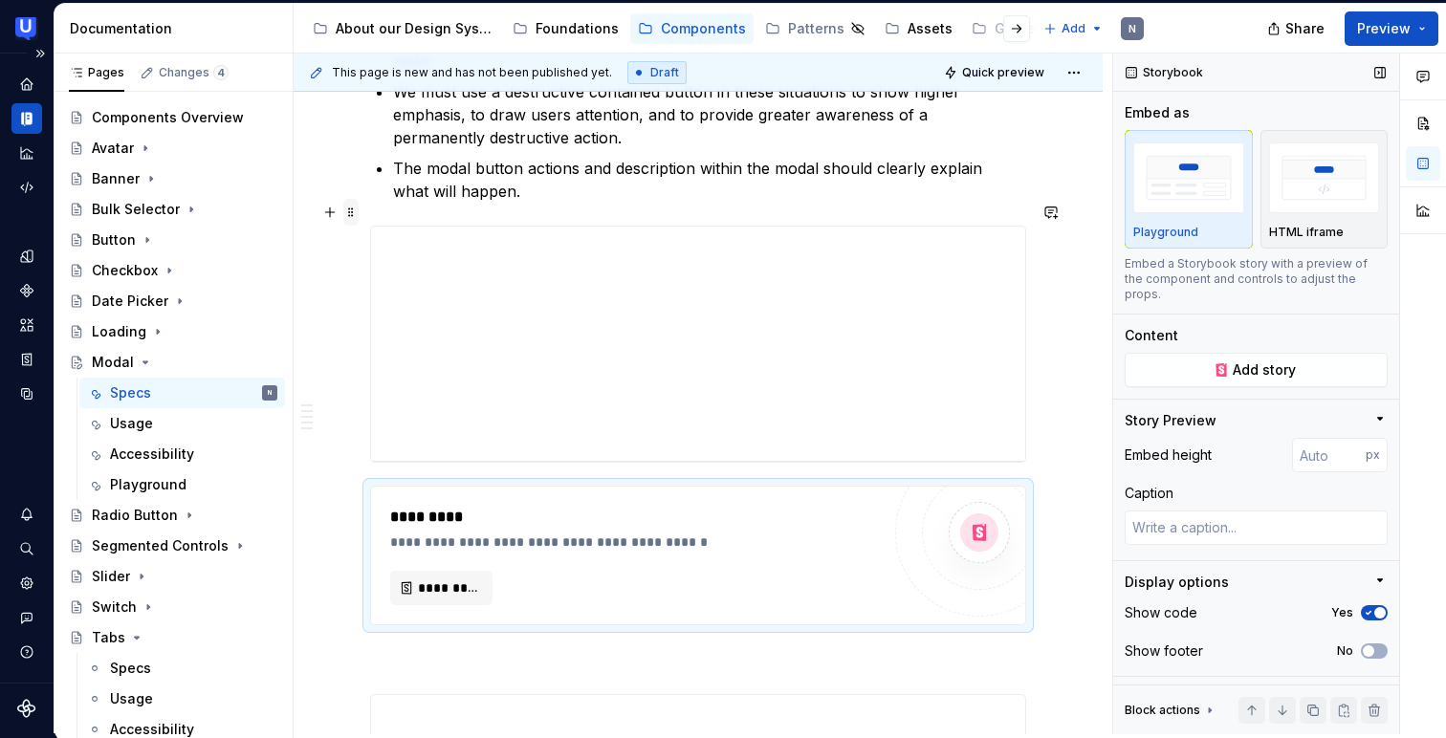
click at [354, 207] on span at bounding box center [350, 212] width 15 height 27
type textarea "*"
type input "245"
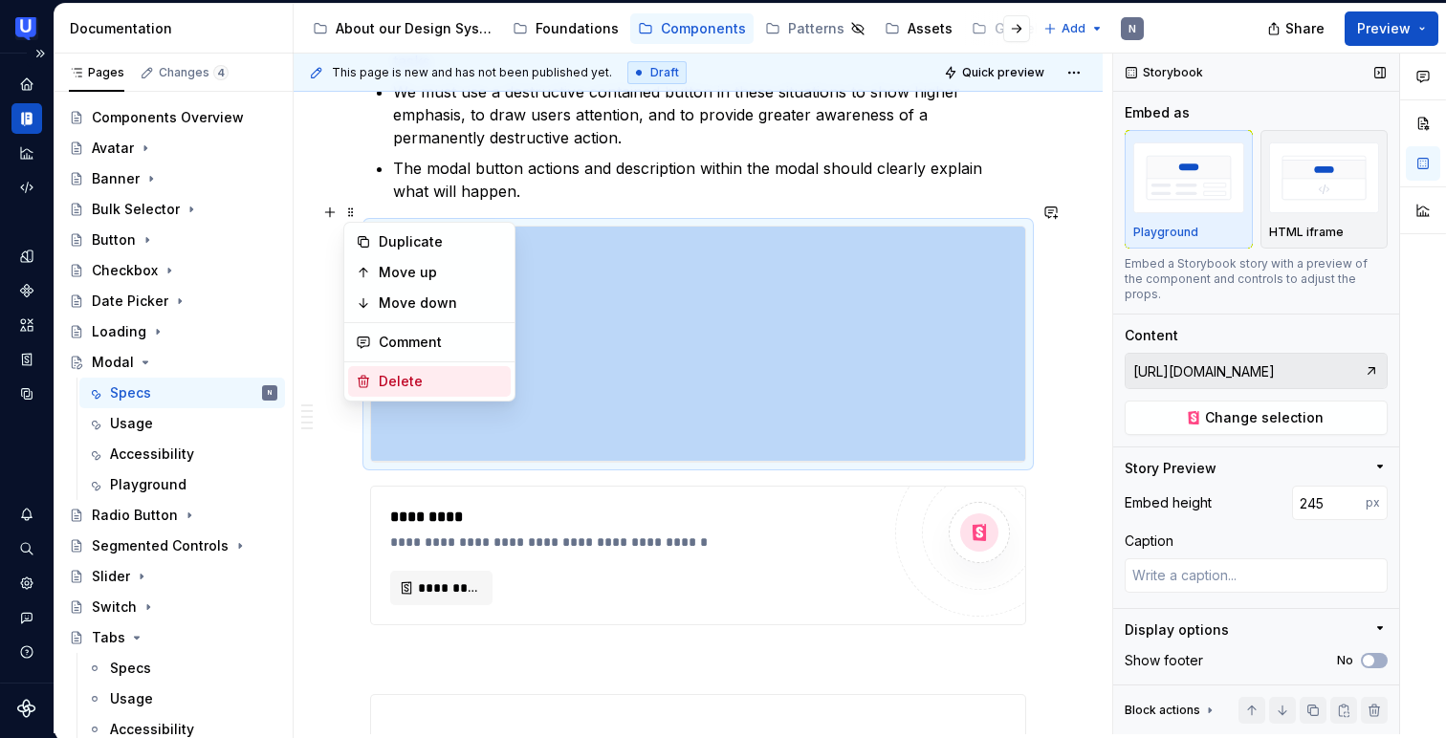
click at [360, 374] on icon at bounding box center [363, 381] width 15 height 15
type textarea "*"
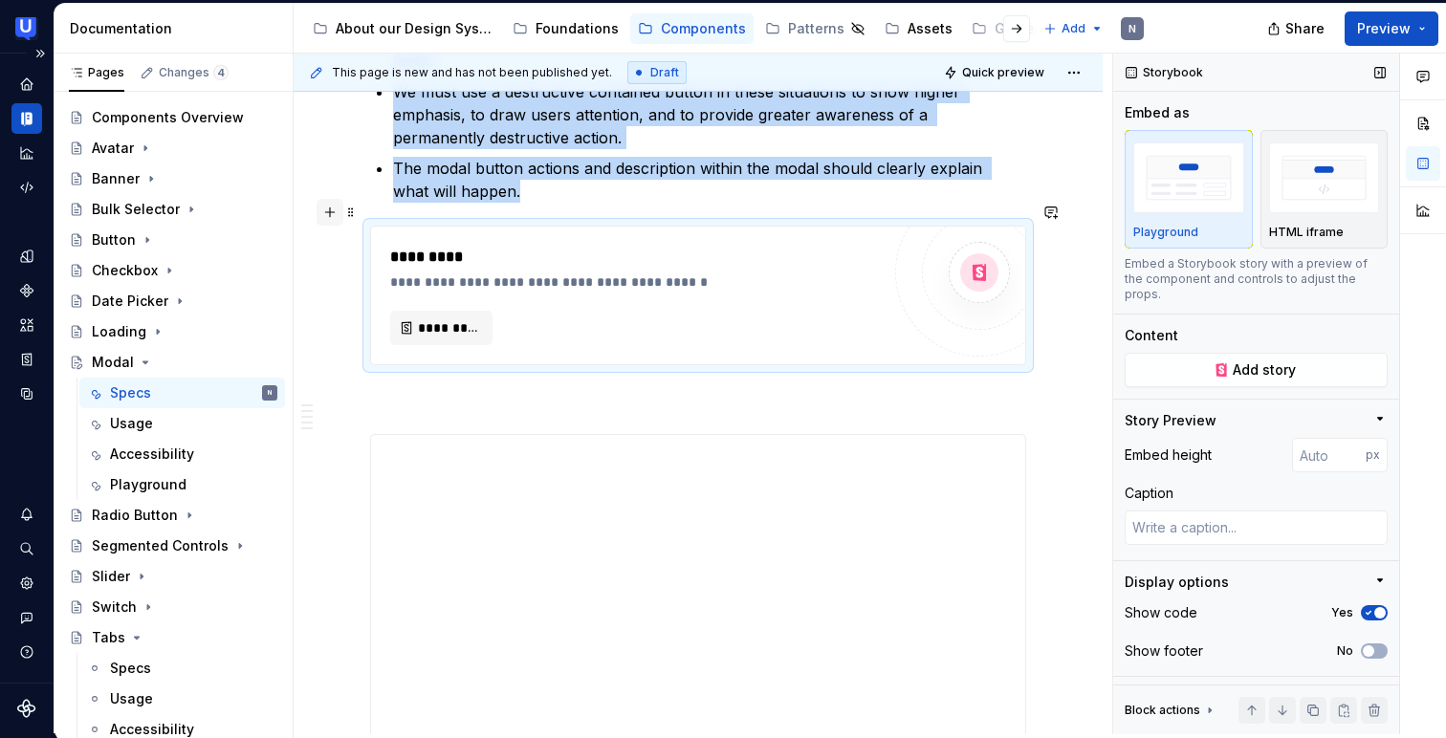
click at [332, 204] on button "button" at bounding box center [329, 212] width 27 height 27
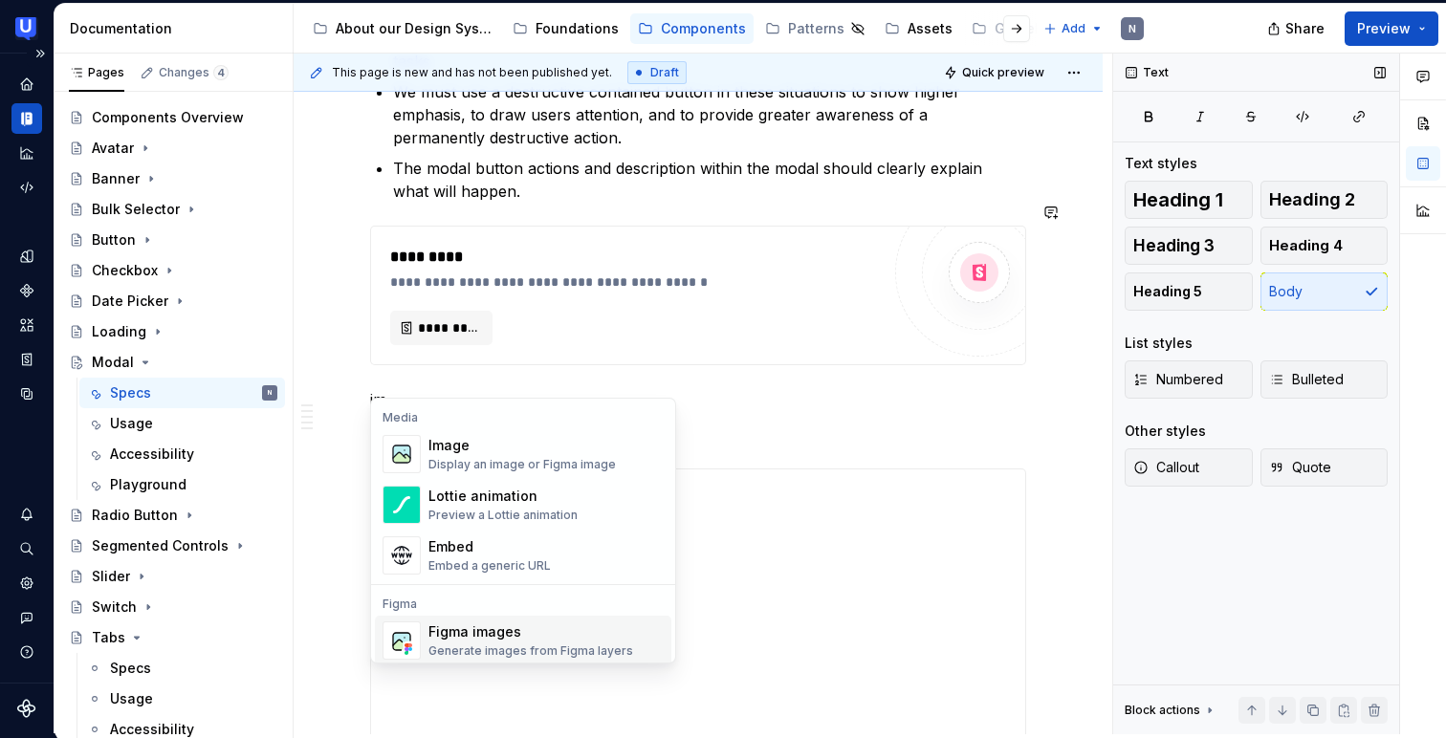
click at [463, 630] on div "Figma images" at bounding box center [530, 631] width 205 height 19
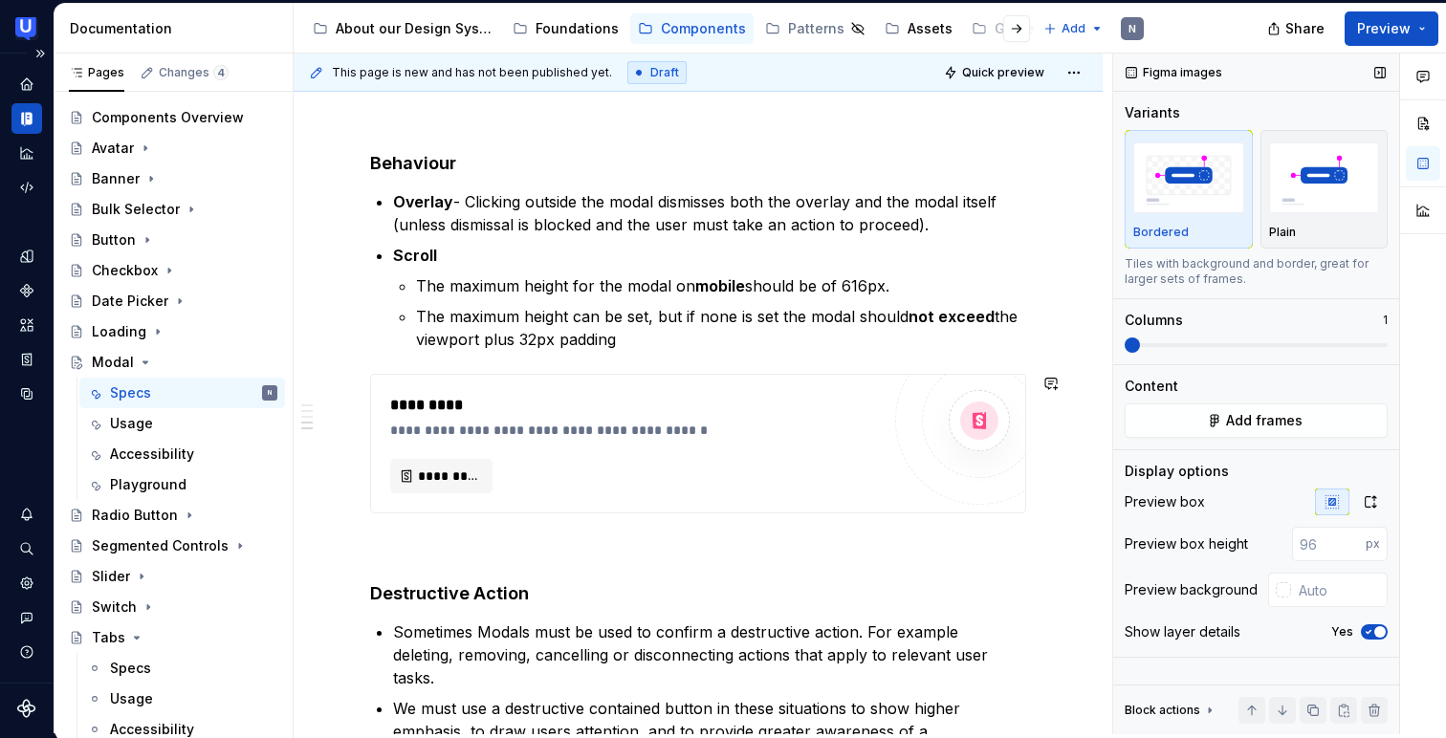
scroll to position [2381, 0]
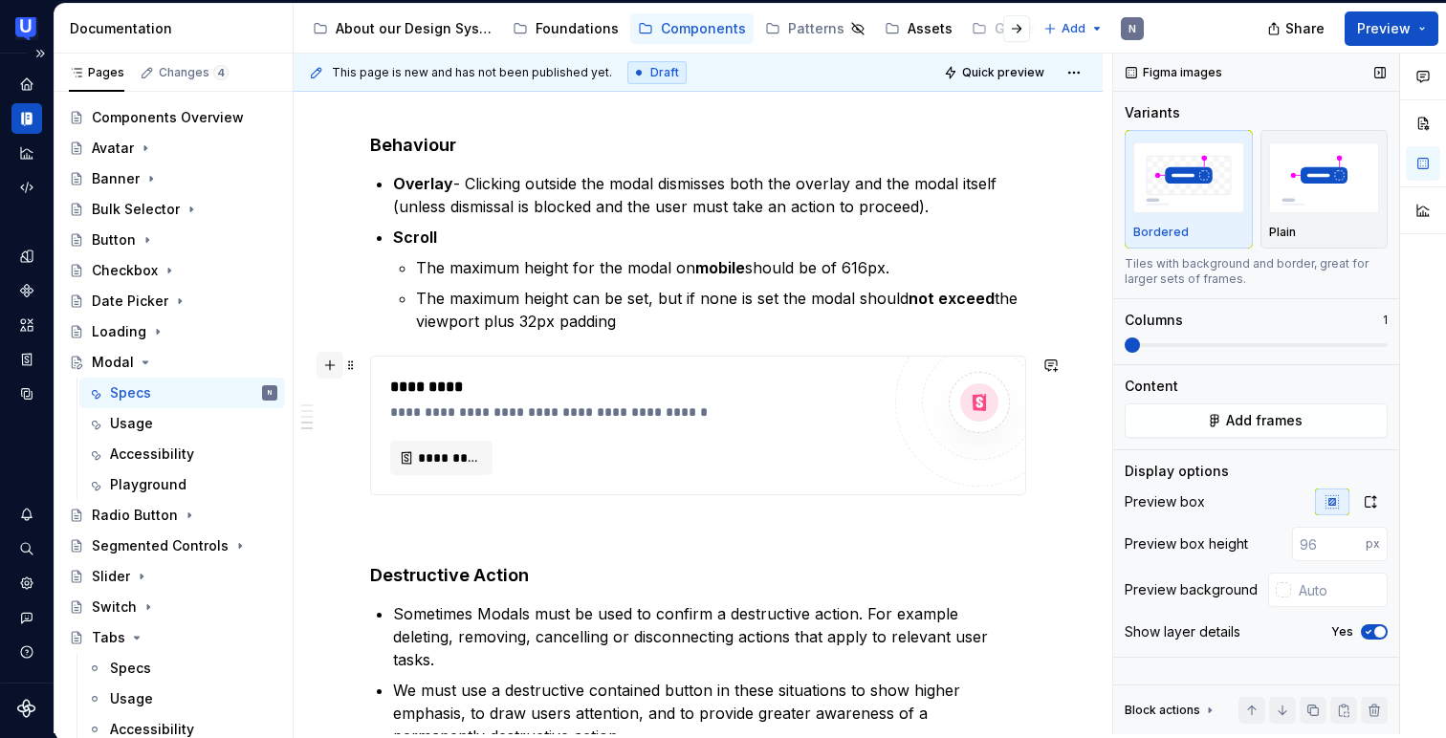
click at [329, 361] on button "button" at bounding box center [329, 365] width 27 height 27
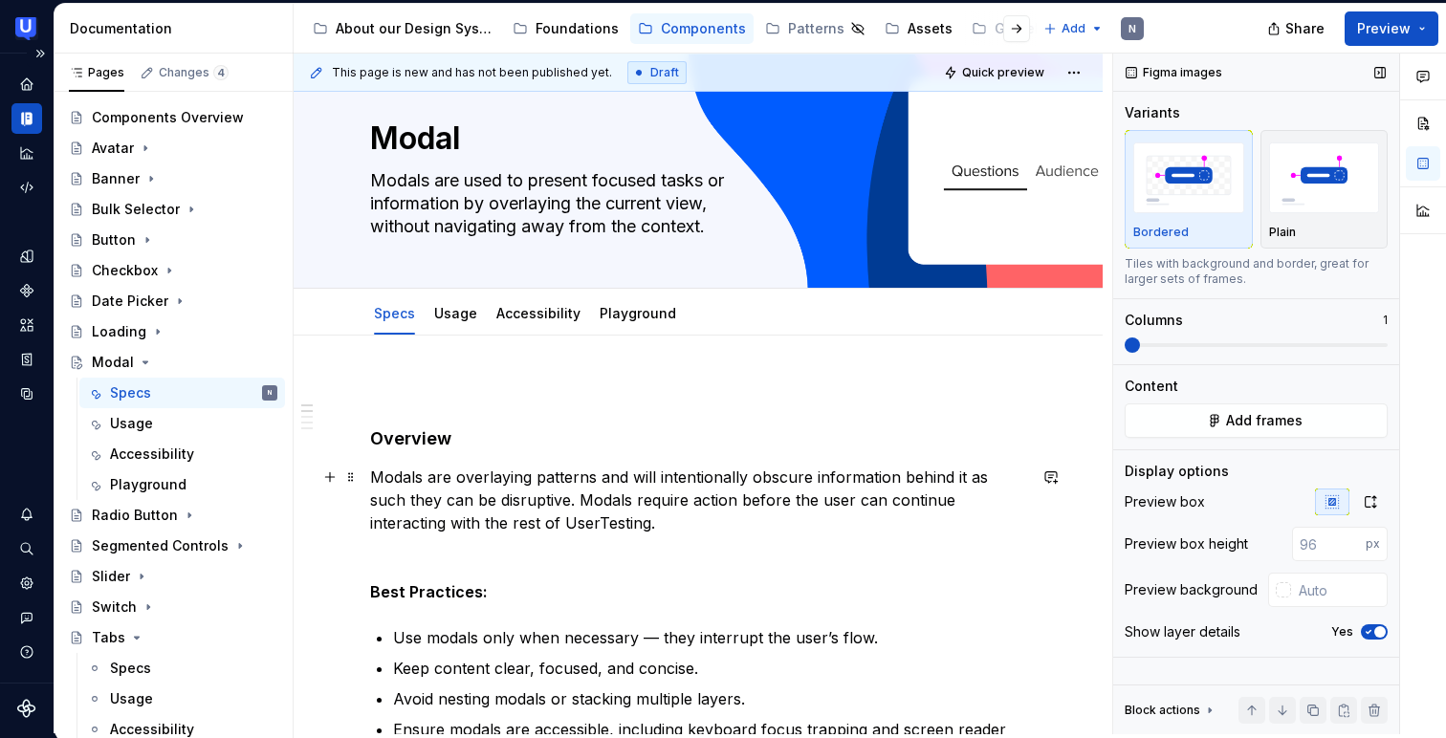
scroll to position [0, 0]
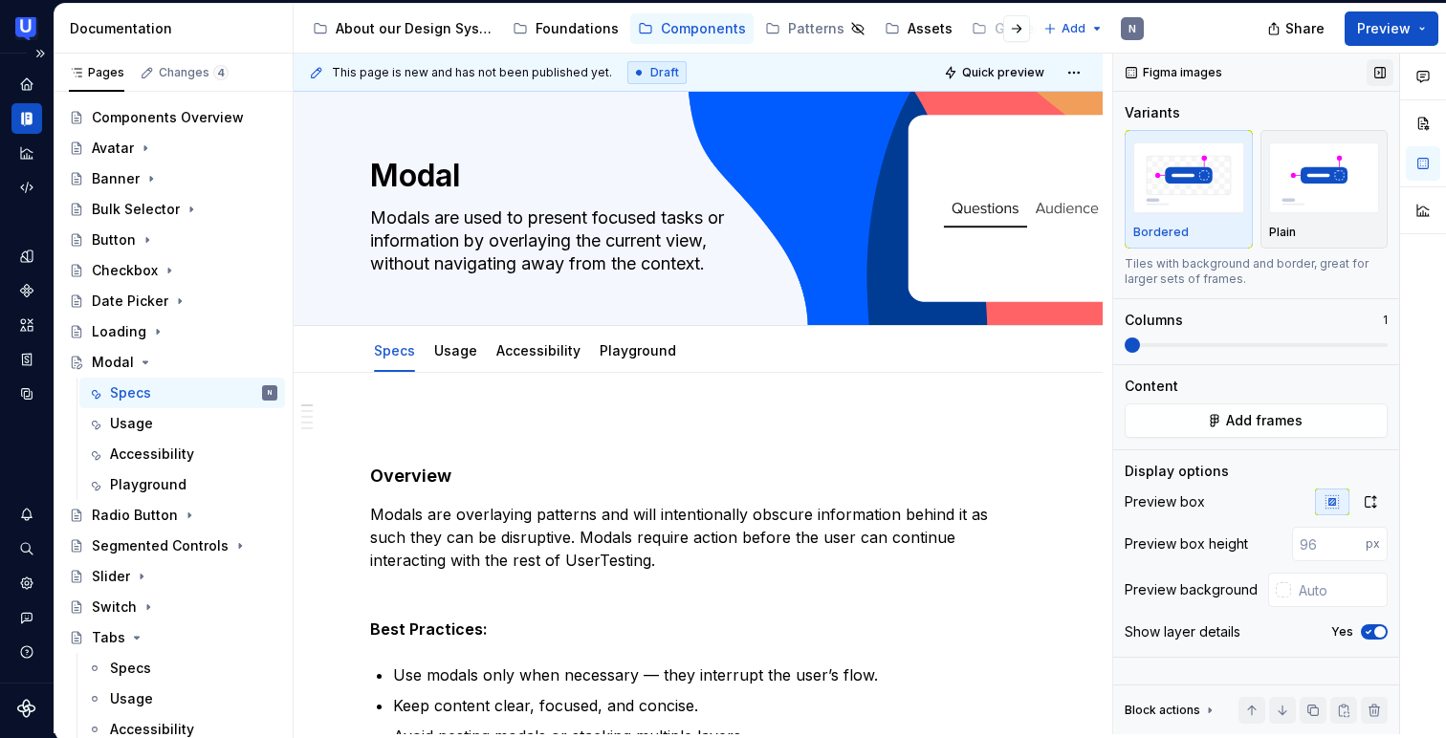
click at [1386, 66] on button "button" at bounding box center [1379, 72] width 27 height 27
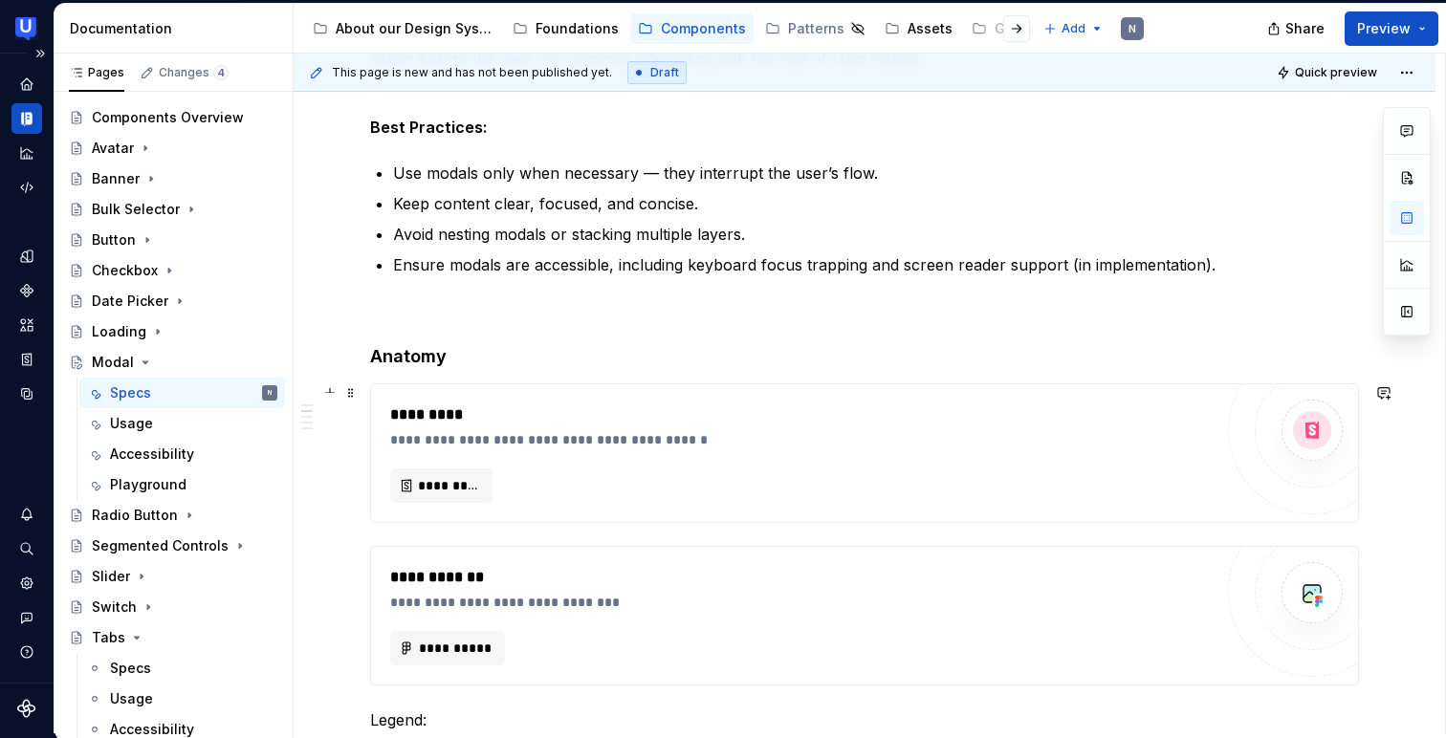
scroll to position [480, 0]
click at [1407, 301] on button "button" at bounding box center [1406, 311] width 34 height 34
type textarea "*"
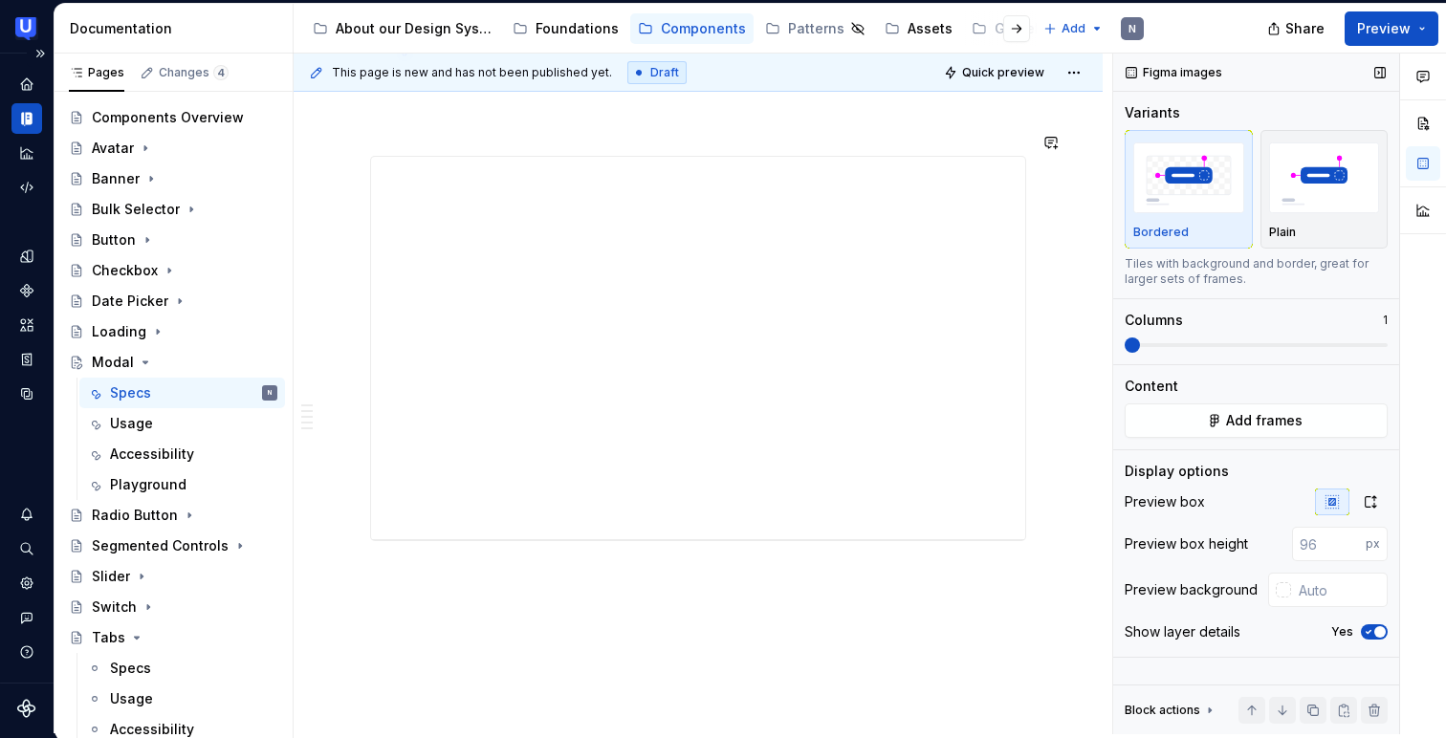
scroll to position [3584, 0]
click at [914, 325] on div "**********" at bounding box center [698, 346] width 654 height 382
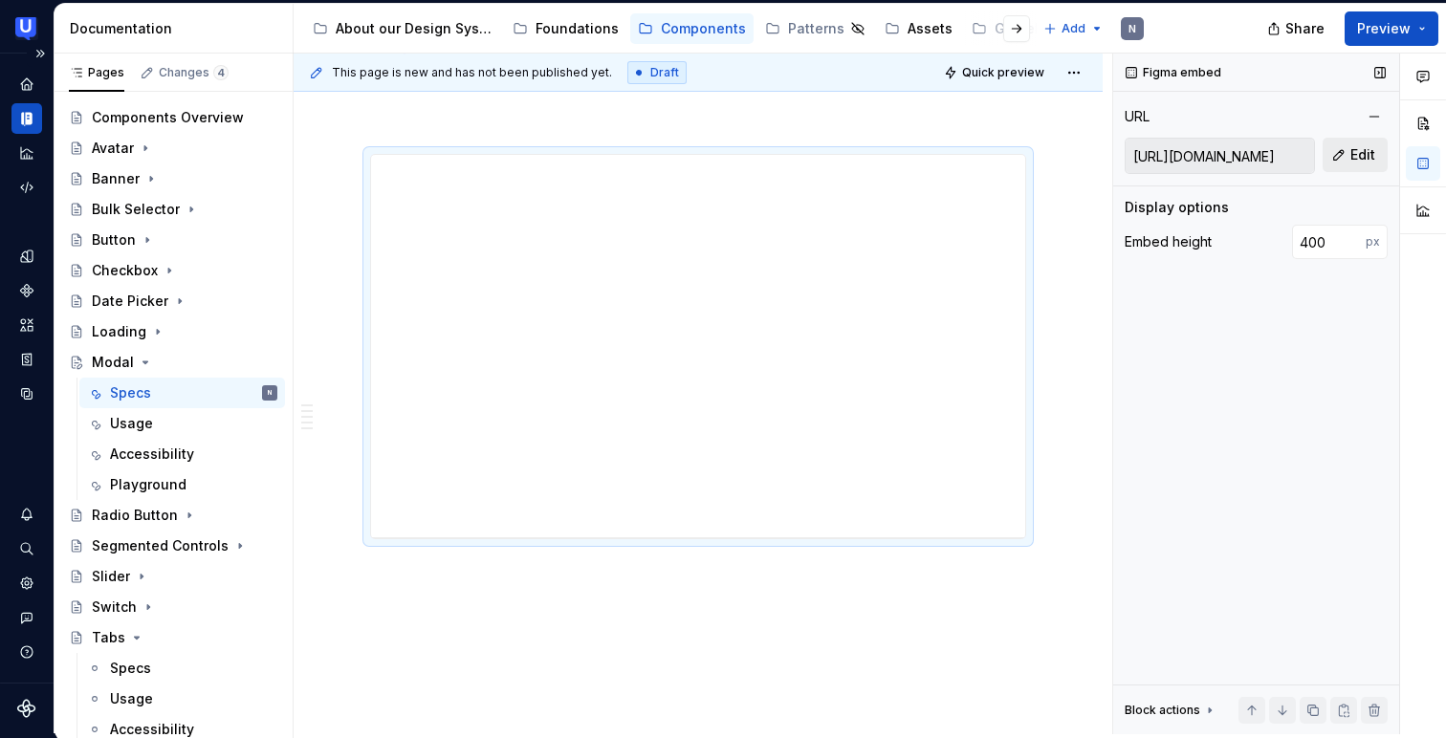
click at [1346, 160] on button "Edit" at bounding box center [1354, 155] width 65 height 34
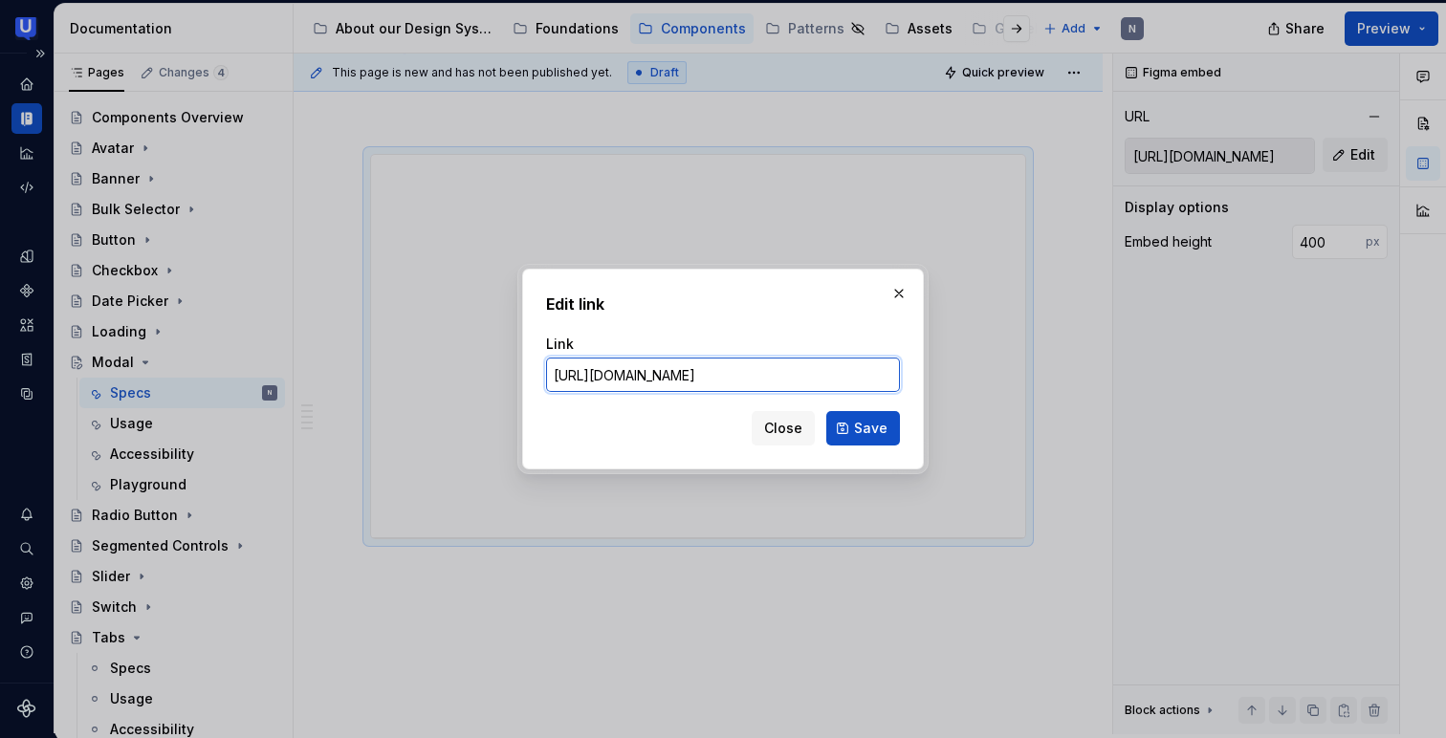
paste input "[DOMAIN_NAME][URL]"
type input "[URL][DOMAIN_NAME]"
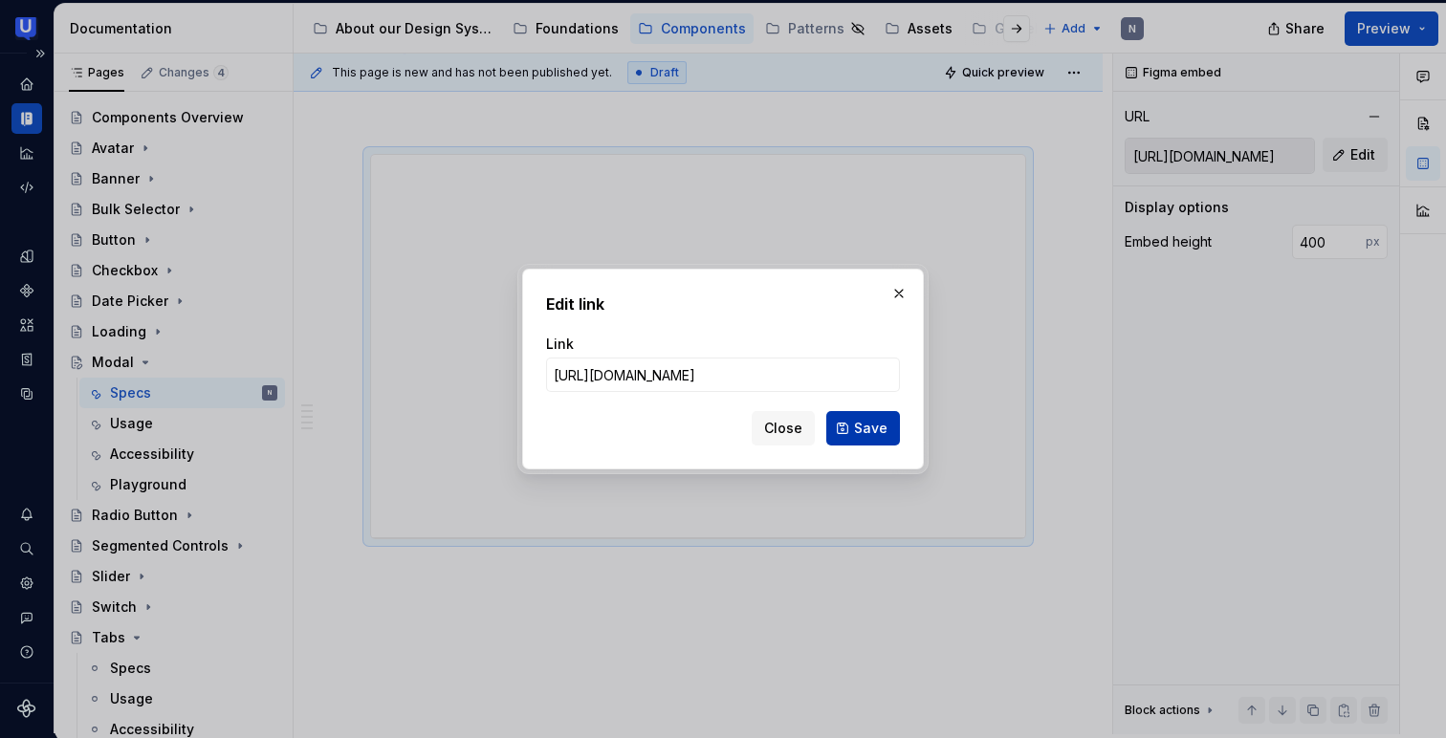
click at [858, 428] on span "Save" at bounding box center [870, 428] width 33 height 19
type input "[URL][DOMAIN_NAME]"
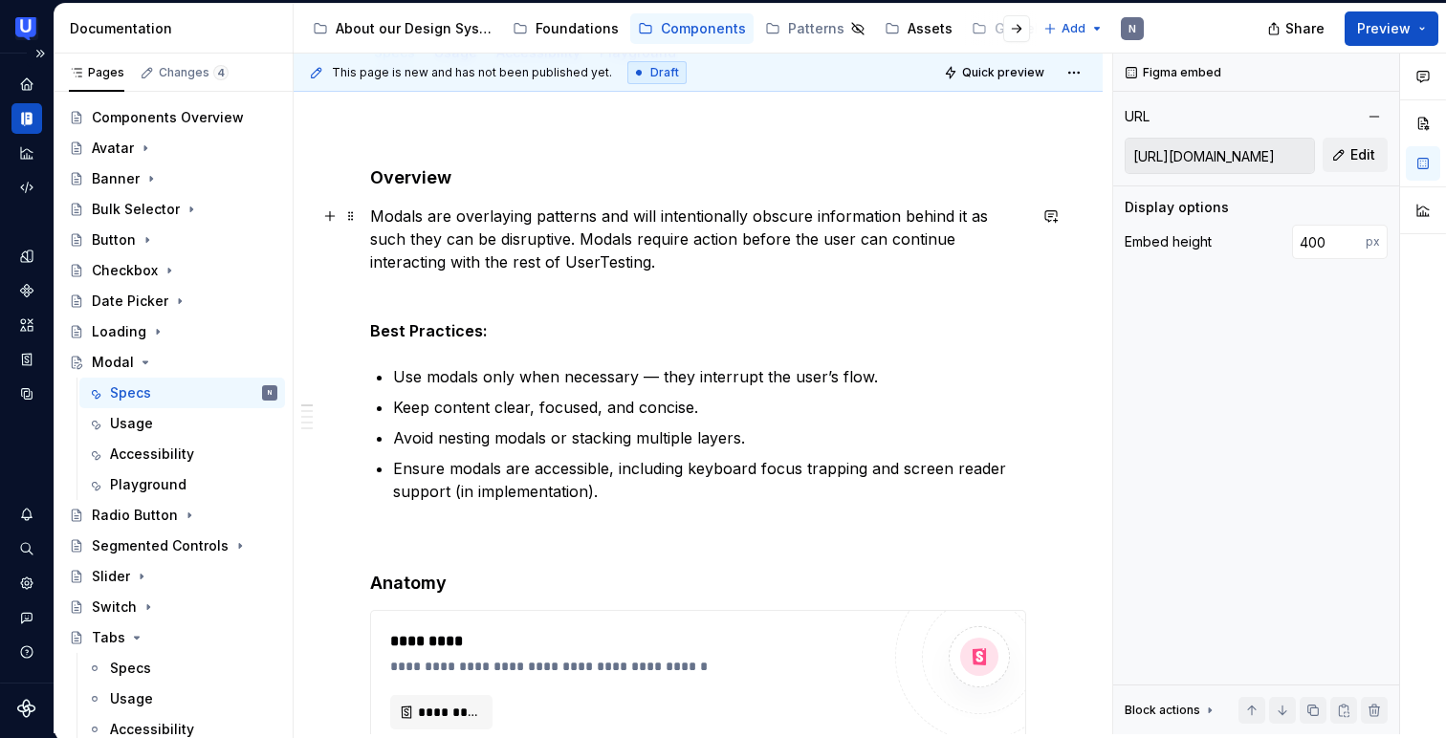
scroll to position [0, 0]
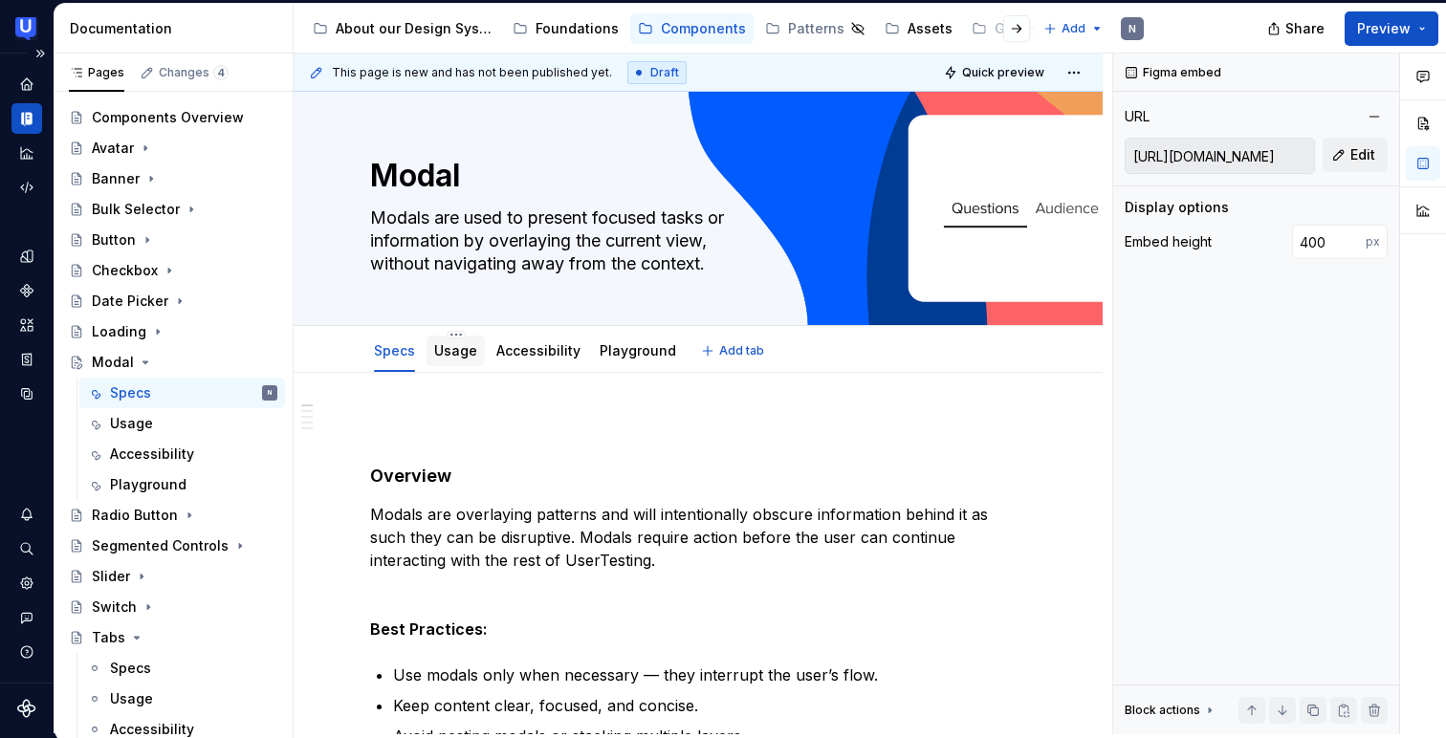
click at [460, 356] on link "Usage" at bounding box center [455, 350] width 43 height 16
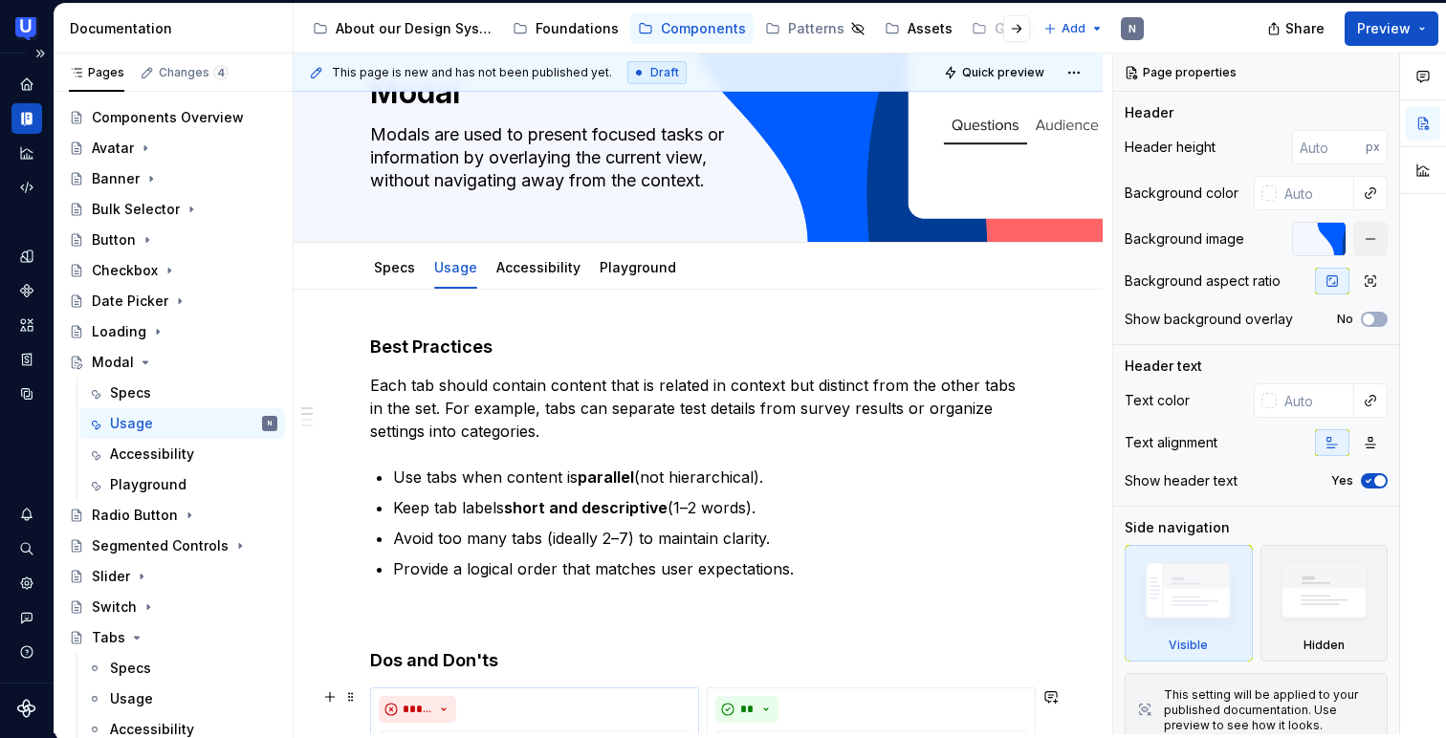
scroll to position [72, 0]
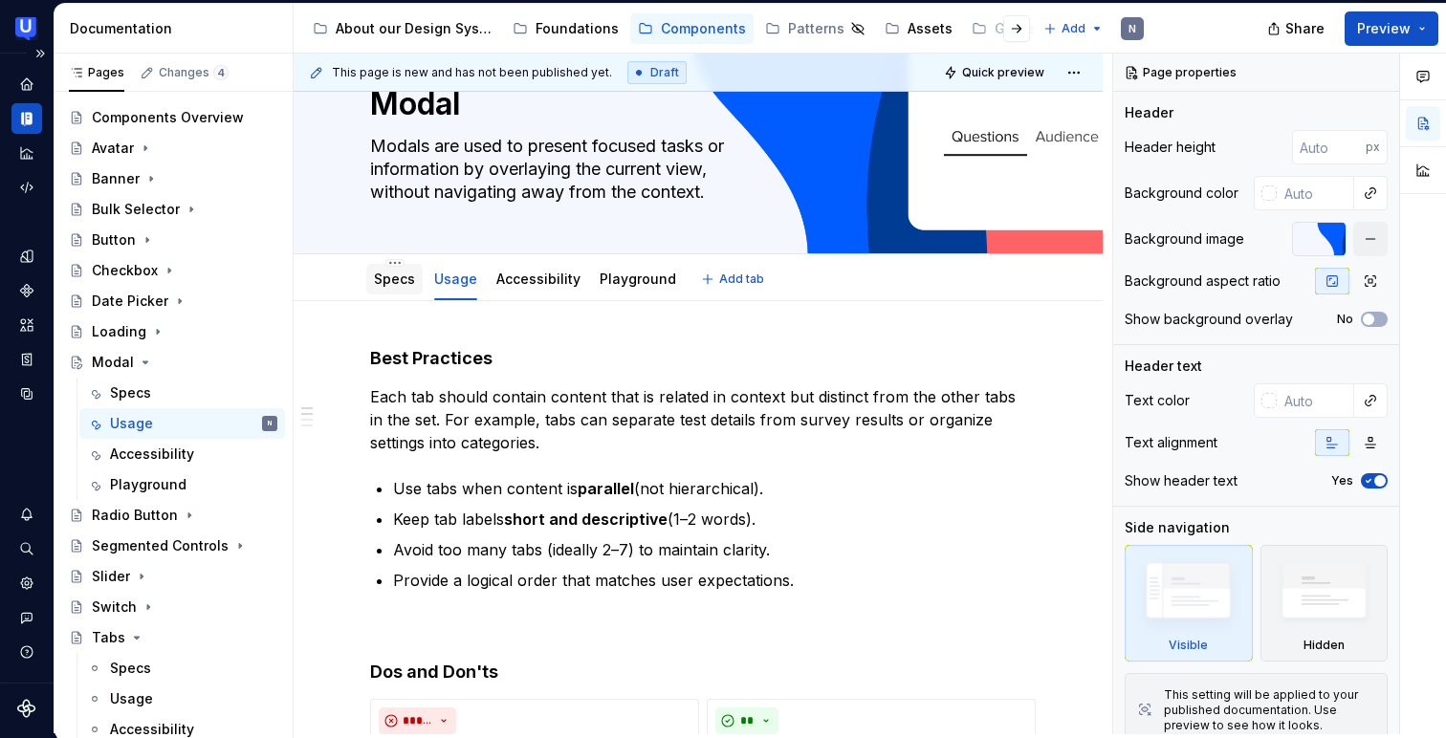
click at [380, 292] on div "Specs" at bounding box center [394, 279] width 56 height 31
click at [398, 282] on link "Specs" at bounding box center [394, 279] width 41 height 16
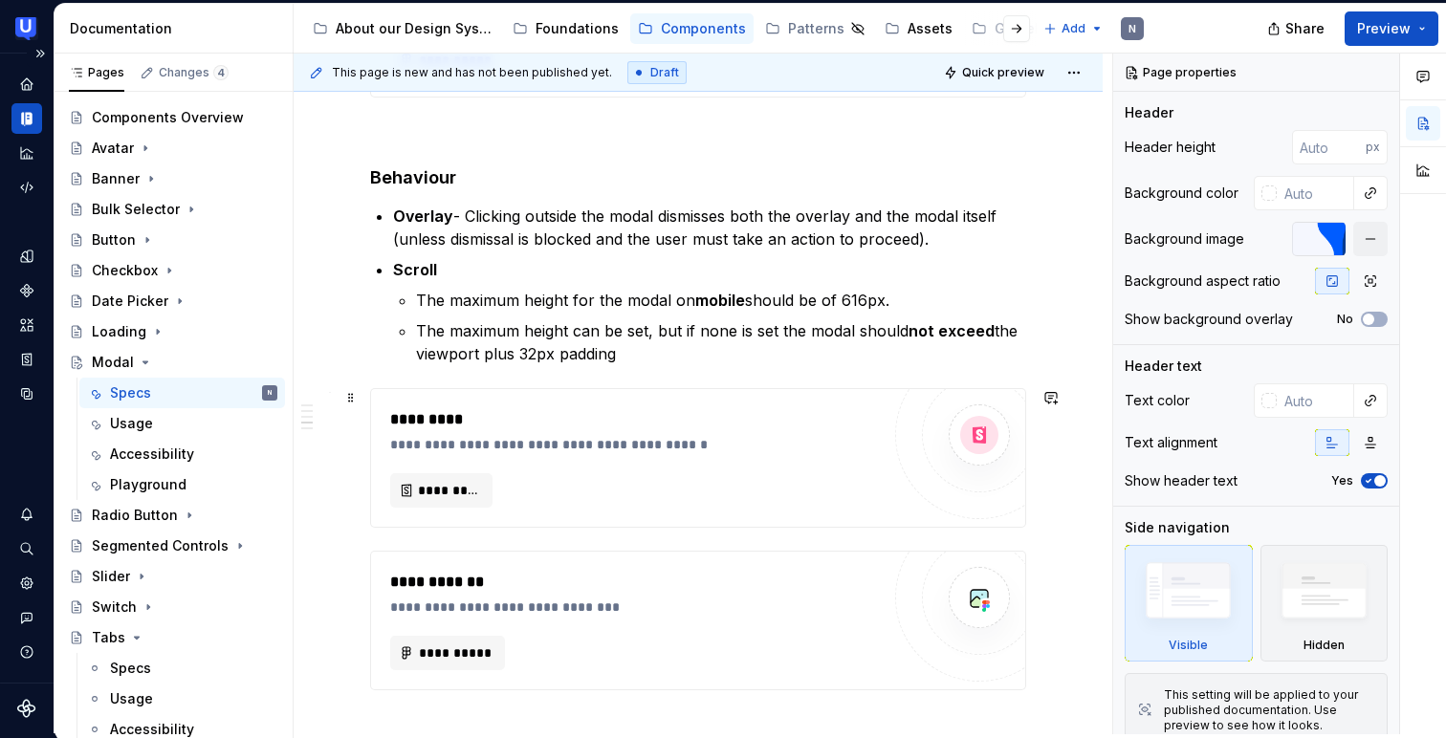
scroll to position [2352, 0]
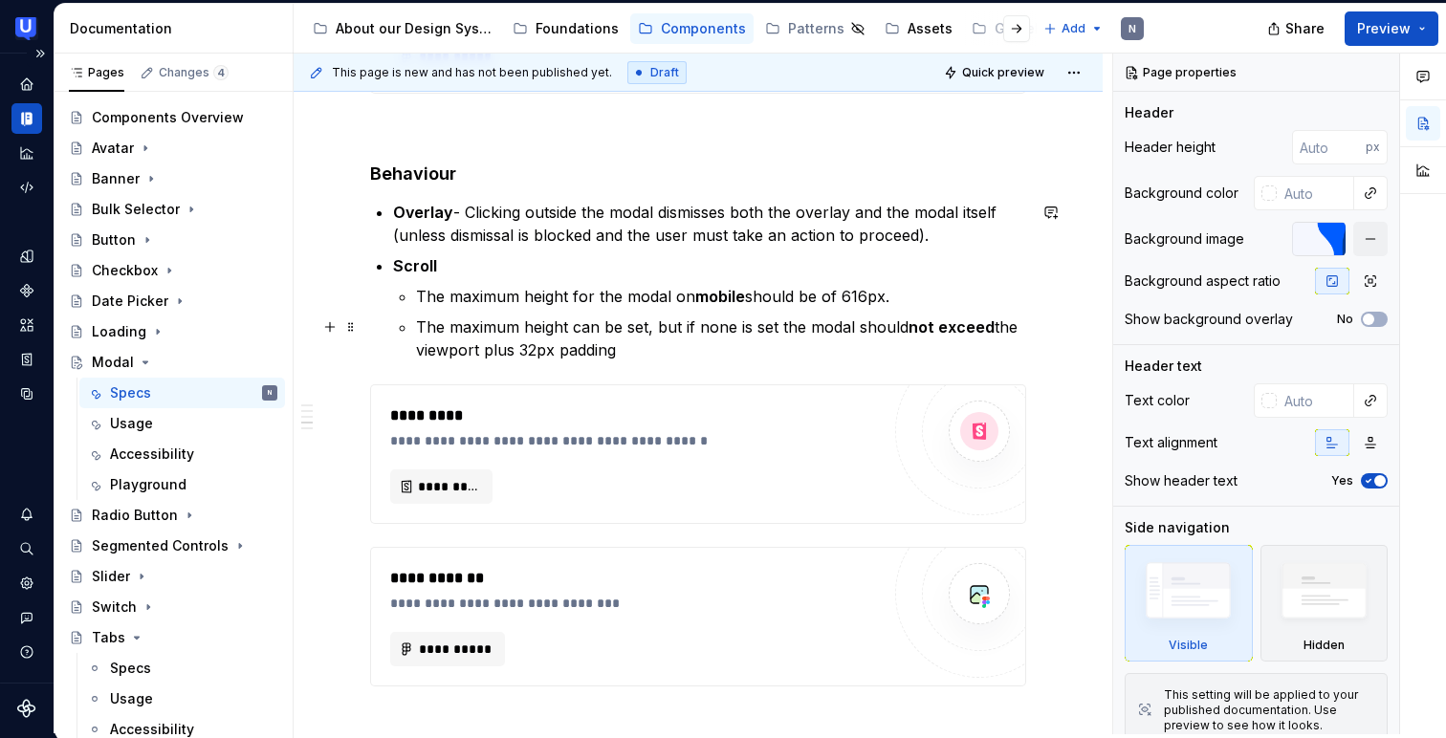
click at [628, 346] on p "The maximum height can be set, but if none is set the modal should not exceed t…" at bounding box center [721, 339] width 610 height 46
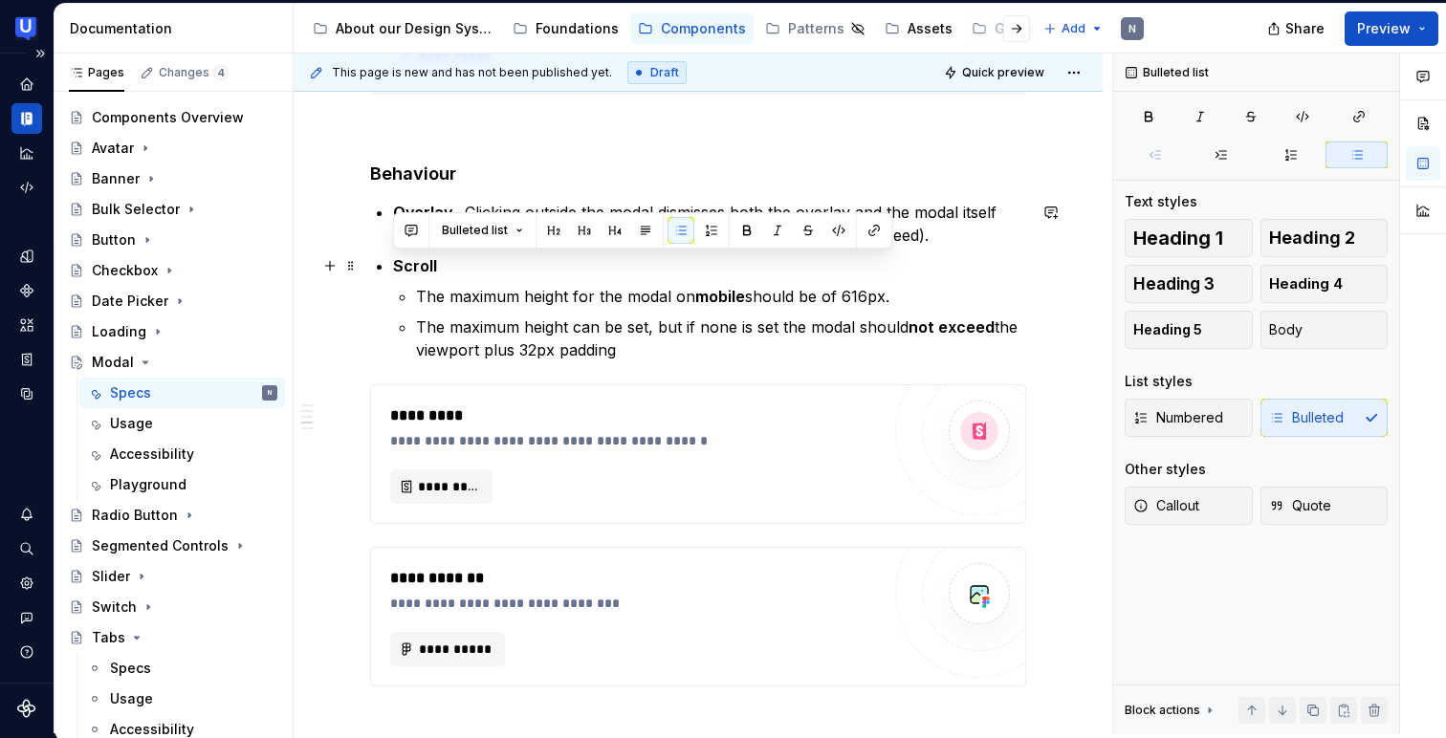
drag, startPoint x: 628, startPoint y: 346, endPoint x: 376, endPoint y: 270, distance: 263.7
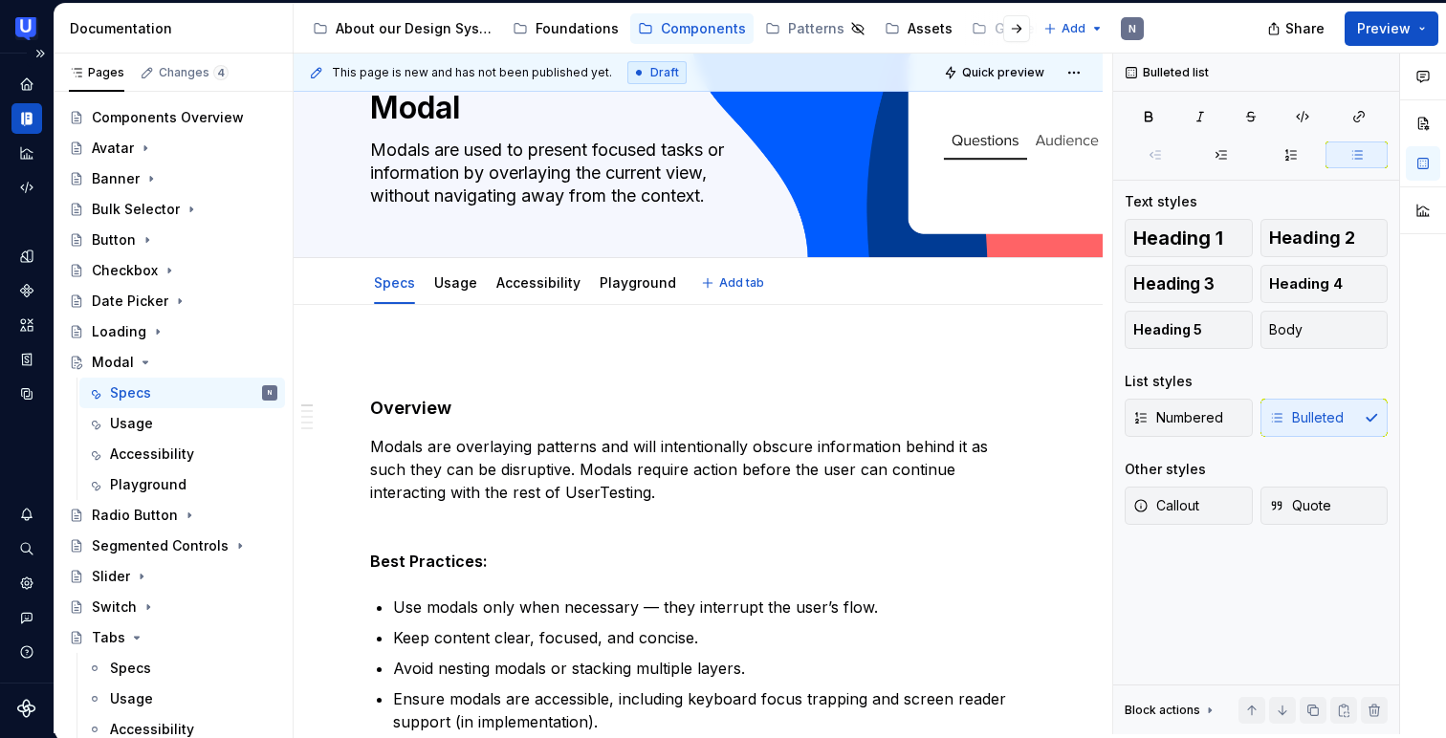
scroll to position [0, 0]
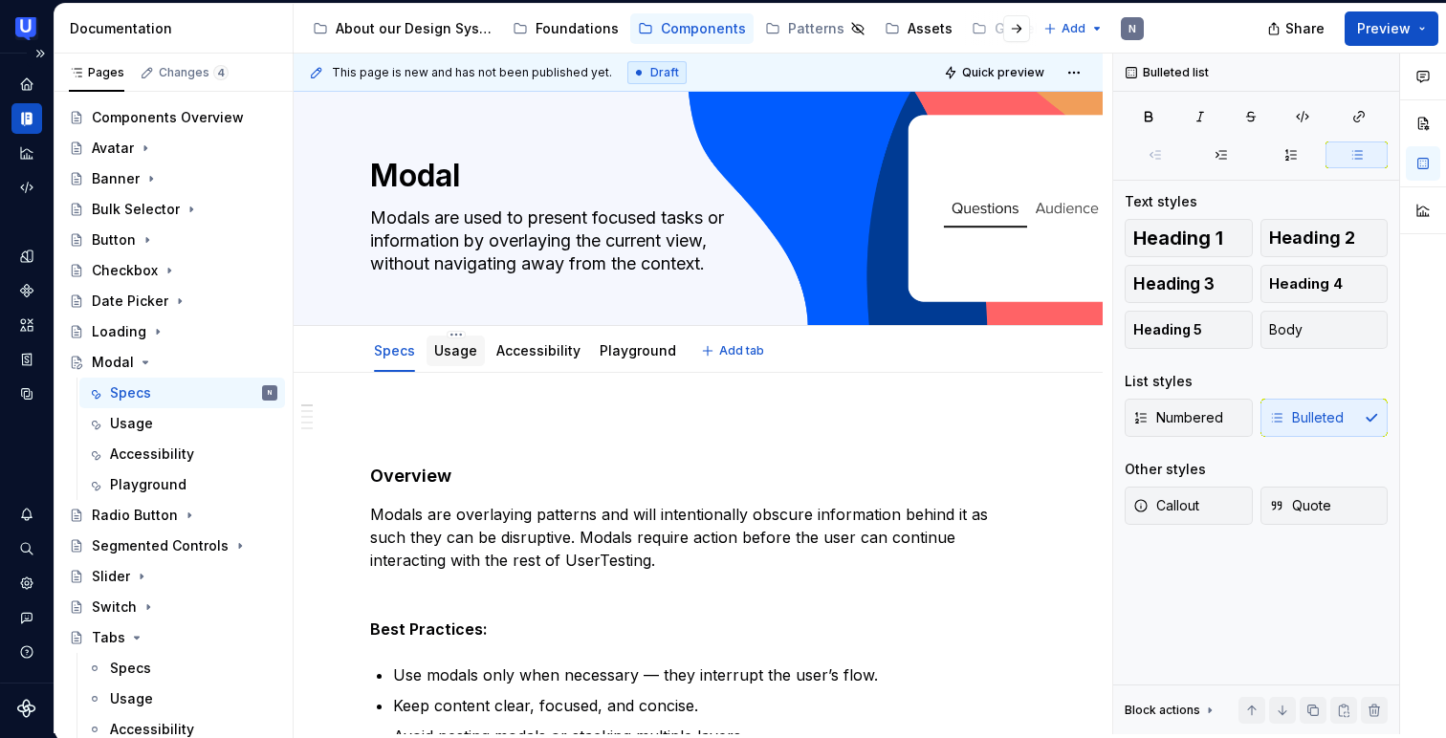
click at [454, 351] on link "Usage" at bounding box center [455, 350] width 43 height 16
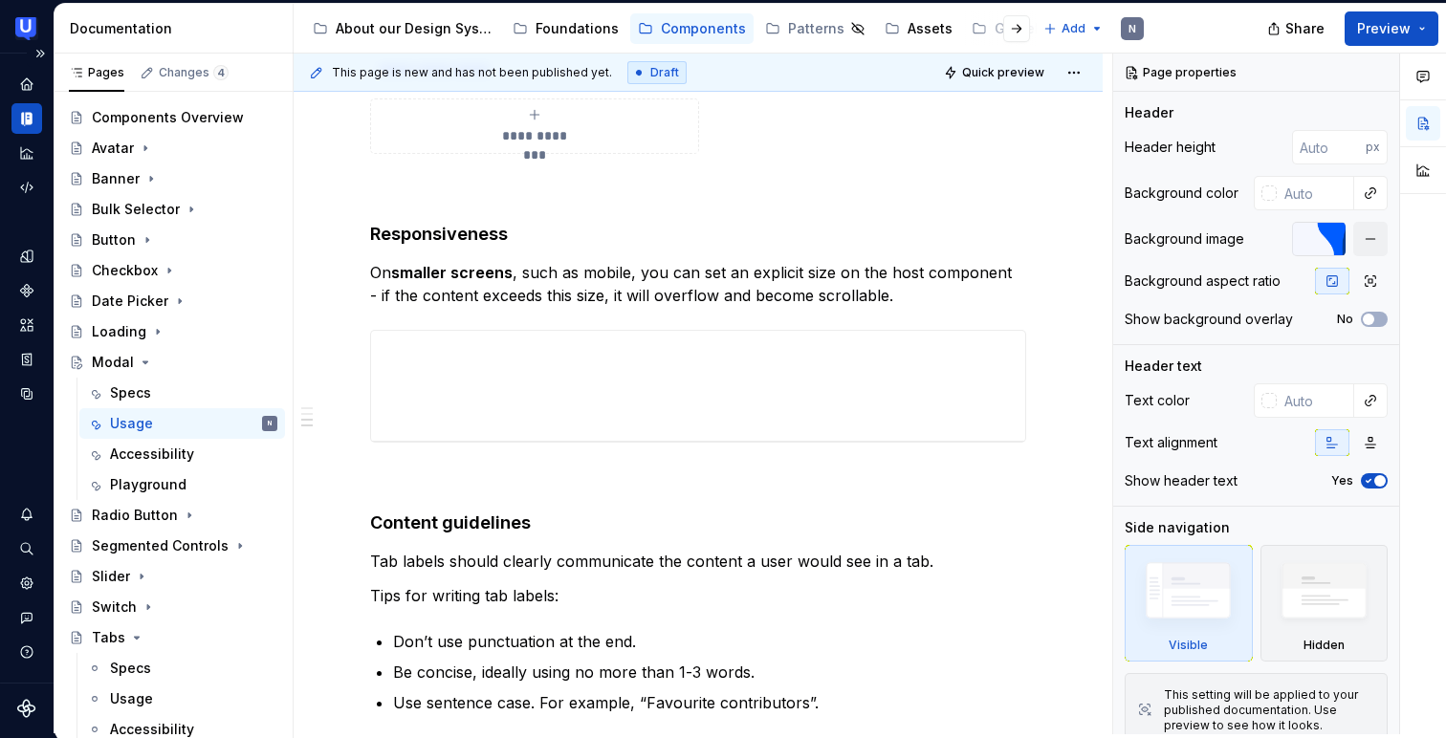
scroll to position [1091, 0]
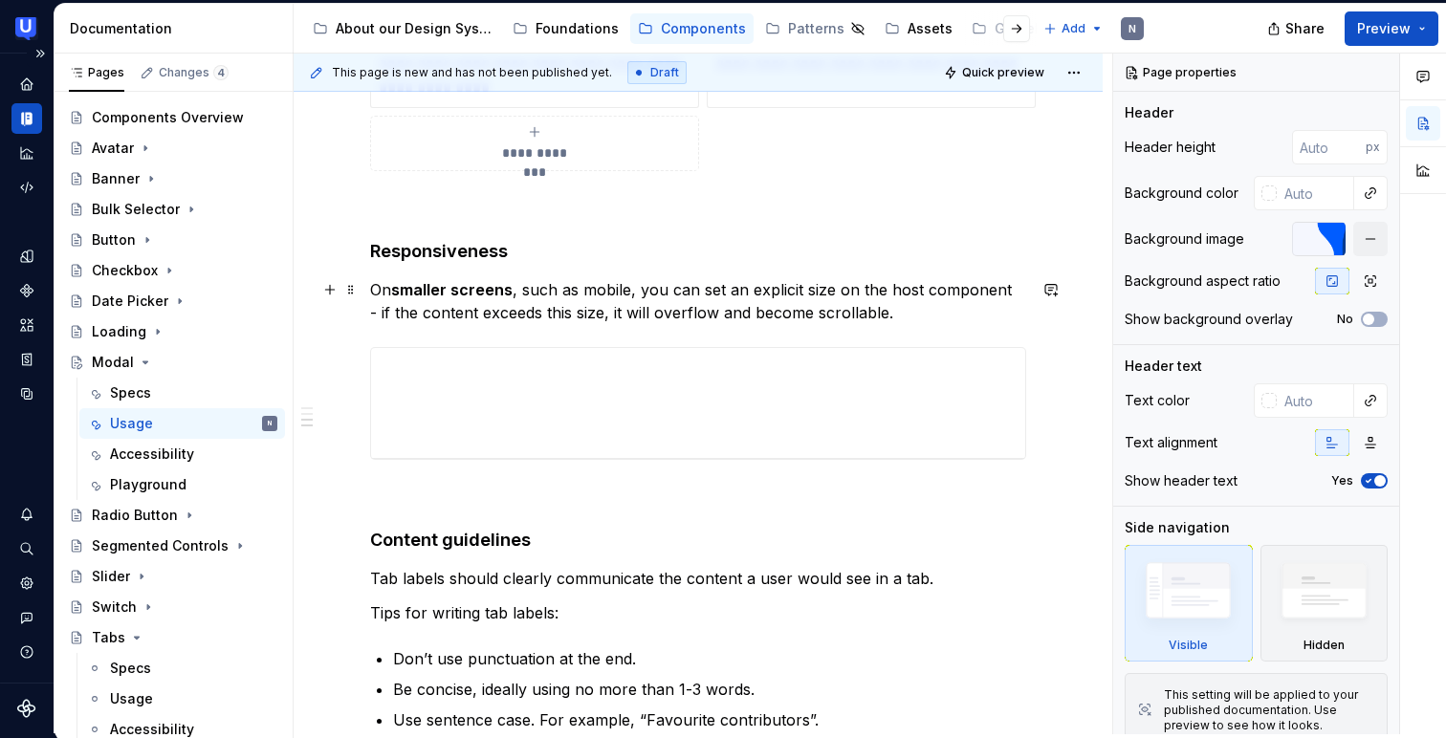
click at [534, 308] on p "On smaller screens , such as mobile, you can set an explicit size on the host c…" at bounding box center [698, 301] width 656 height 46
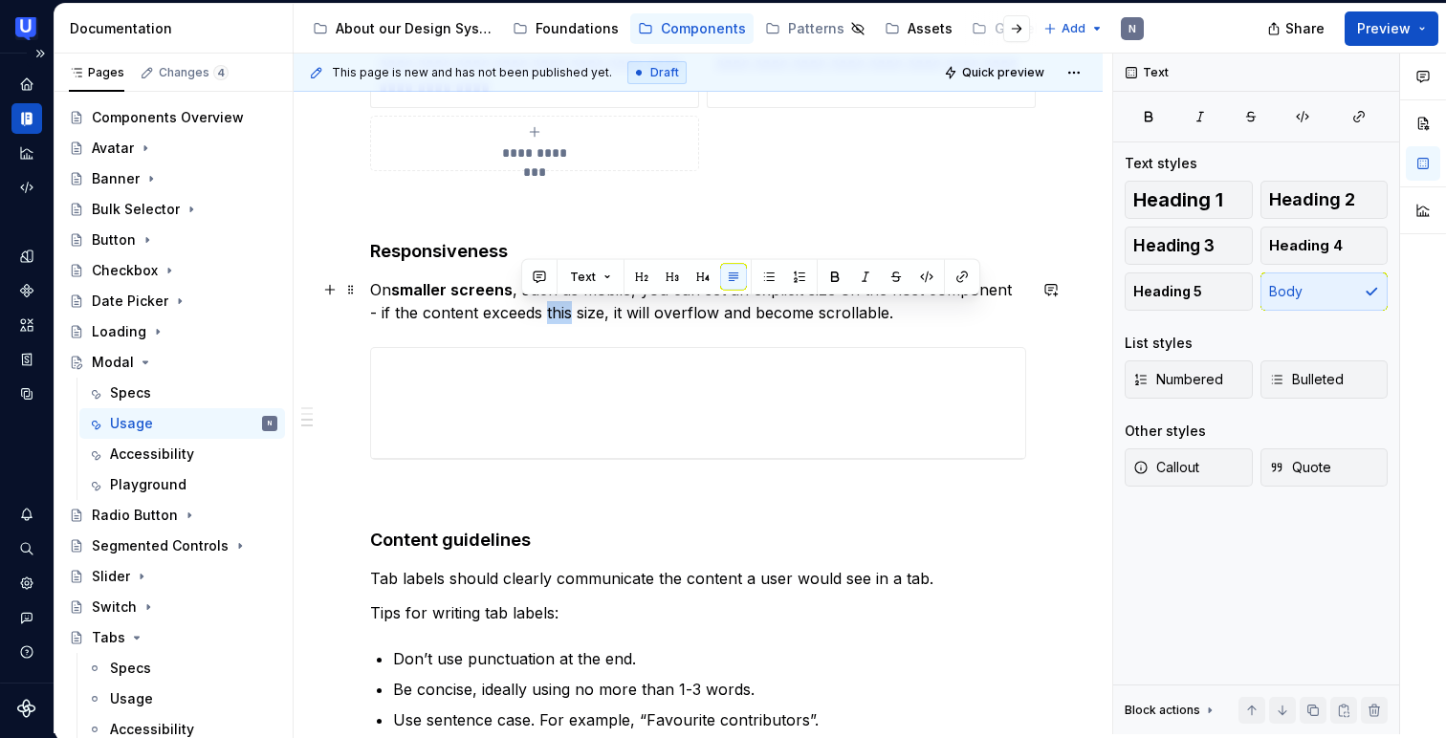
click at [534, 308] on p "On smaller screens , such as mobile, you can set an explicit size on the host c…" at bounding box center [698, 301] width 656 height 46
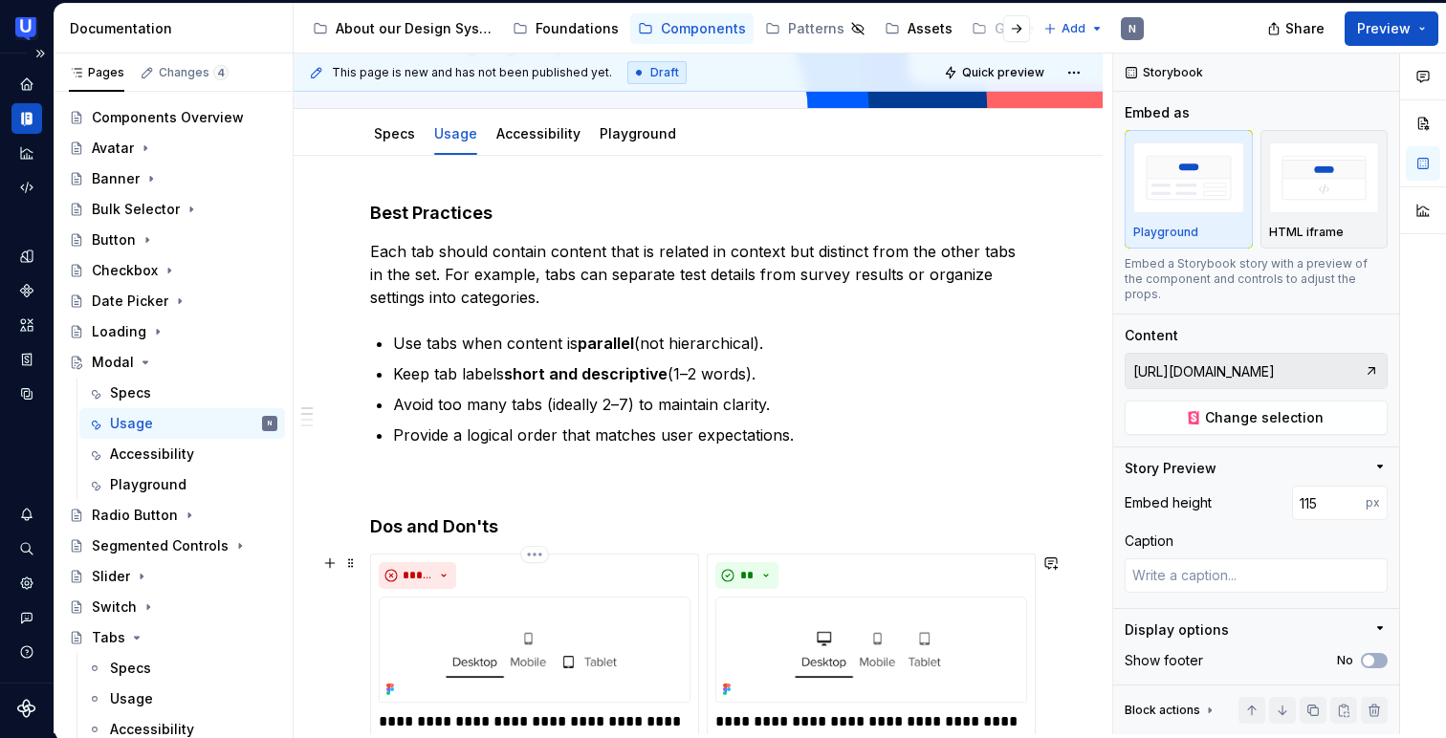
scroll to position [141, 0]
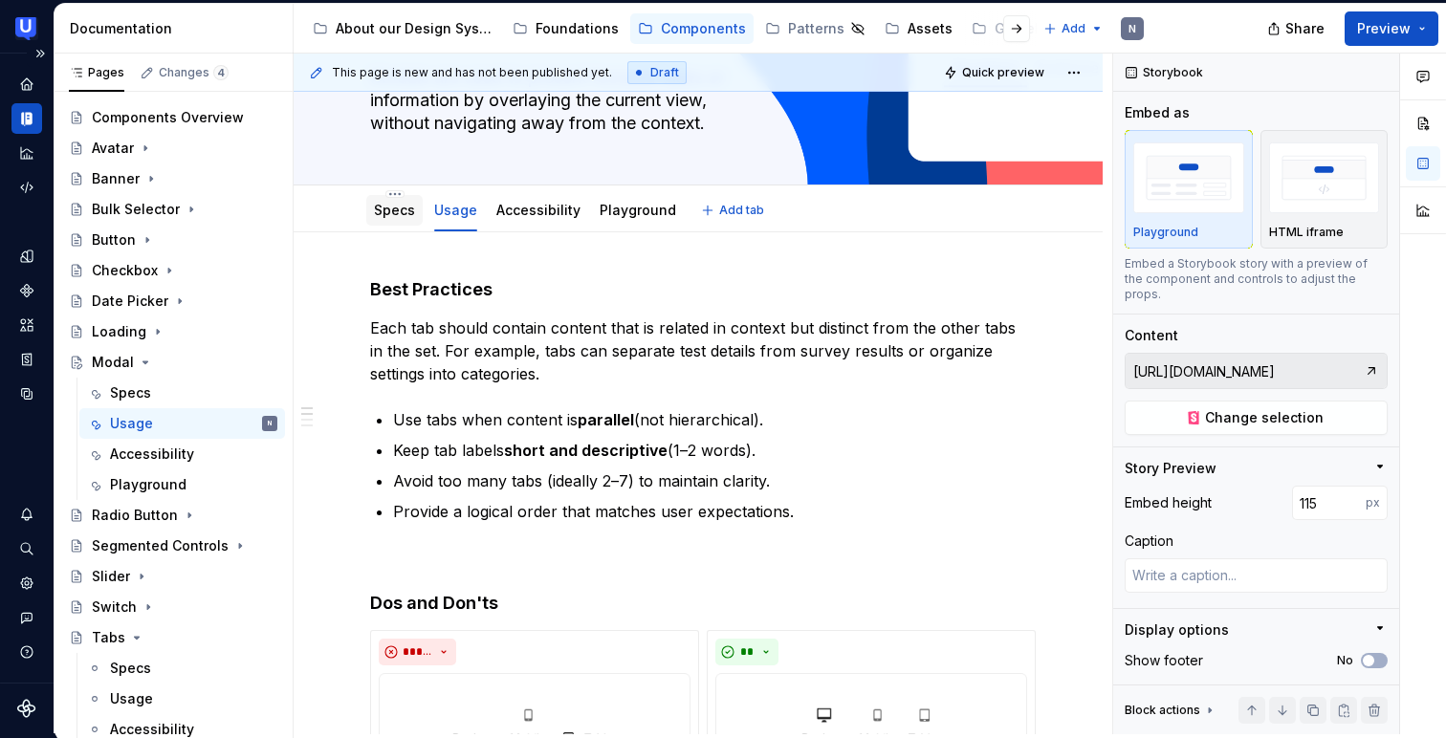
click at [392, 207] on link "Specs" at bounding box center [394, 210] width 41 height 16
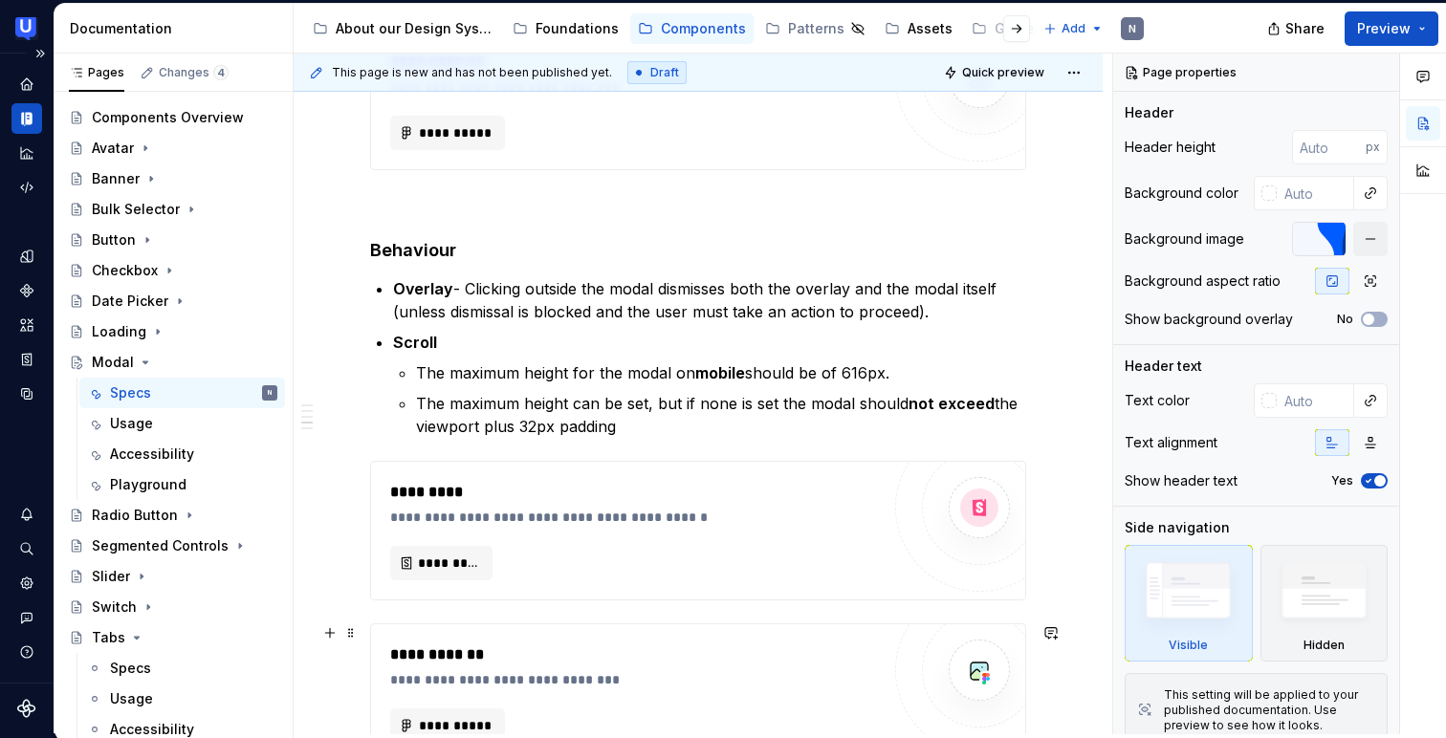
scroll to position [2276, 0]
click at [352, 341] on span at bounding box center [350, 341] width 15 height 27
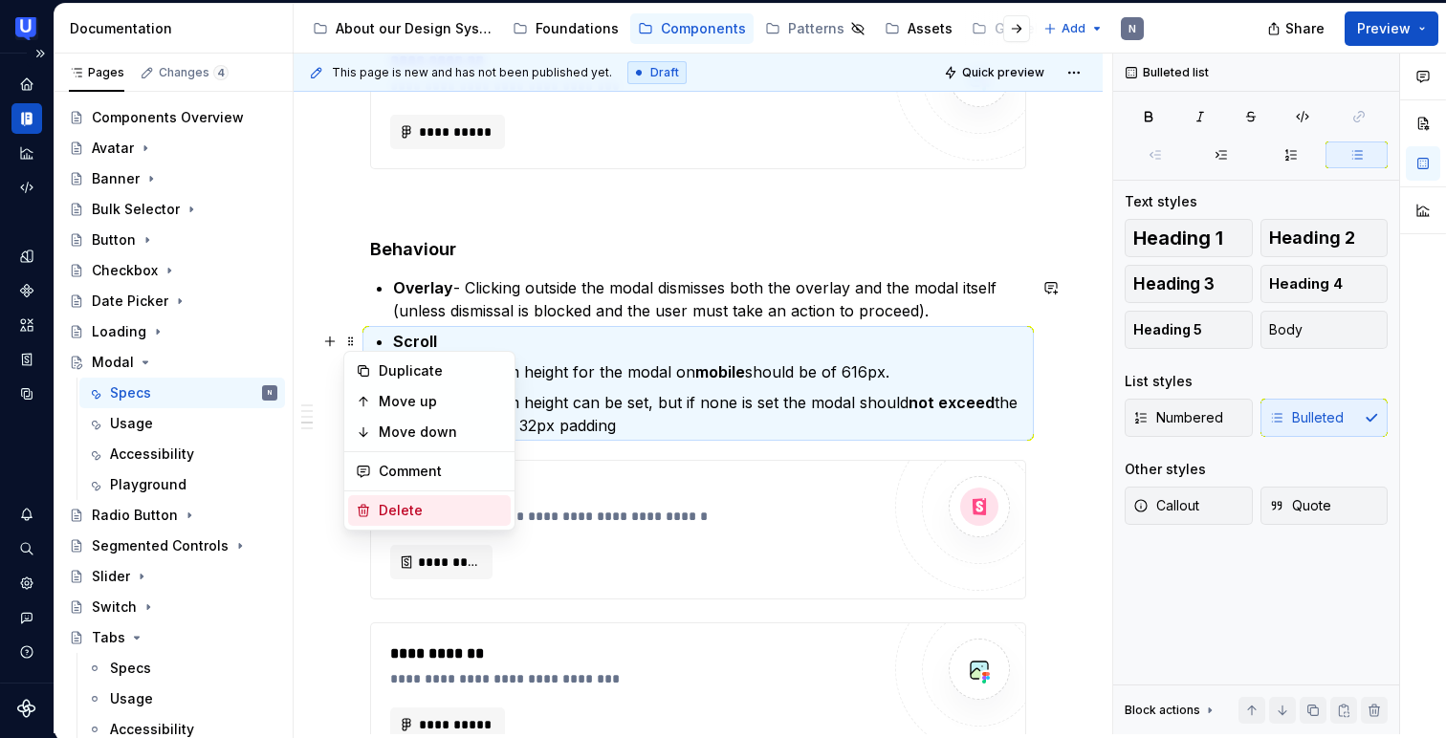
click at [379, 503] on div "Delete" at bounding box center [441, 510] width 124 height 19
type textarea "*"
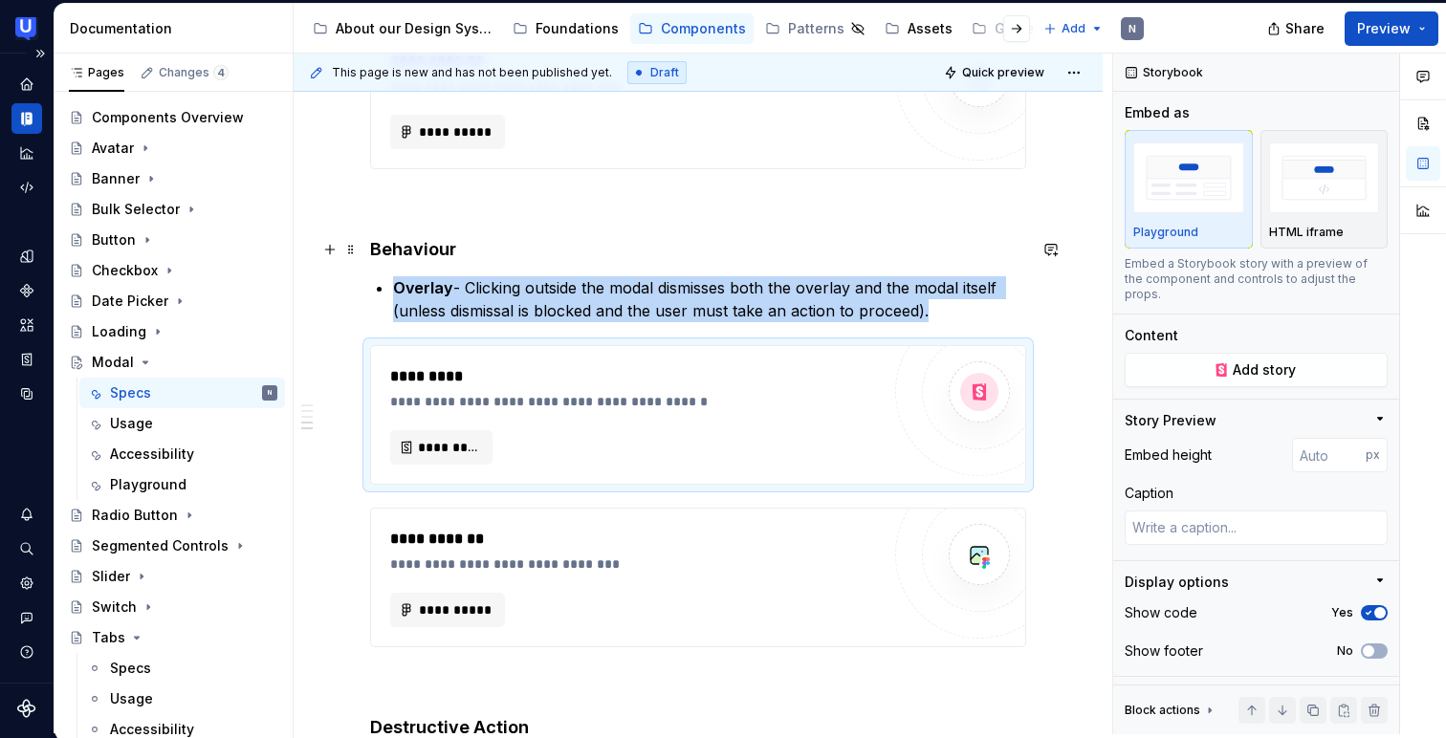
click at [414, 252] on h4 "Behaviour" at bounding box center [698, 249] width 656 height 23
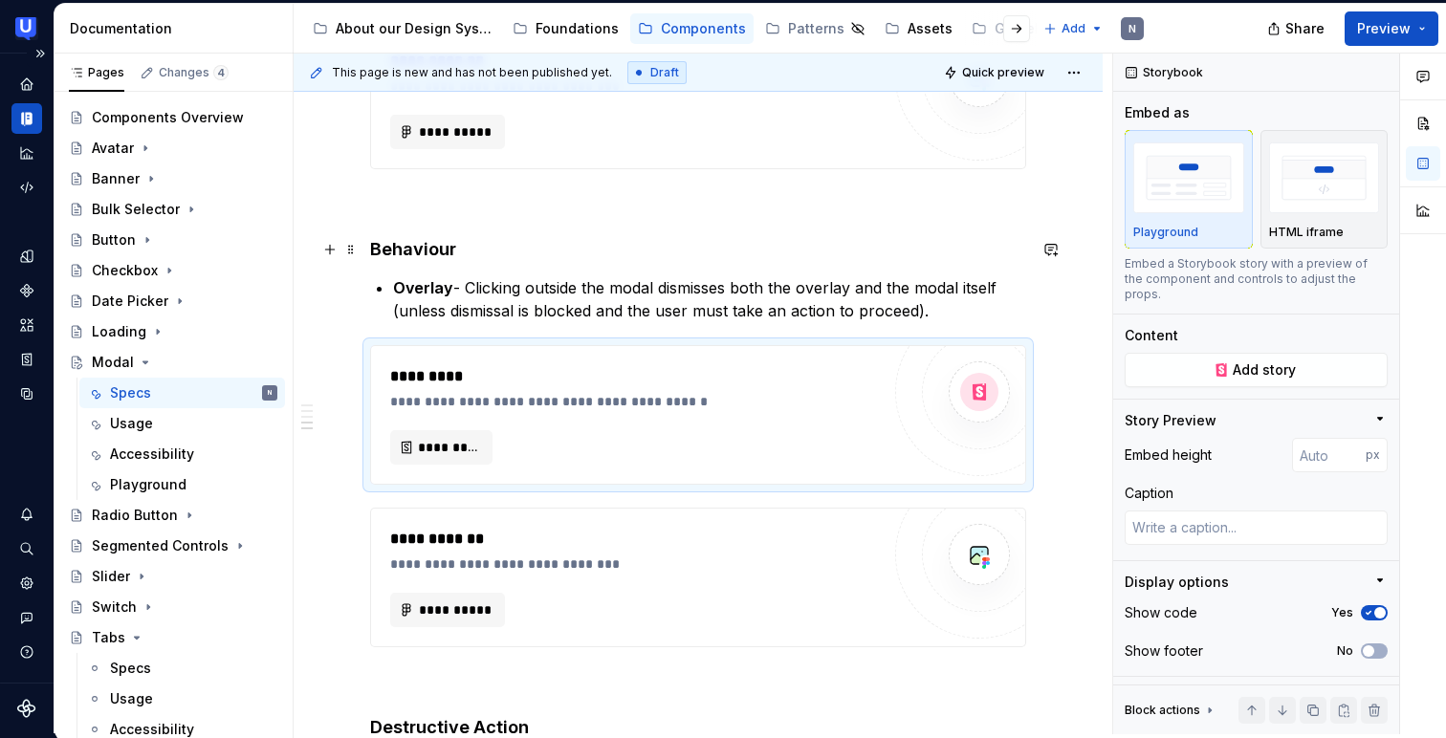
click at [414, 252] on h4 "Behaviour" at bounding box center [698, 249] width 656 height 23
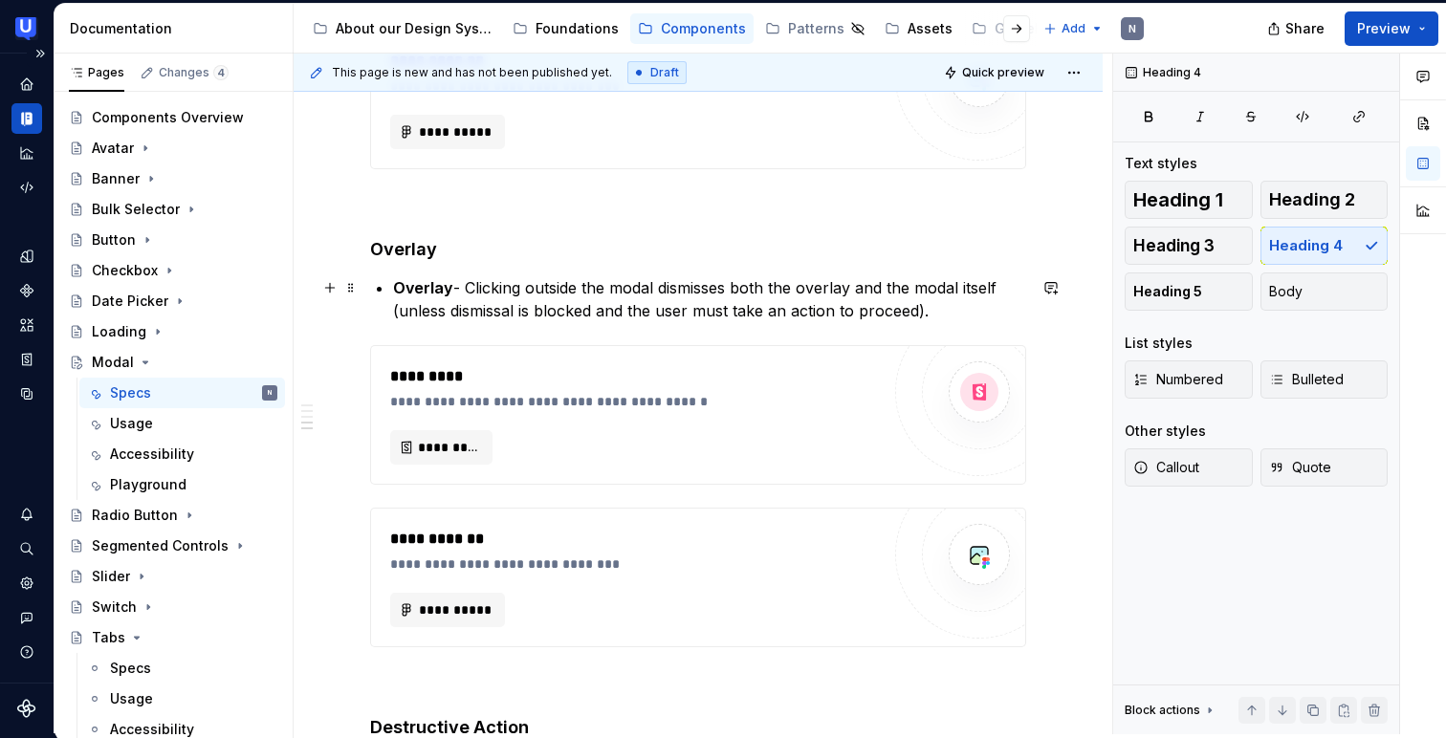
click at [468, 281] on p "Overlay - Clicking outside the modal dismisses both the overlay and the modal i…" at bounding box center [709, 299] width 633 height 46
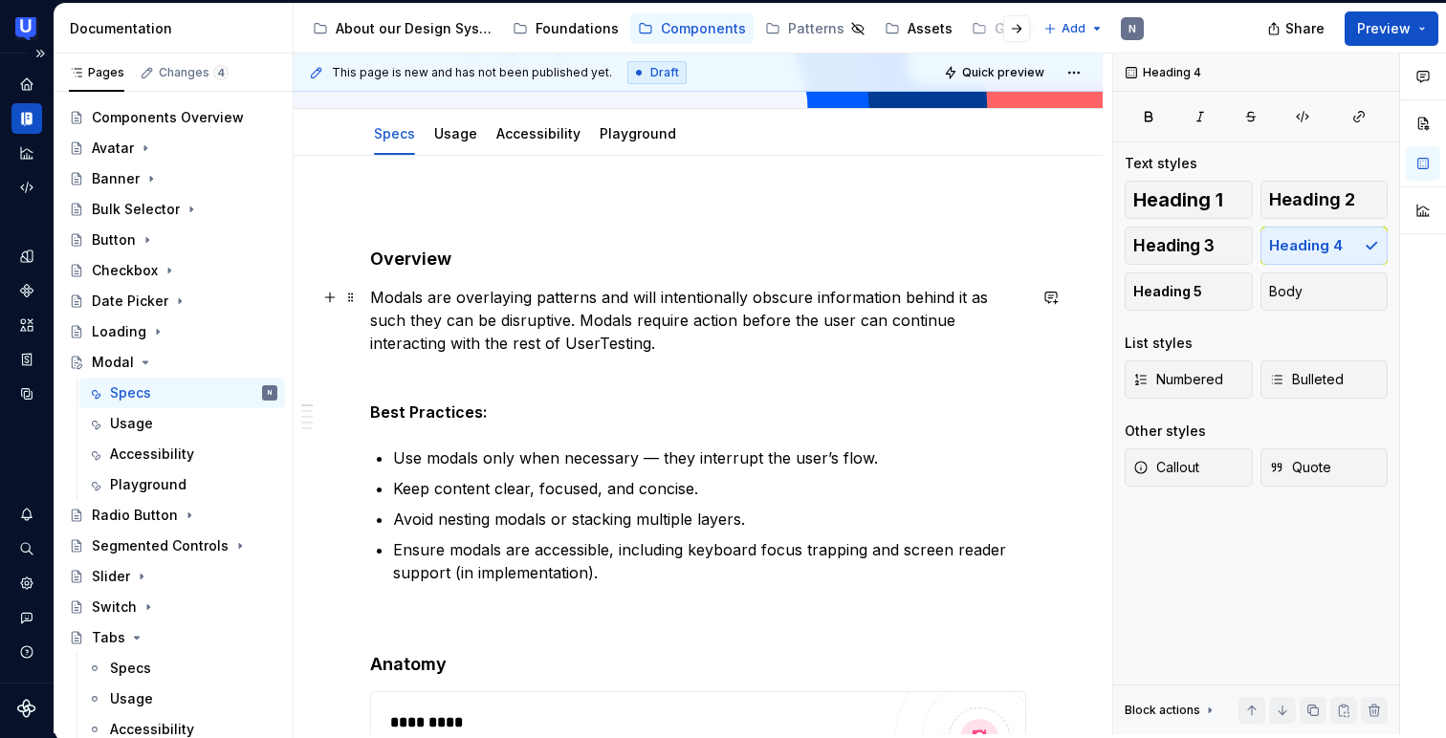
scroll to position [247, 0]
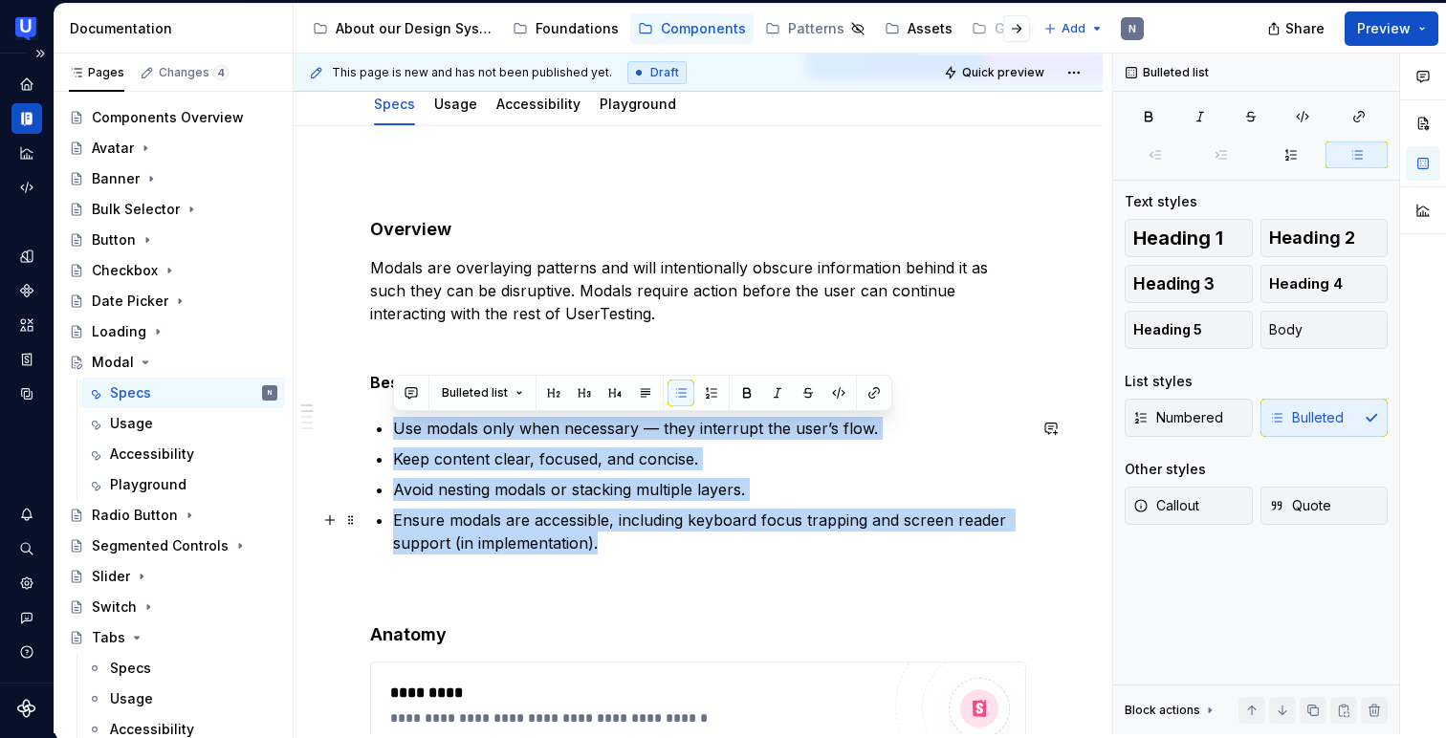
drag, startPoint x: 398, startPoint y: 429, endPoint x: 618, endPoint y: 543, distance: 247.6
click at [618, 543] on ul "Use modals only when necessary — they interrupt the user’s flow. Keep content c…" at bounding box center [709, 486] width 633 height 138
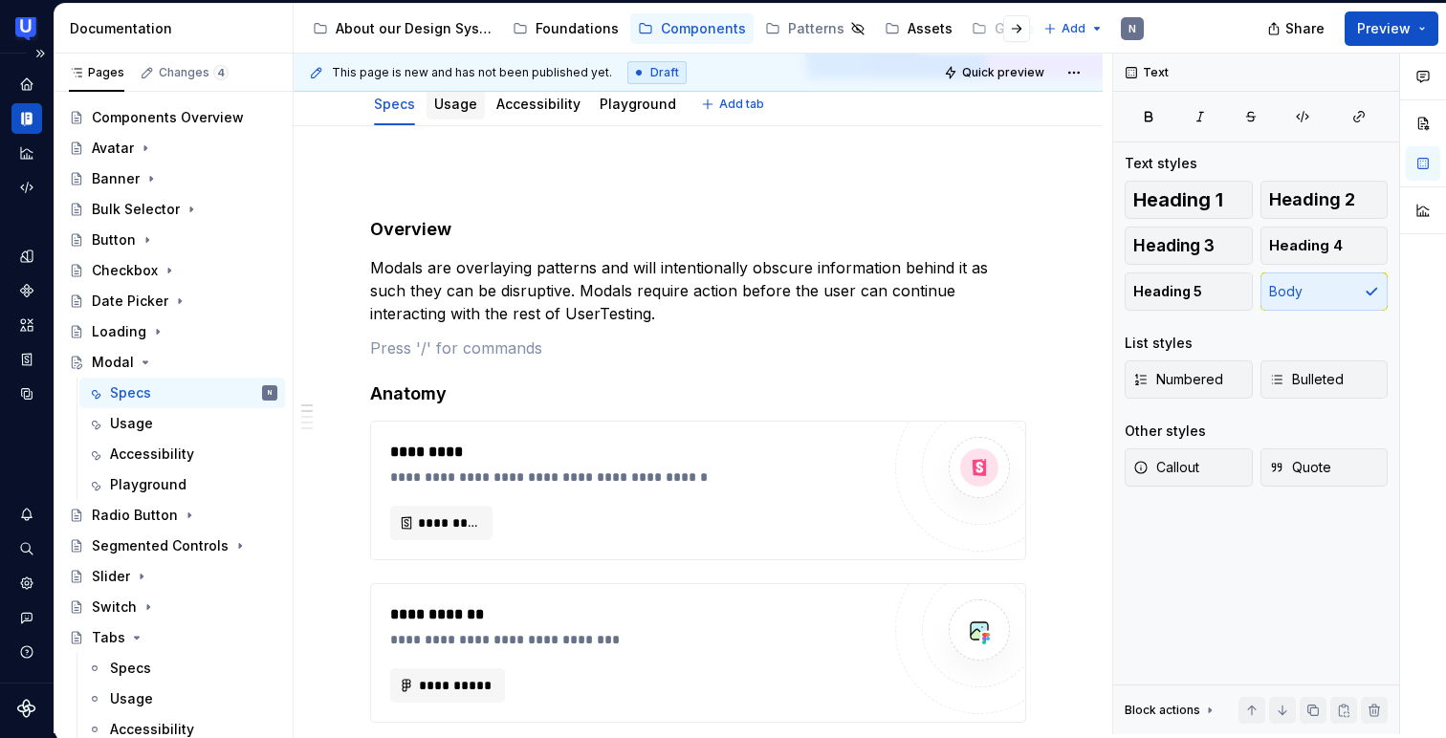
click at [437, 114] on div "Usage" at bounding box center [455, 104] width 43 height 23
click at [453, 104] on link "Usage" at bounding box center [455, 104] width 43 height 16
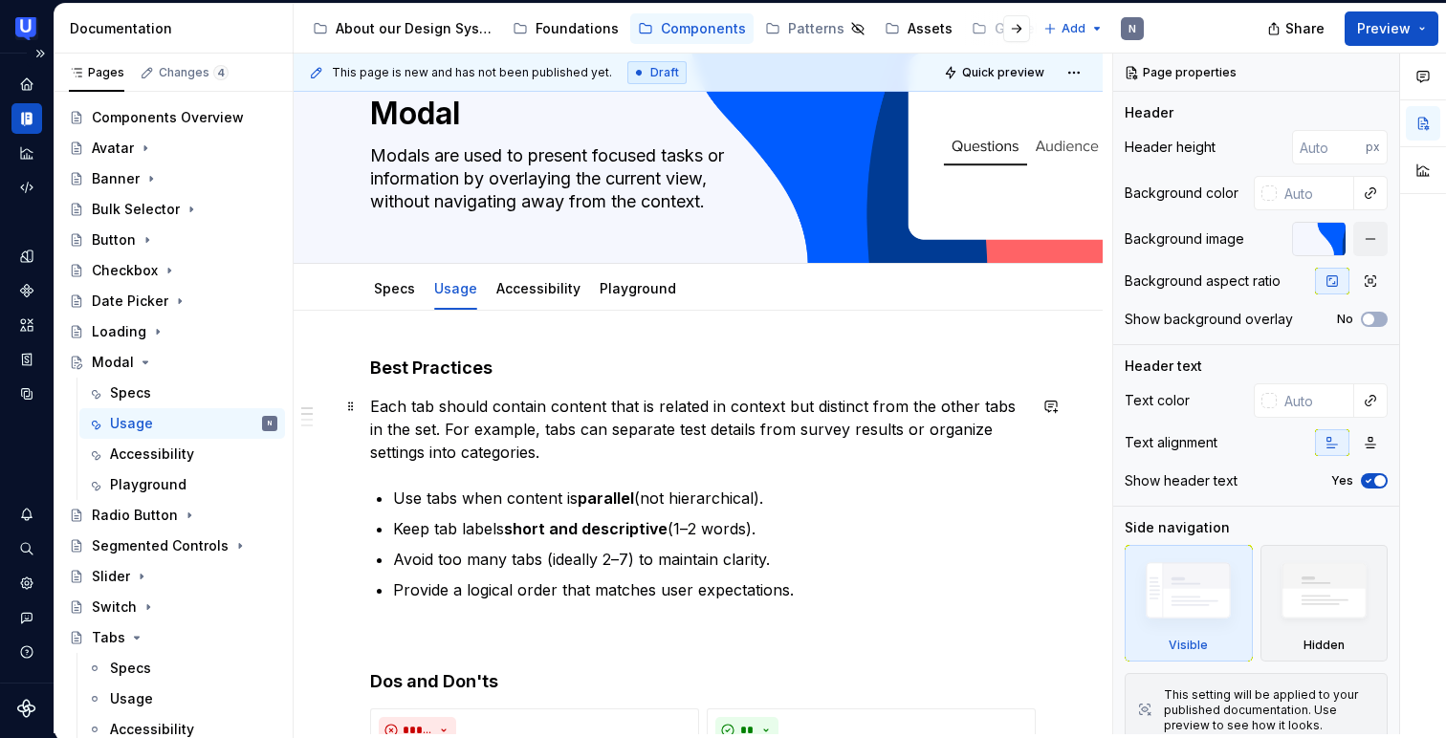
scroll to position [79, 0]
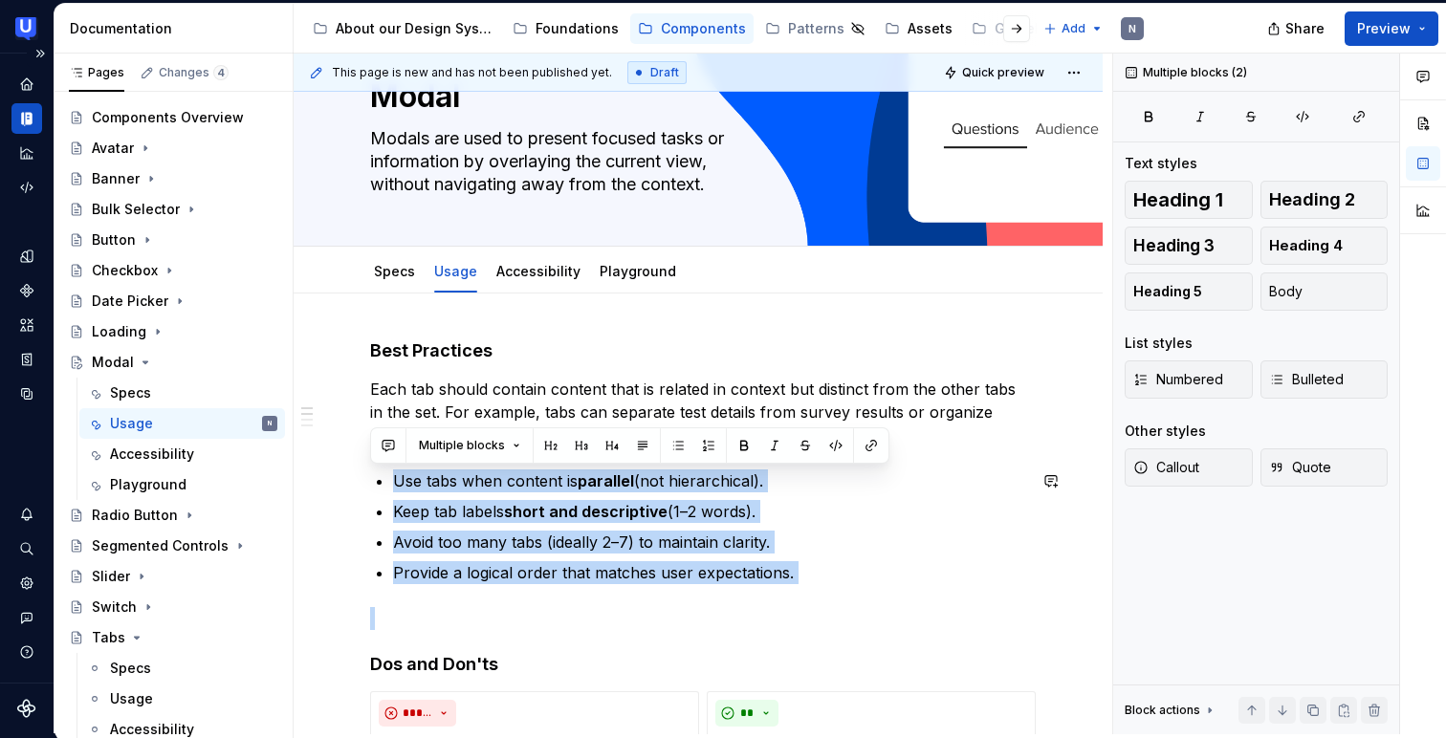
drag, startPoint x: 390, startPoint y: 469, endPoint x: 793, endPoint y: 588, distance: 419.6
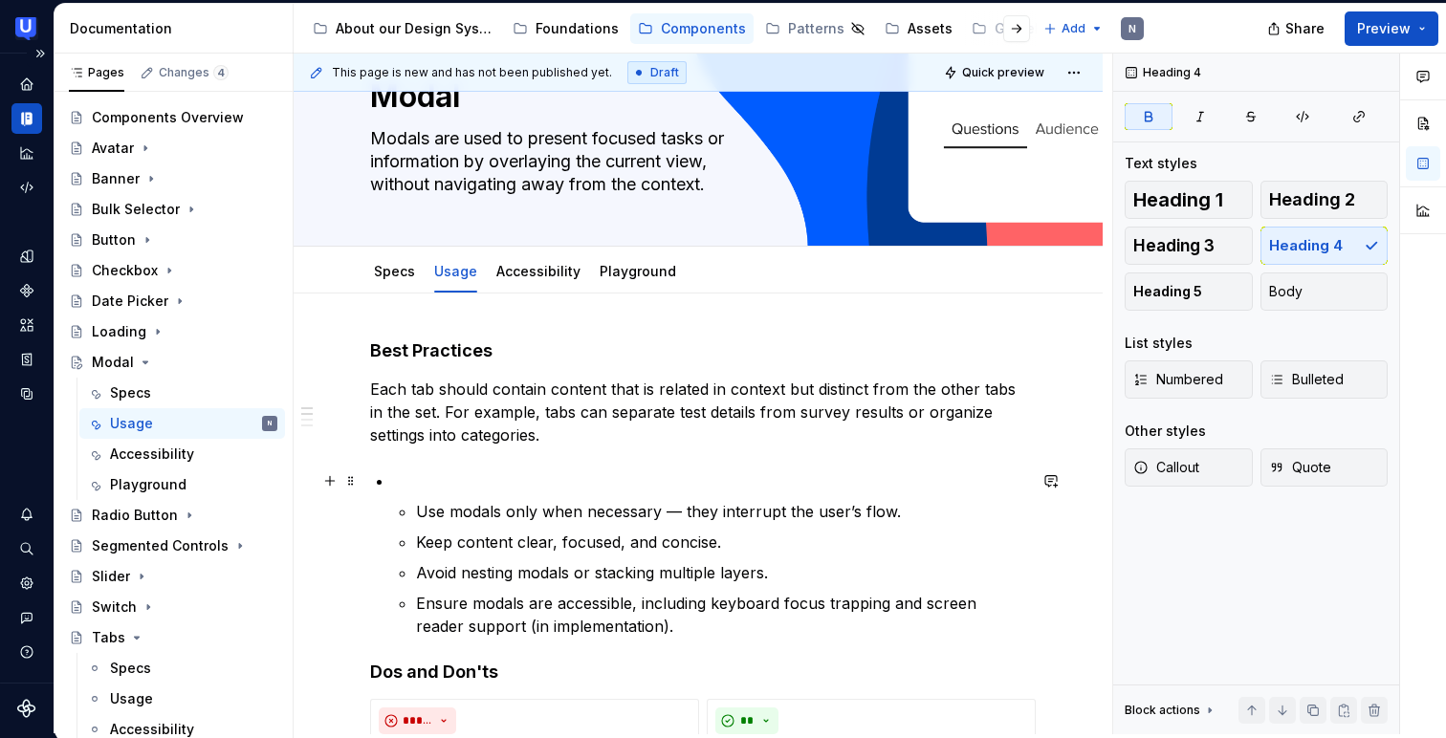
click at [404, 490] on p at bounding box center [709, 480] width 633 height 23
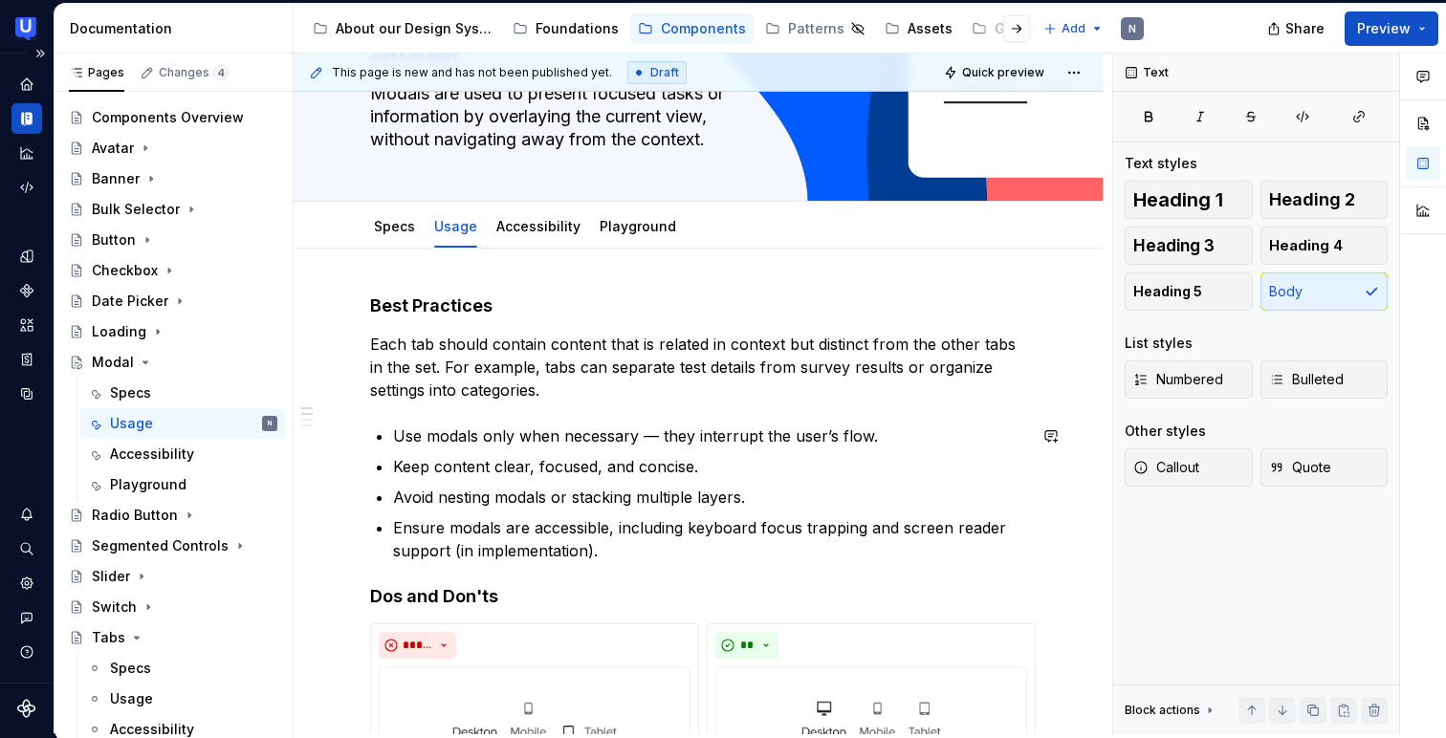
scroll to position [130, 0]
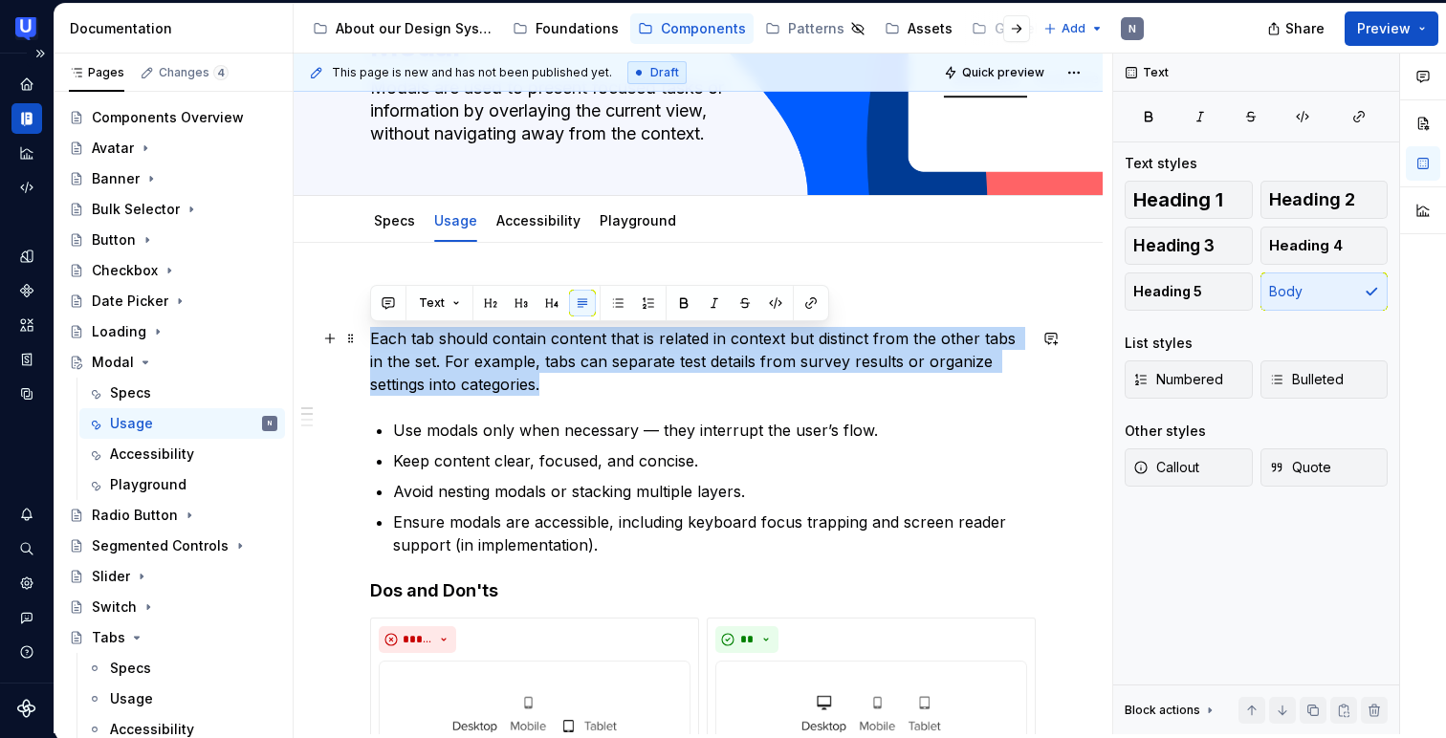
drag, startPoint x: 500, startPoint y: 381, endPoint x: 373, endPoint y: 328, distance: 137.6
click at [373, 328] on p "Each tab should contain content that is related in context but distinct from th…" at bounding box center [698, 361] width 656 height 69
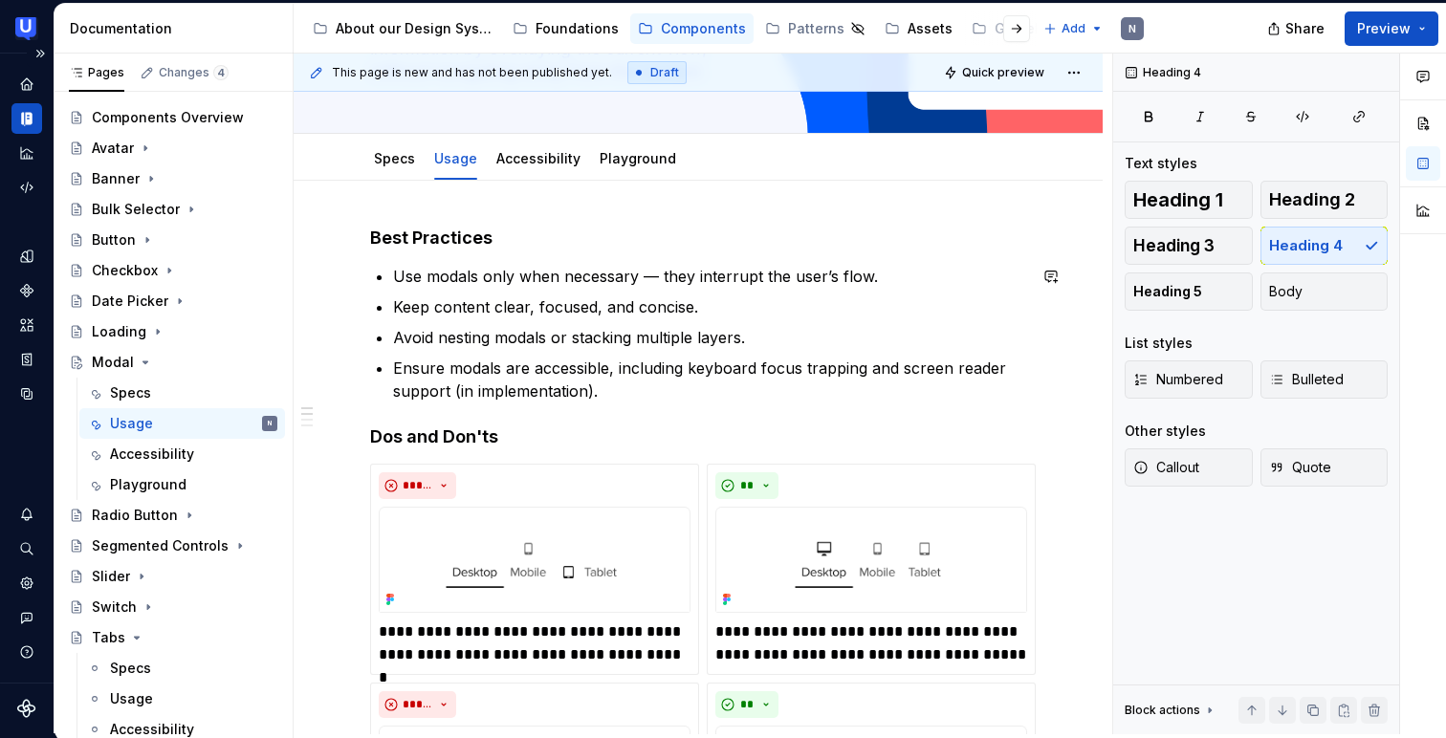
scroll to position [198, 0]
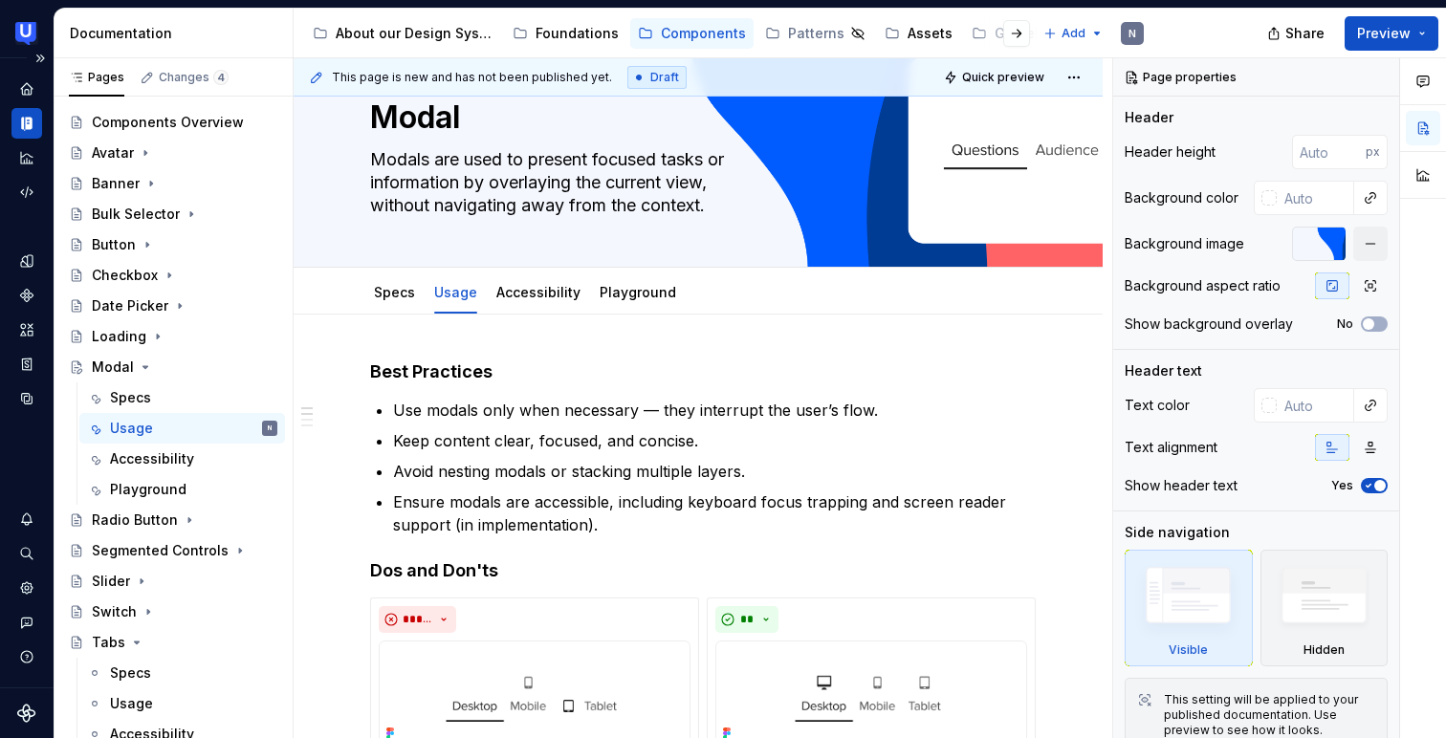
scroll to position [60, 0]
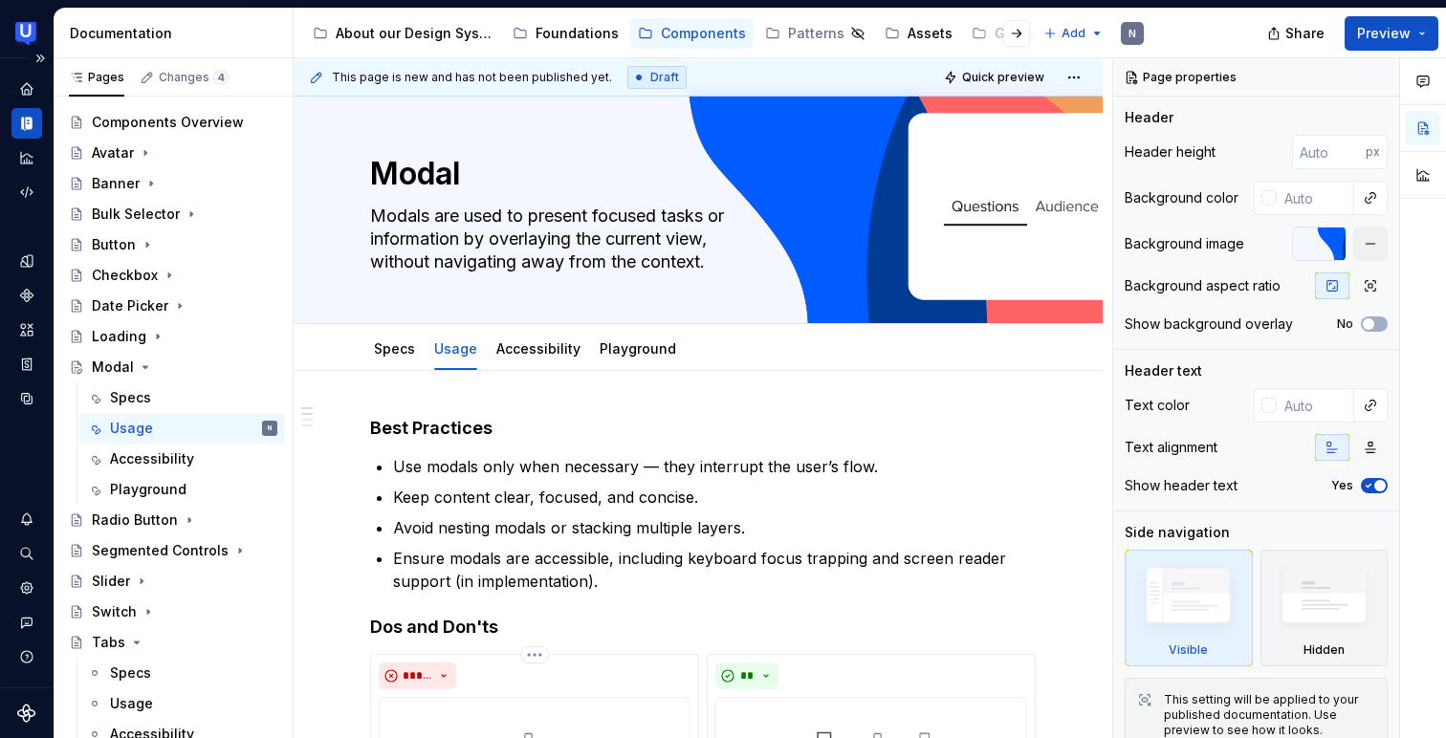
scroll to position [0, 0]
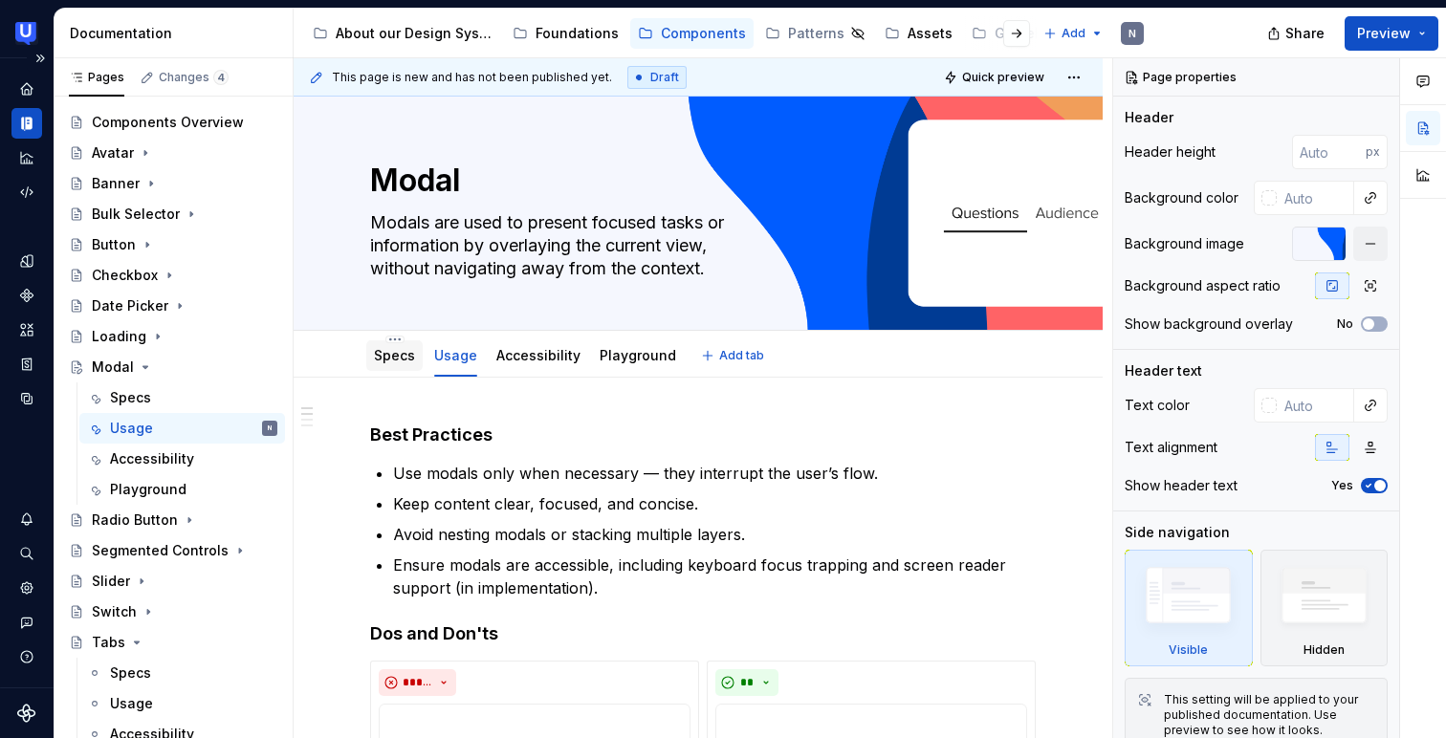
click at [404, 363] on div "Specs" at bounding box center [394, 355] width 41 height 19
click at [403, 368] on div "Specs" at bounding box center [394, 355] width 56 height 31
click at [377, 361] on link "Specs" at bounding box center [394, 355] width 41 height 16
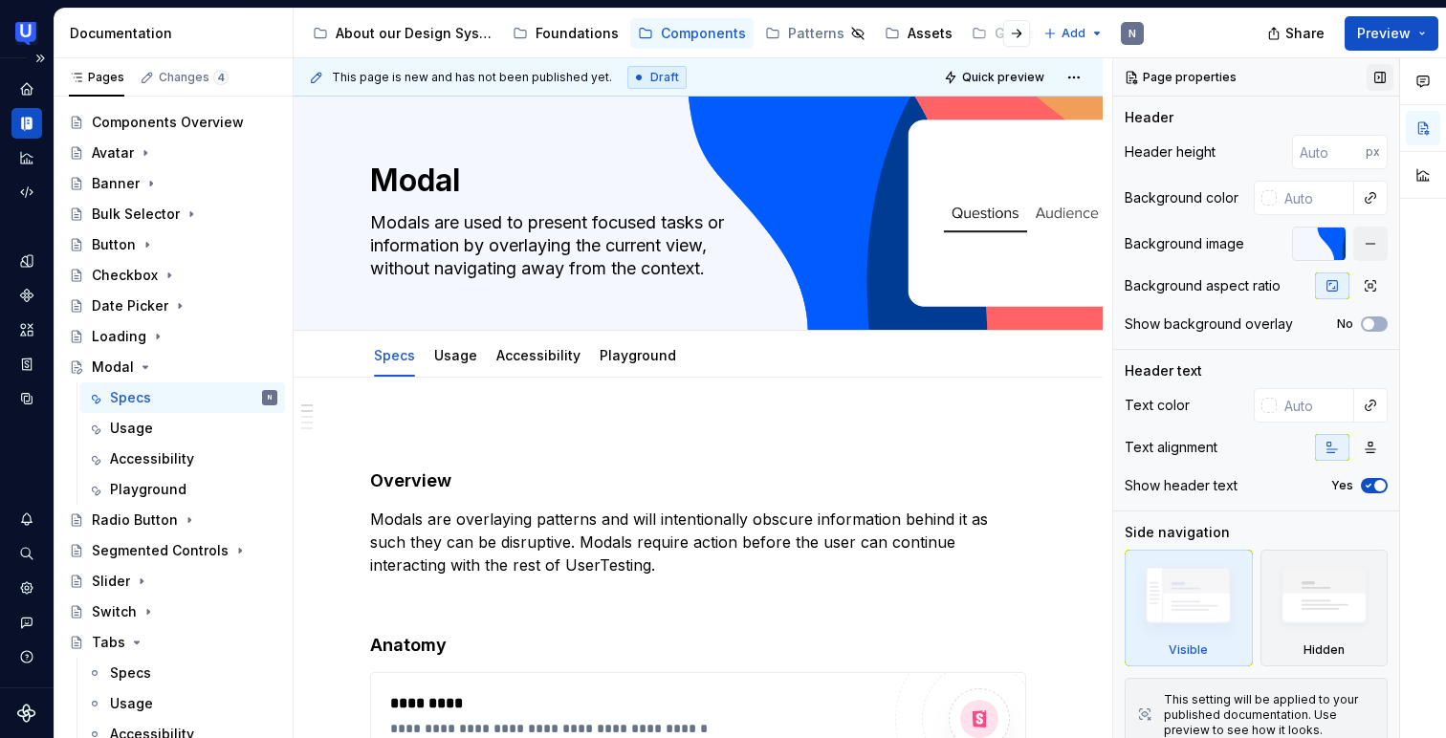
click at [1386, 72] on button "button" at bounding box center [1379, 77] width 27 height 27
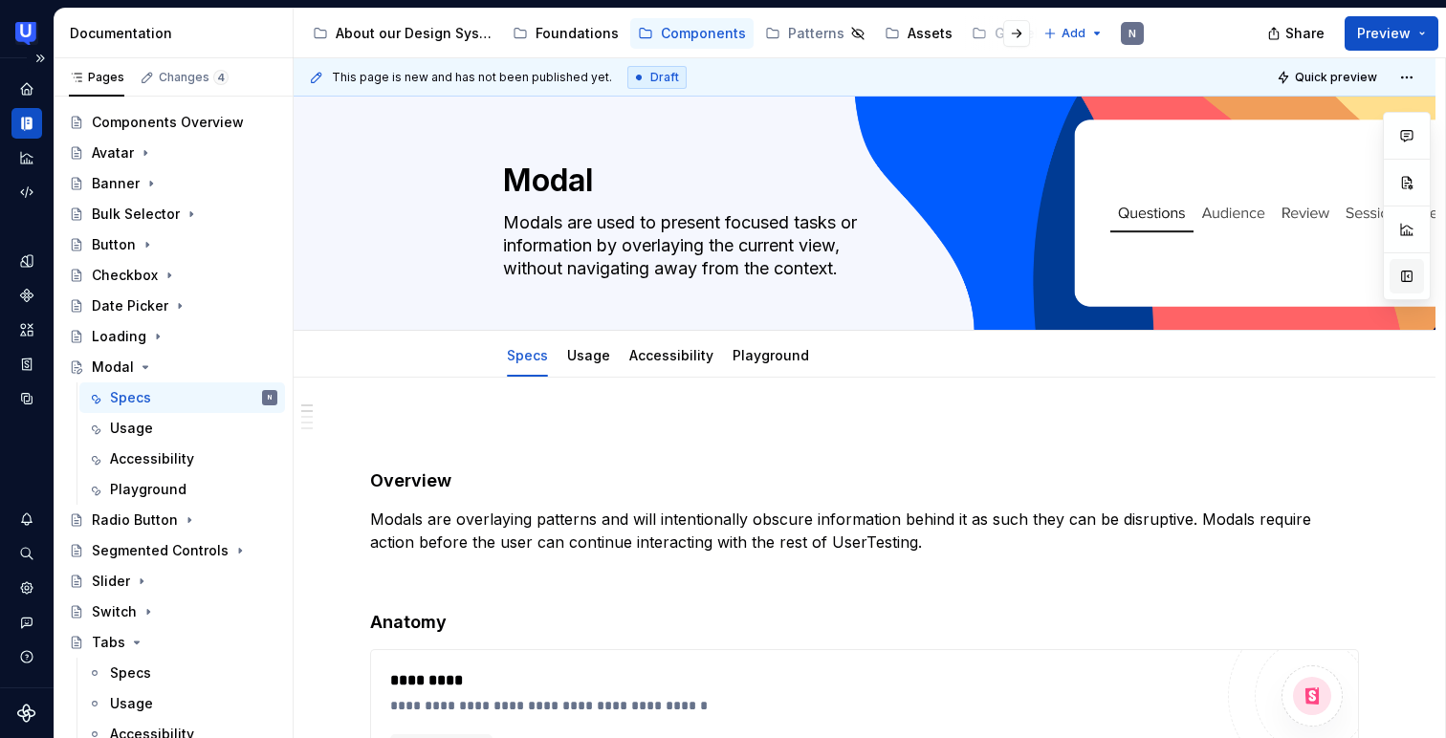
click at [1400, 277] on button "button" at bounding box center [1406, 276] width 34 height 34
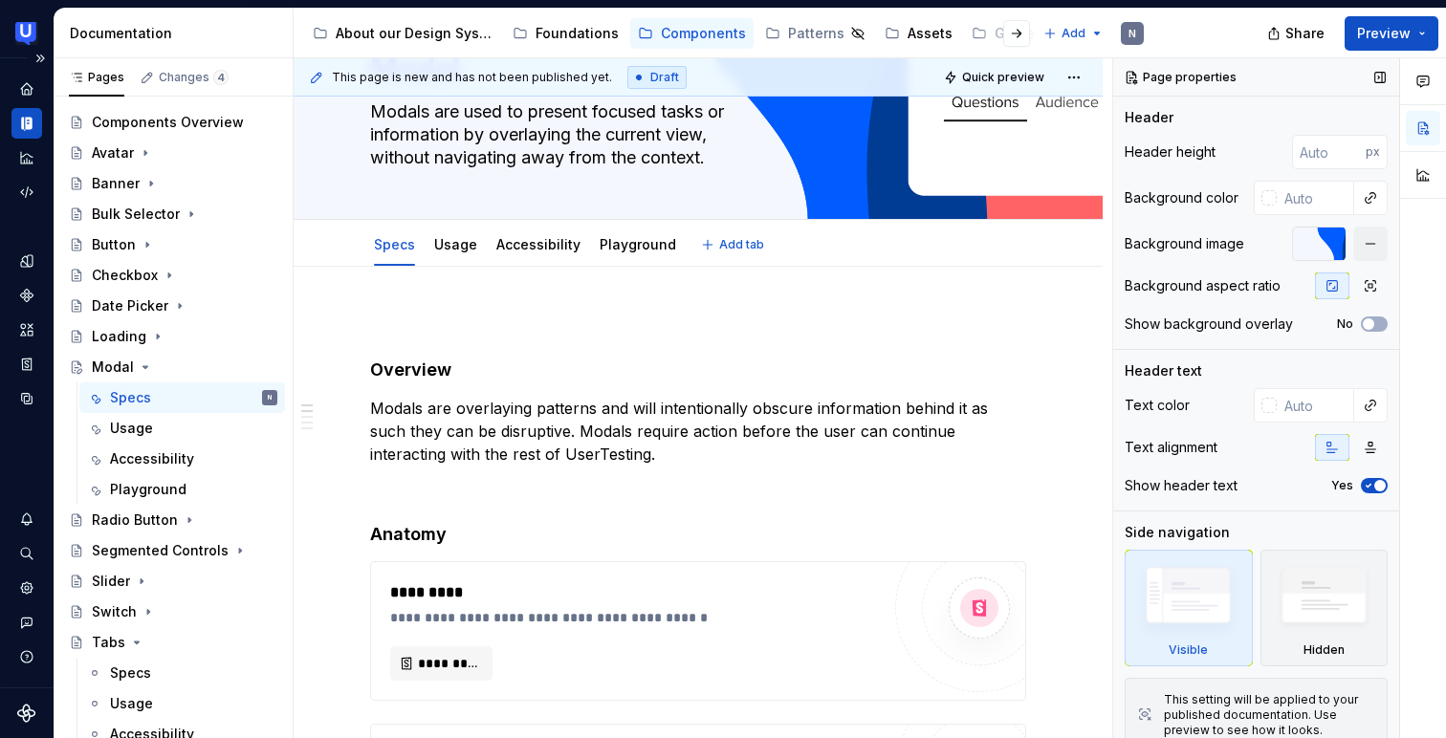
scroll to position [115, 0]
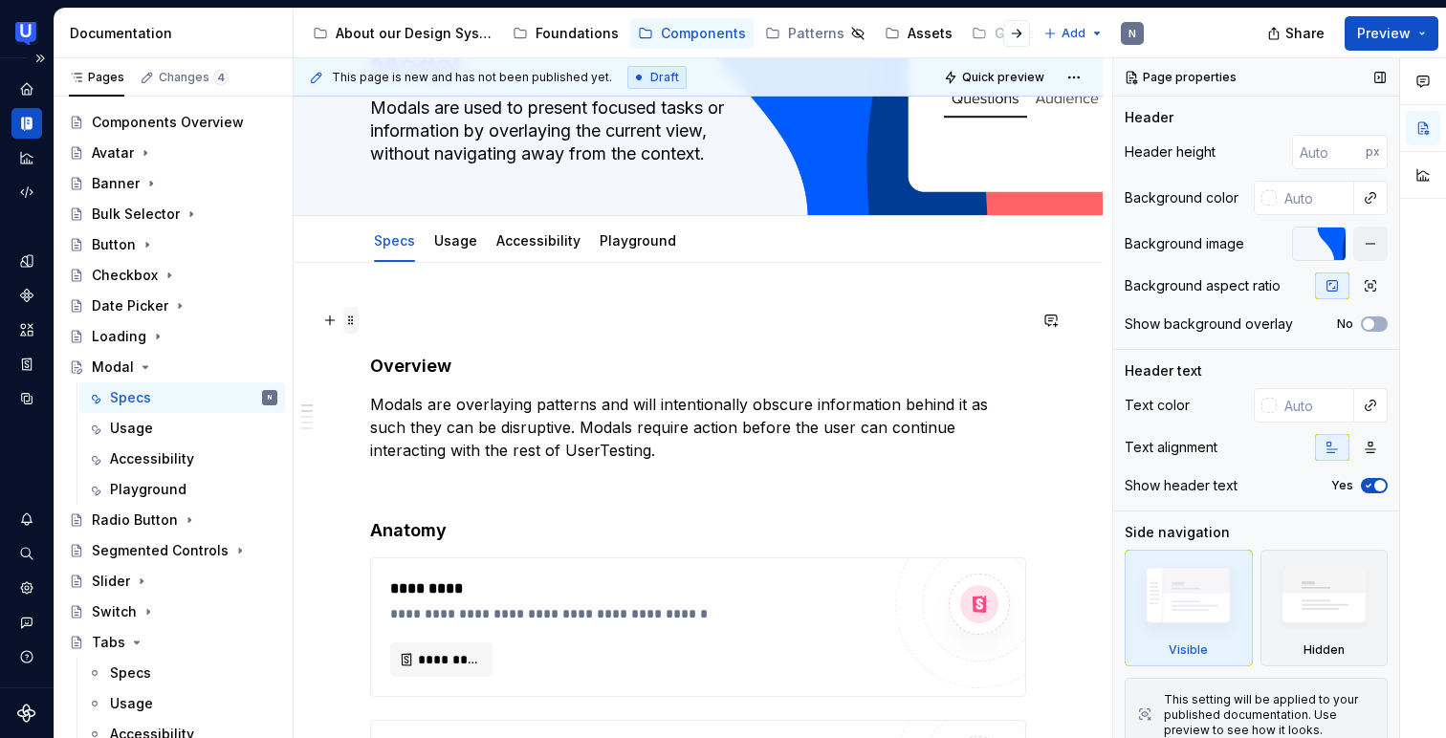
click at [351, 320] on span at bounding box center [350, 320] width 15 height 27
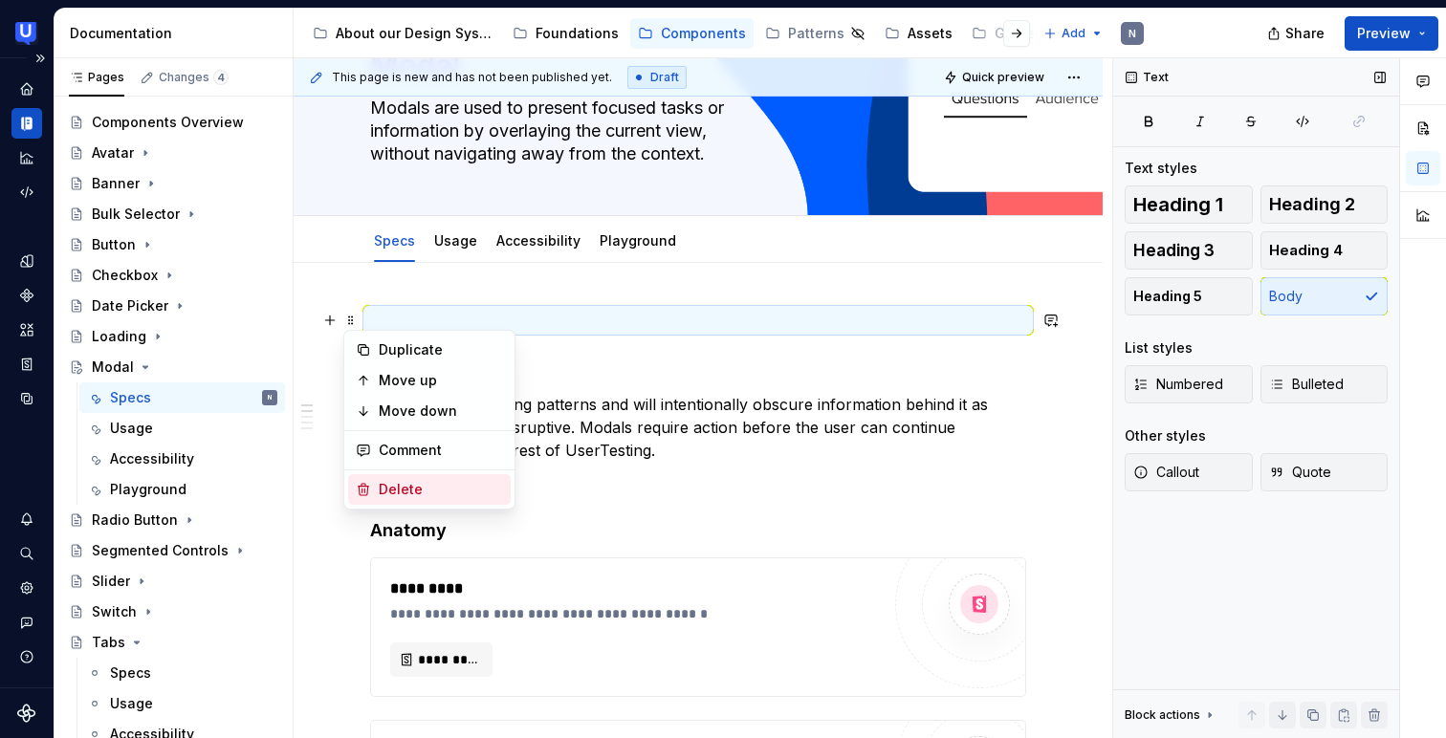
click at [388, 486] on div "Delete" at bounding box center [441, 489] width 124 height 19
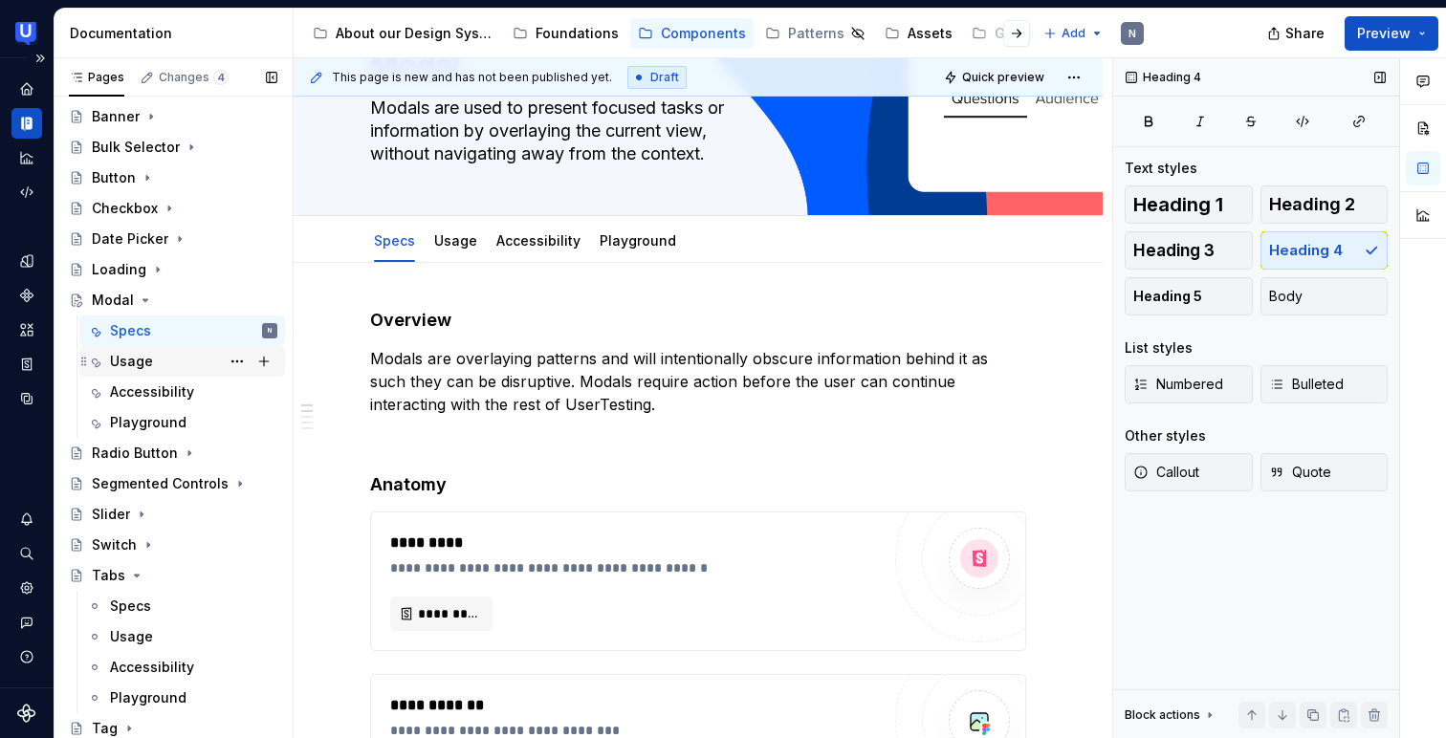
scroll to position [125, 0]
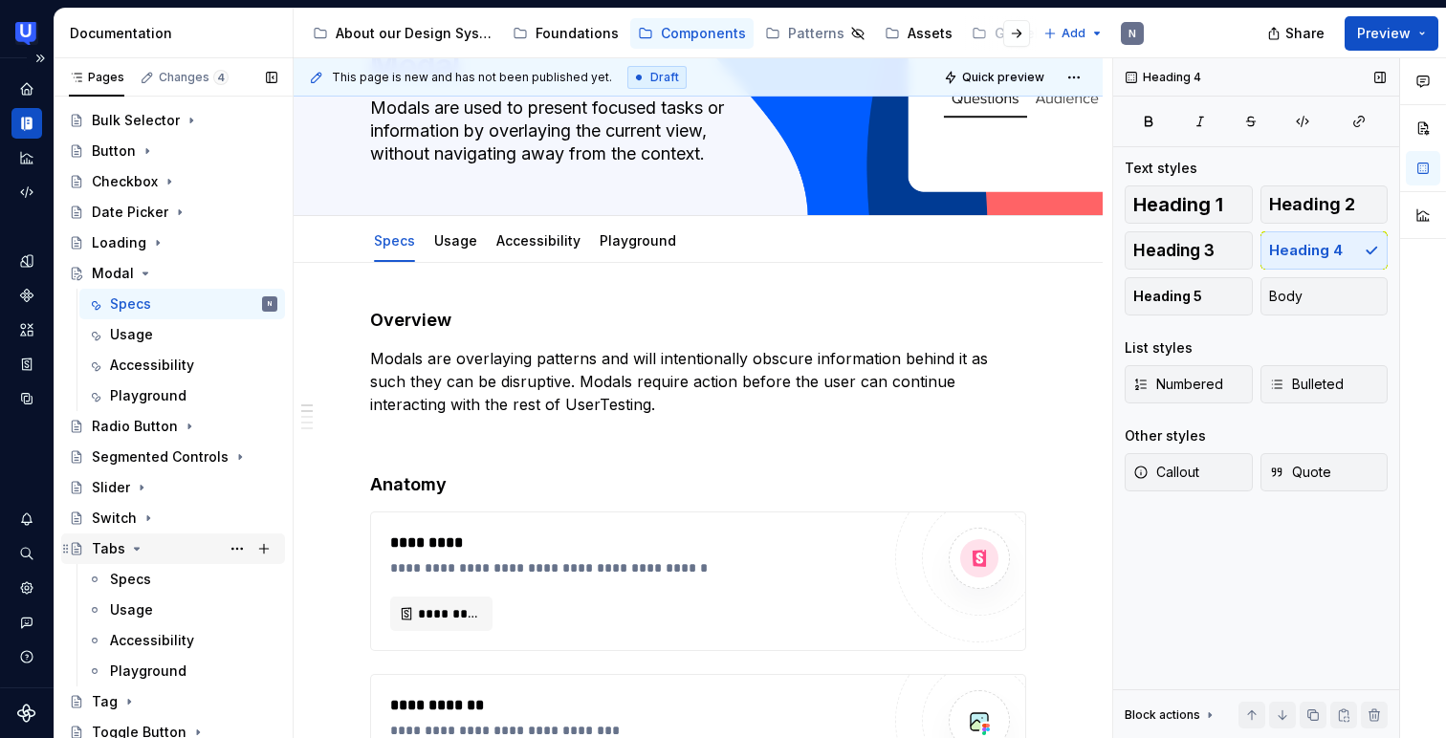
click at [109, 546] on div "Tabs" at bounding box center [108, 548] width 33 height 19
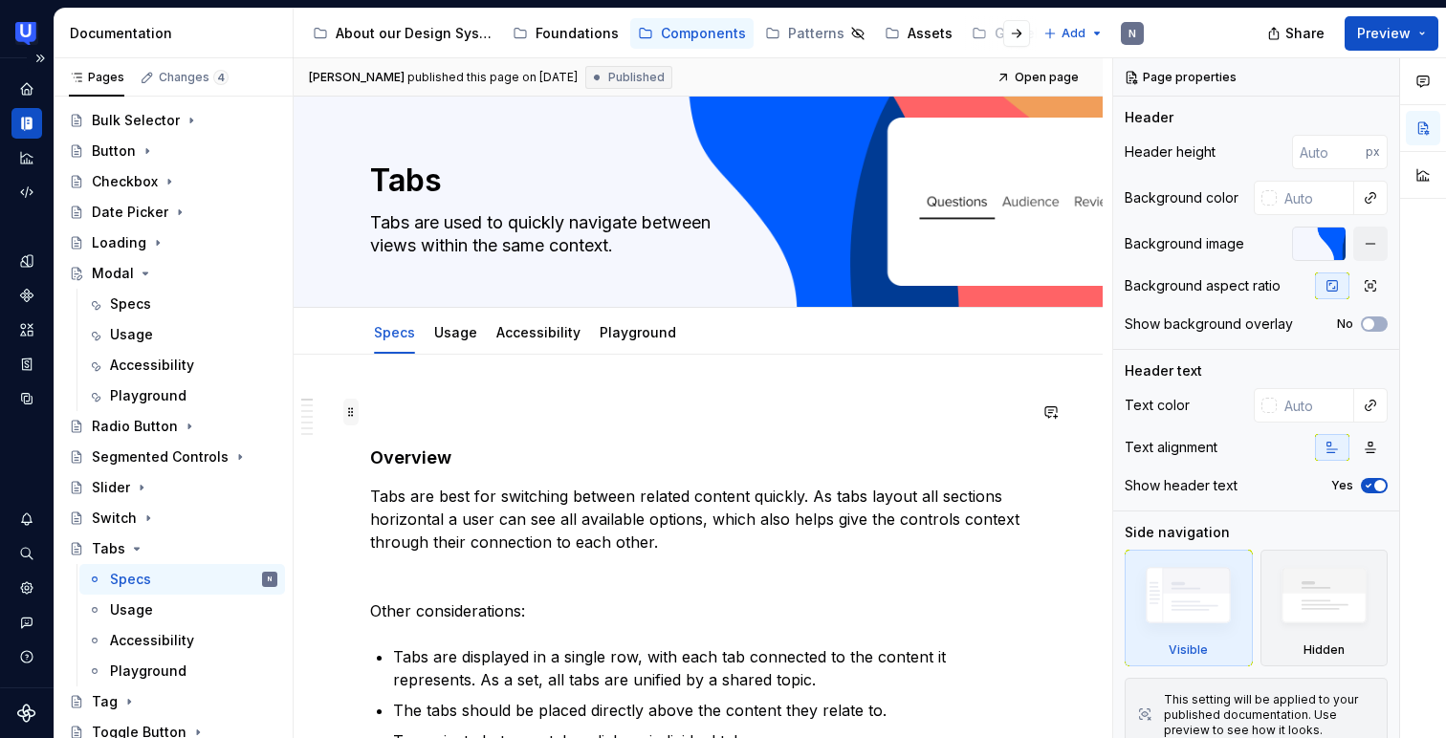
click at [352, 414] on span at bounding box center [350, 412] width 15 height 27
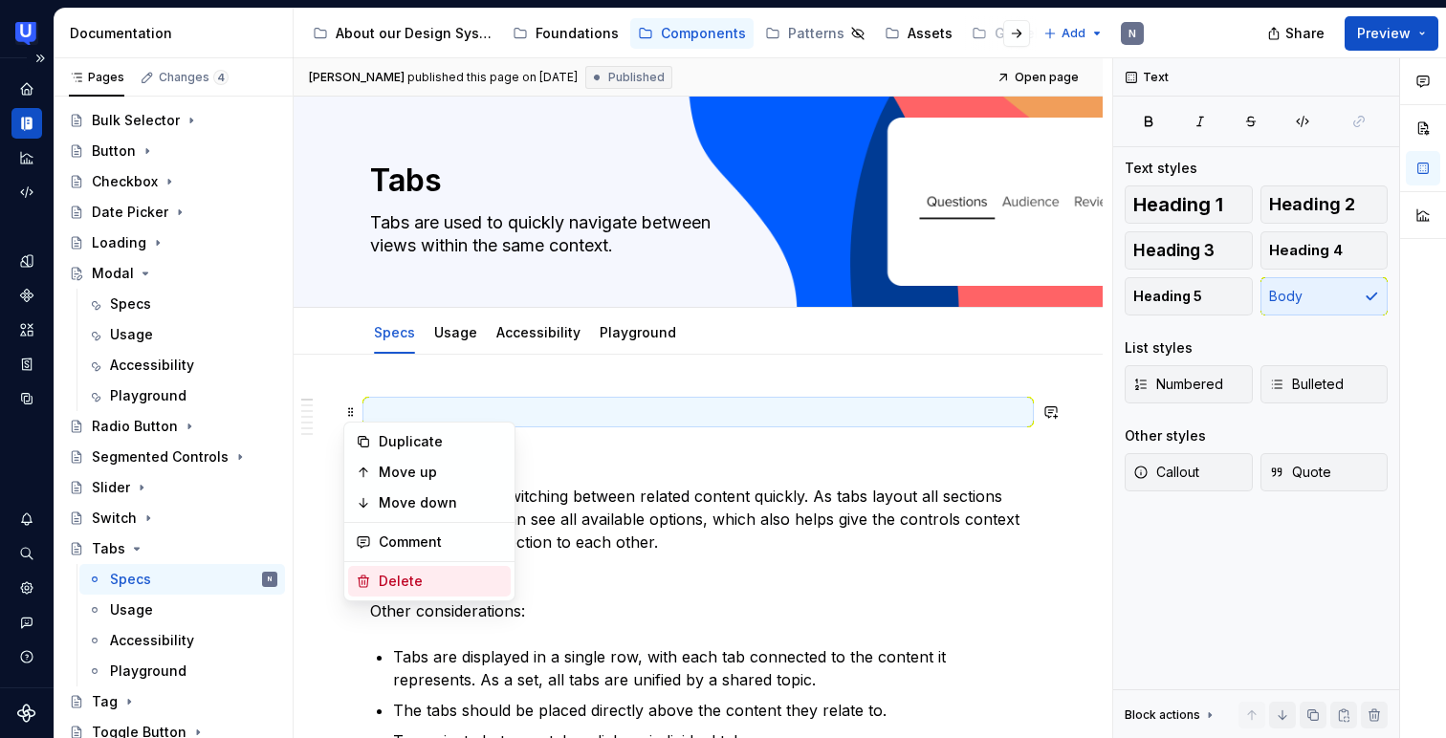
click at [404, 578] on div "Delete" at bounding box center [441, 581] width 124 height 19
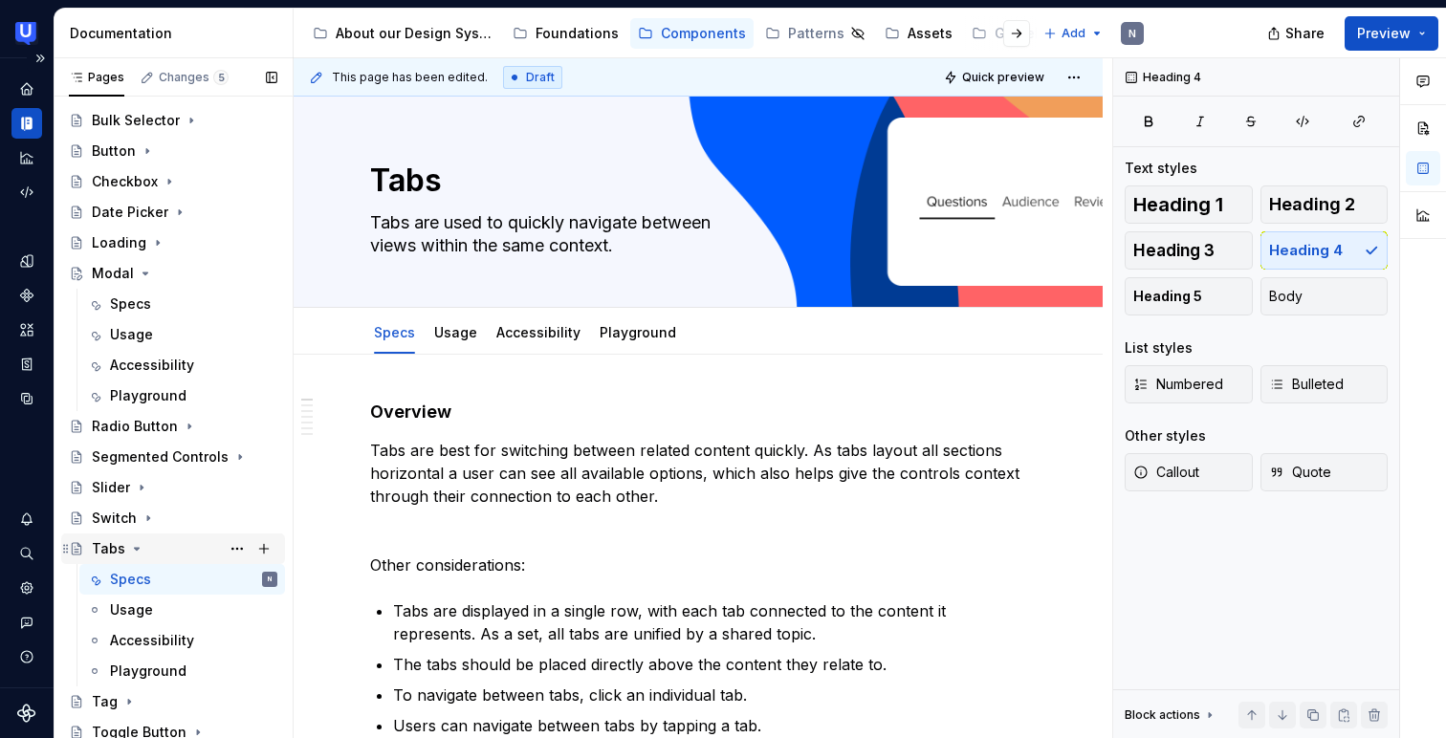
click at [129, 546] on icon "Page tree" at bounding box center [136, 548] width 15 height 15
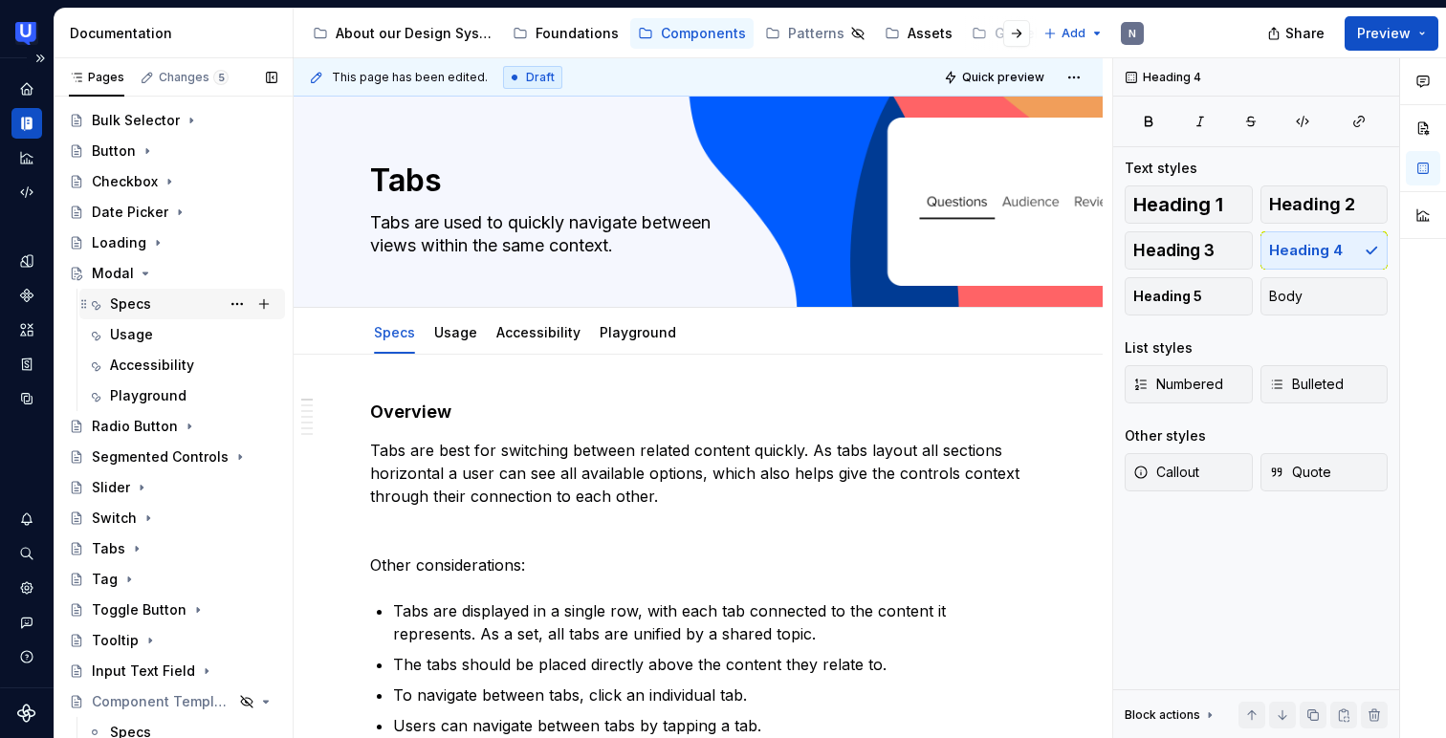
click at [153, 295] on div "Specs" at bounding box center [193, 304] width 167 height 27
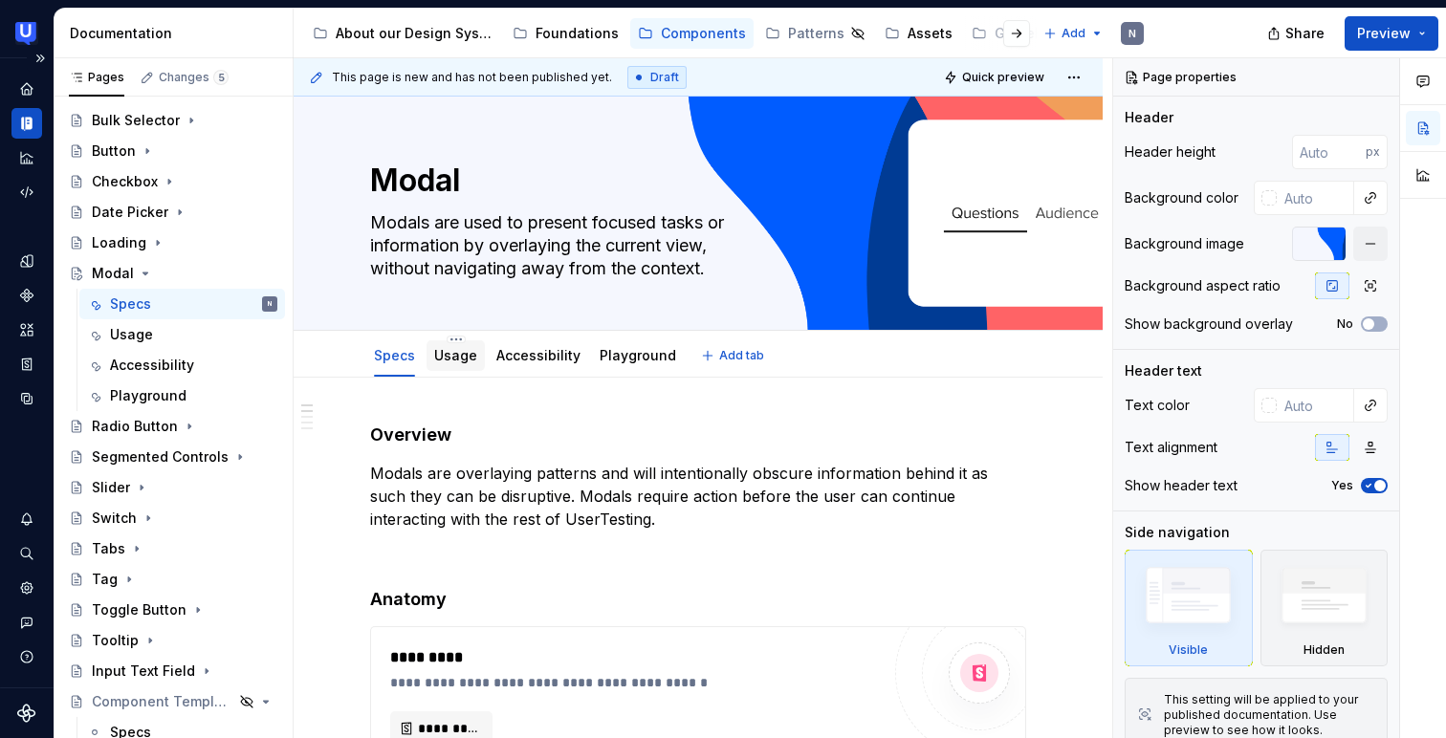
click at [462, 365] on div "Usage" at bounding box center [455, 355] width 43 height 23
click at [467, 359] on link "Usage" at bounding box center [455, 355] width 43 height 16
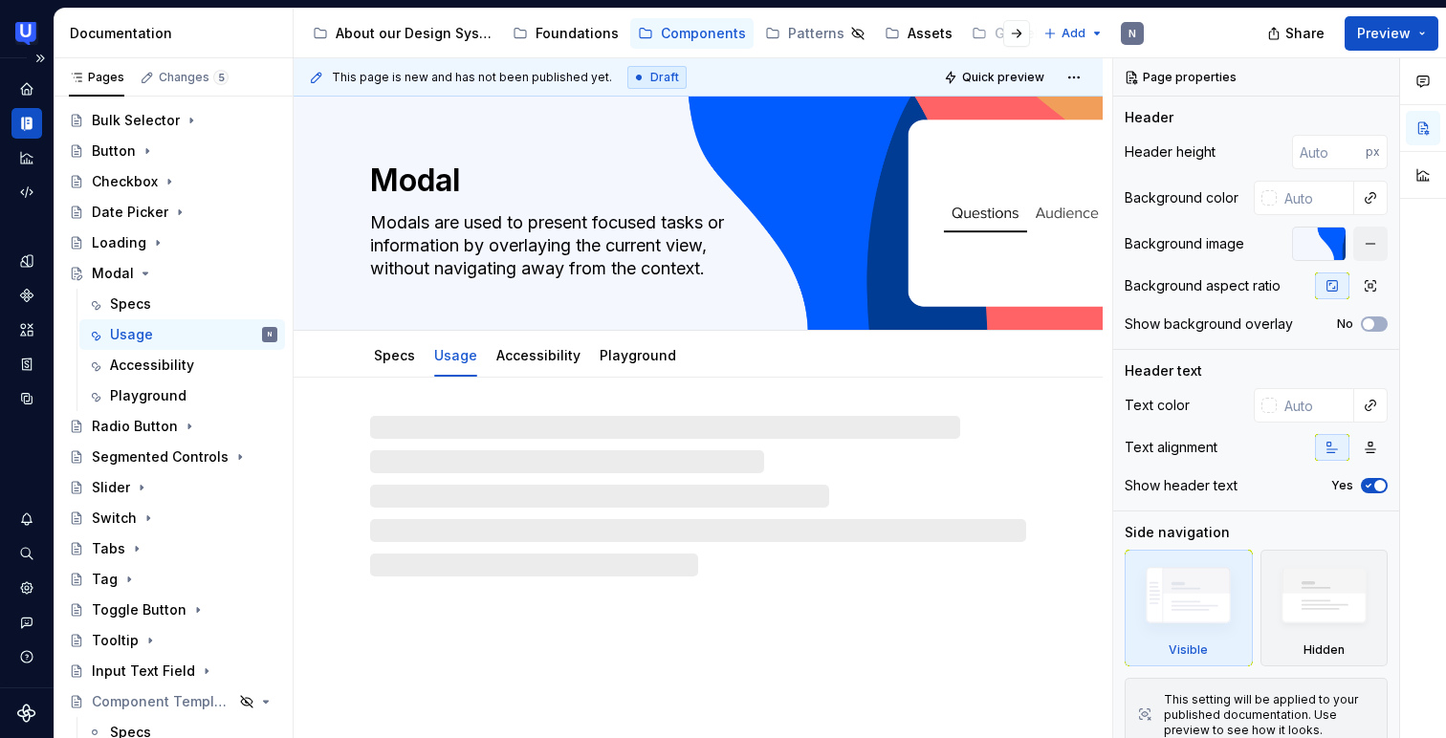
type textarea "*"
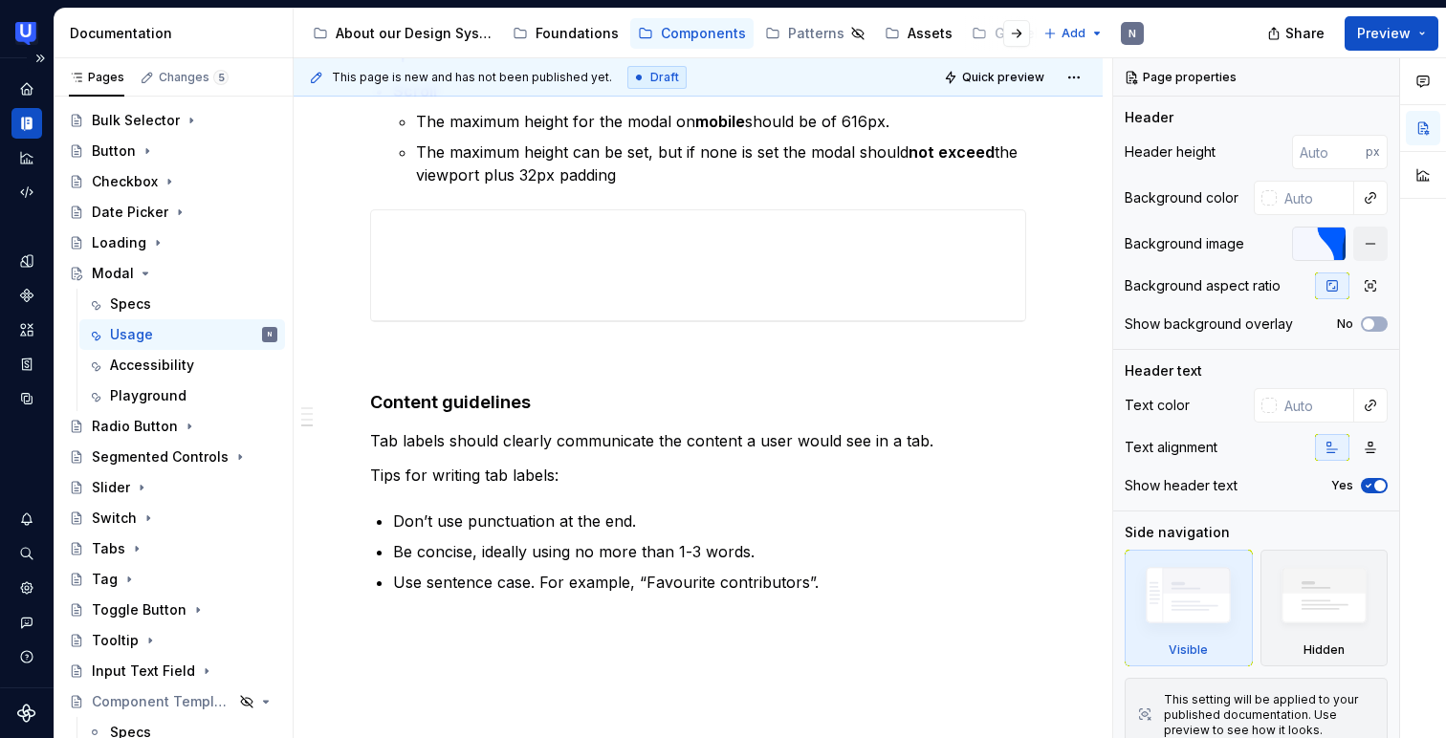
scroll to position [1071, 0]
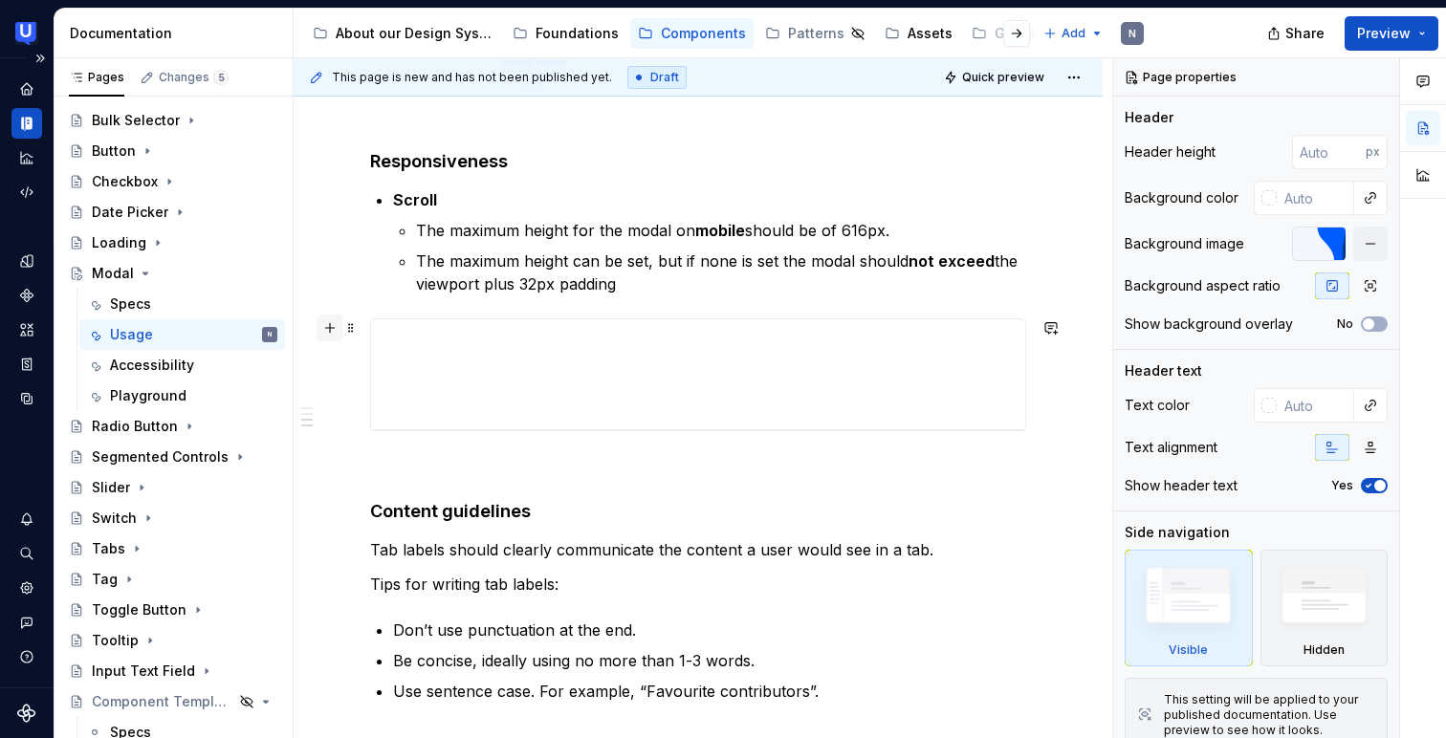
click at [336, 329] on button "button" at bounding box center [329, 328] width 27 height 27
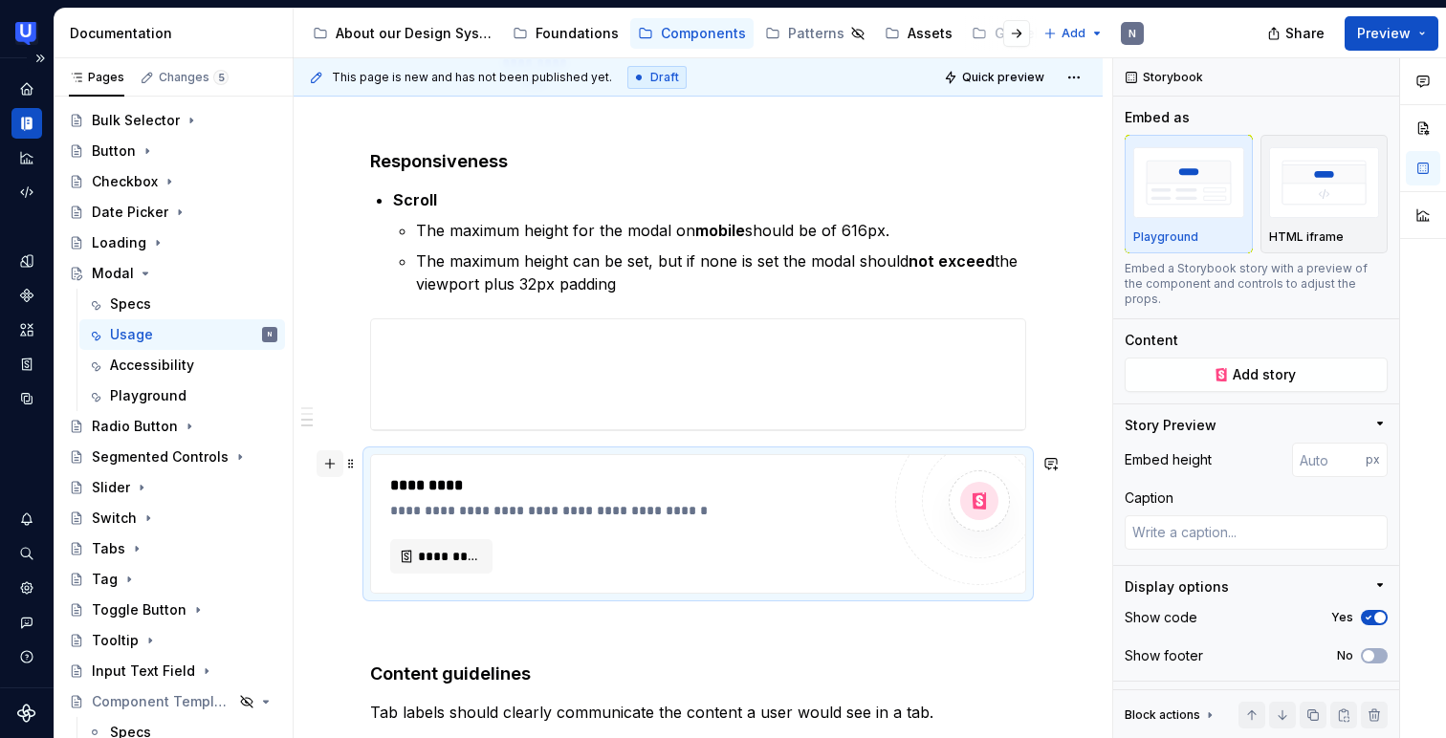
click at [330, 461] on button "button" at bounding box center [329, 463] width 27 height 27
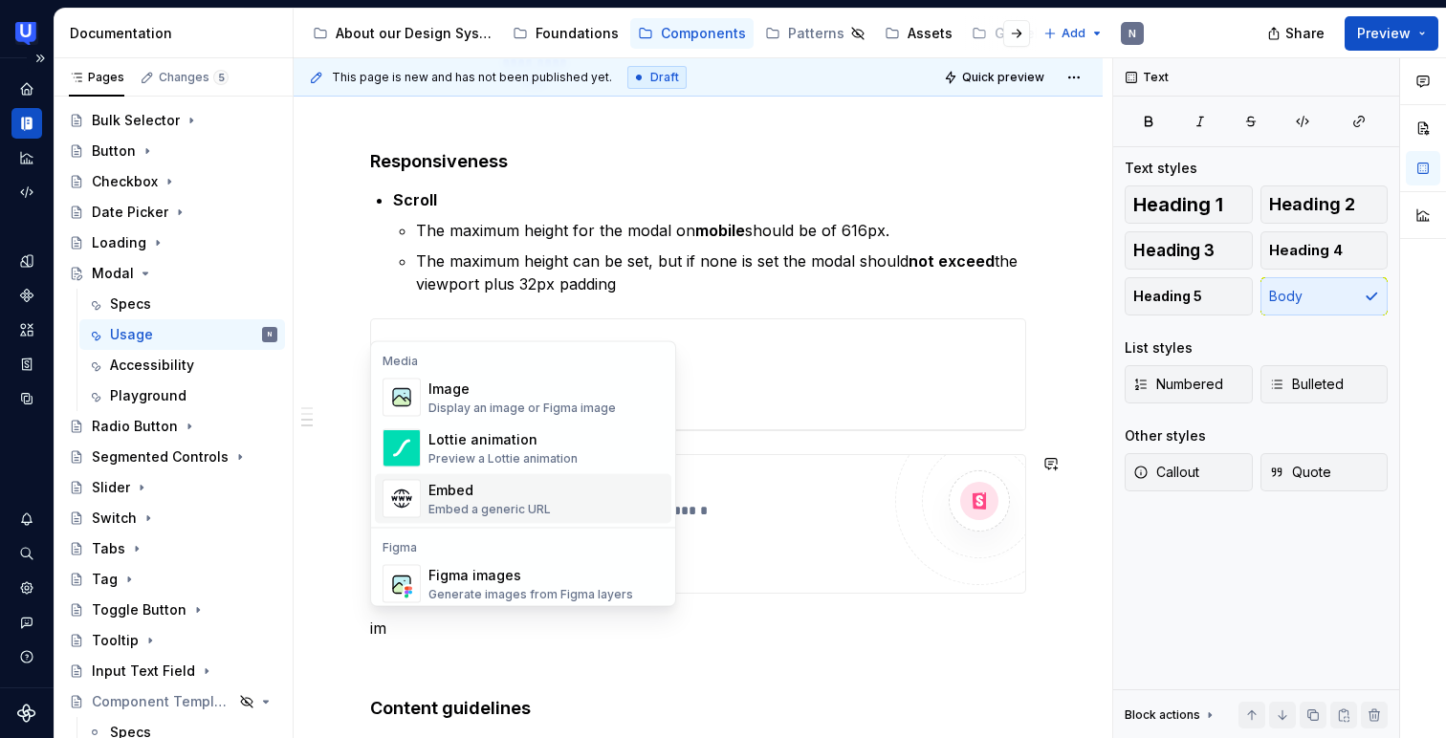
scroll to position [7, 0]
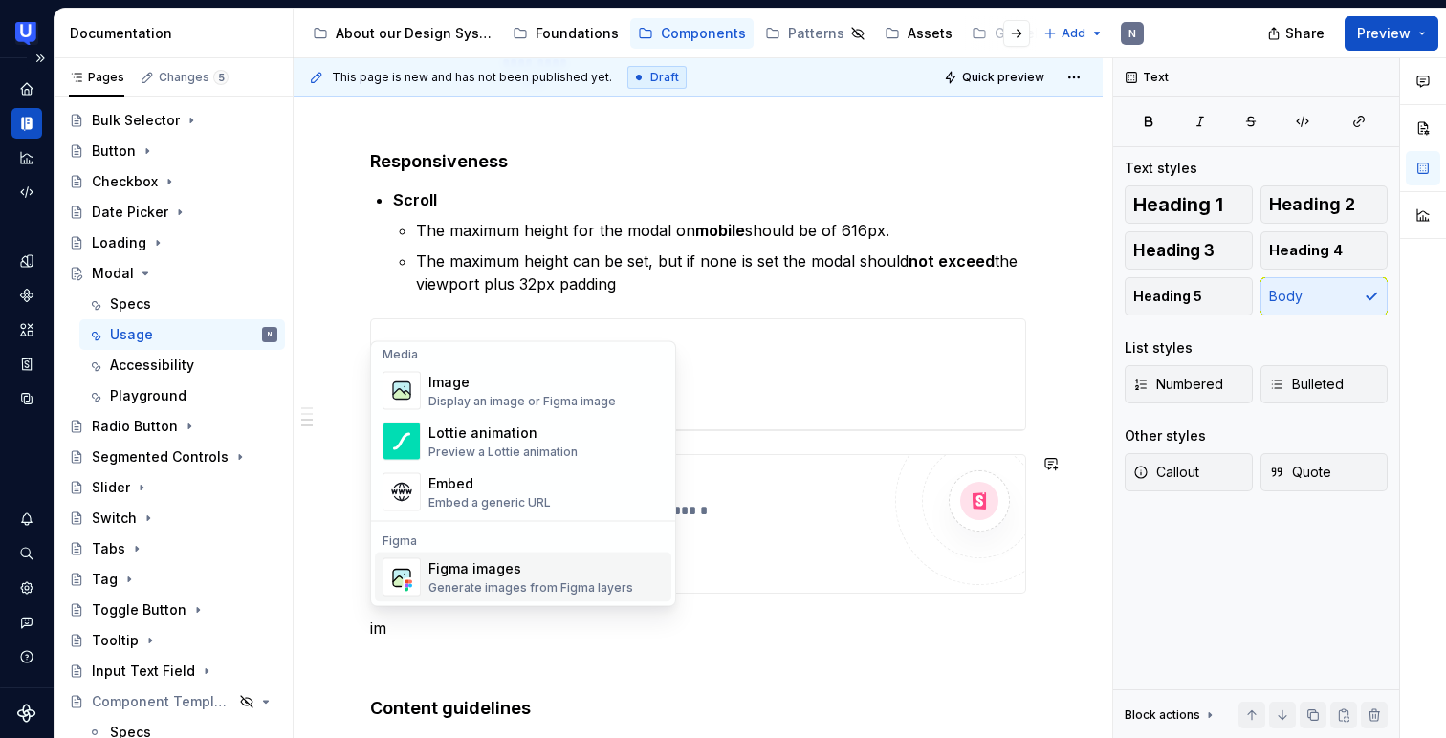
click at [467, 573] on div "Figma images" at bounding box center [530, 568] width 205 height 19
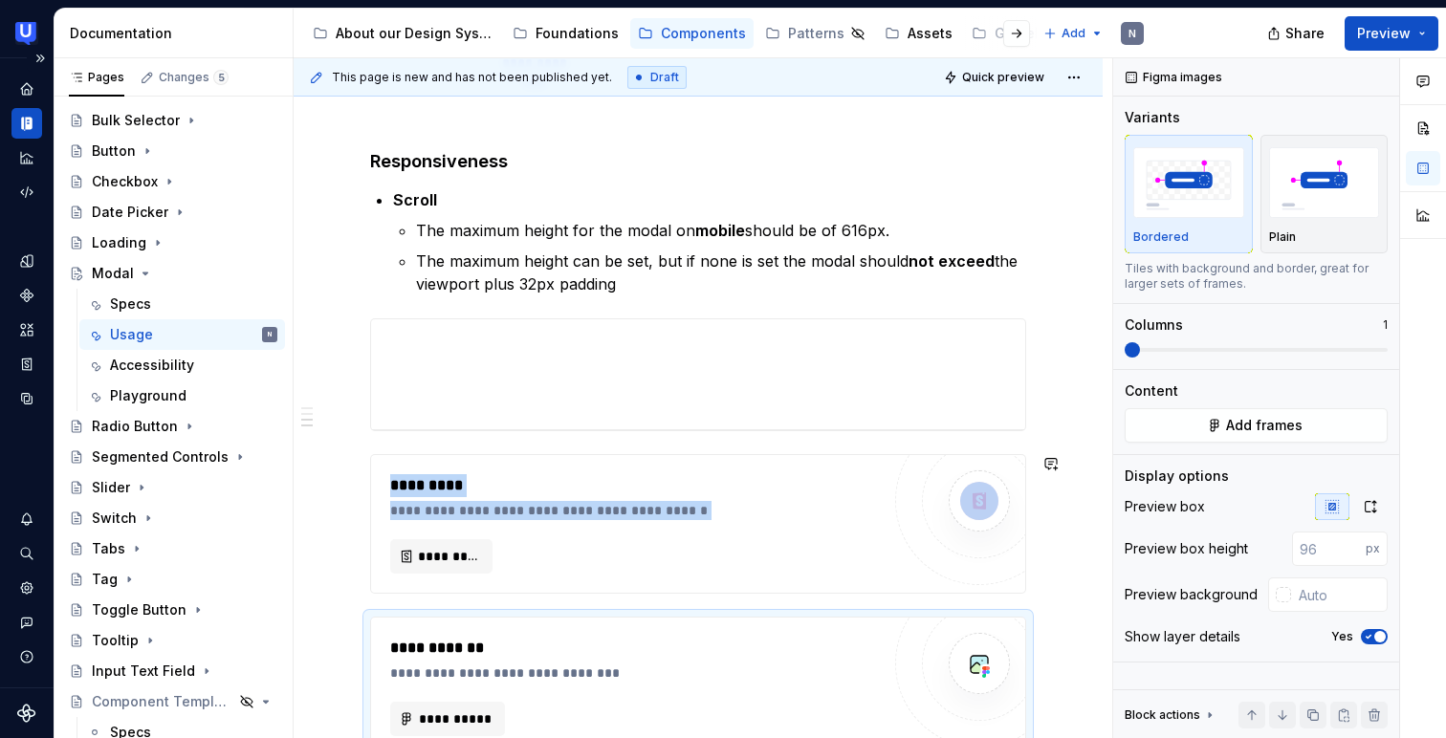
scroll to position [1087, 0]
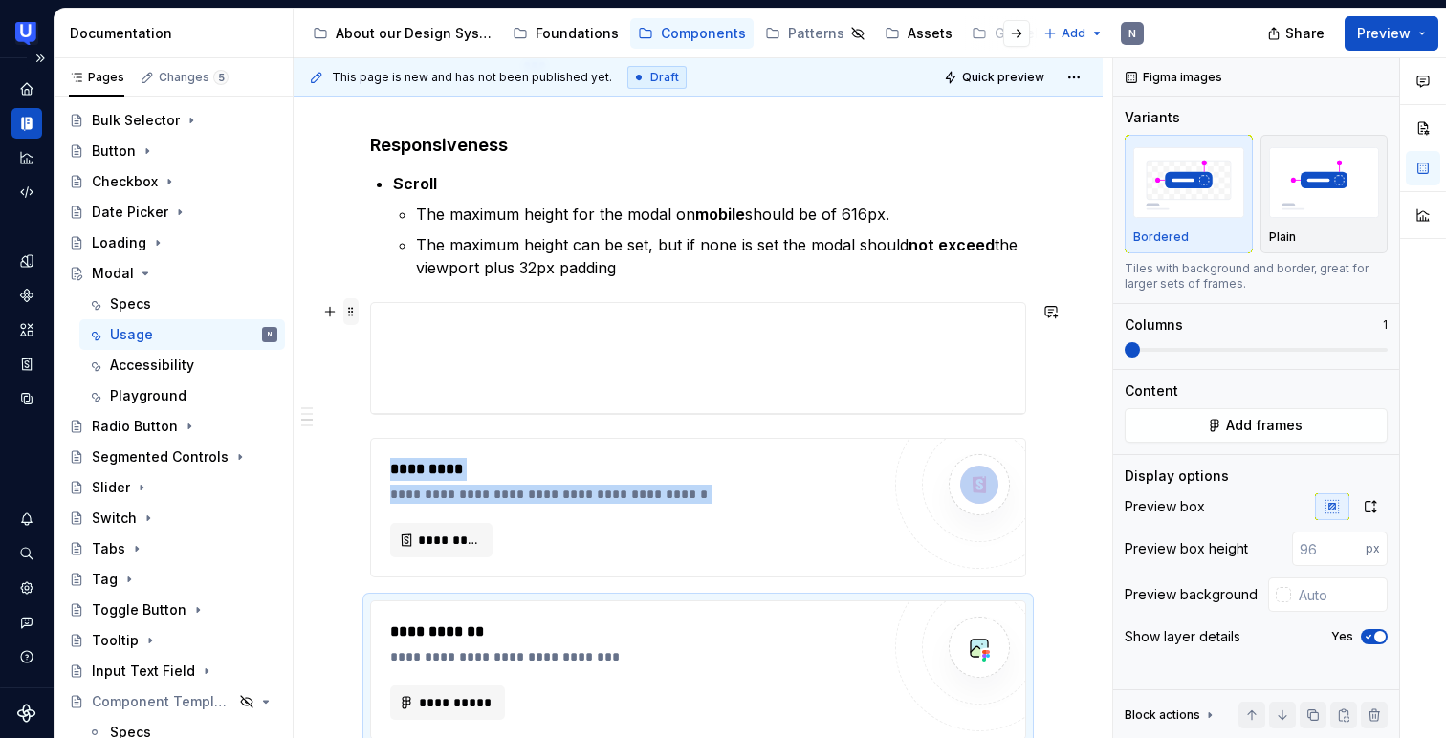
click at [354, 301] on span at bounding box center [350, 311] width 15 height 27
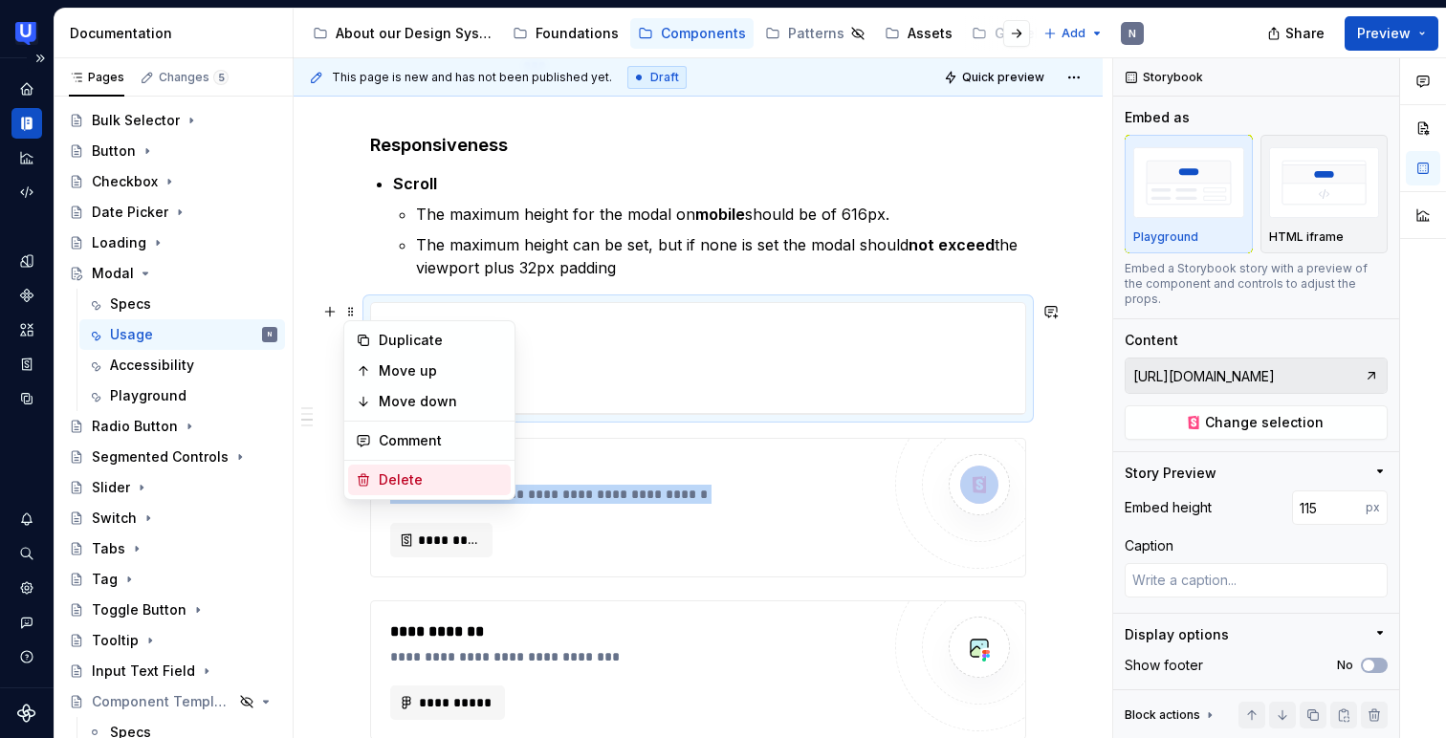
click at [365, 479] on icon at bounding box center [363, 479] width 15 height 15
type textarea "*"
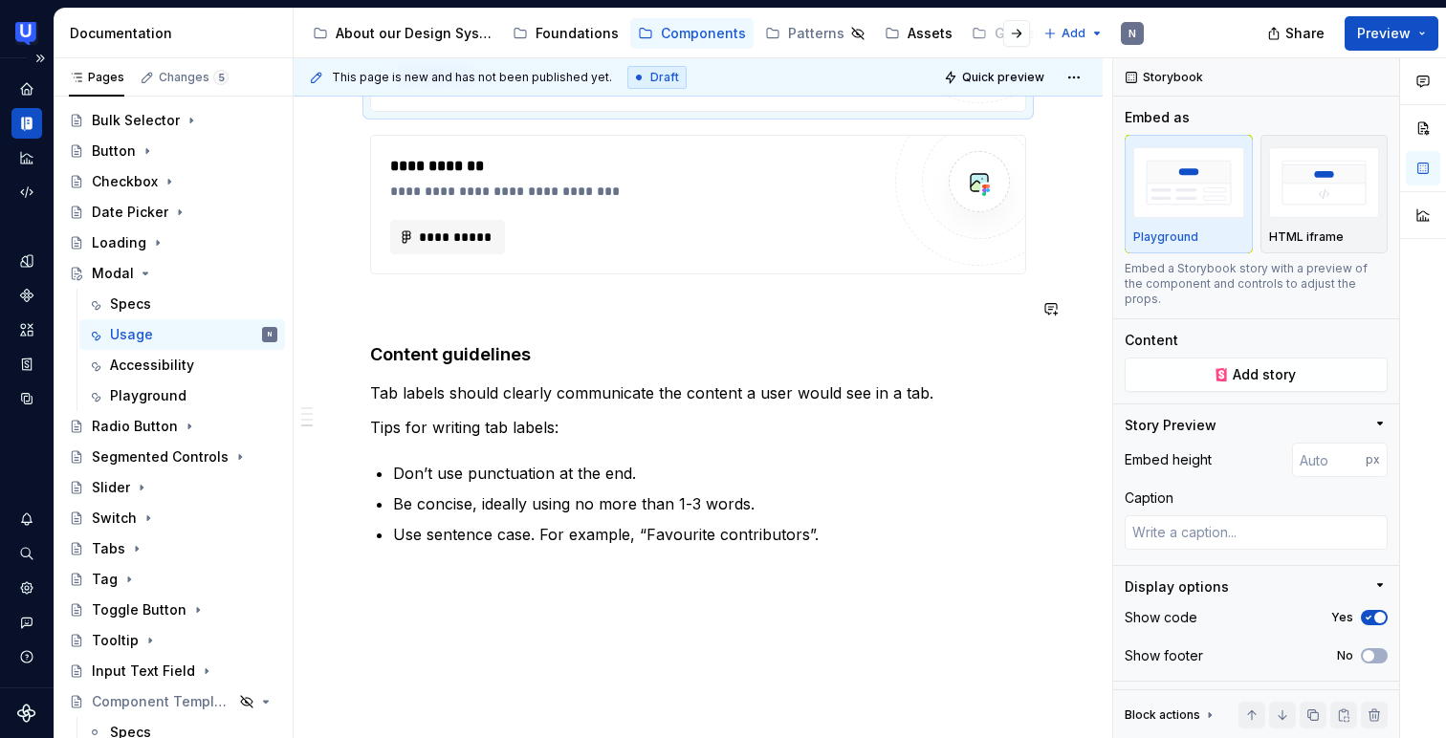
scroll to position [1413, 0]
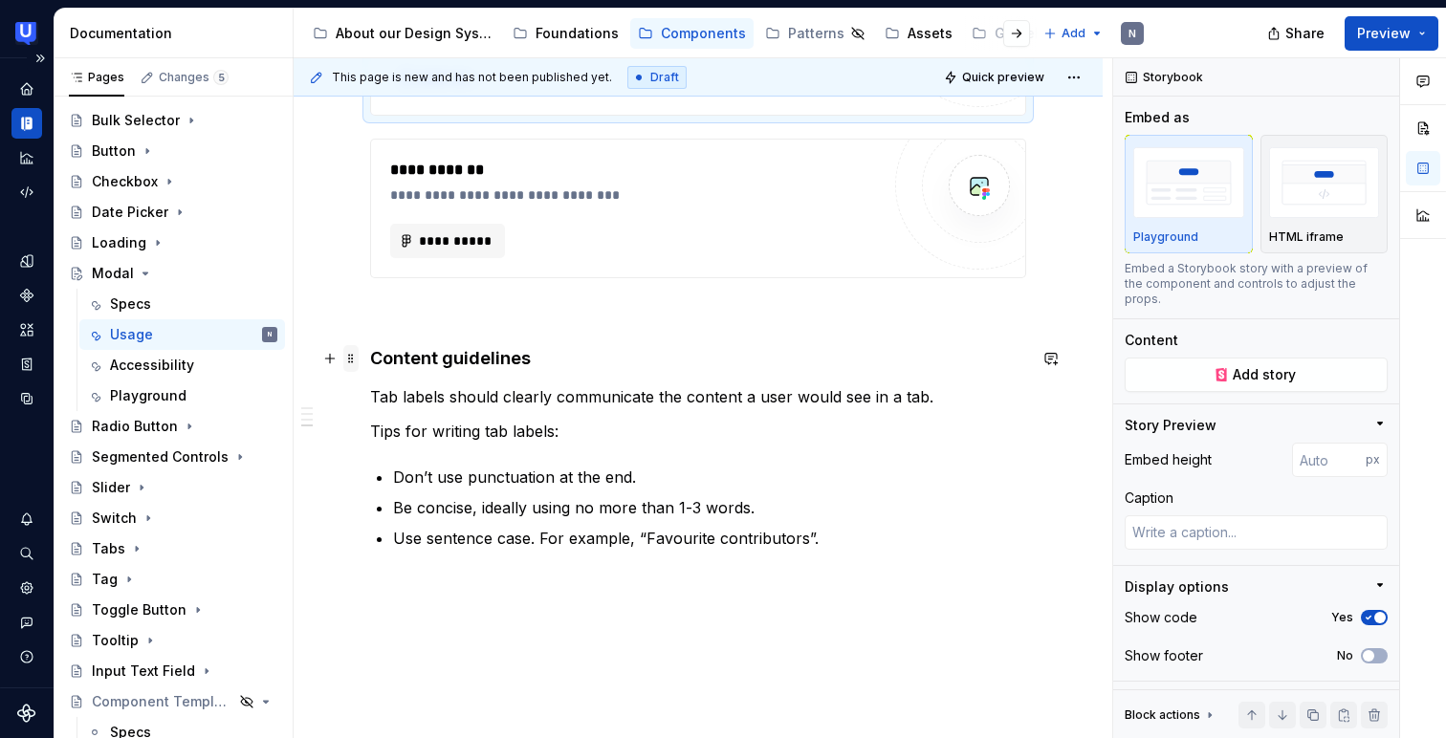
click at [352, 356] on span at bounding box center [350, 358] width 15 height 27
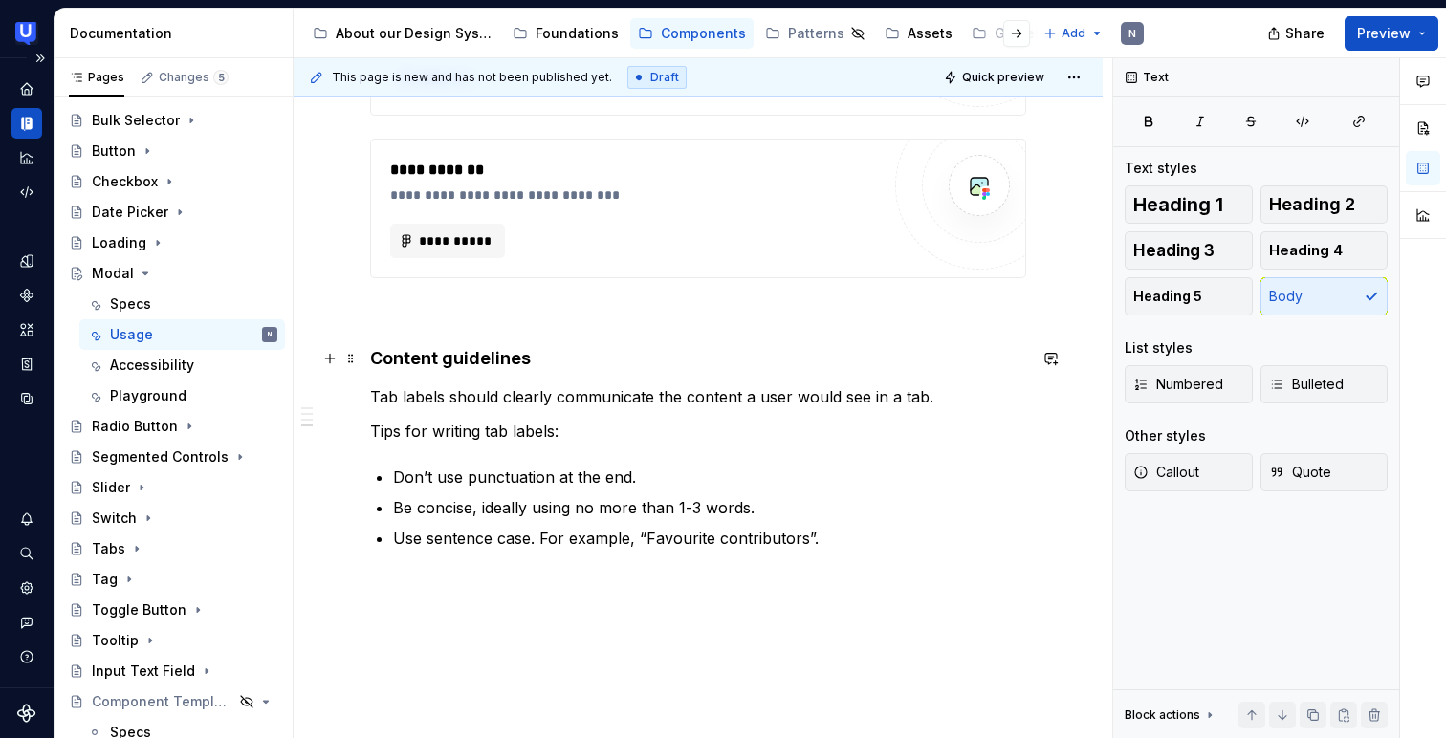
click at [585, 360] on h4 "Content guidelines" at bounding box center [698, 358] width 656 height 23
click at [571, 534] on p "Use sentence case. For example, “Favourite contributors”." at bounding box center [709, 538] width 633 height 23
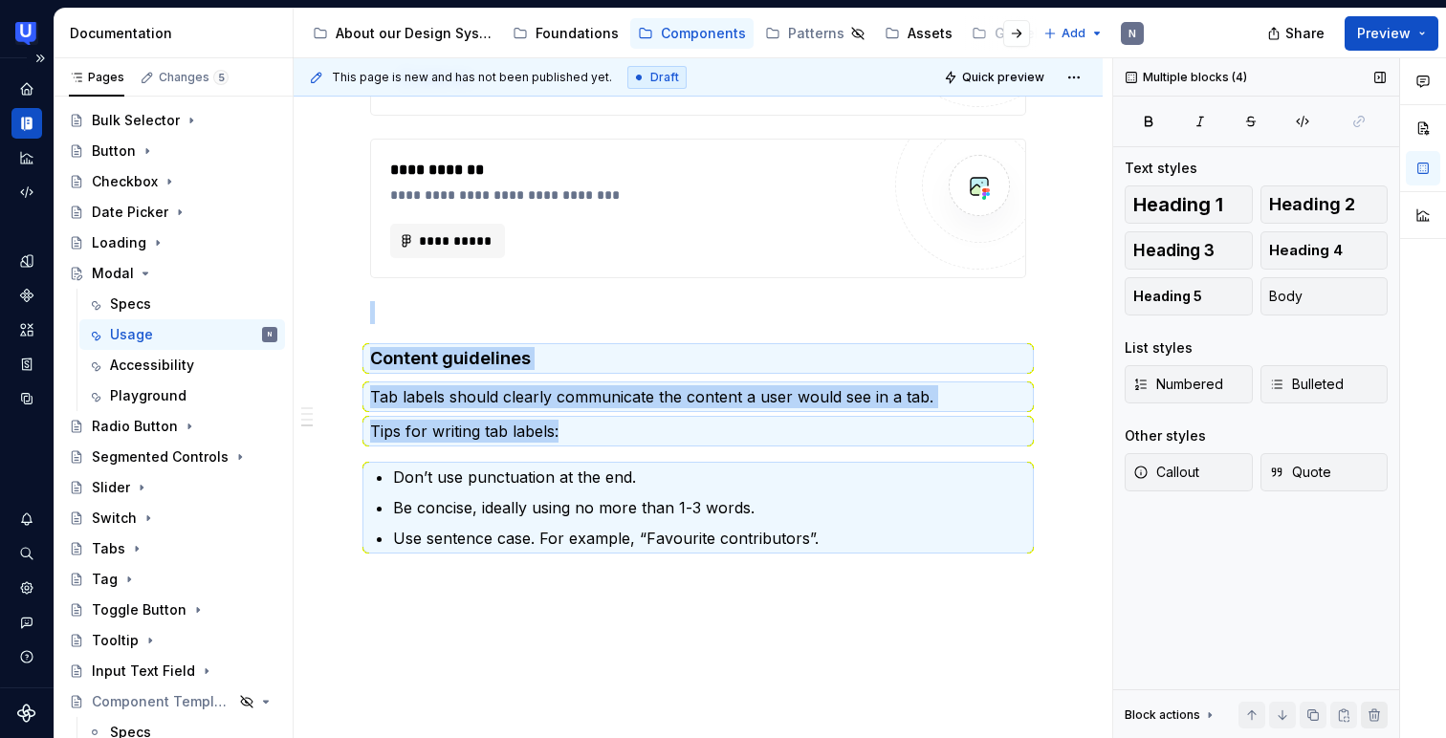
click at [1376, 716] on button "button" at bounding box center [1374, 715] width 27 height 27
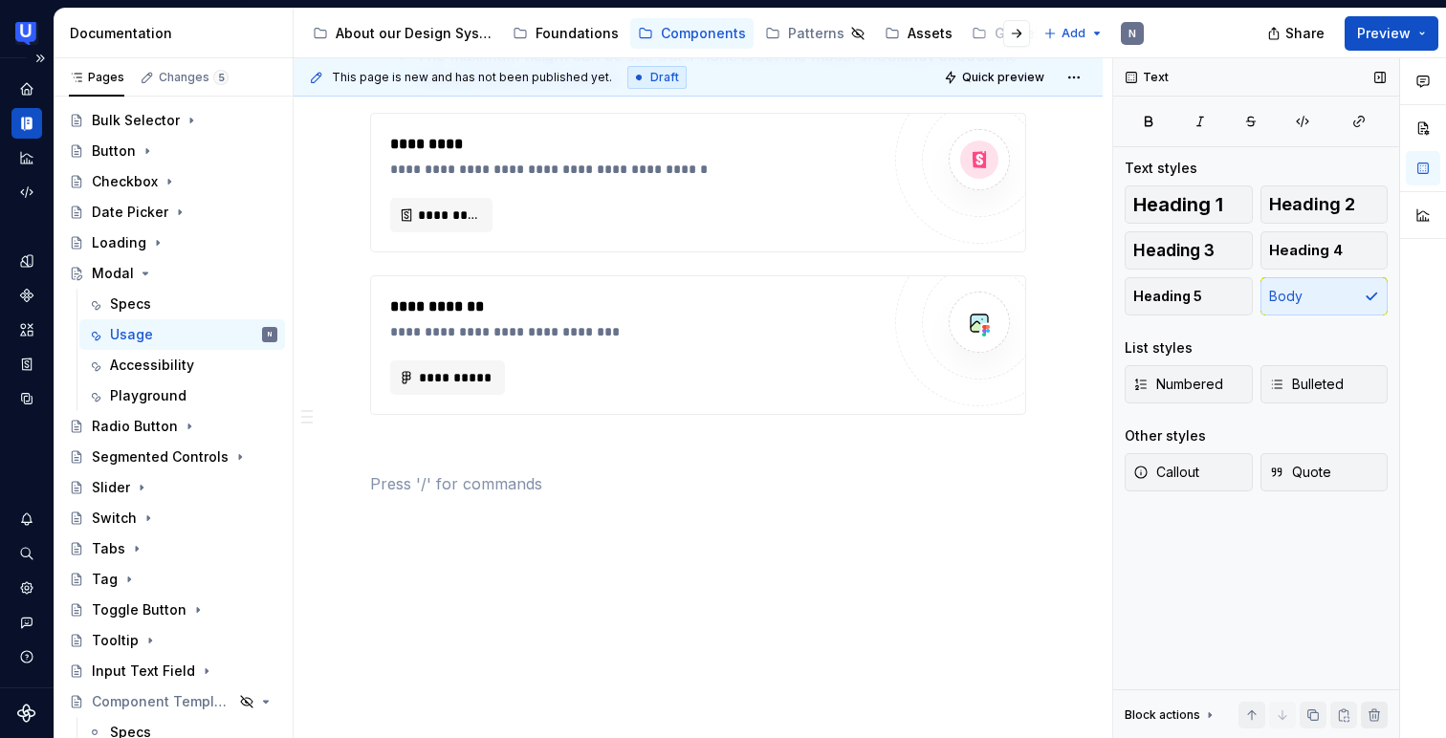
scroll to position [1276, 0]
click at [1370, 721] on button "button" at bounding box center [1374, 715] width 27 height 27
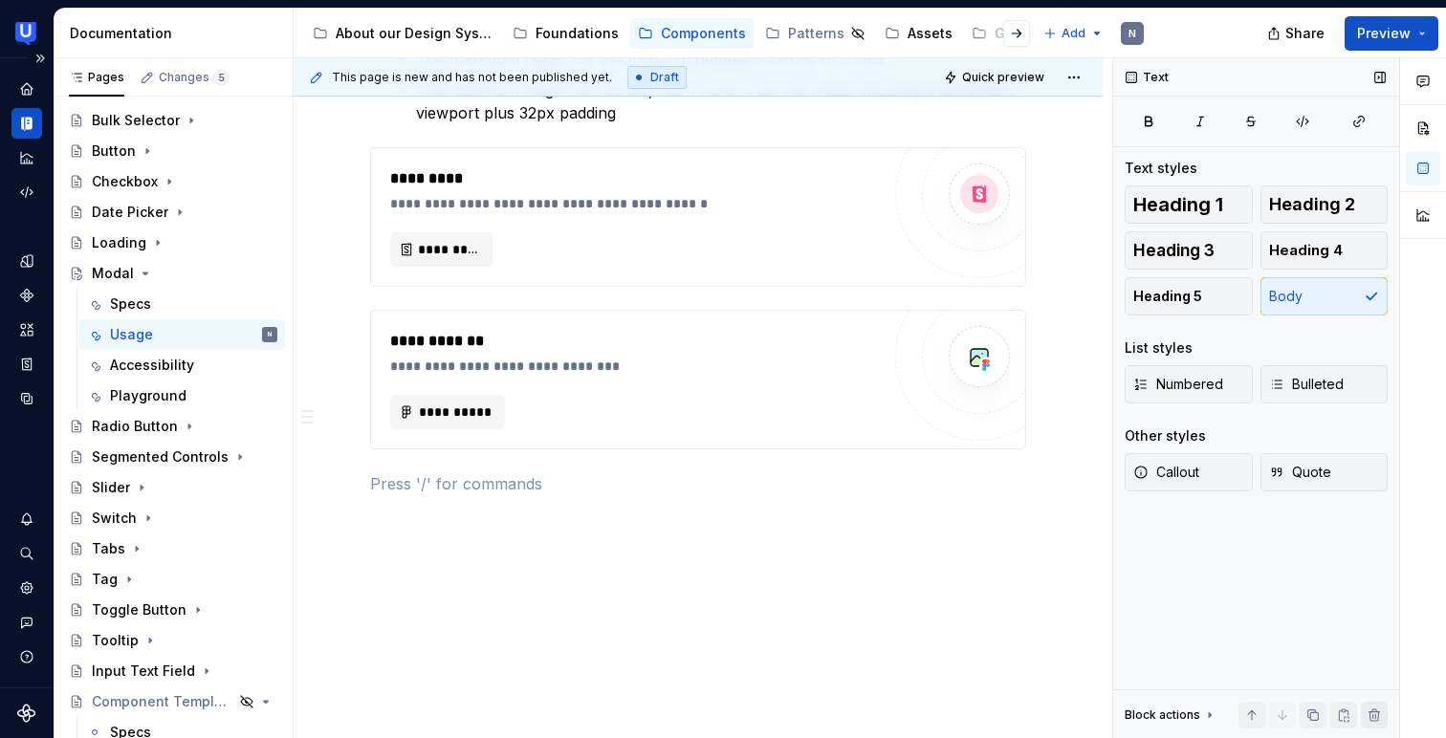
click at [1370, 721] on button "button" at bounding box center [1374, 715] width 27 height 27
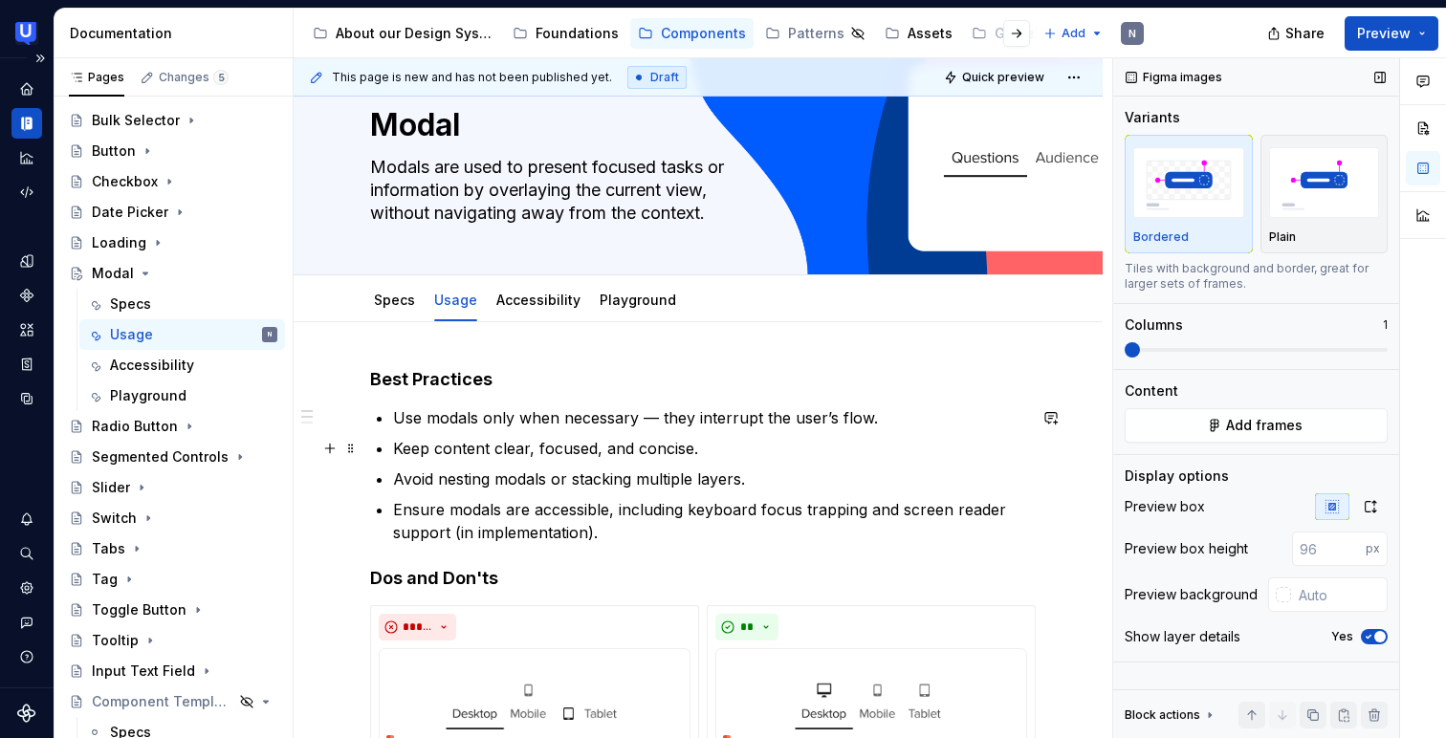
scroll to position [0, 0]
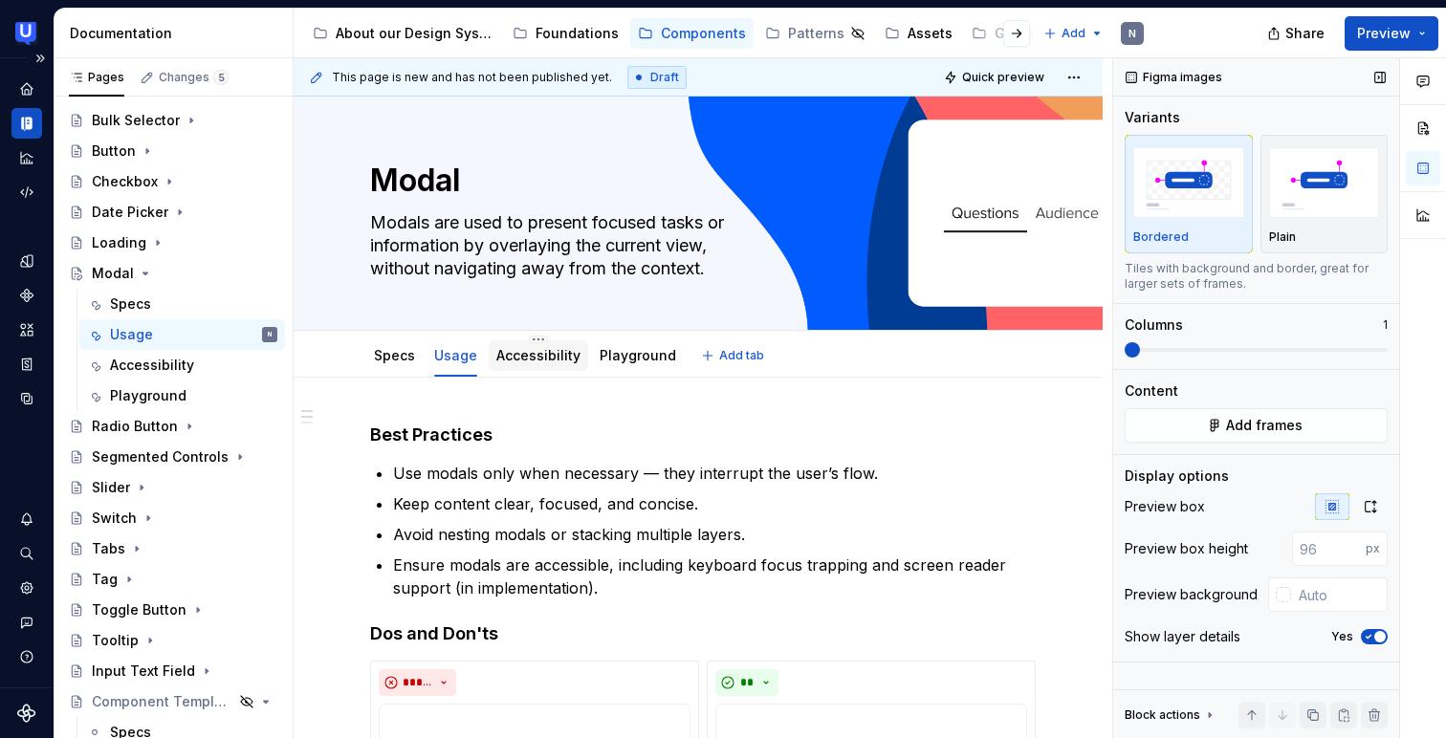
click at [548, 357] on link "Accessibility" at bounding box center [538, 355] width 84 height 16
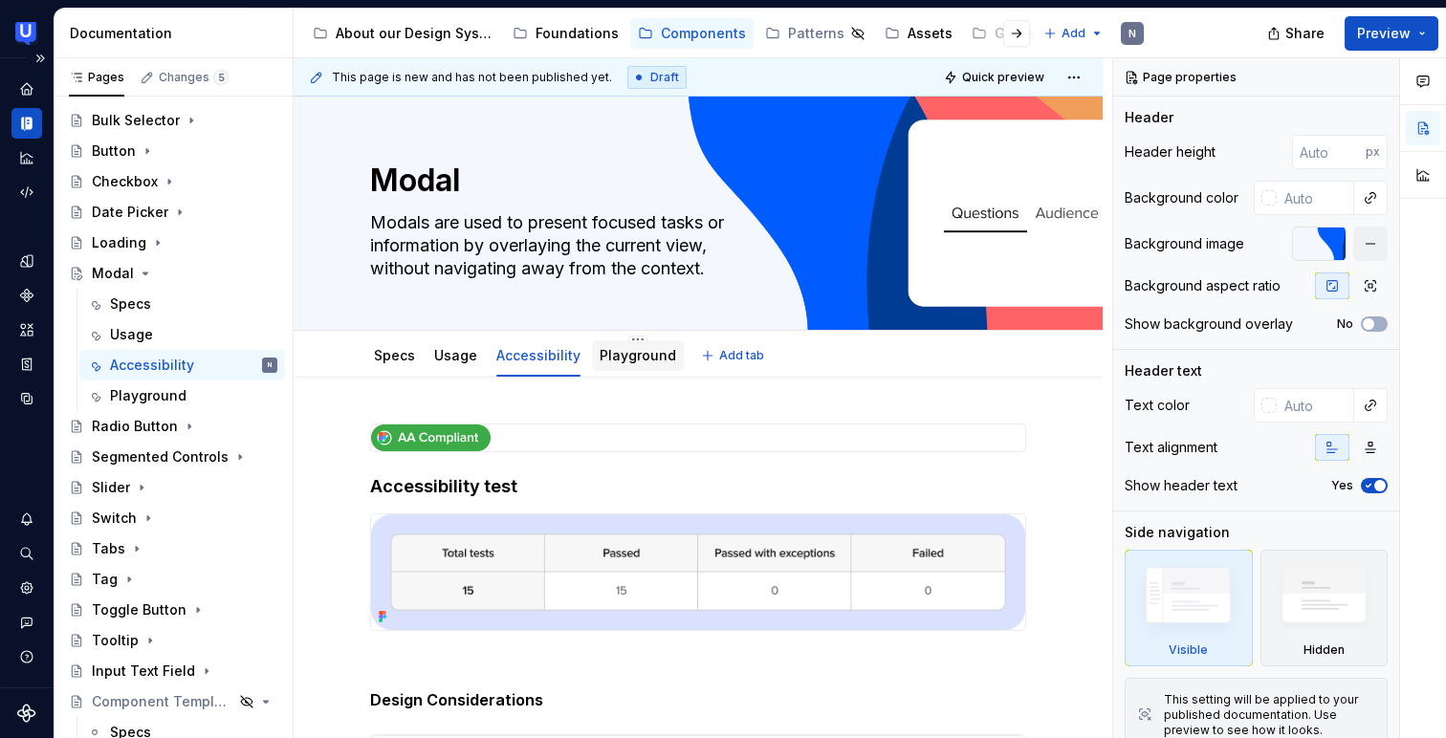
click at [639, 360] on link "Playground" at bounding box center [637, 355] width 76 height 16
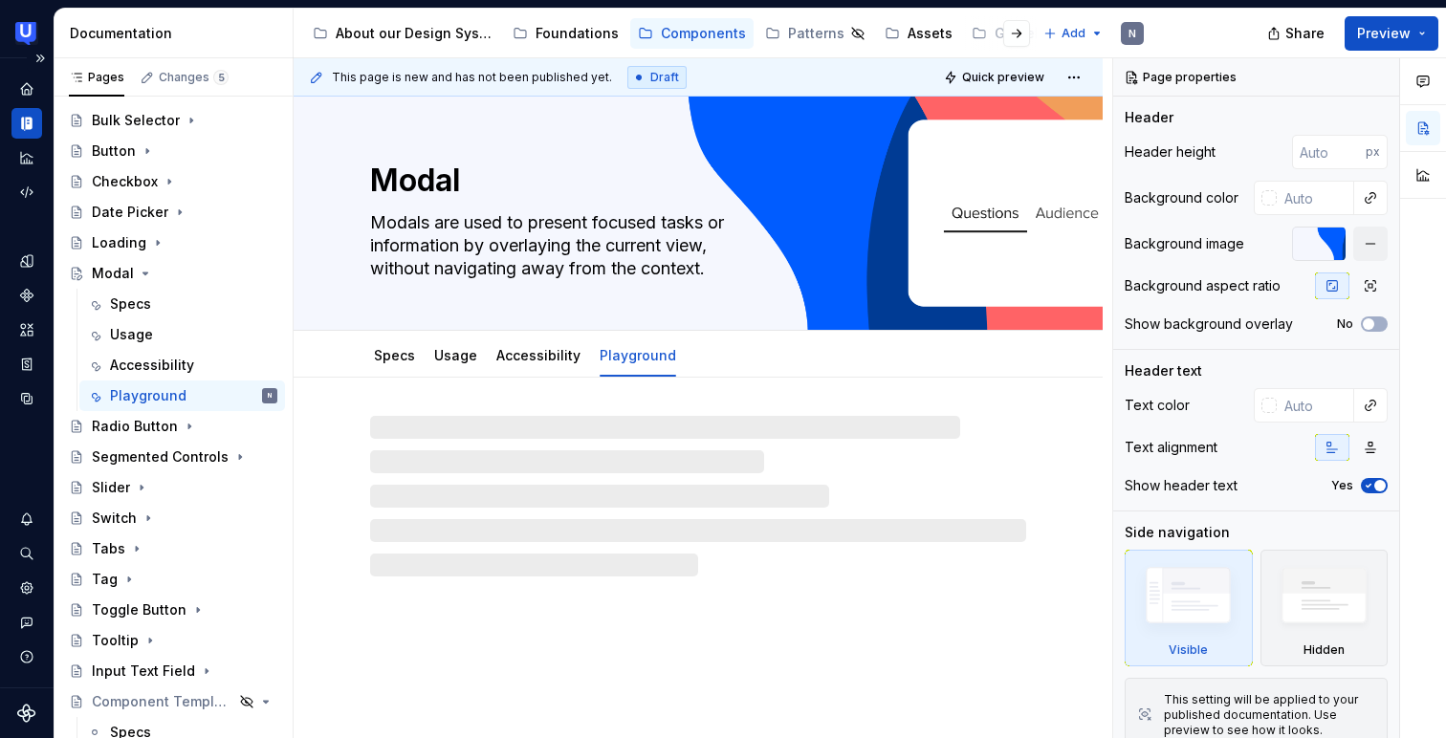
type textarea "*"
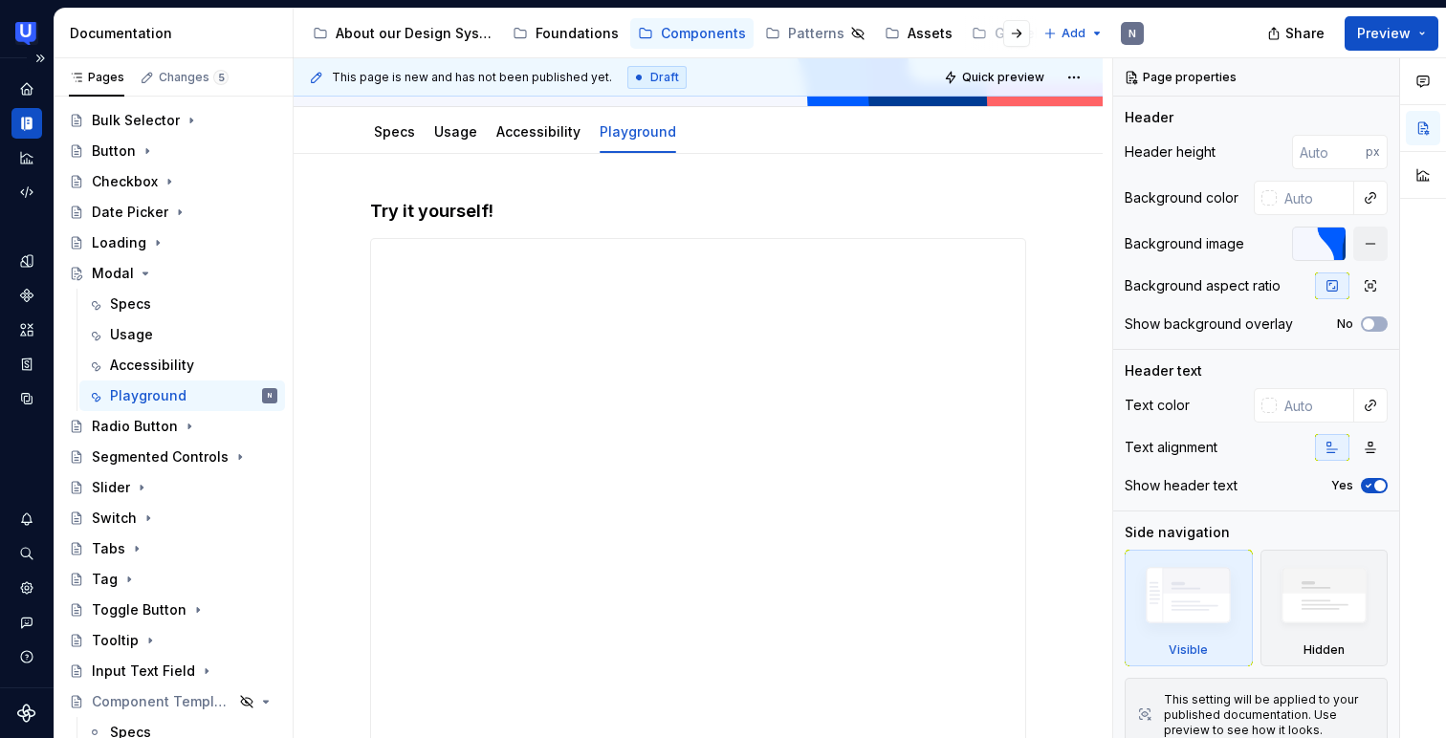
scroll to position [241, 0]
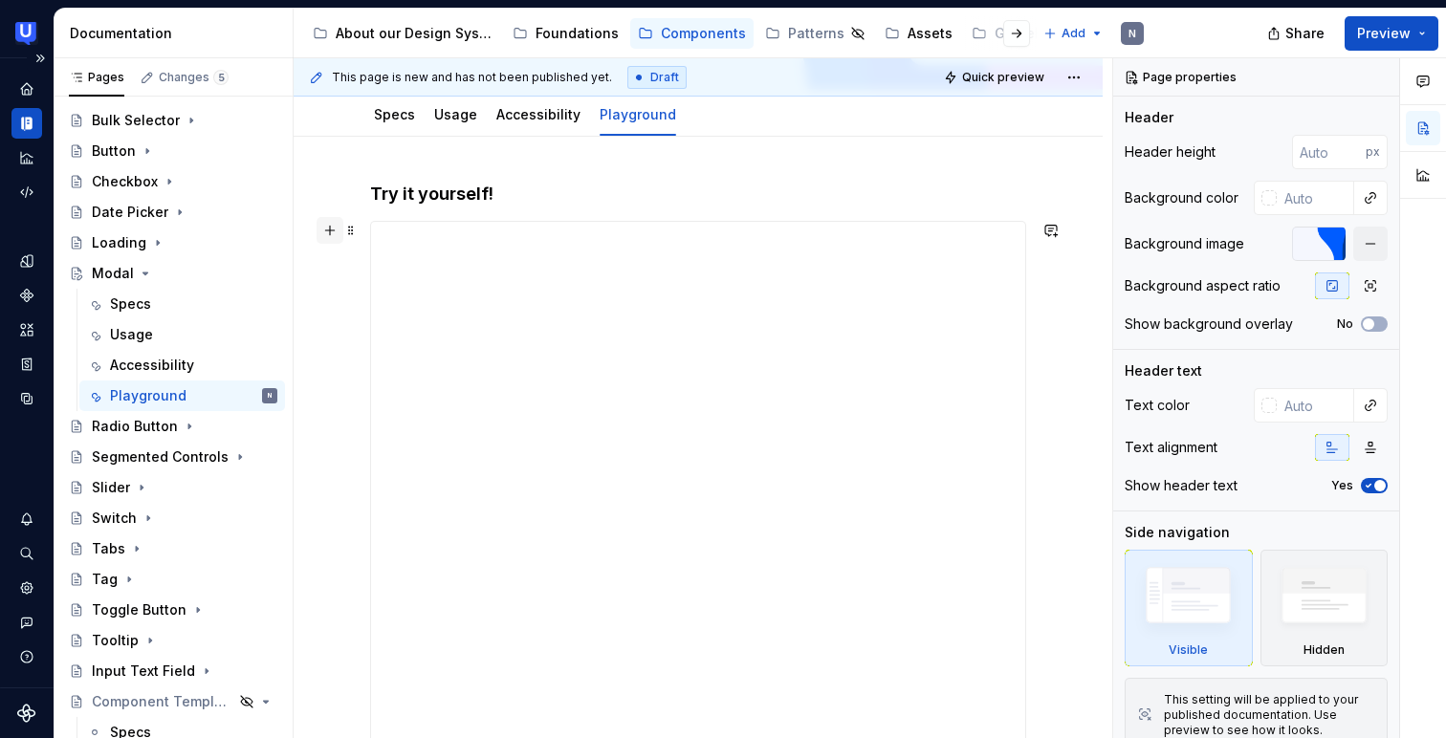
click at [335, 232] on button "button" at bounding box center [329, 230] width 27 height 27
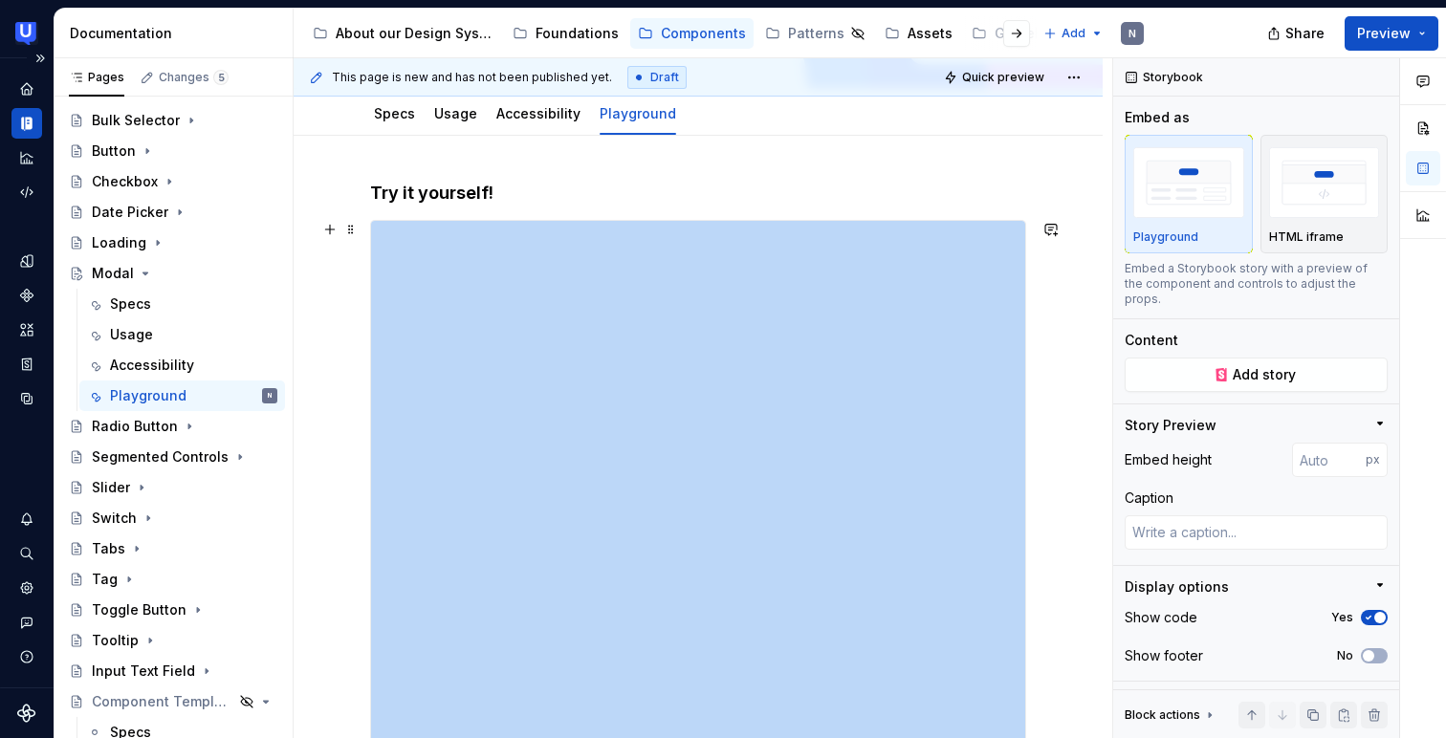
scroll to position [120, 0]
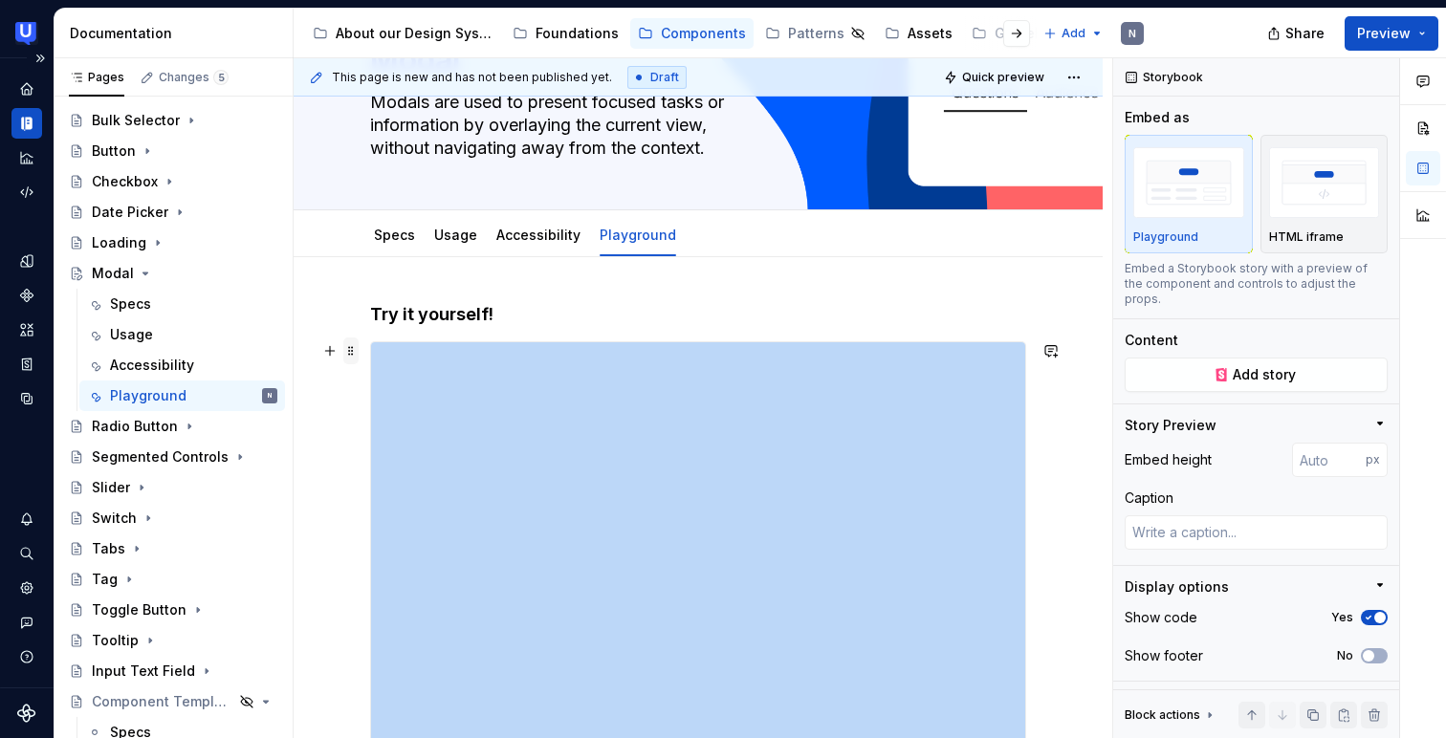
click at [350, 353] on span at bounding box center [350, 351] width 15 height 27
type textarea "*"
type input "1500"
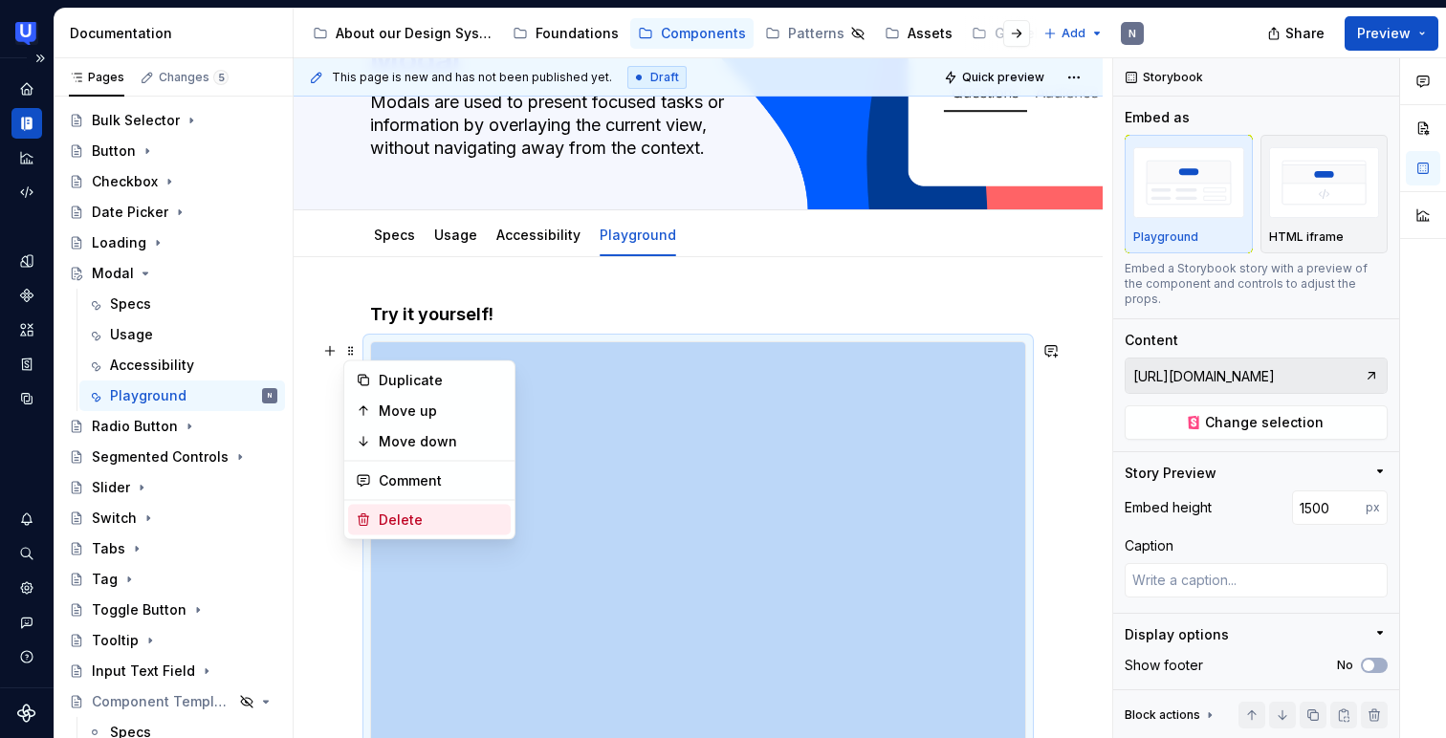
click at [378, 522] on div "Delete" at bounding box center [429, 520] width 163 height 31
type textarea "*"
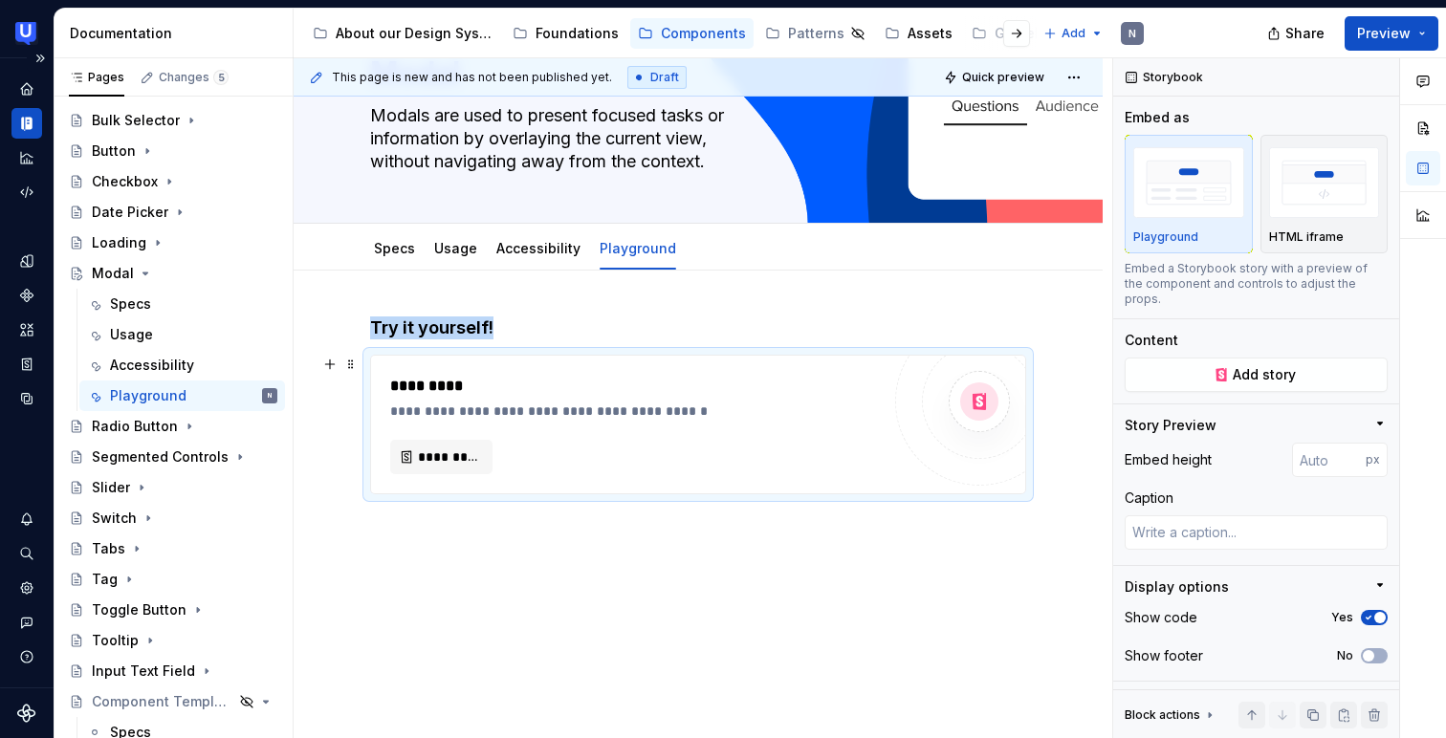
scroll to position [106, 0]
click at [584, 574] on div "**********" at bounding box center [698, 506] width 809 height 468
click at [532, 249] on link "Accessibility" at bounding box center [538, 249] width 84 height 16
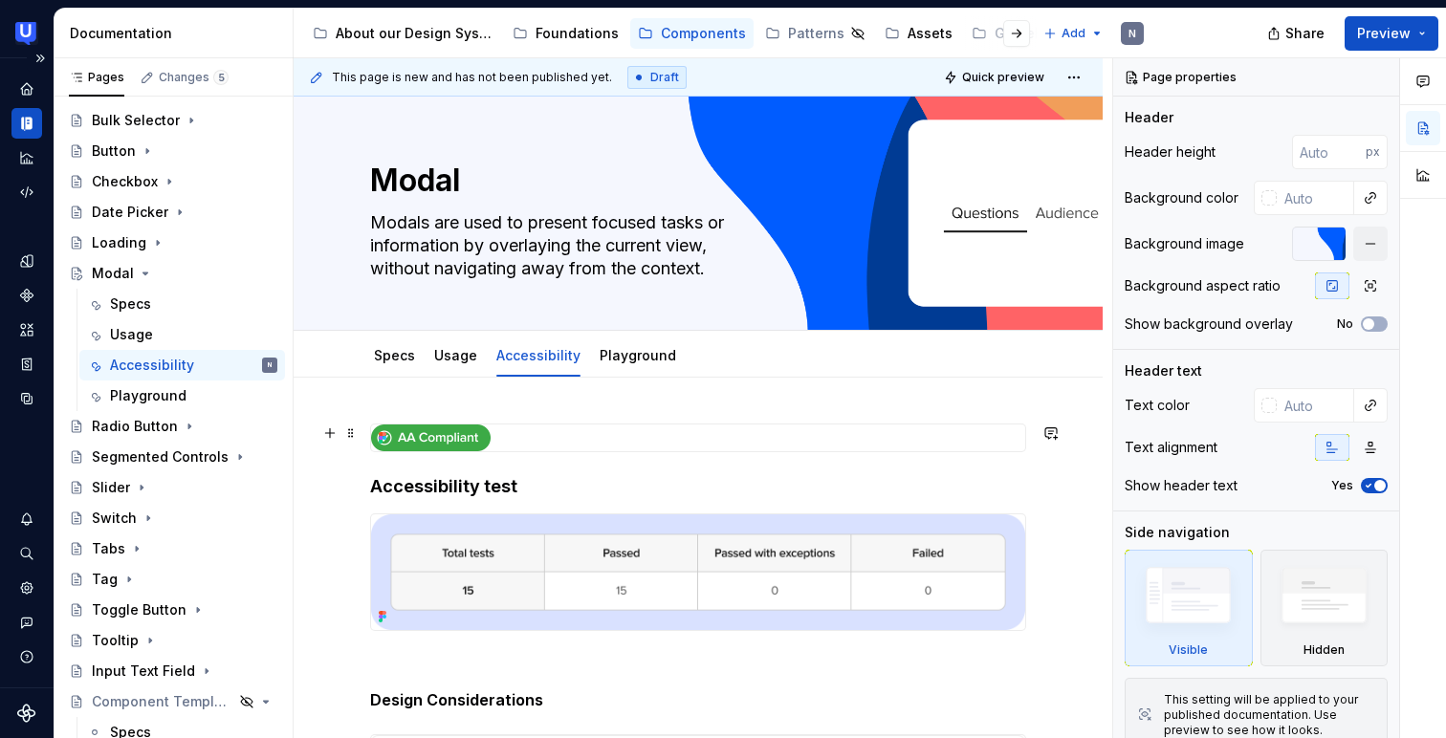
scroll to position [38, 0]
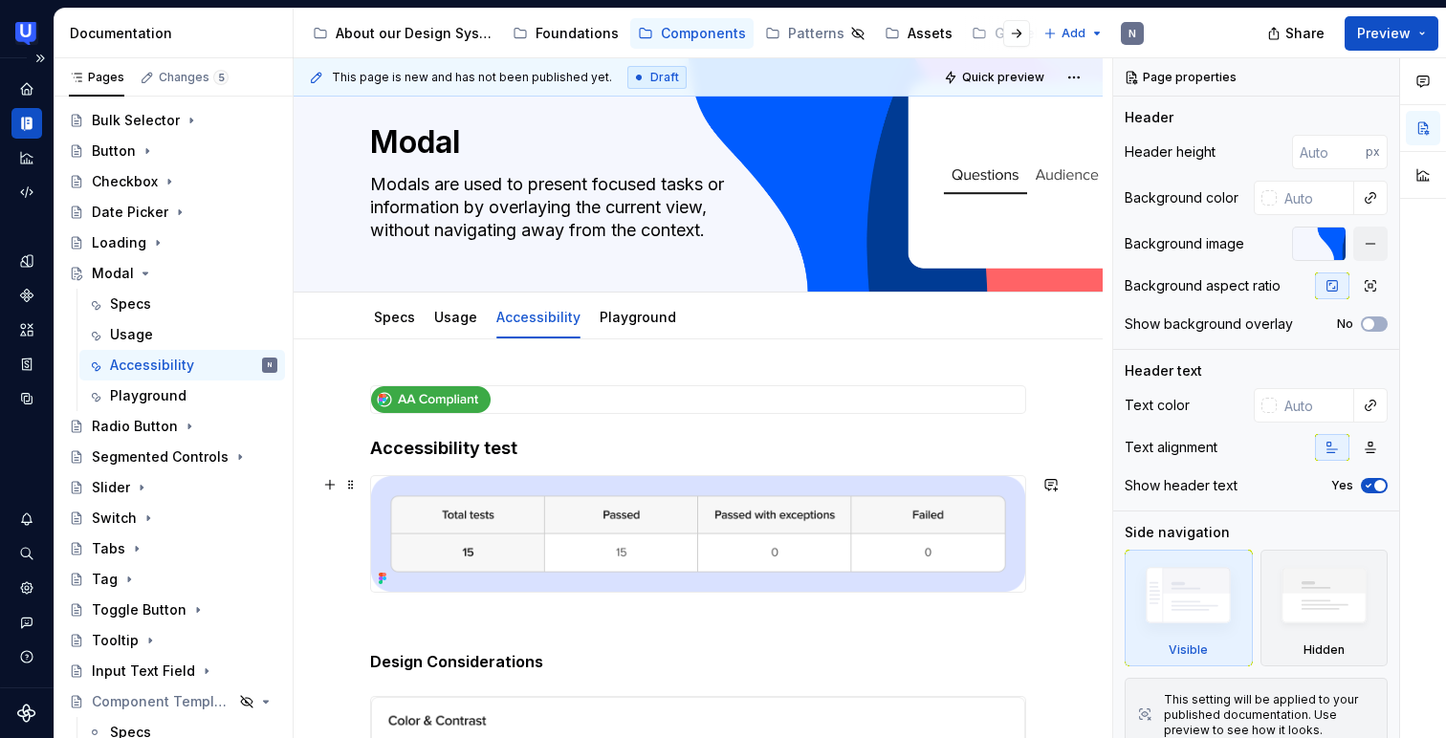
click at [759, 537] on img at bounding box center [698, 534] width 654 height 116
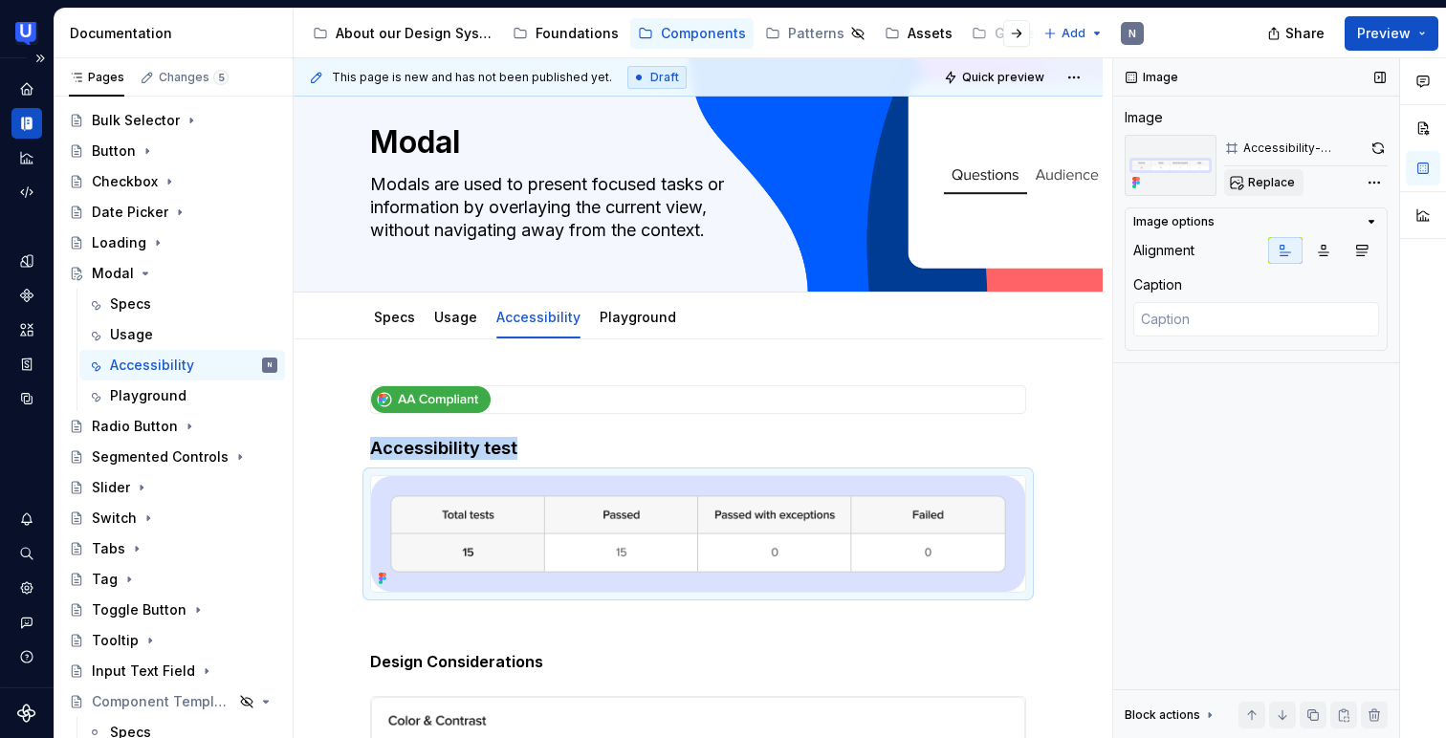
click at [1274, 186] on span "Replace" at bounding box center [1271, 182] width 47 height 15
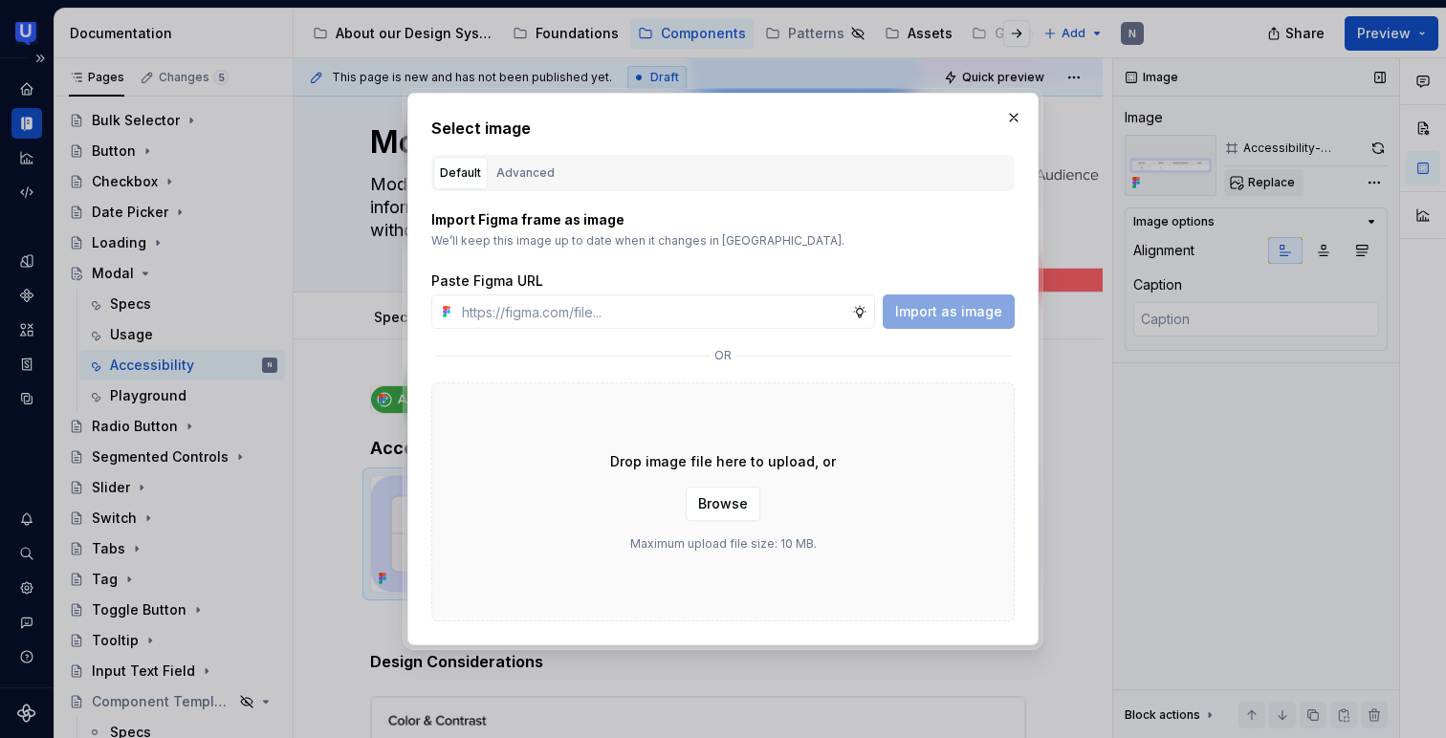
type textarea "*"
type input "[URL][DOMAIN_NAME]"
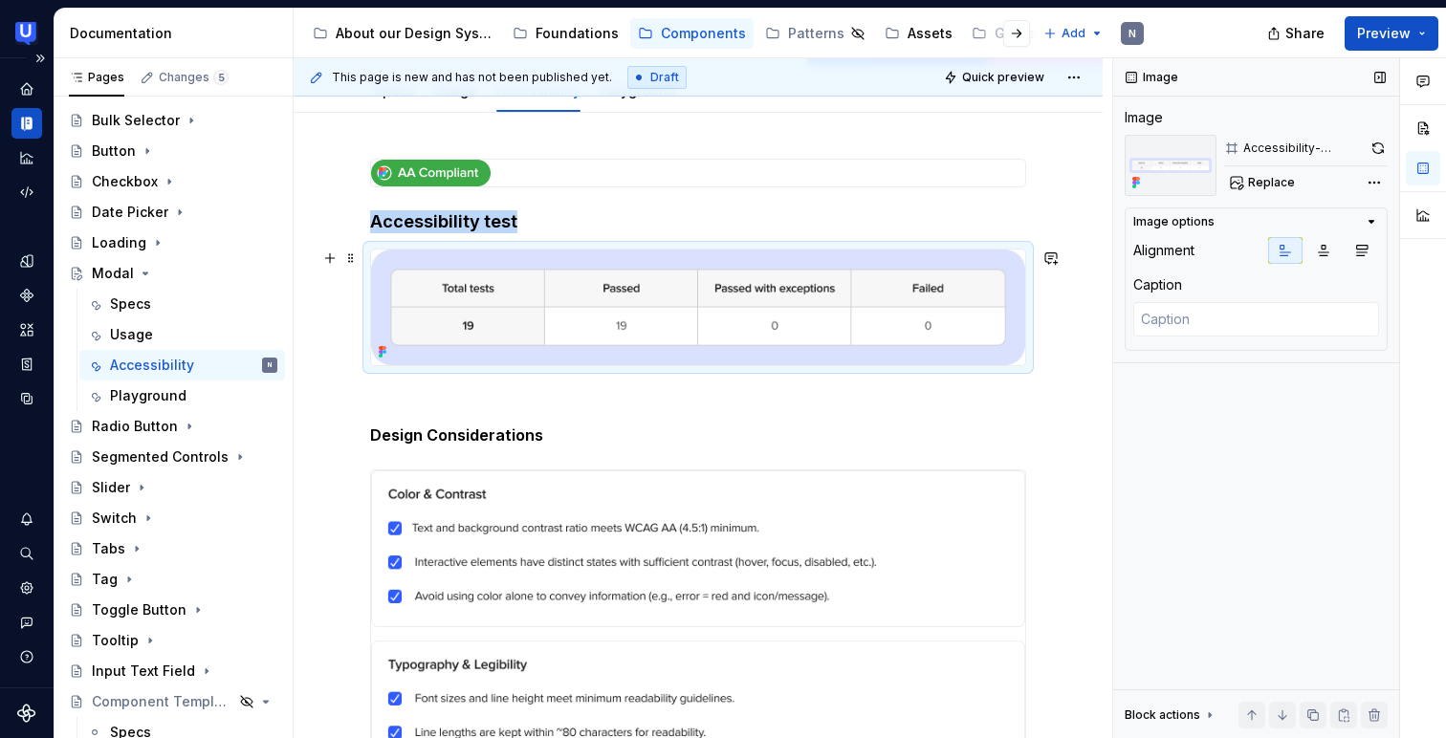
scroll to position [301, 0]
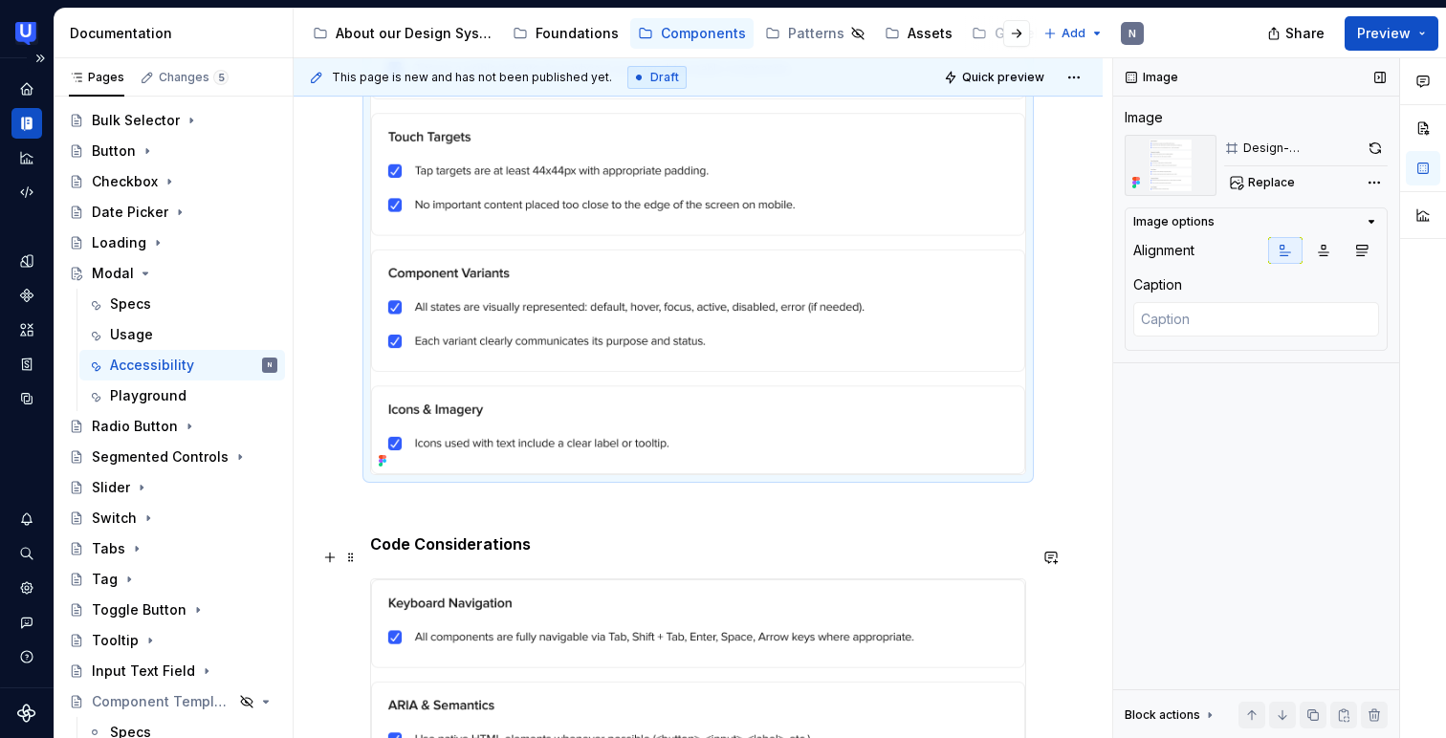
scroll to position [1066, 0]
click at [573, 633] on img at bounding box center [698, 690] width 654 height 225
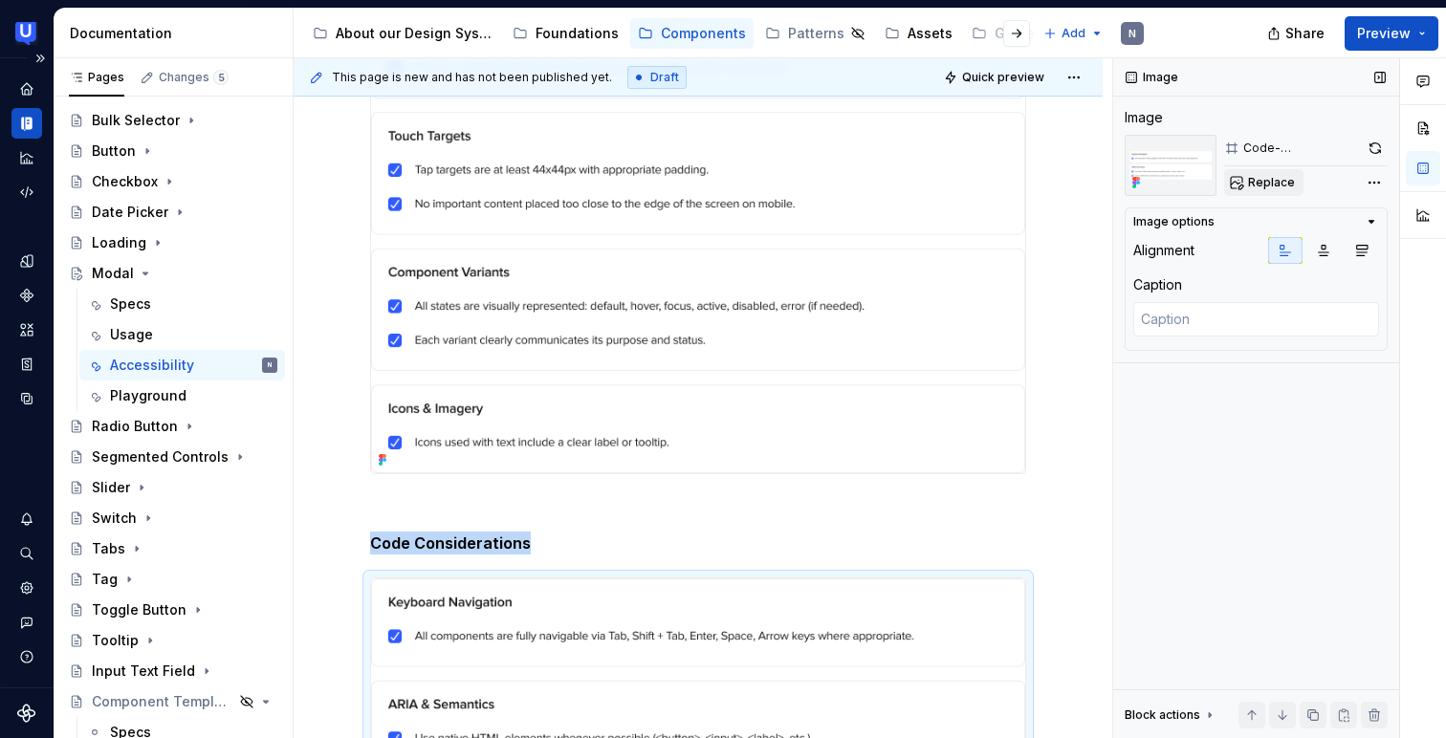
click at [1254, 177] on span "Replace" at bounding box center [1271, 182] width 47 height 15
type textarea "*"
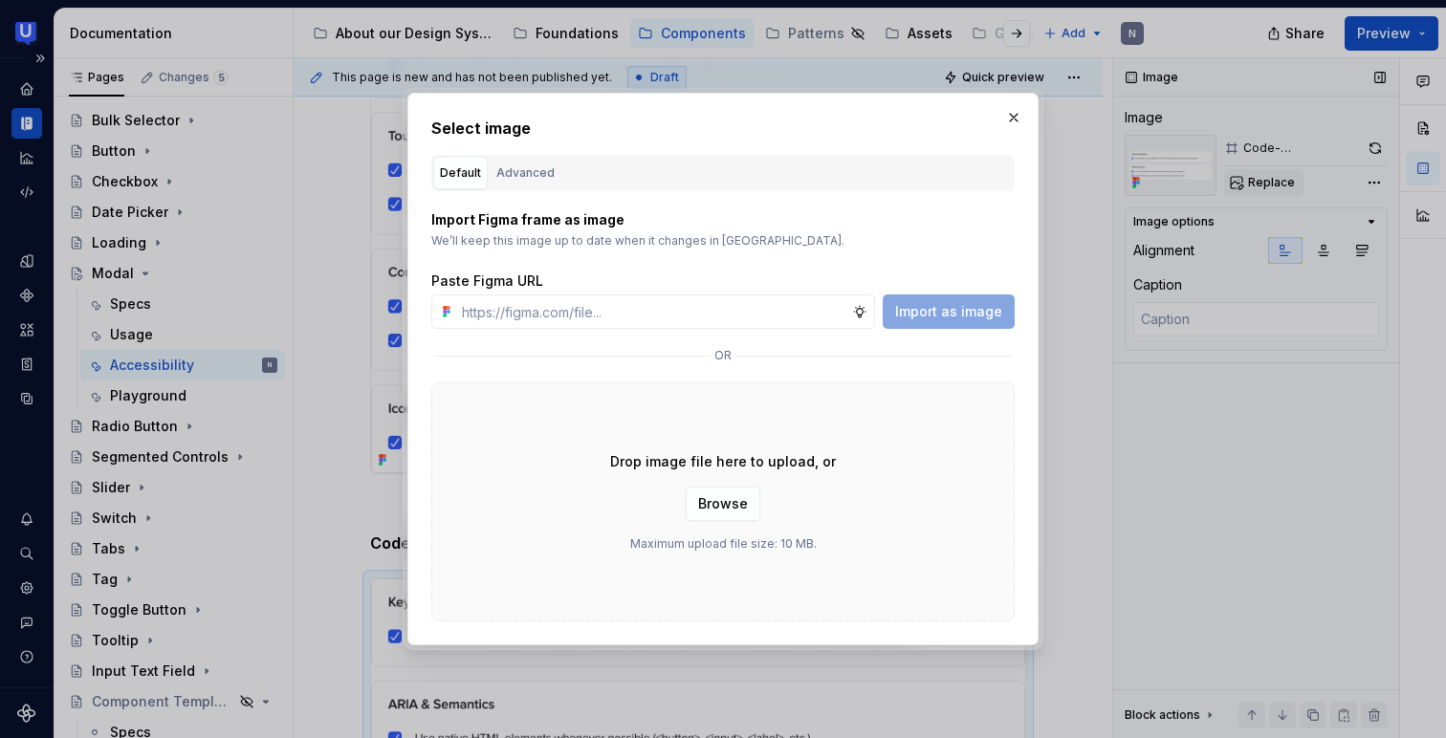
type input "[URL][DOMAIN_NAME]"
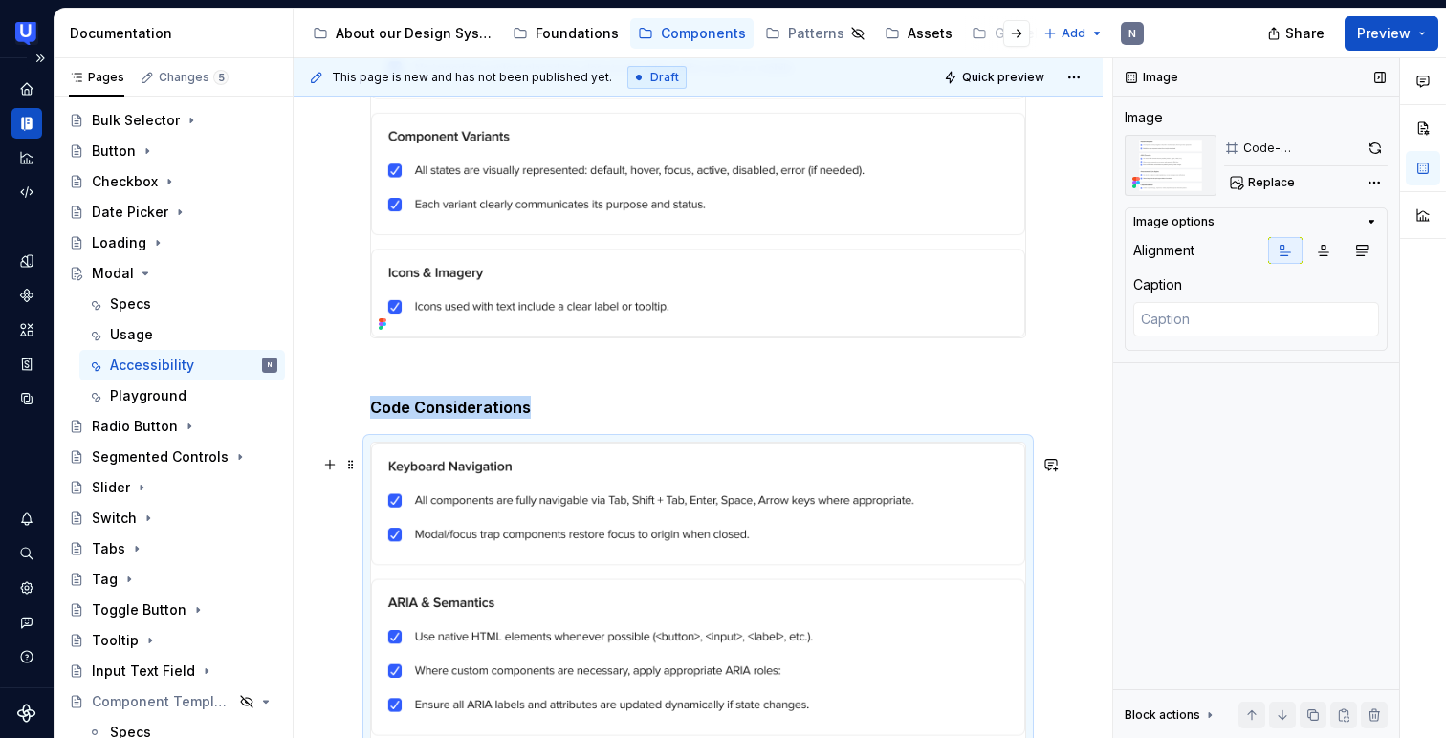
scroll to position [1091, 0]
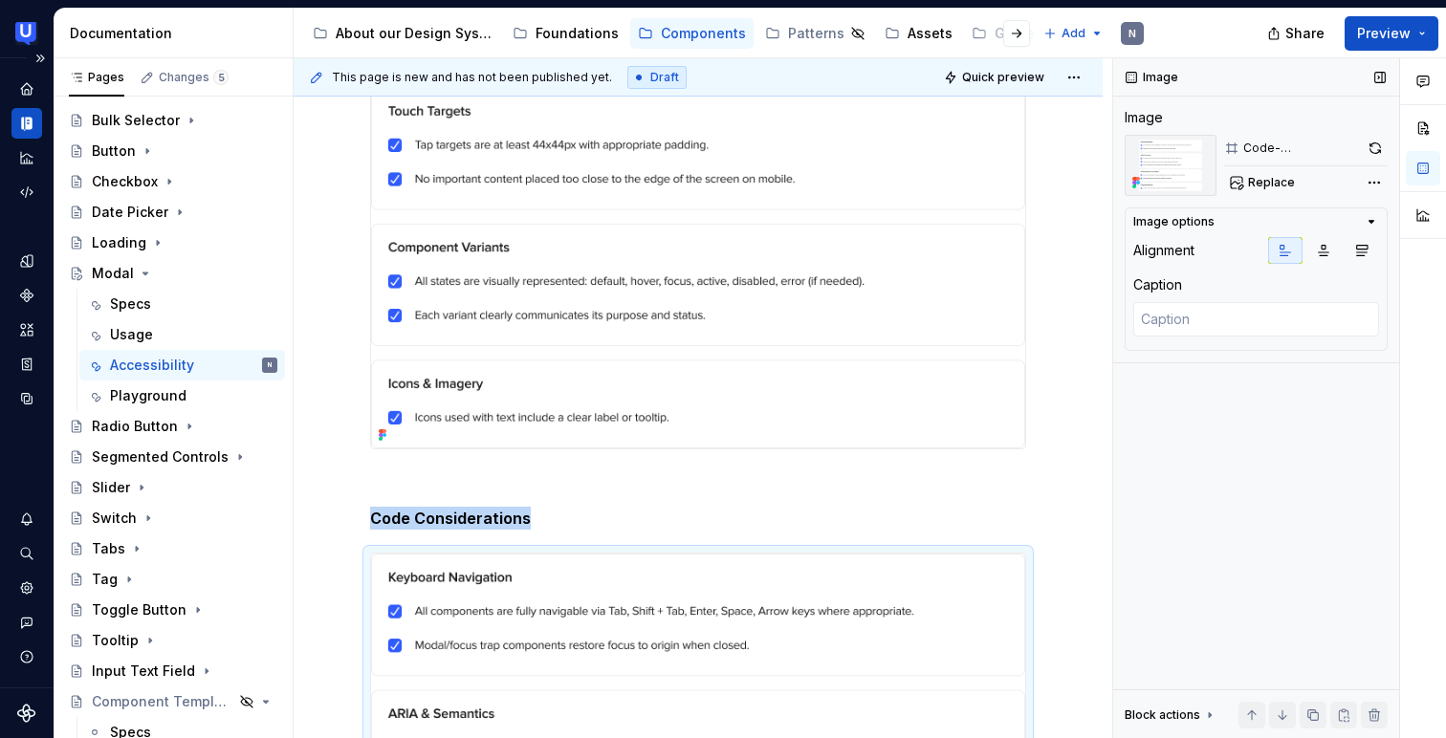
click at [537, 292] on img at bounding box center [698, 46] width 654 height 804
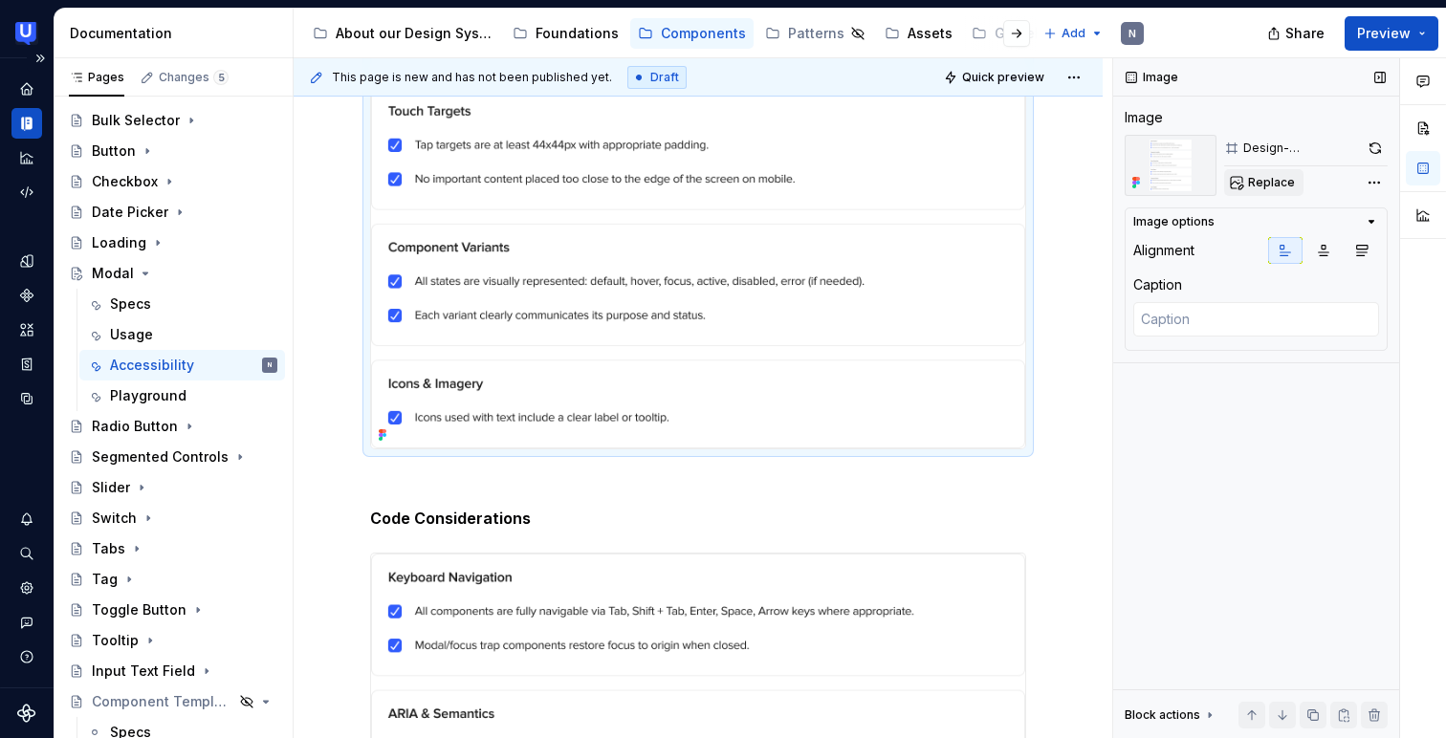
click at [1273, 187] on span "Replace" at bounding box center [1271, 182] width 47 height 15
type textarea "*"
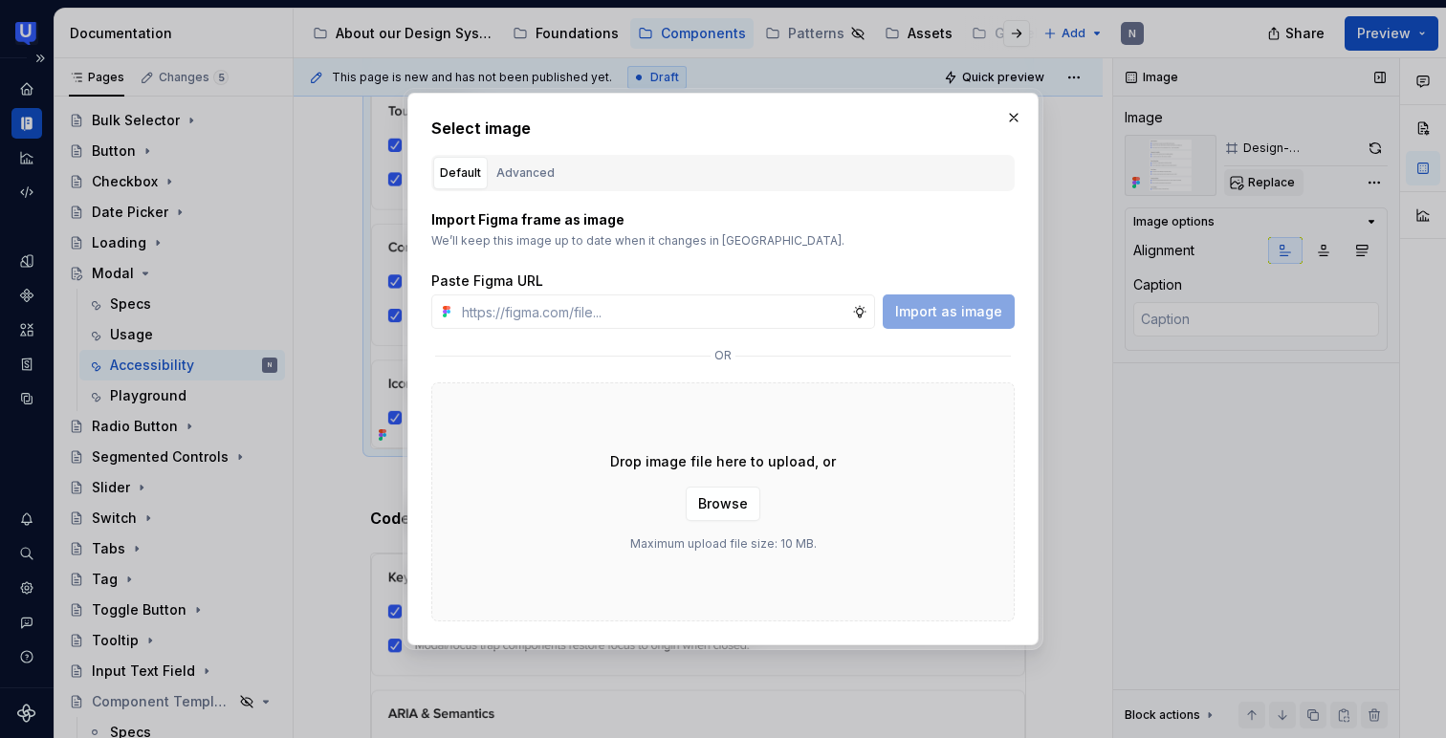
type input "[URL][DOMAIN_NAME]"
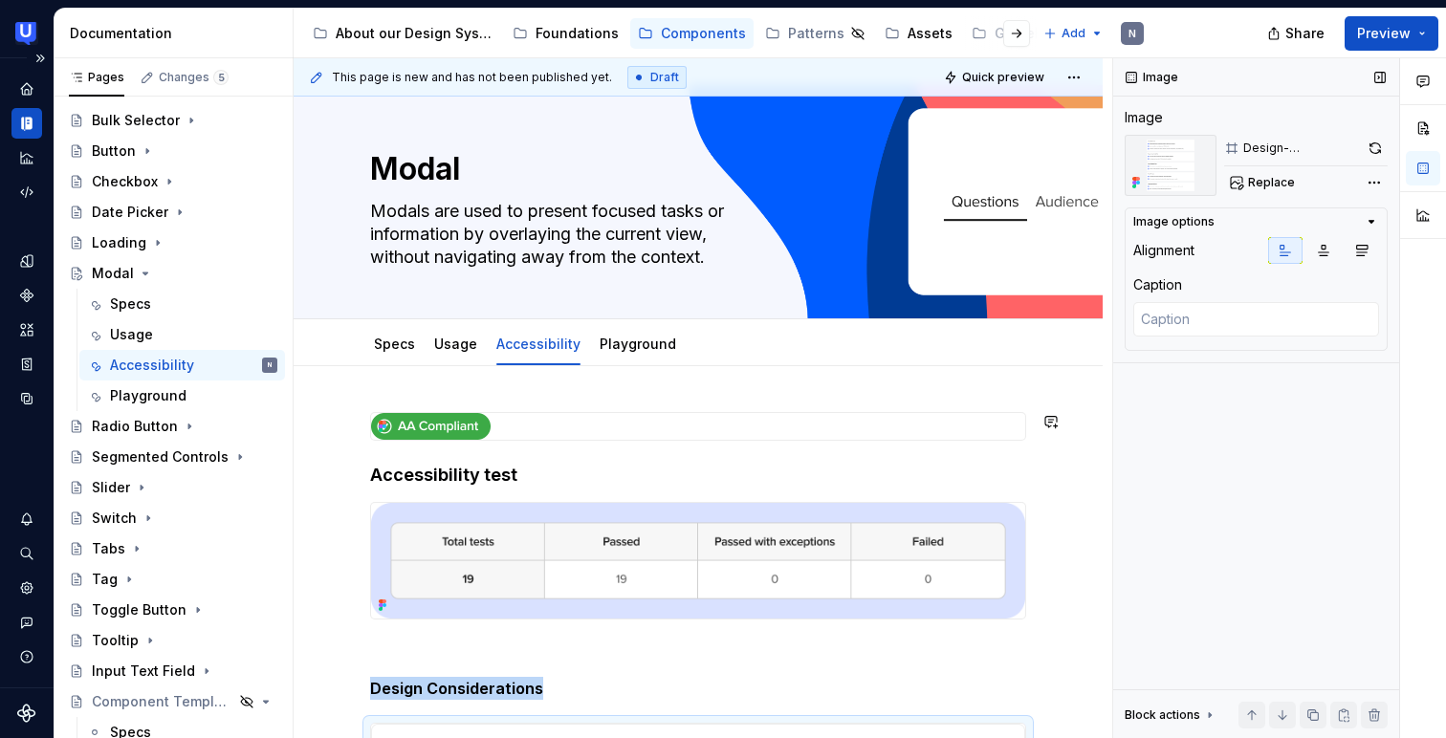
scroll to position [0, 0]
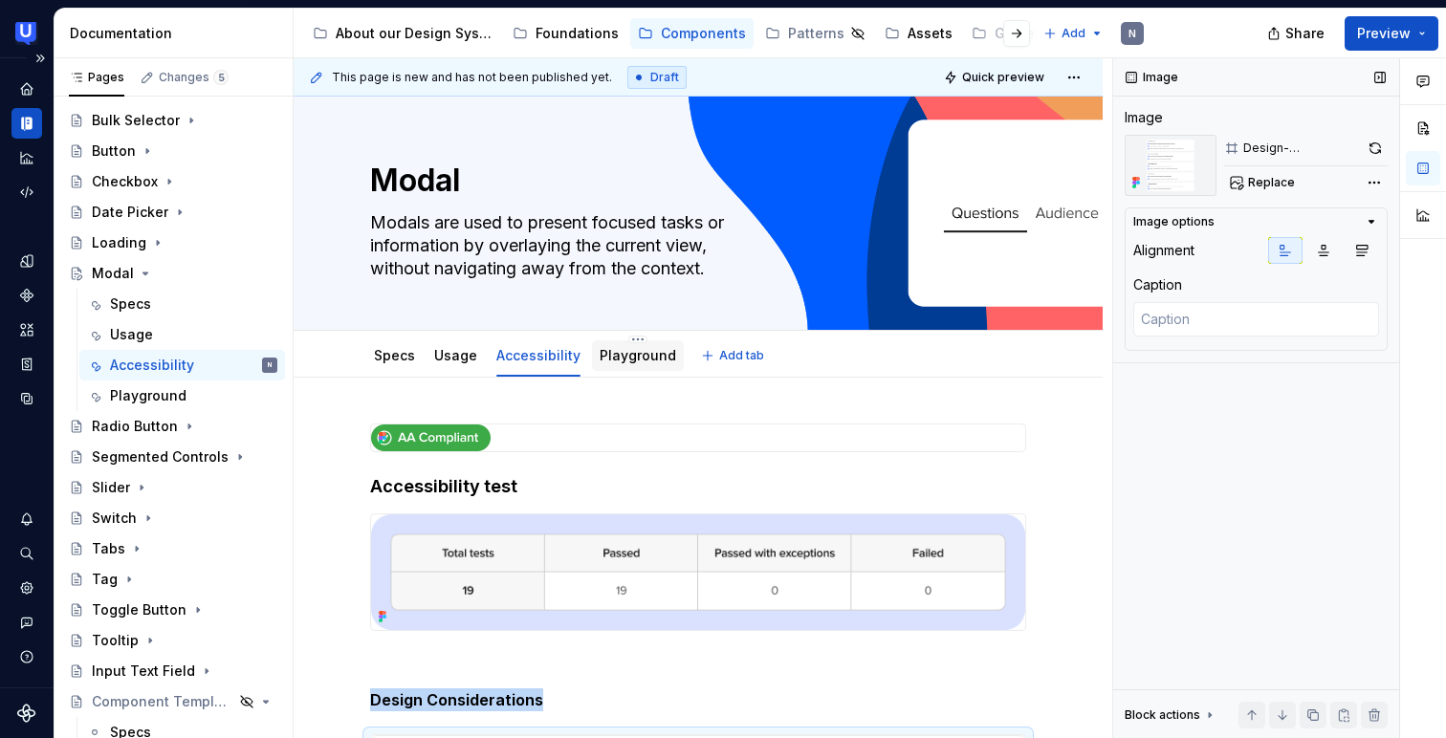
click at [620, 355] on link "Playground" at bounding box center [637, 355] width 76 height 16
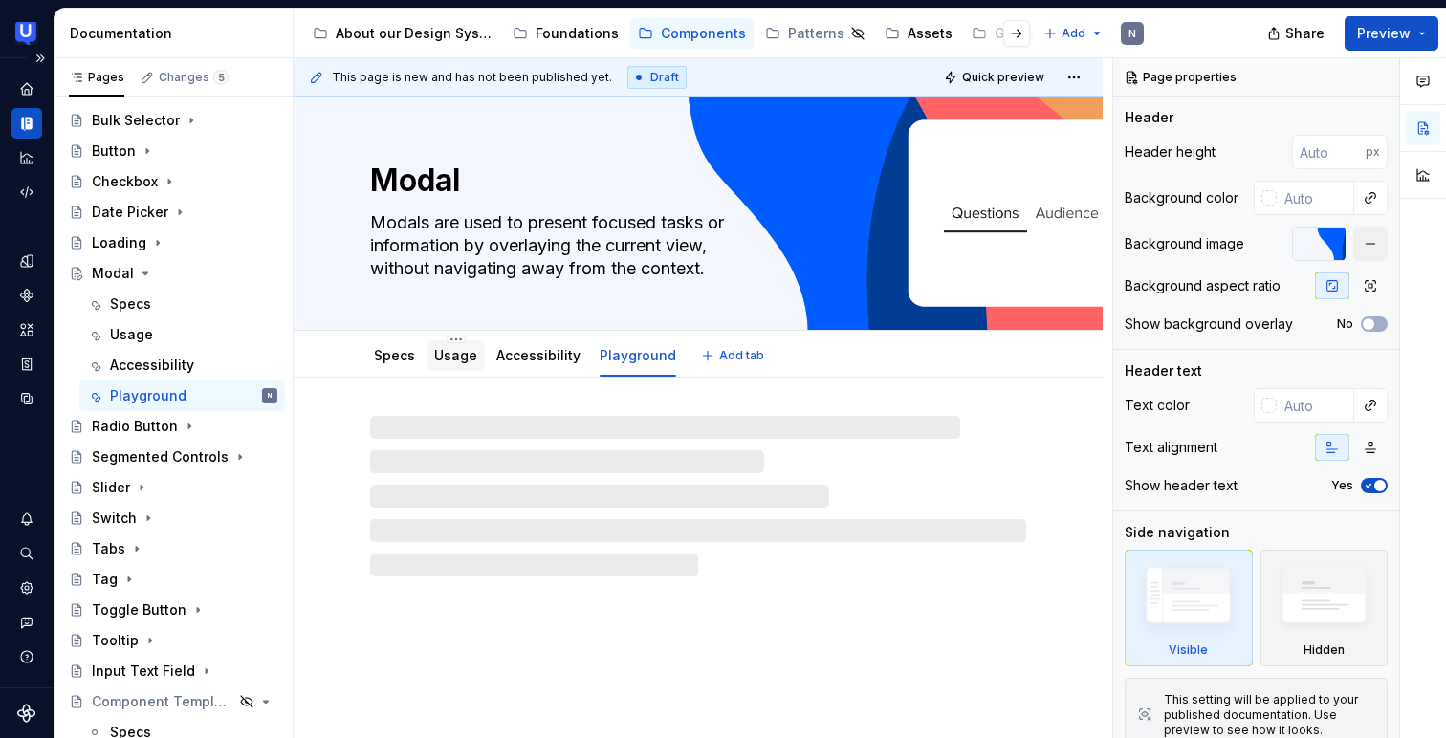
click at [472, 359] on link "Usage" at bounding box center [455, 355] width 43 height 16
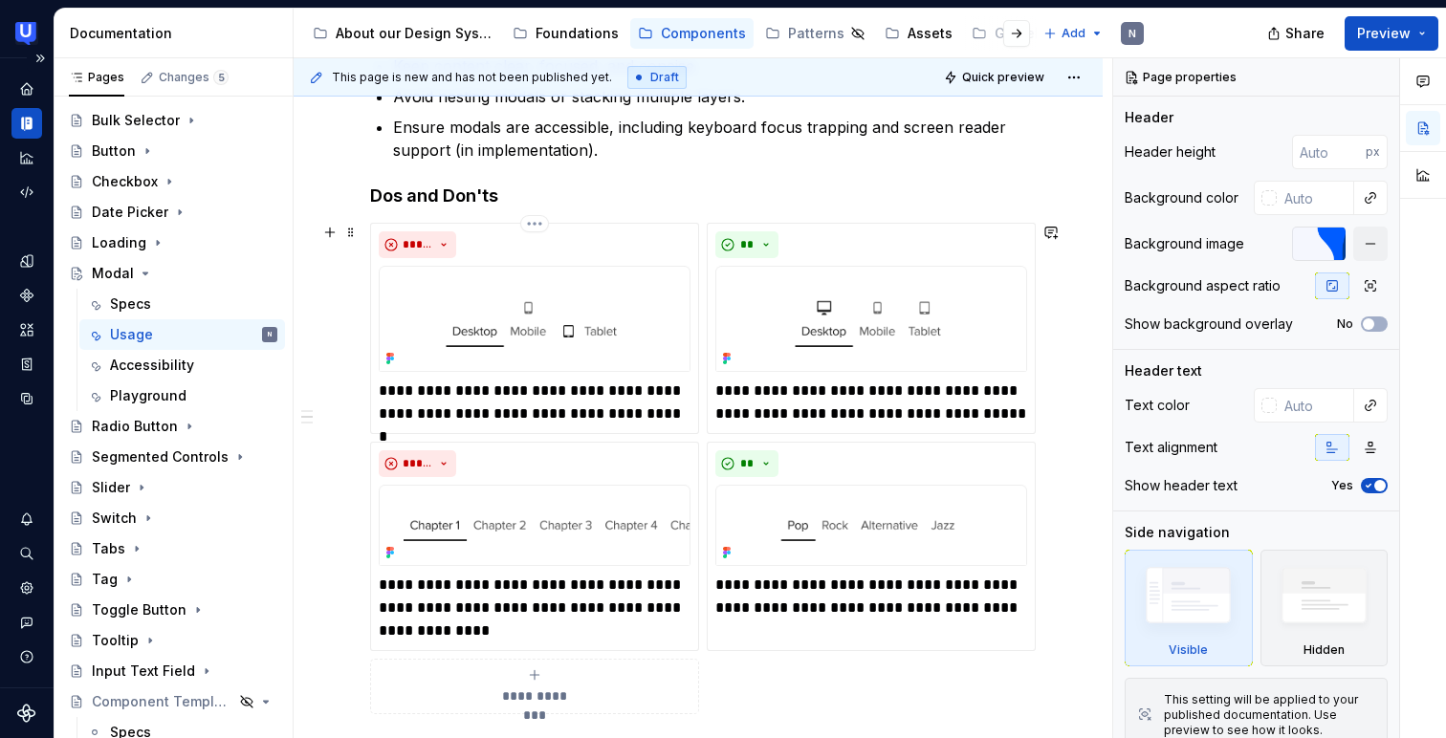
scroll to position [479, 0]
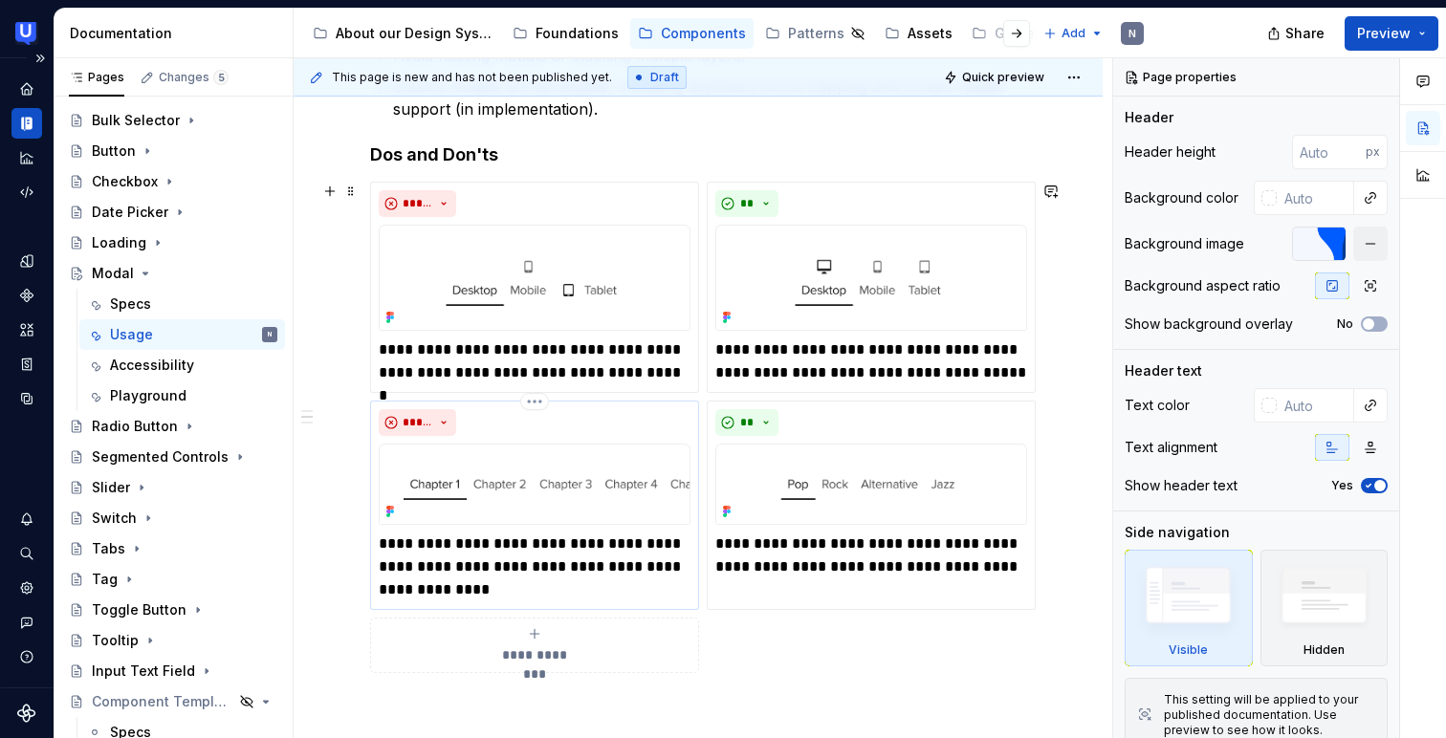
type textarea "*"
